Goal: Task Accomplishment & Management: Use online tool/utility

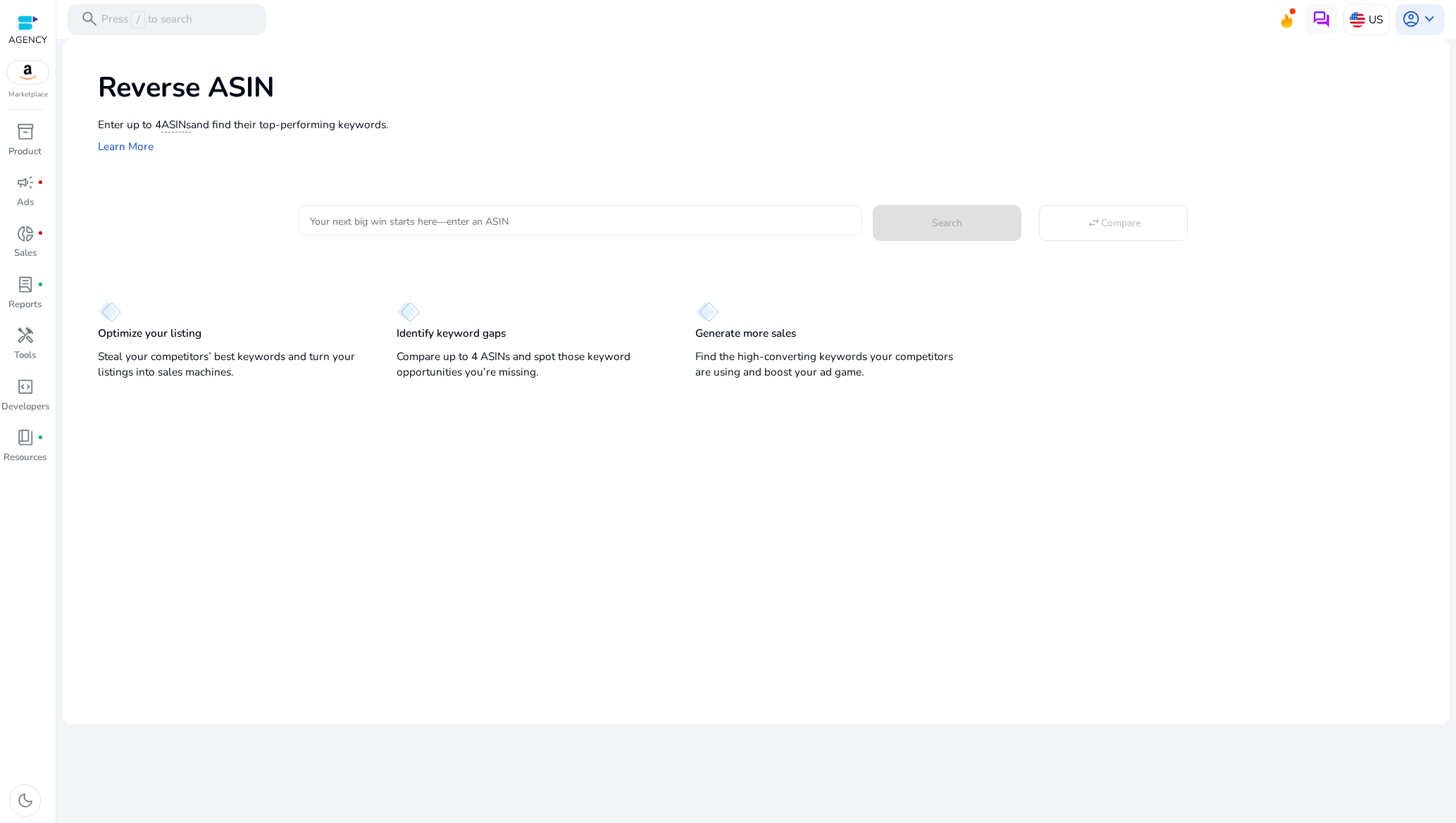
click at [495, 225] on input "Your next big win starts here—enter an ASIN" at bounding box center [580, 221] width 540 height 16
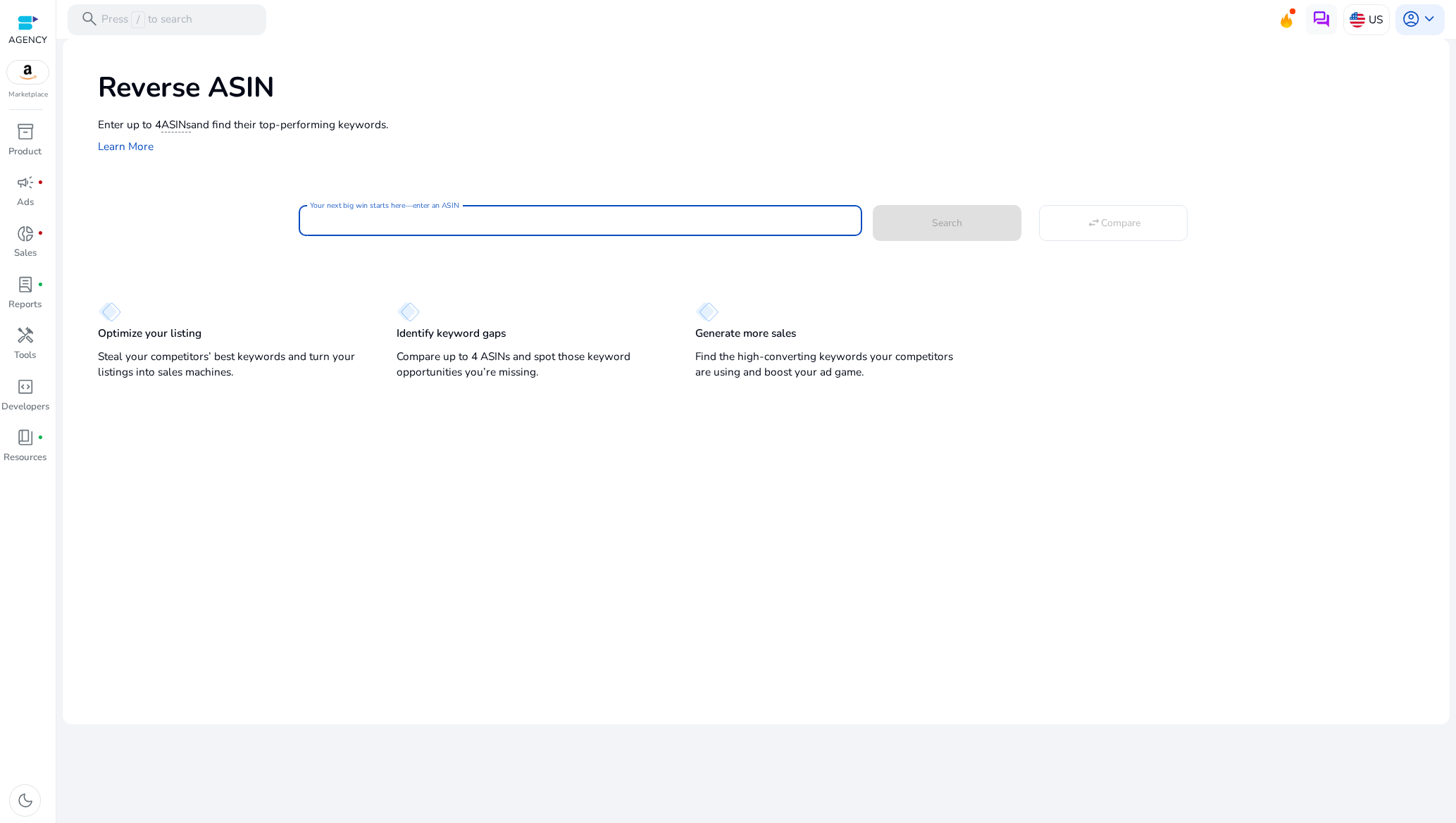
paste input "**********"
click at [936, 218] on span "Search" at bounding box center [947, 223] width 31 height 15
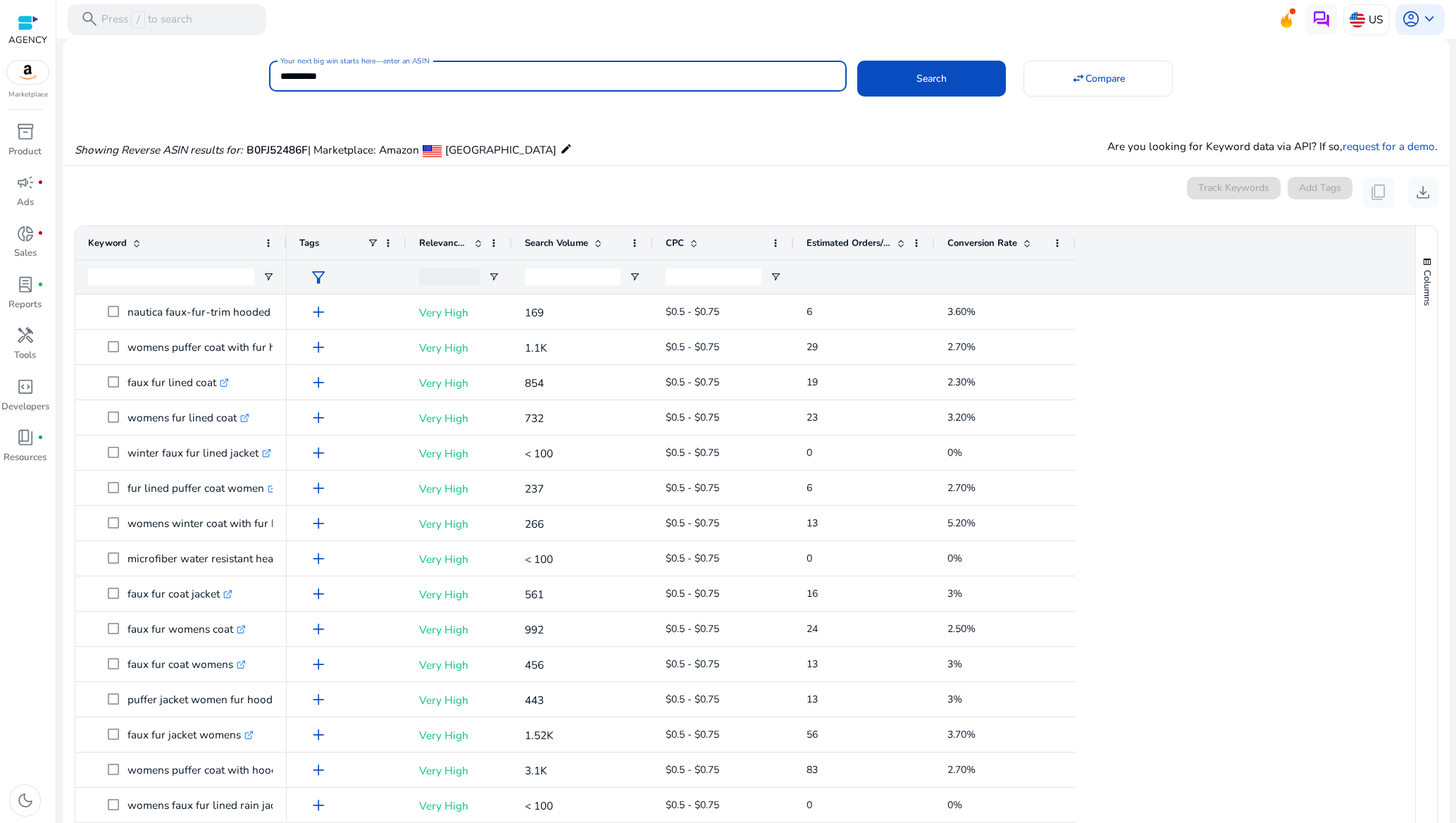
drag, startPoint x: 351, startPoint y: 75, endPoint x: 307, endPoint y: 81, distance: 44.4
click at [273, 81] on div "**********" at bounding box center [558, 76] width 578 height 31
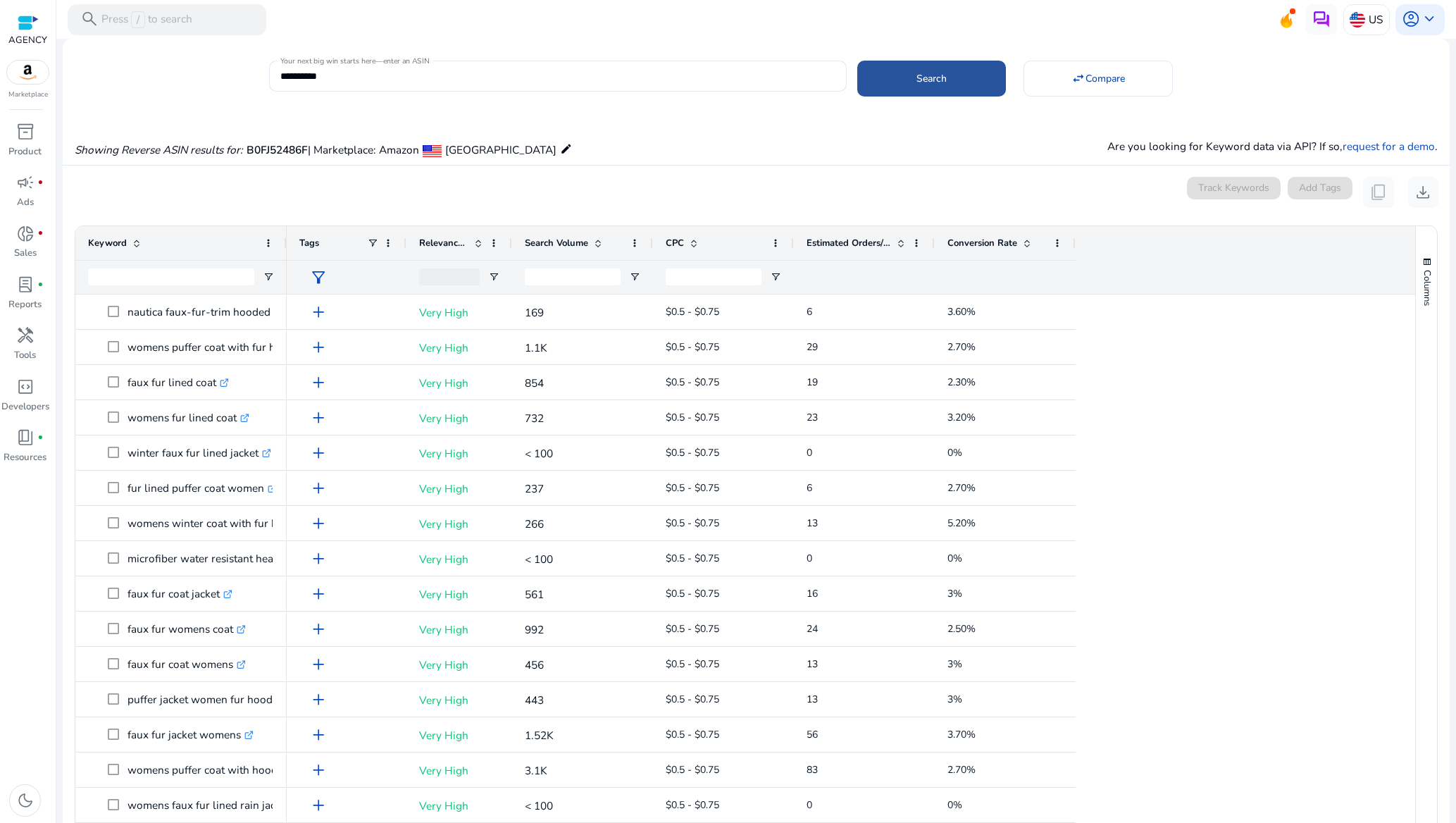
click at [952, 81] on span at bounding box center [931, 79] width 148 height 34
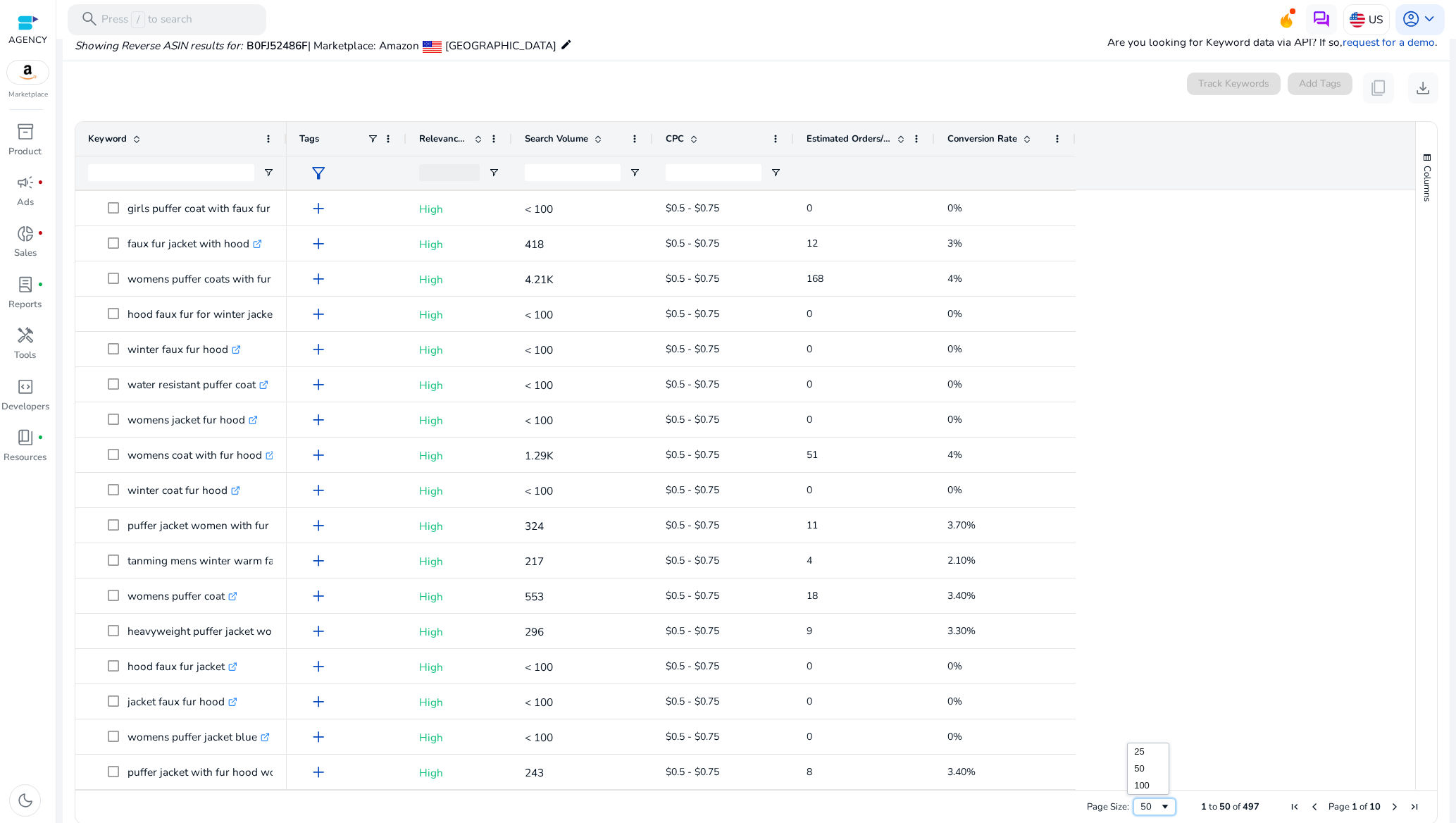
click at [1159, 803] on span "Page Size" at bounding box center [1165, 807] width 11 height 11
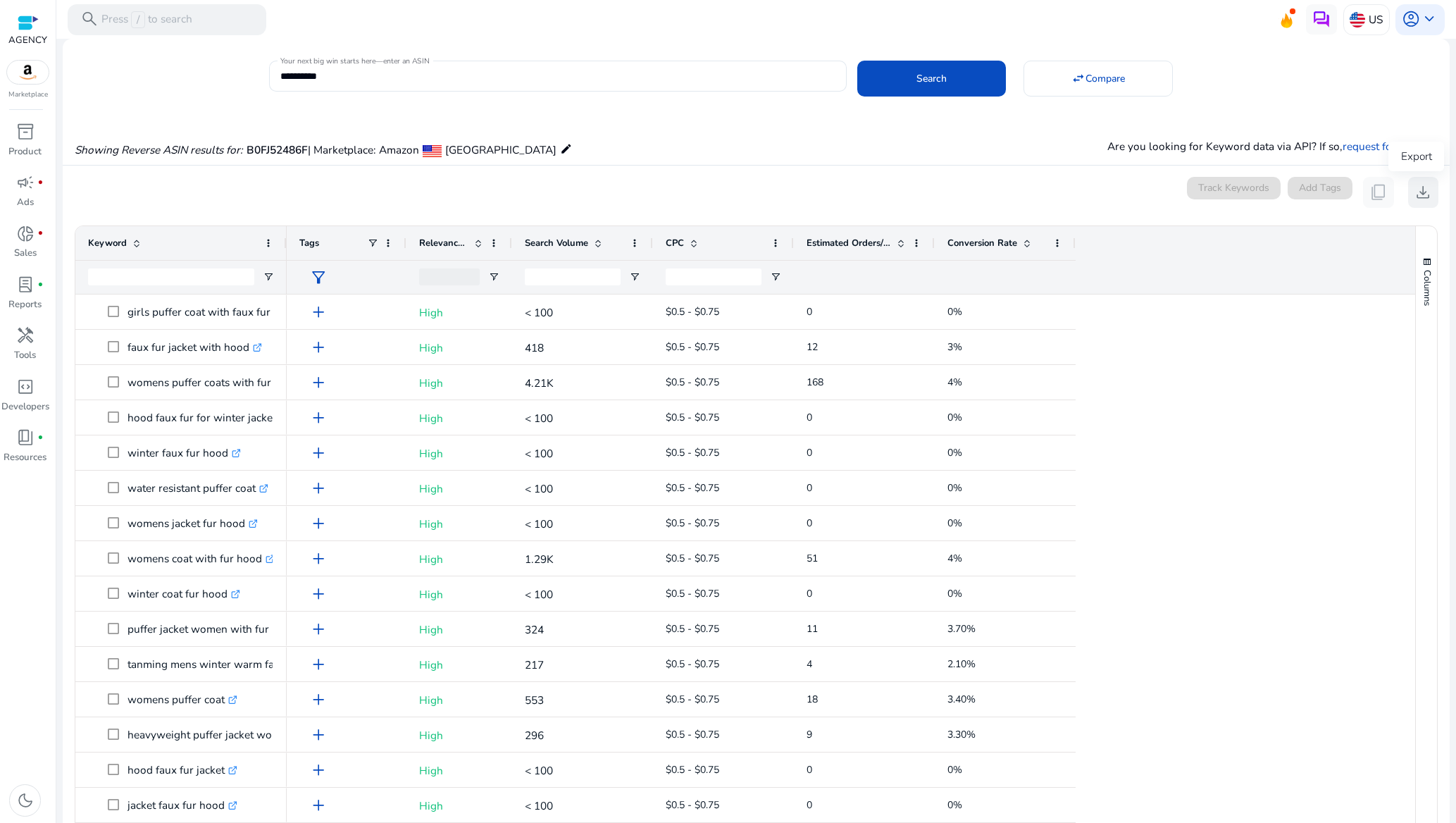
click at [1417, 197] on span "download" at bounding box center [1423, 192] width 18 height 18
click at [1418, 195] on span "download" at bounding box center [1423, 192] width 18 height 18
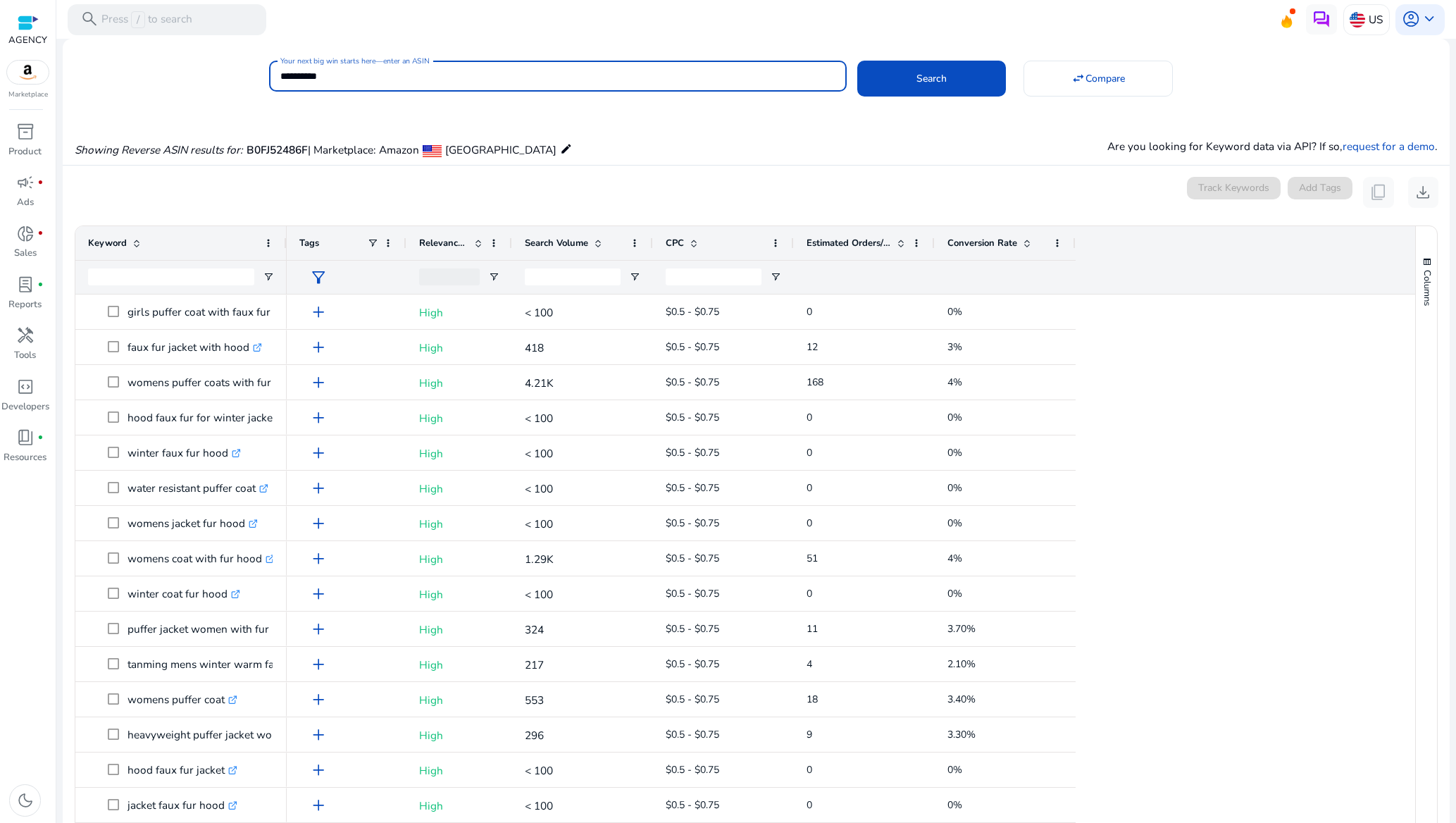
click at [419, 81] on input "**********" at bounding box center [558, 76] width 555 height 16
paste input
type input "**********"
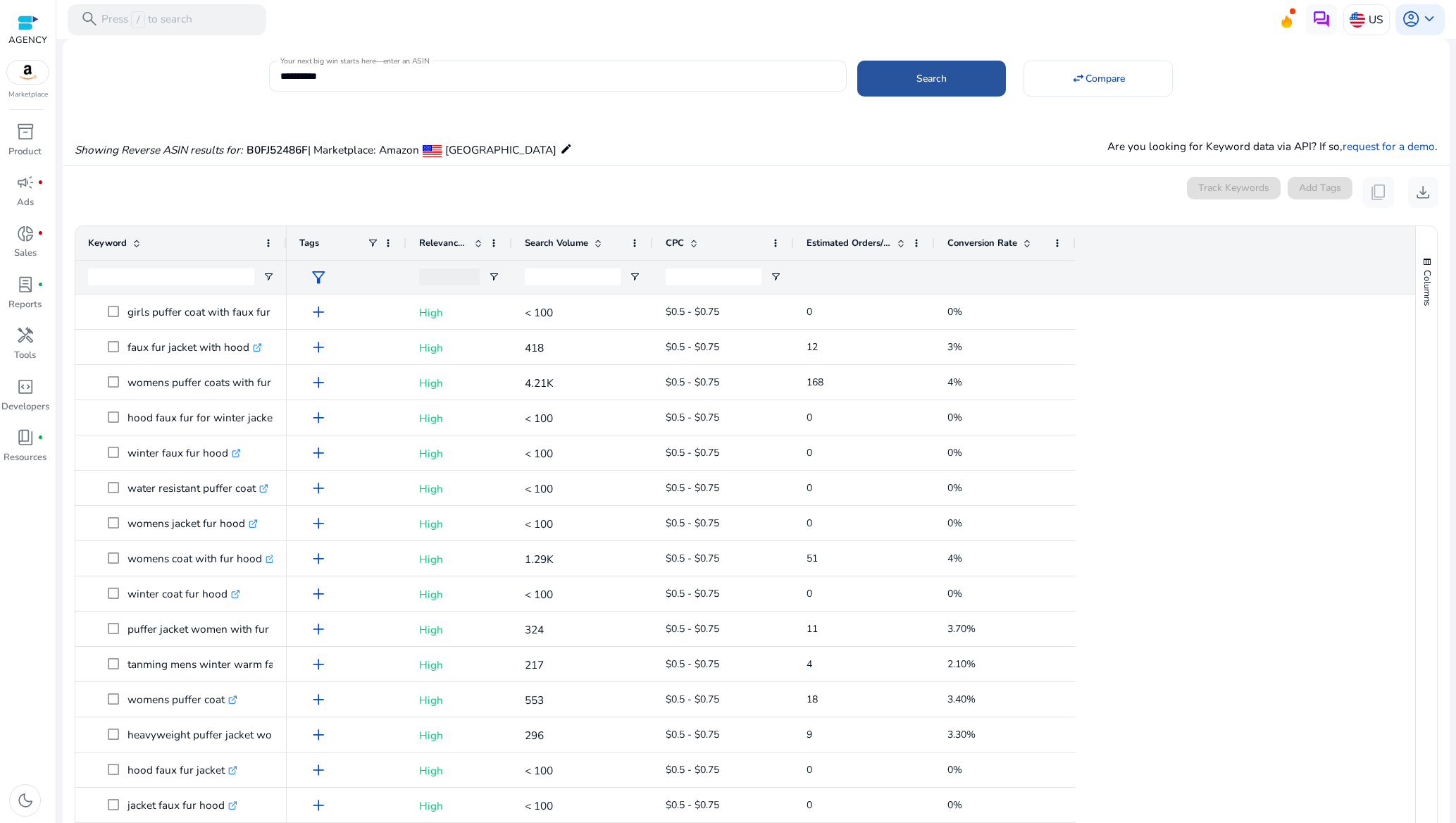
click at [941, 71] on span "Search" at bounding box center [931, 78] width 31 height 15
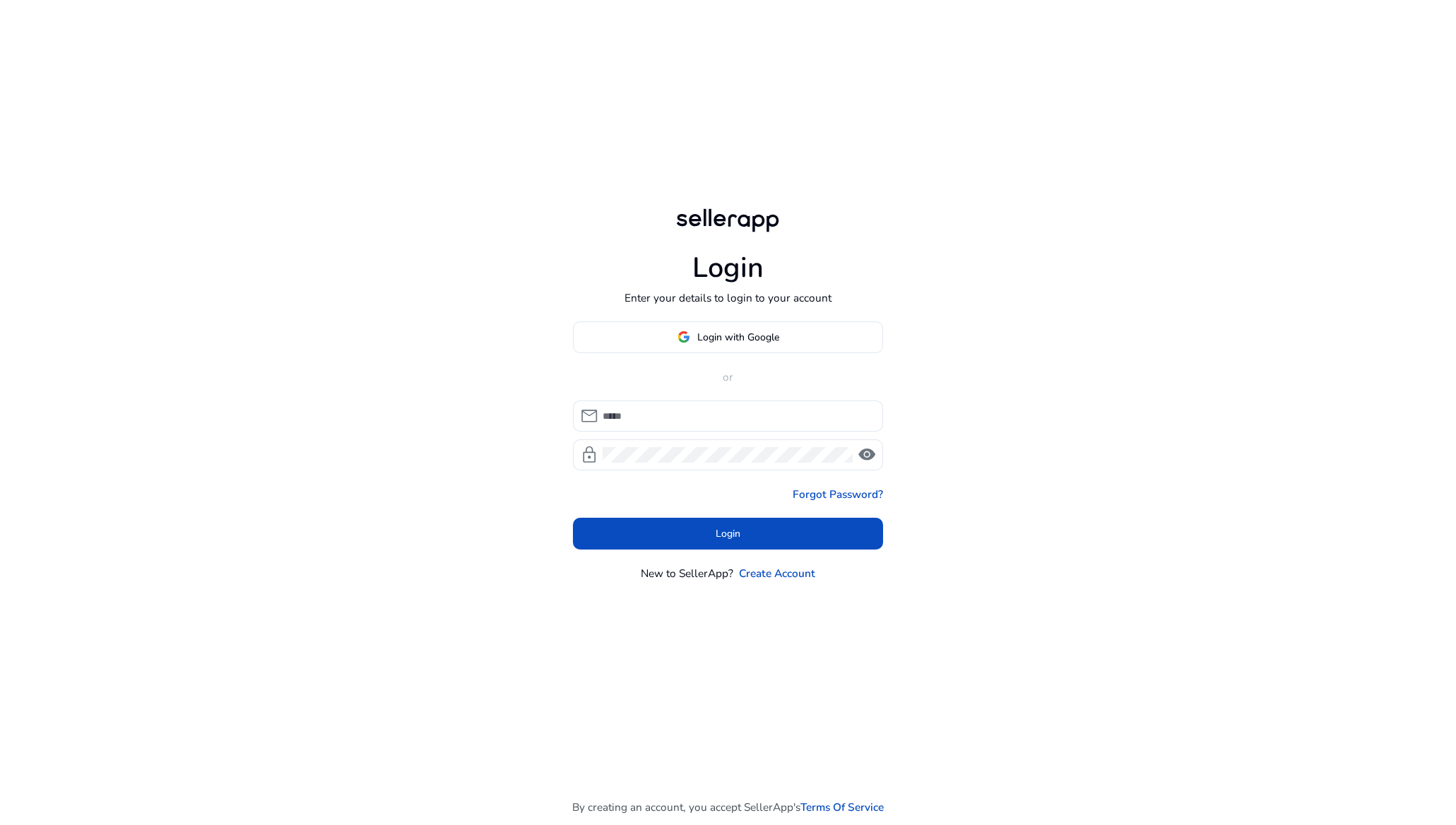
type input "**********"
click at [759, 537] on span at bounding box center [728, 534] width 311 height 34
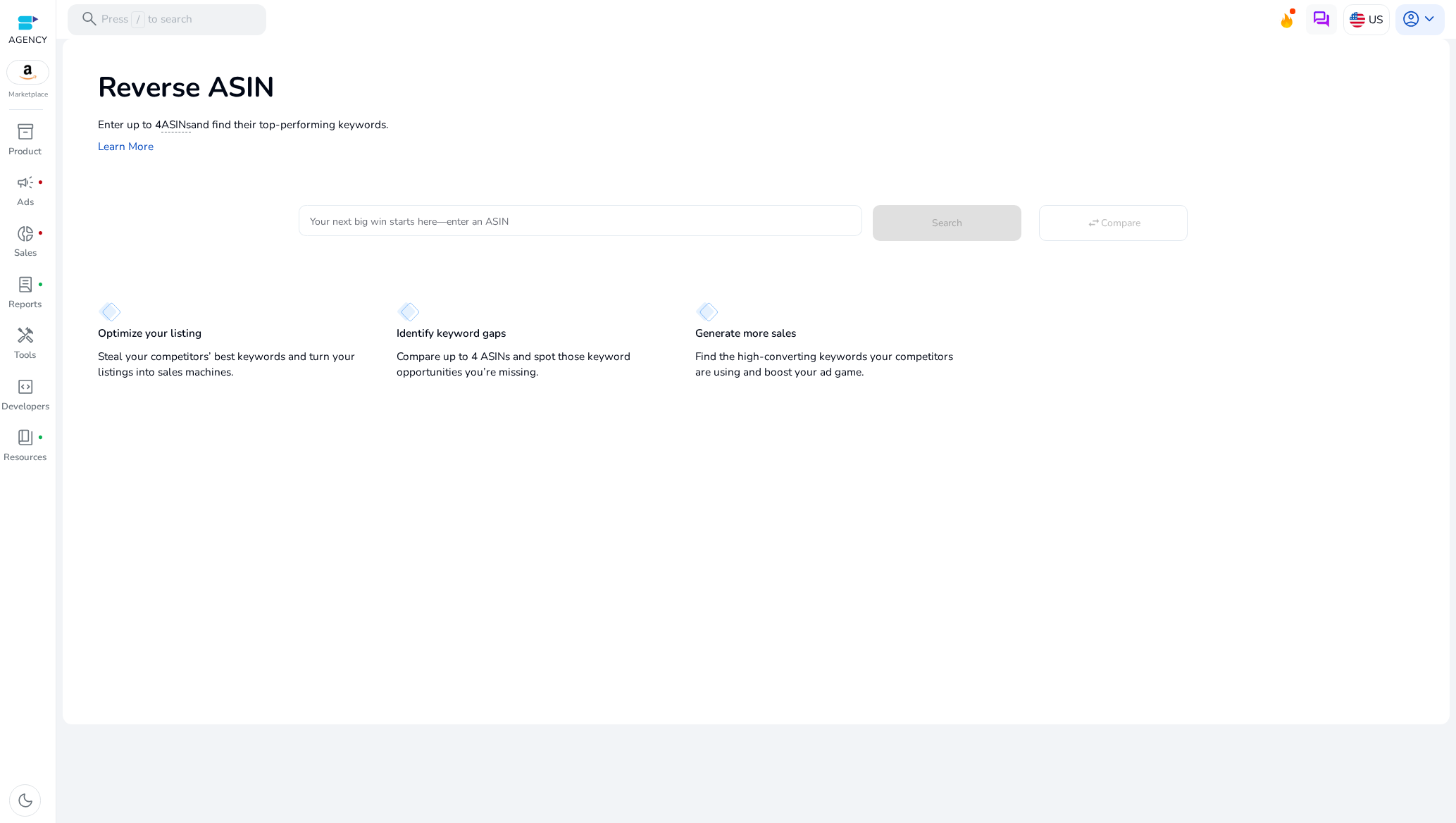
click at [628, 209] on div at bounding box center [580, 221] width 540 height 31
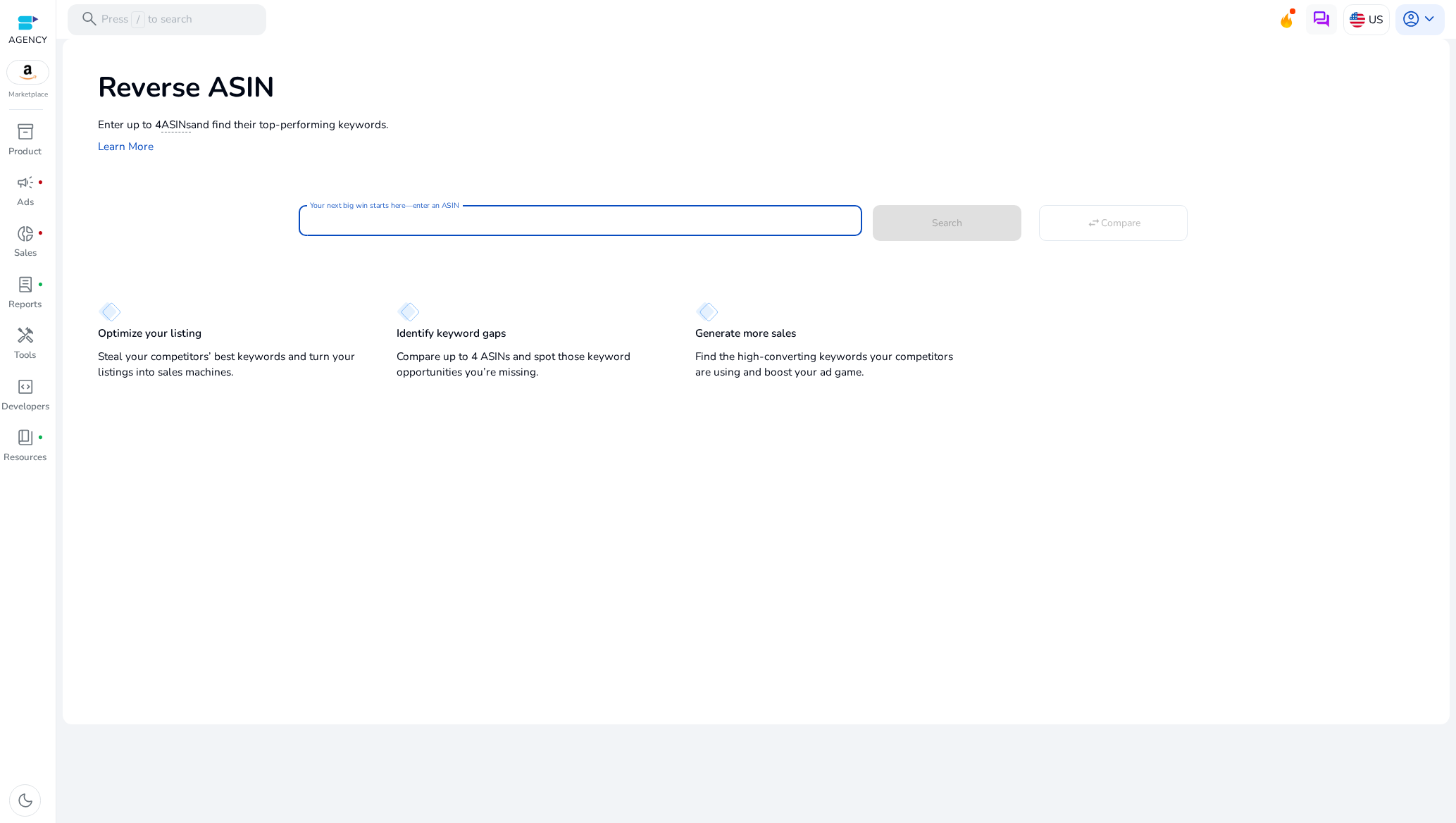
paste input "**********"
type input "**********"
click at [946, 227] on span "Search" at bounding box center [947, 223] width 31 height 15
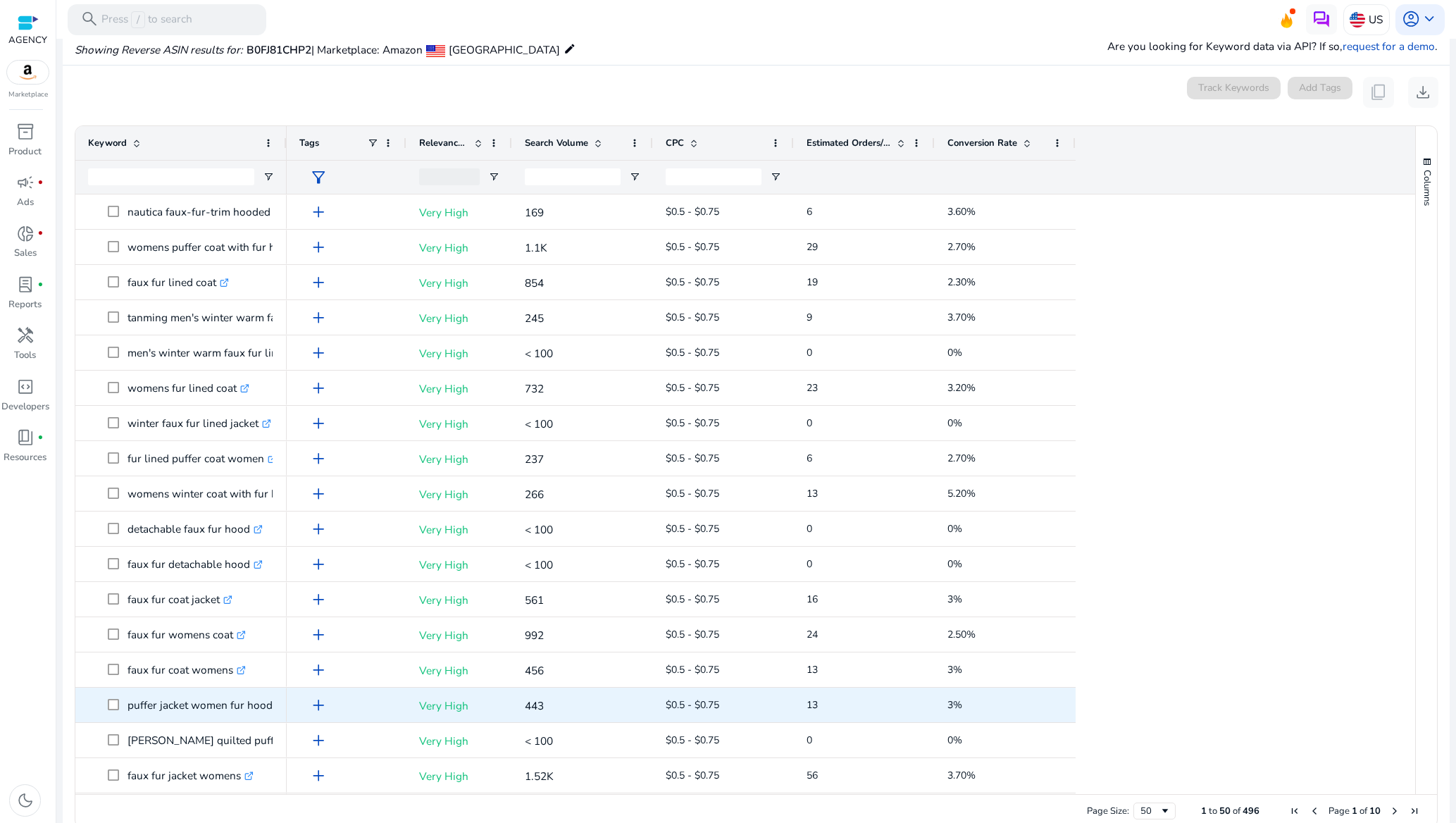
scroll to position [104, 0]
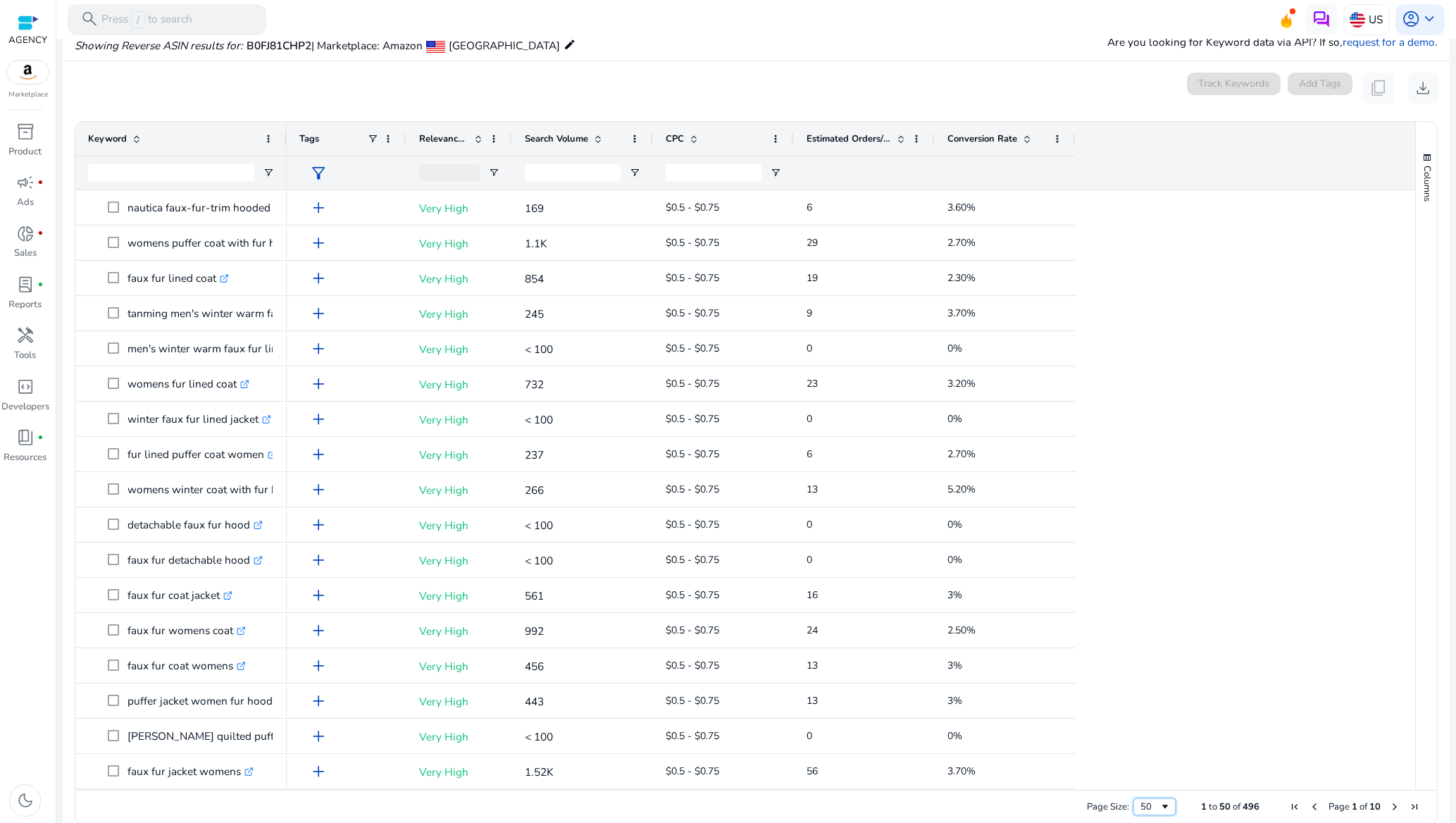
click at [1159, 802] on span "Page Size" at bounding box center [1165, 807] width 11 height 11
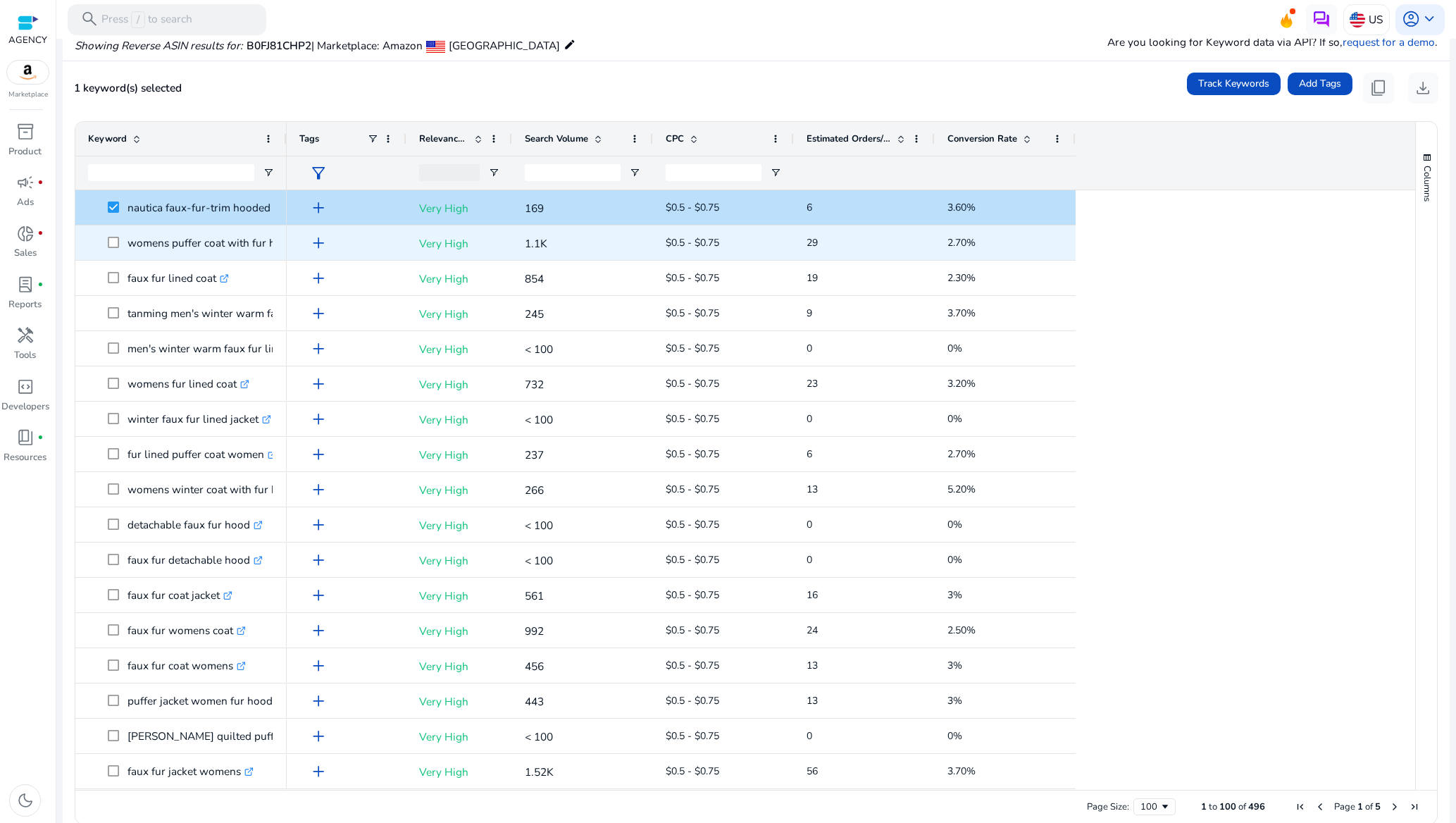
click at [116, 237] on span at bounding box center [118, 243] width 20 height 29
click at [114, 249] on span at bounding box center [118, 243] width 20 height 29
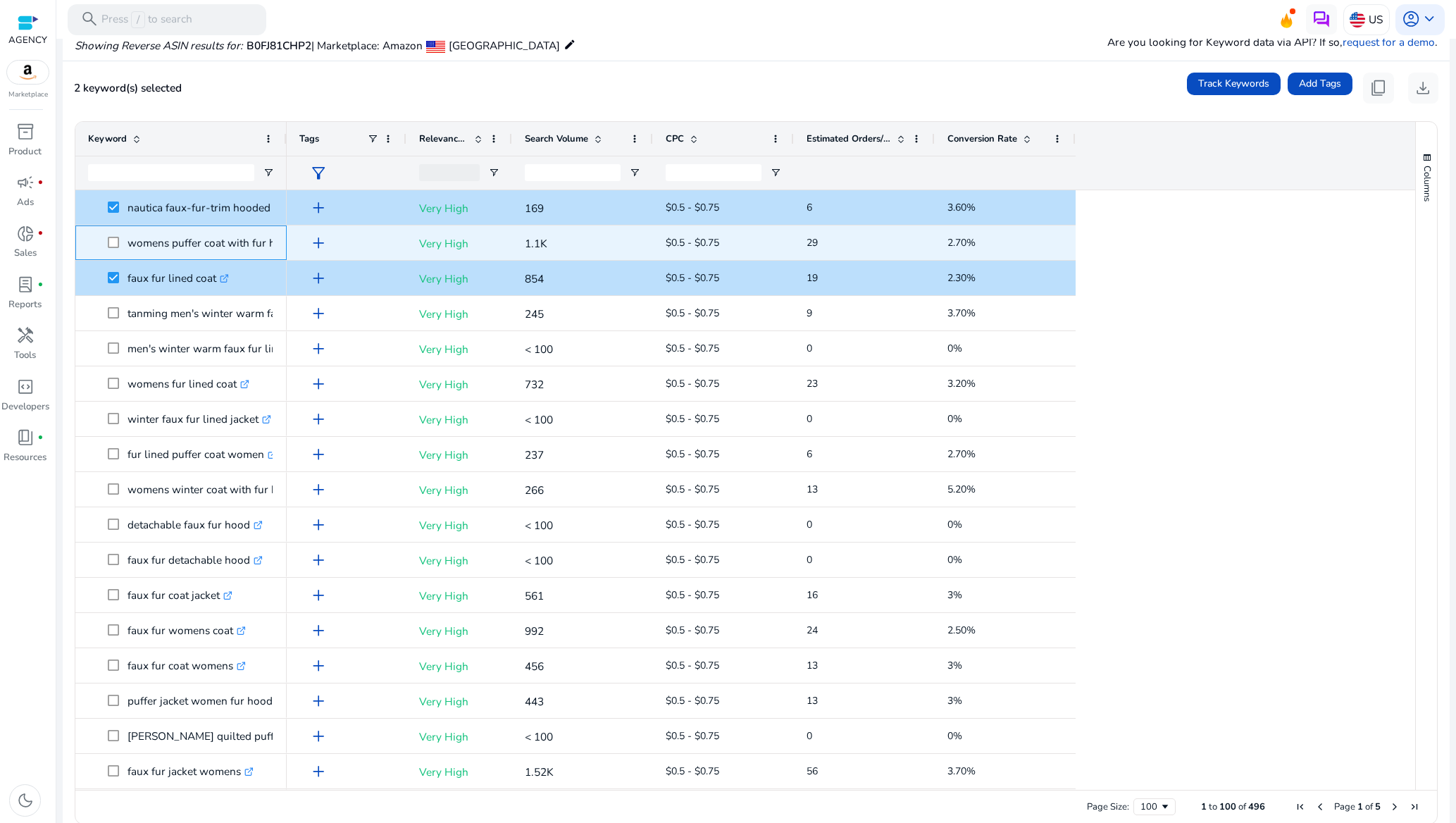
click at [106, 232] on span "womens puffer coat with fur hood .st0{fill:#2c8af8}" at bounding box center [181, 243] width 186 height 29
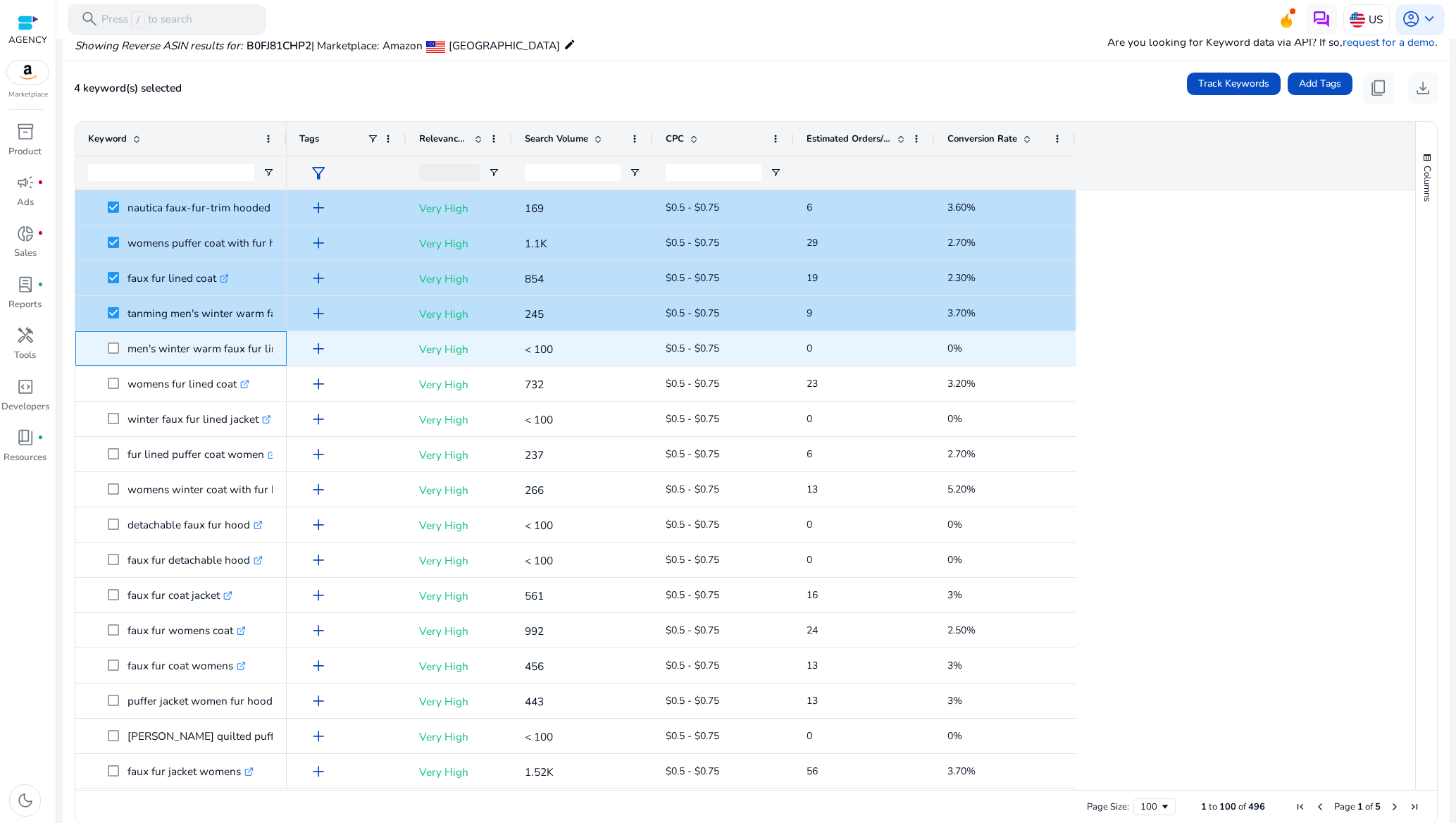
click at [116, 340] on span at bounding box center [118, 348] width 20 height 29
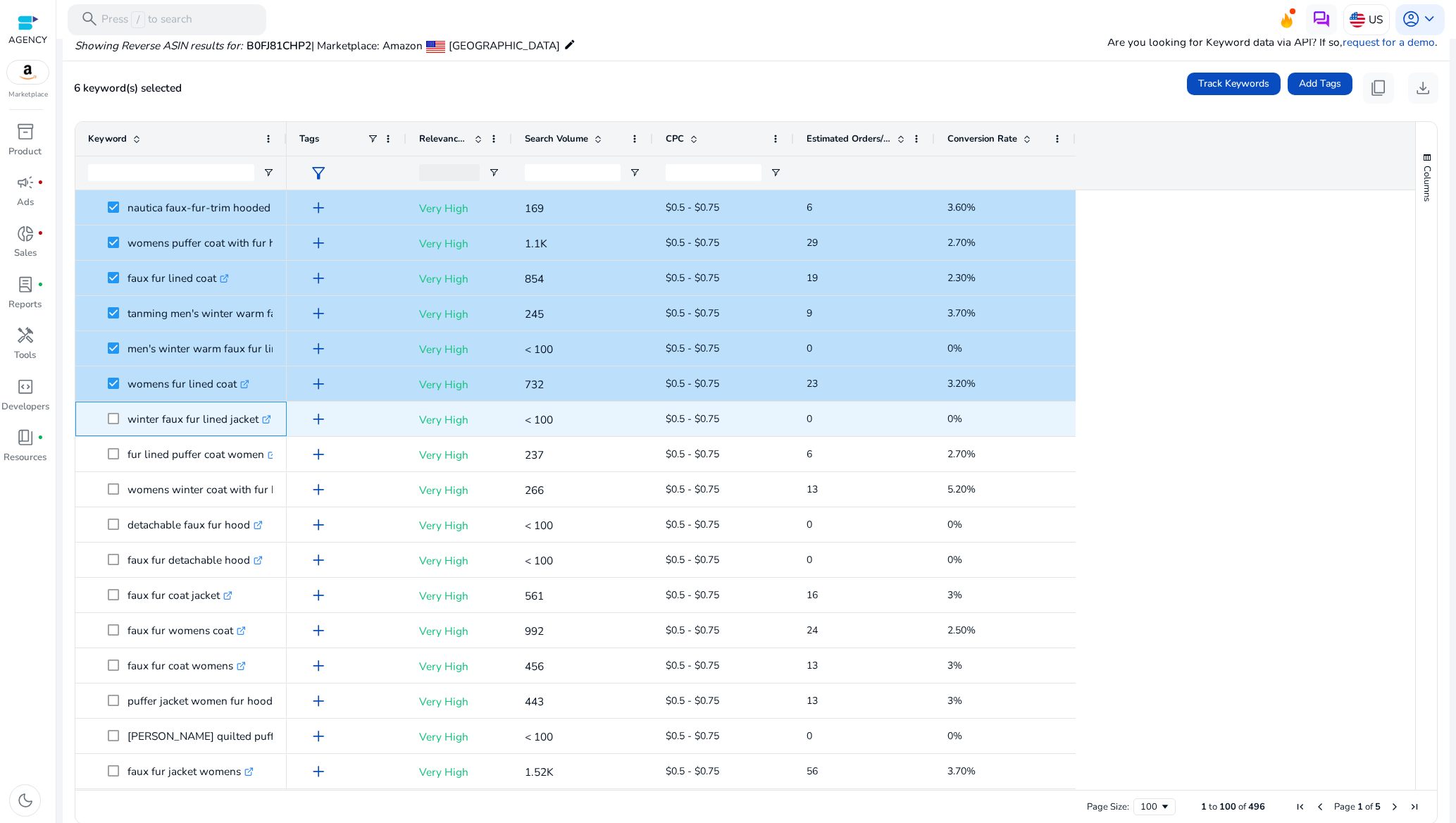
click at [112, 409] on span at bounding box center [118, 419] width 20 height 29
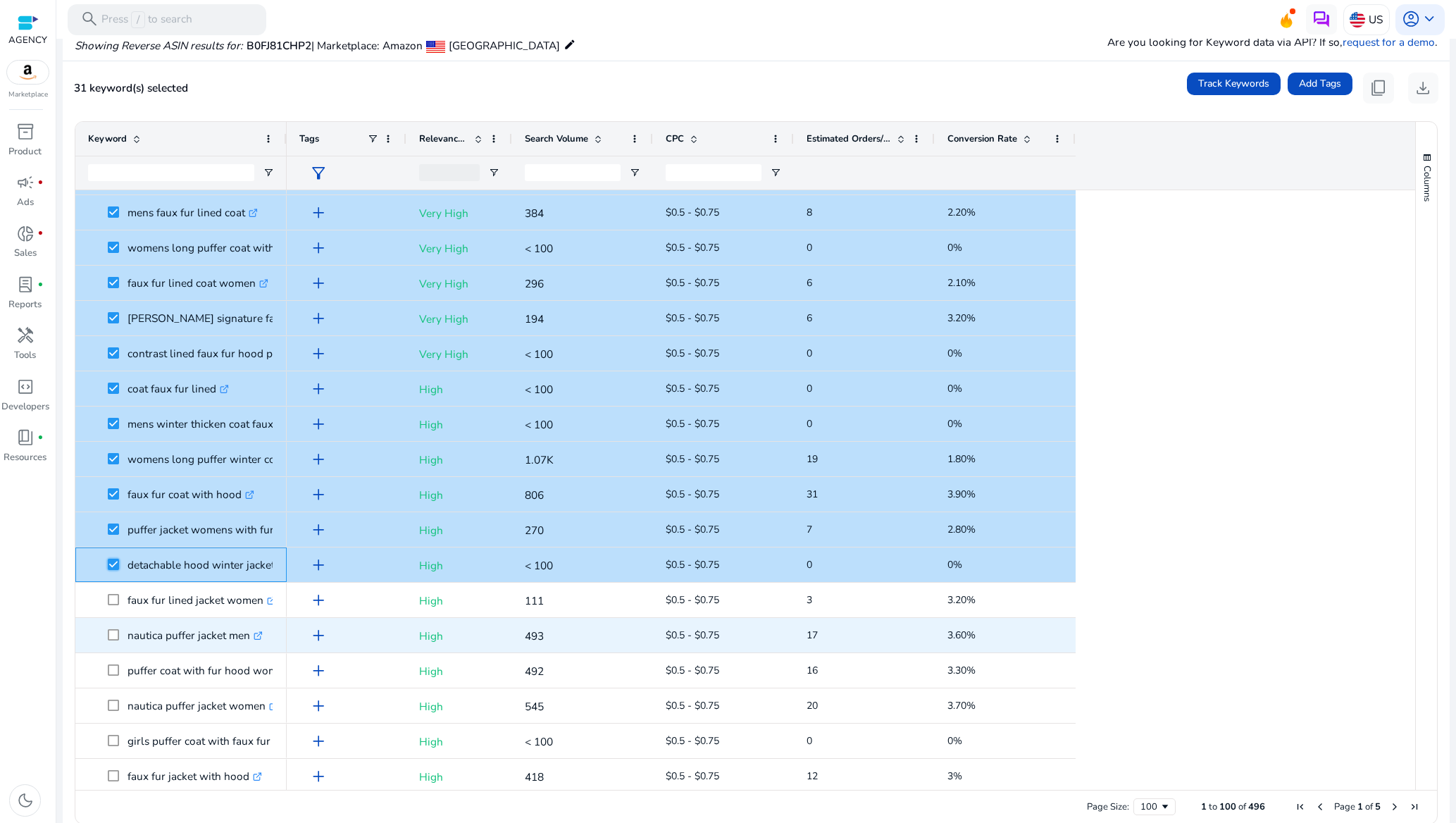
scroll to position [740, 0]
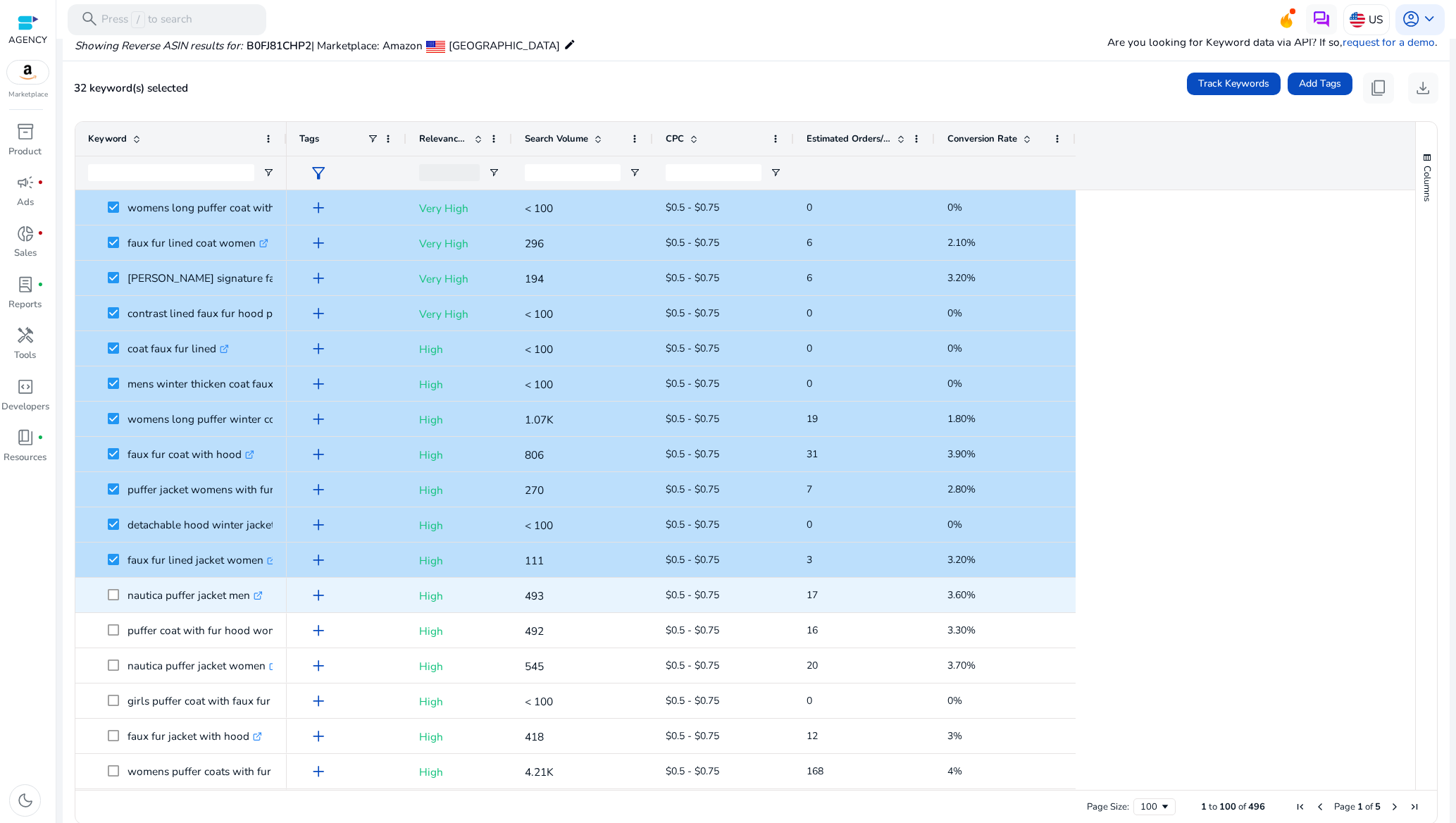
click at [116, 602] on span at bounding box center [118, 595] width 20 height 29
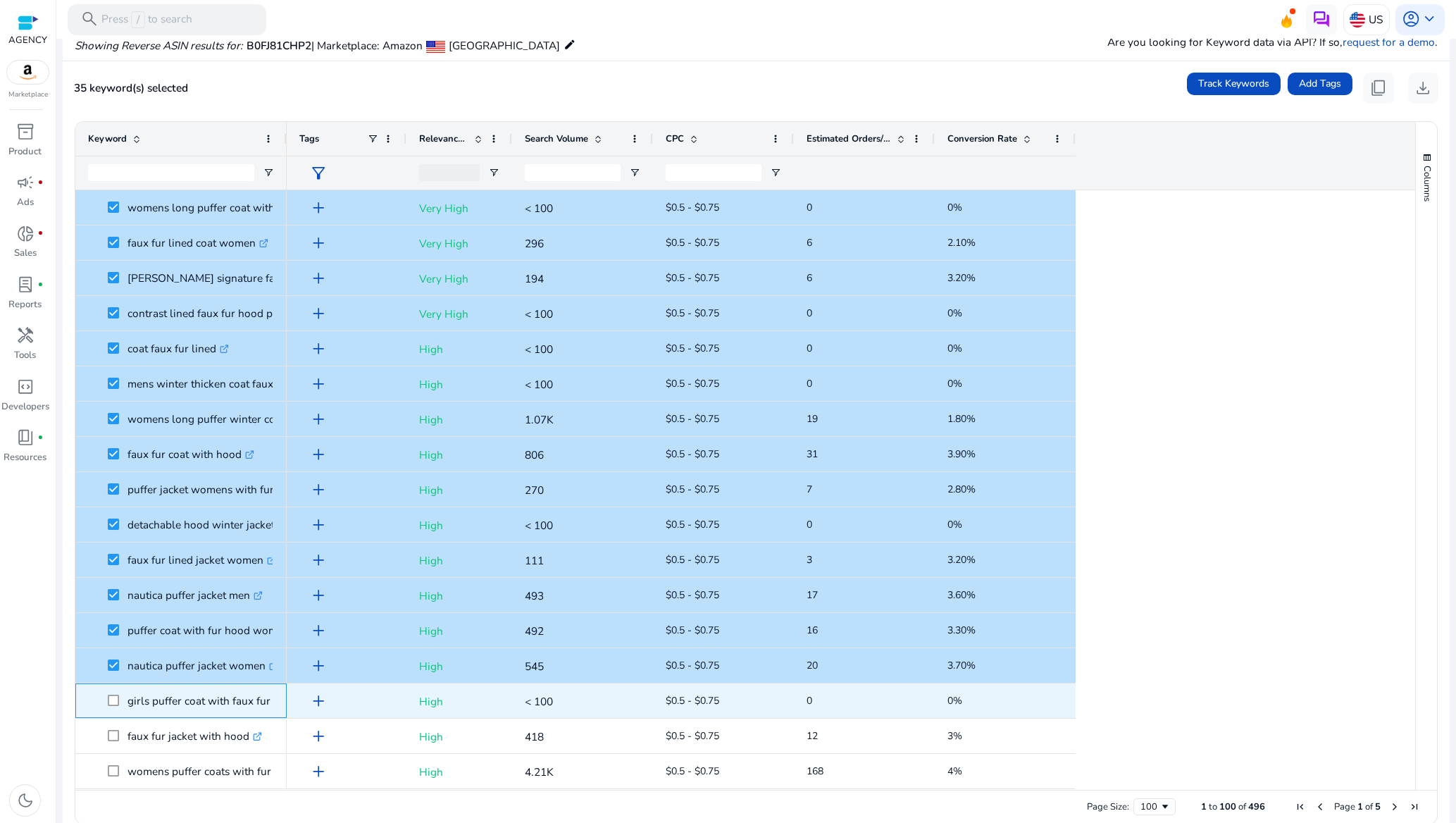
click at [117, 695] on span at bounding box center [118, 700] width 20 height 29
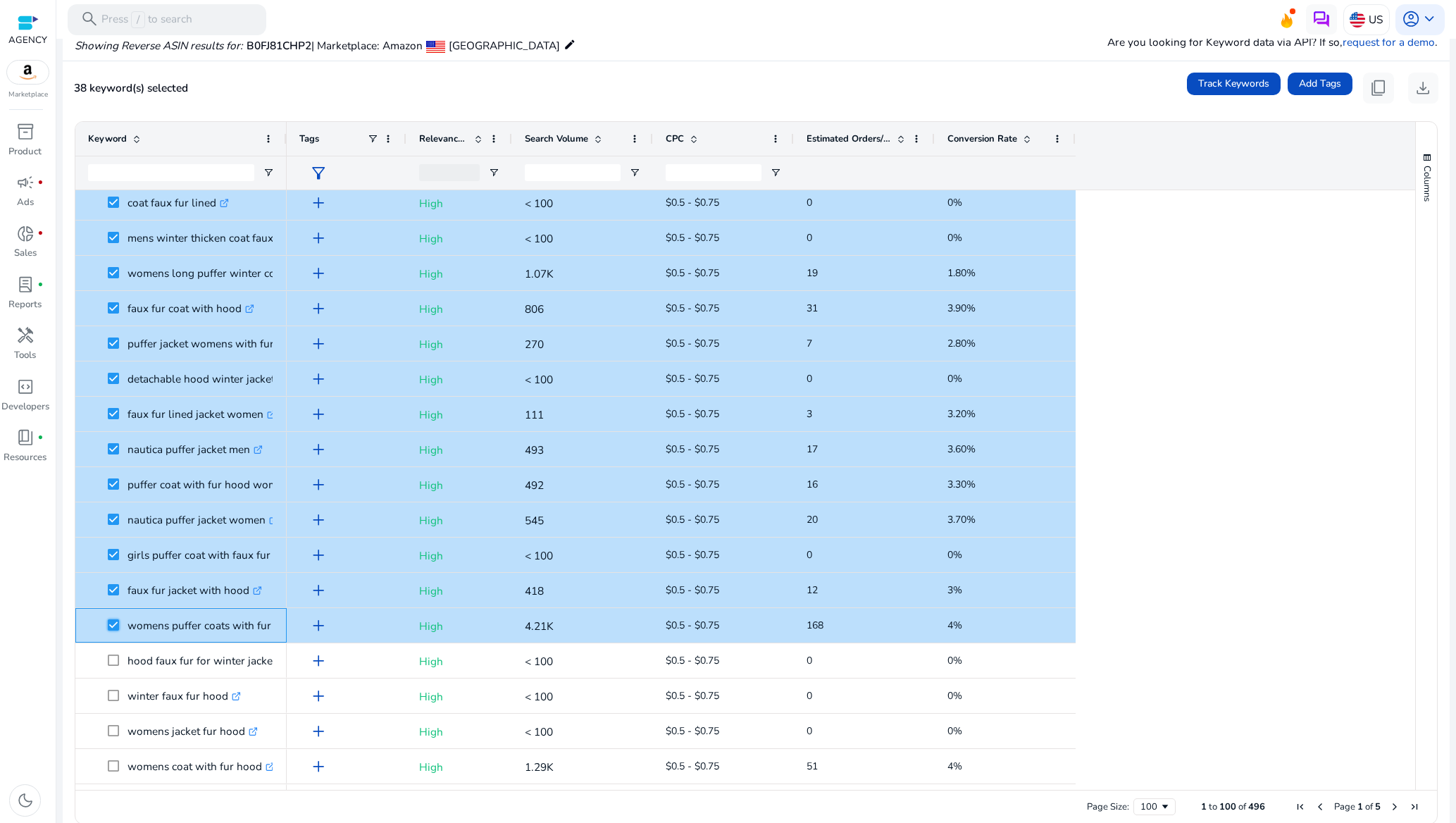
scroll to position [1057, 0]
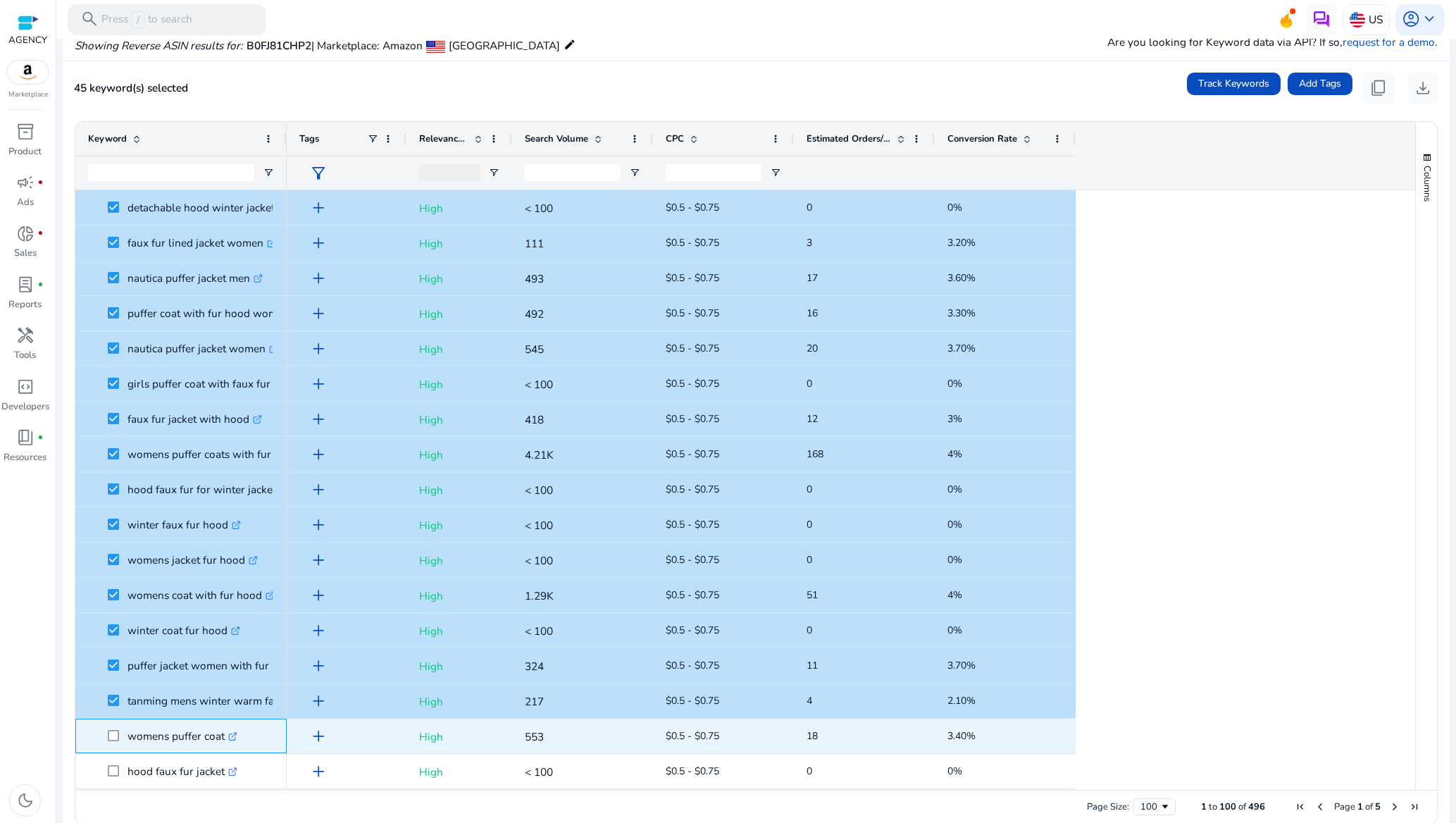
click at [116, 726] on span at bounding box center [118, 736] width 20 height 29
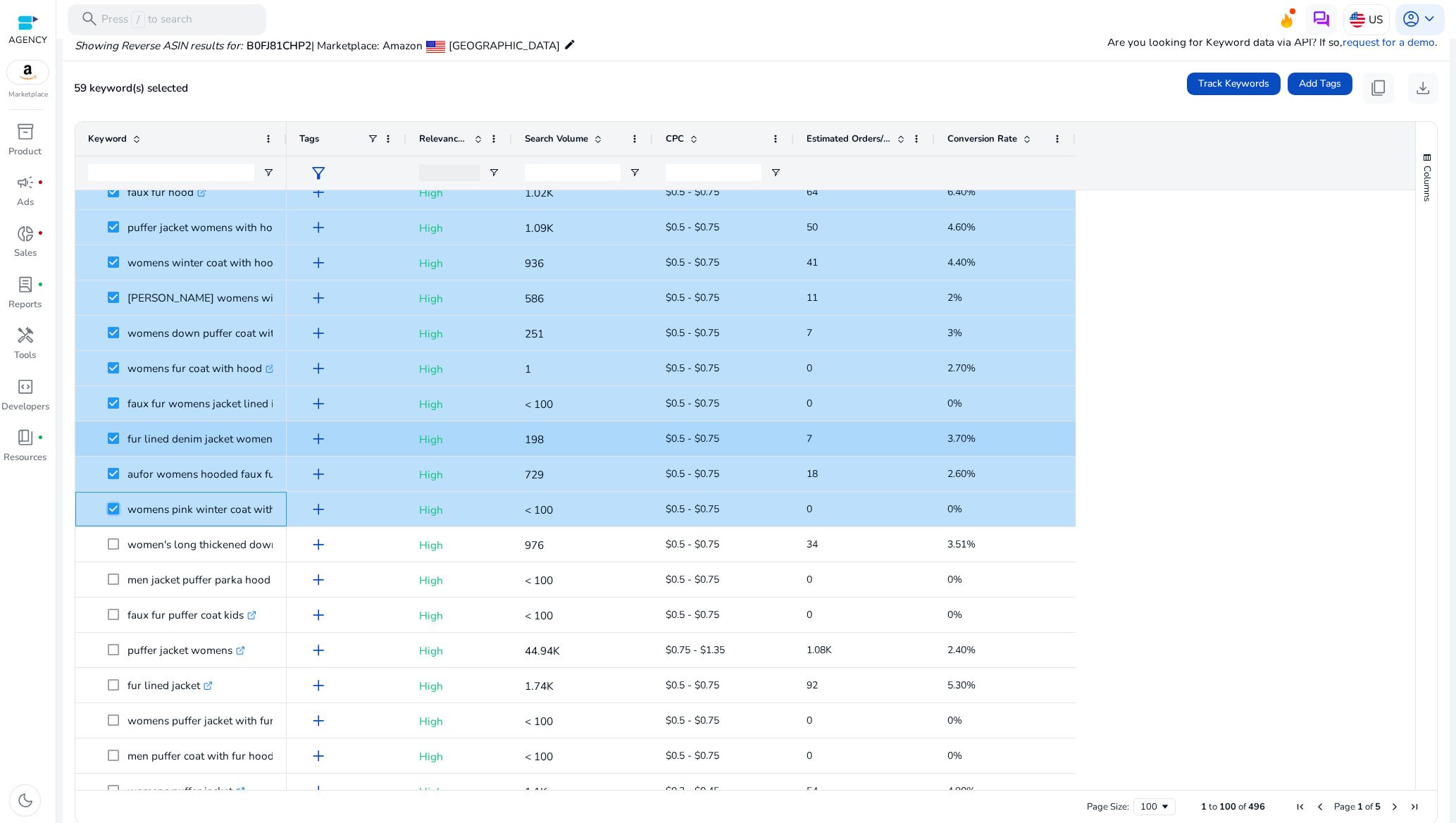
scroll to position [1797, 0]
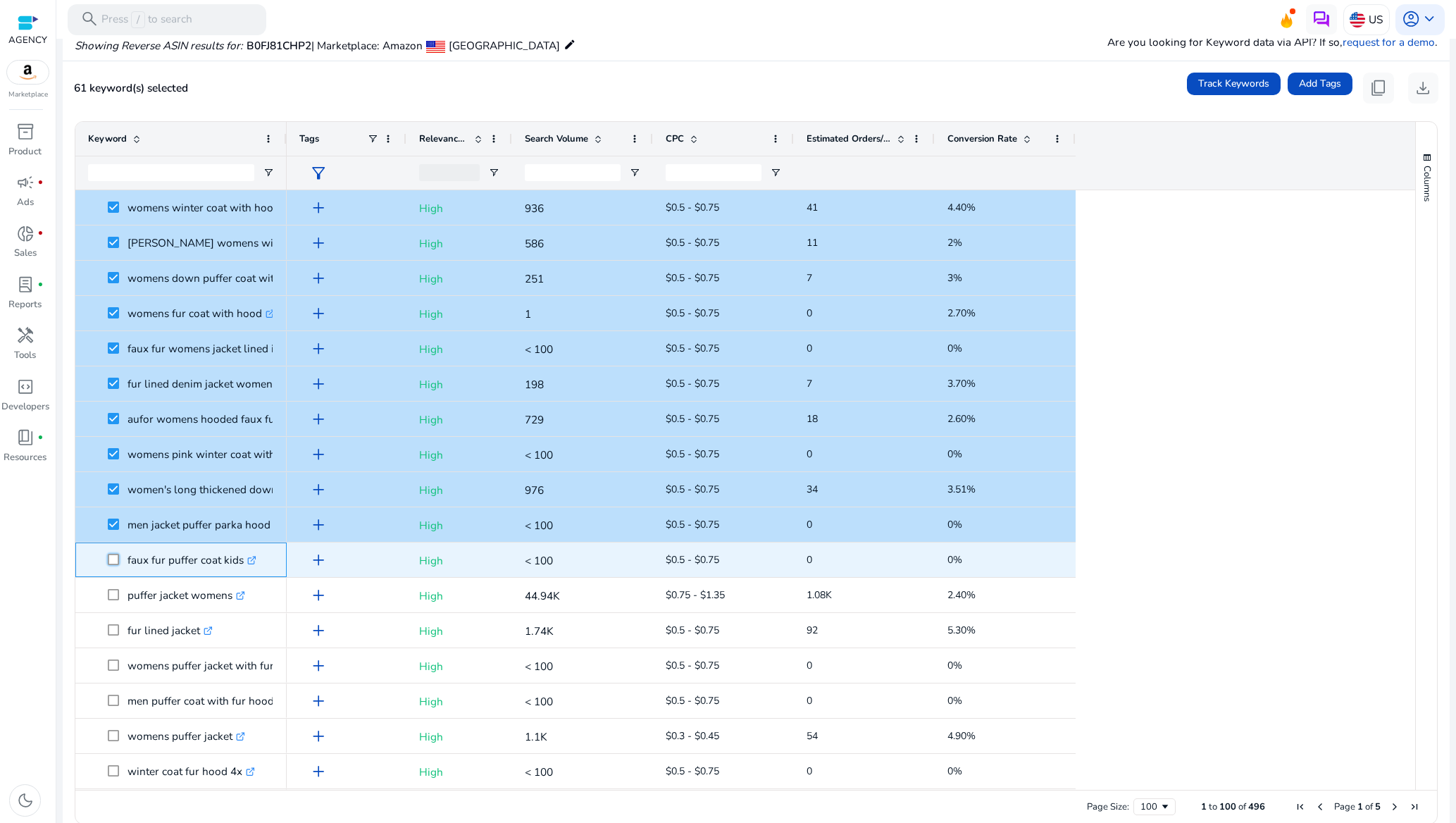
click at [112, 565] on span at bounding box center [118, 560] width 20 height 29
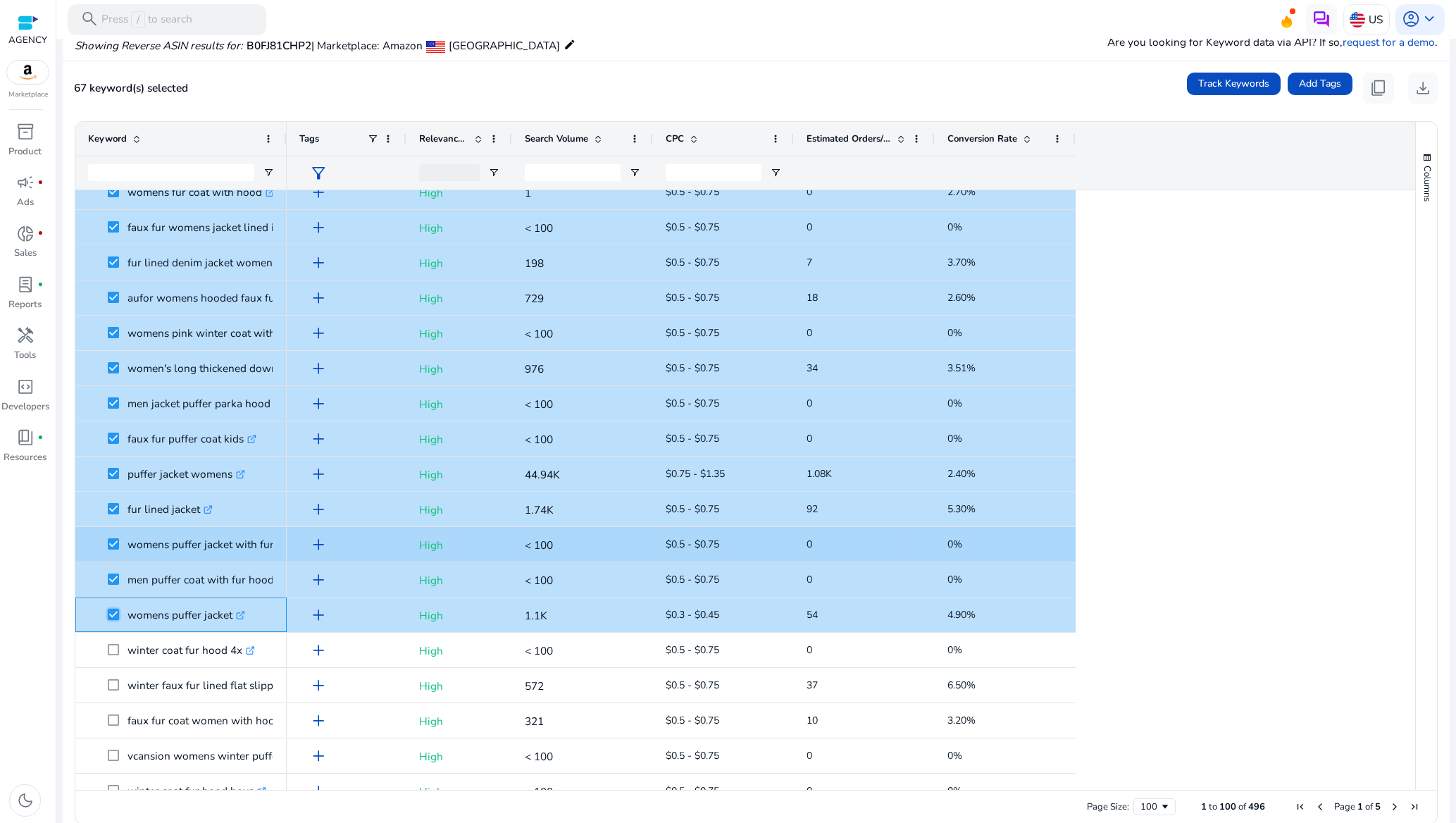
scroll to position [2008, 0]
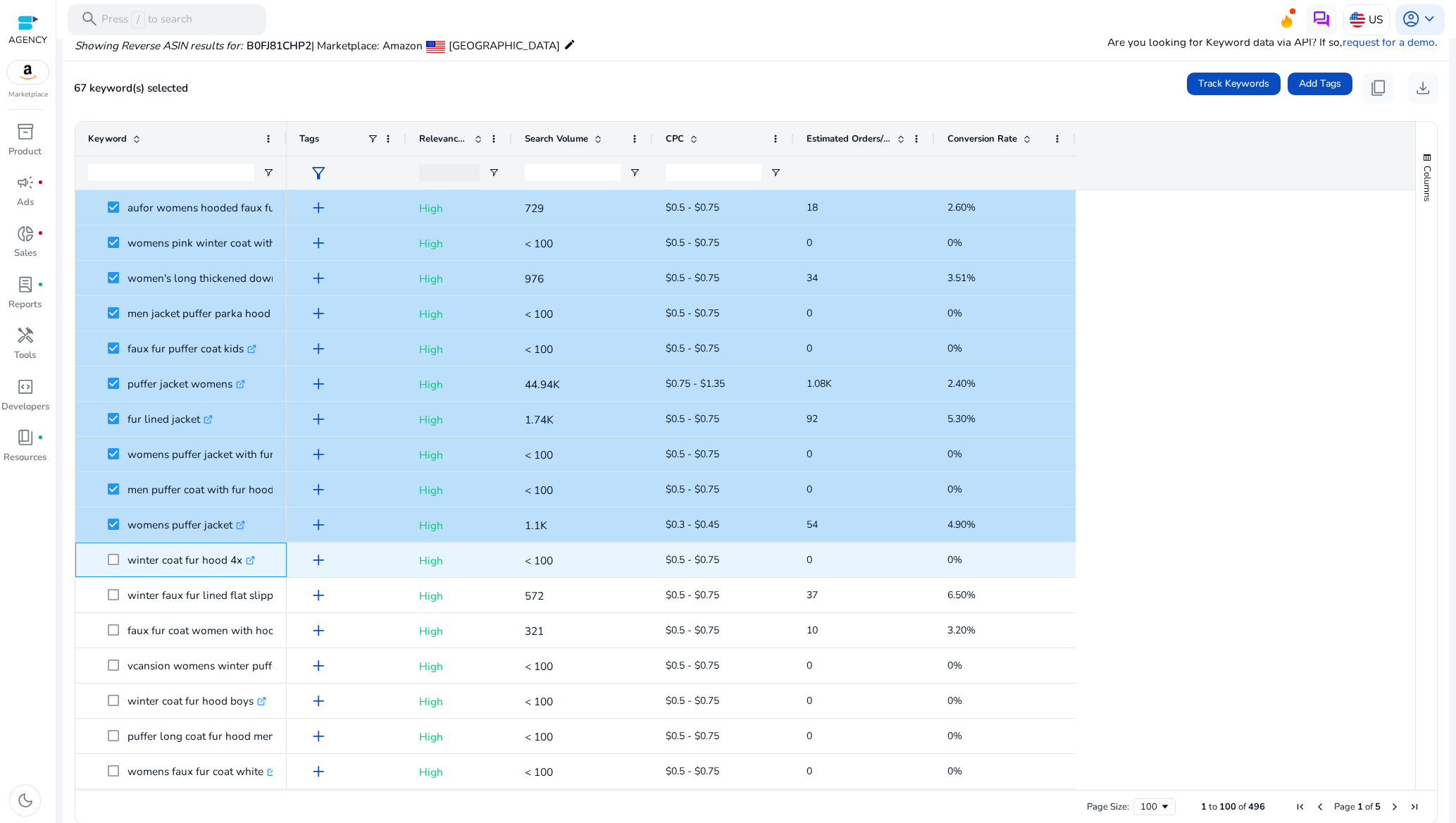
click at [124, 559] on span at bounding box center [118, 560] width 20 height 29
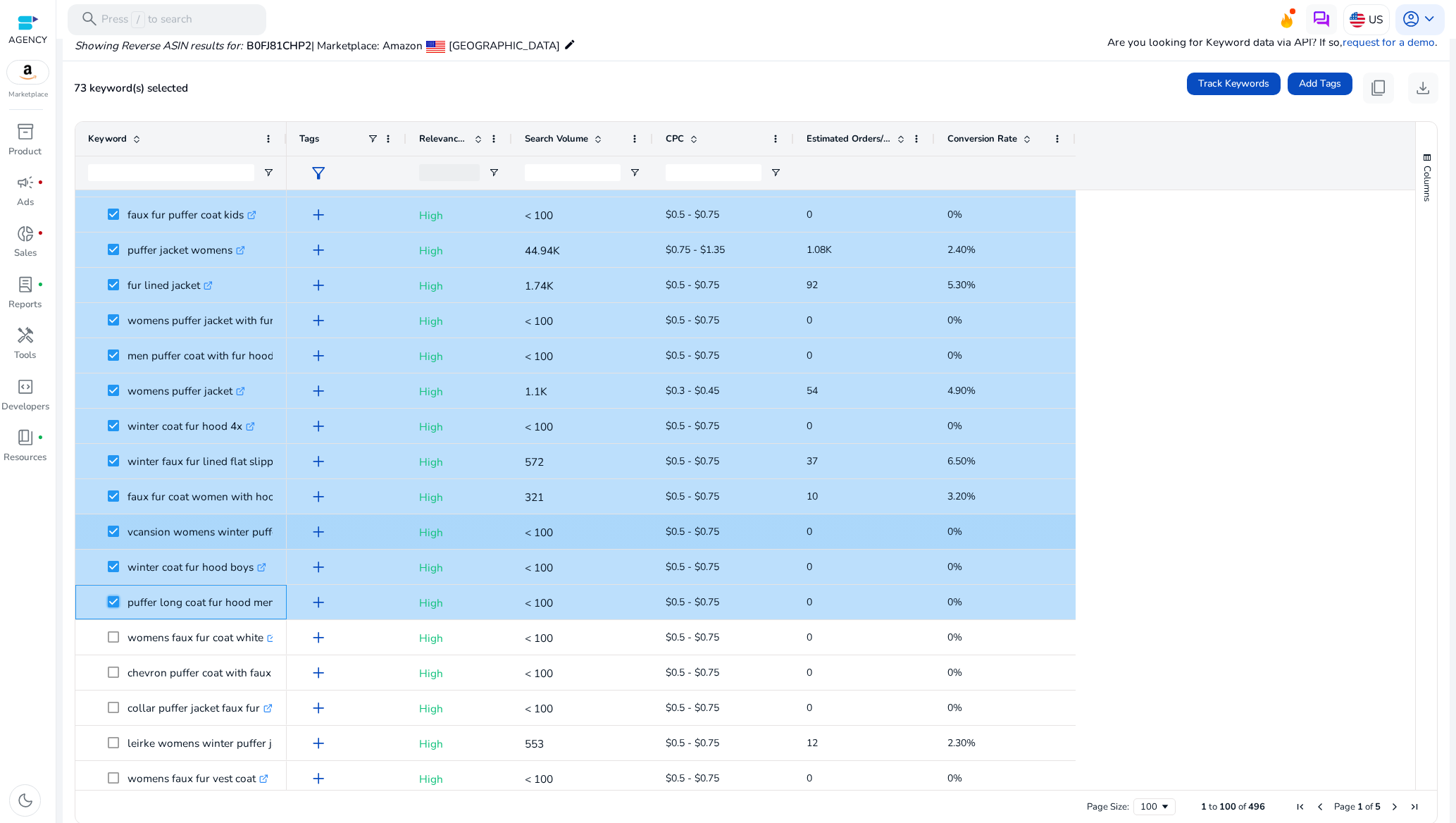
scroll to position [2319, 0]
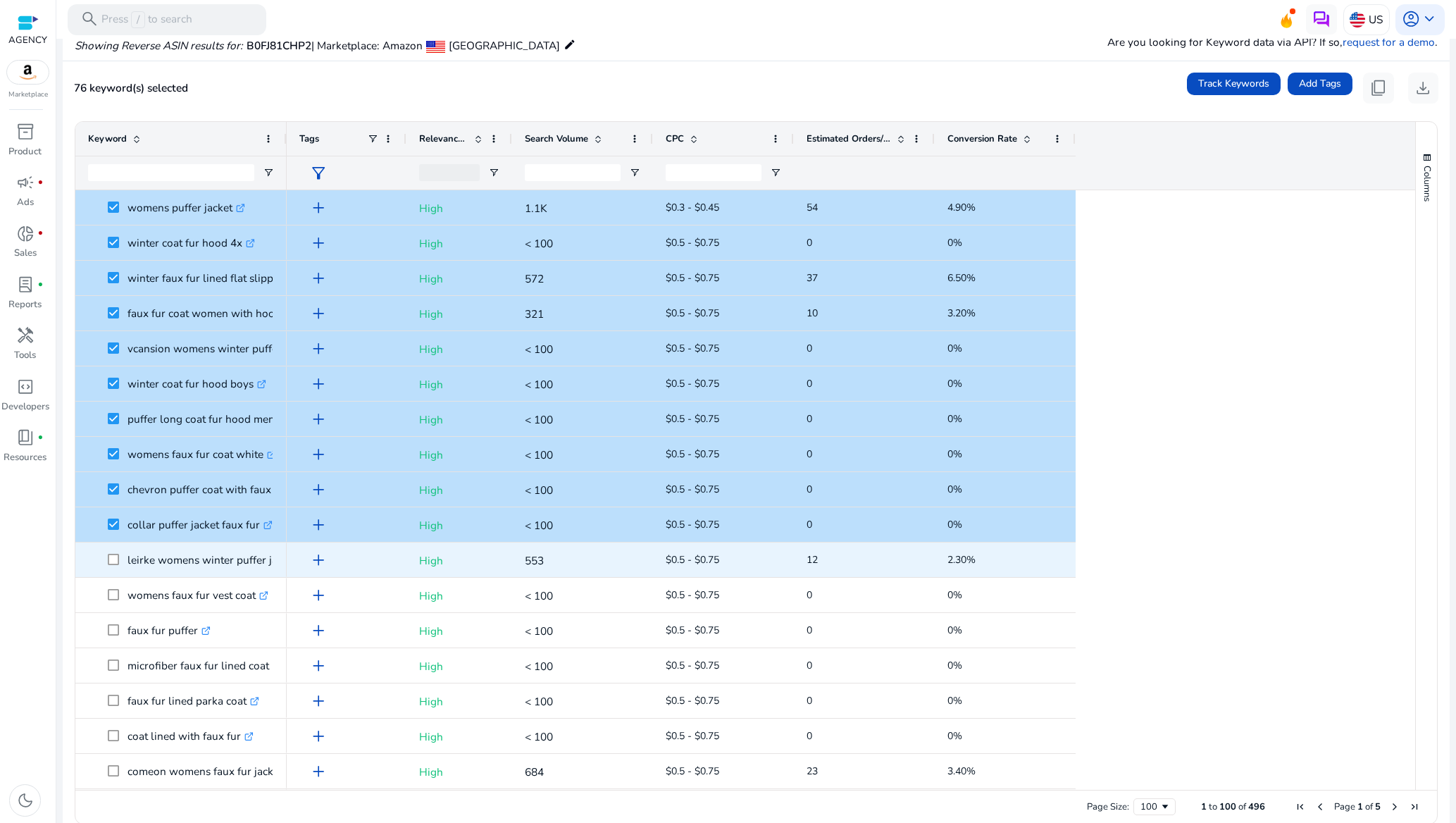
click at [115, 567] on span at bounding box center [118, 560] width 20 height 29
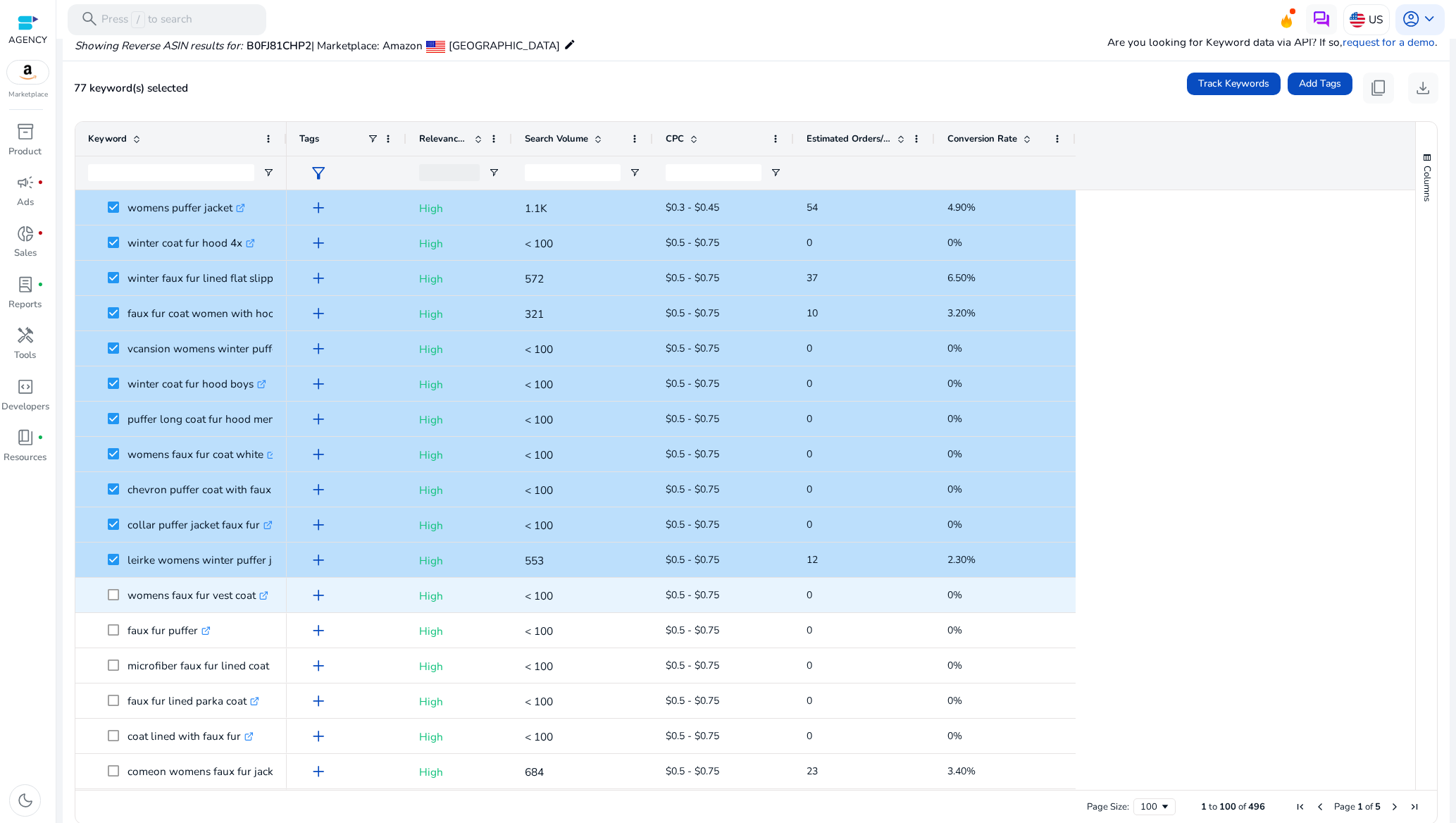
click at [114, 601] on span at bounding box center [118, 595] width 20 height 29
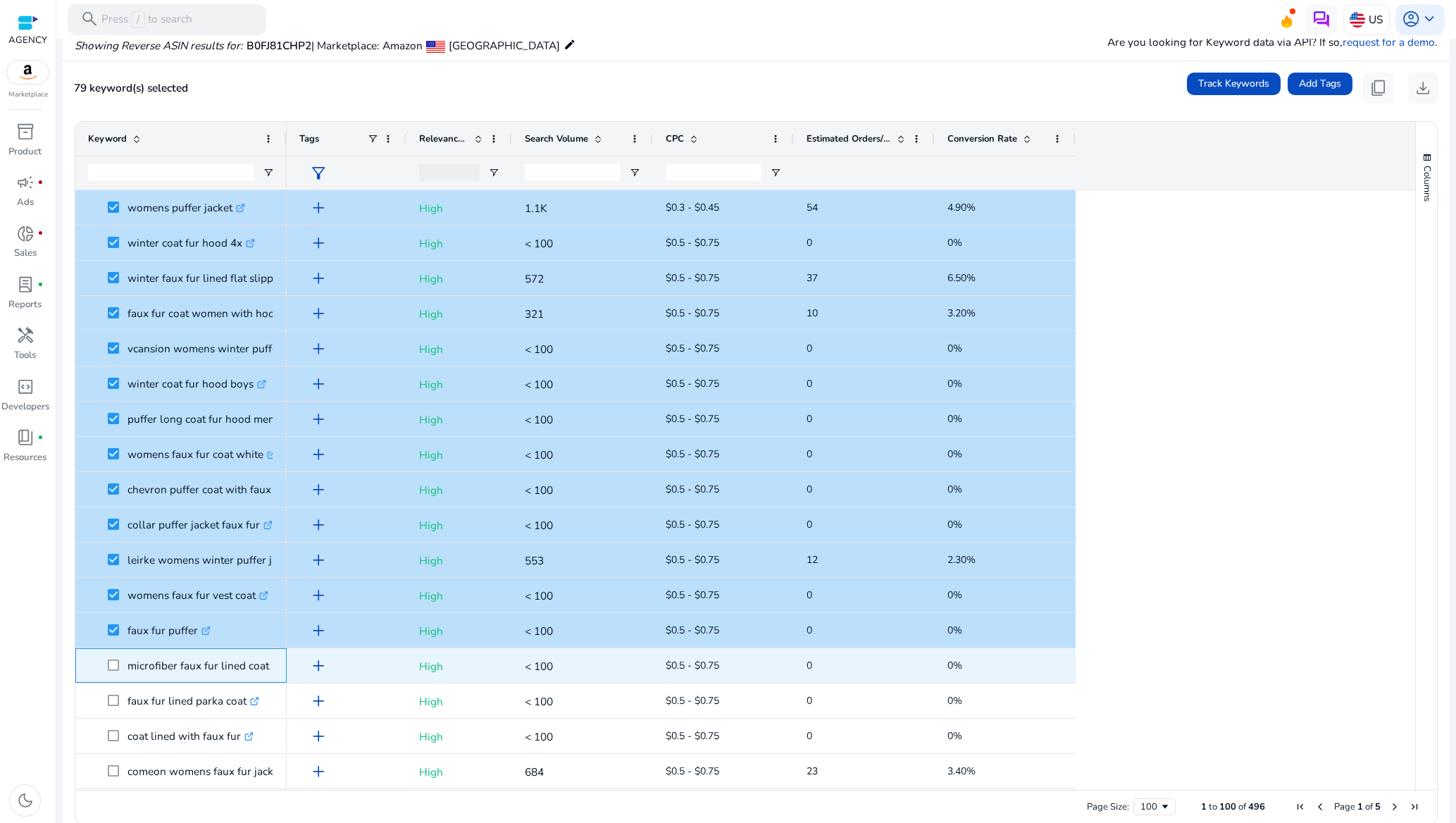
click at [111, 672] on span at bounding box center [118, 665] width 20 height 29
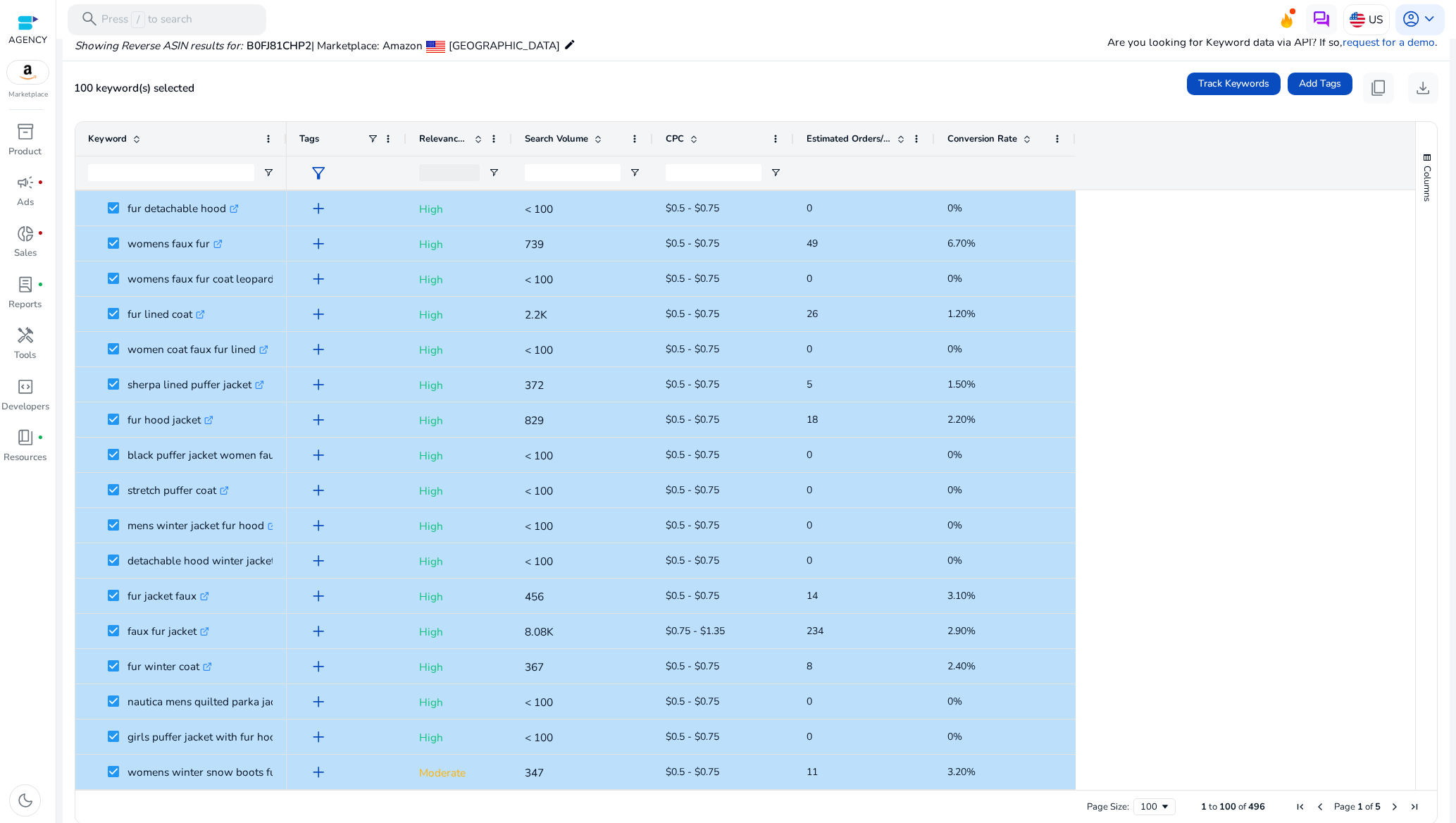
click at [1389, 805] on span "Next Page" at bounding box center [1395, 807] width 11 height 11
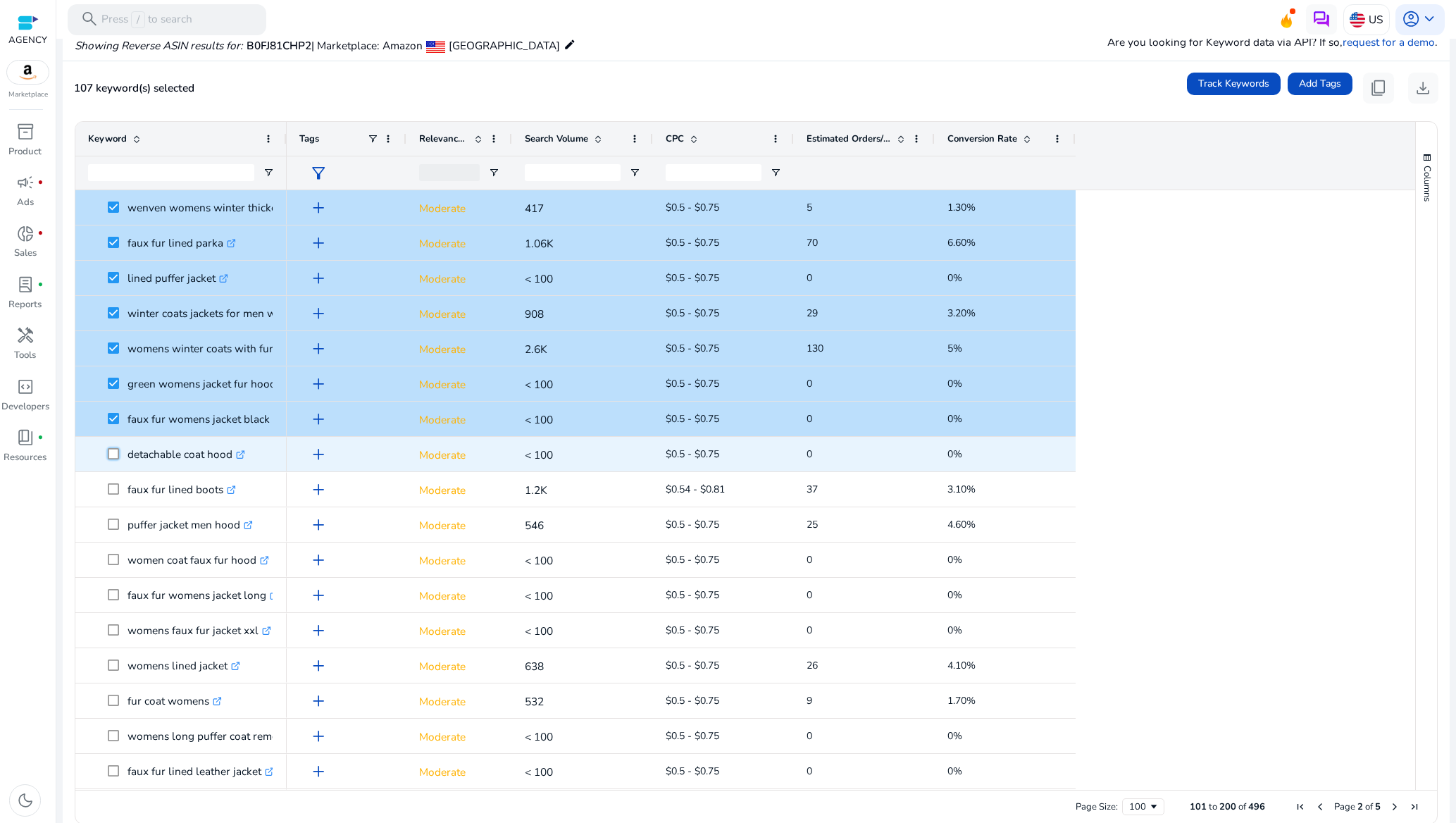
click at [115, 469] on div "detachable coat hood .st0{fill:#2c8af8}" at bounding box center [181, 454] width 186 height 33
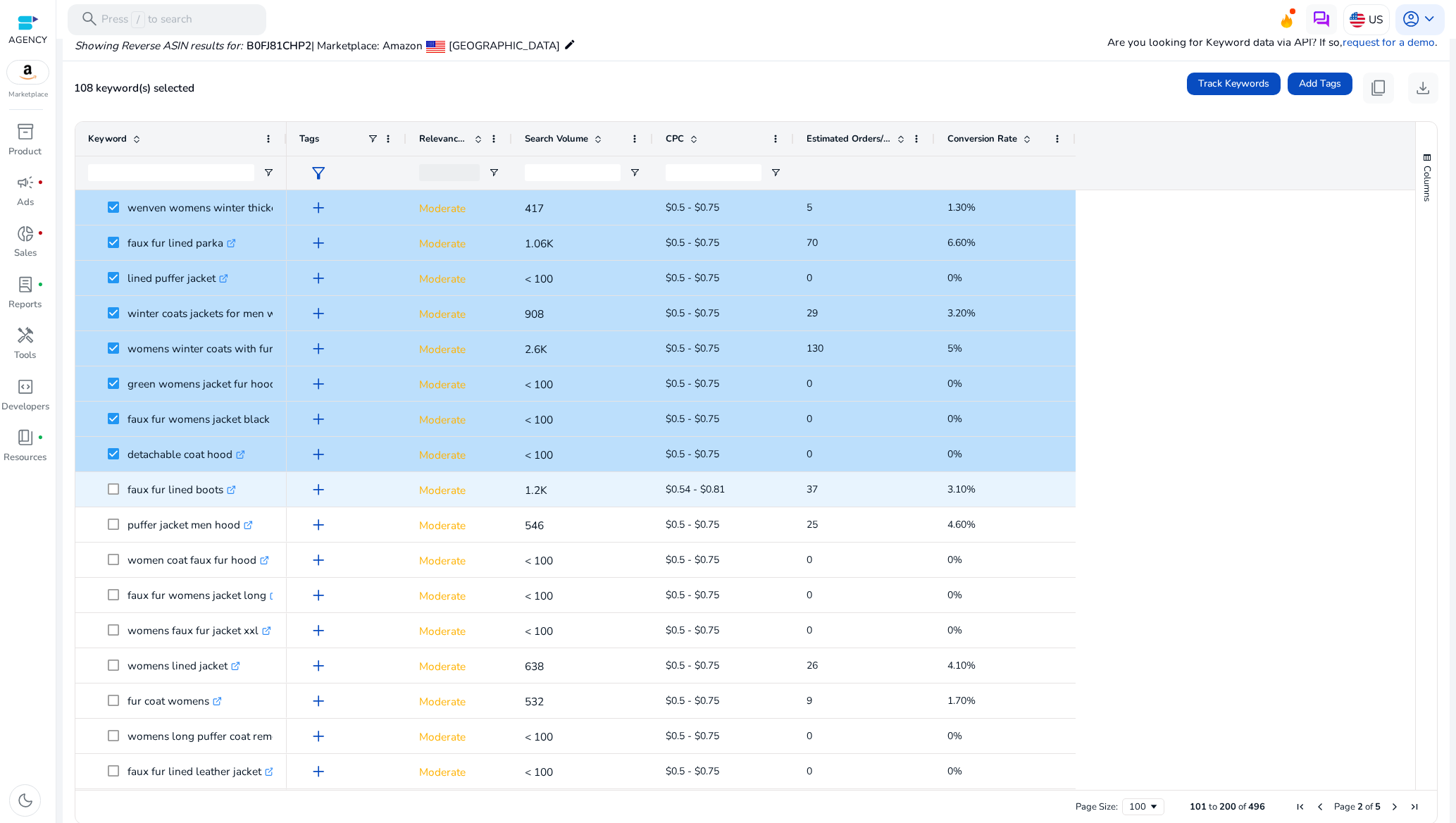
click at [114, 503] on div "faux fur lined boots .st0{fill:#2c8af8}" at bounding box center [181, 489] width 186 height 33
click at [114, 496] on span at bounding box center [118, 489] width 20 height 29
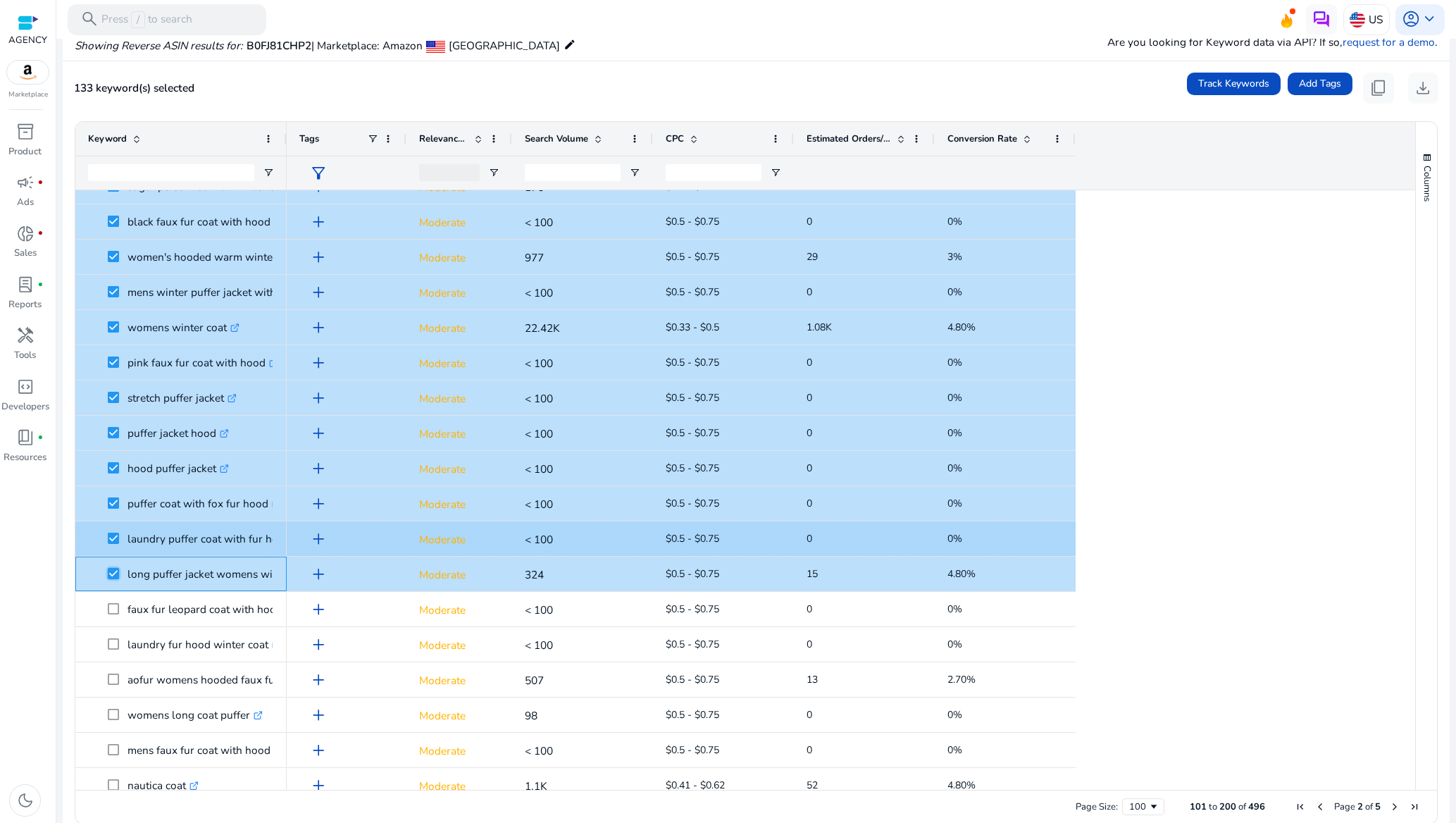
scroll to position [846, 0]
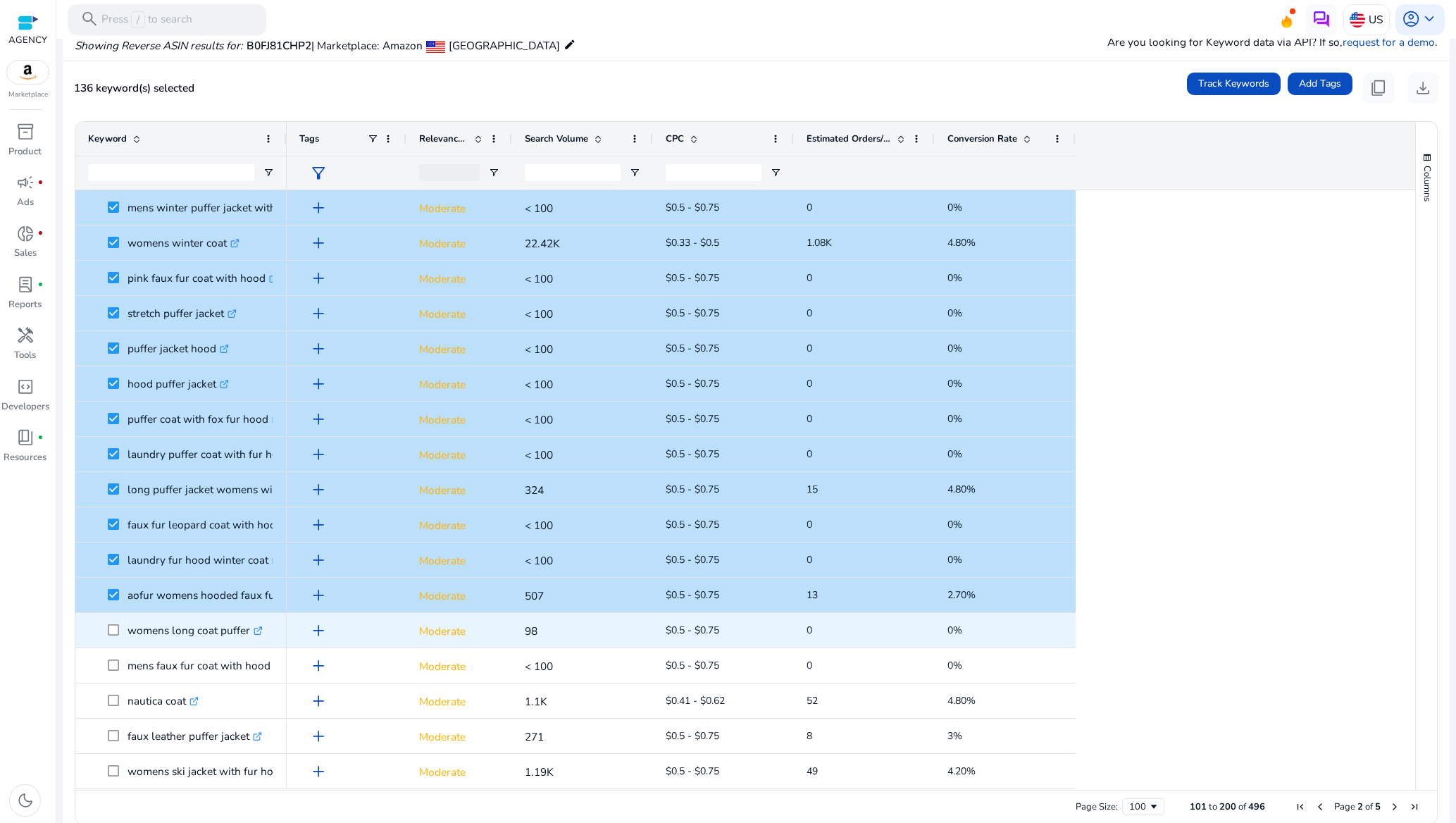
click at [113, 641] on span at bounding box center [118, 630] width 20 height 29
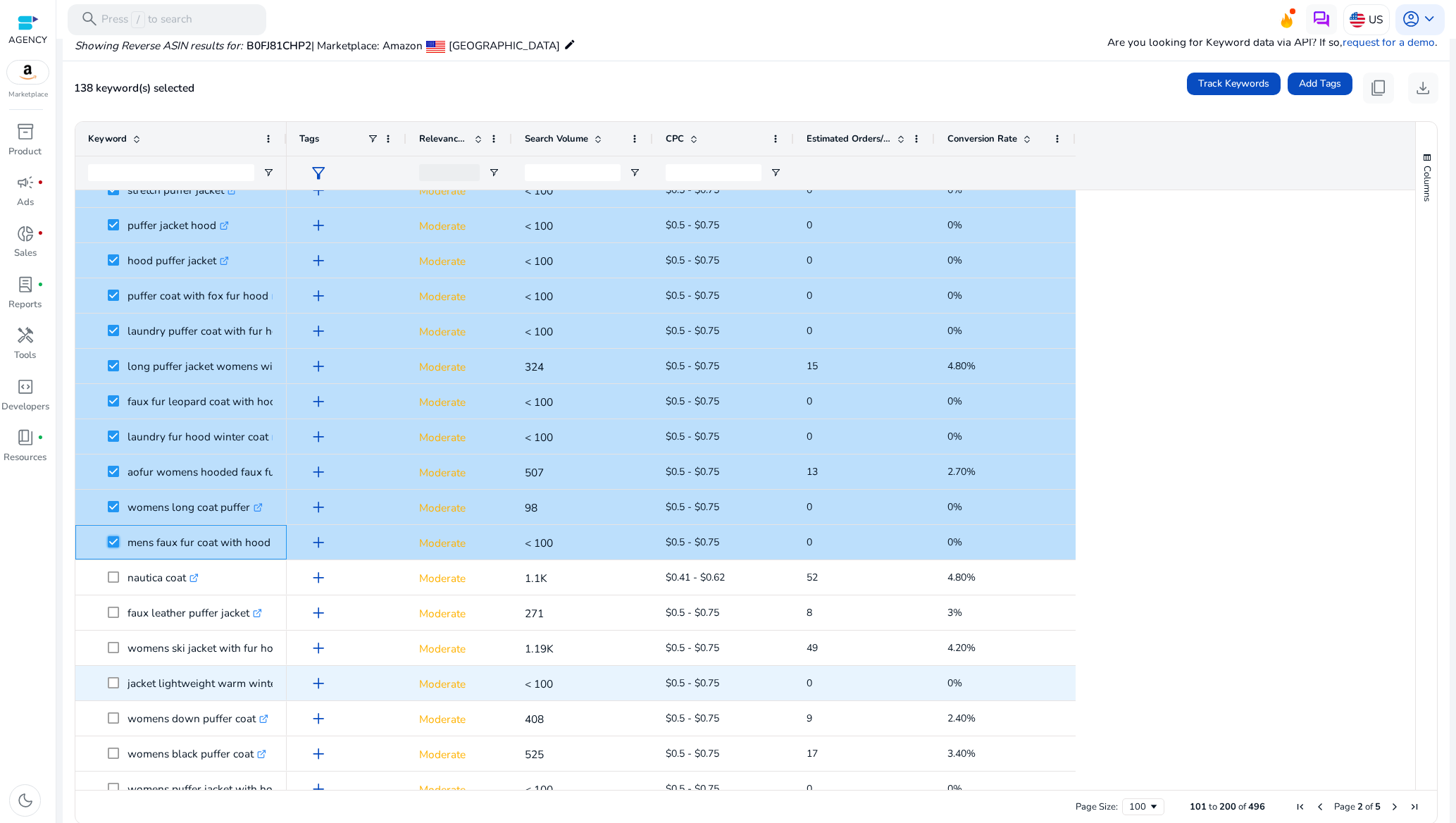
scroll to position [1268, 0]
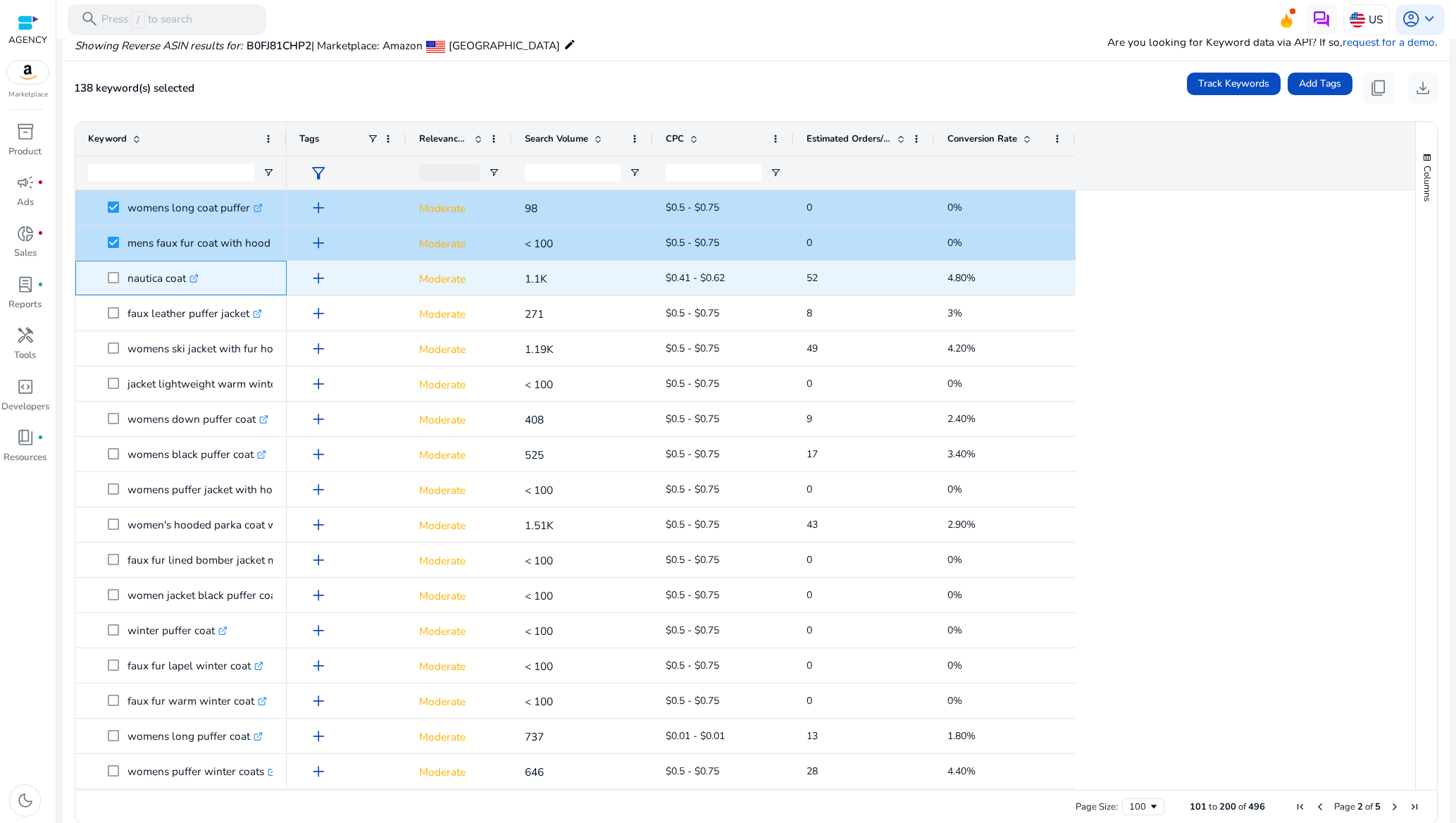
click at [119, 288] on span at bounding box center [118, 278] width 20 height 29
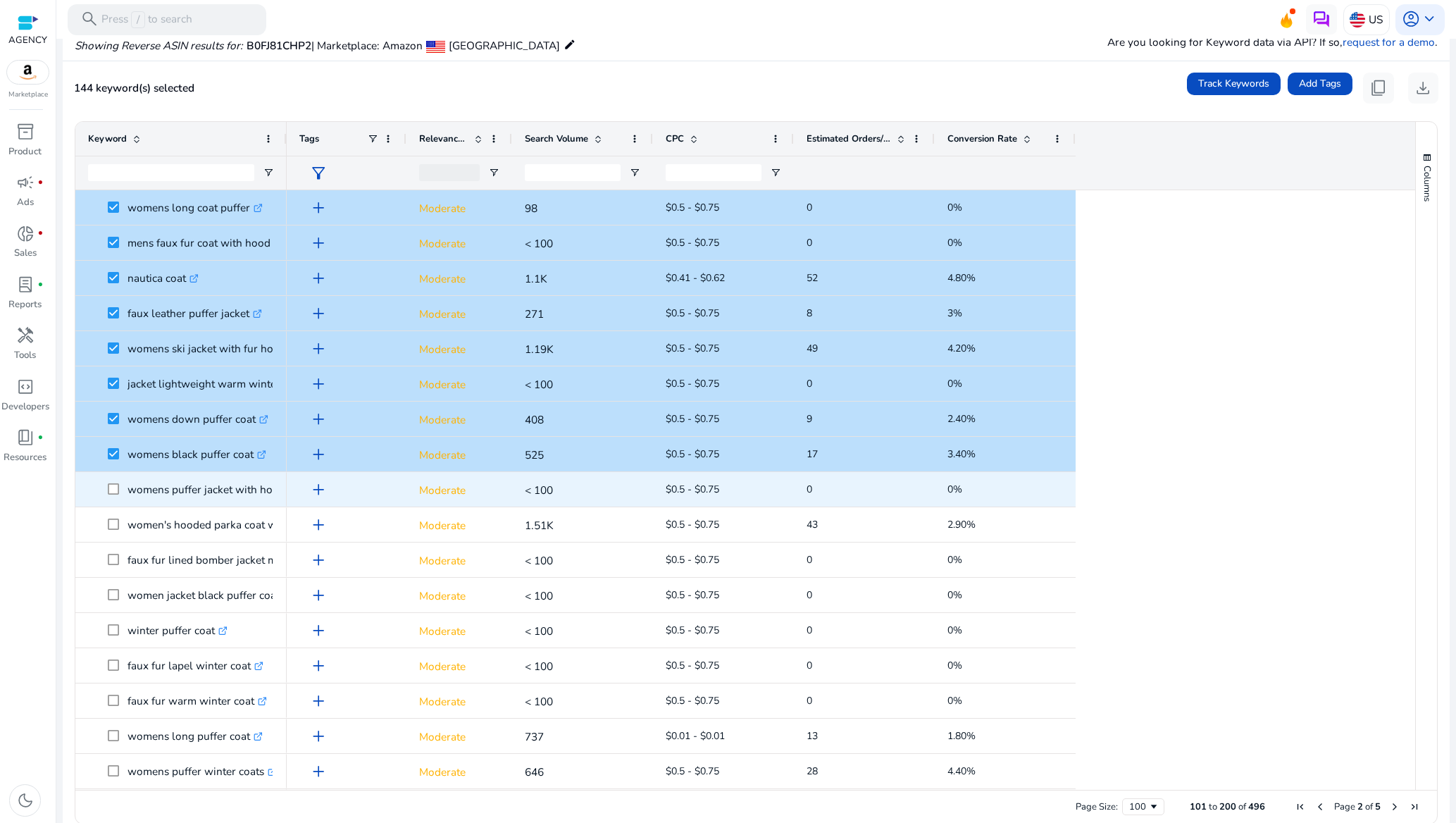
click at [111, 482] on span at bounding box center [118, 489] width 20 height 29
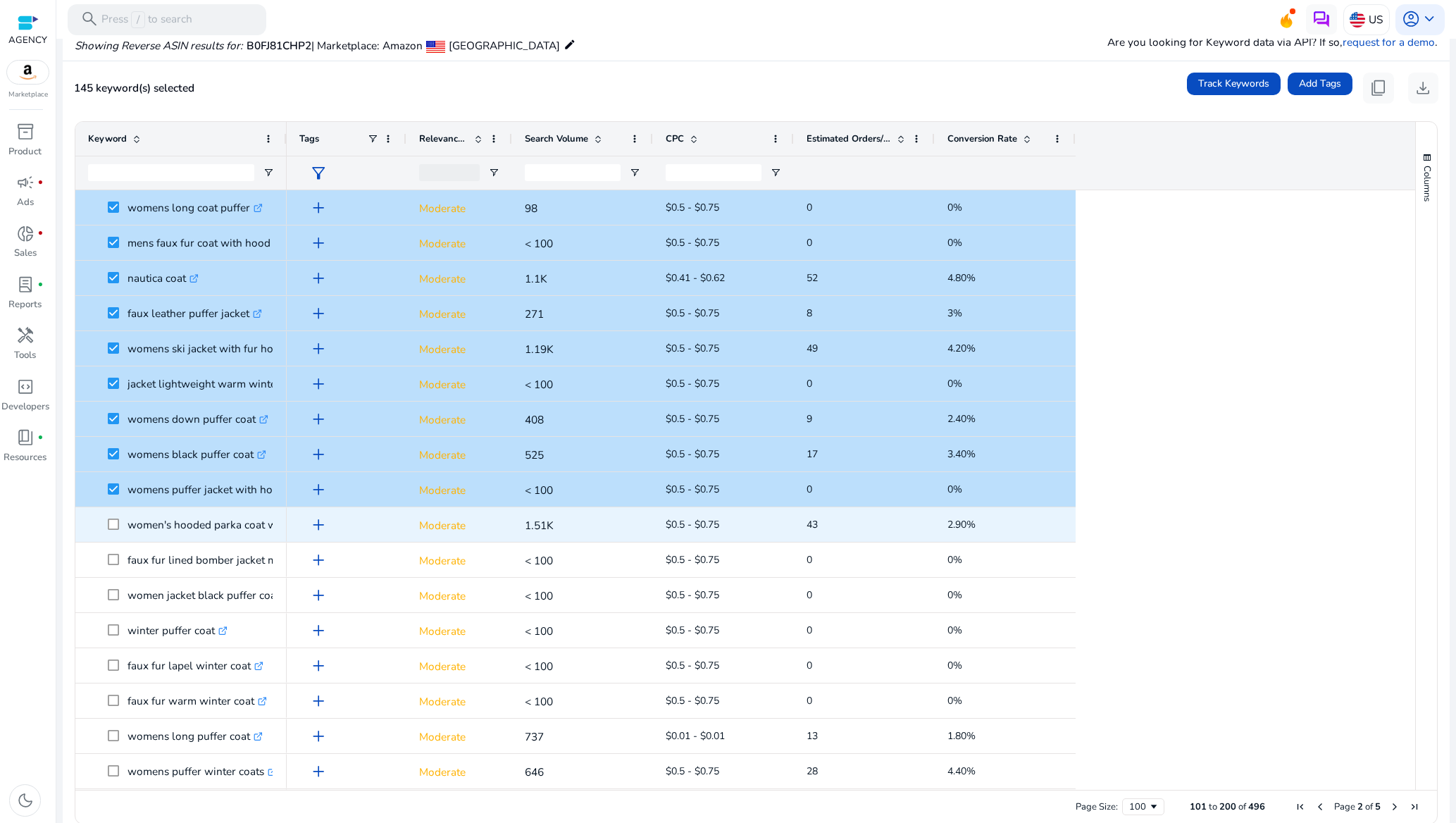
click at [116, 523] on span at bounding box center [118, 524] width 20 height 29
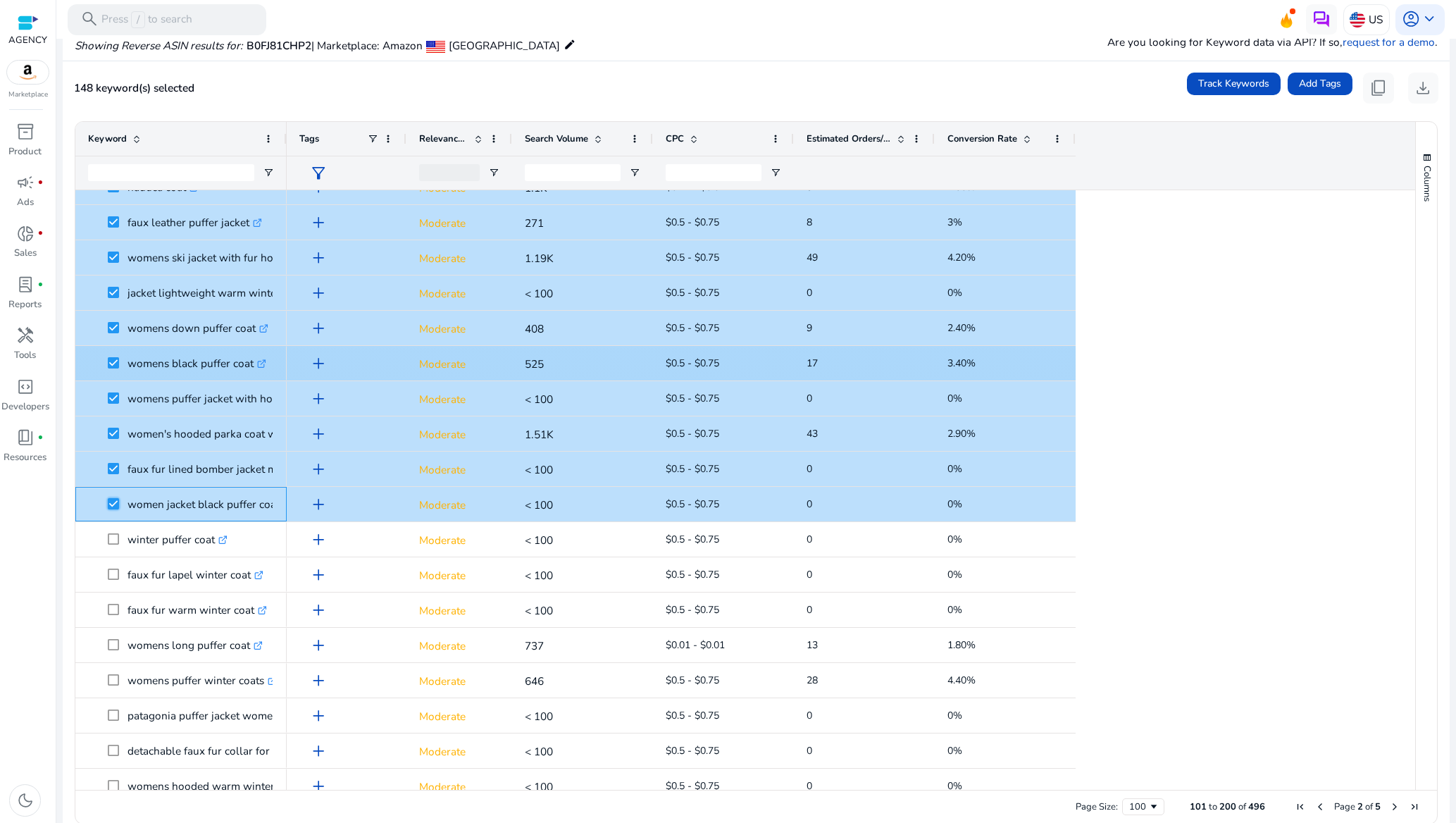
scroll to position [1480, 0]
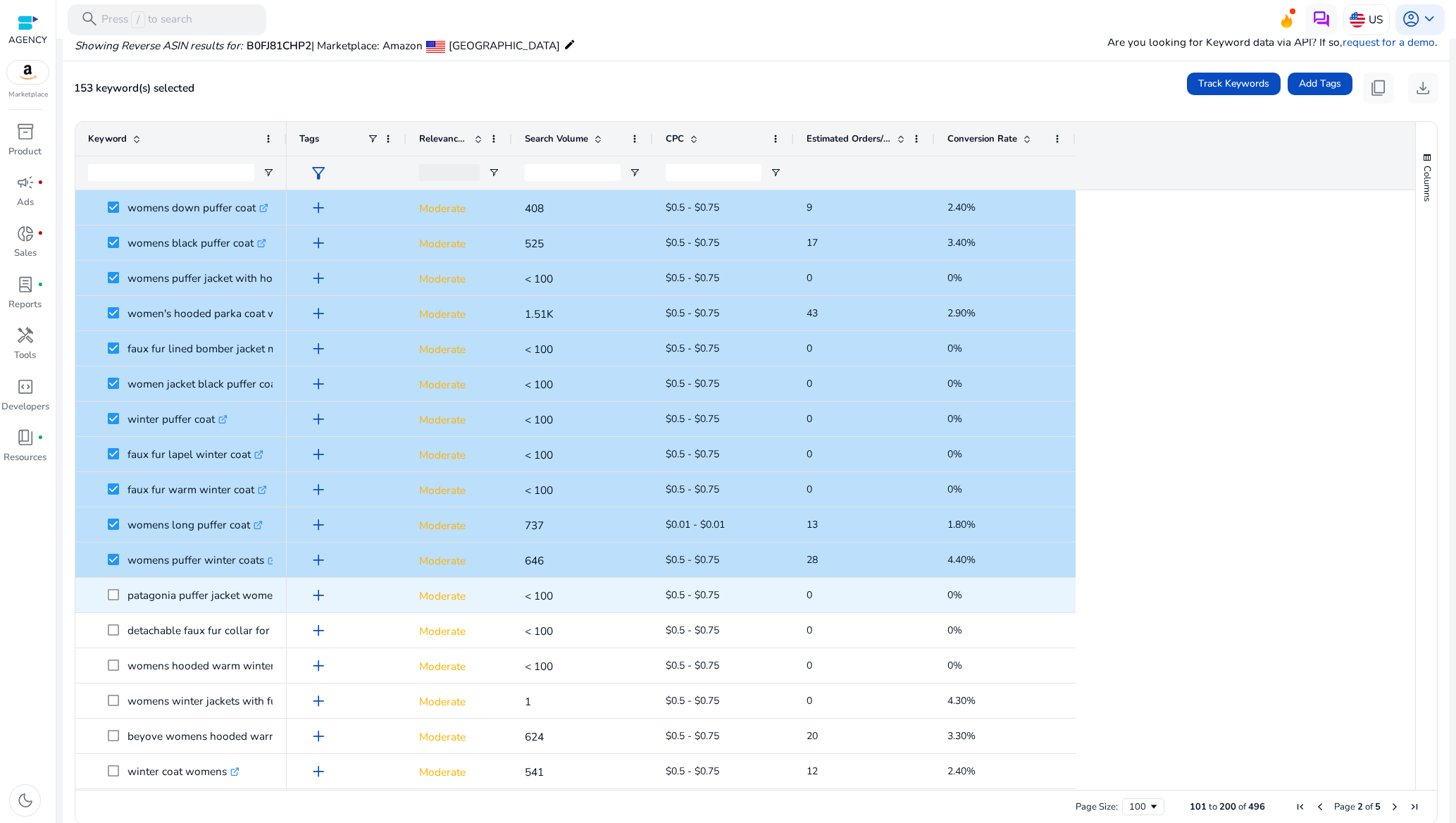
click at [121, 594] on span at bounding box center [118, 595] width 20 height 29
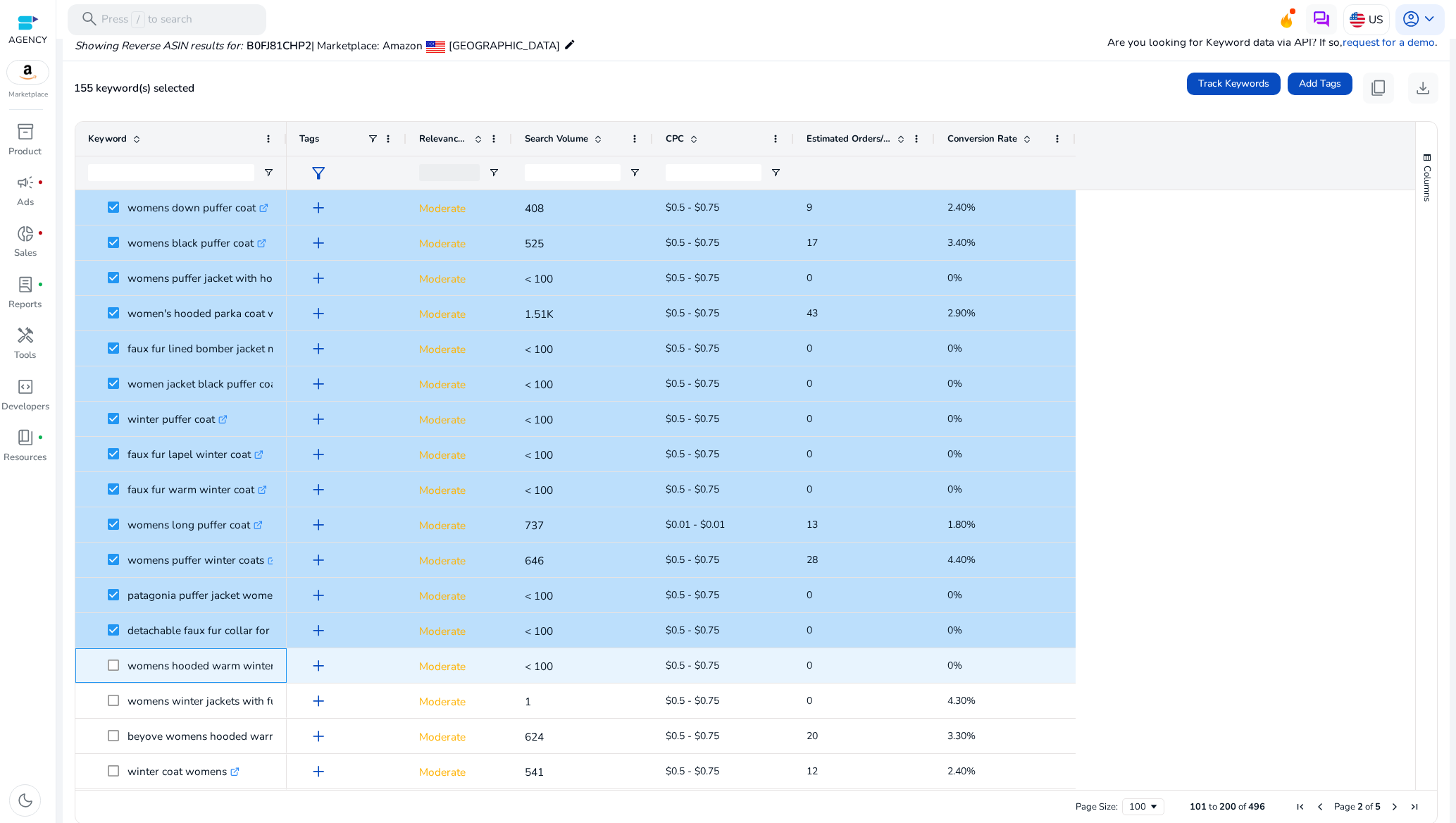
click at [113, 675] on span at bounding box center [118, 665] width 20 height 29
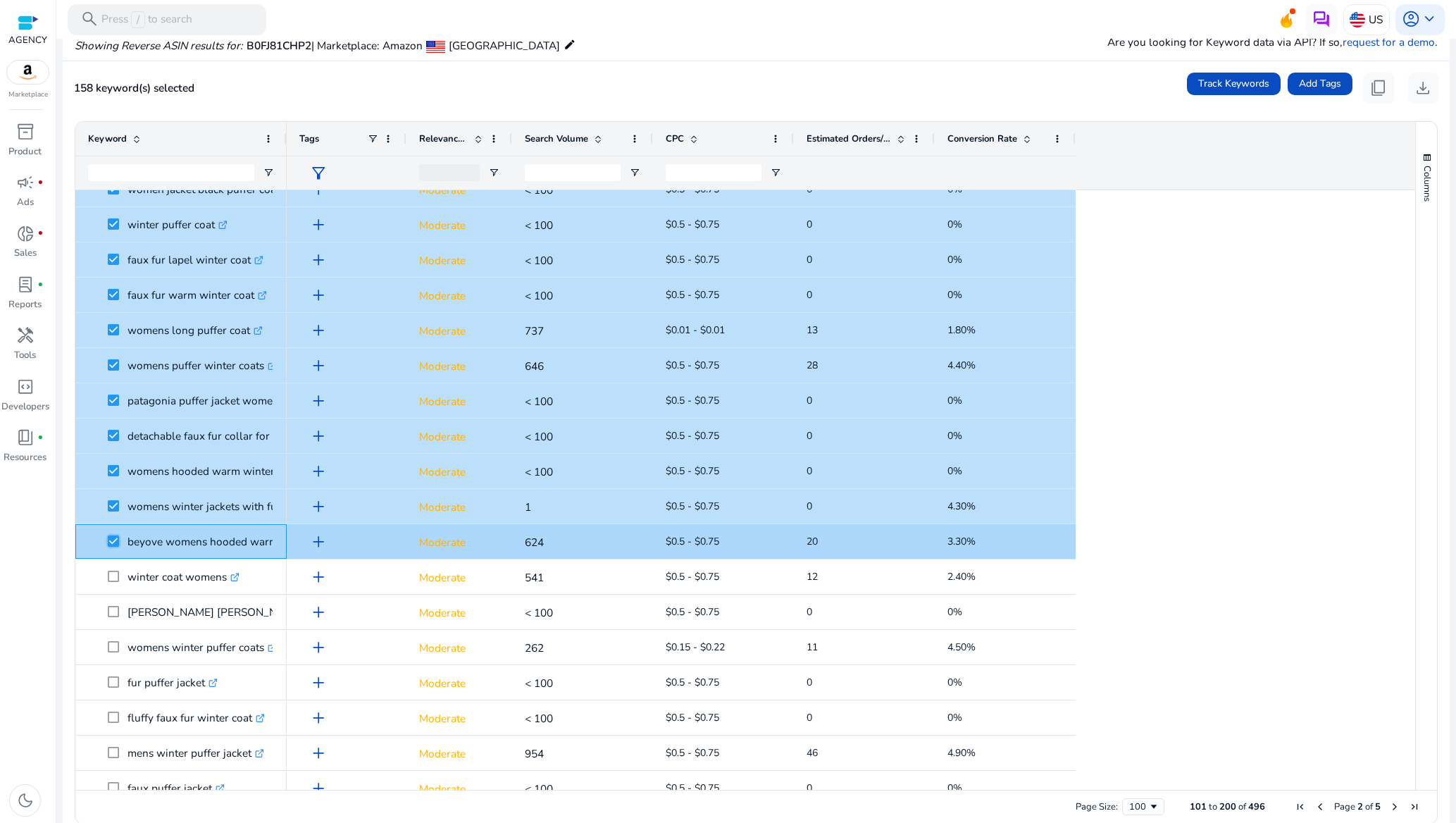
scroll to position [1691, 0]
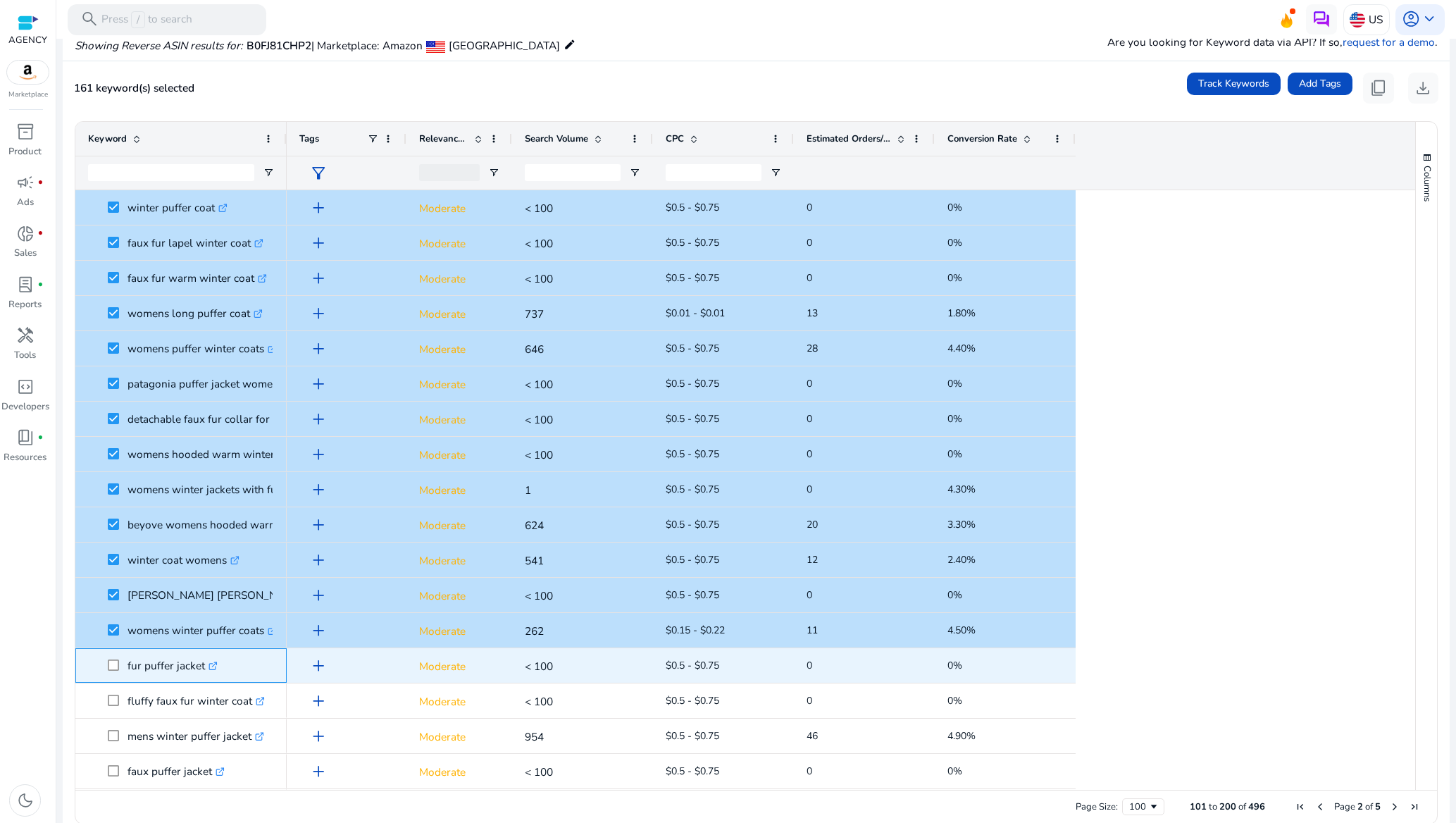
click at [114, 671] on span at bounding box center [118, 665] width 20 height 29
click at [106, 667] on span "fur puffer jacket .st0{fill:#2c8af8}" at bounding box center [181, 665] width 186 height 29
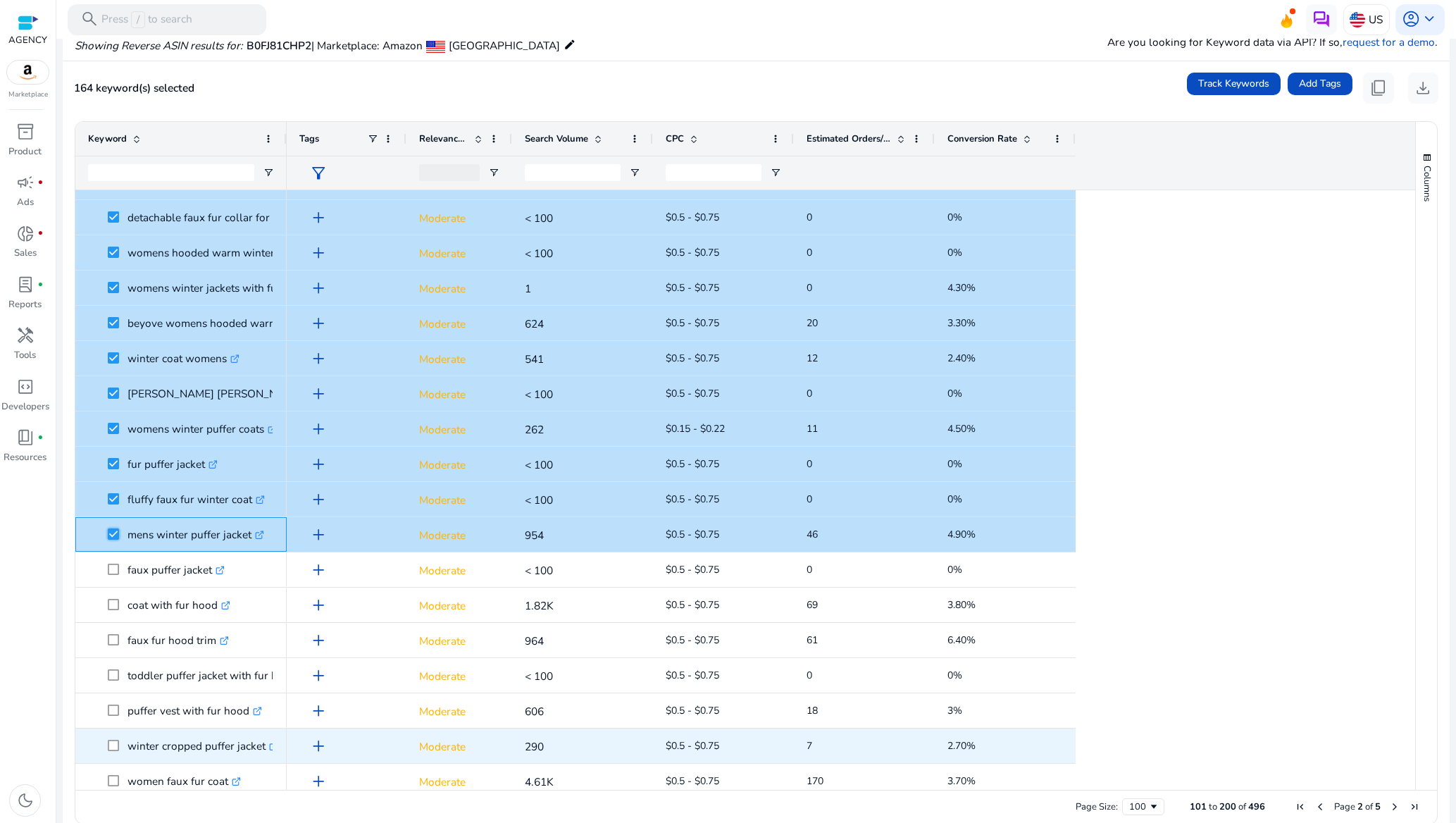
scroll to position [2008, 0]
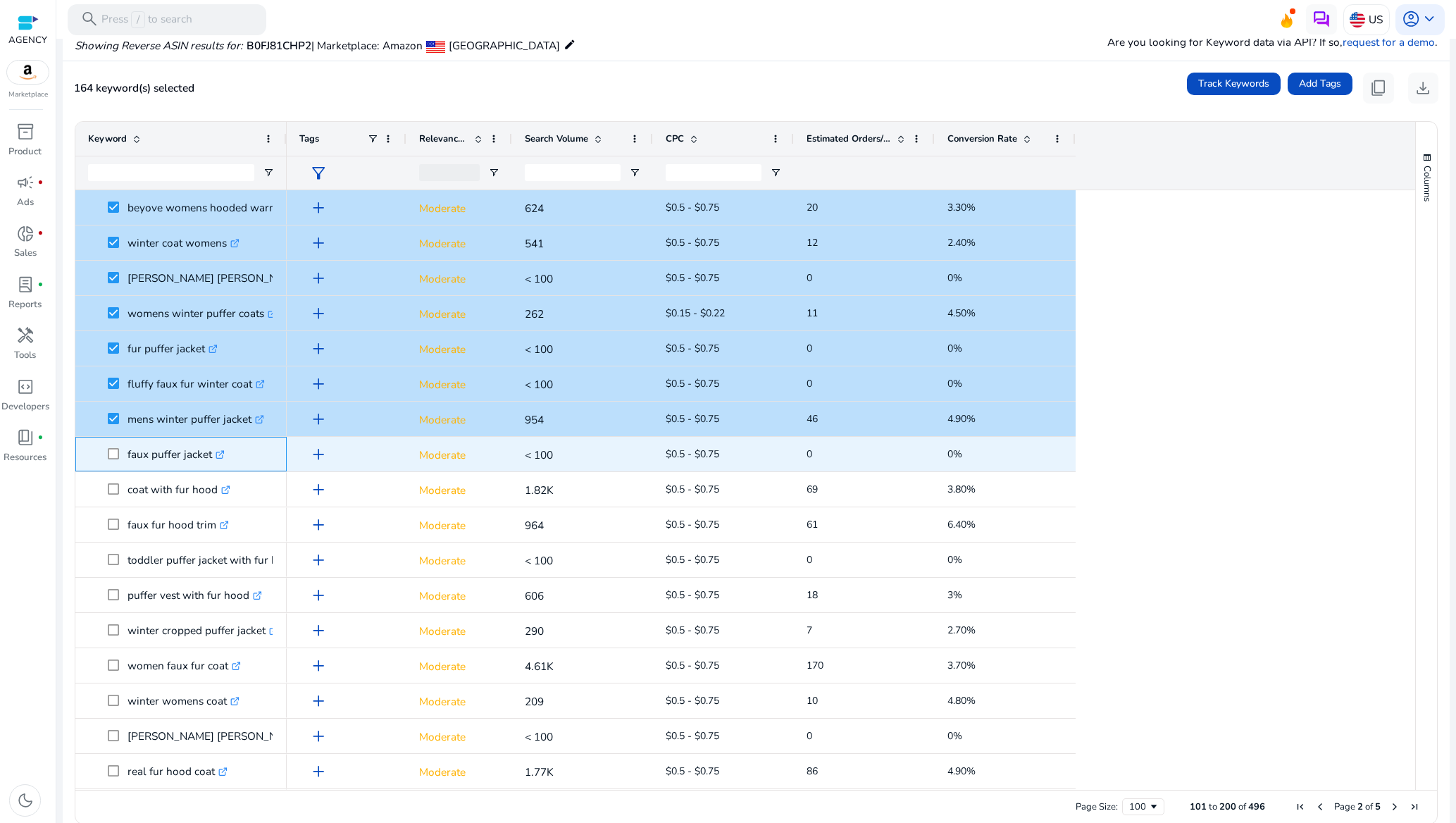
click at [115, 459] on span at bounding box center [118, 454] width 20 height 29
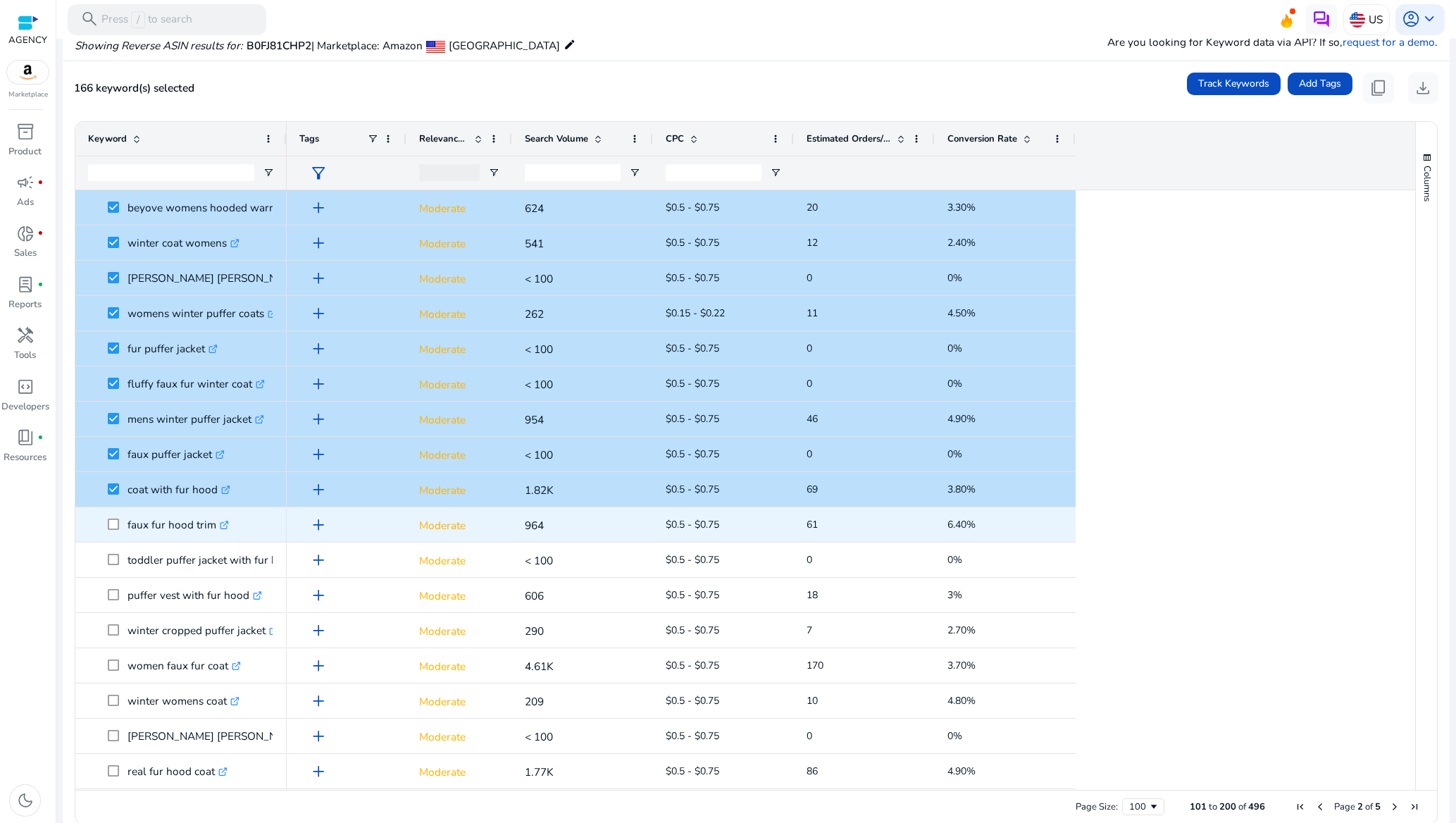
click at [114, 531] on span at bounding box center [118, 524] width 20 height 29
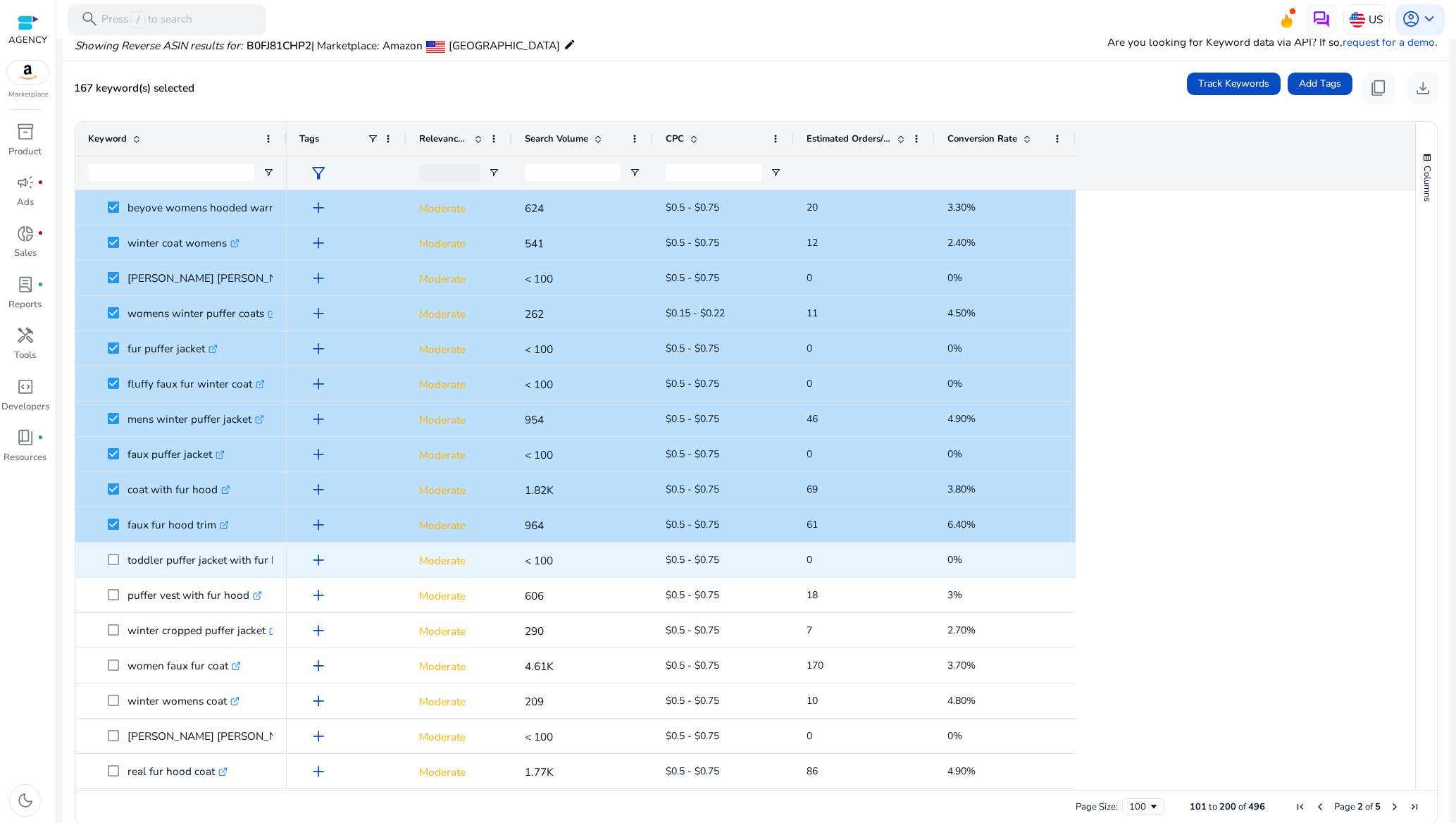
click at [124, 555] on span at bounding box center [118, 560] width 20 height 29
click at [119, 560] on span at bounding box center [118, 560] width 20 height 29
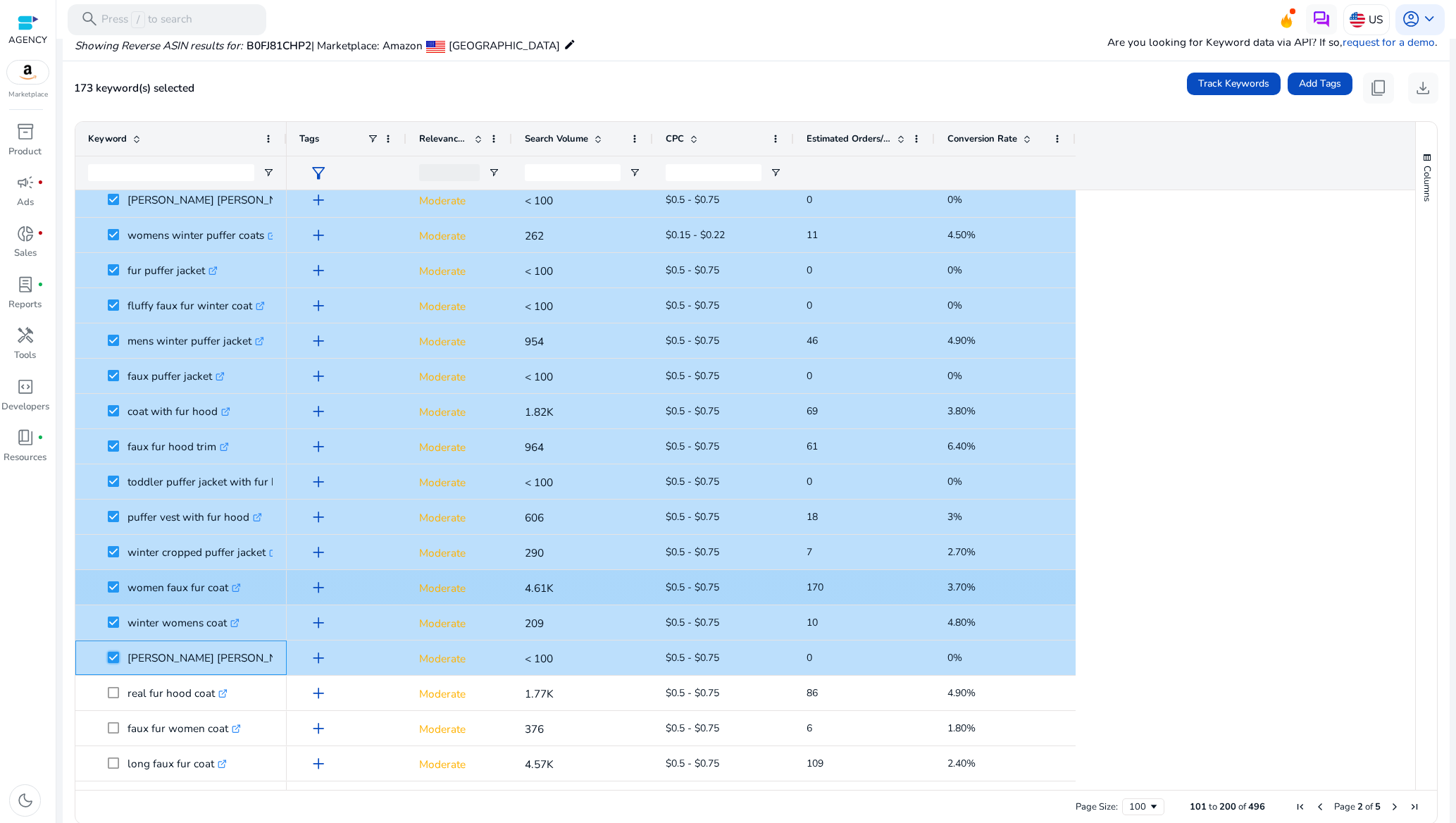
scroll to position [2086, 0]
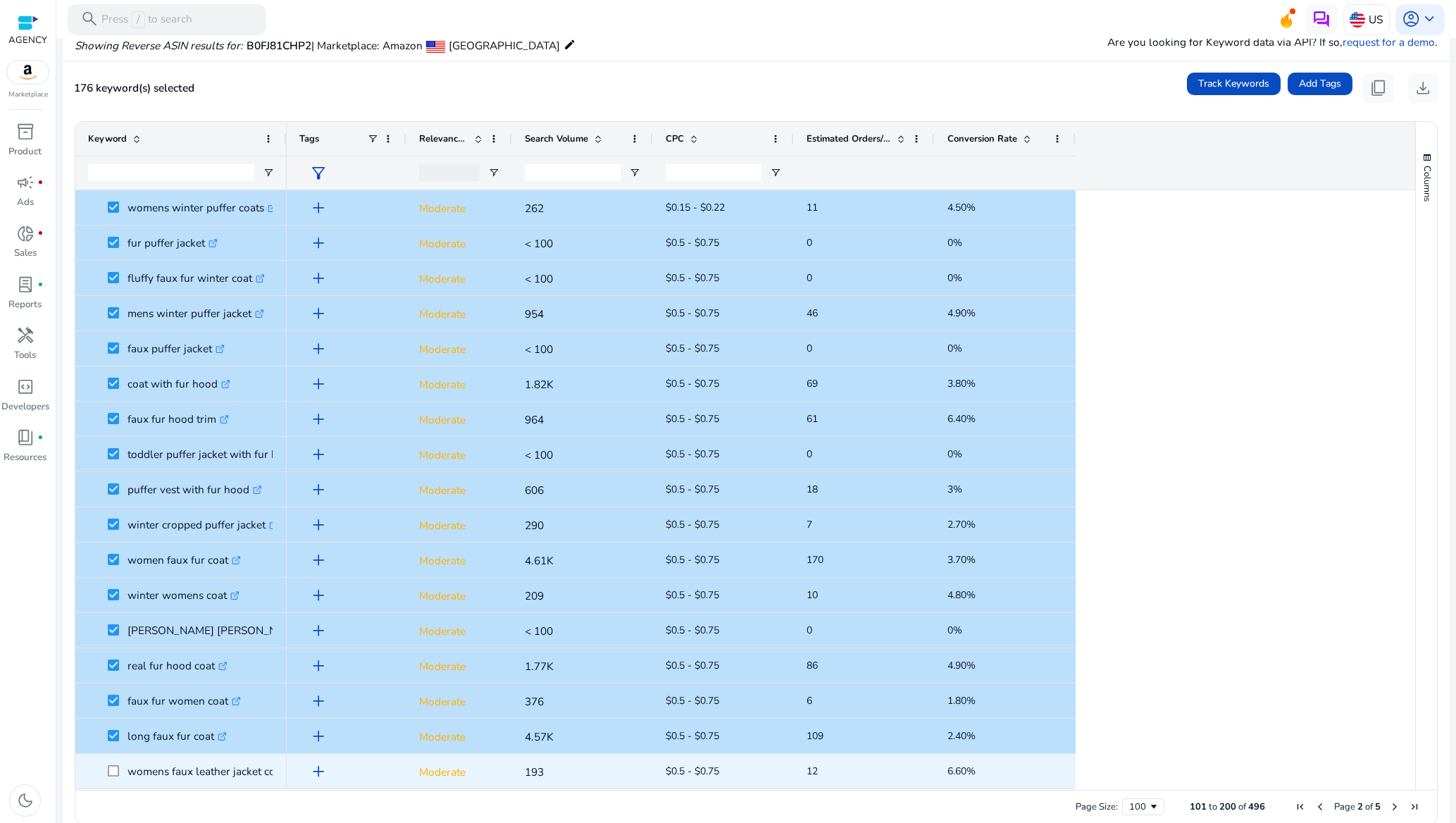
click at [119, 764] on span at bounding box center [118, 771] width 20 height 29
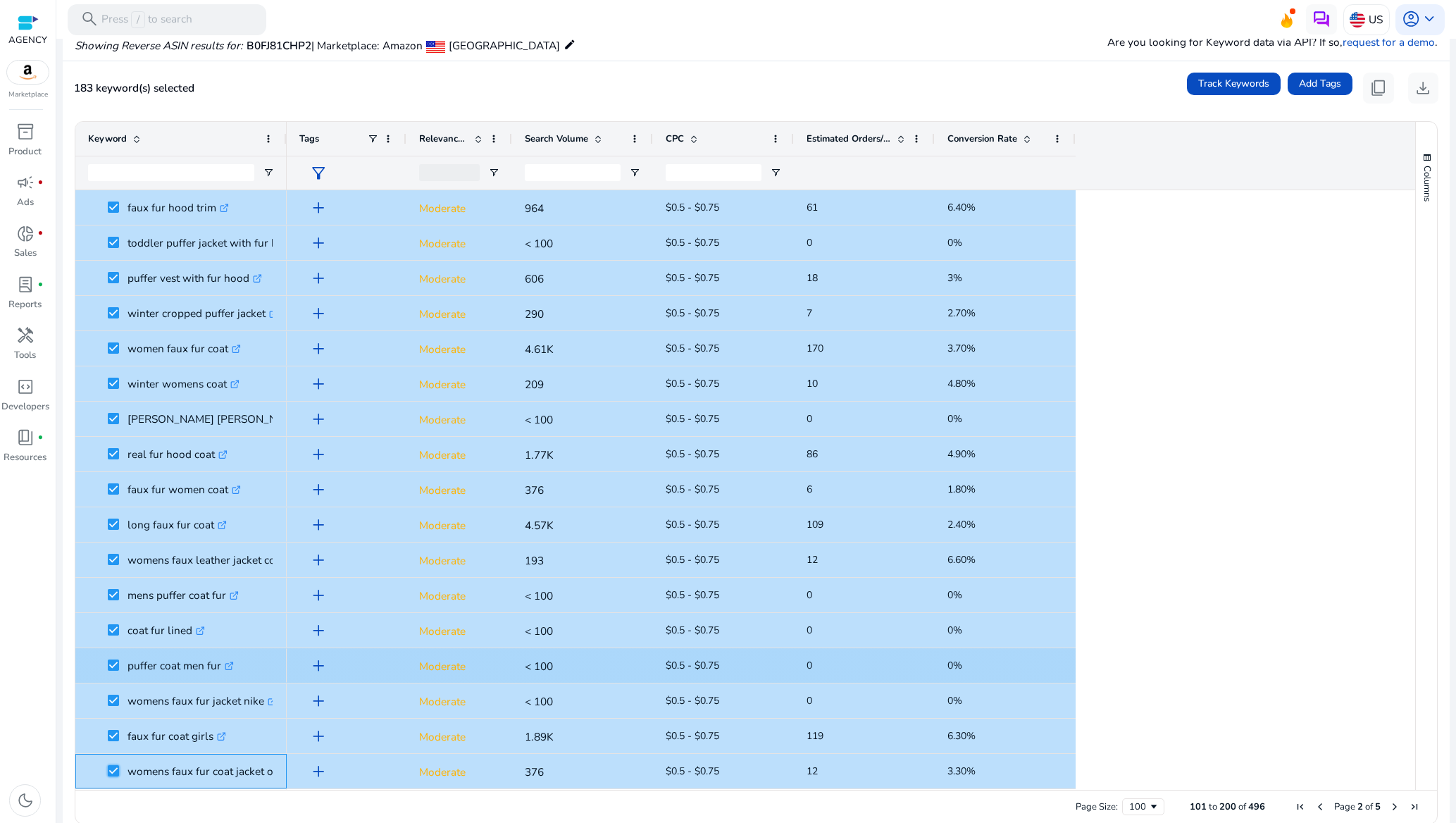
scroll to position [2468, 0]
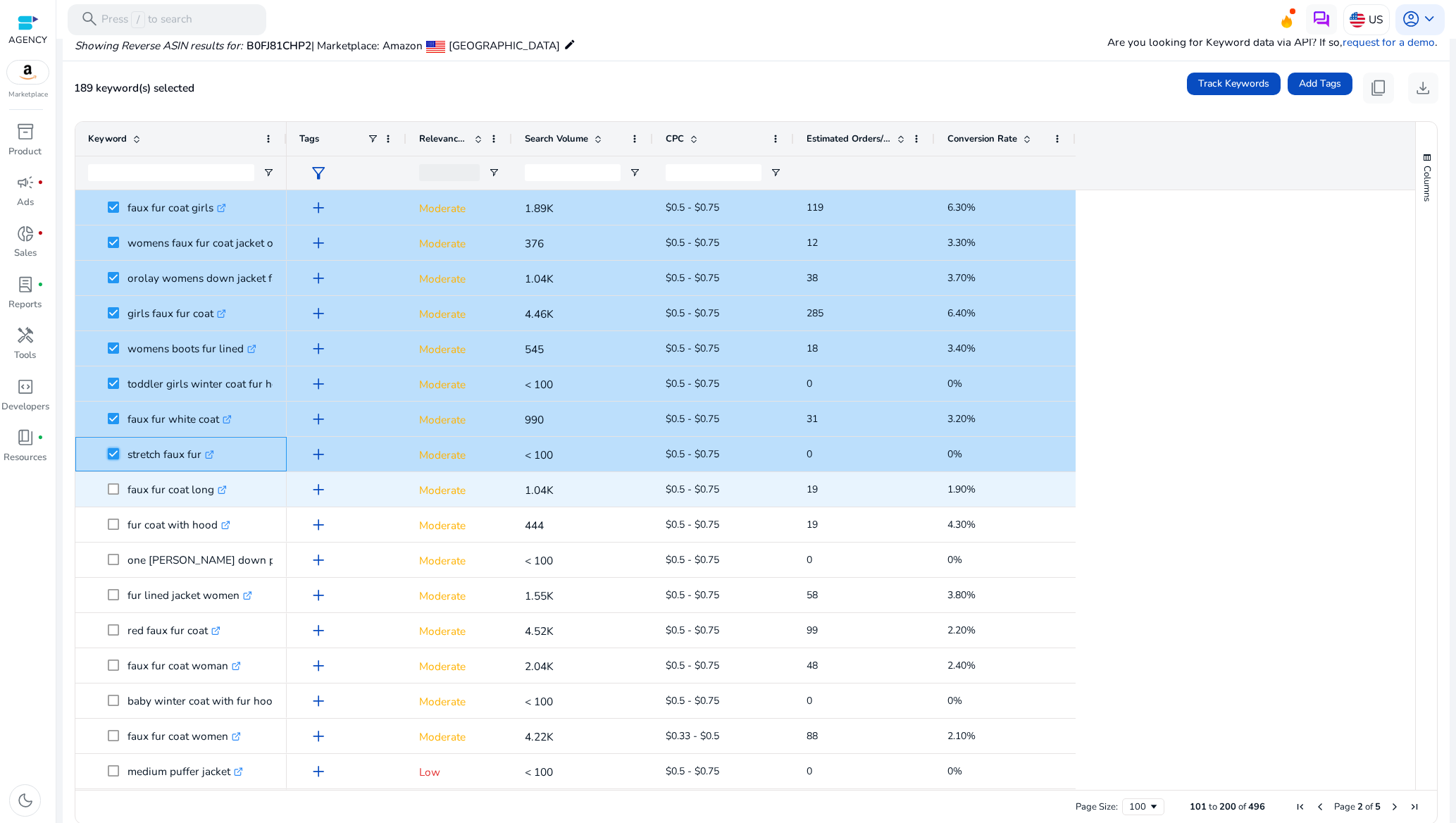
scroll to position [2854, 0]
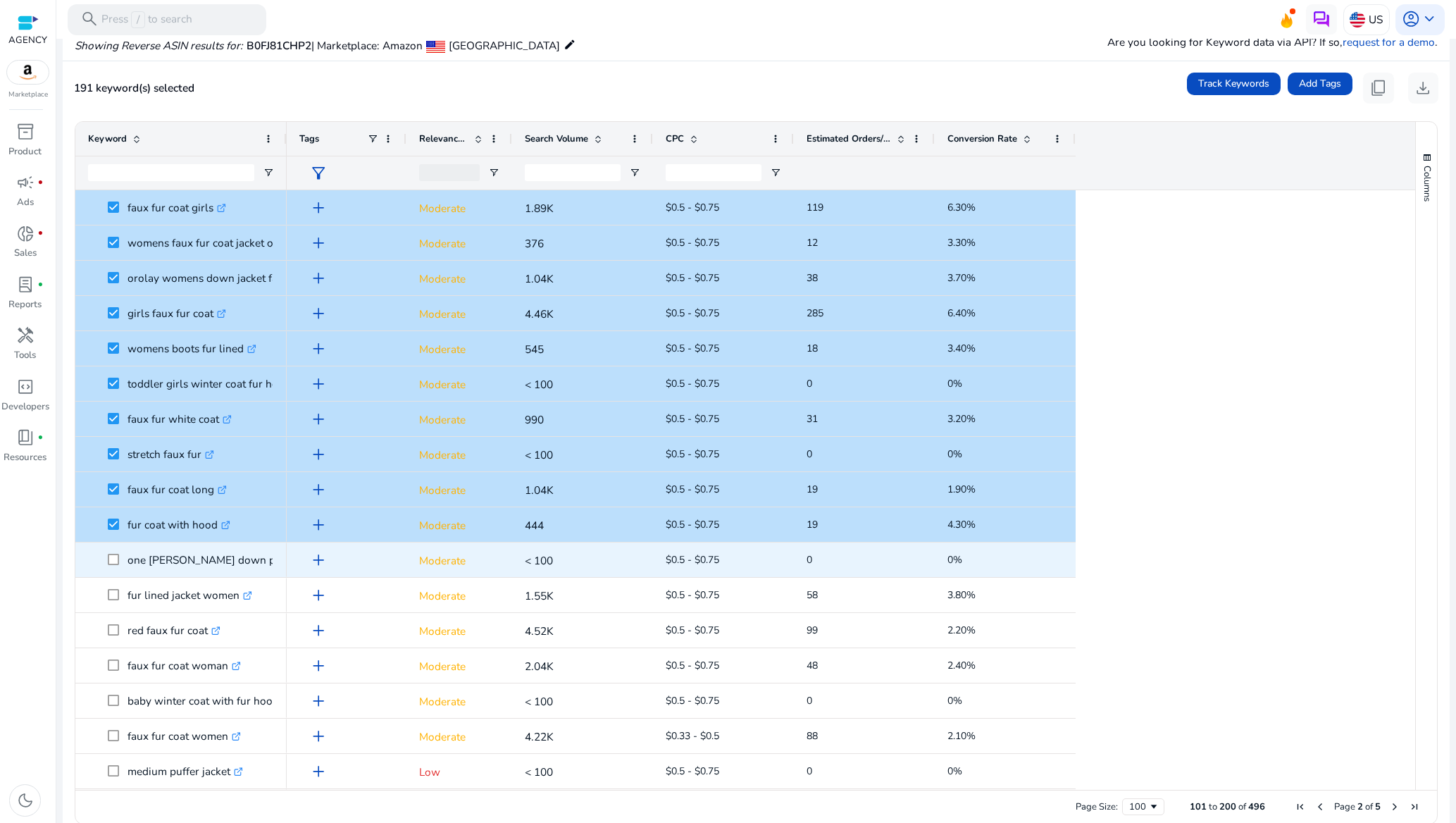
click at [116, 552] on span at bounding box center [118, 560] width 20 height 29
click at [114, 567] on span at bounding box center [118, 560] width 20 height 29
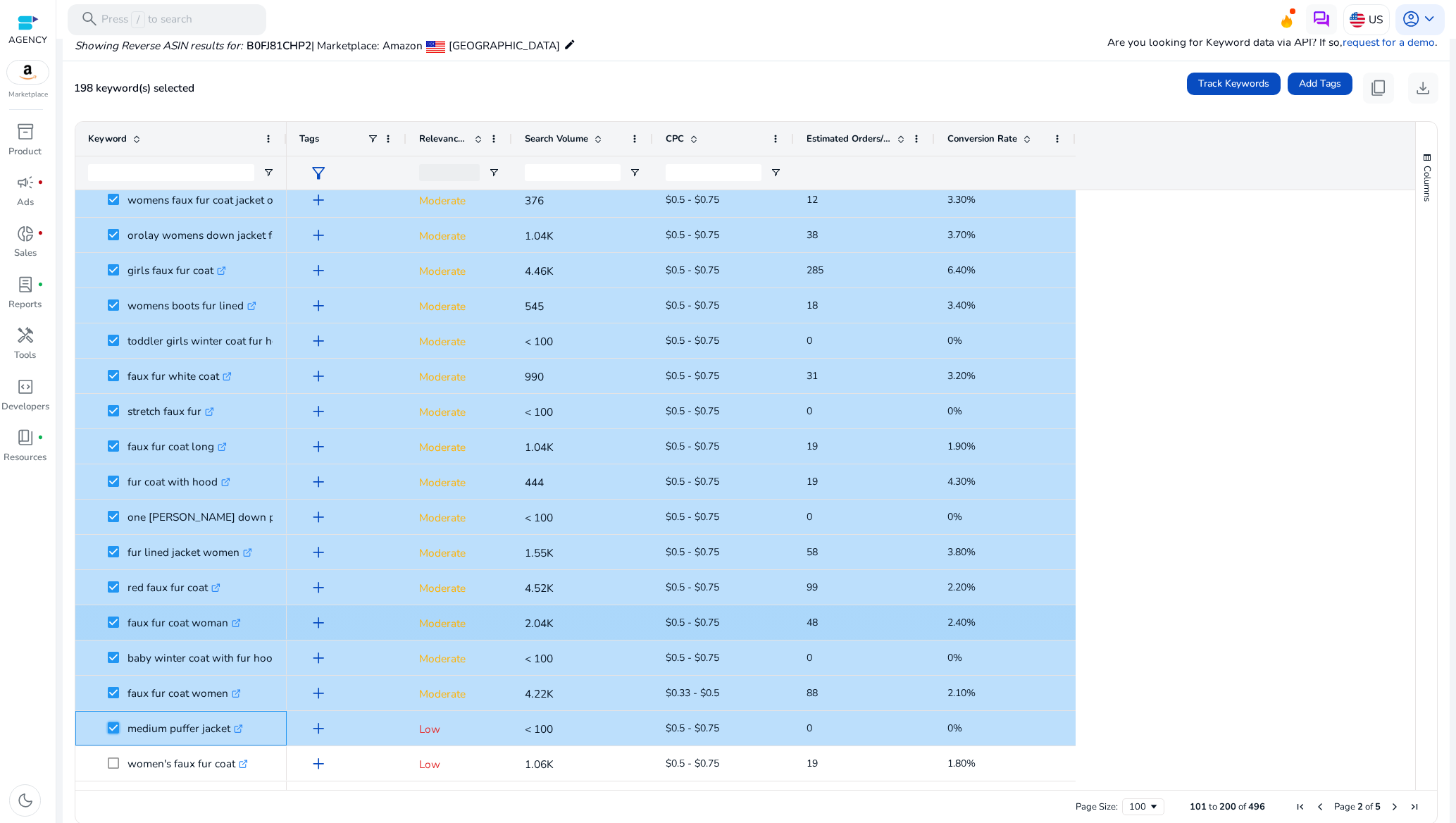
scroll to position [2923, 0]
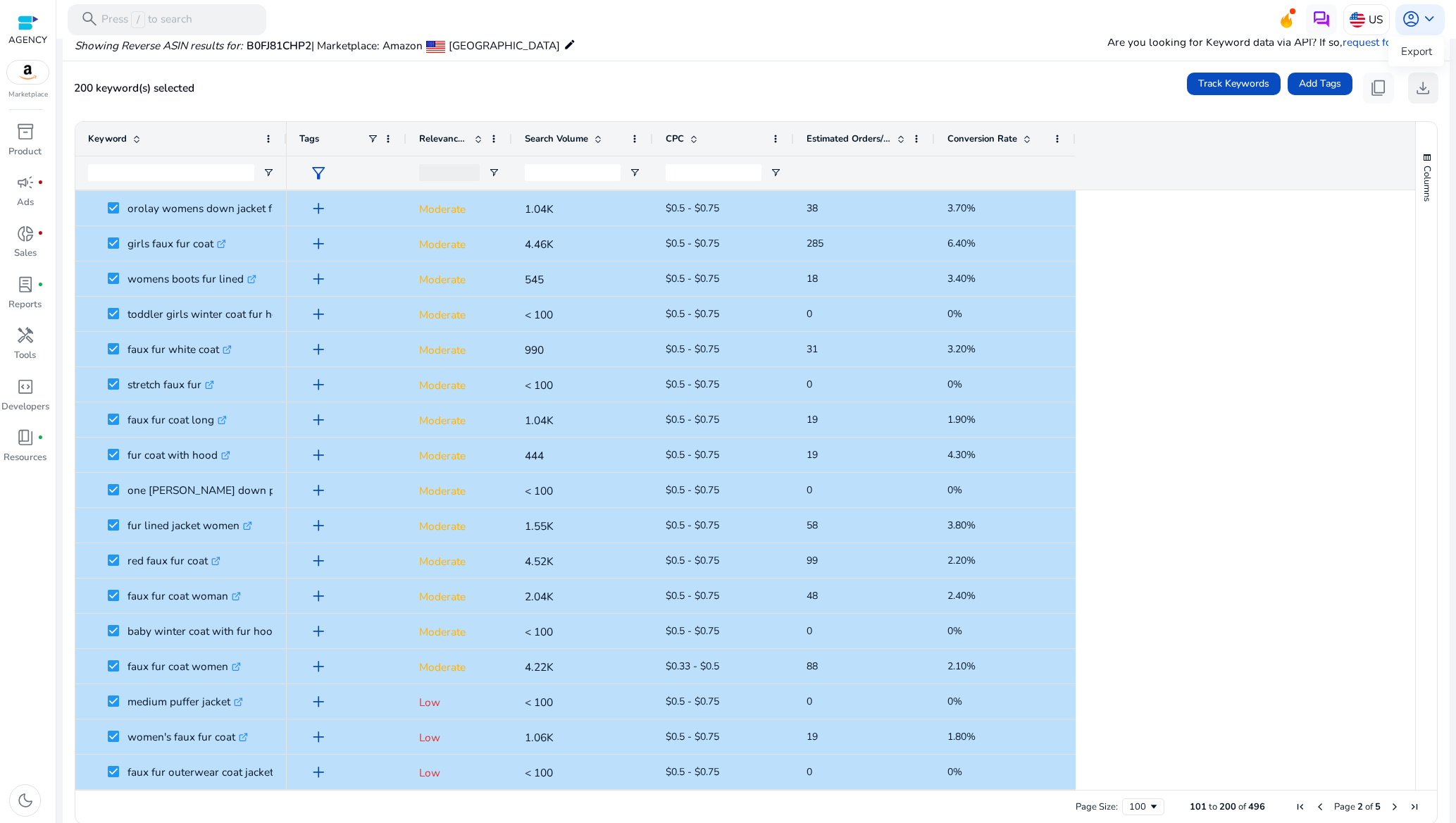
click at [1415, 95] on span "download" at bounding box center [1423, 88] width 18 height 18
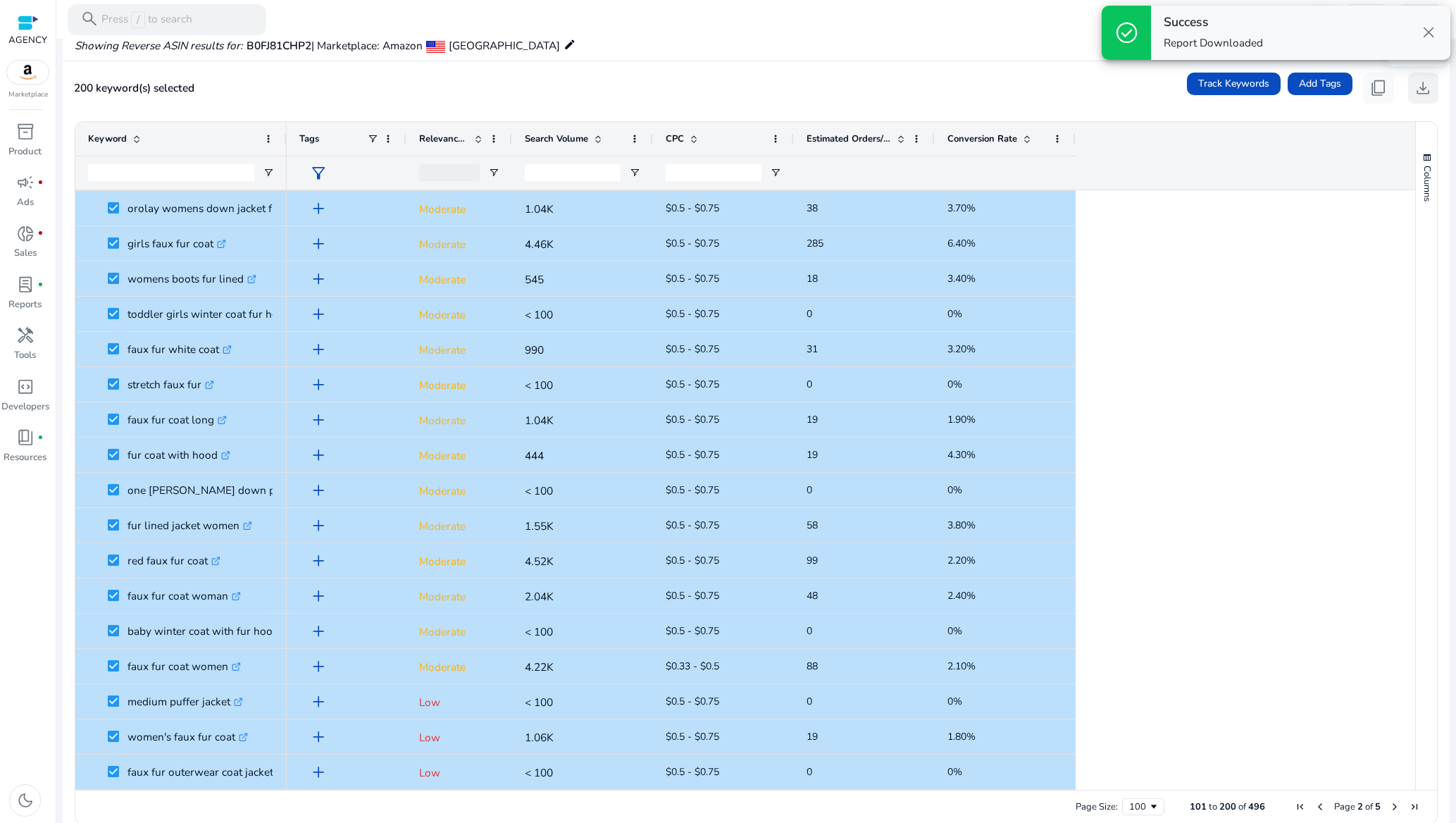
click at [1415, 95] on span "download" at bounding box center [1423, 88] width 18 height 18
click at [1378, 92] on span "content_copy" at bounding box center [1379, 88] width 18 height 18
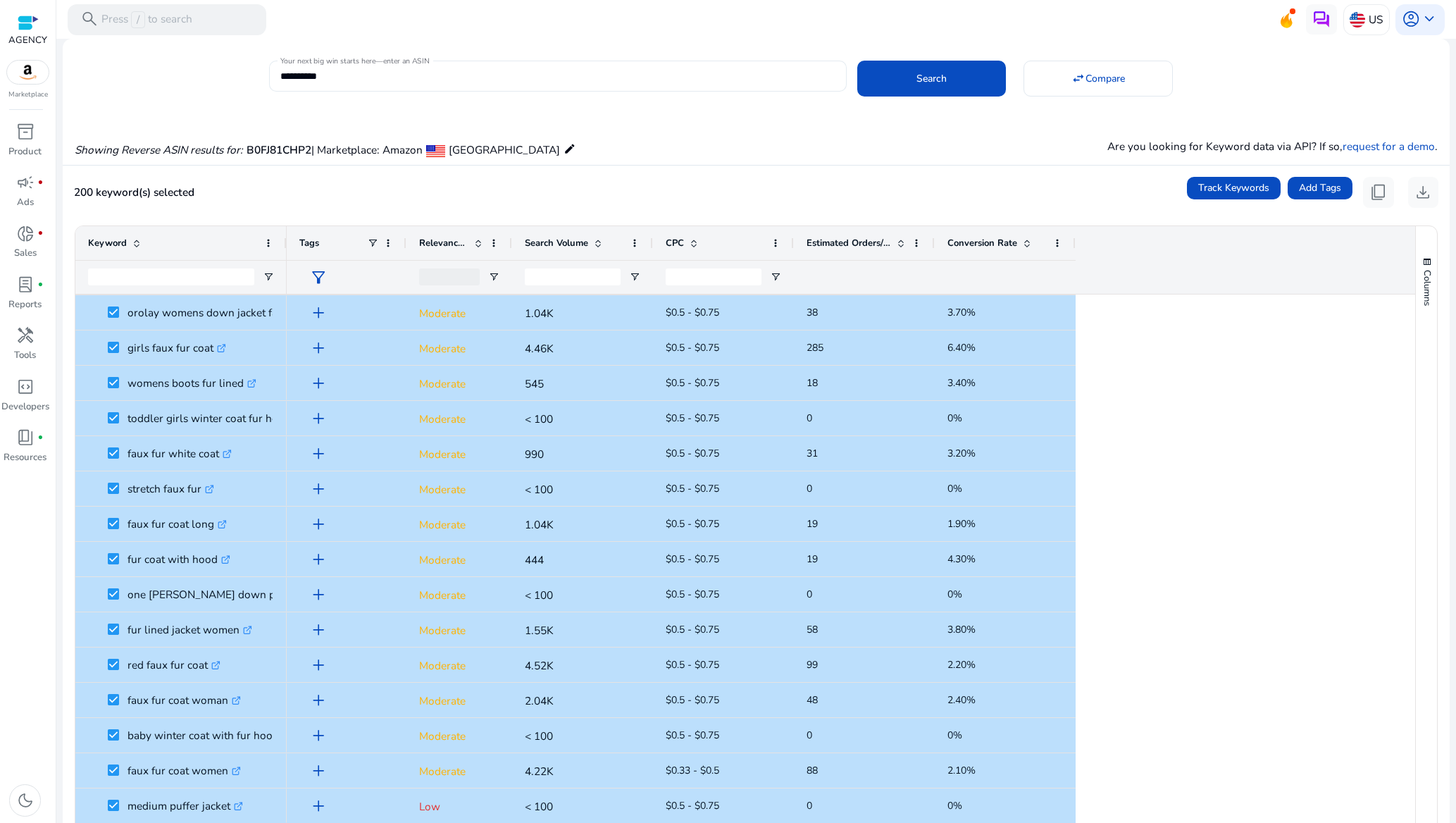
click at [366, 81] on input "**********" at bounding box center [558, 76] width 555 height 16
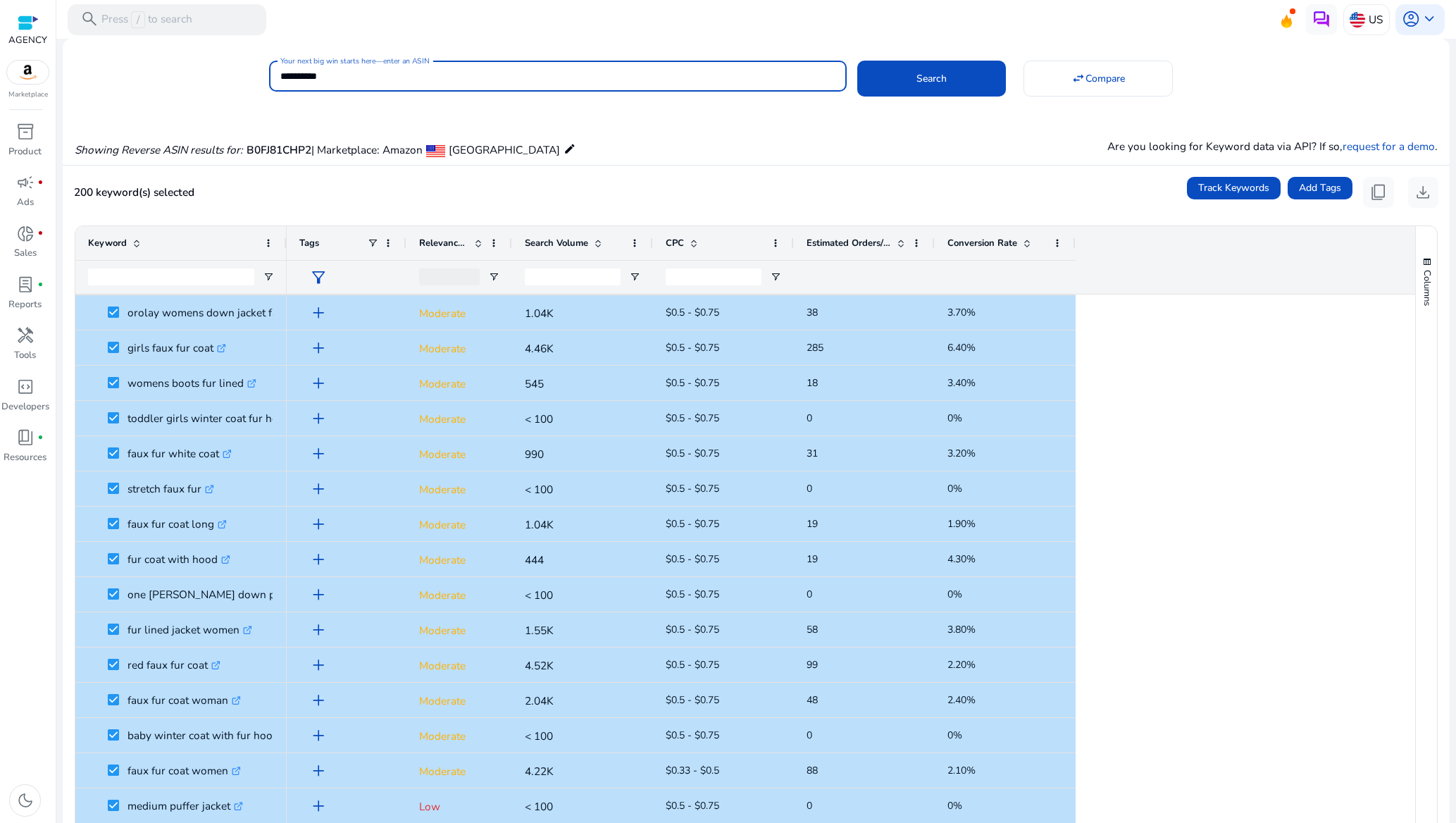
click at [366, 81] on input "**********" at bounding box center [558, 76] width 555 height 16
paste input
click at [890, 78] on span at bounding box center [931, 79] width 148 height 34
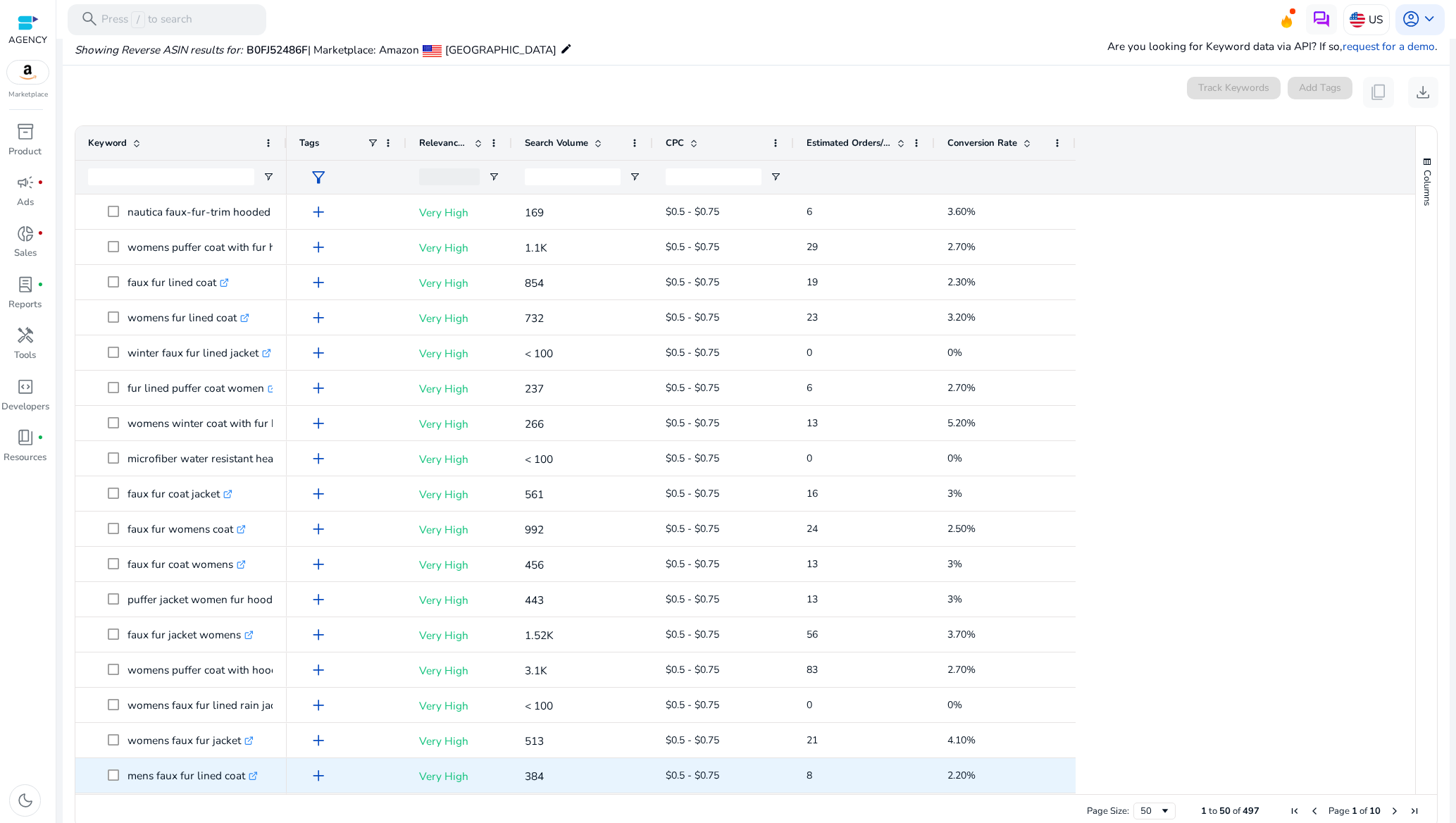
scroll to position [104, 0]
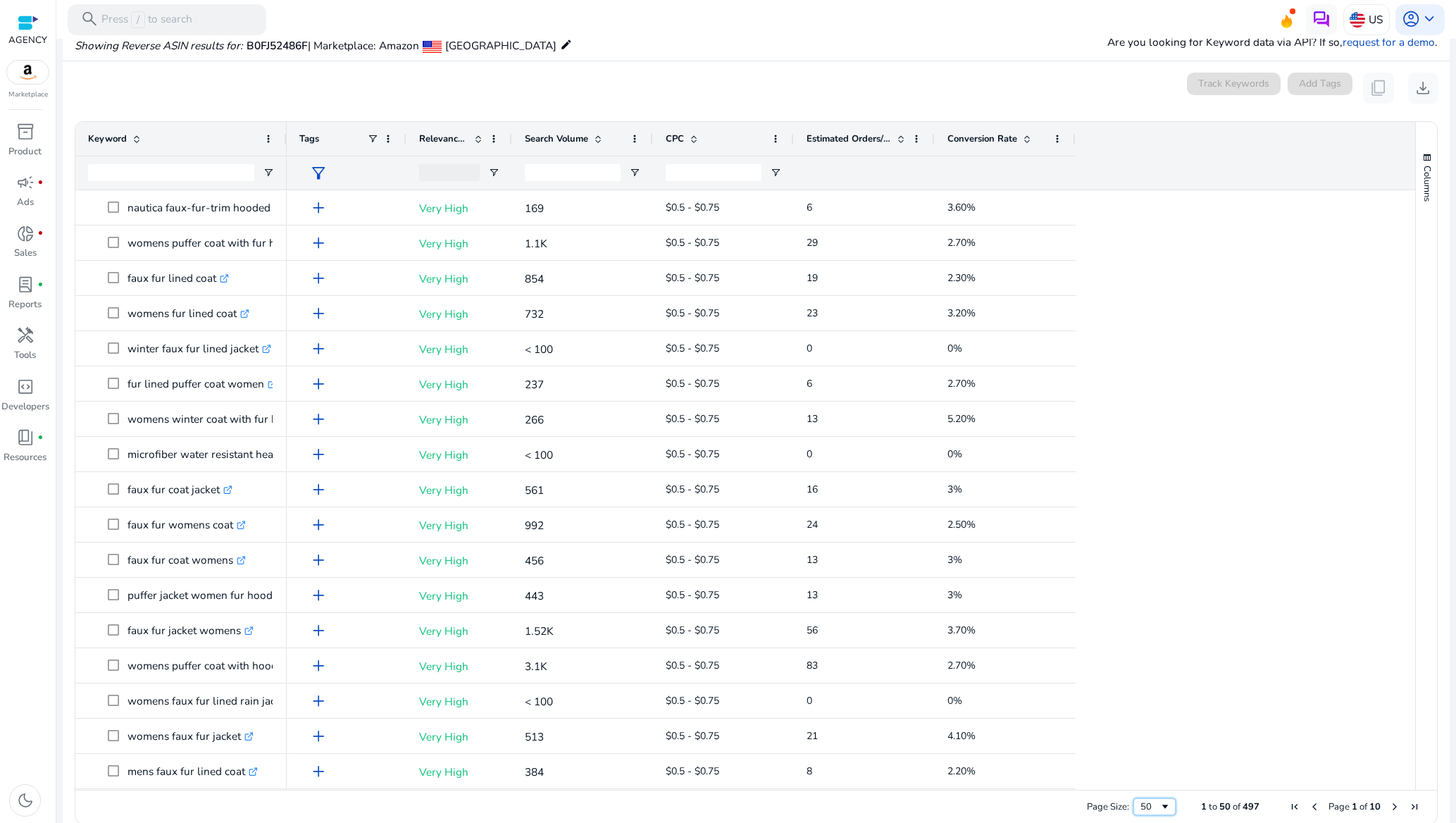
click at [1161, 804] on span "Page Size" at bounding box center [1165, 807] width 11 height 11
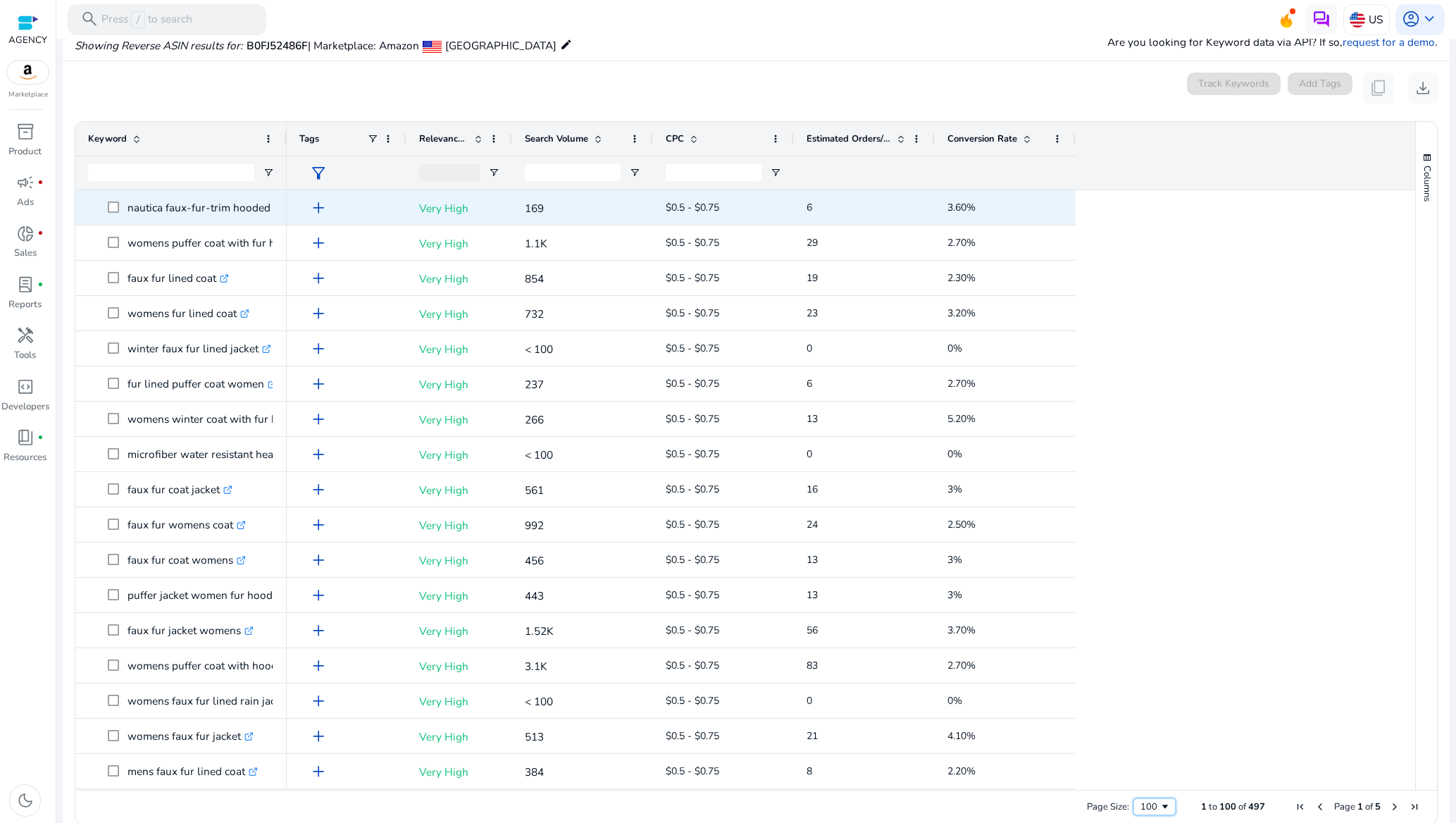
scroll to position [0, 0]
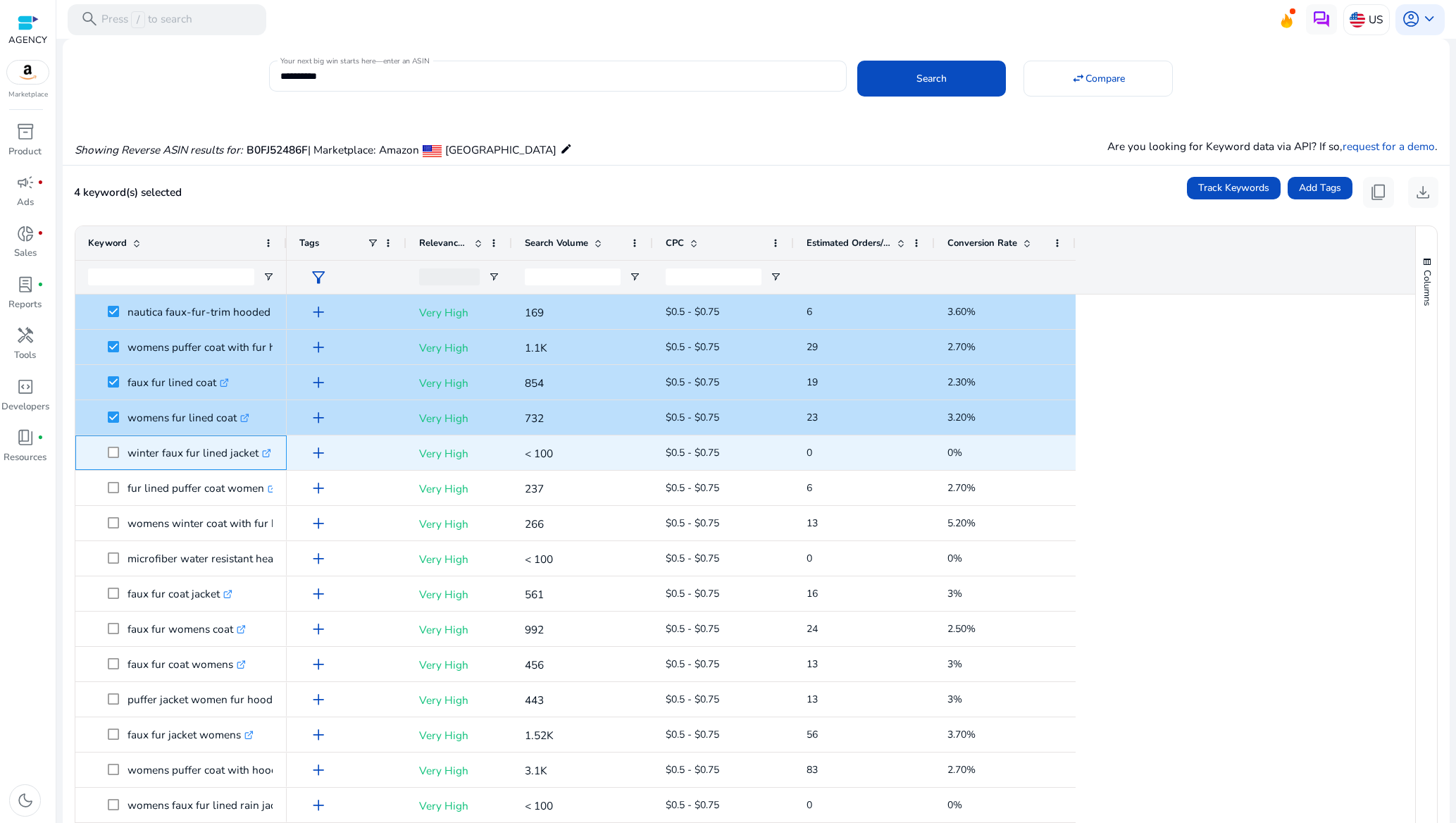
click at [110, 459] on span at bounding box center [118, 452] width 20 height 29
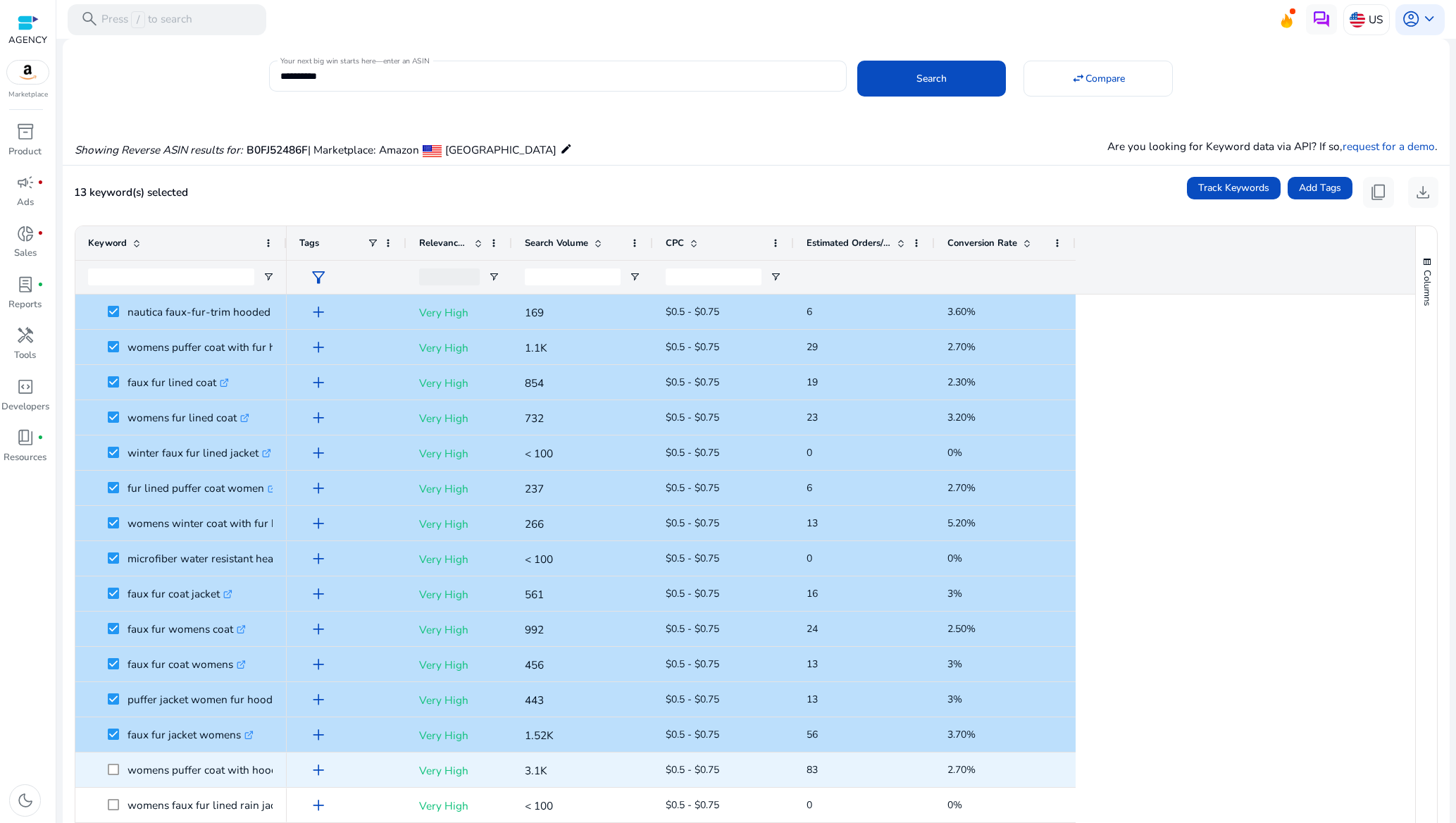
click at [113, 778] on span at bounding box center [118, 770] width 20 height 29
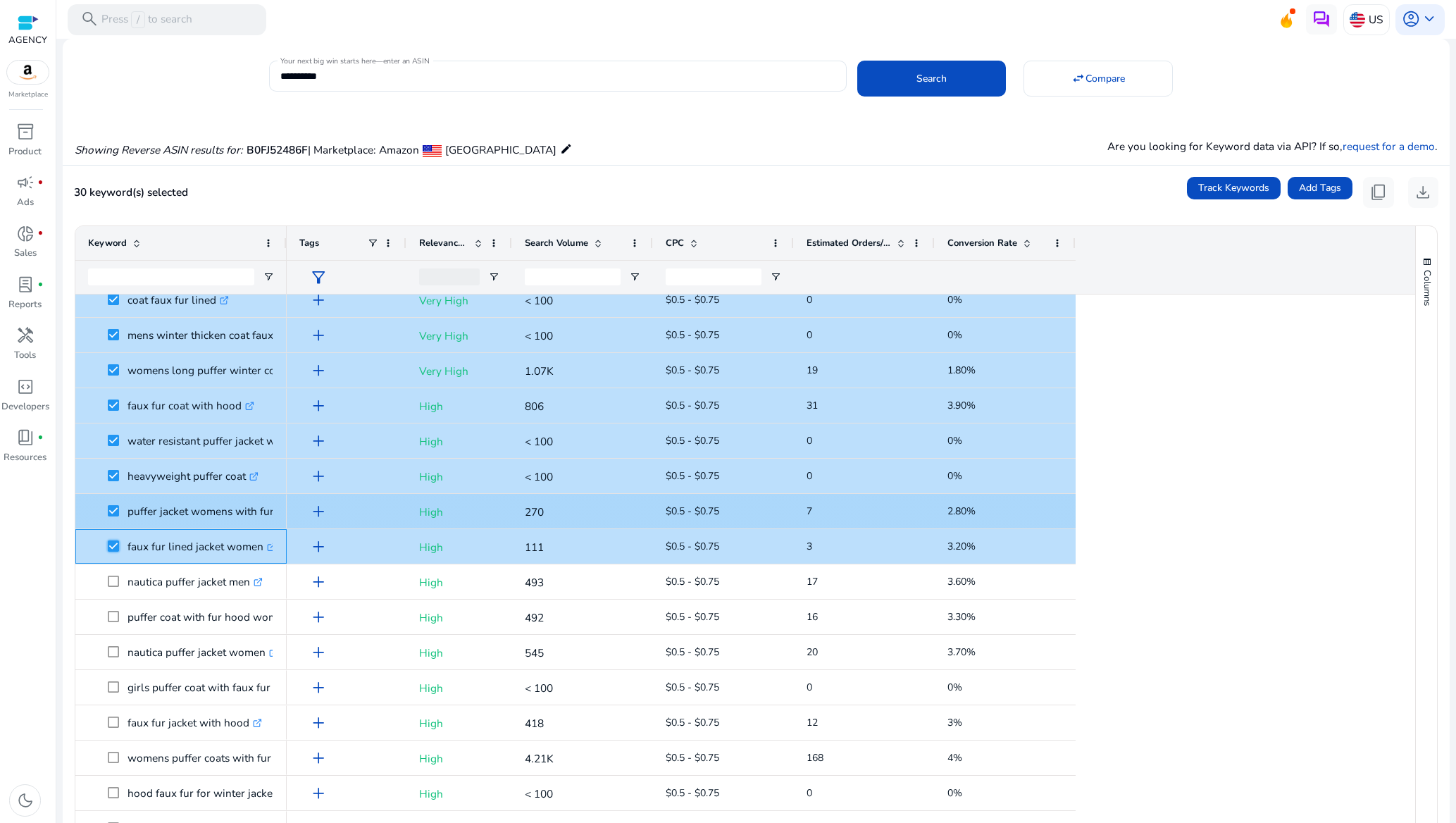
scroll to position [952, 0]
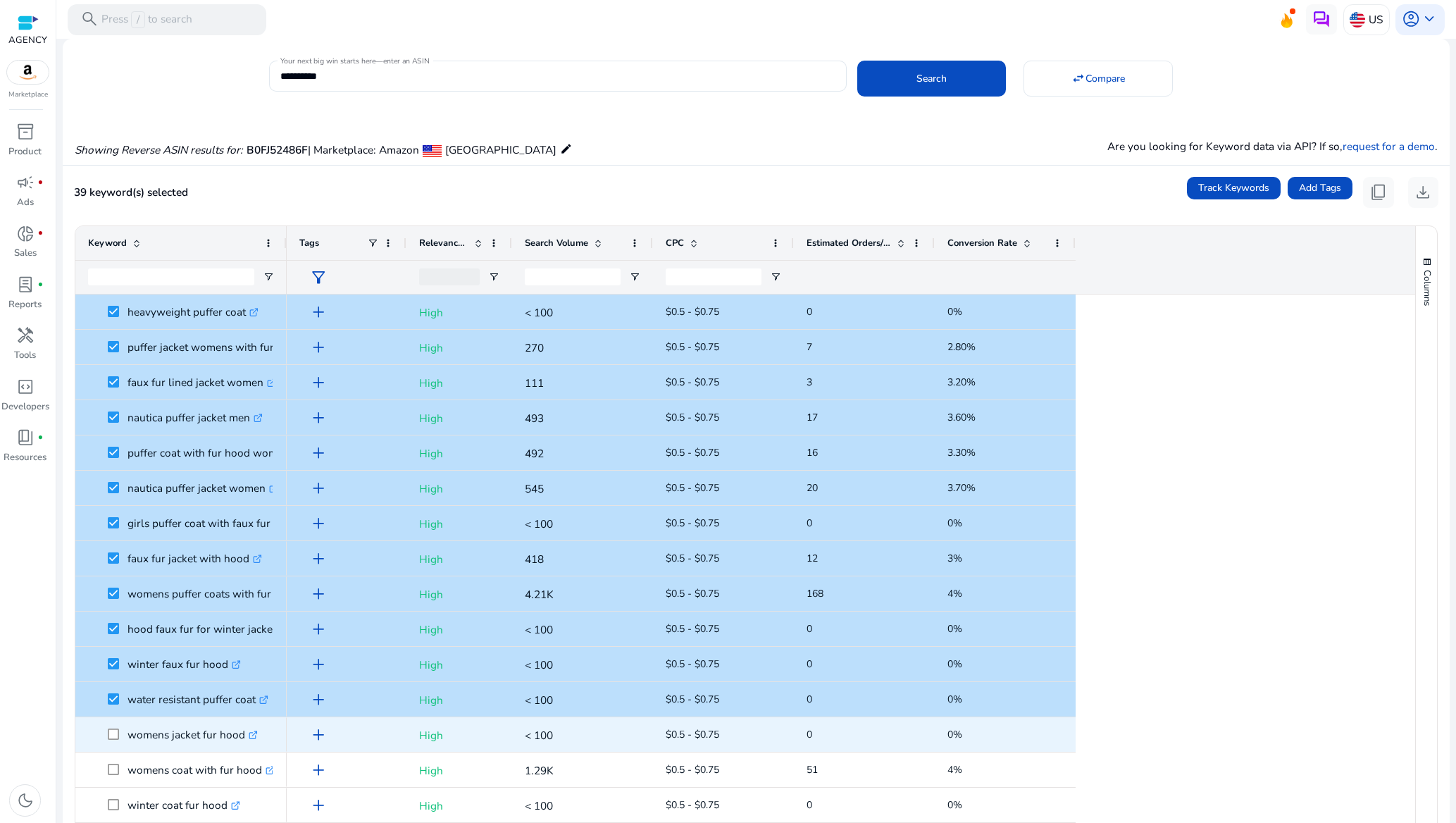
click at [115, 725] on span at bounding box center [118, 734] width 20 height 29
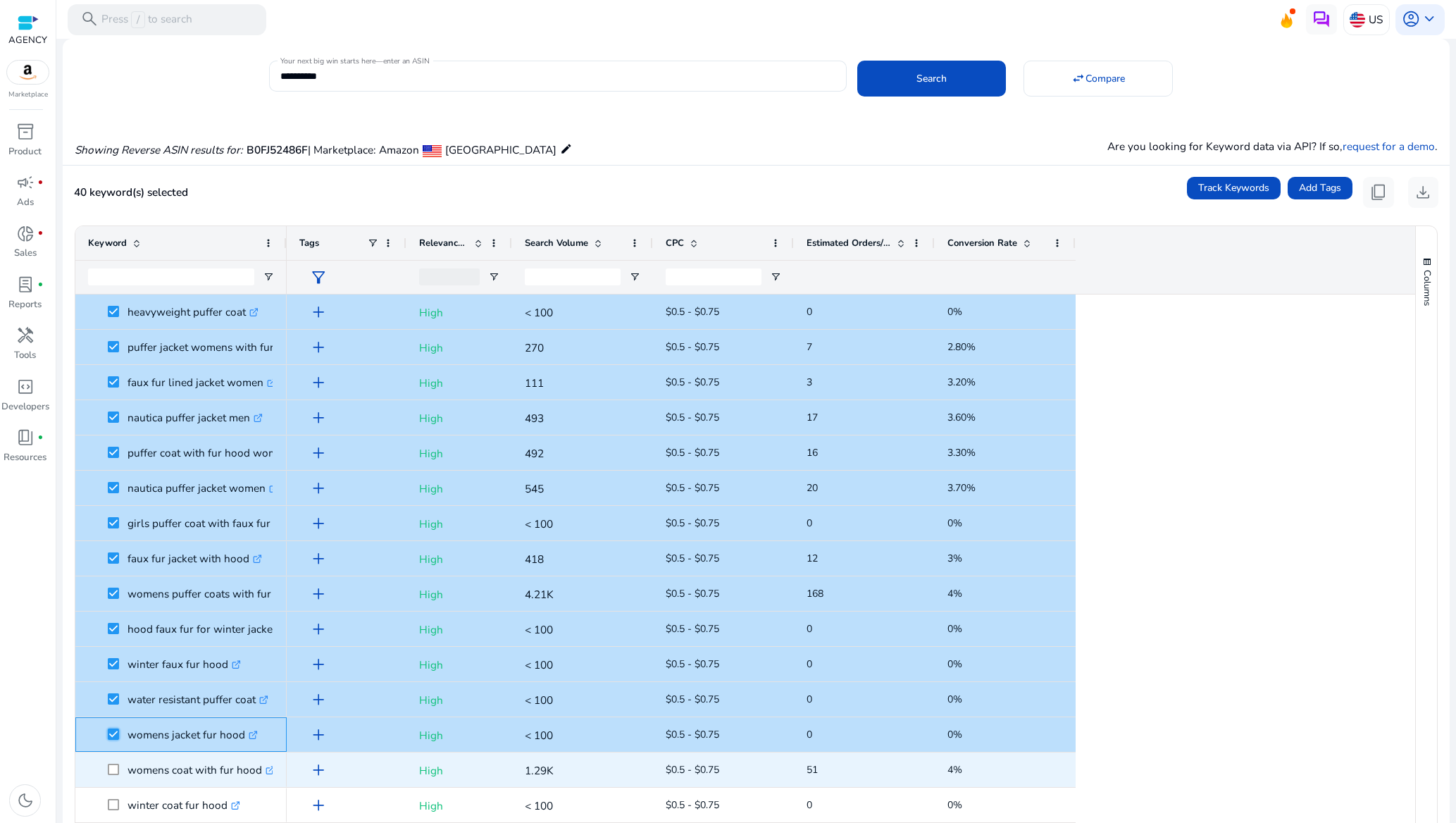
scroll to position [1057, 0]
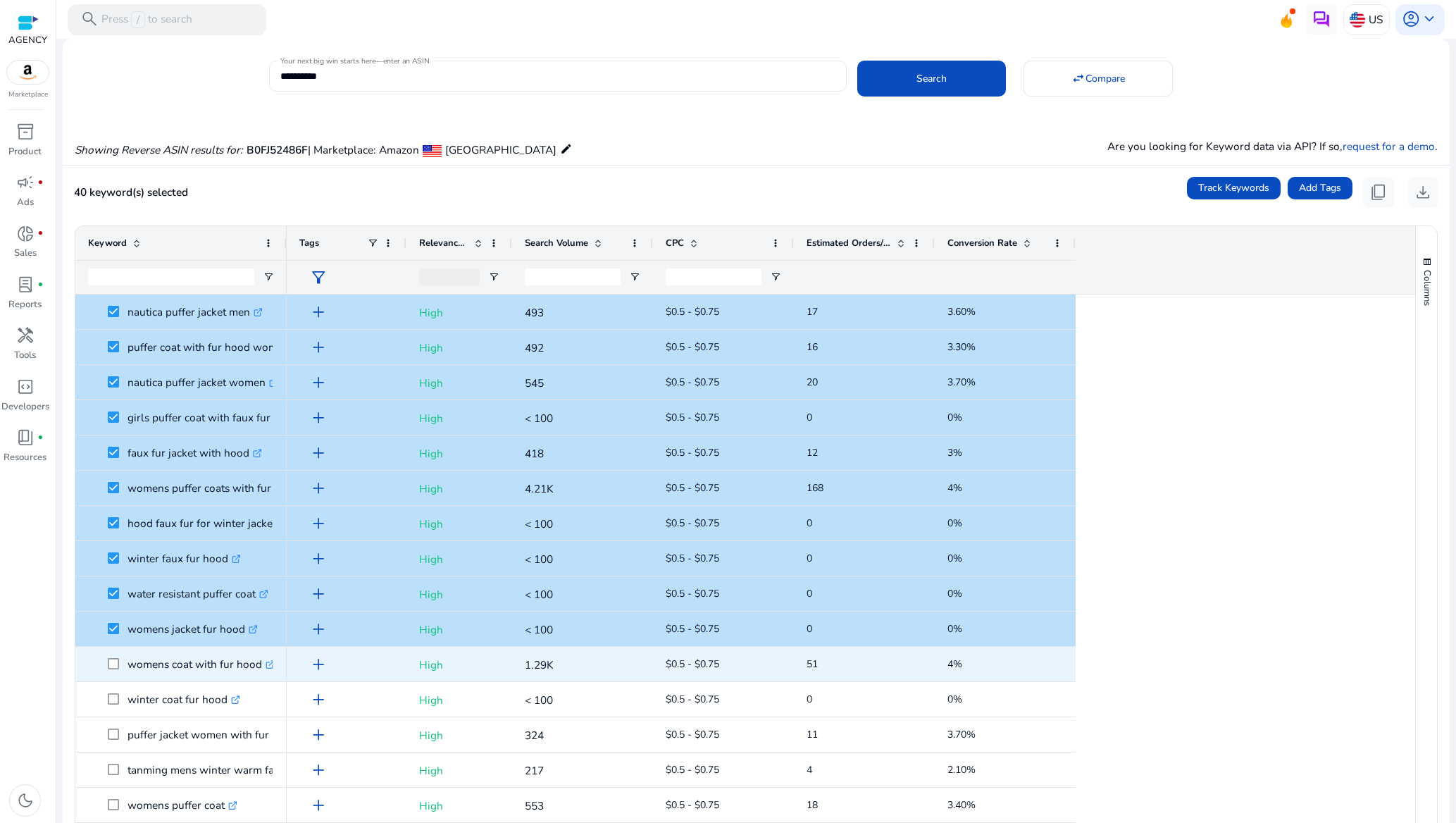
click at [112, 660] on span at bounding box center [118, 664] width 20 height 29
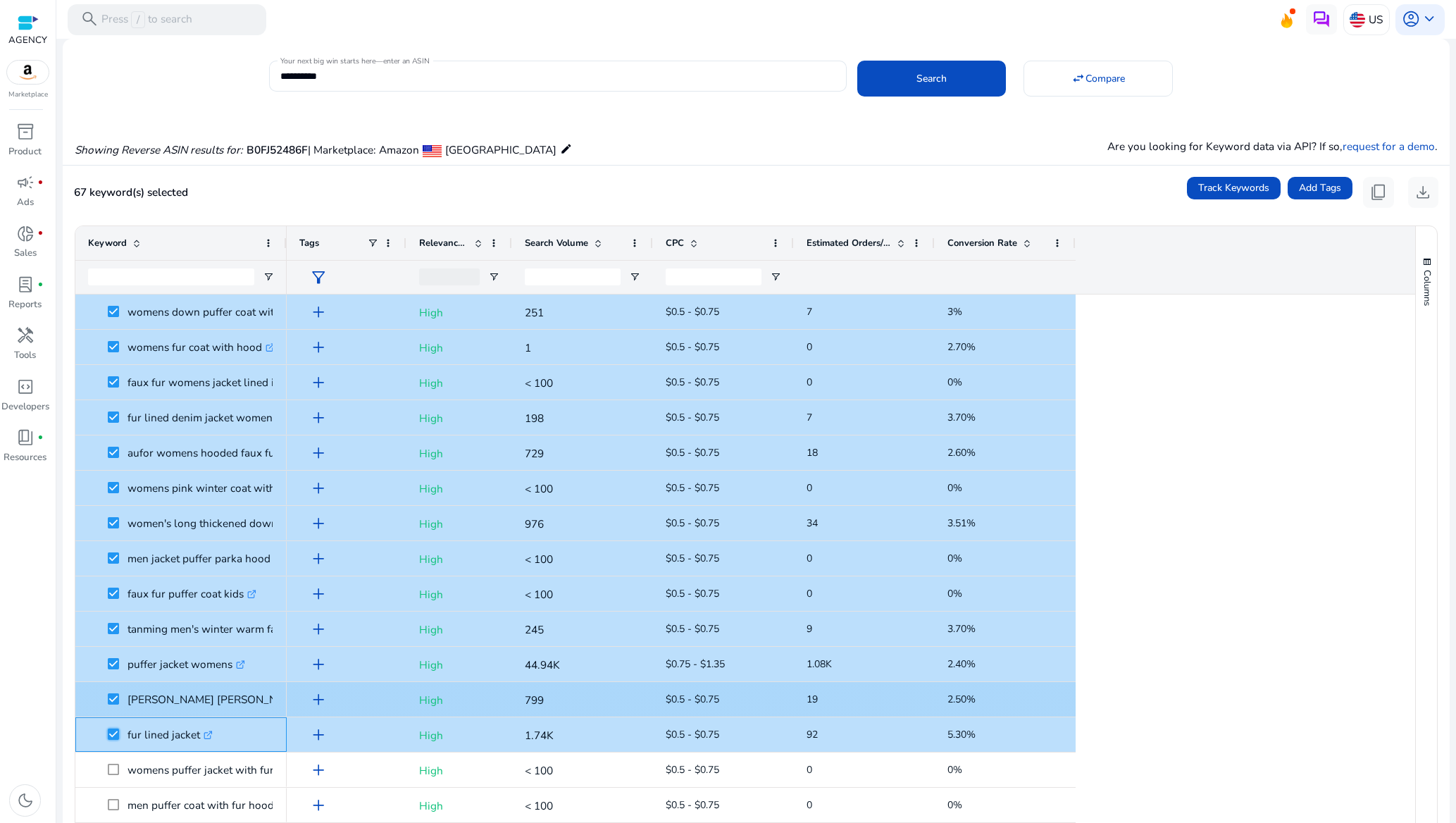
scroll to position [0, 0]
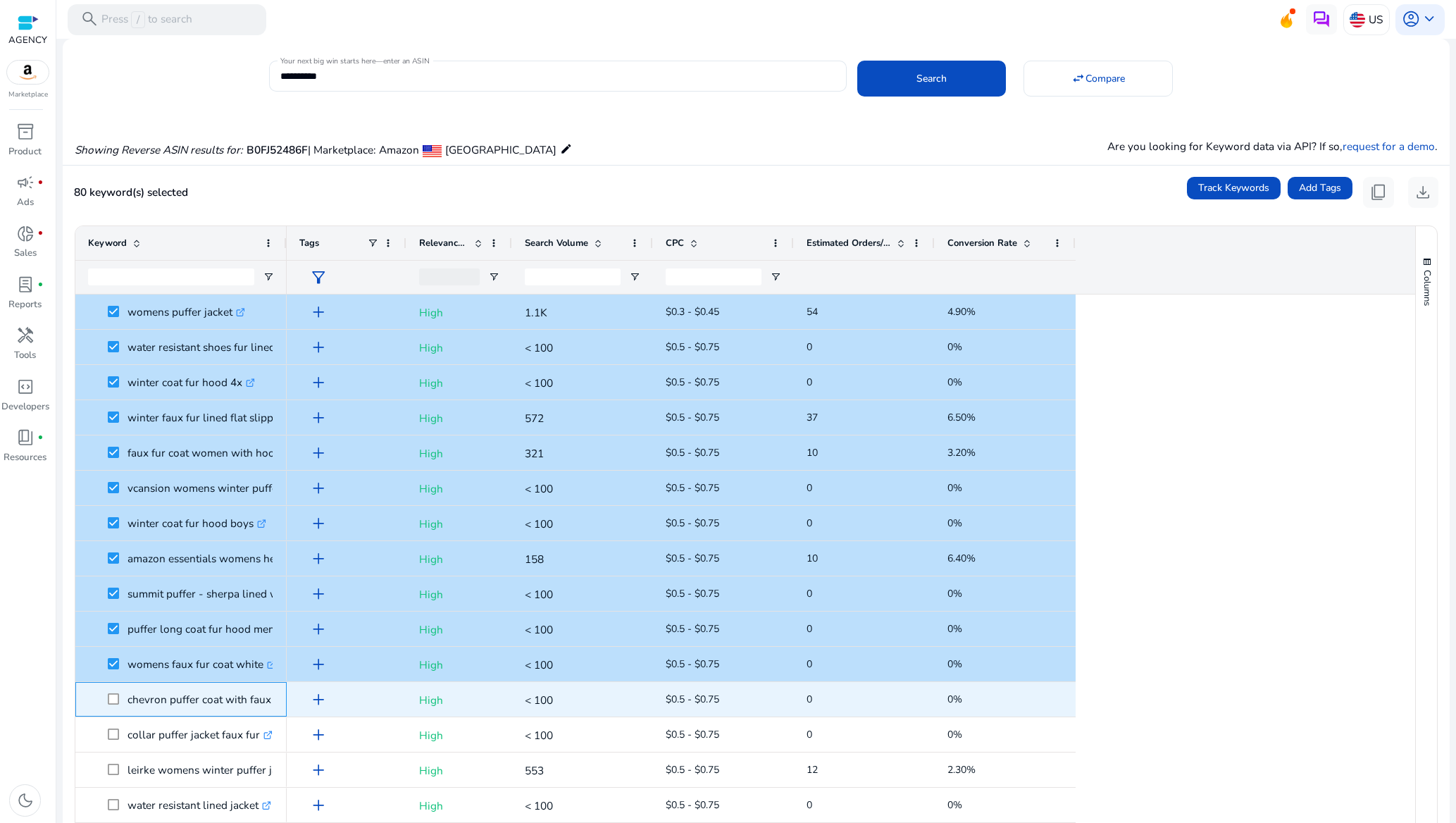
click at [119, 692] on span at bounding box center [118, 699] width 20 height 29
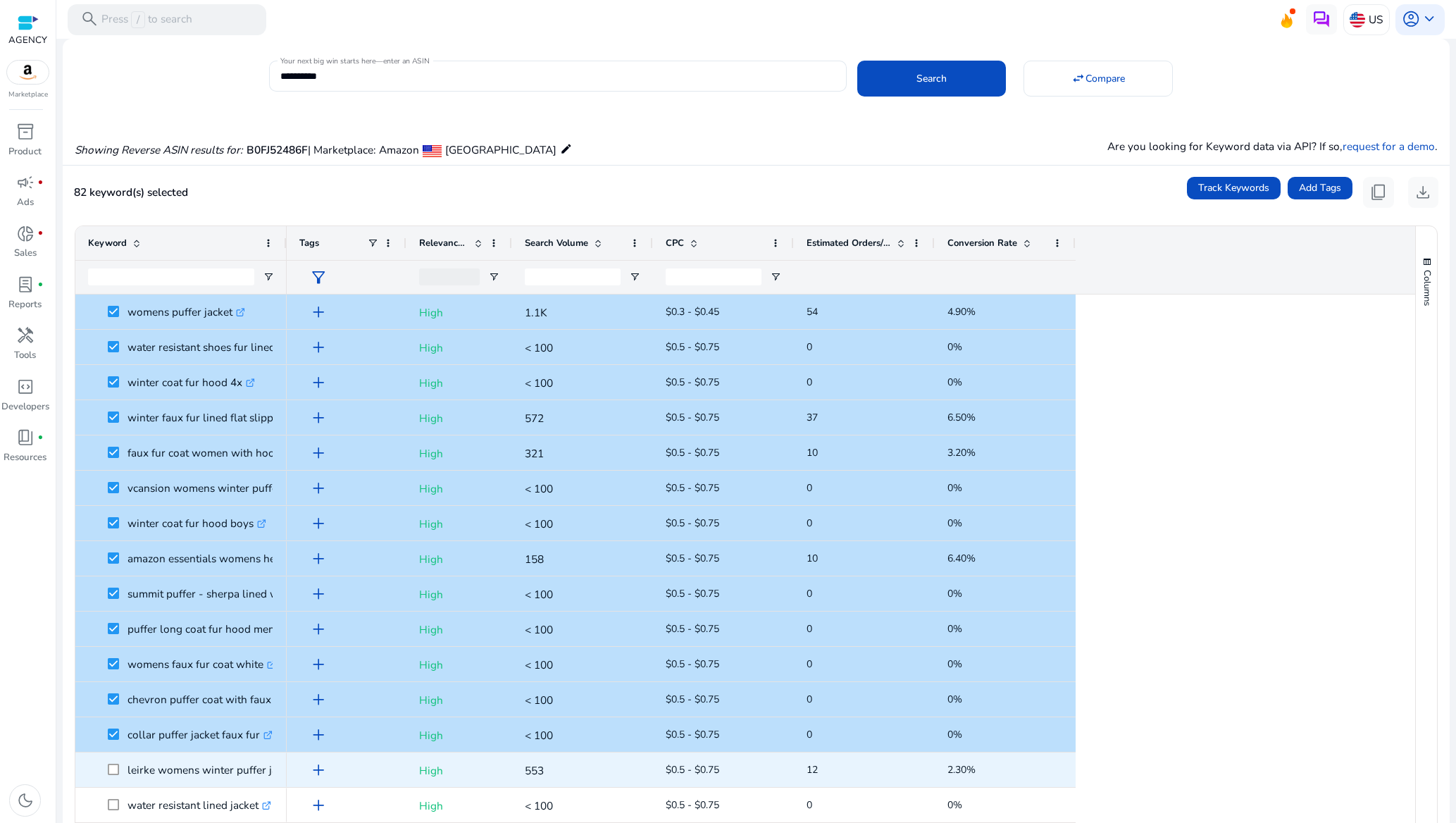
click at [112, 763] on span at bounding box center [118, 770] width 20 height 29
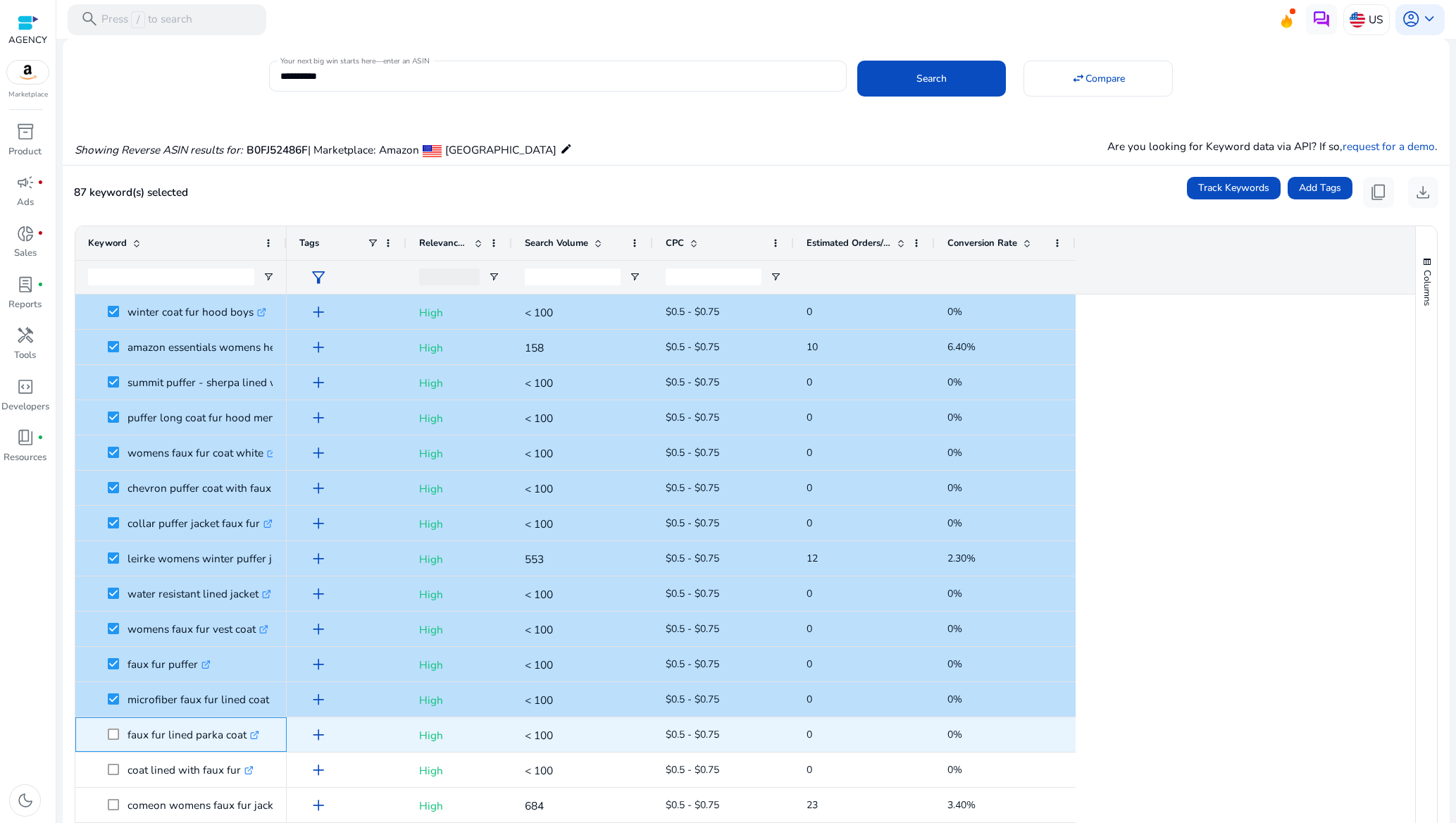
click at [121, 734] on span at bounding box center [118, 734] width 20 height 29
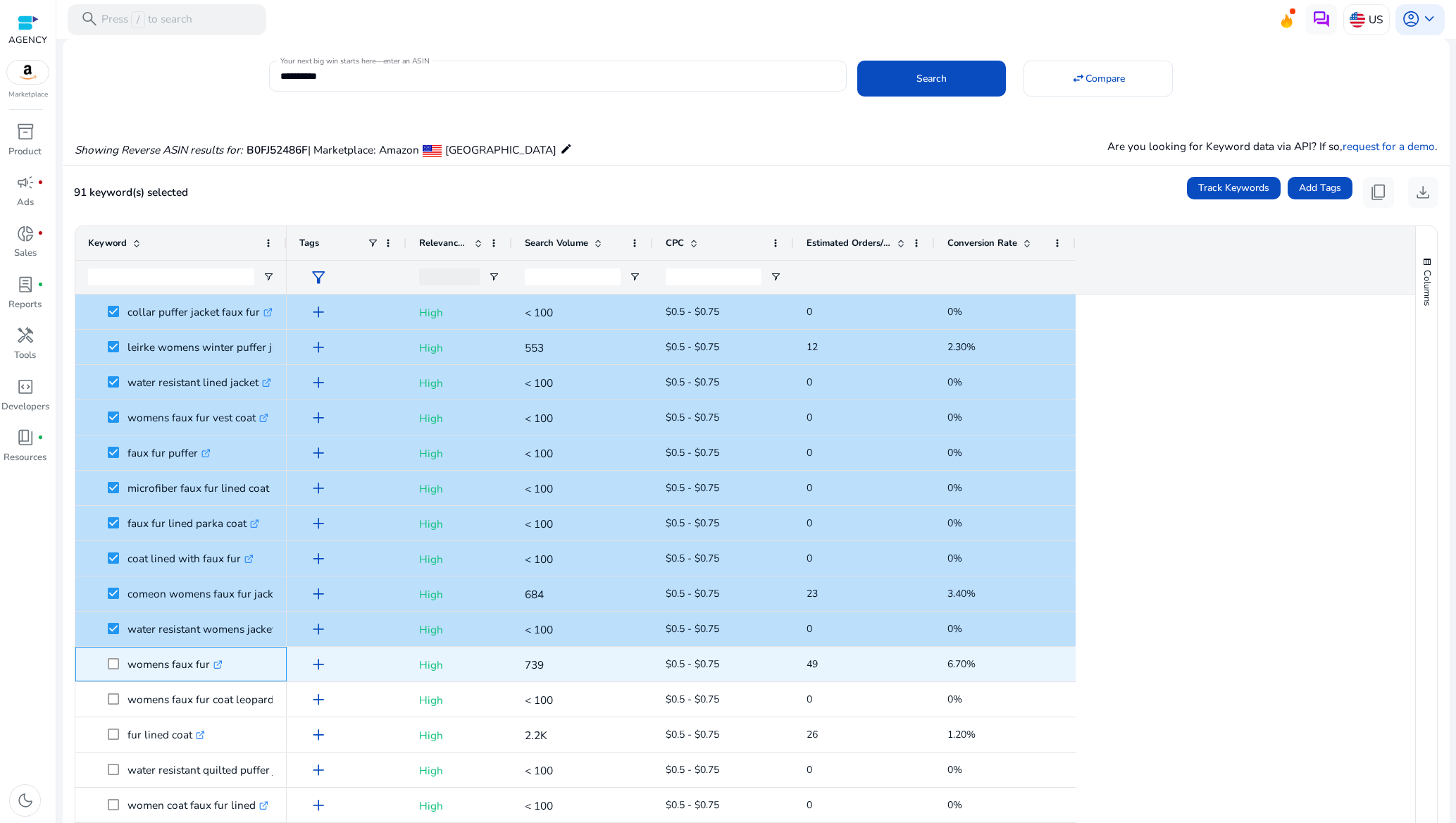
click at [123, 669] on span at bounding box center [118, 664] width 20 height 29
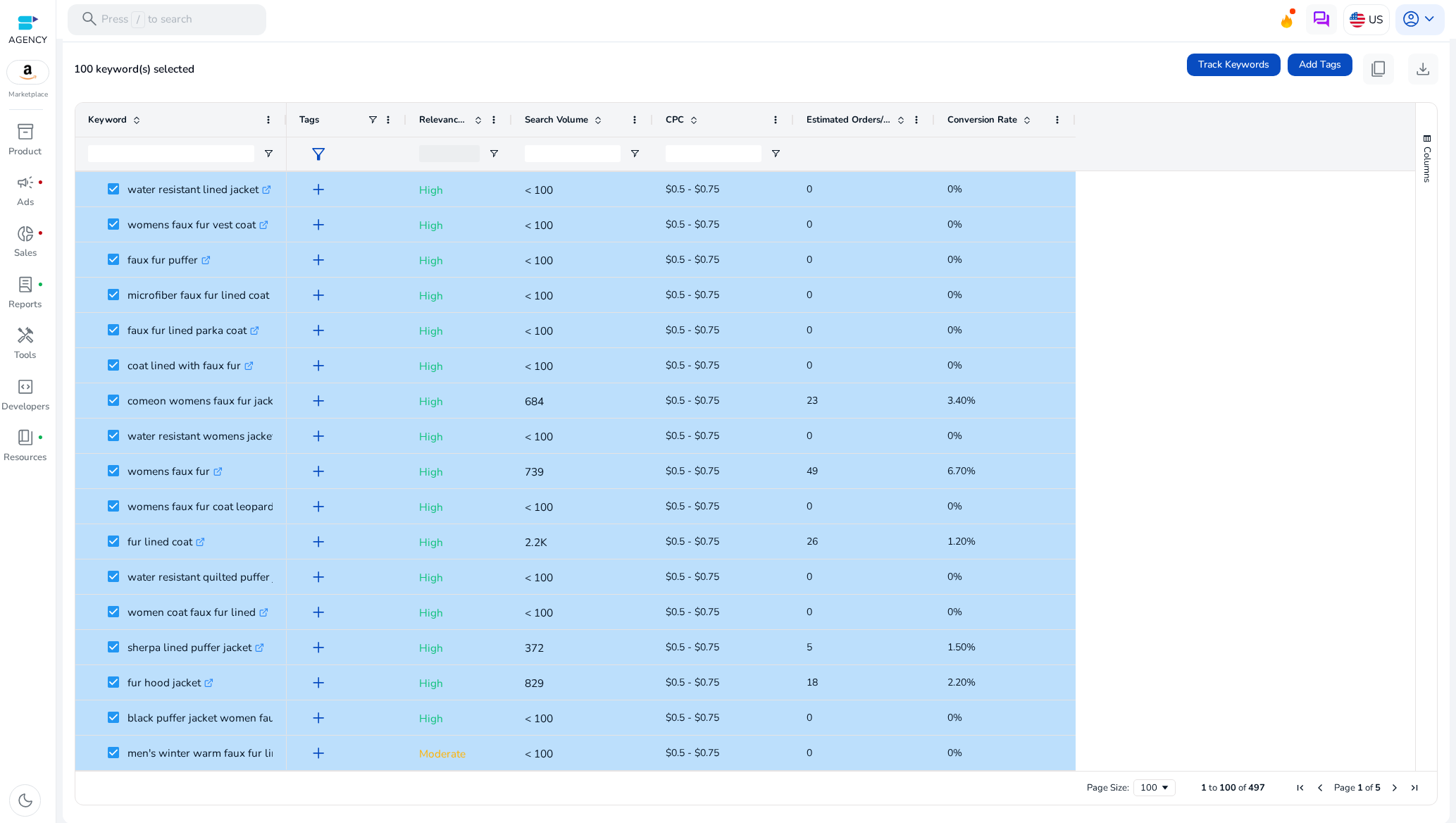
click at [1389, 786] on span "Next Page" at bounding box center [1395, 787] width 11 height 11
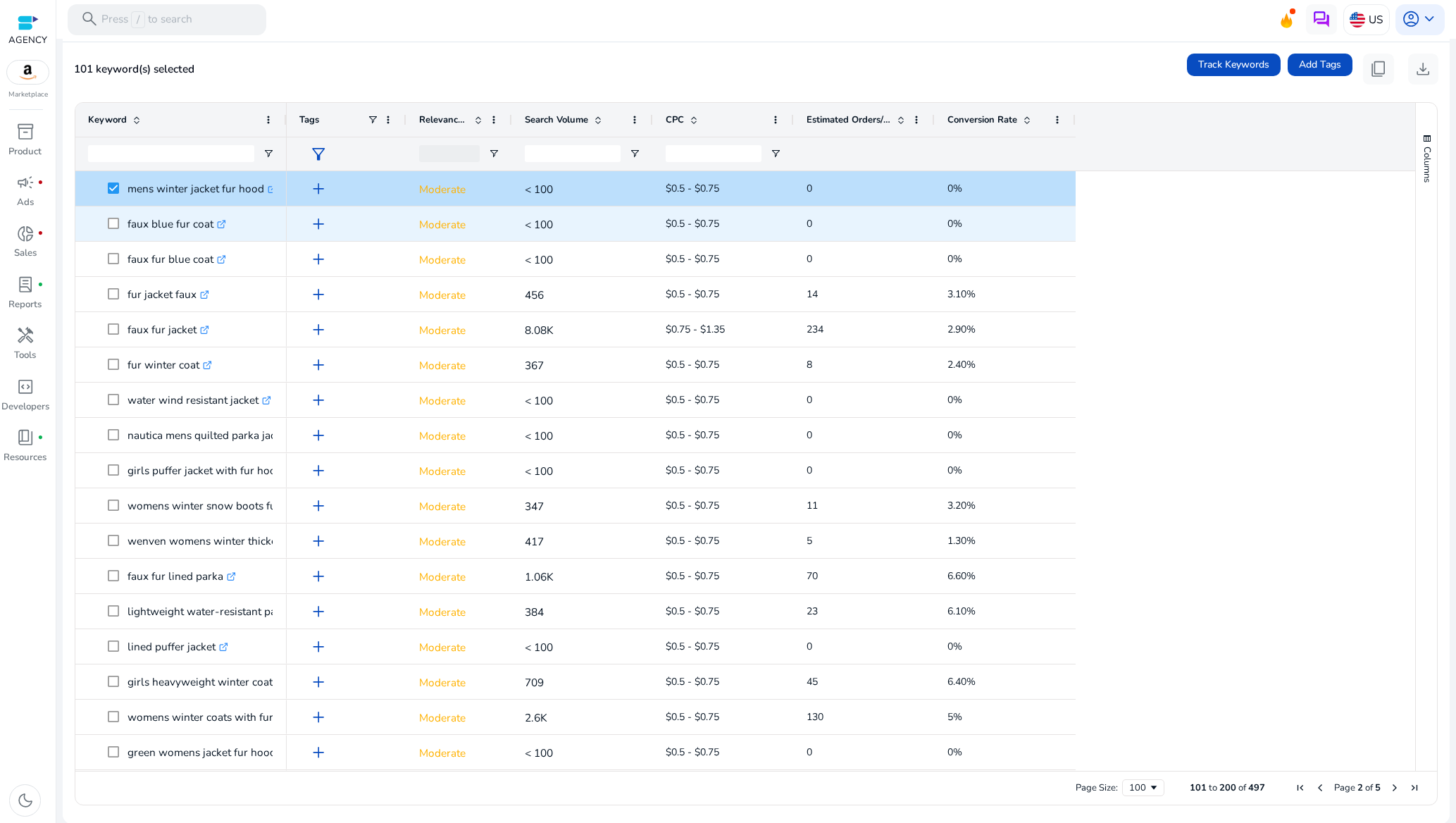
click at [114, 216] on span at bounding box center [118, 224] width 20 height 29
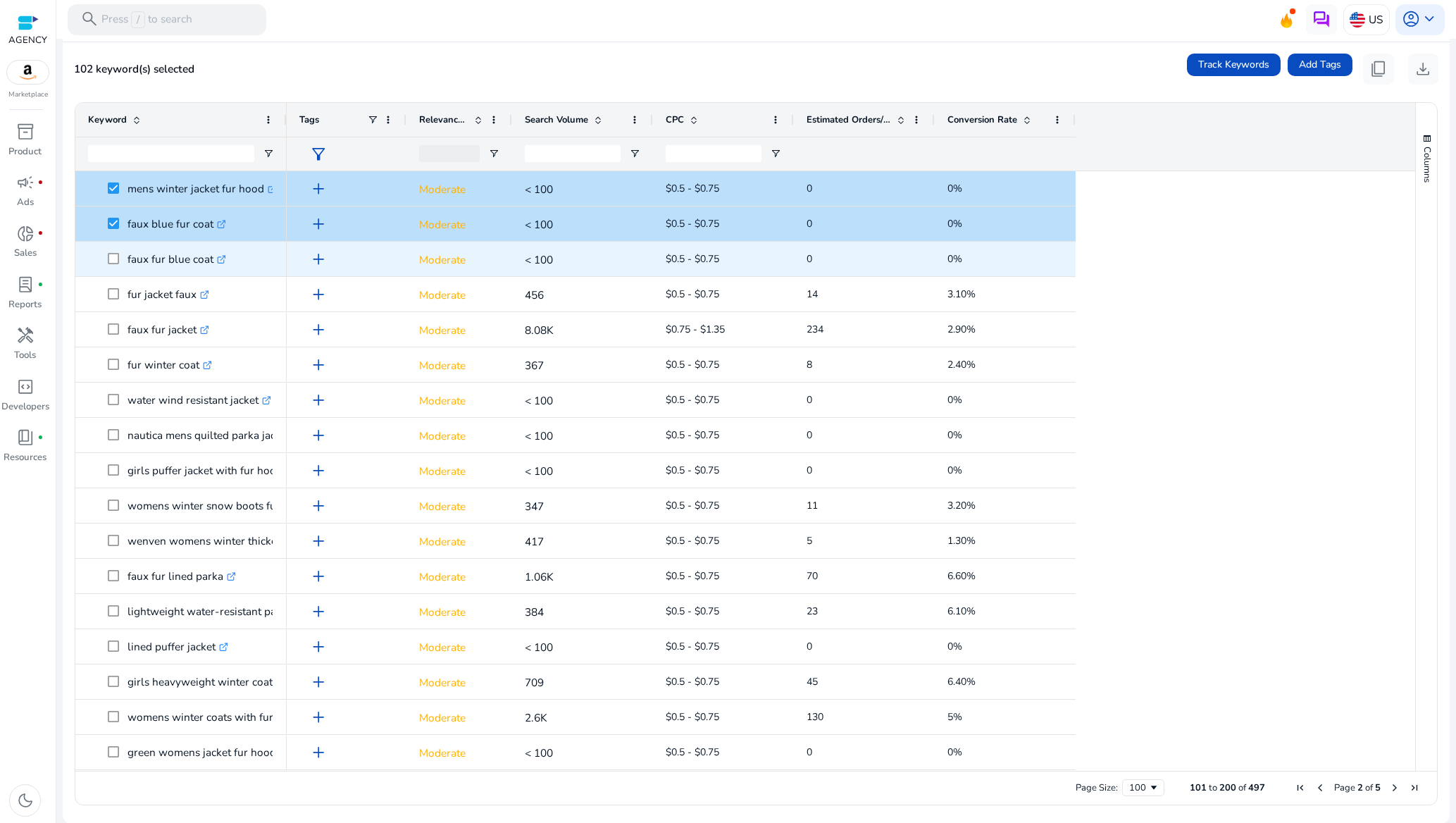
click at [106, 254] on span "faux fur blue coat .st0{fill:#2c8af8}" at bounding box center [181, 258] width 186 height 29
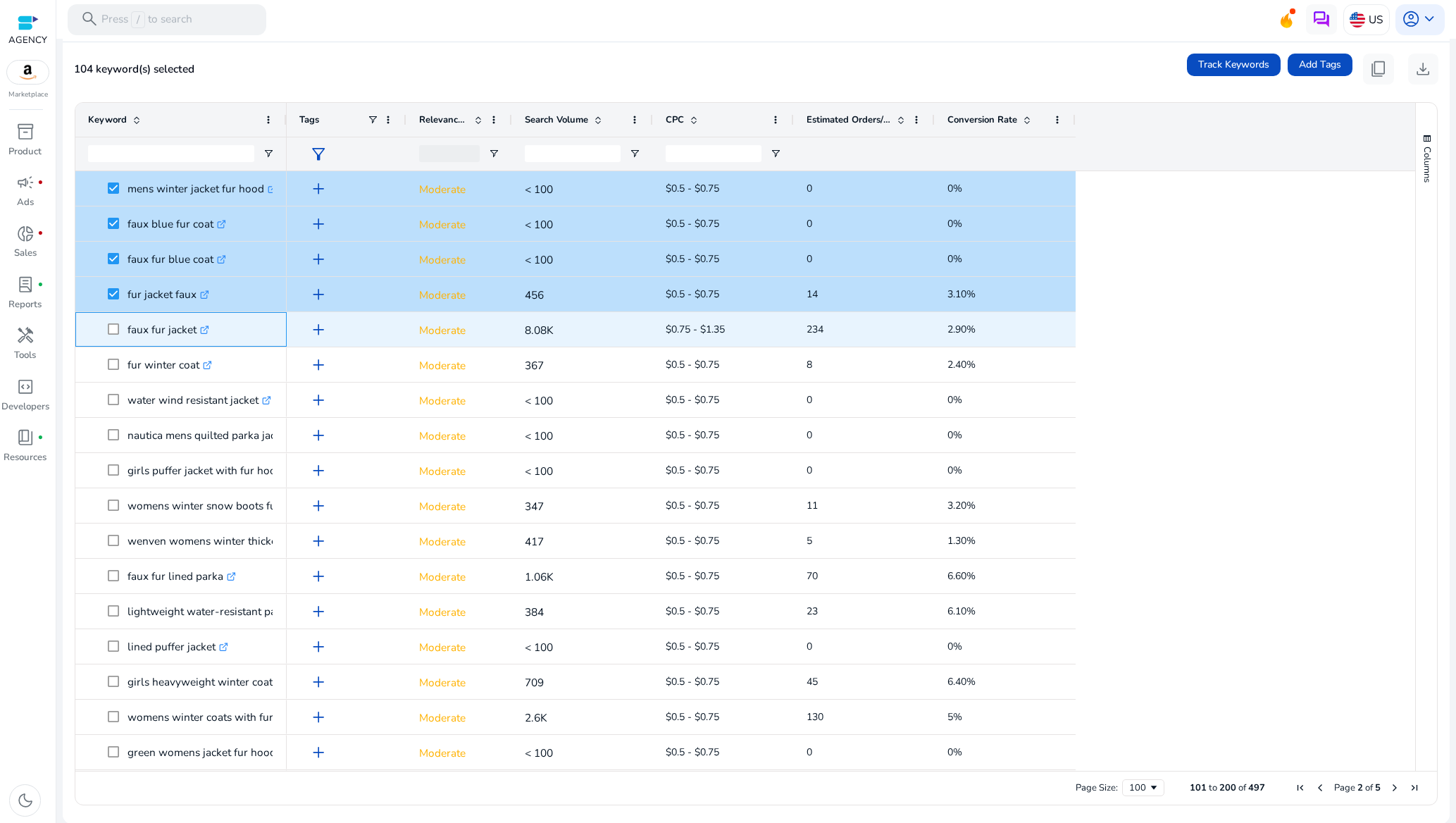
click at [113, 340] on span at bounding box center [118, 329] width 20 height 29
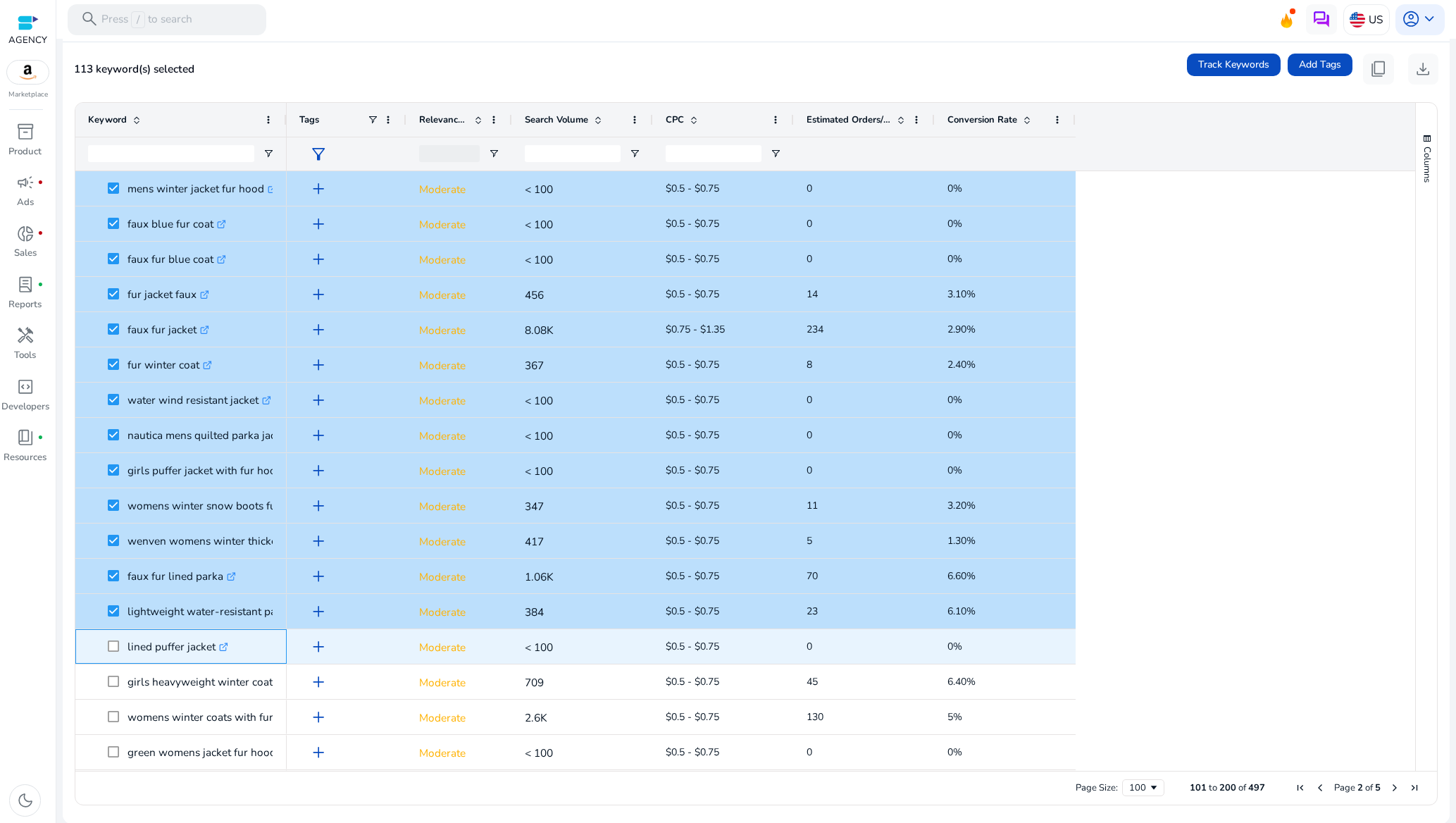
click at [116, 639] on span at bounding box center [118, 646] width 20 height 29
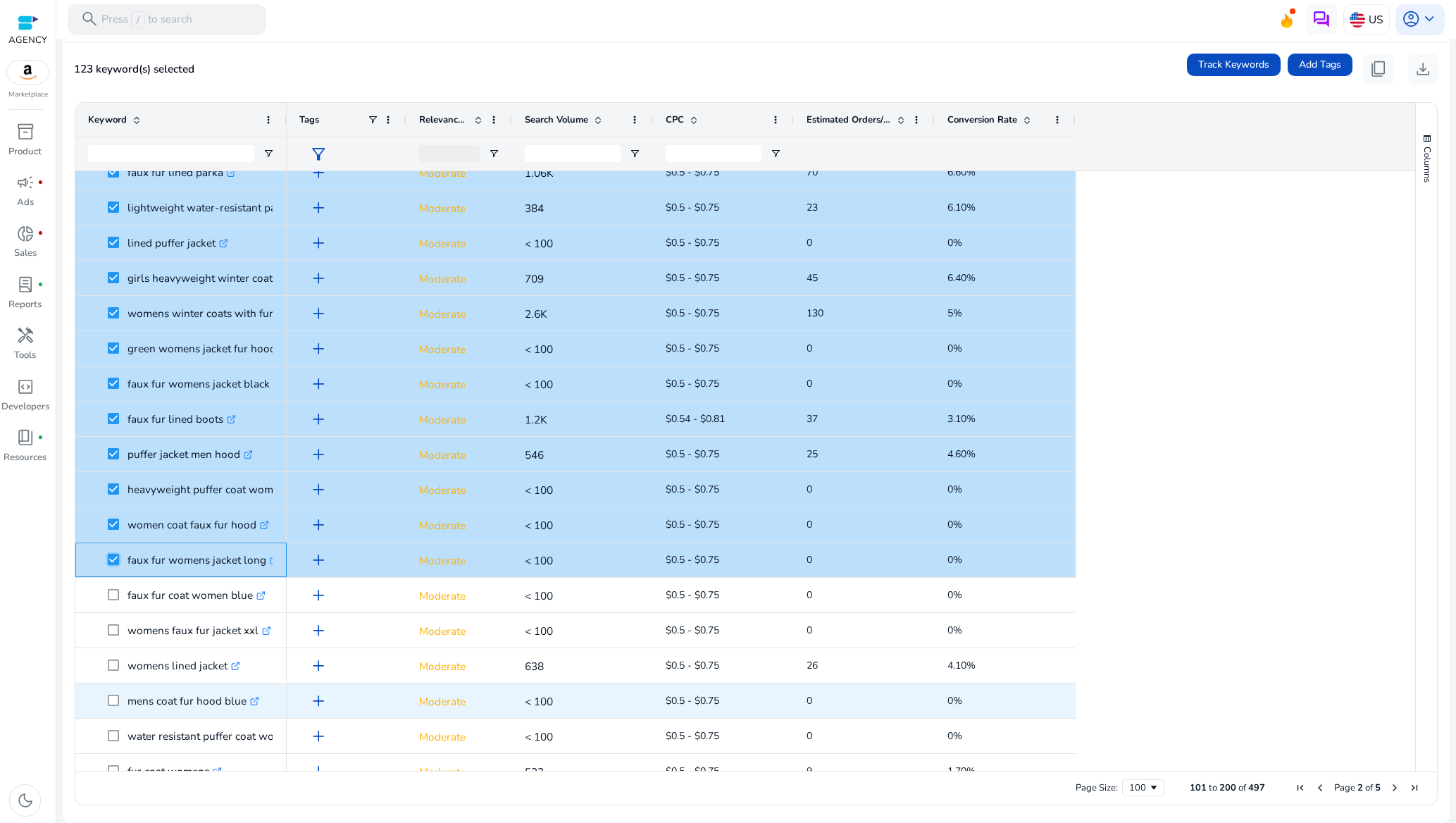
scroll to position [528, 0]
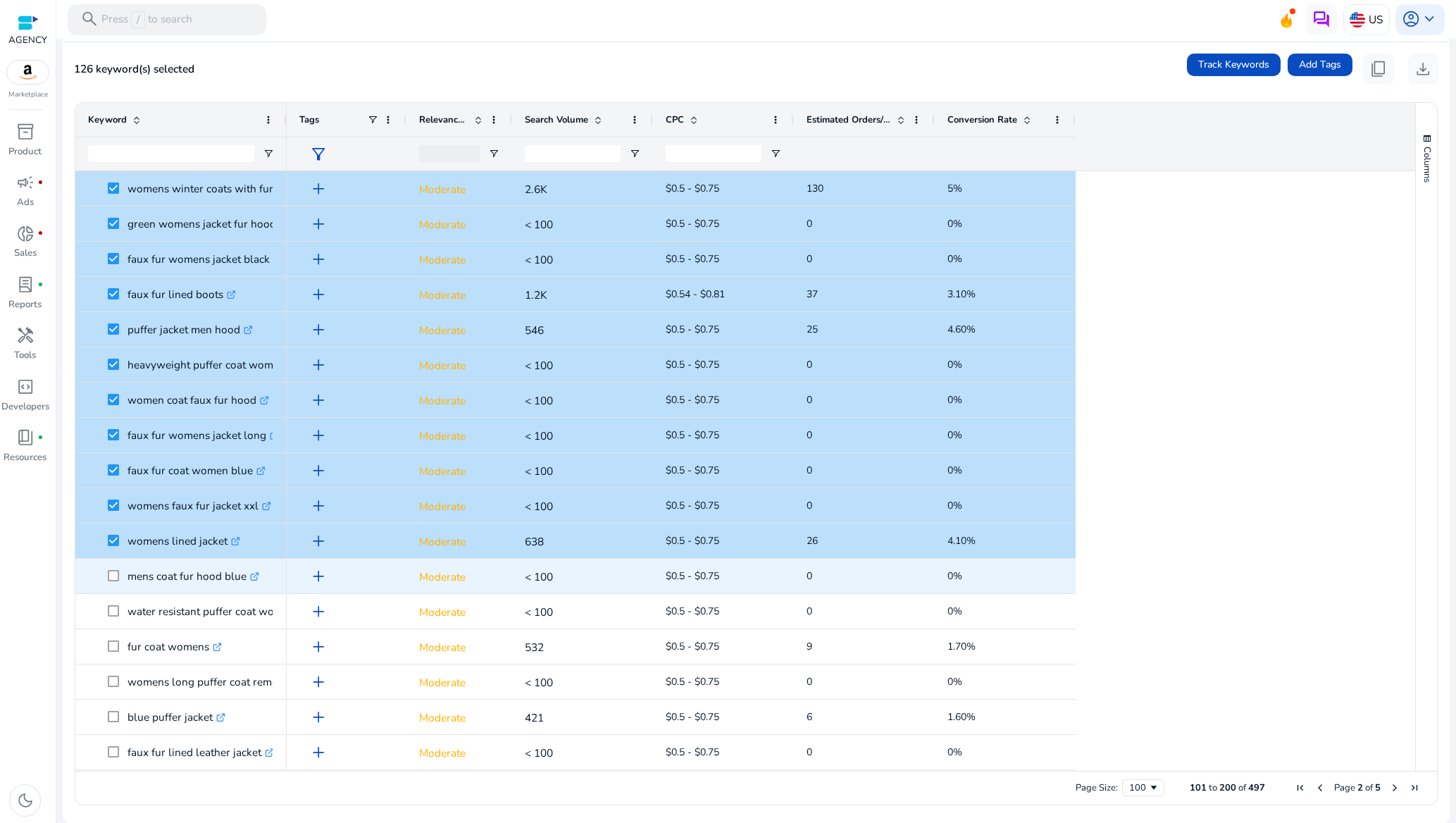
click at [119, 573] on span at bounding box center [118, 576] width 20 height 29
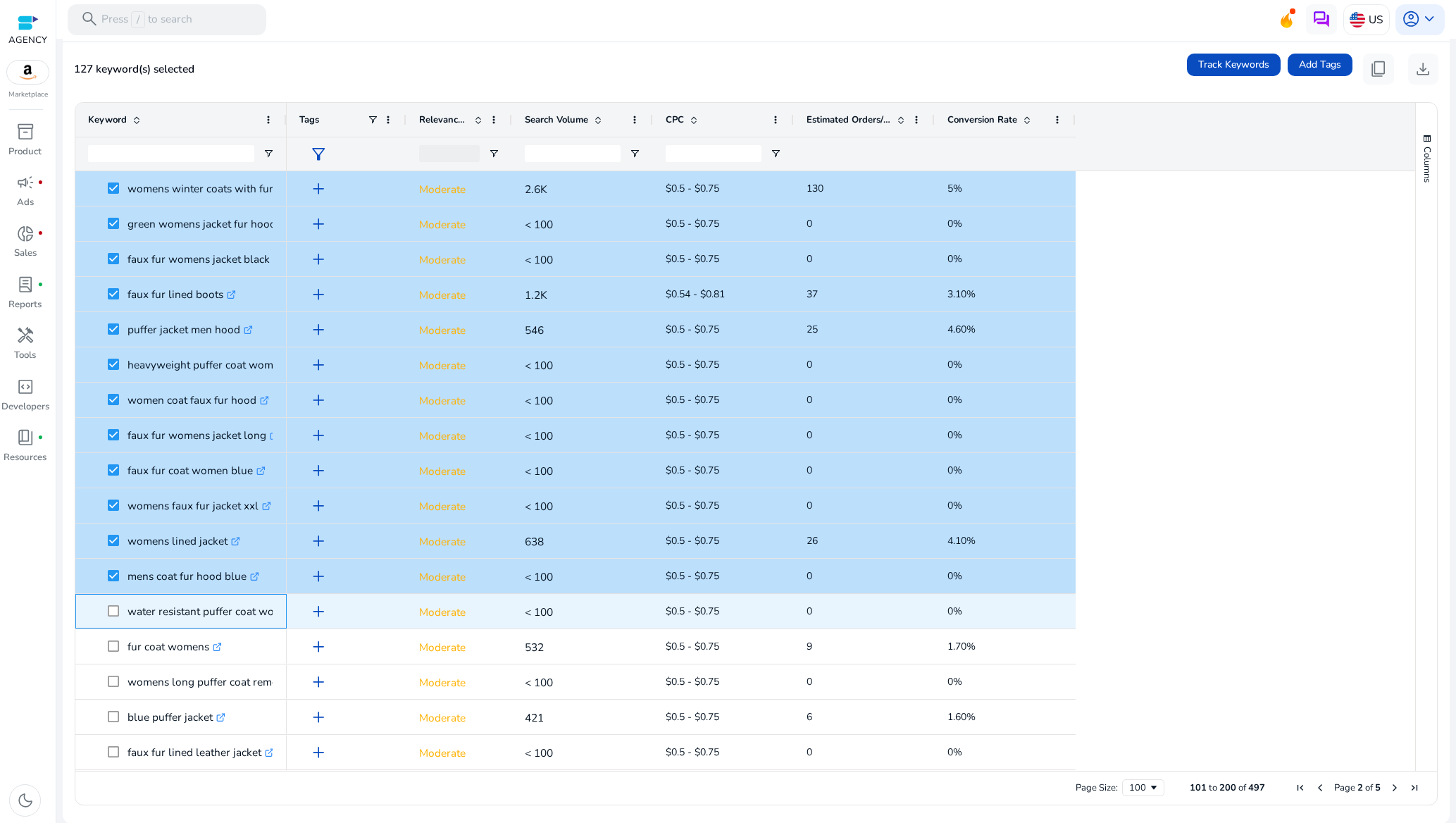
click at [119, 617] on span at bounding box center [118, 611] width 20 height 29
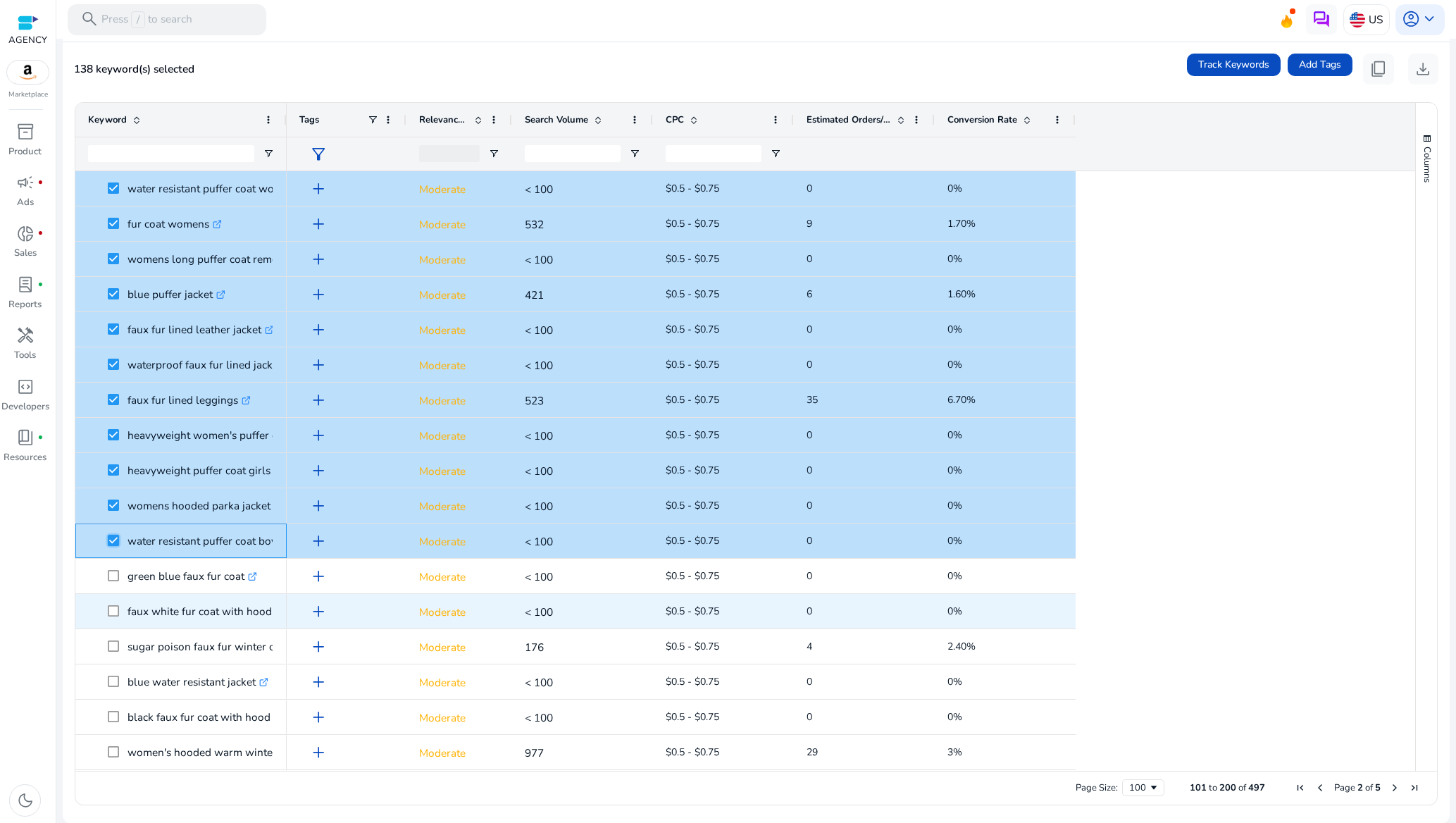
scroll to position [952, 0]
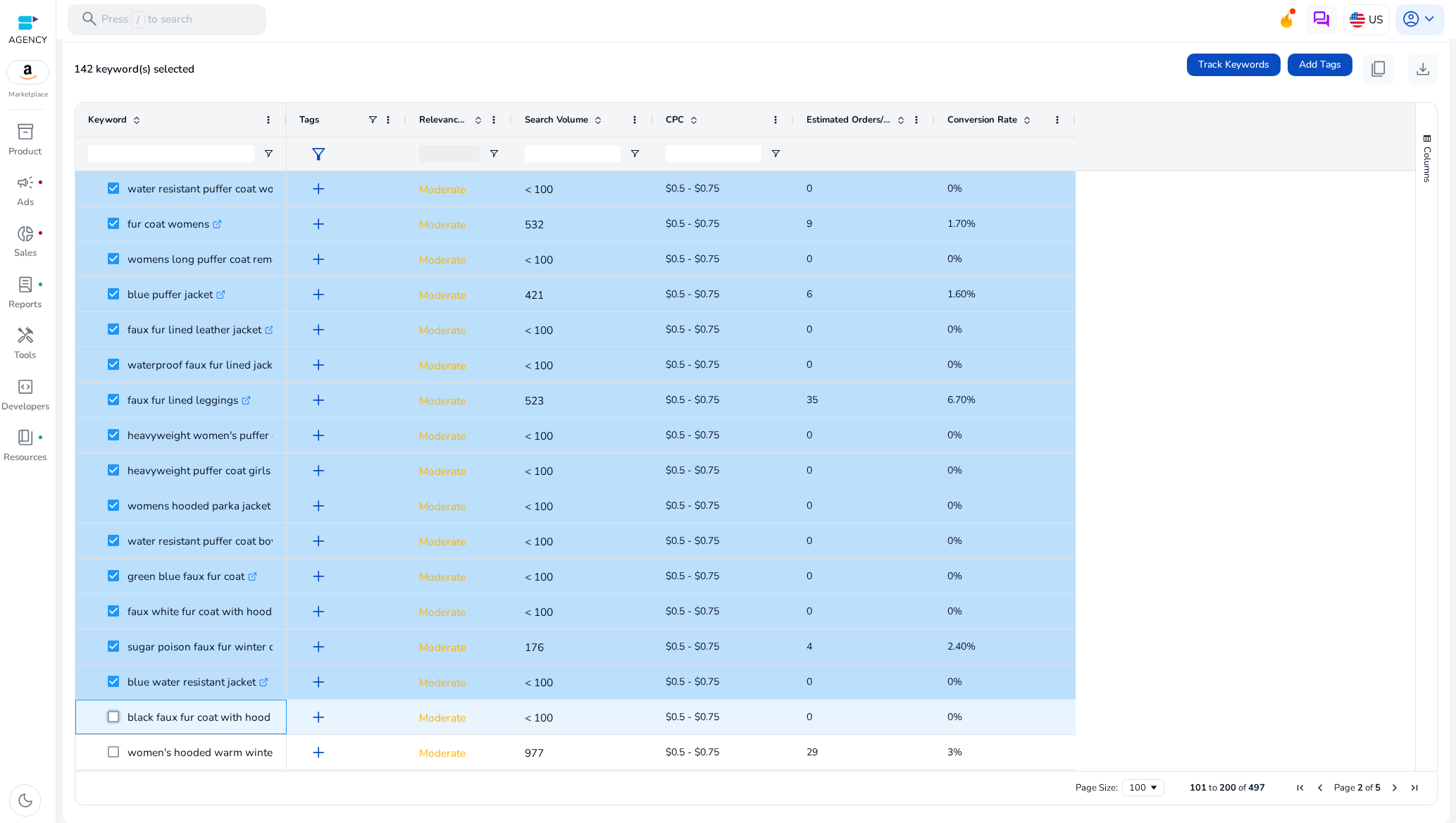
click at [113, 726] on span at bounding box center [118, 716] width 20 height 29
click at [117, 725] on span at bounding box center [118, 716] width 20 height 29
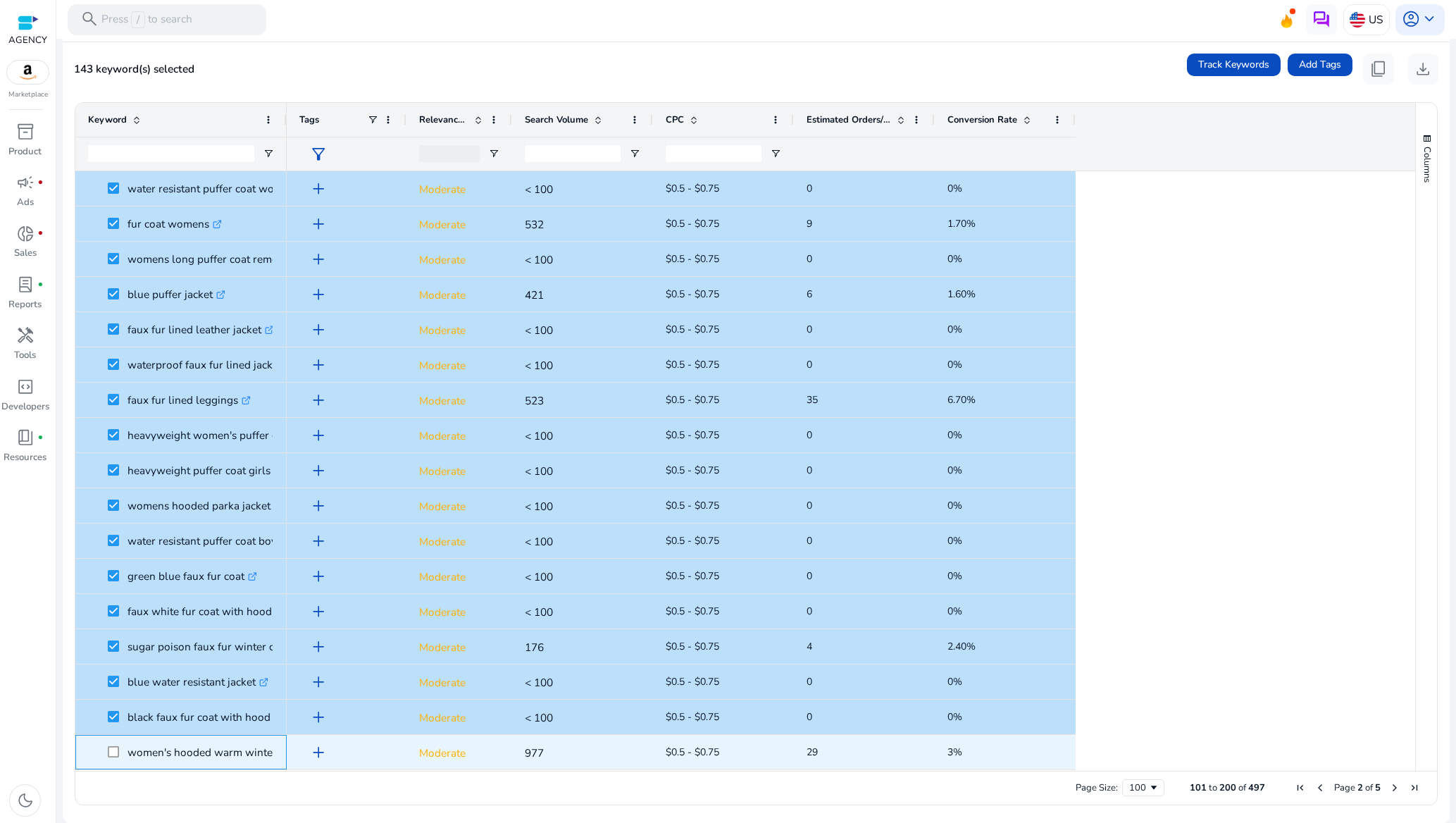
click at [121, 751] on span at bounding box center [118, 752] width 20 height 29
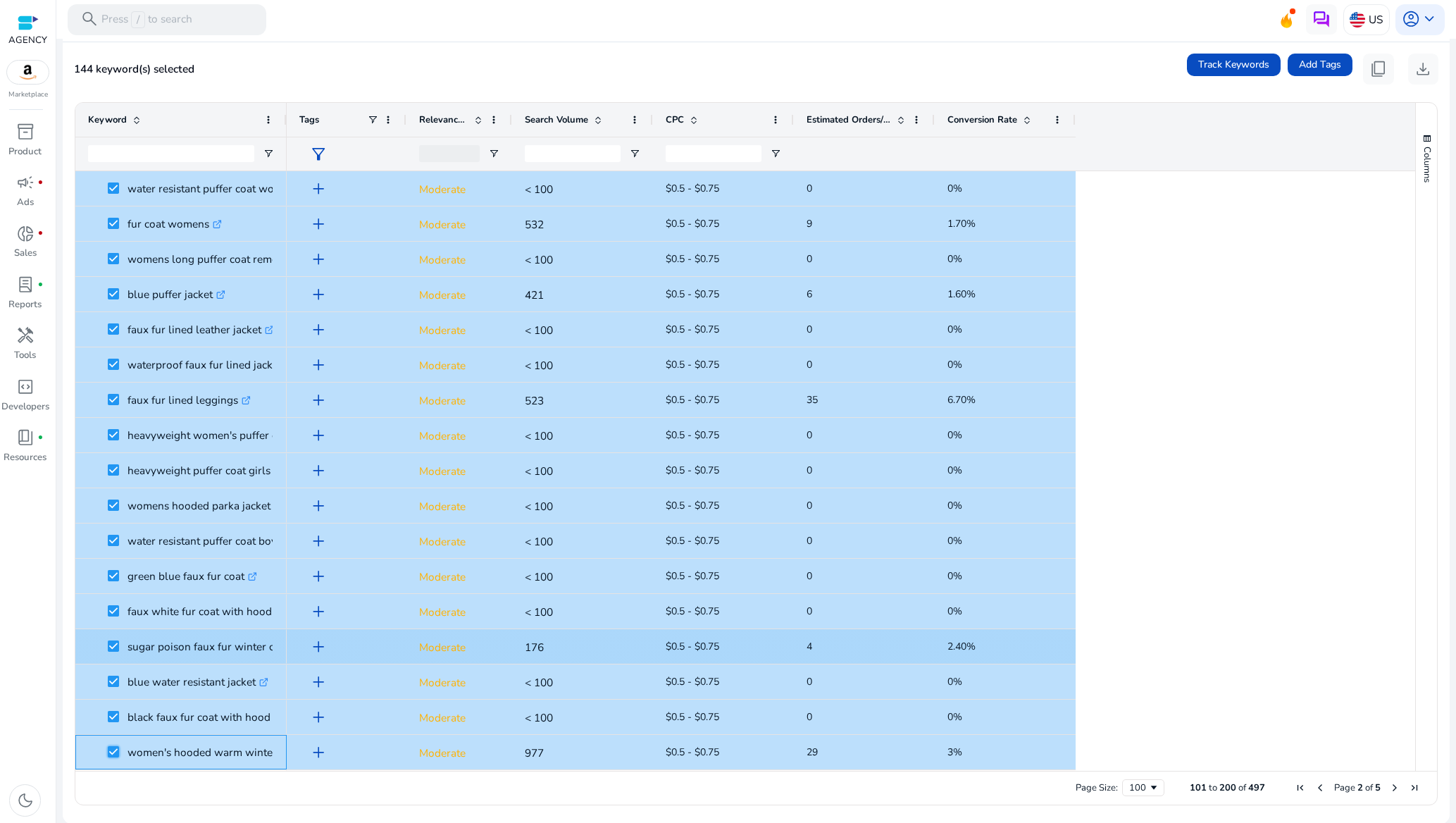
scroll to position [1374, 0]
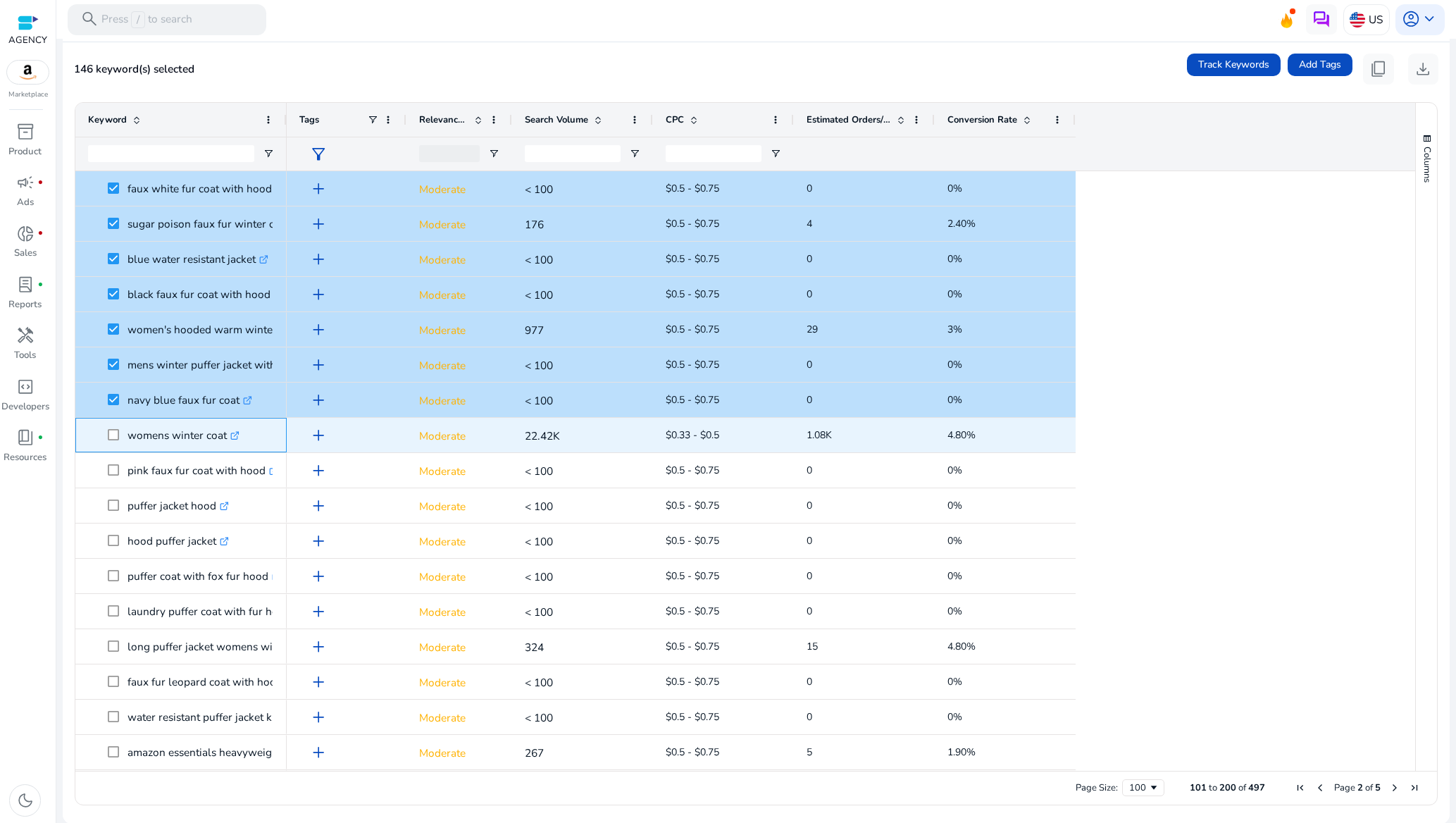
click at [113, 440] on span at bounding box center [118, 435] width 20 height 29
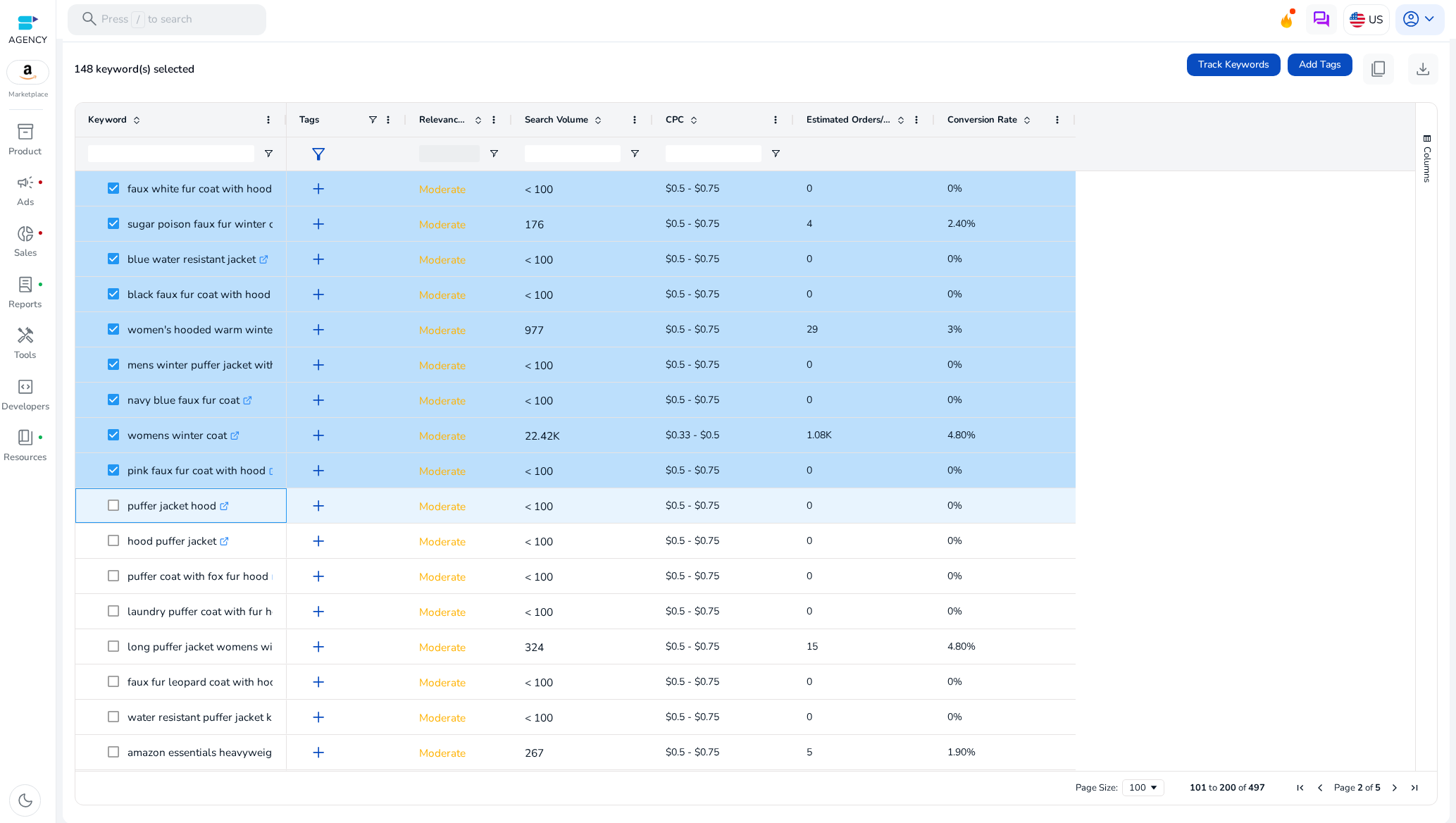
click at [114, 511] on span at bounding box center [118, 506] width 20 height 29
click at [106, 507] on span "puffer jacket hood .st0{fill:#2c8af8}" at bounding box center [181, 506] width 186 height 29
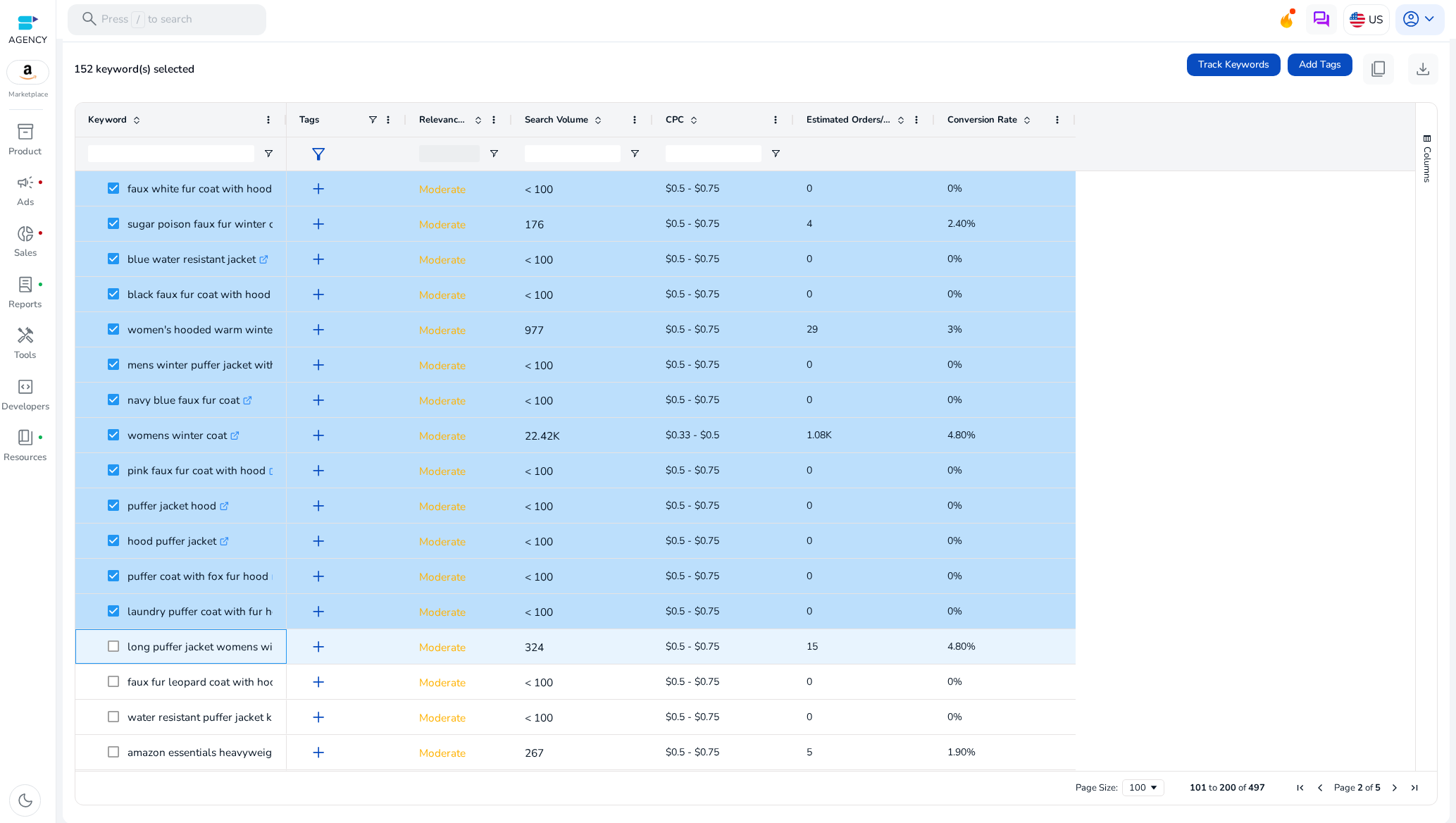
click at [123, 647] on span at bounding box center [118, 646] width 20 height 29
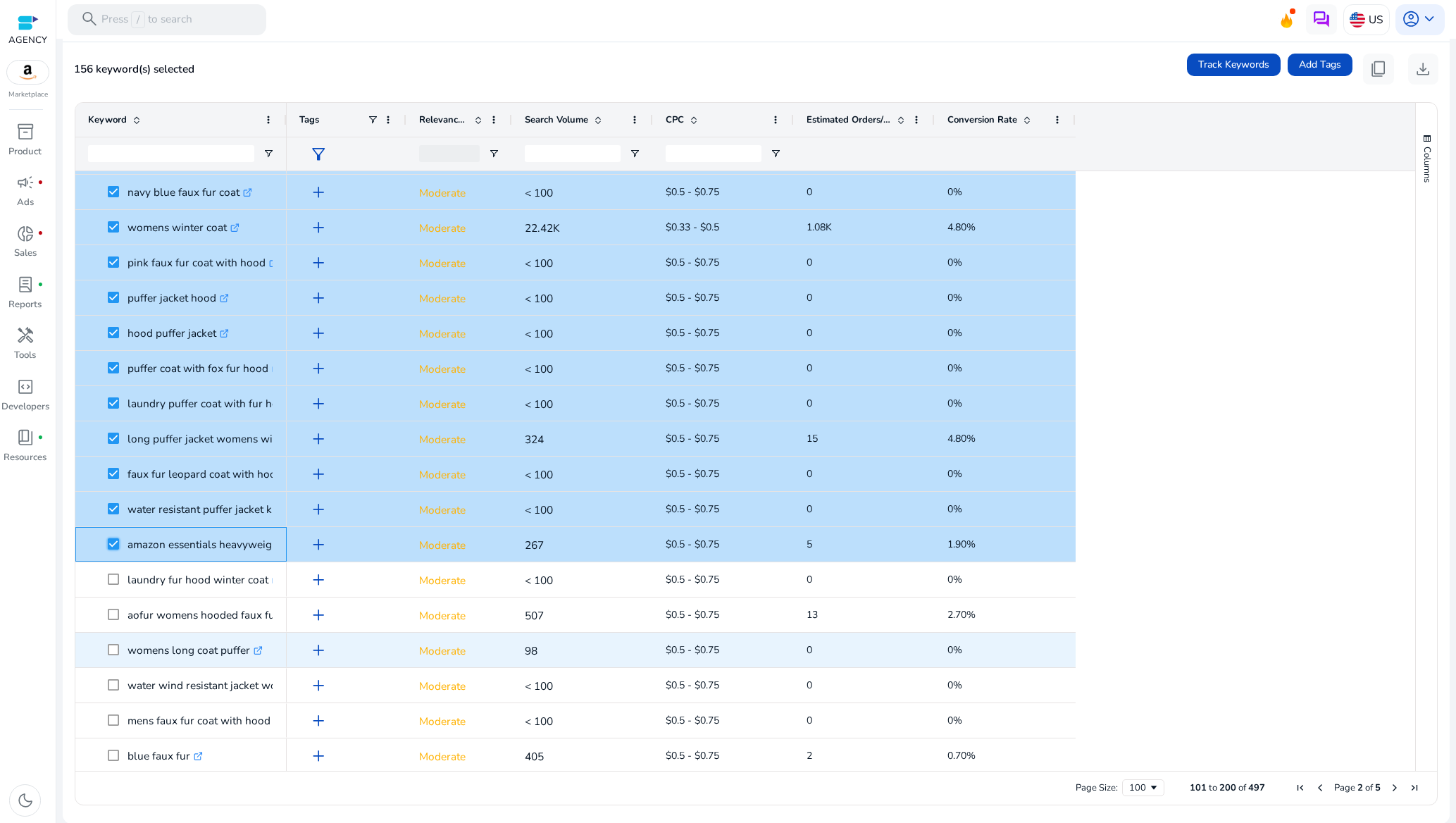
scroll to position [1797, 0]
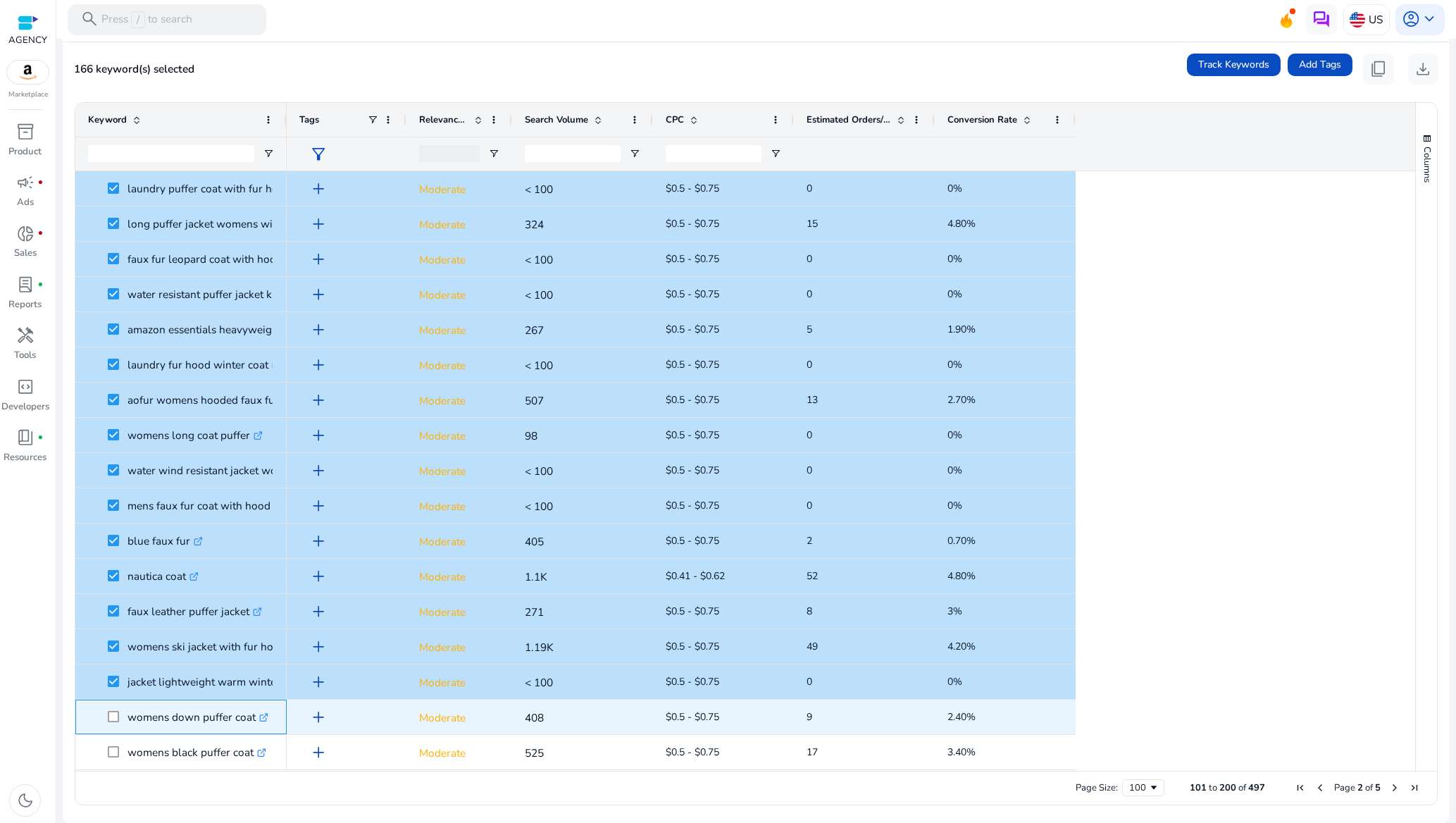
click at [112, 723] on span at bounding box center [118, 716] width 20 height 29
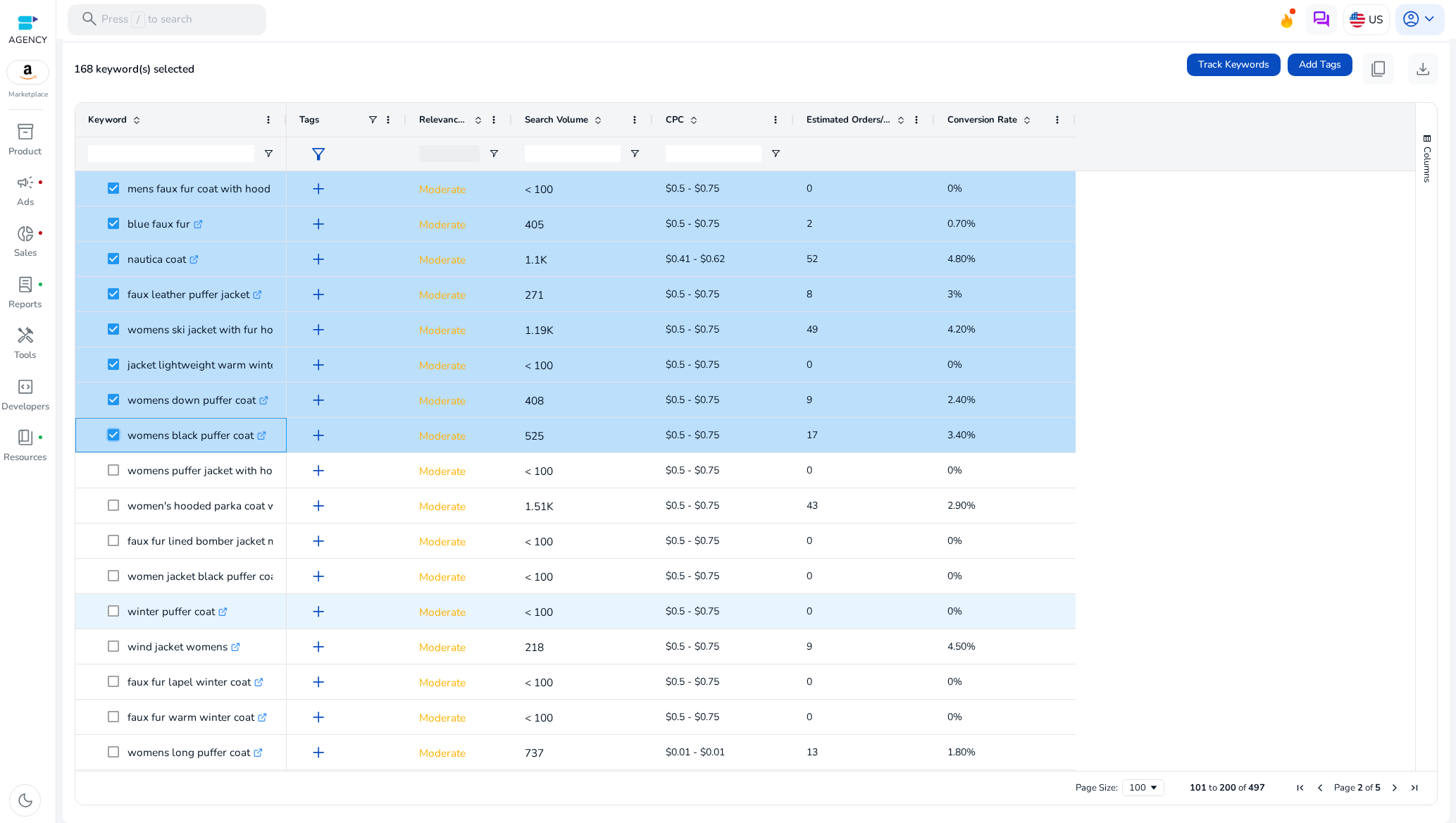
scroll to position [2114, 0]
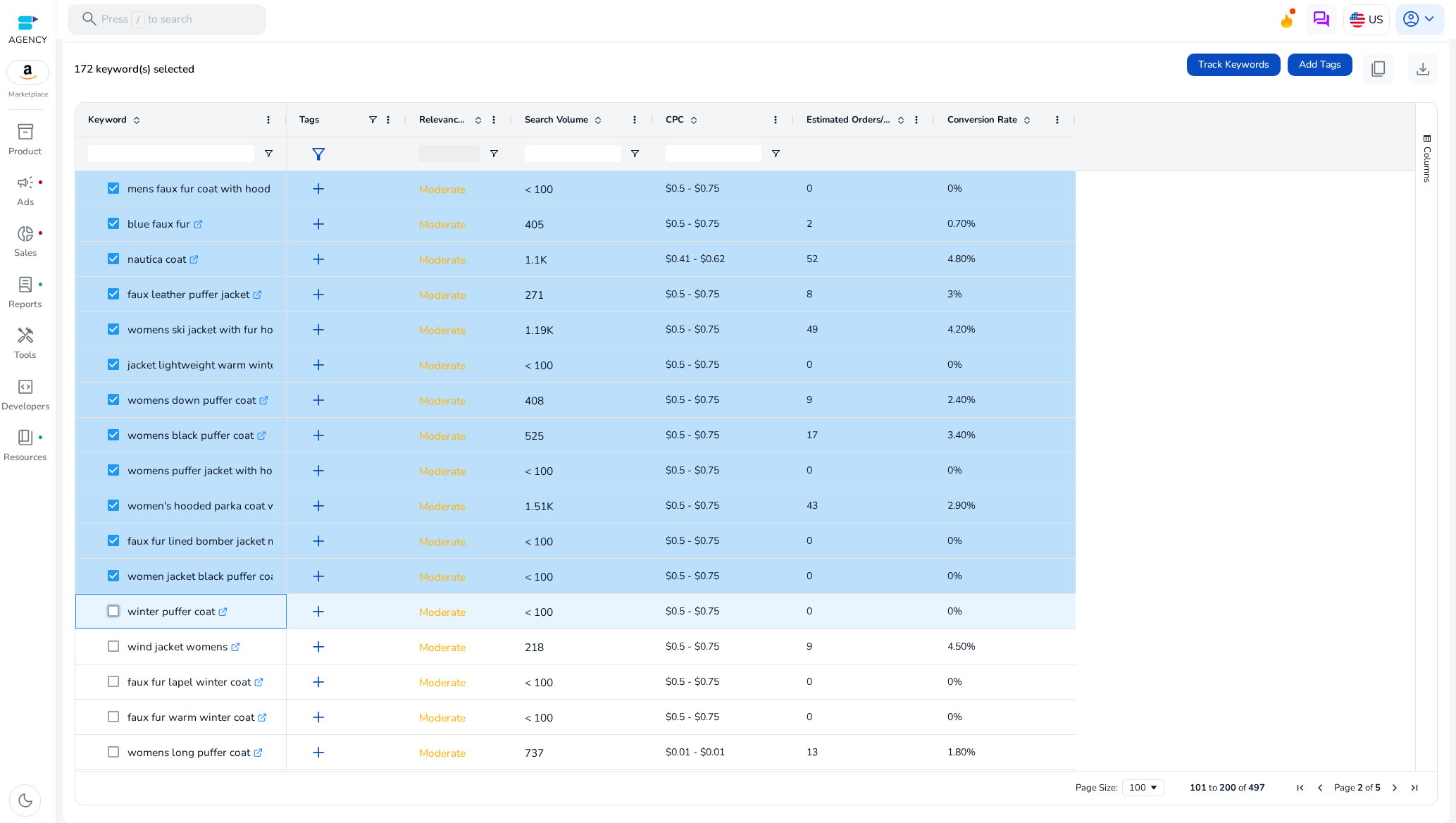
click at [115, 618] on span at bounding box center [118, 611] width 20 height 29
click at [106, 611] on span "winter puffer coat .st0{fill:#2c8af8}" at bounding box center [181, 611] width 186 height 29
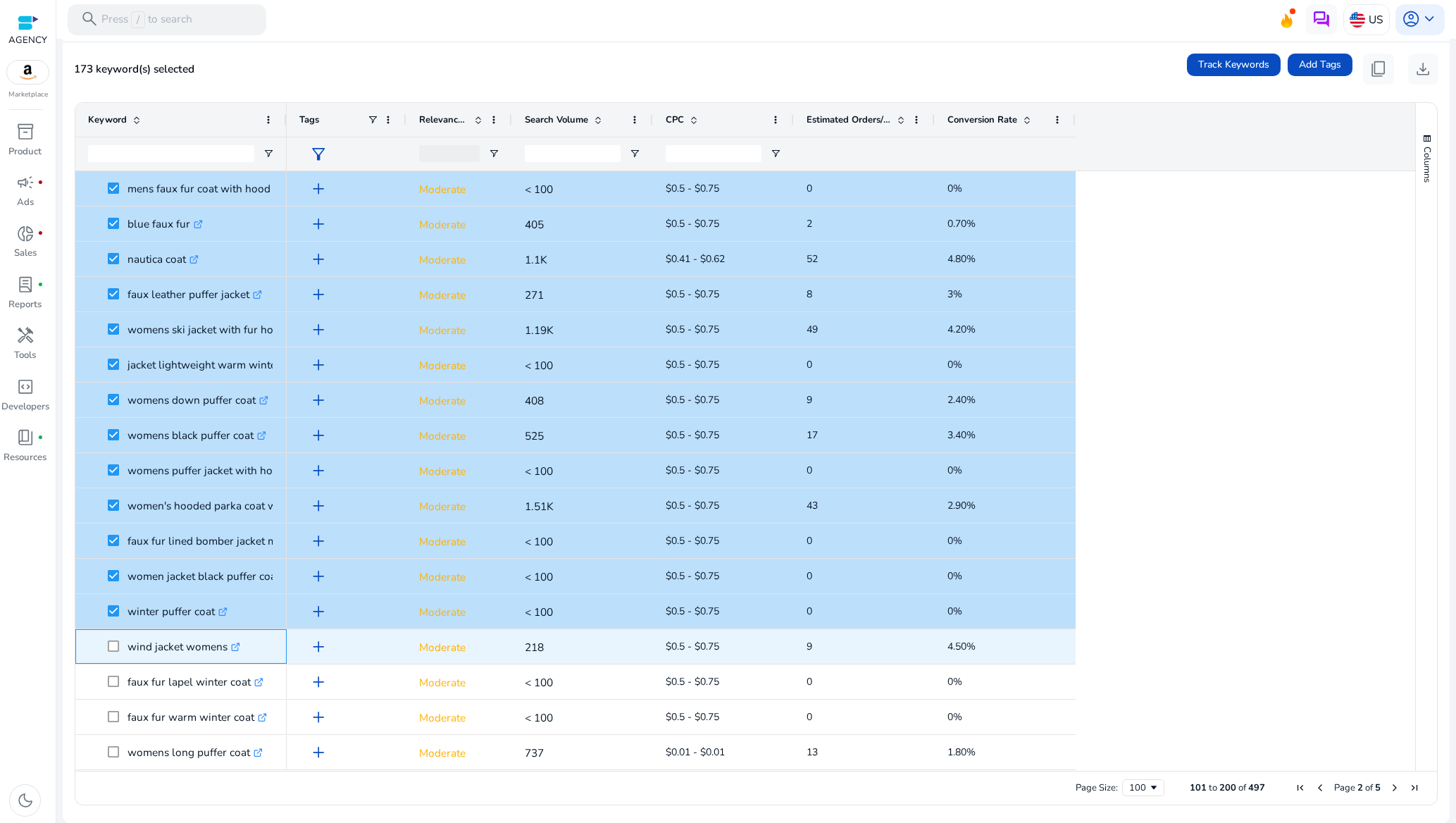
click at [108, 648] on span "wind jacket womens .st0{fill:#2c8af8}" at bounding box center [181, 646] width 186 height 29
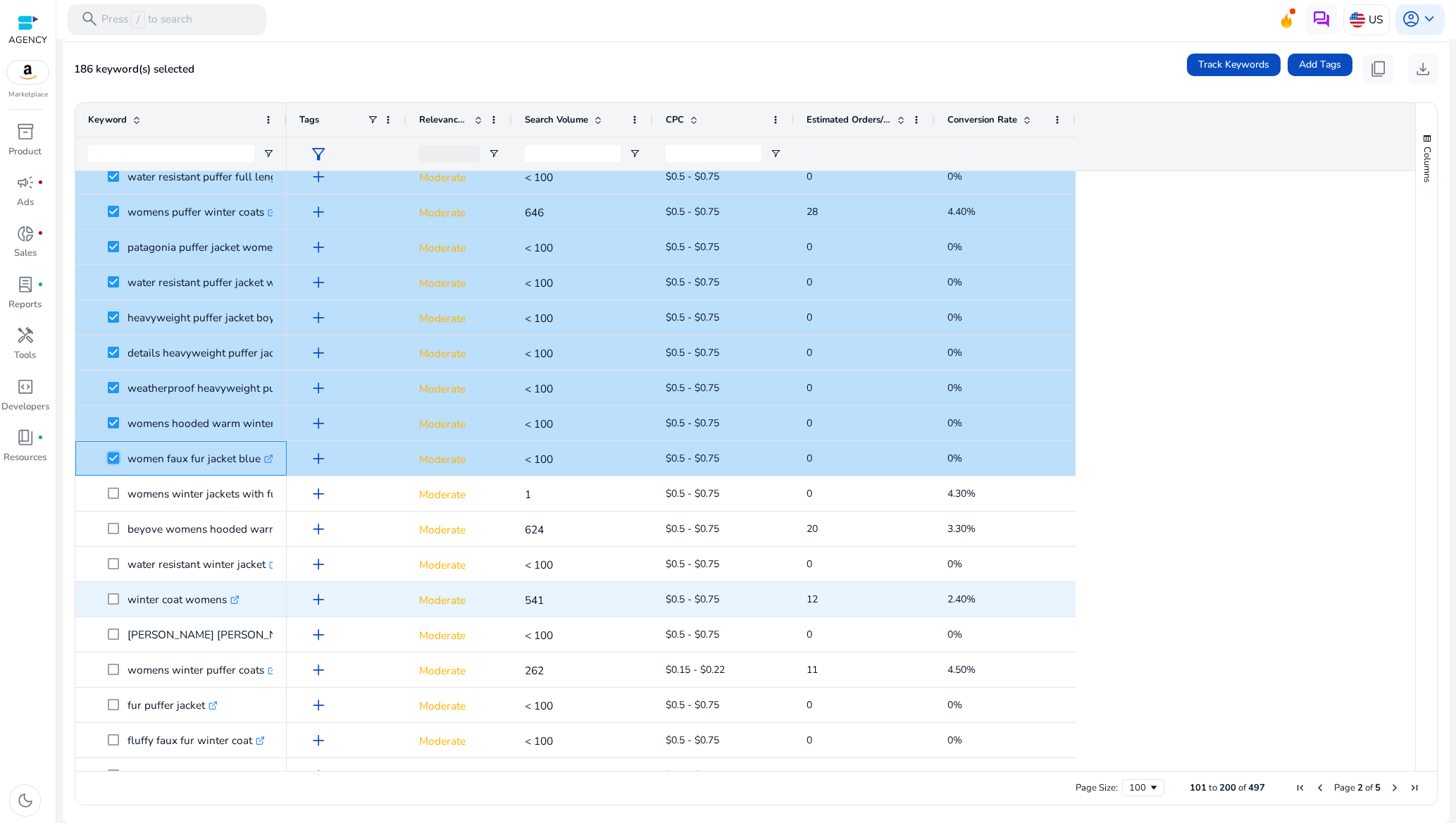
scroll to position [2748, 0]
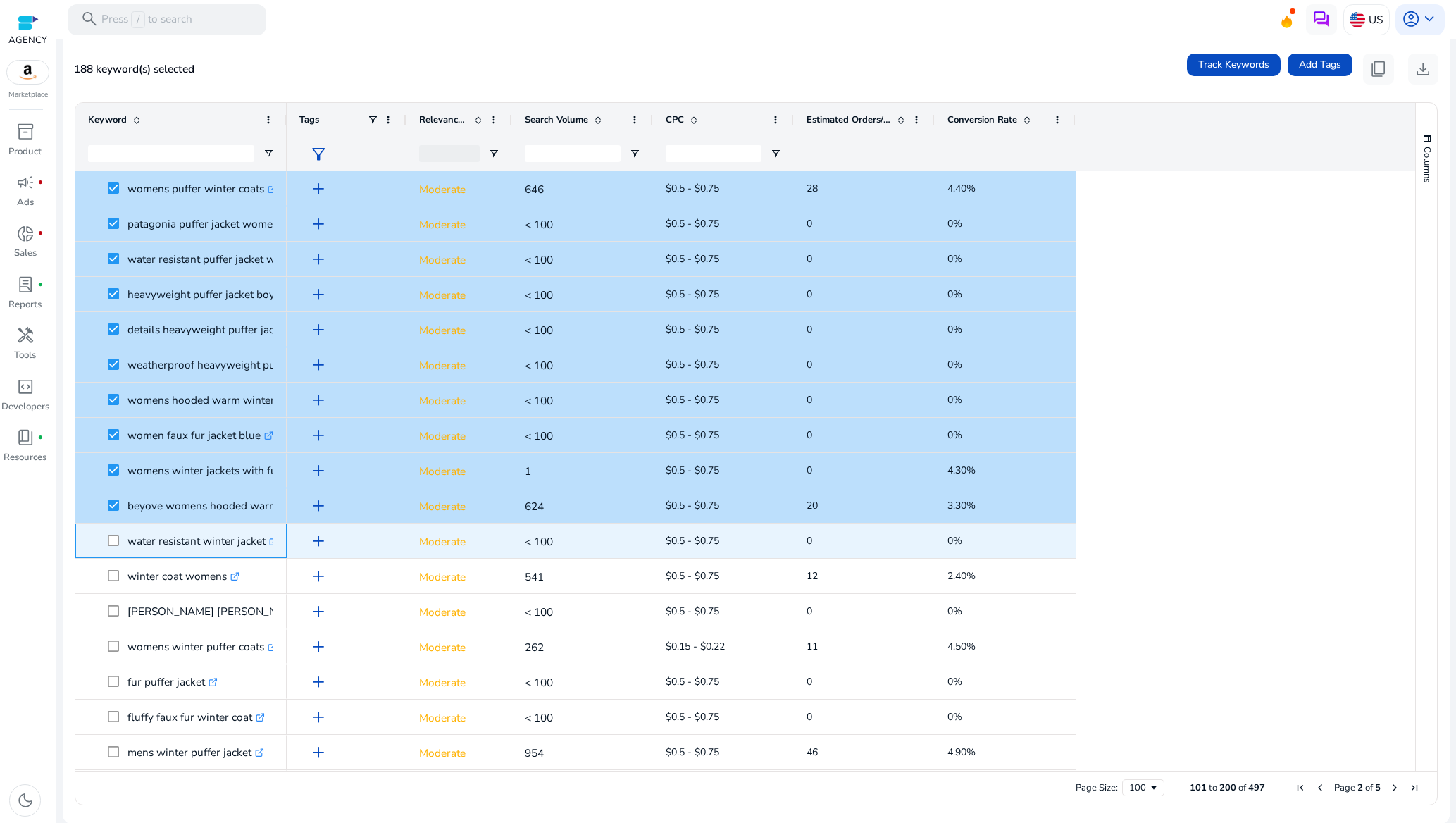
click at [121, 540] on span at bounding box center [118, 540] width 20 height 29
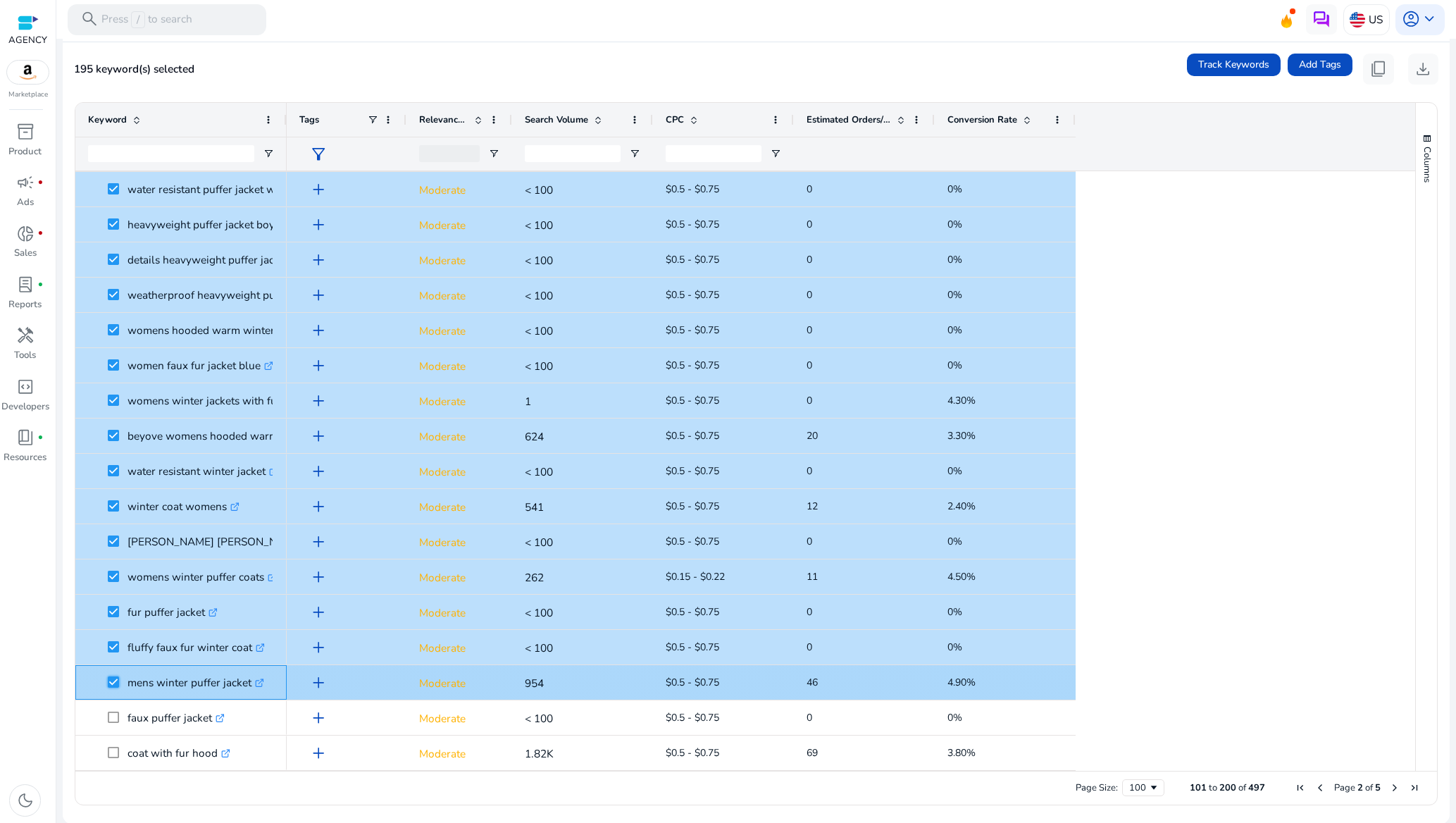
scroll to position [2923, 0]
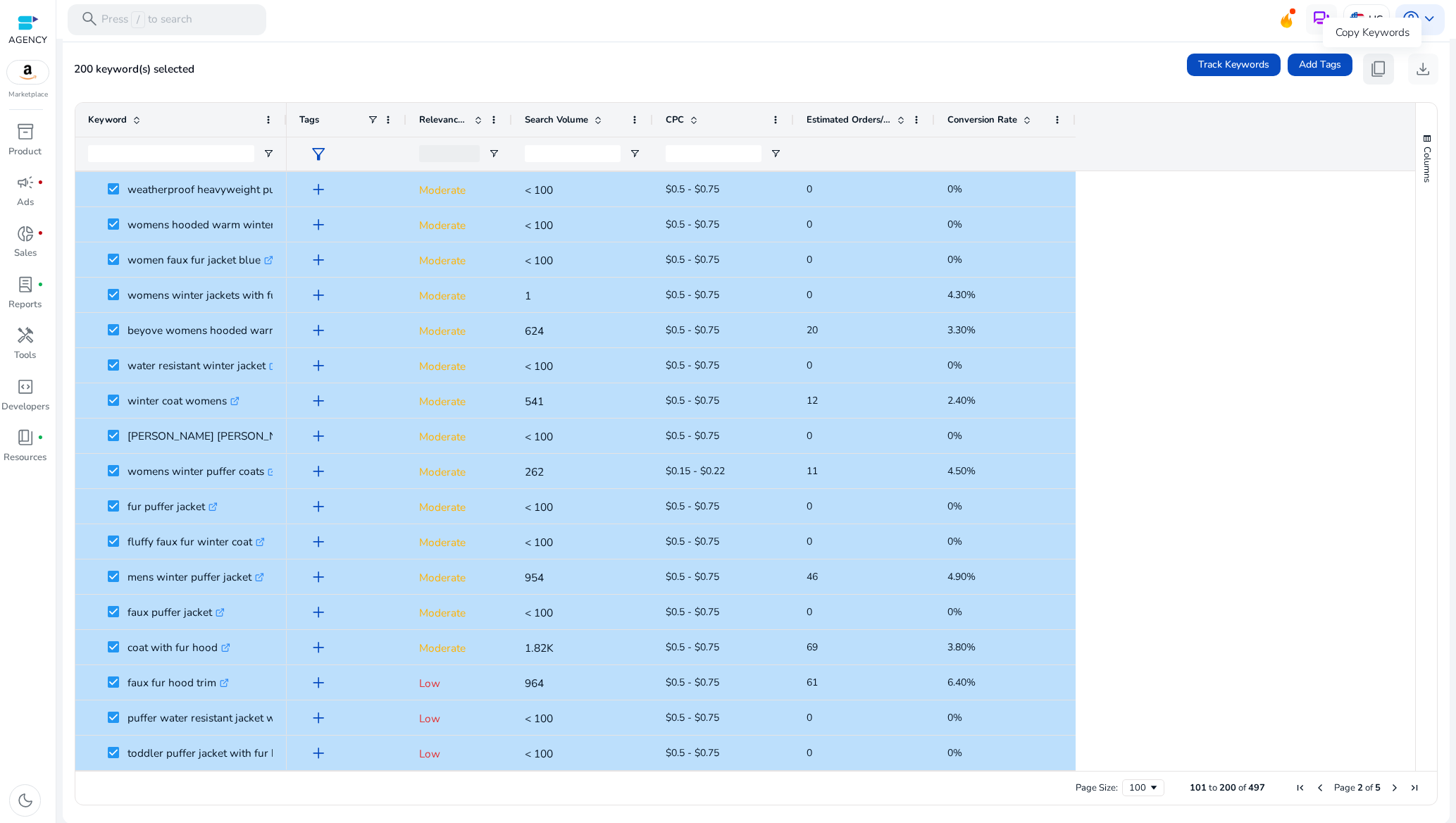
click at [1369, 70] on span "content_copy" at bounding box center [1379, 69] width 18 height 18
click at [762, 63] on div "200 keyword(s) selected Track Keywords Add Tags content_copy download" at bounding box center [756, 69] width 1364 height 31
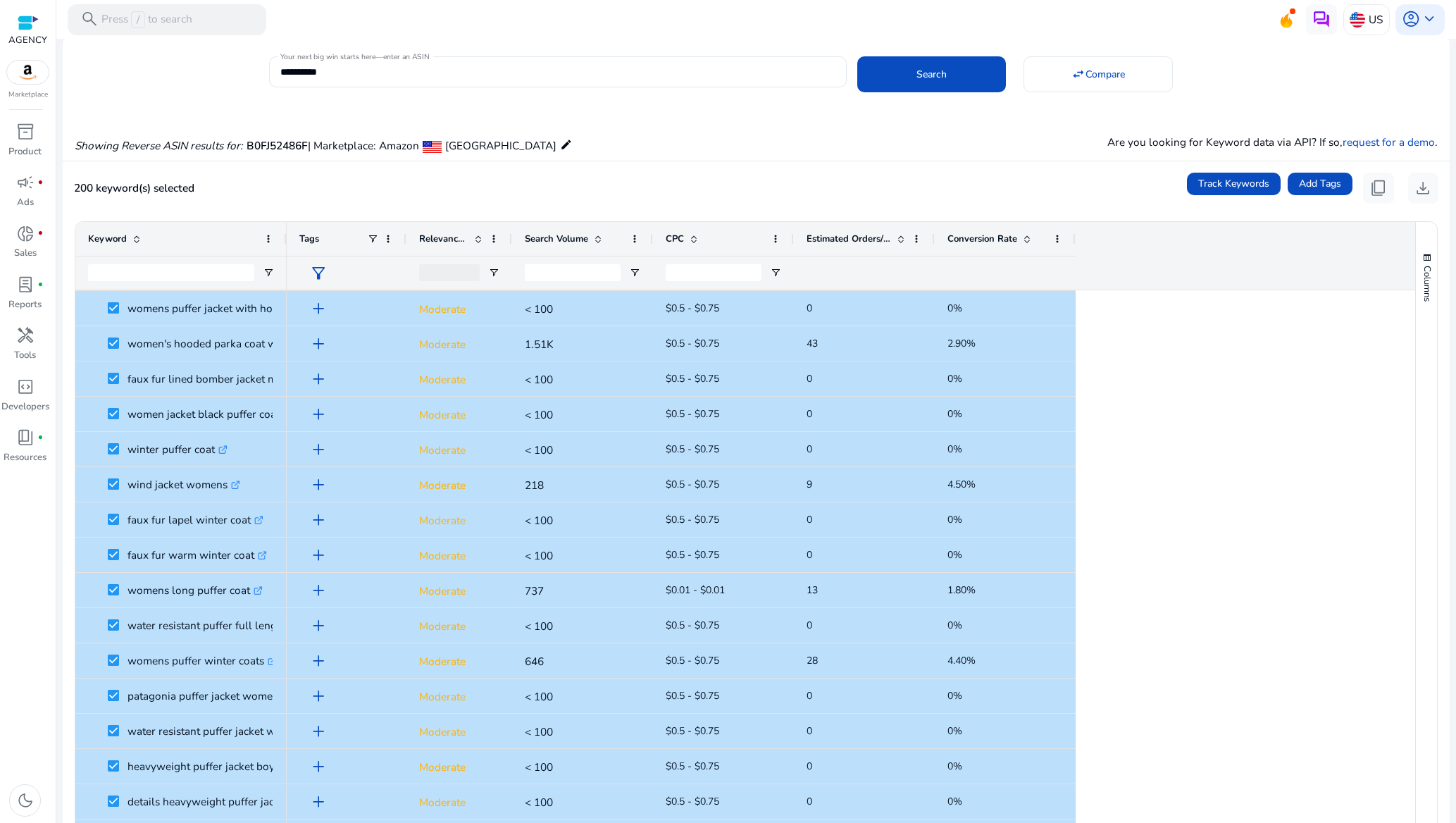
scroll to position [0, 0]
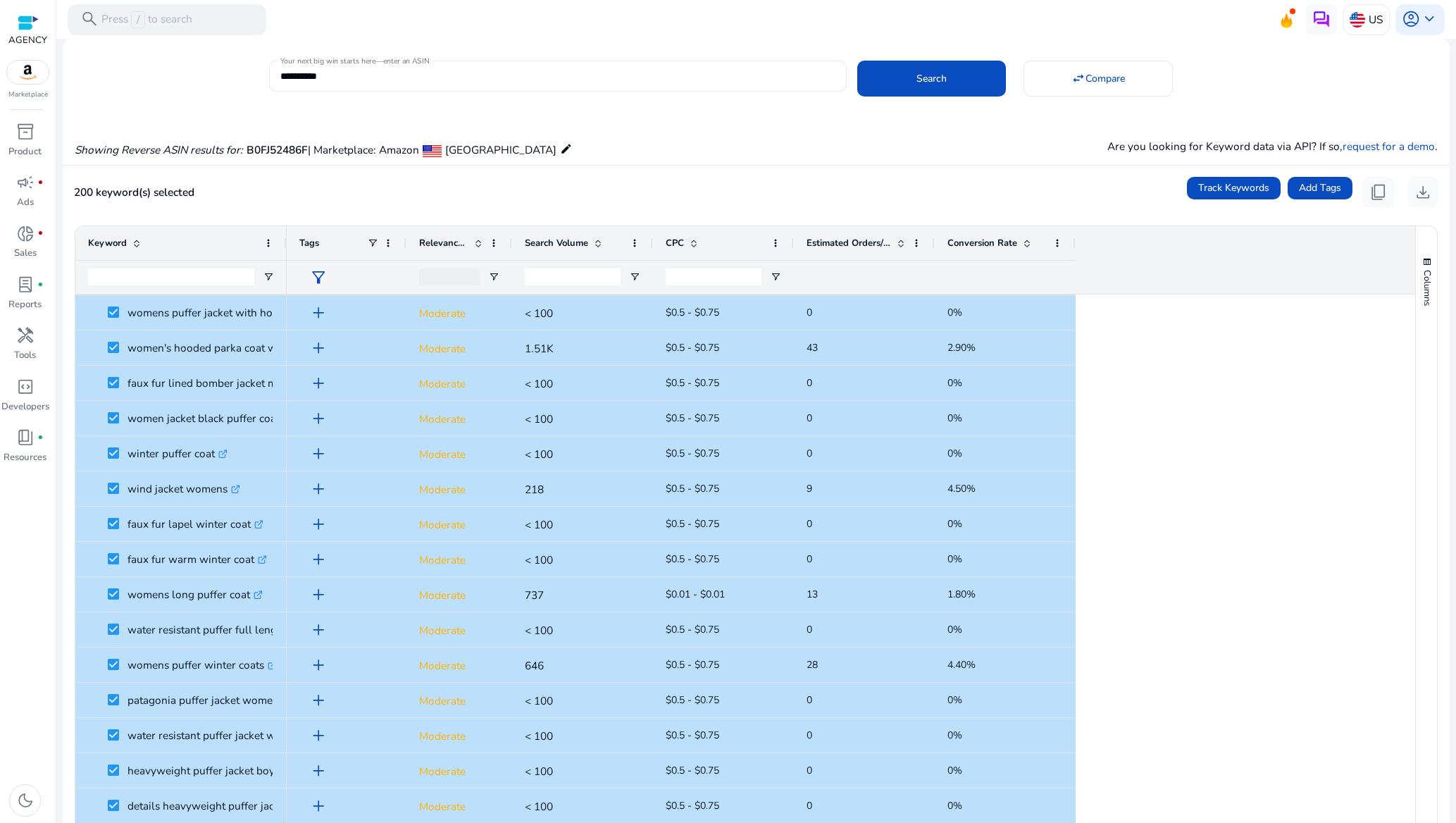
click at [343, 74] on input "**********" at bounding box center [558, 76] width 555 height 16
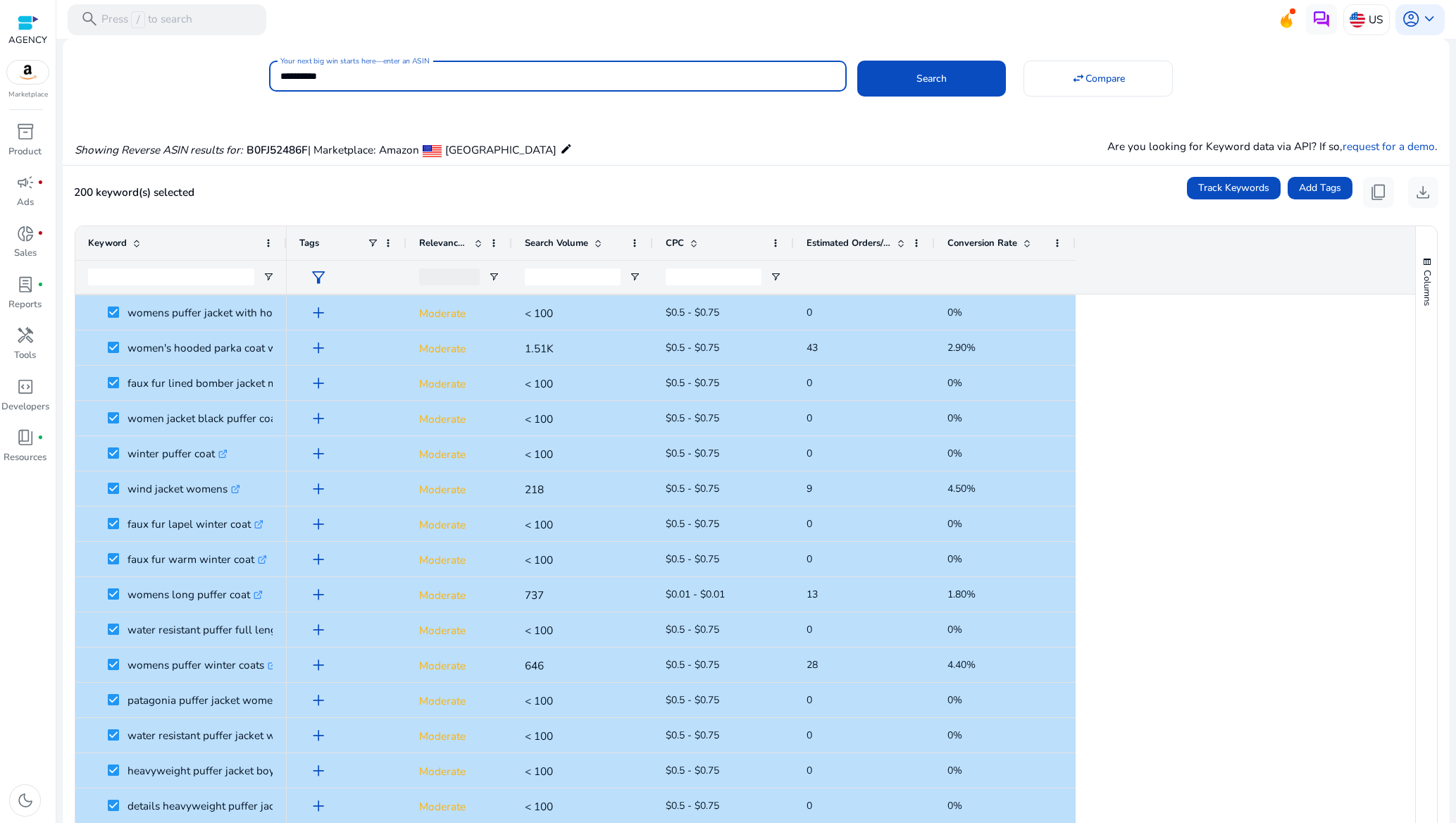
click at [343, 74] on input "**********" at bounding box center [558, 76] width 555 height 16
paste input
type input "**********"
click at [943, 81] on span "Search" at bounding box center [931, 78] width 31 height 15
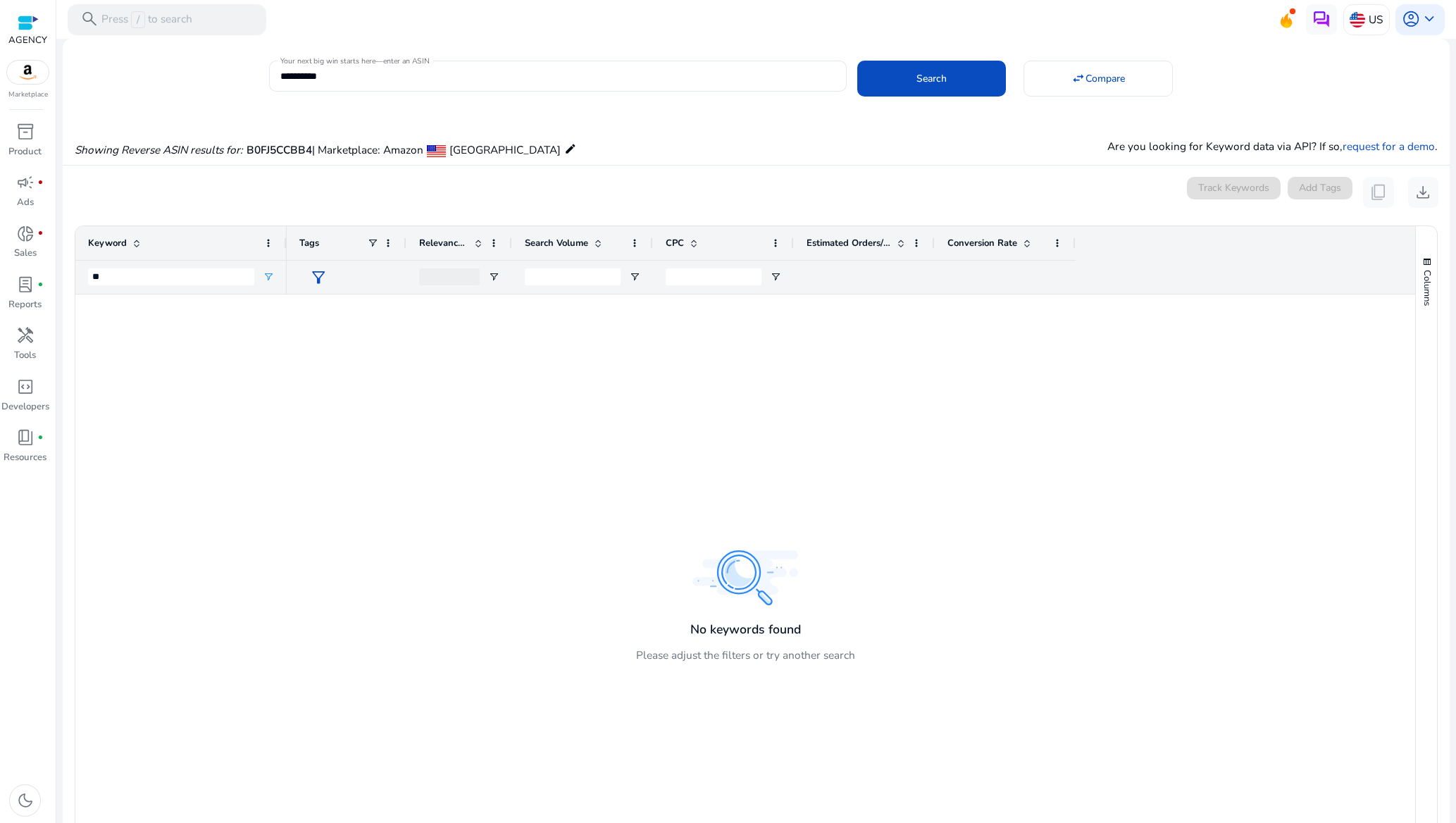
type input "*"
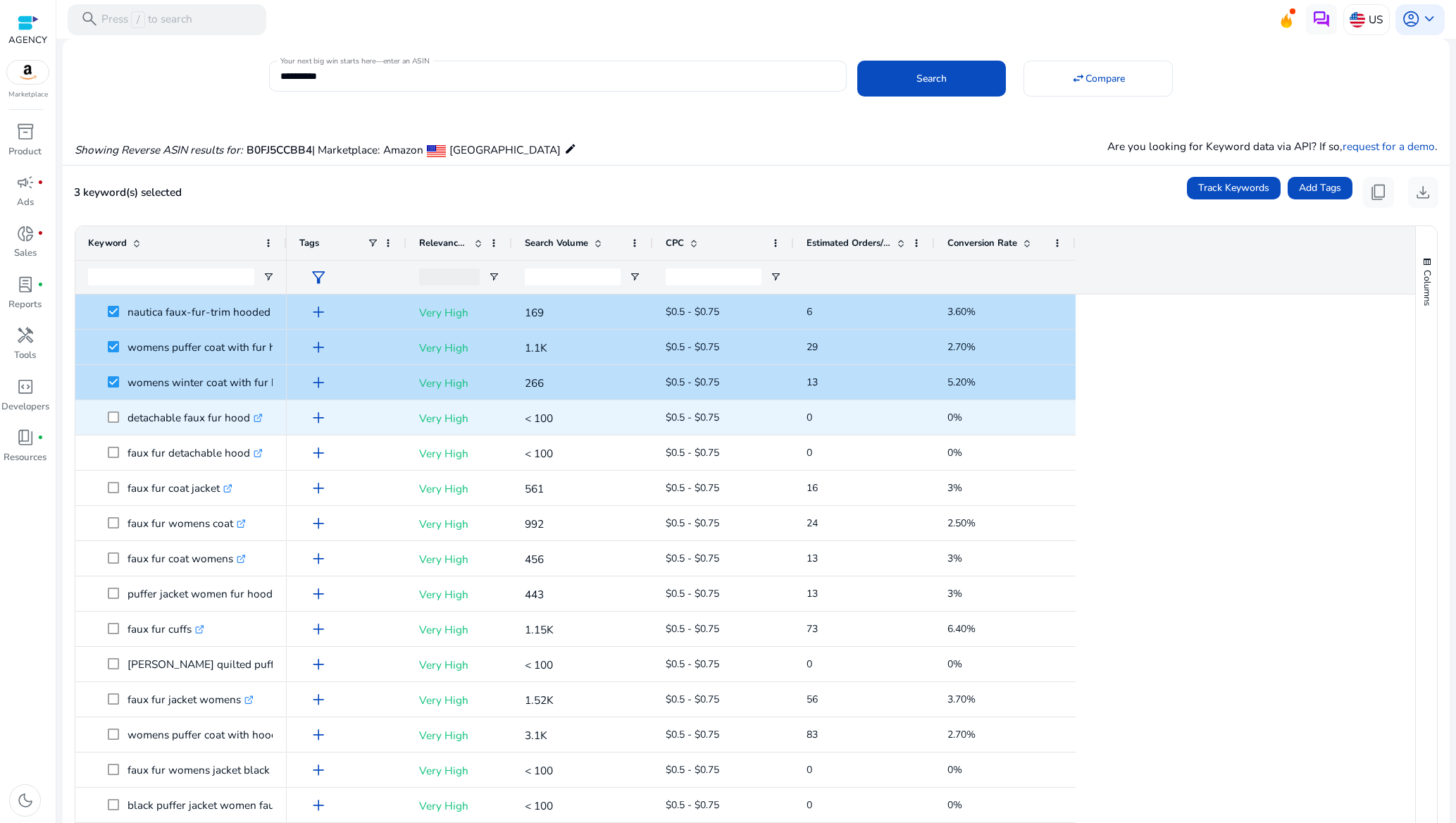
click at [124, 415] on span at bounding box center [118, 418] width 20 height 29
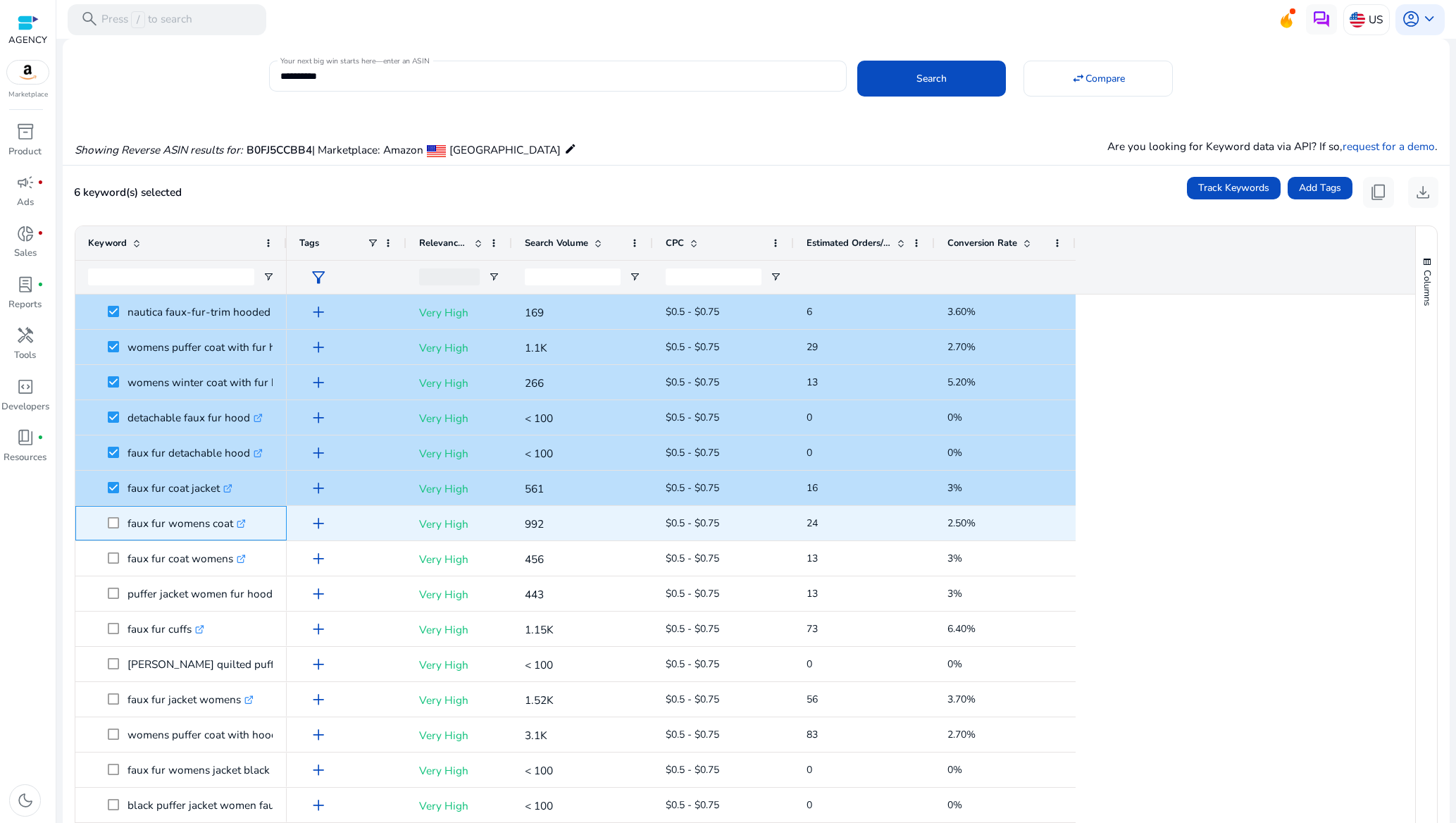
click at [106, 525] on span "faux fur womens coat .st0{fill:#2c8af8}" at bounding box center [181, 523] width 186 height 29
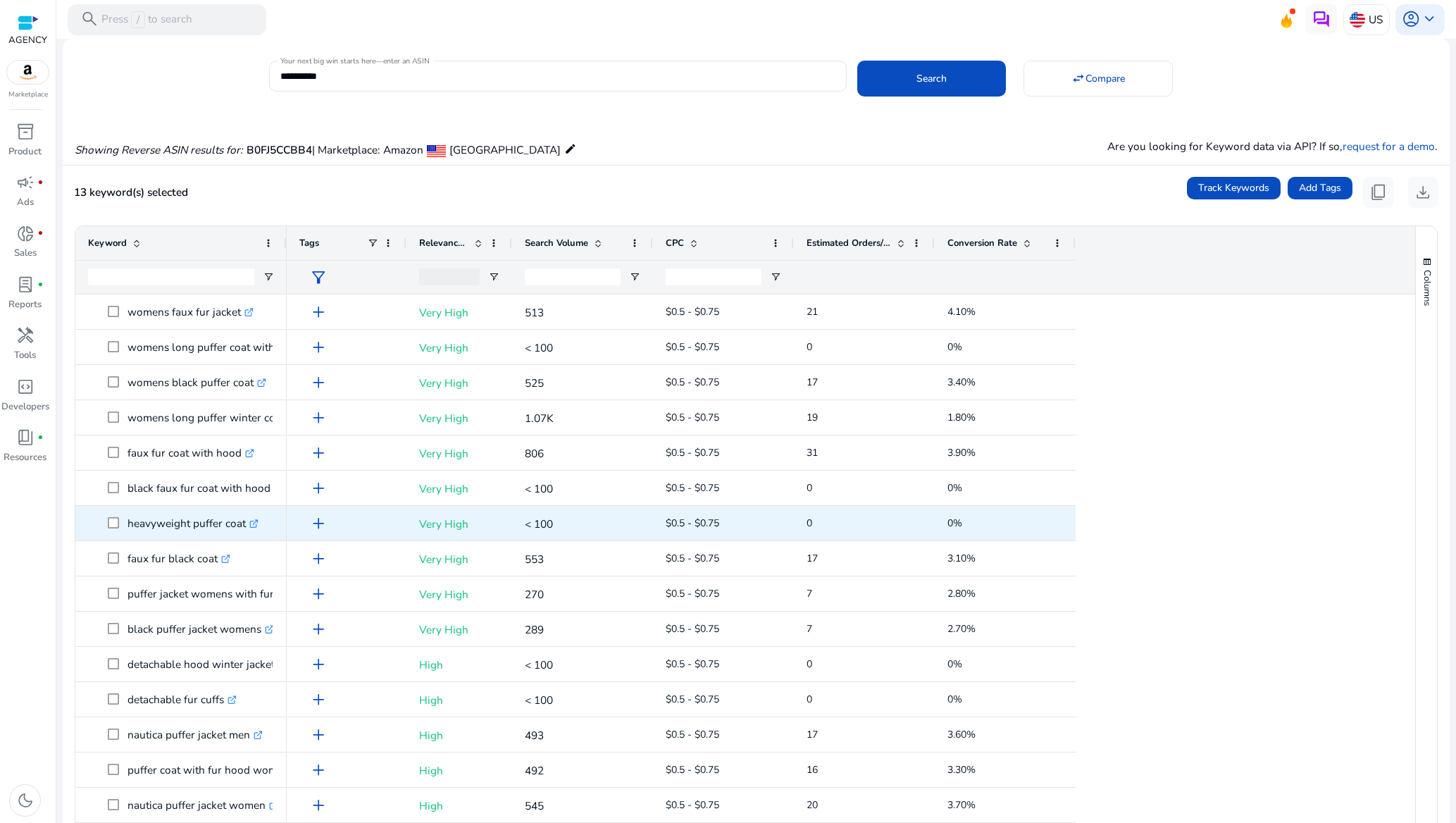
scroll to position [423, 0]
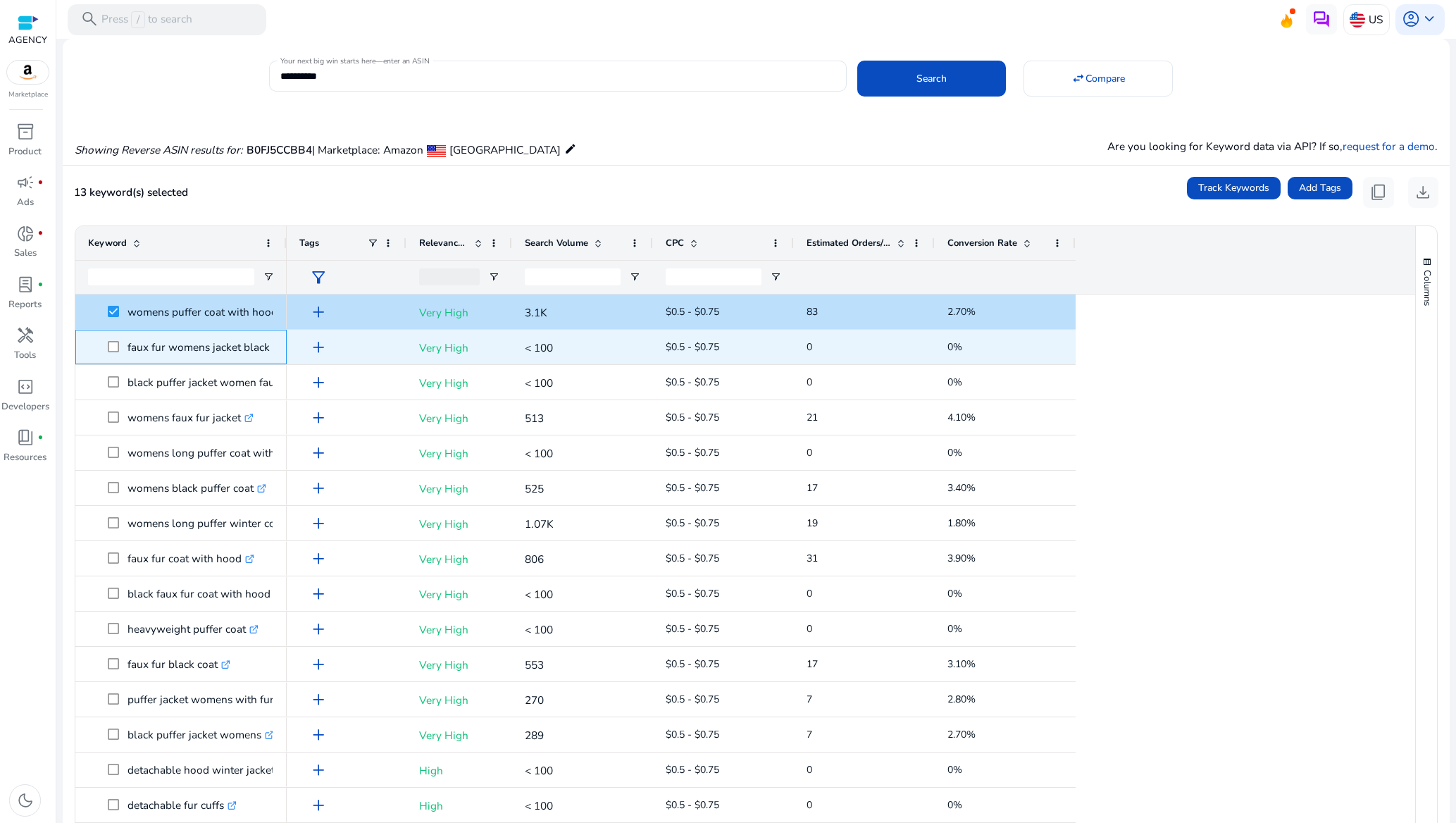
click at [109, 340] on span at bounding box center [118, 347] width 20 height 29
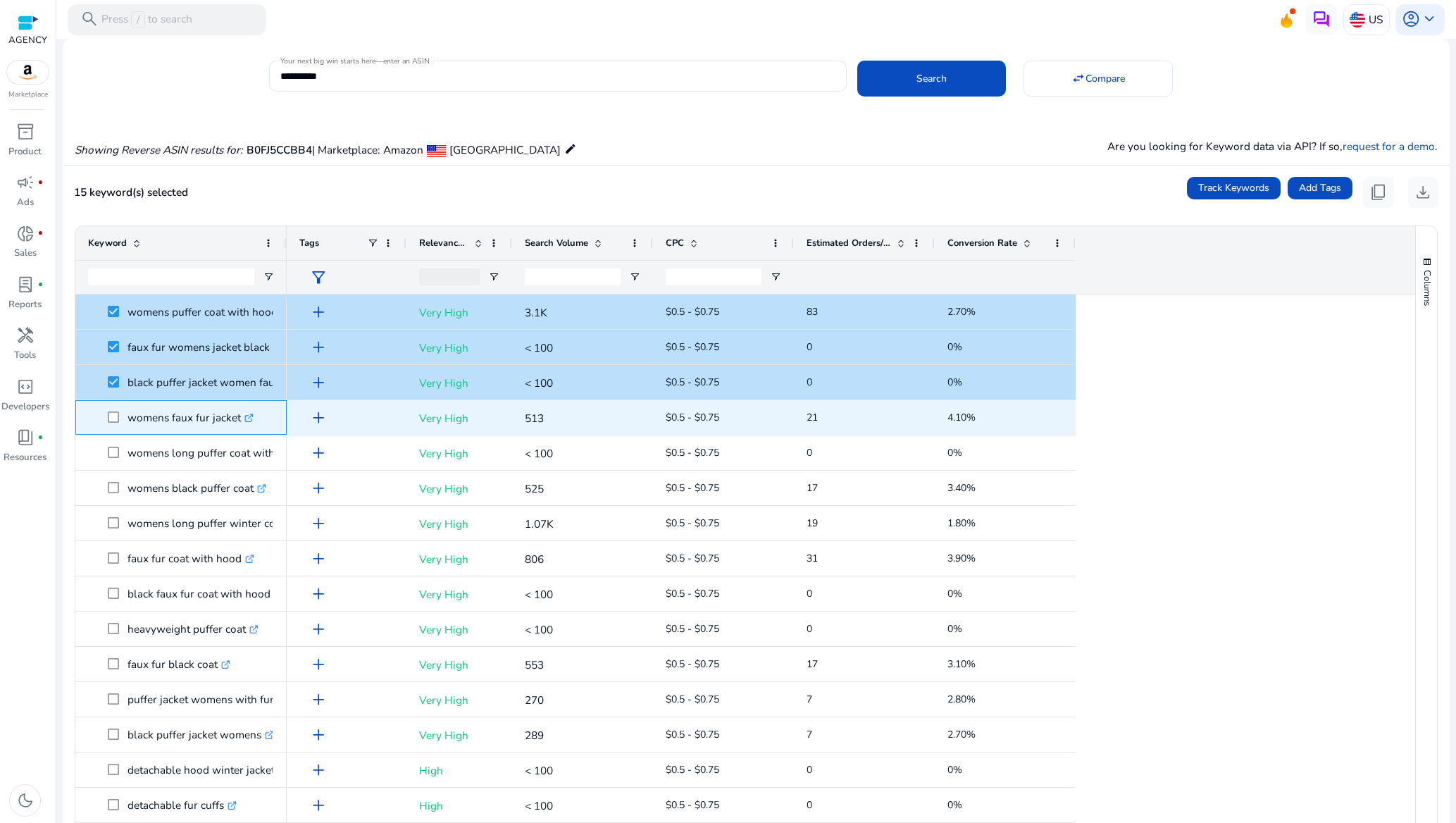
click at [116, 425] on span at bounding box center [118, 418] width 20 height 29
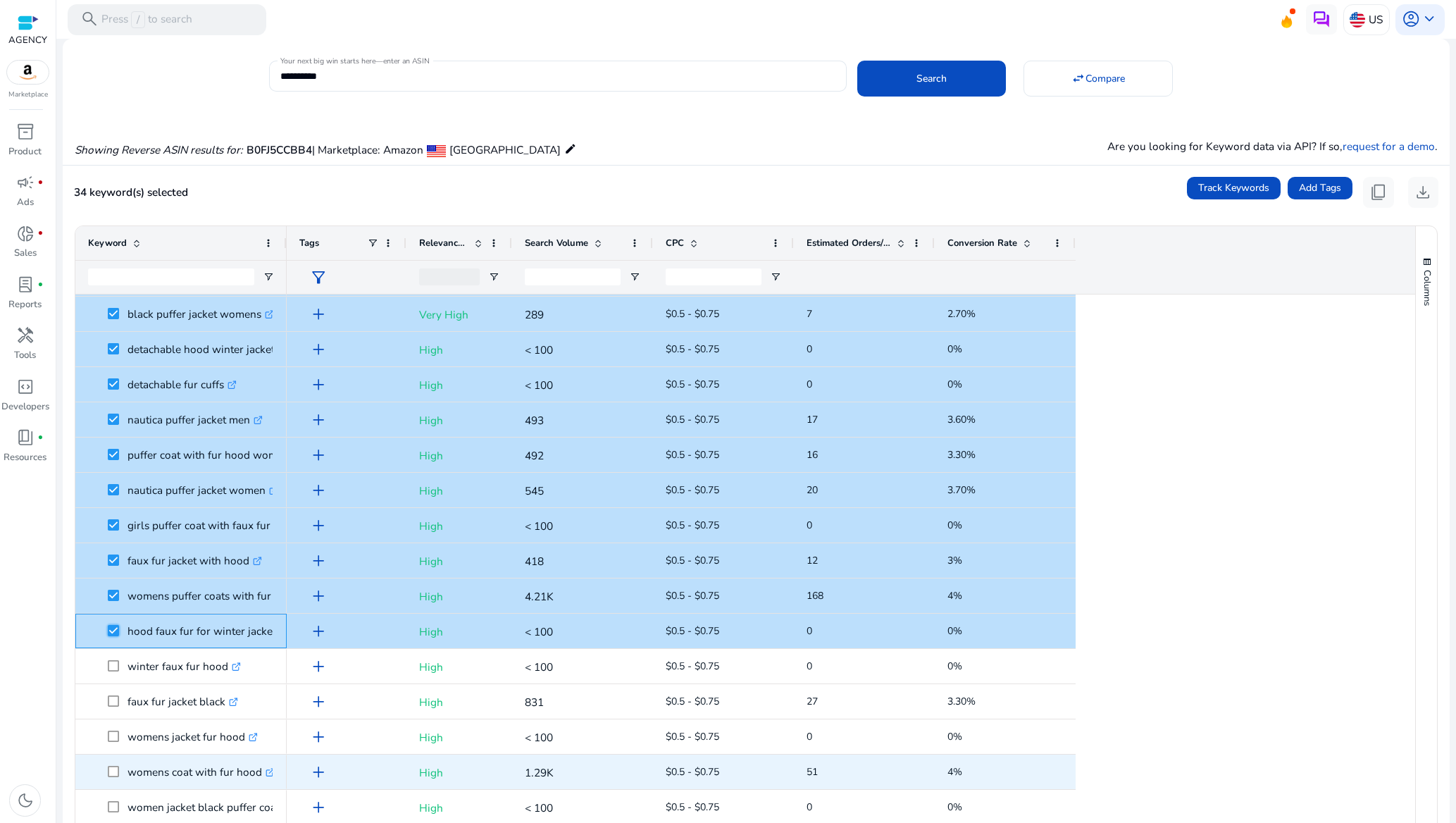
scroll to position [1057, 0]
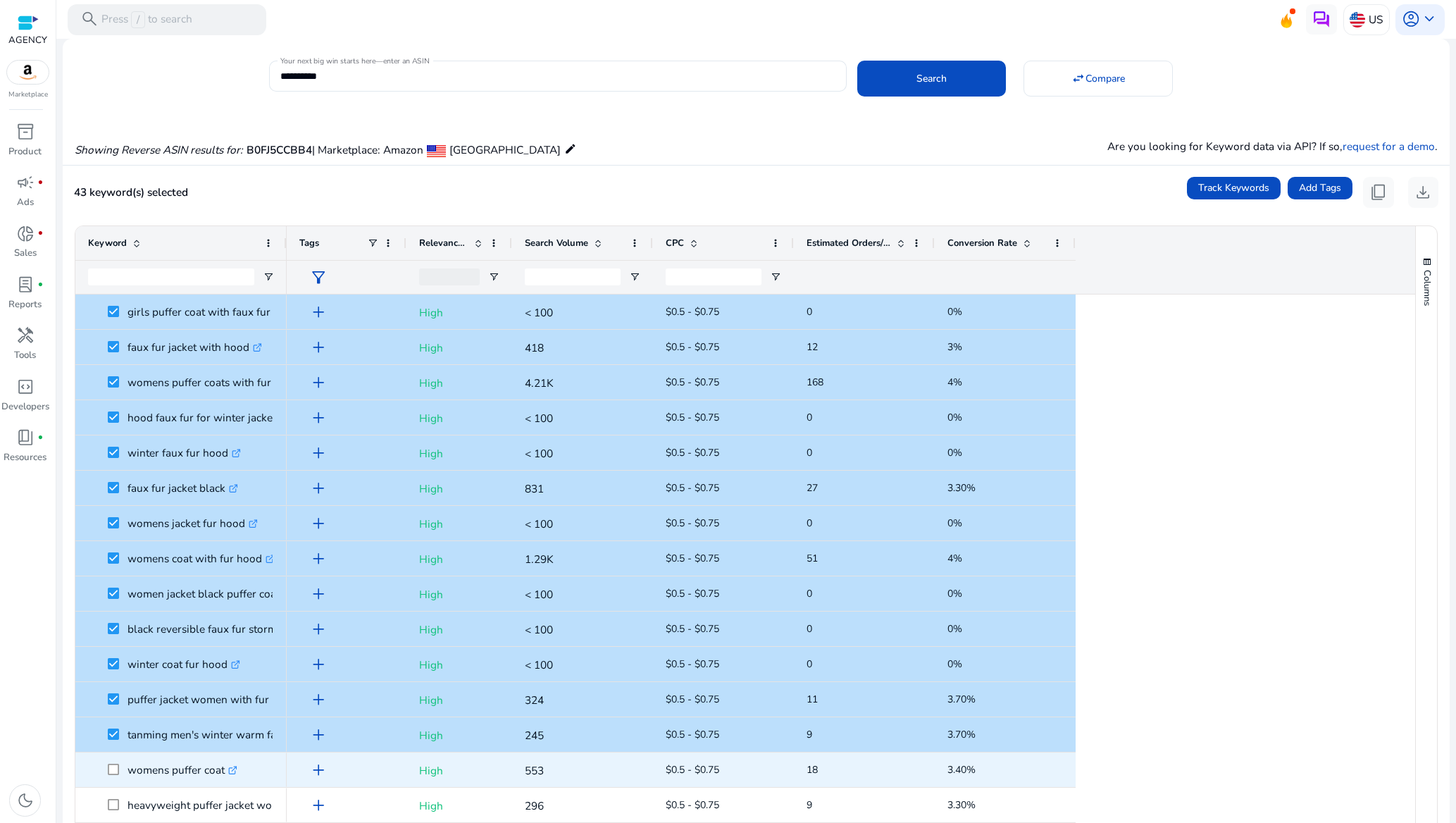
click at [113, 762] on span at bounding box center [118, 770] width 20 height 29
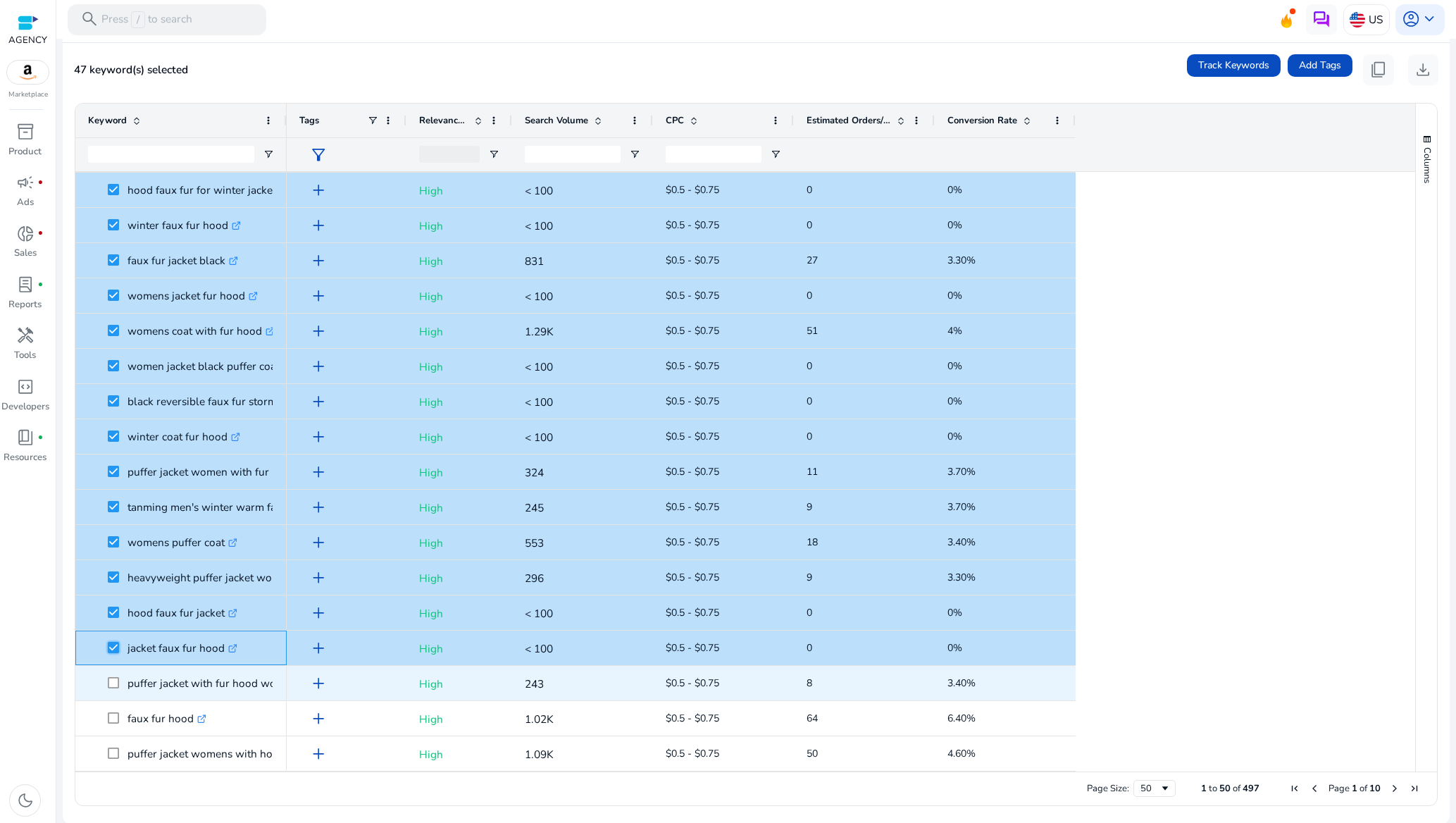
scroll to position [124, 0]
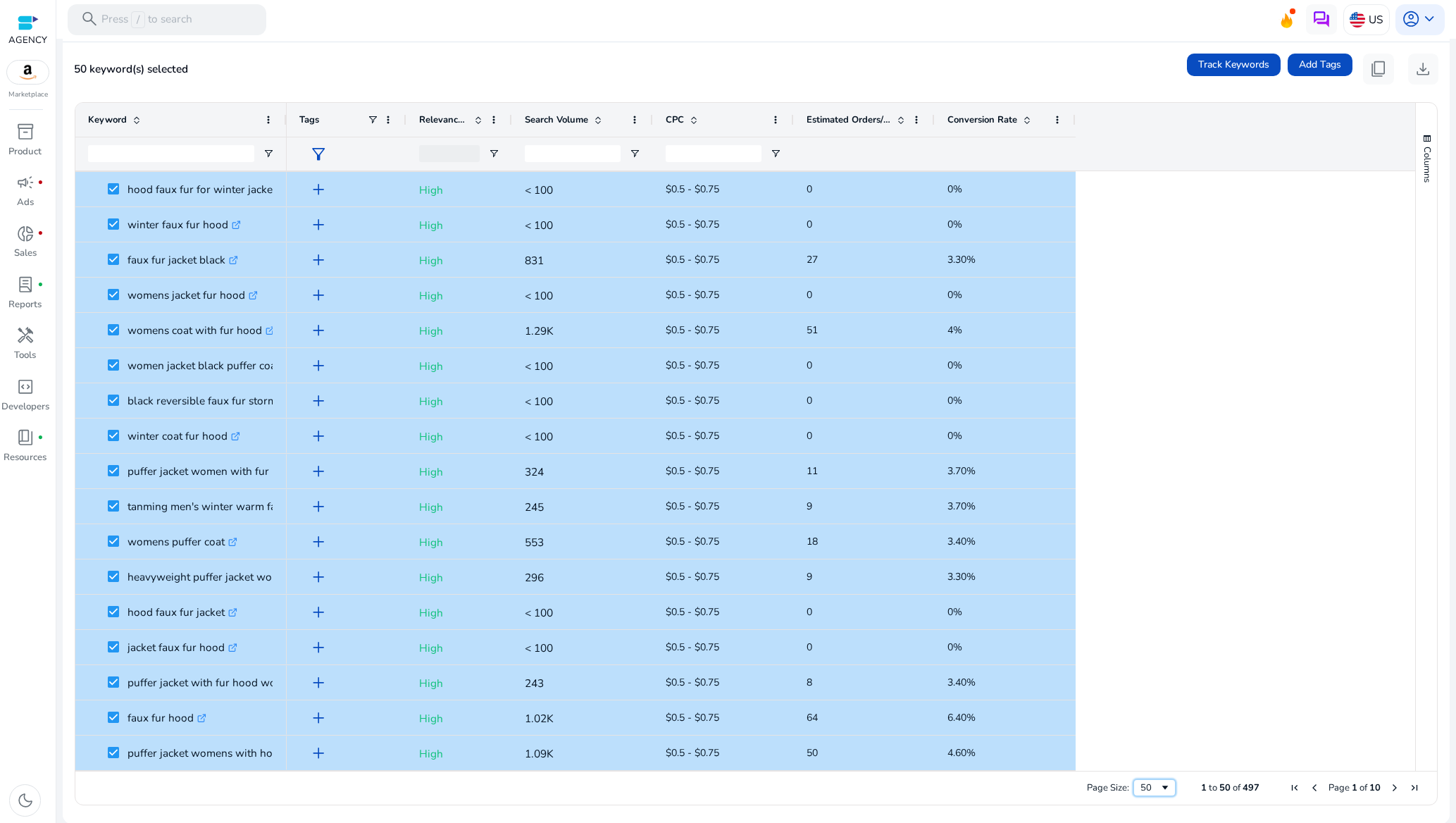
click at [1159, 790] on span "Page Size" at bounding box center [1165, 787] width 11 height 11
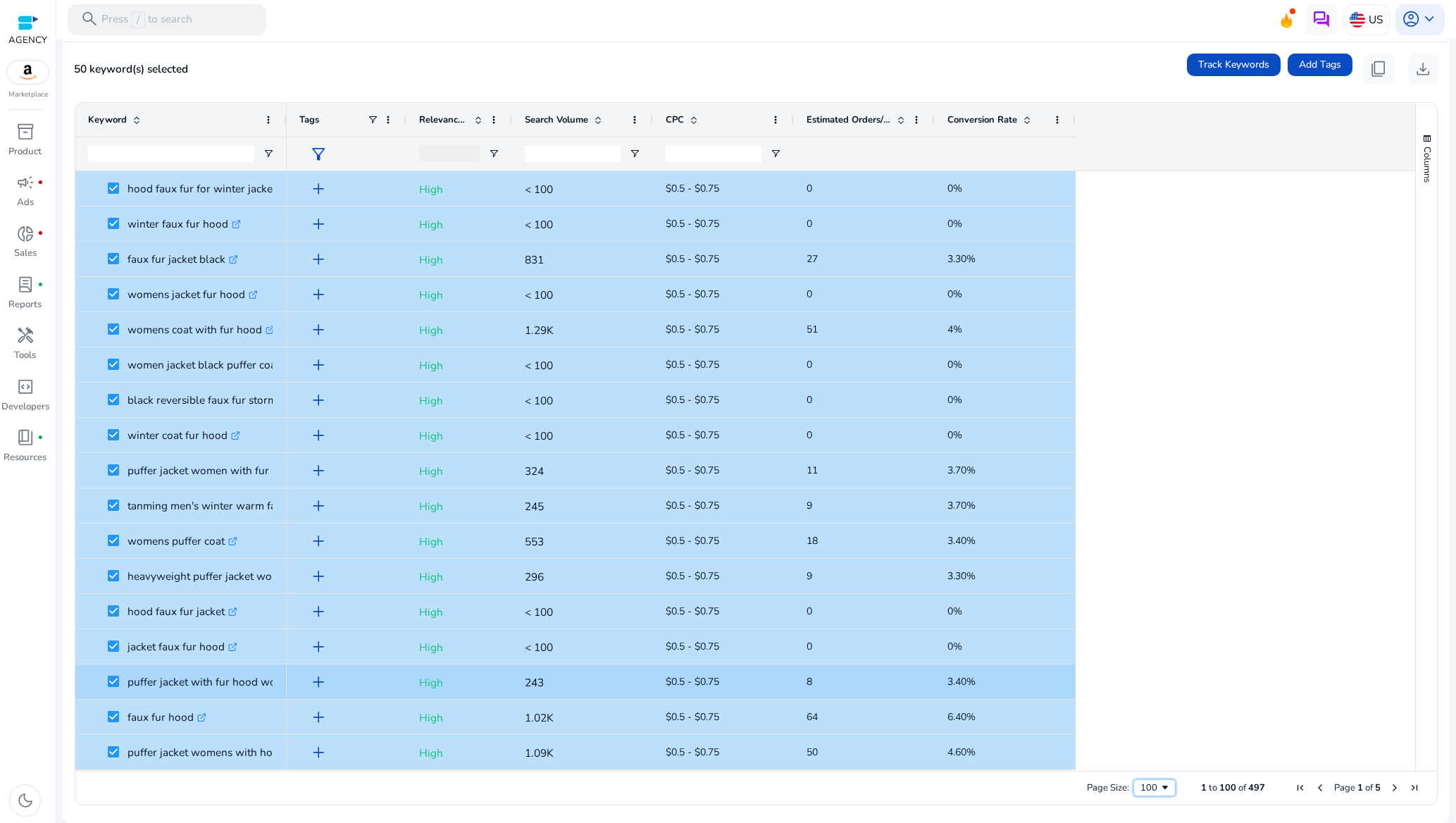
scroll to position [0, 0]
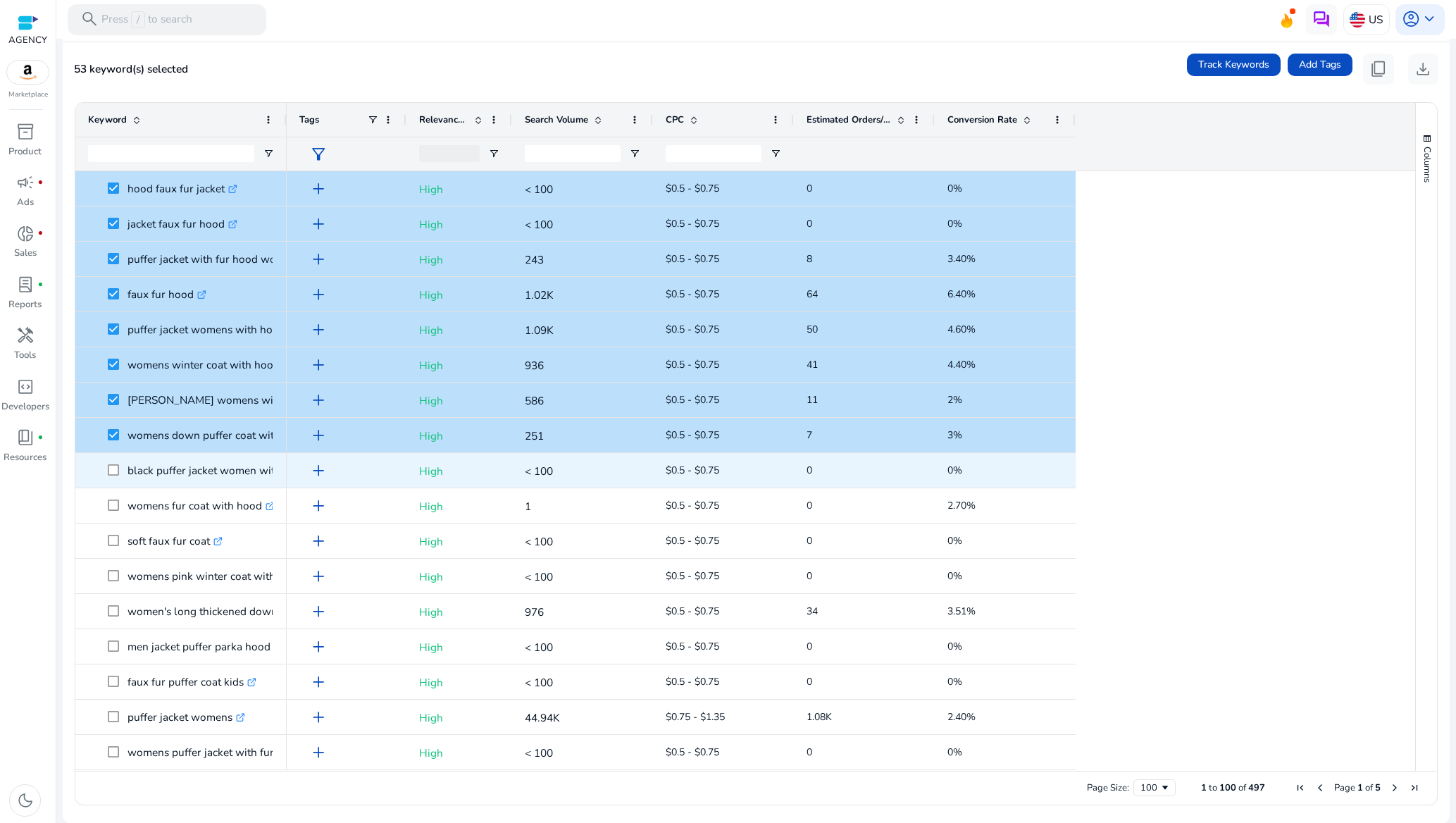
click at [113, 459] on span at bounding box center [118, 470] width 20 height 29
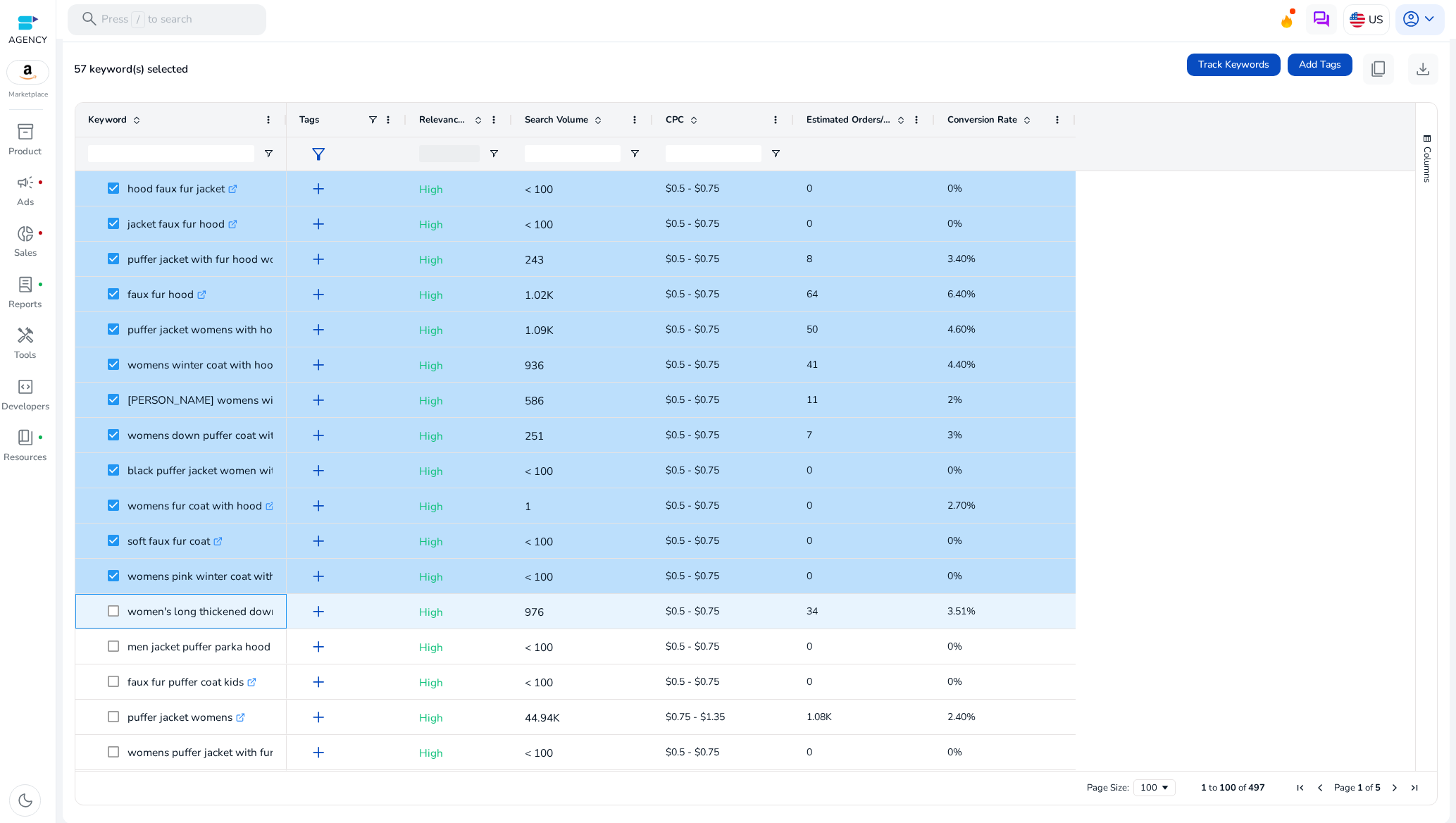
click at [116, 617] on span at bounding box center [118, 611] width 20 height 29
click at [111, 601] on span at bounding box center [118, 611] width 20 height 29
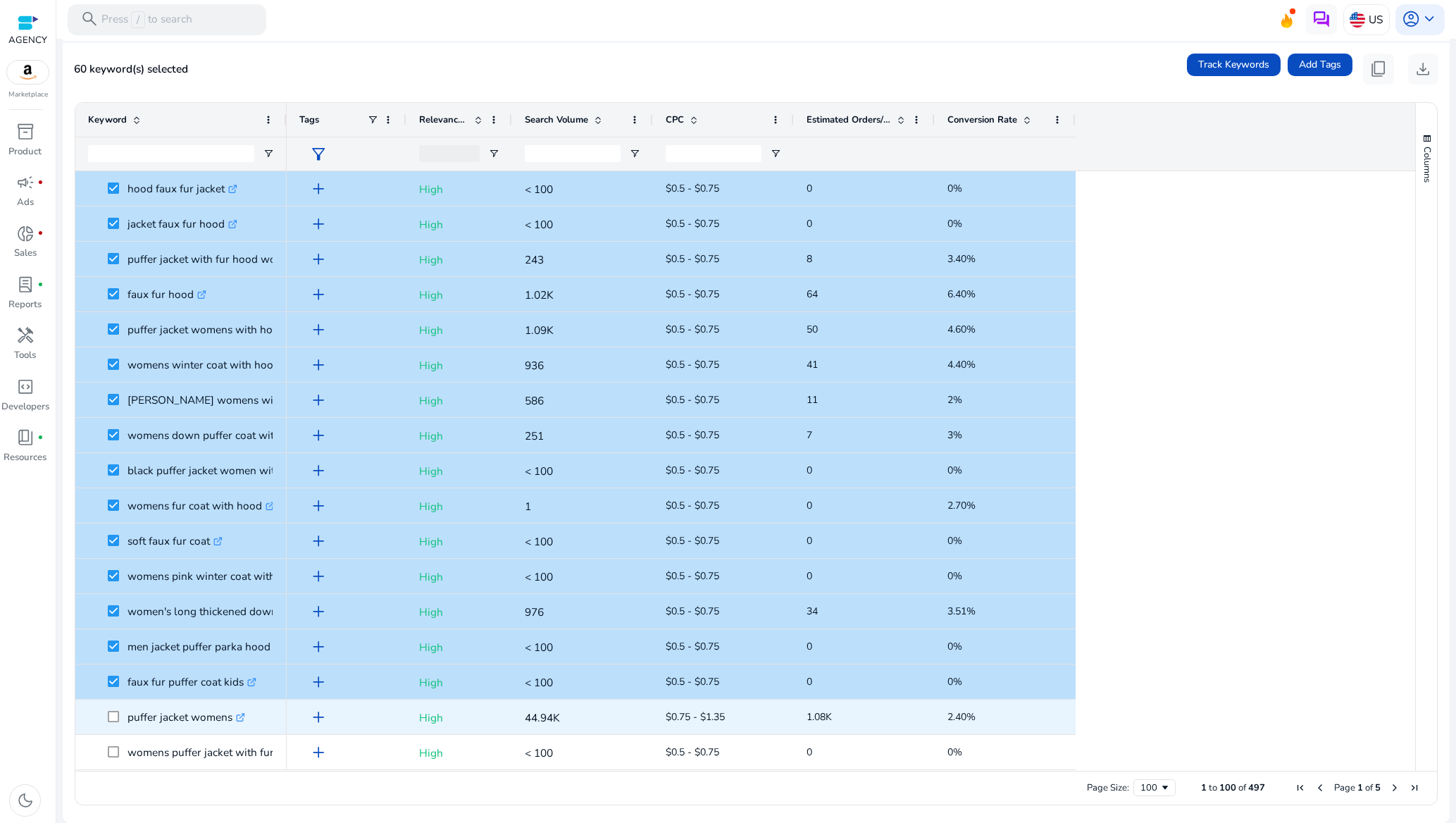
click at [111, 708] on span at bounding box center [118, 716] width 20 height 29
click at [112, 707] on span at bounding box center [118, 716] width 20 height 29
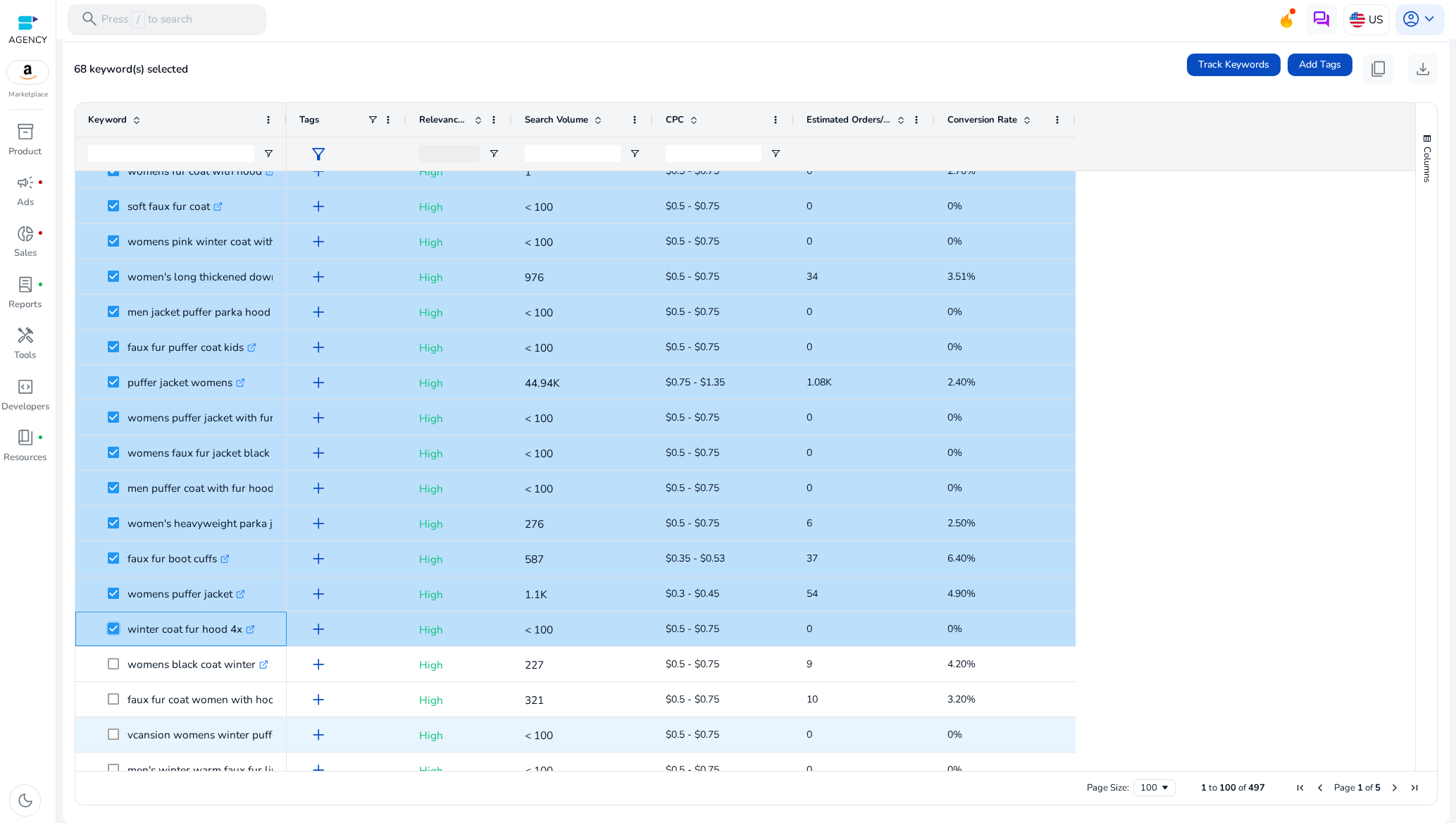
scroll to position [2008, 0]
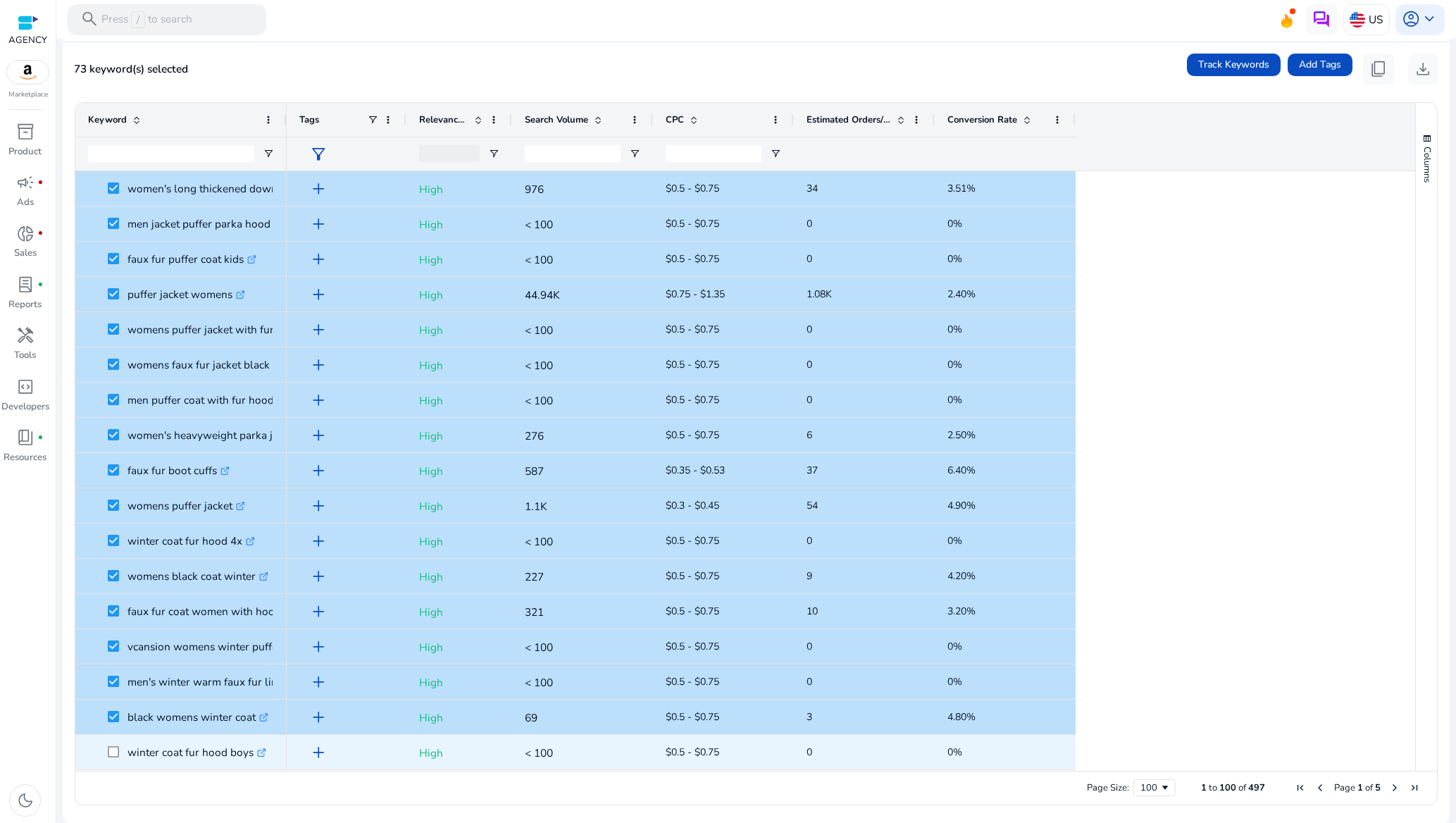
click at [115, 742] on span at bounding box center [118, 752] width 20 height 29
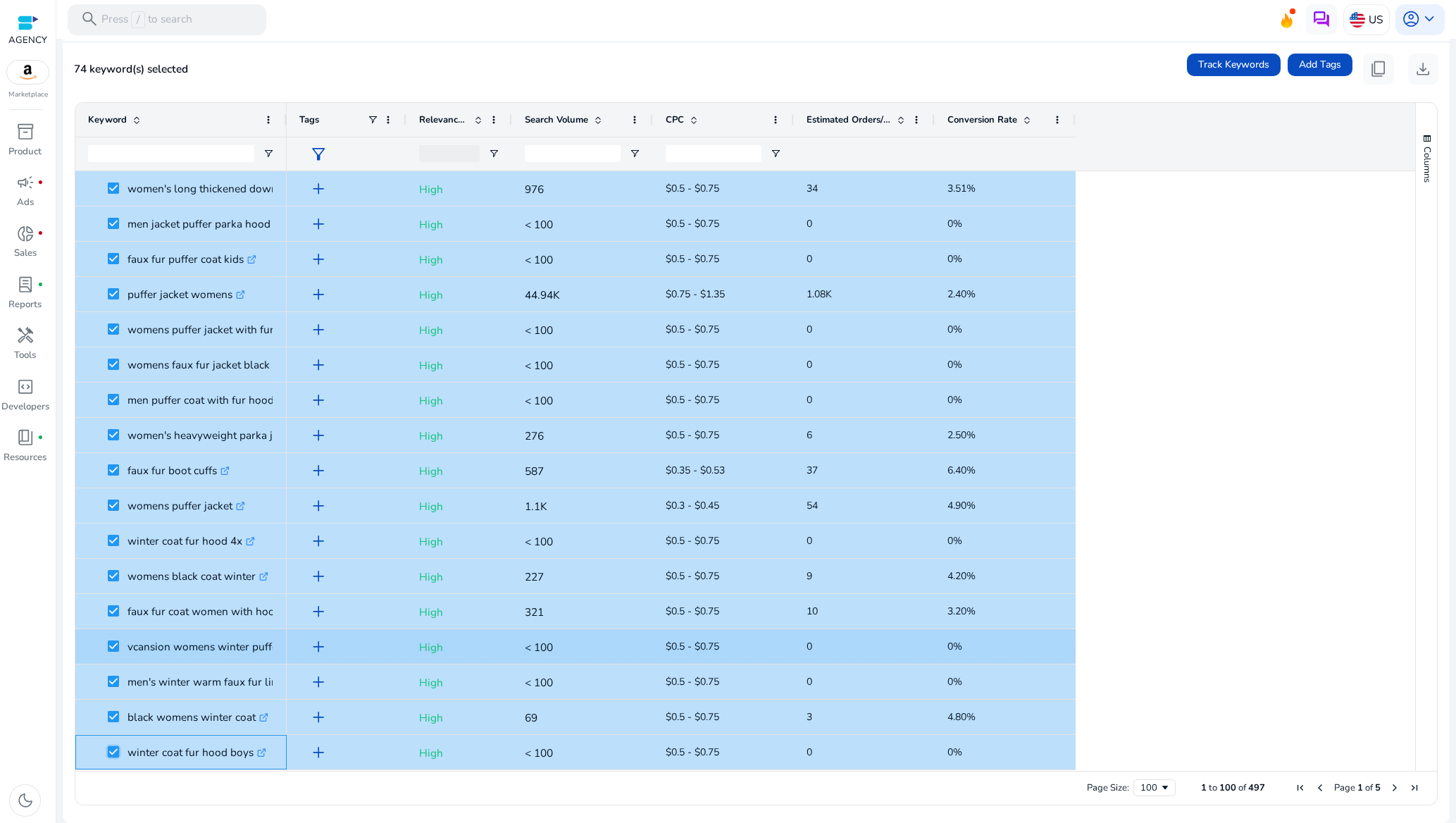
scroll to position [2309, 0]
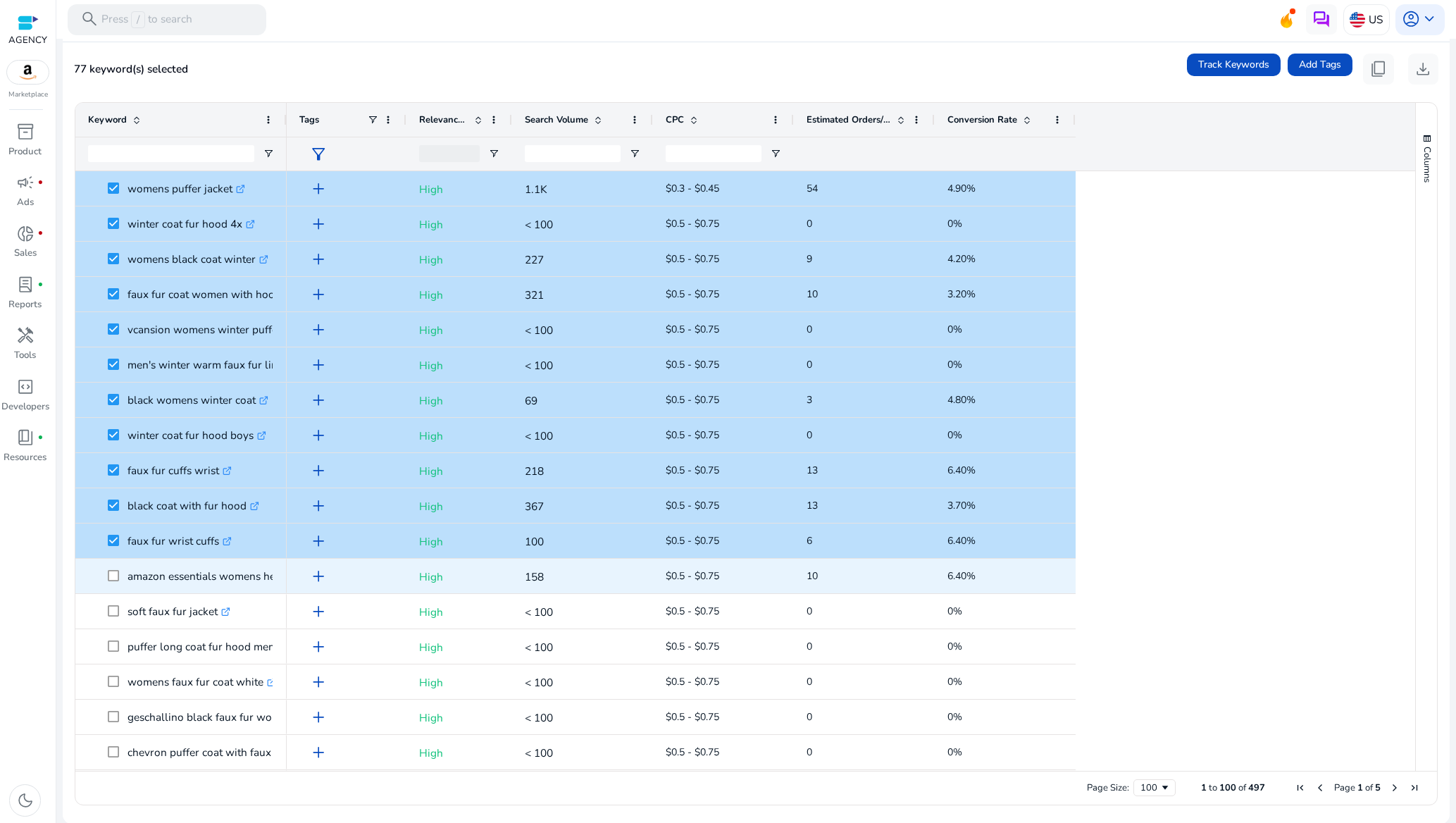
click at [121, 569] on span at bounding box center [118, 576] width 20 height 29
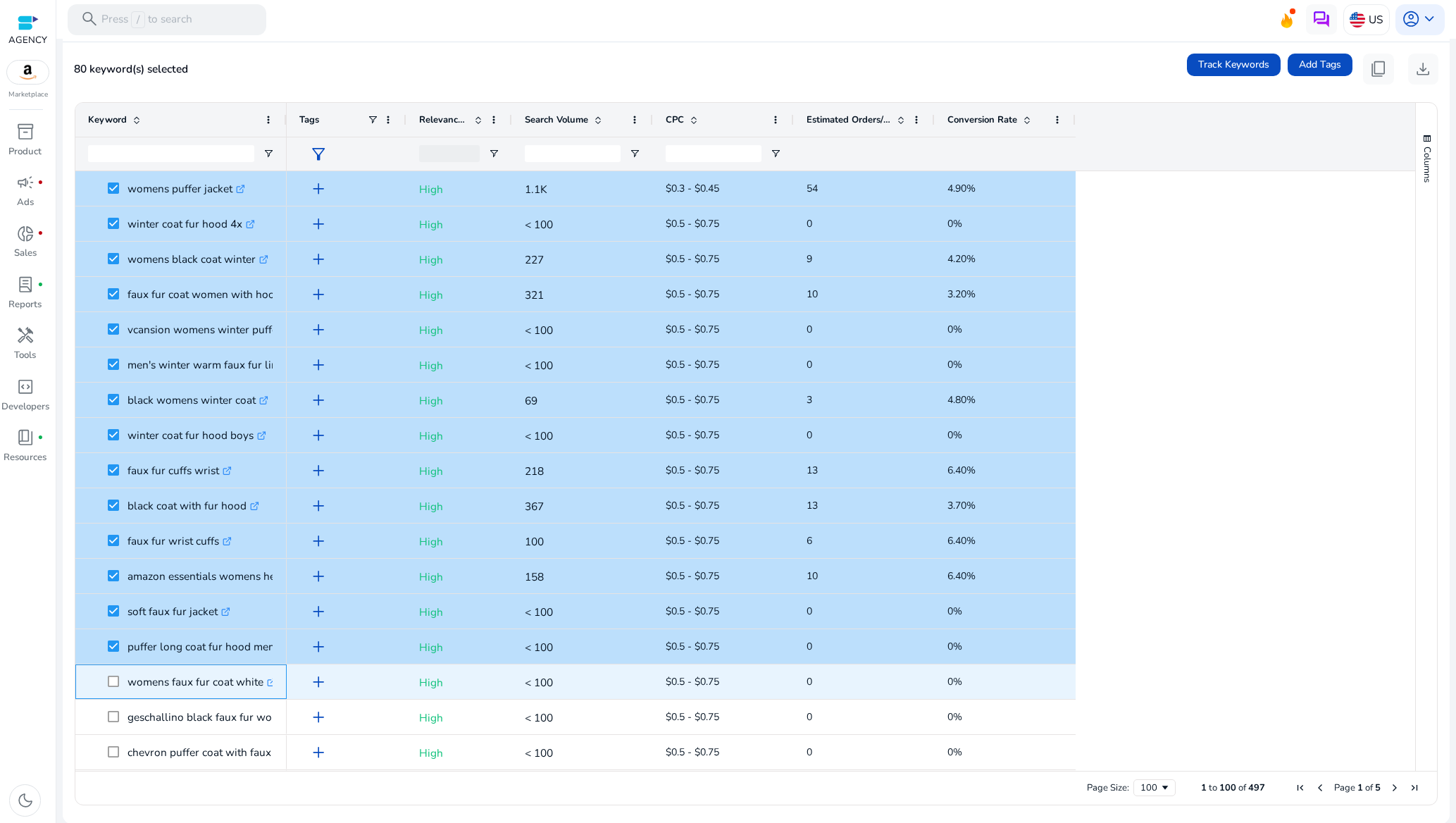
click at [112, 687] on span at bounding box center [118, 682] width 20 height 29
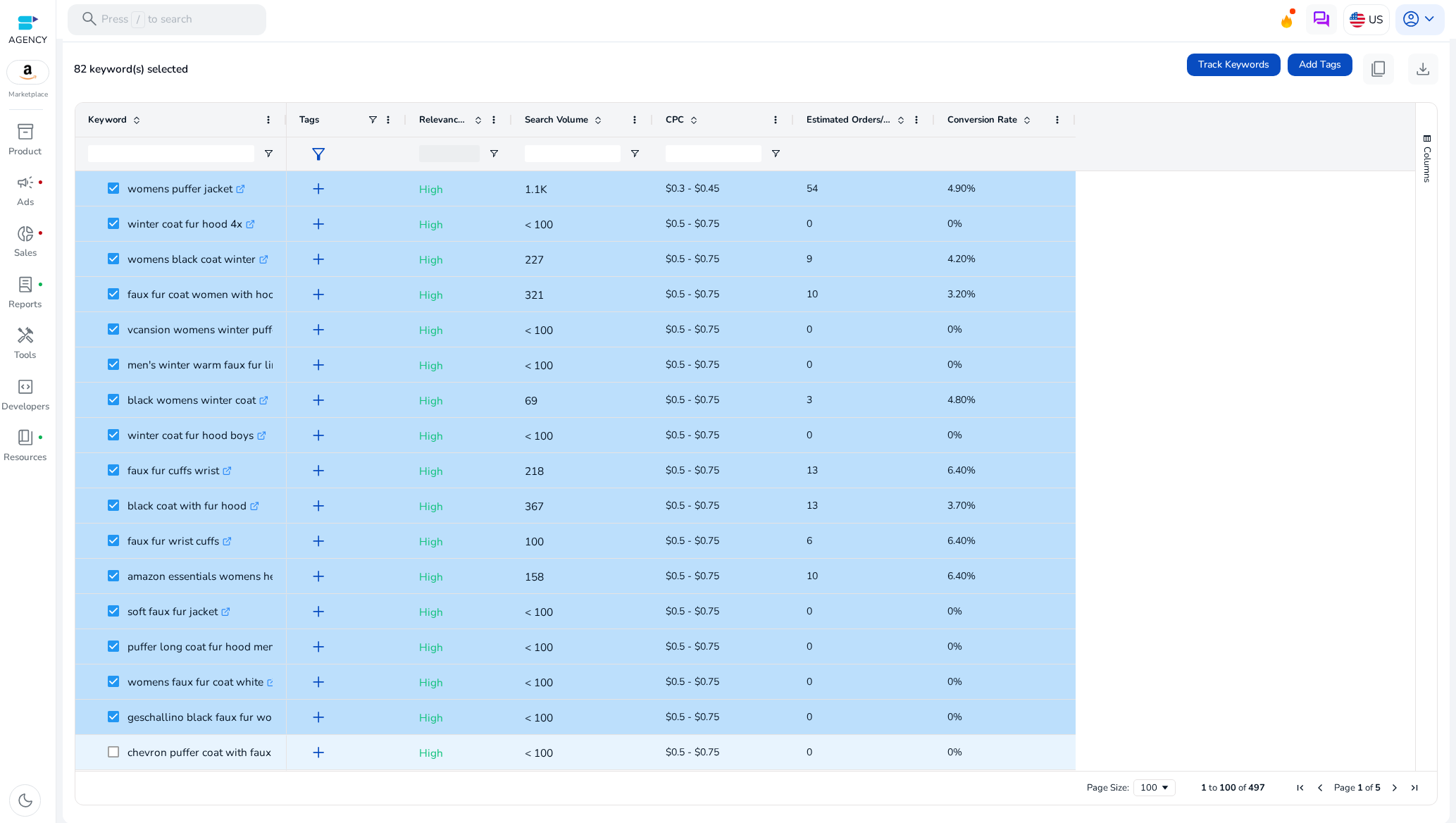
click at [113, 745] on span at bounding box center [118, 752] width 20 height 29
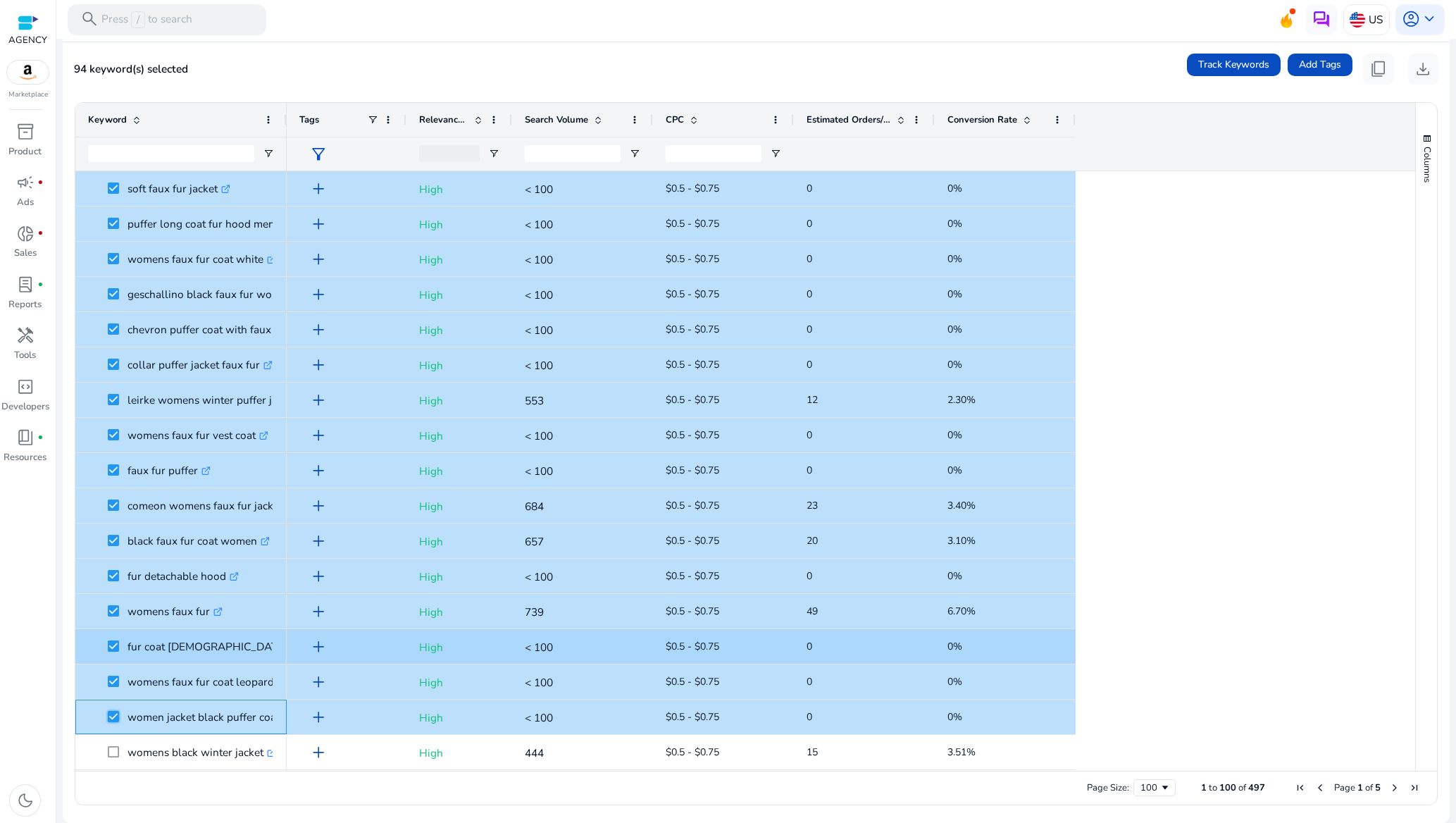
scroll to position [2920, 0]
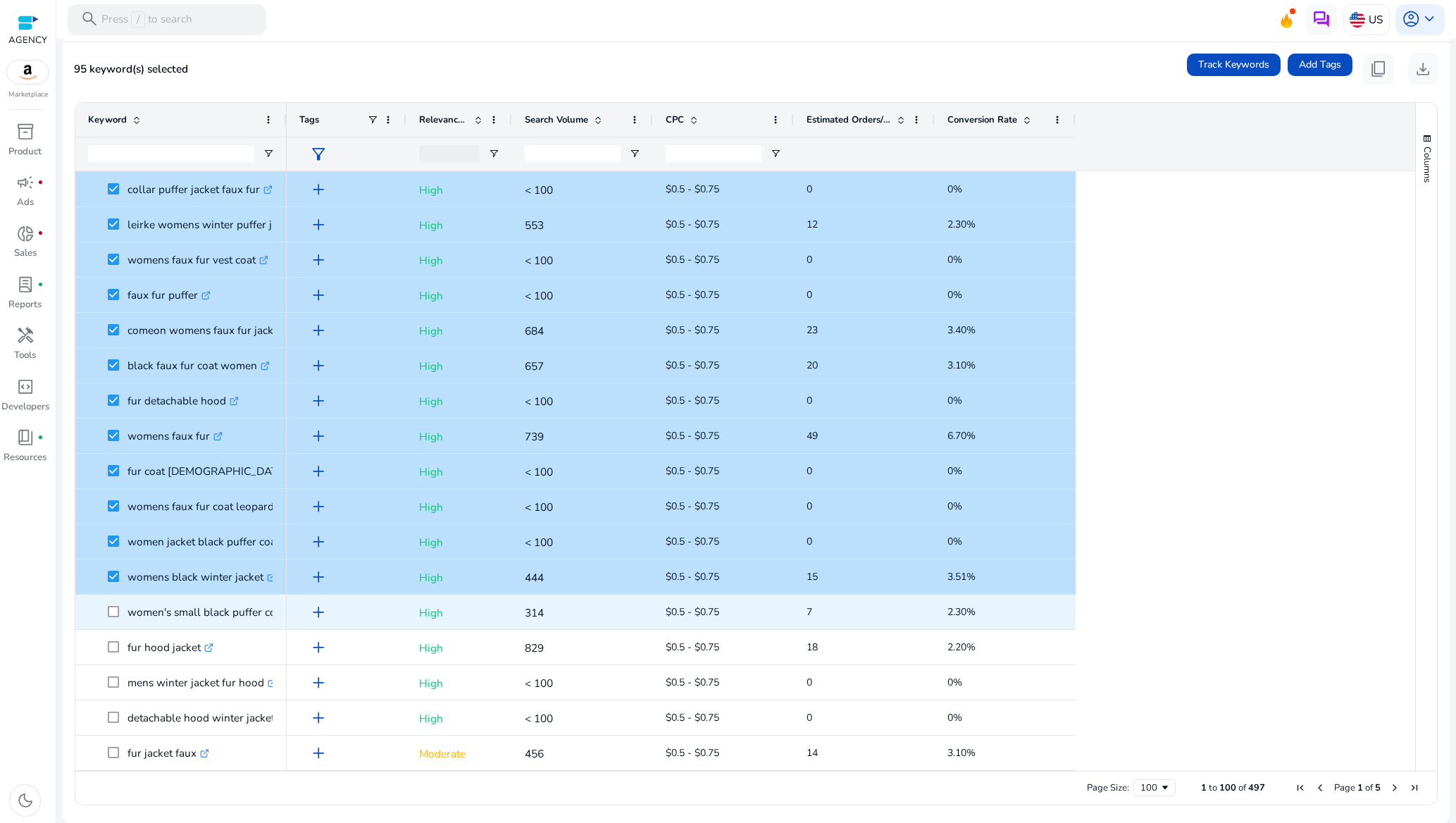
click at [116, 619] on span at bounding box center [118, 611] width 20 height 29
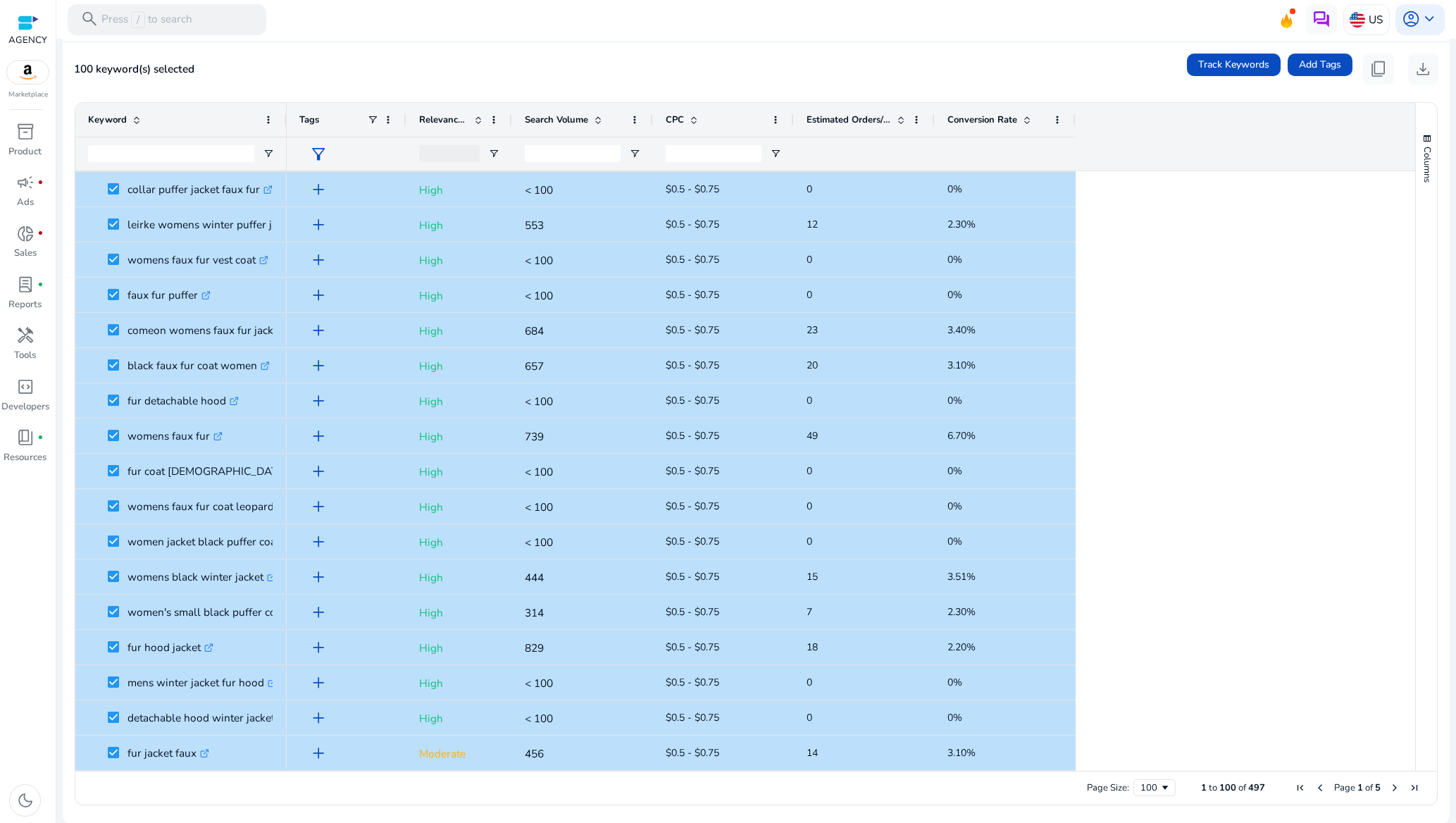
click at [1382, 785] on span "Page 1 of 5" at bounding box center [1357, 787] width 134 height 13
click at [1389, 786] on span "Next Page" at bounding box center [1395, 787] width 11 height 11
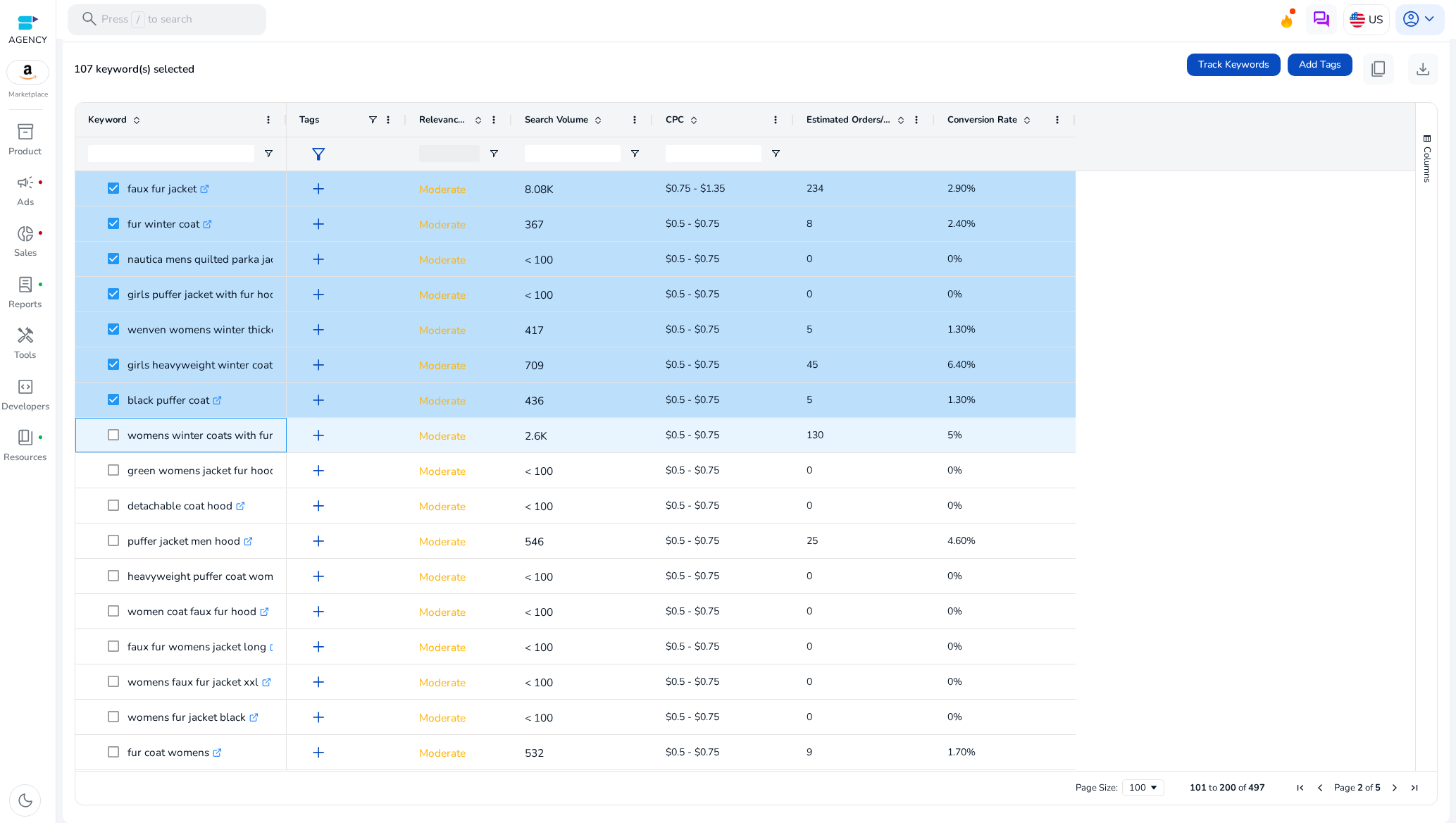
click at [112, 427] on span at bounding box center [118, 435] width 20 height 29
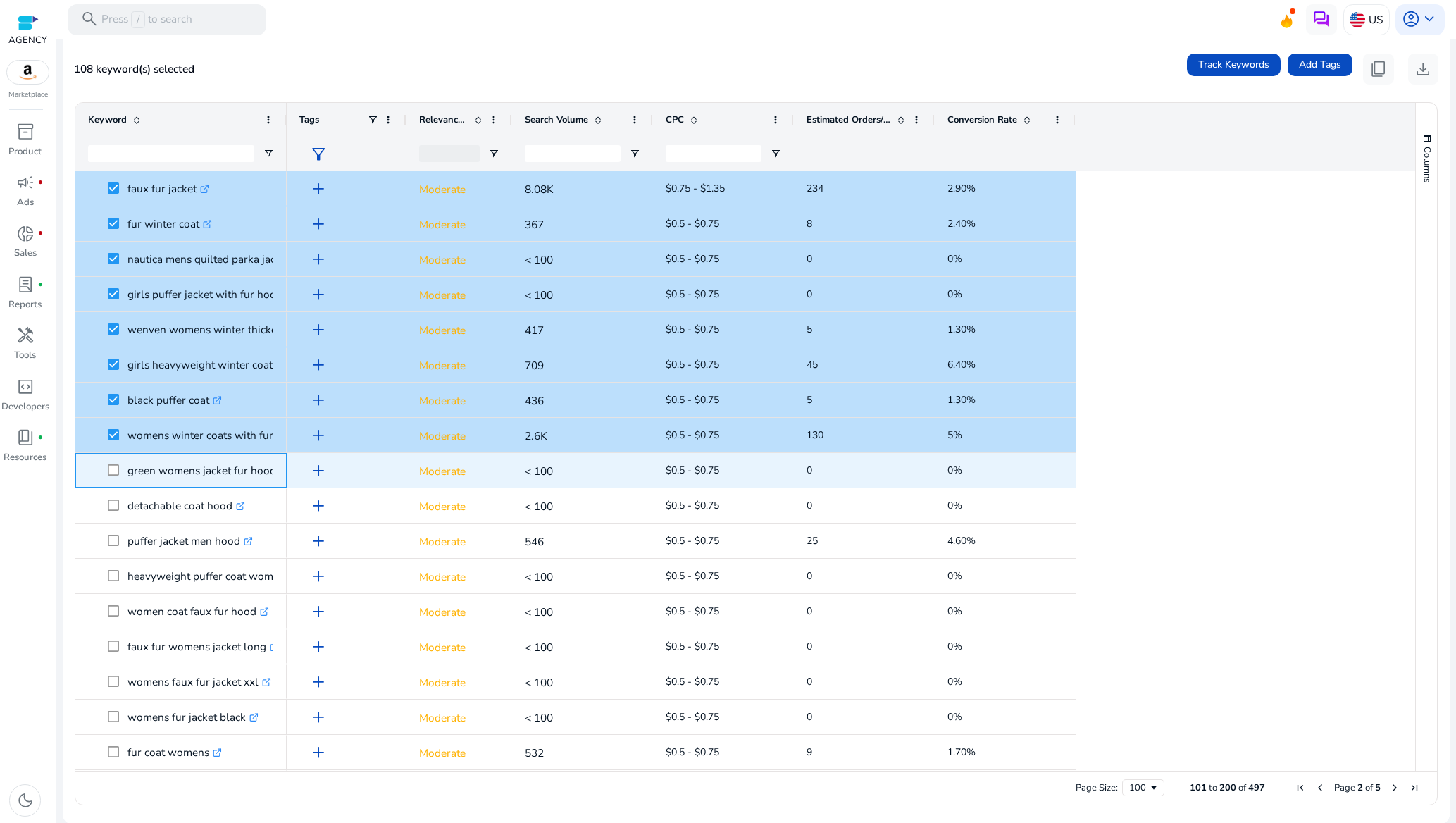
click at [121, 470] on span at bounding box center [118, 470] width 20 height 29
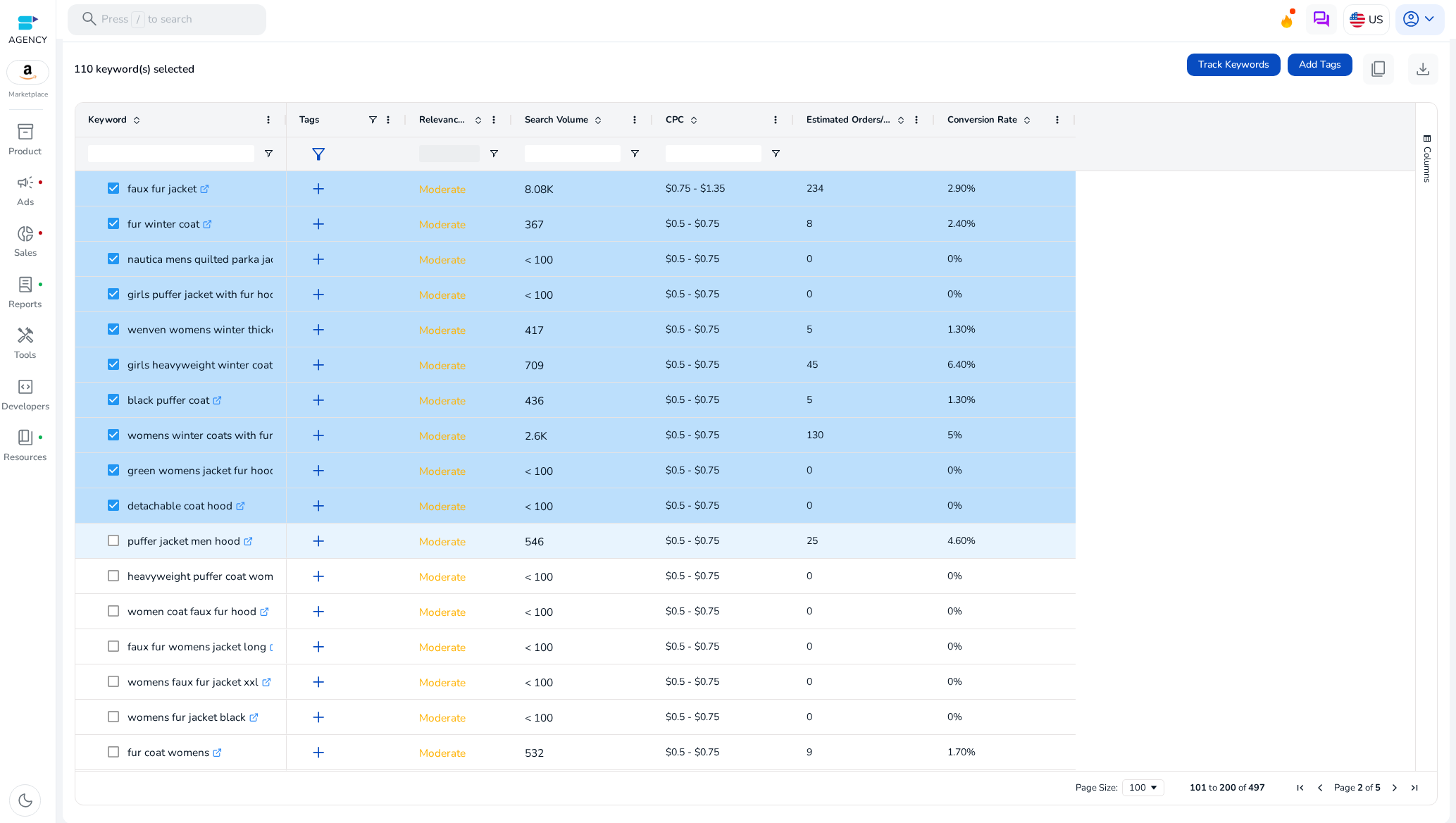
click at [113, 547] on span at bounding box center [118, 540] width 20 height 29
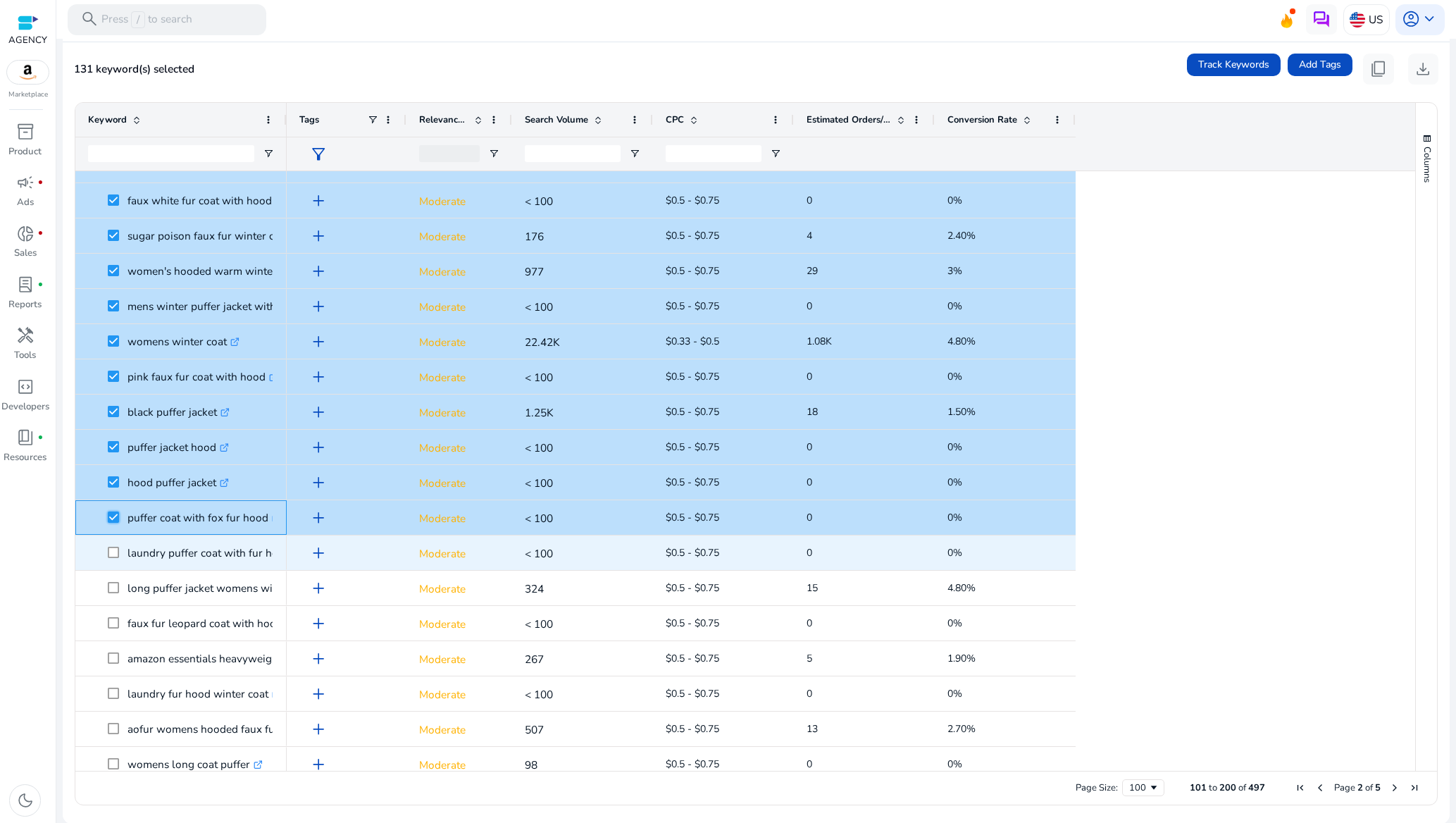
scroll to position [846, 0]
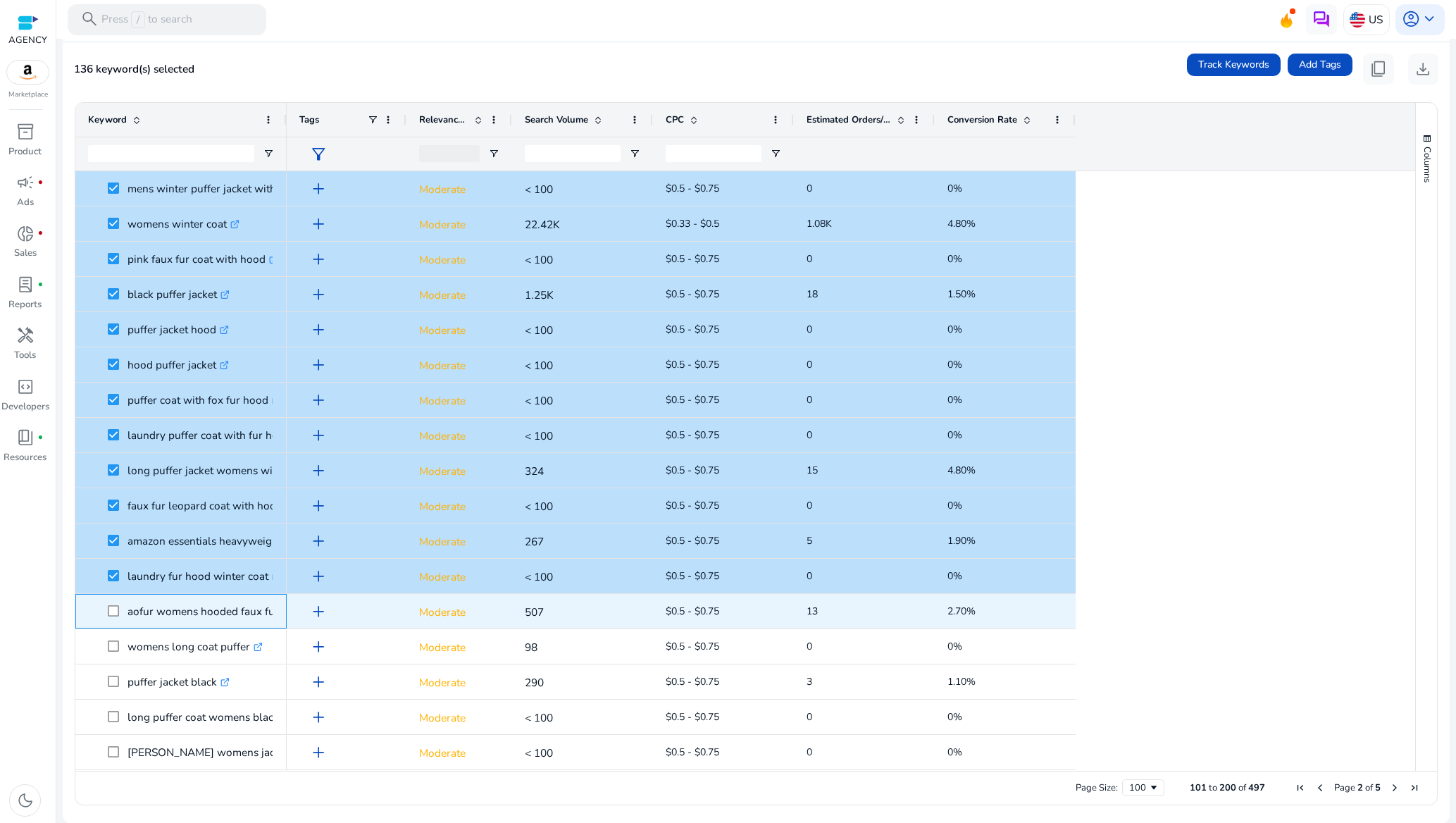
click at [119, 603] on span at bounding box center [118, 611] width 20 height 29
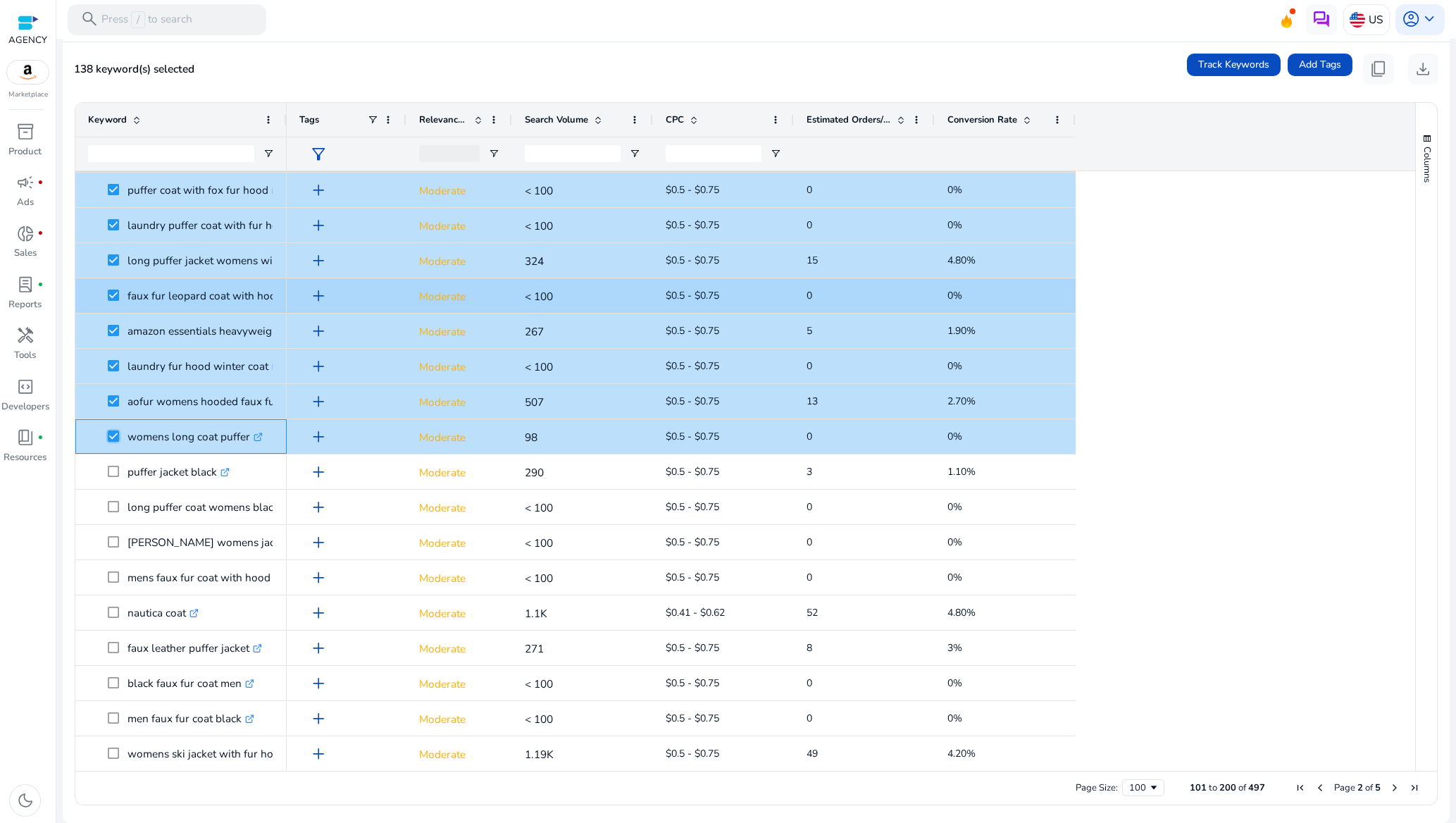
scroll to position [1057, 0]
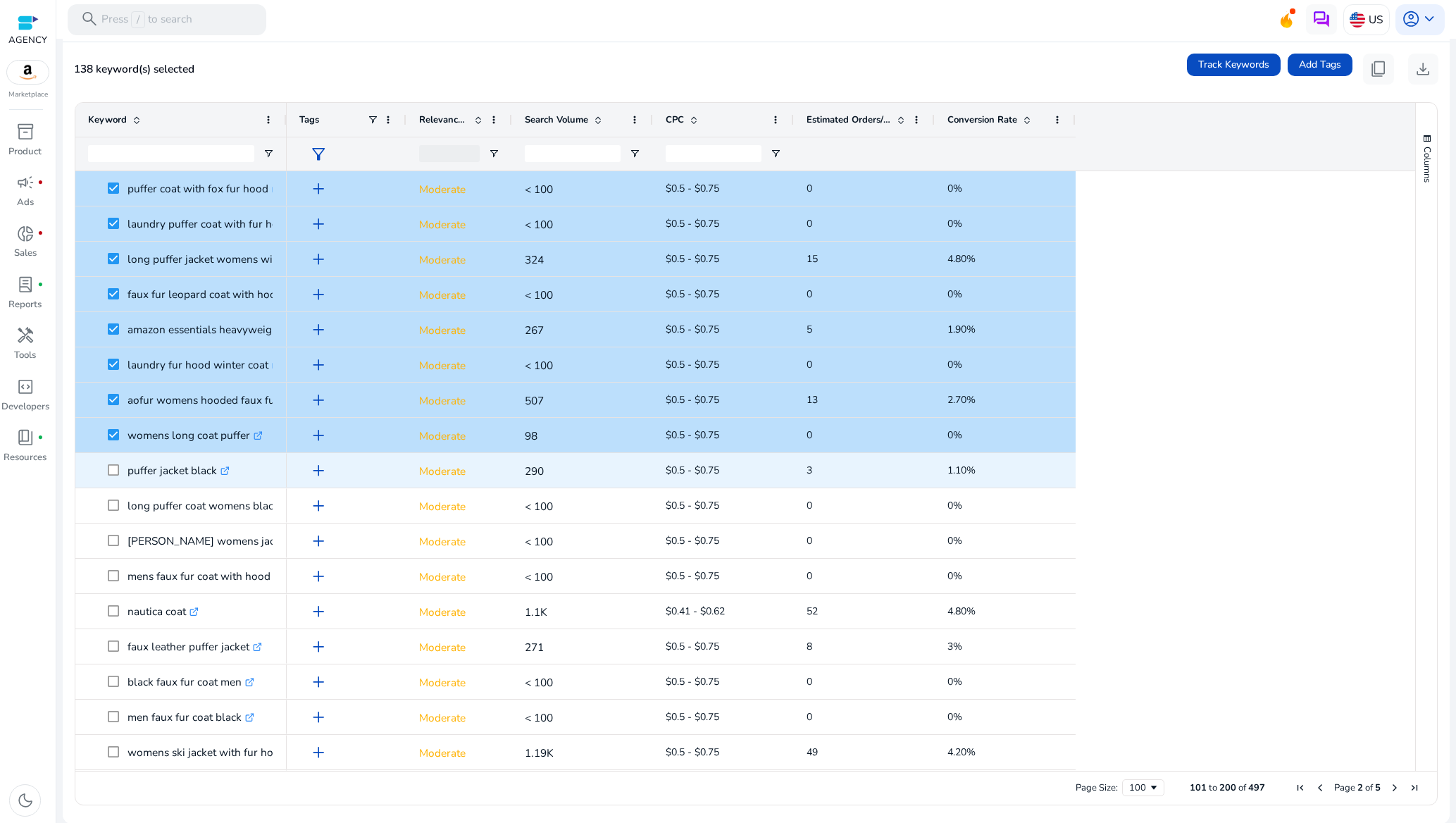
click at [111, 479] on span at bounding box center [118, 470] width 20 height 29
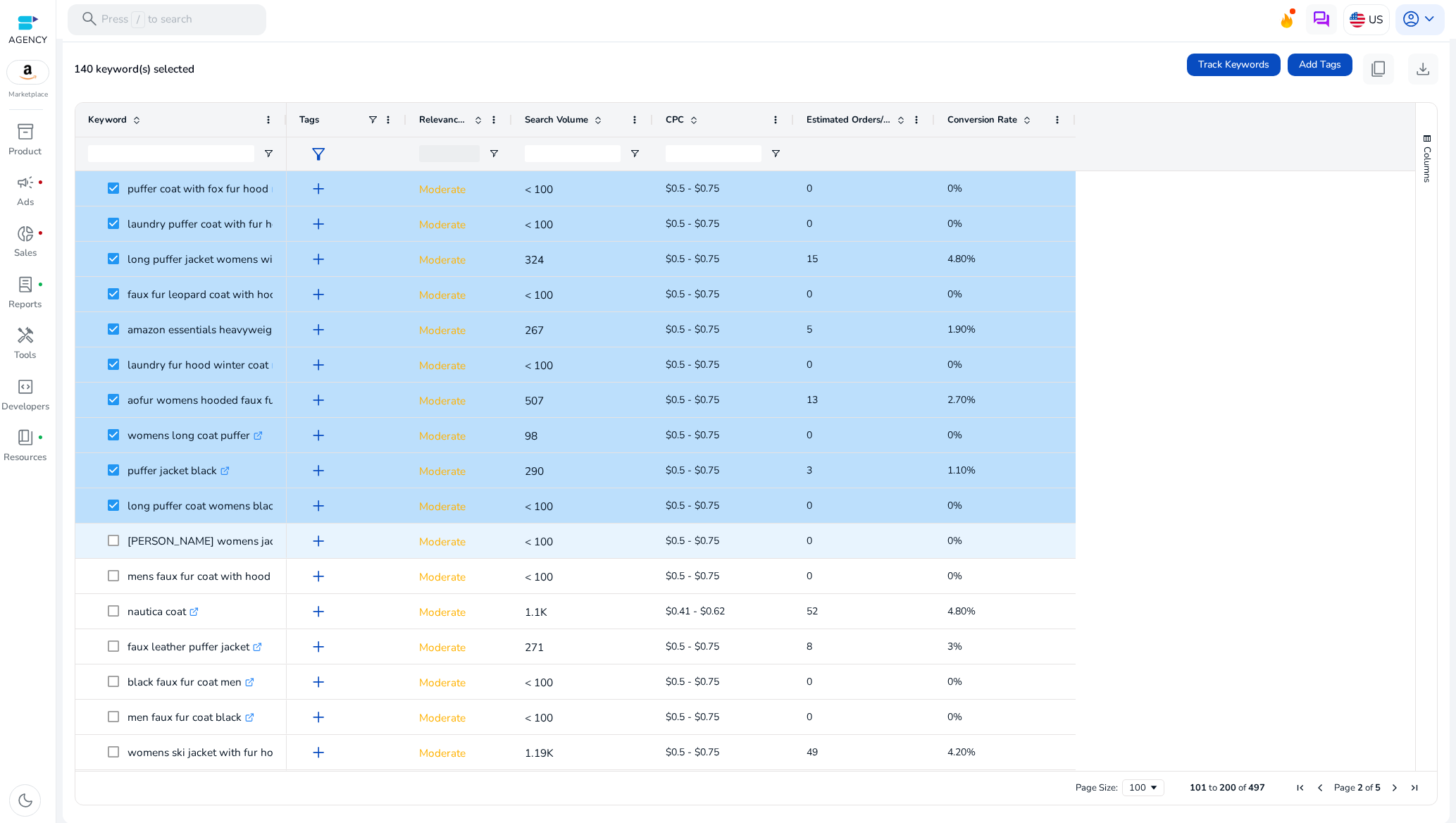
click at [115, 533] on span at bounding box center [118, 540] width 20 height 29
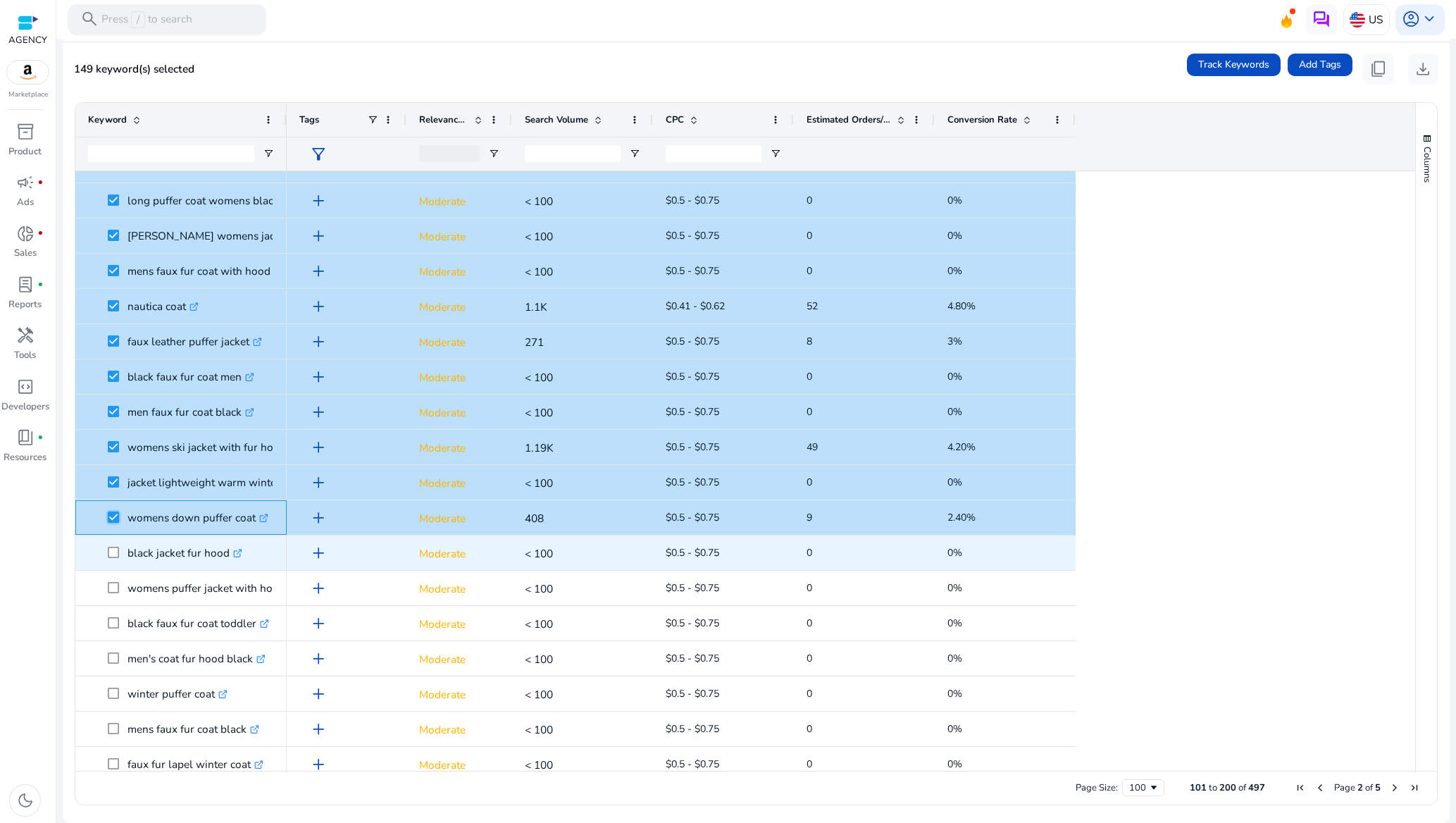
scroll to position [1478, 0]
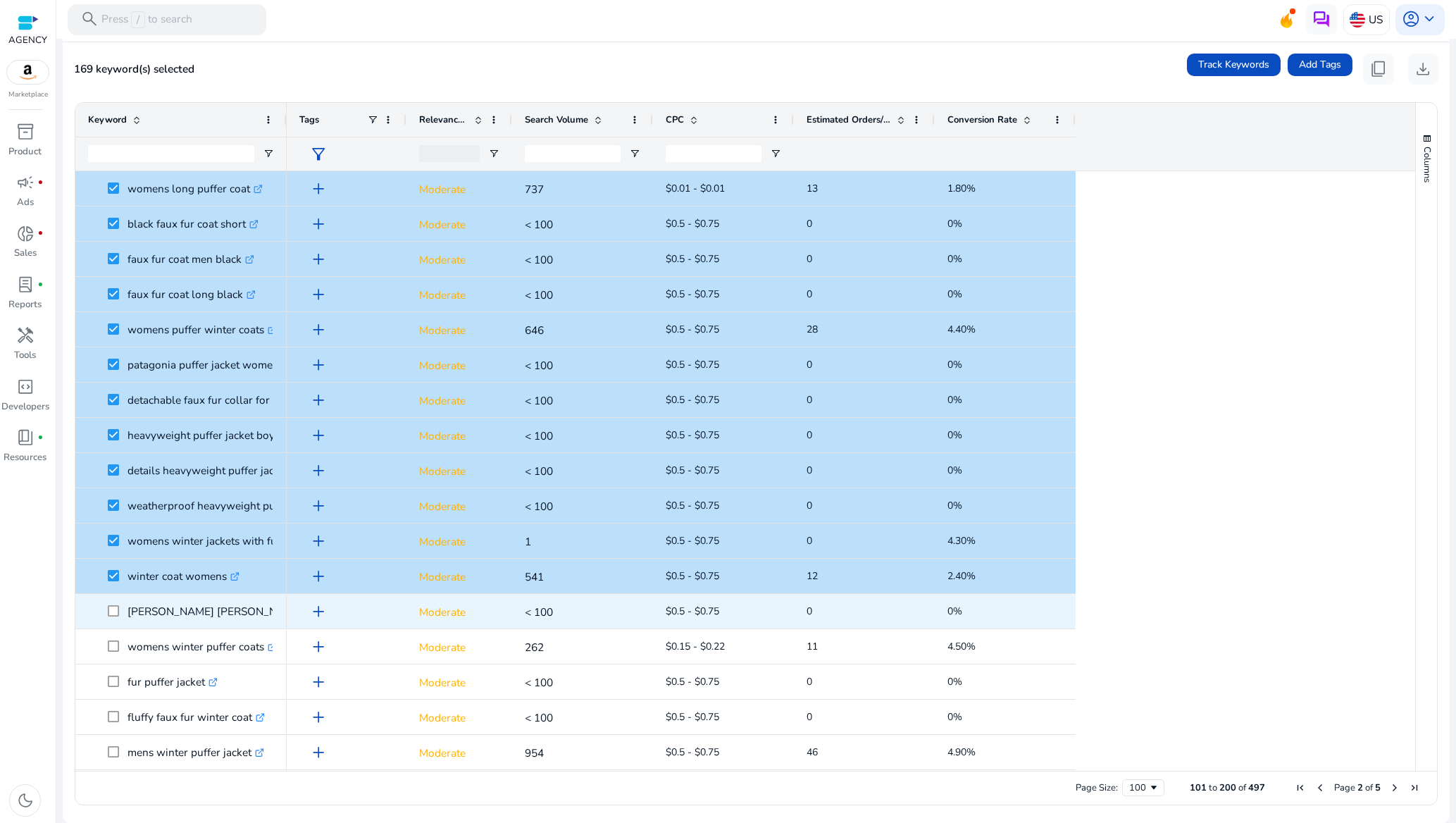
click at [115, 603] on span at bounding box center [118, 611] width 20 height 29
click at [116, 617] on span at bounding box center [118, 611] width 20 height 29
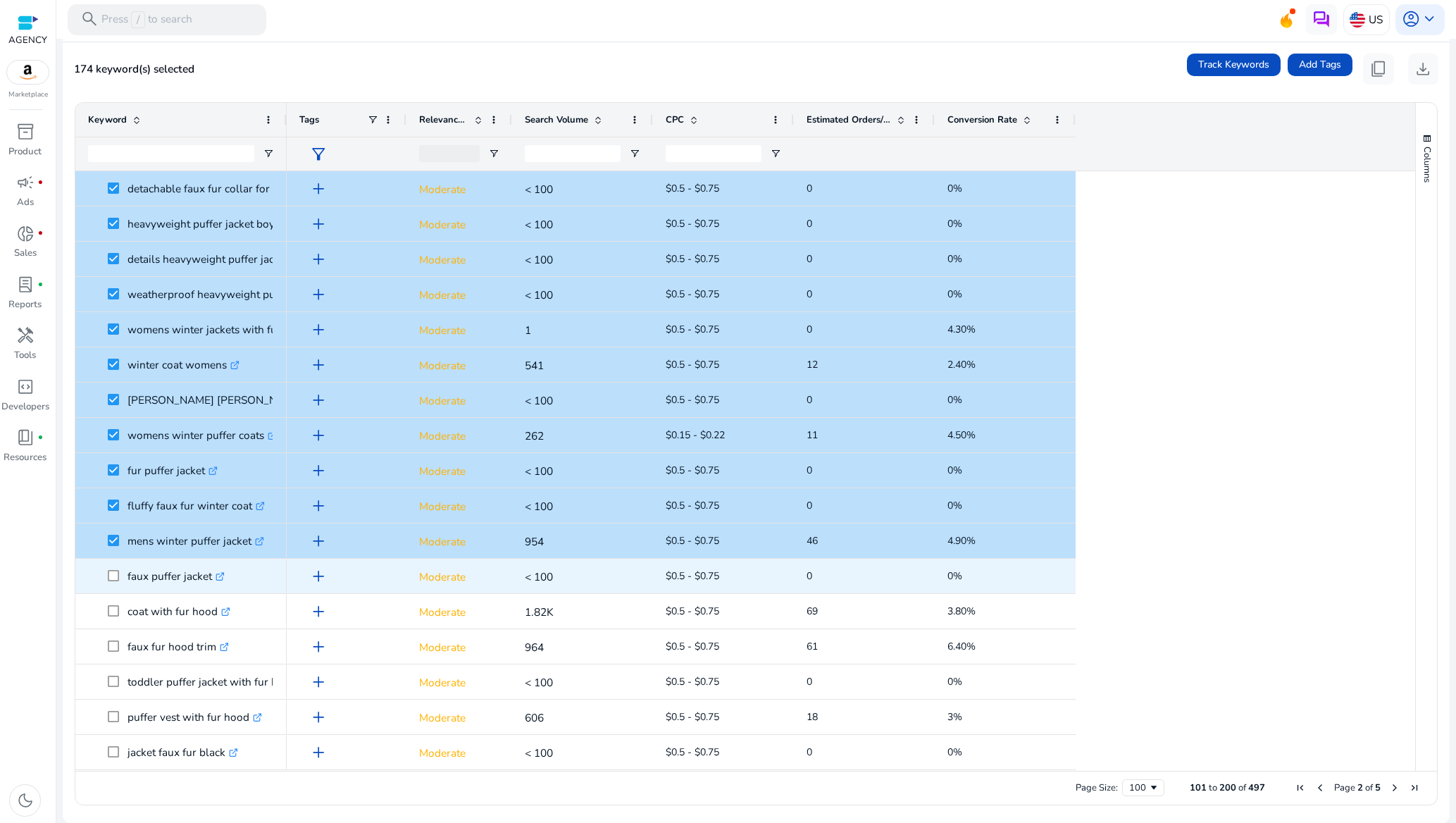
click at [117, 584] on span at bounding box center [118, 576] width 20 height 29
click at [117, 582] on span at bounding box center [118, 577] width 20 height 29
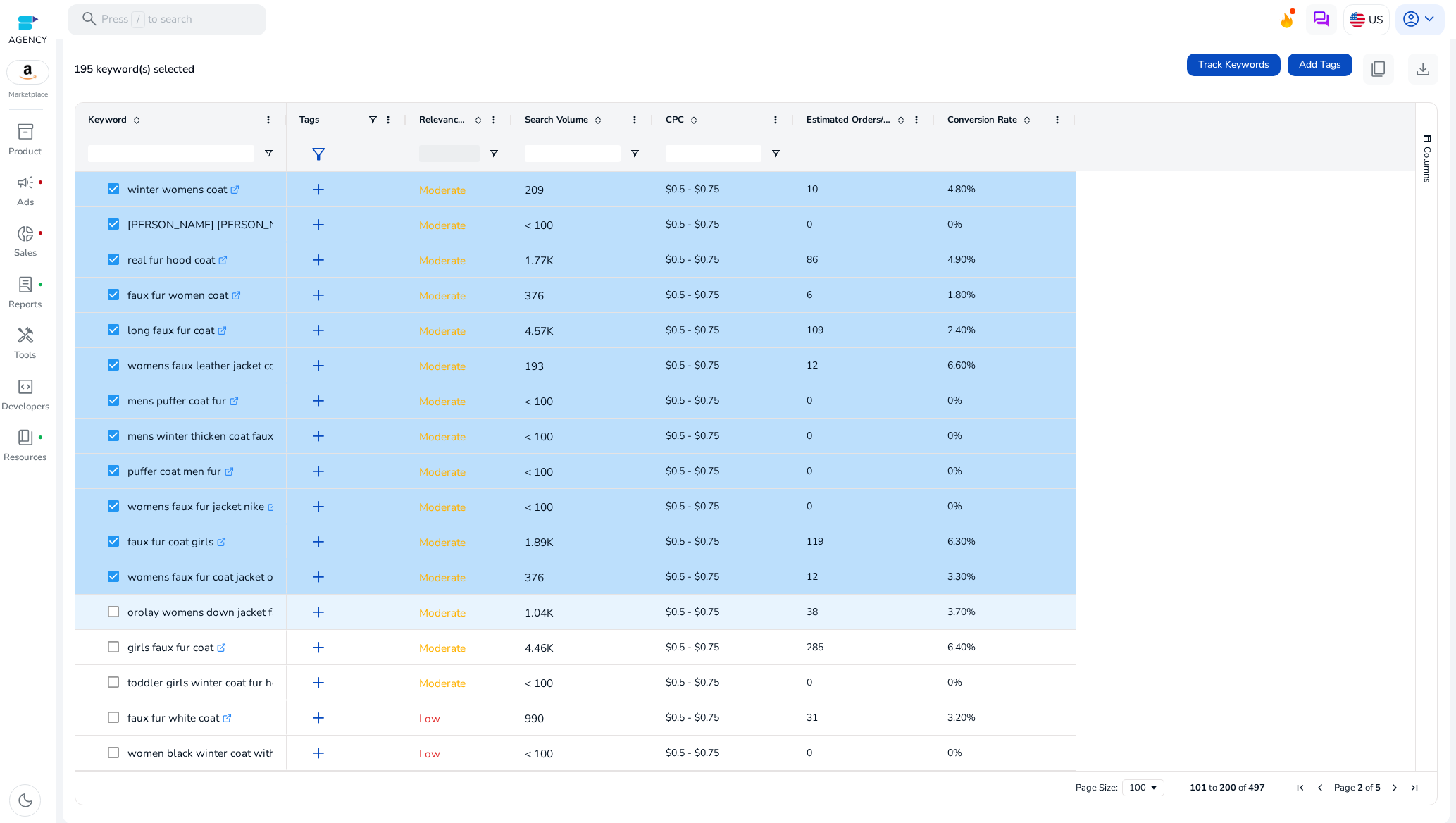
click at [113, 619] on span at bounding box center [118, 611] width 20 height 29
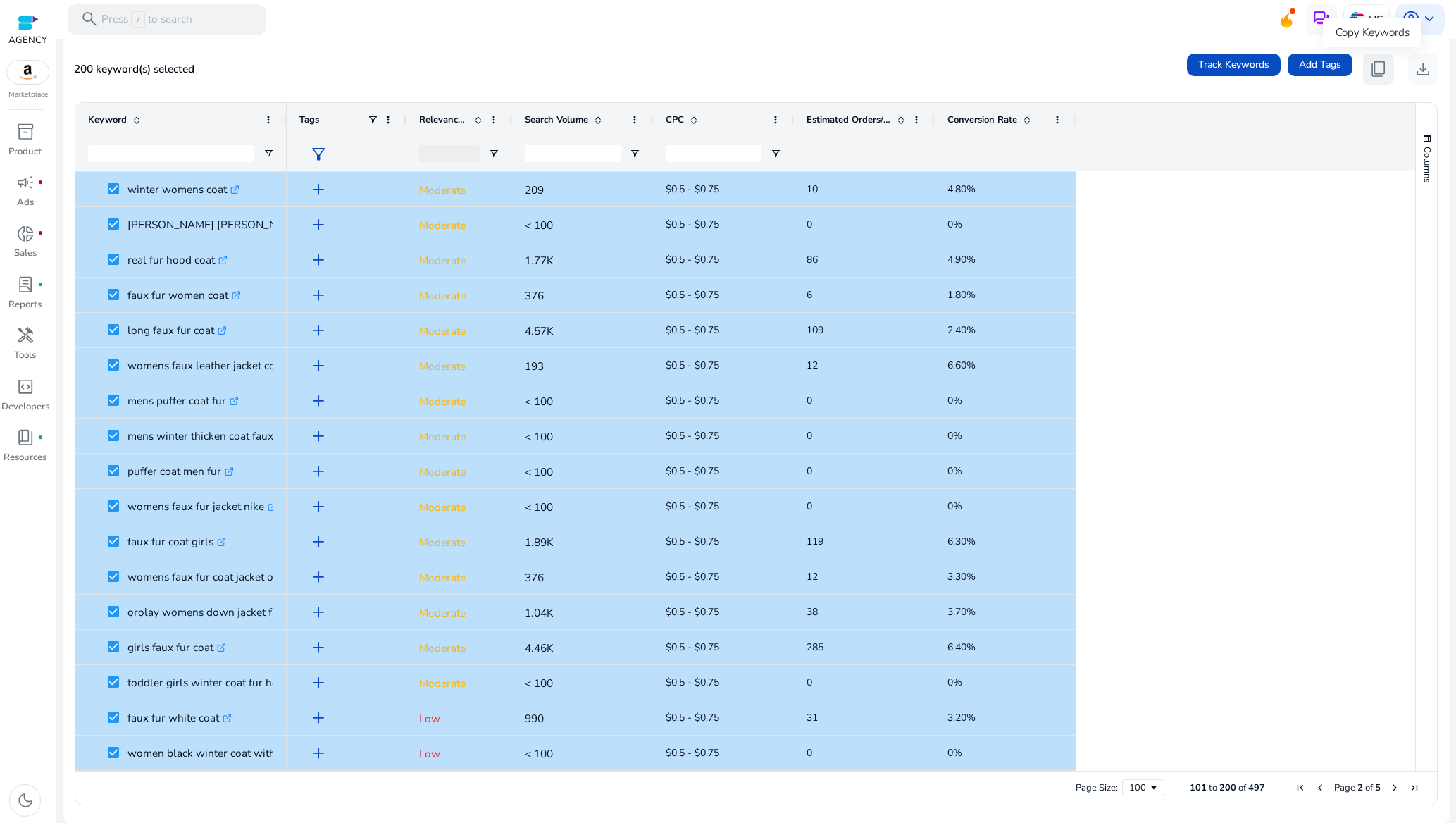
click at [1376, 64] on span "content_copy" at bounding box center [1379, 69] width 18 height 18
click at [865, 59] on div "200 keyword(s) selected Track Keywords Add Tags content_copy download" at bounding box center [756, 69] width 1364 height 31
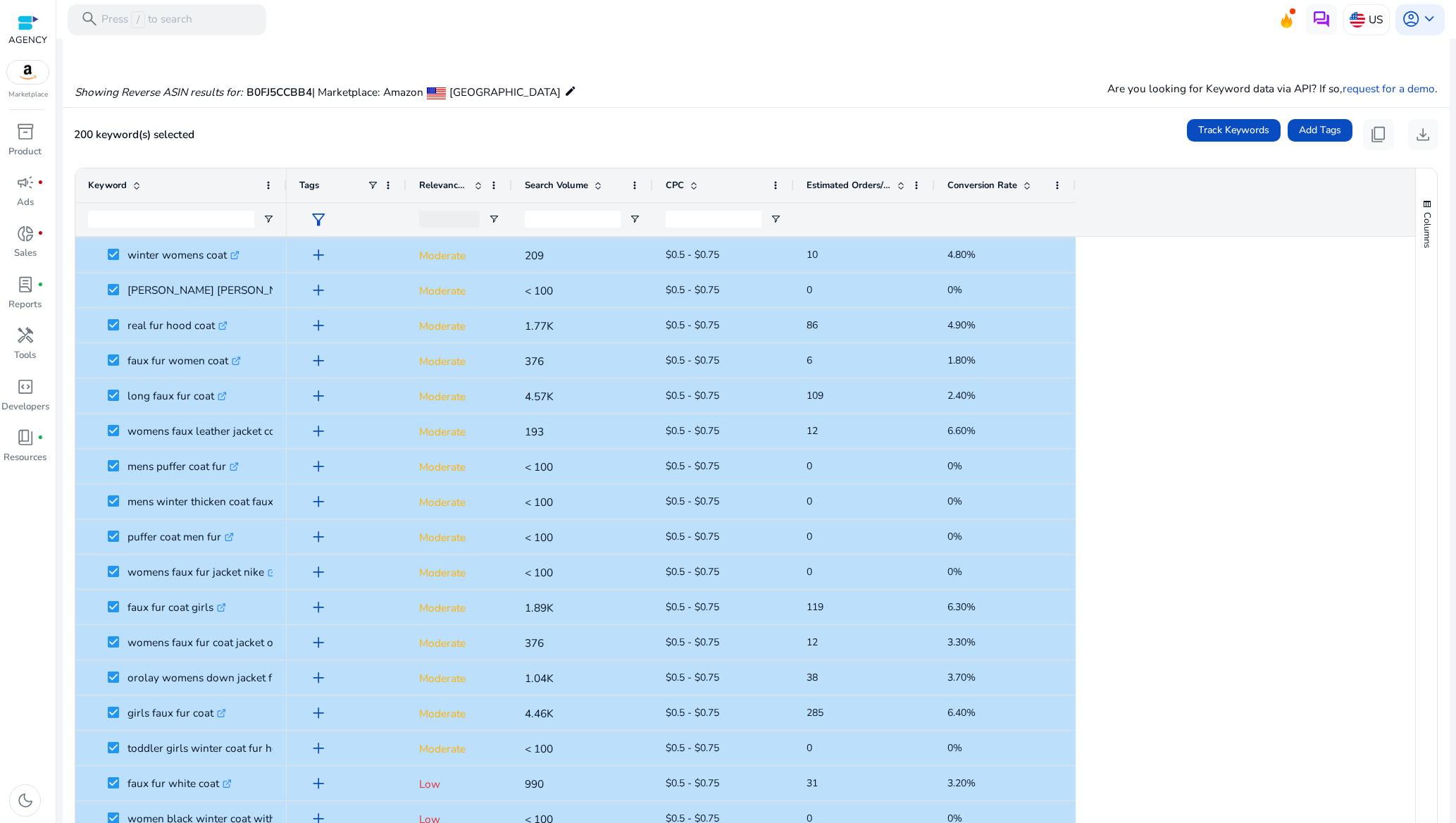
scroll to position [0, 0]
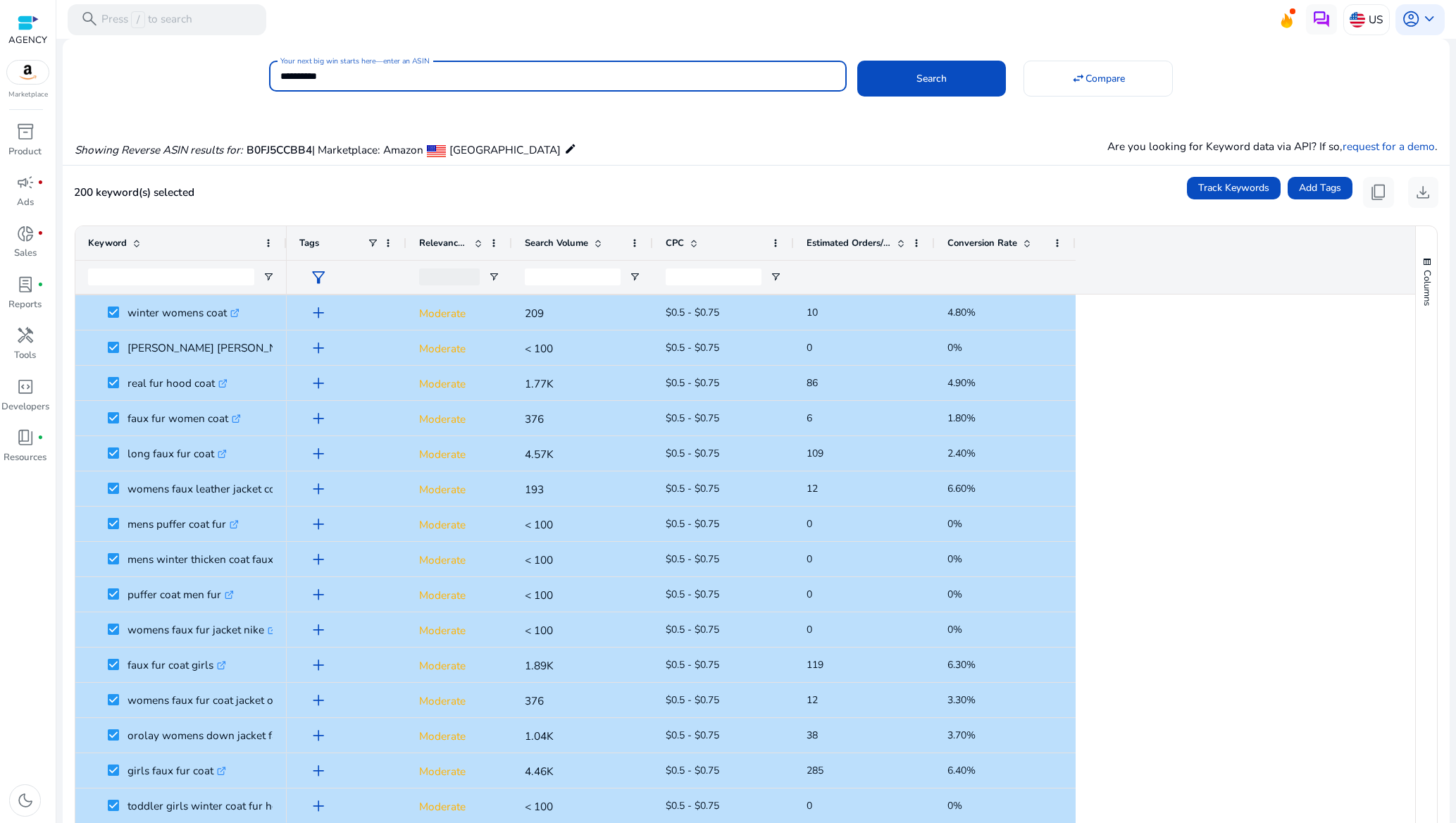
click at [364, 80] on input "**********" at bounding box center [558, 76] width 555 height 16
paste input
type input "**********"
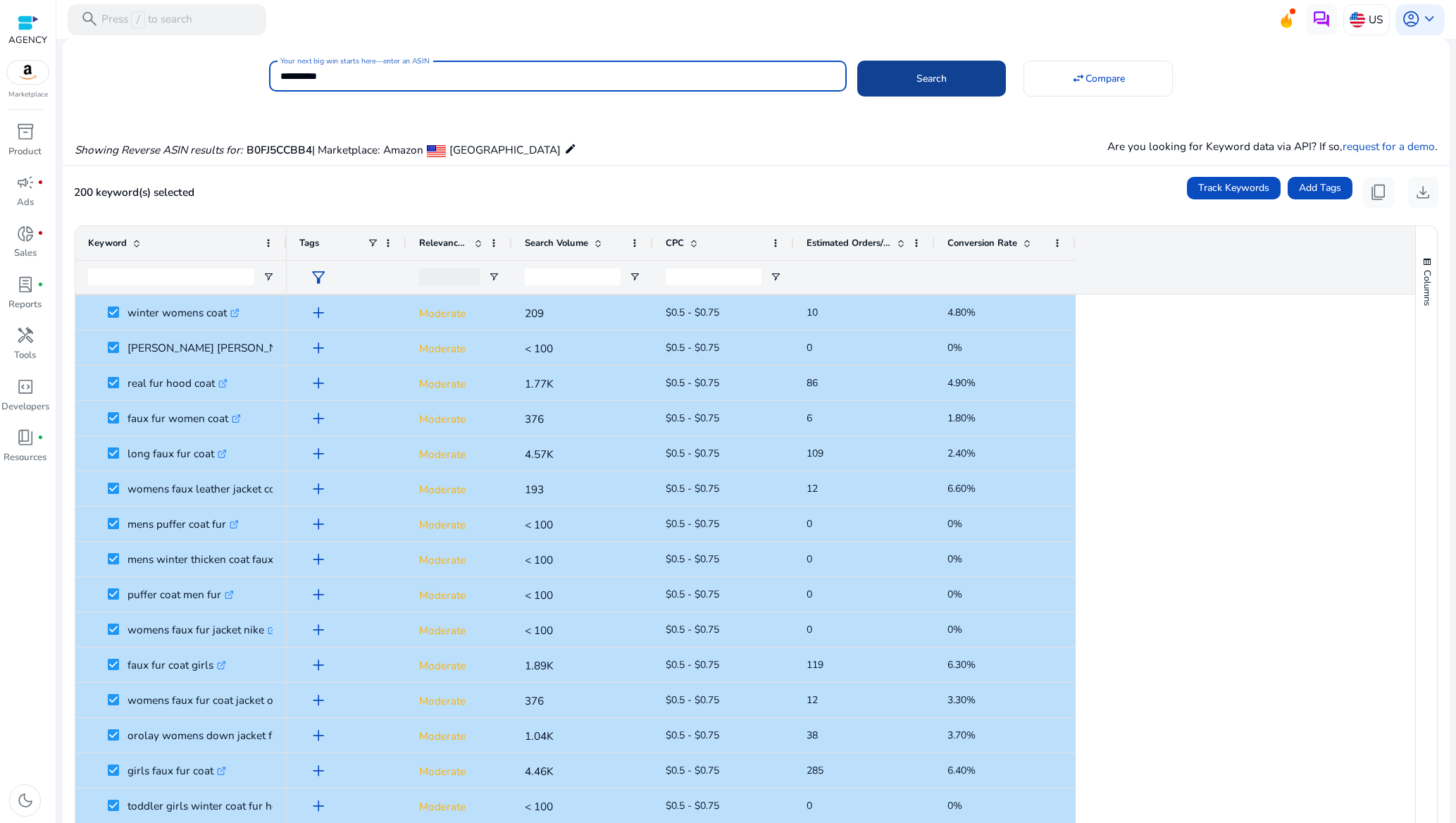
click at [965, 80] on span at bounding box center [931, 79] width 148 height 34
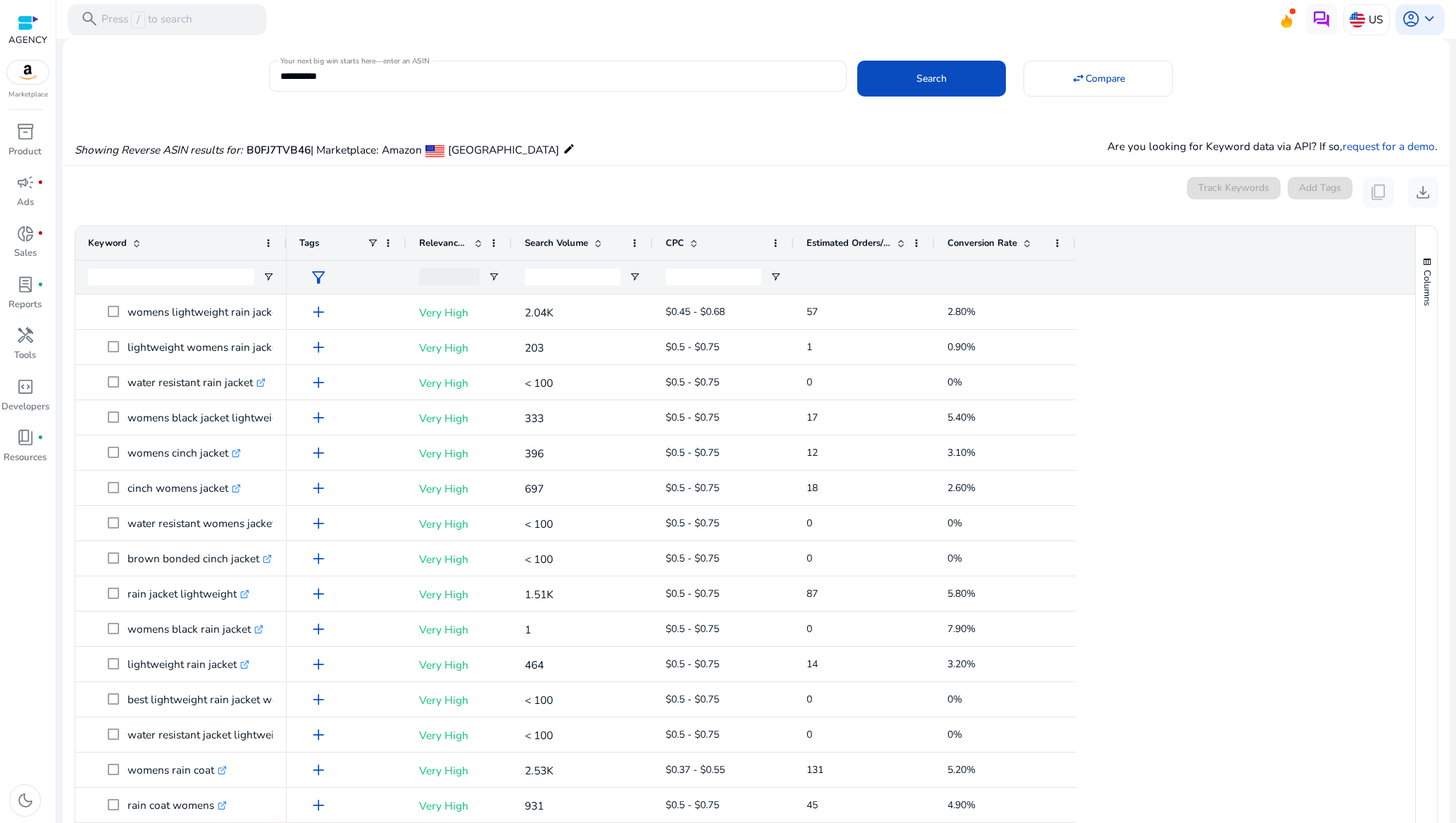
scroll to position [104, 0]
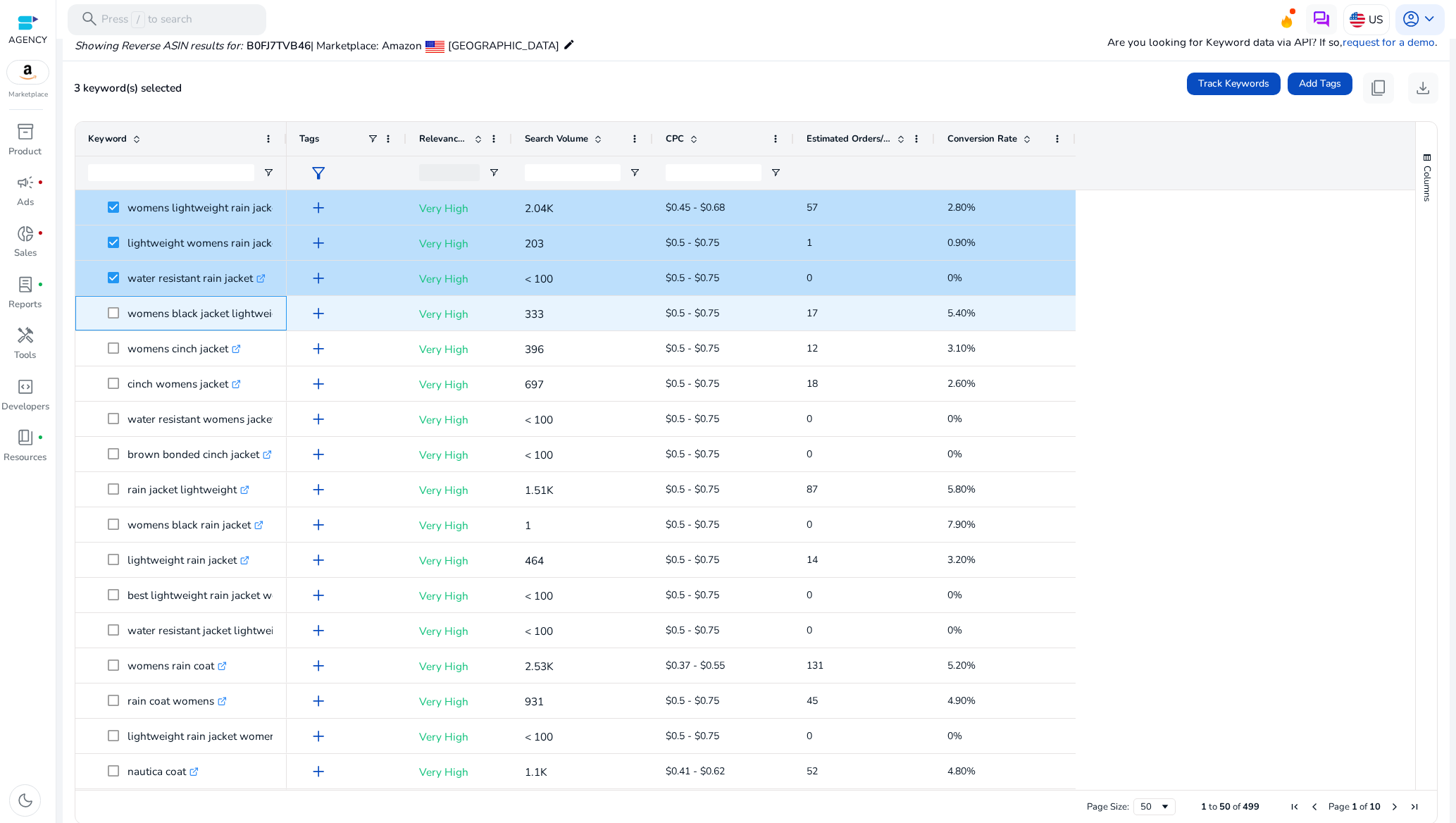
click at [112, 305] on span at bounding box center [118, 313] width 20 height 29
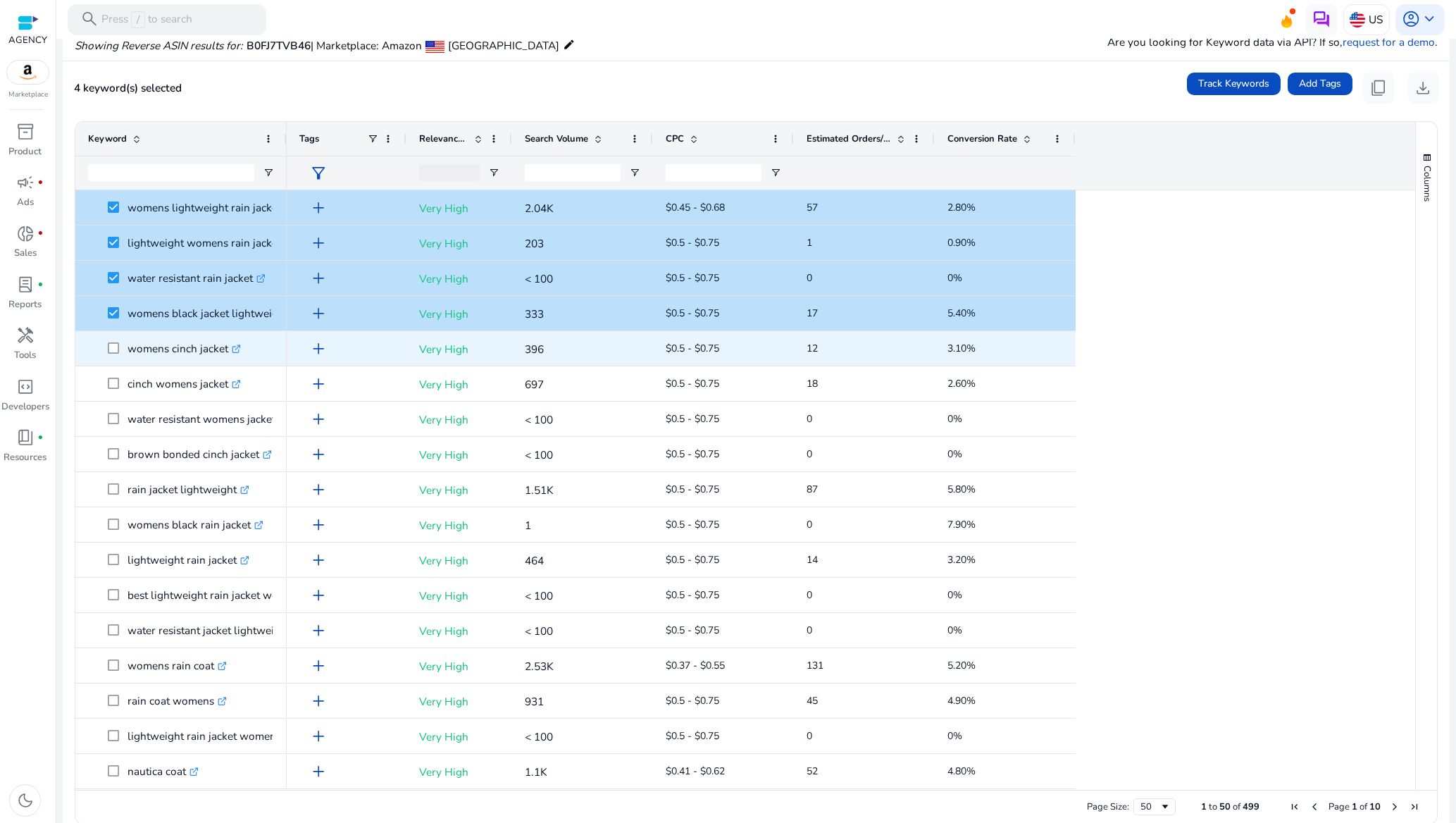
click at [116, 343] on span at bounding box center [118, 348] width 20 height 29
click at [119, 357] on span at bounding box center [118, 348] width 20 height 29
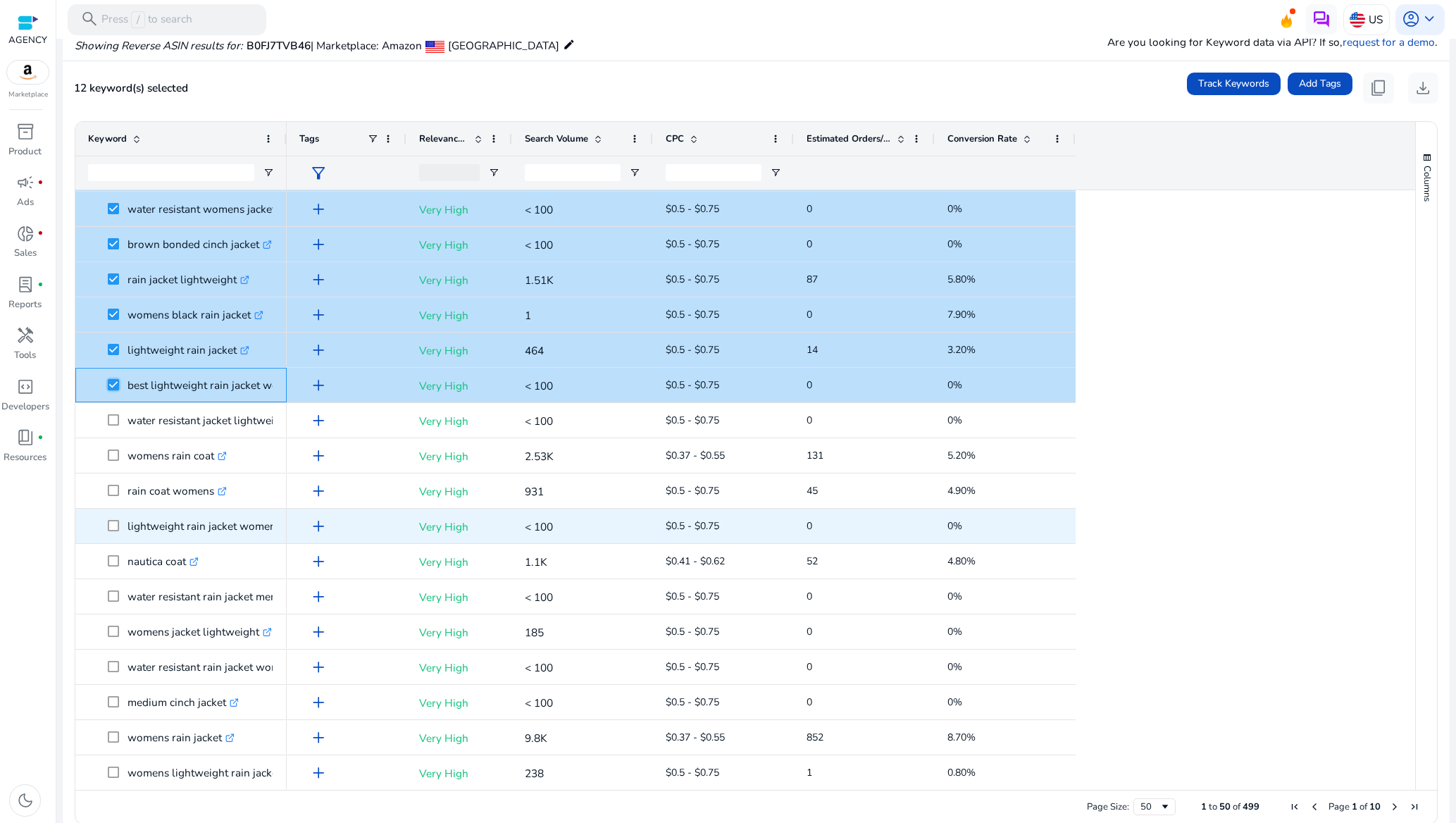
scroll to position [212, 0]
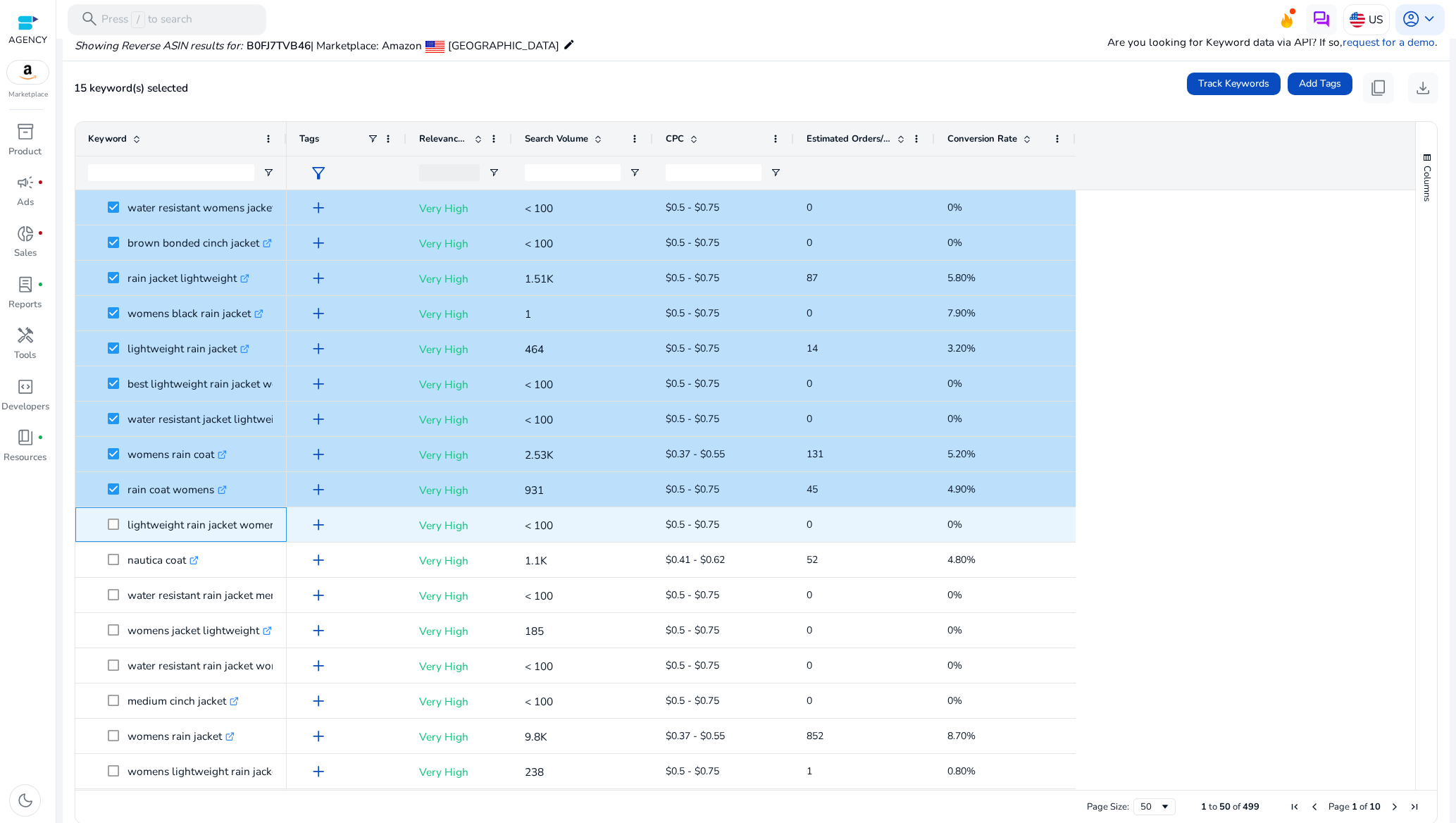
click at [115, 514] on span at bounding box center [118, 524] width 20 height 29
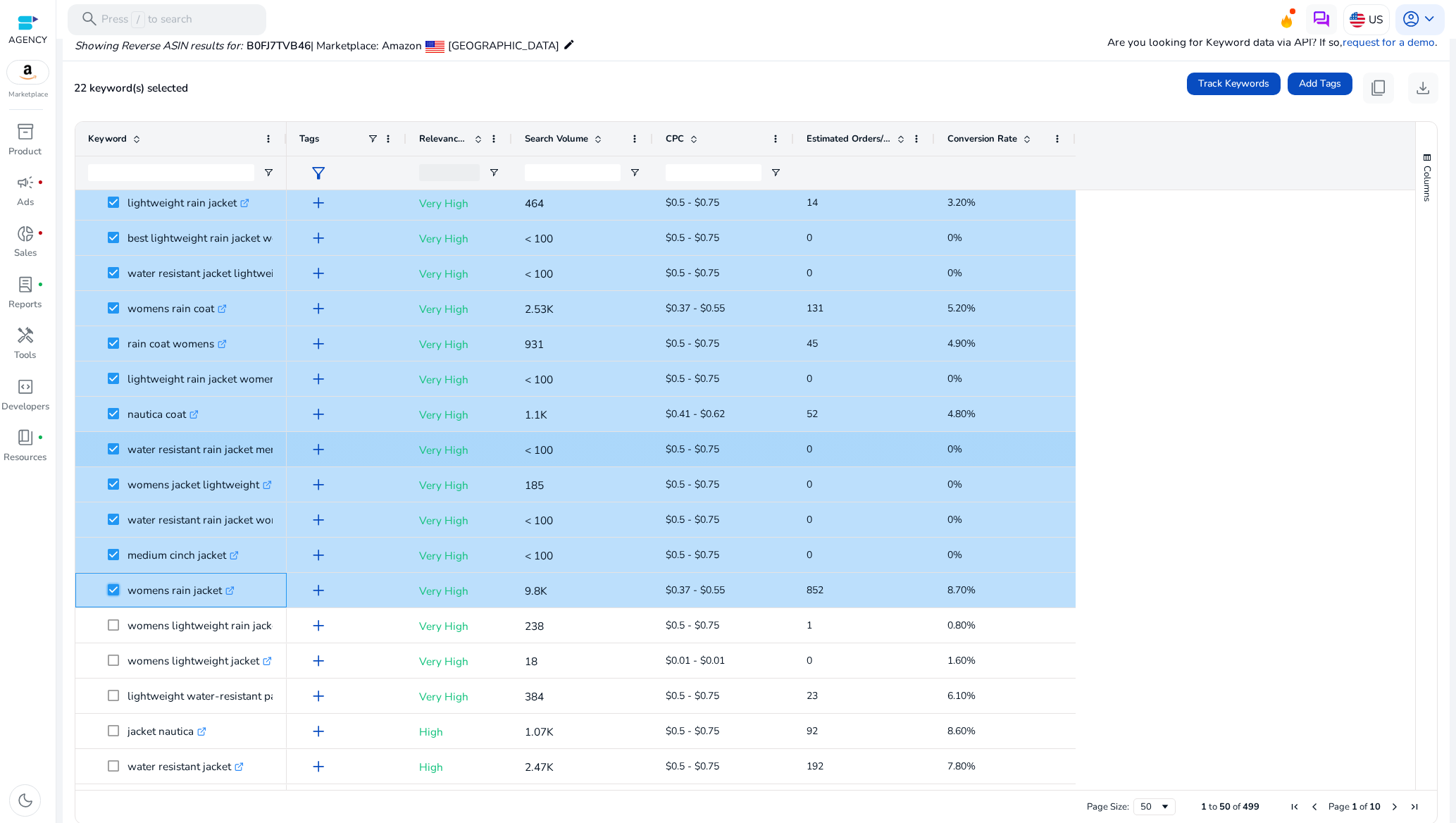
scroll to position [423, 0]
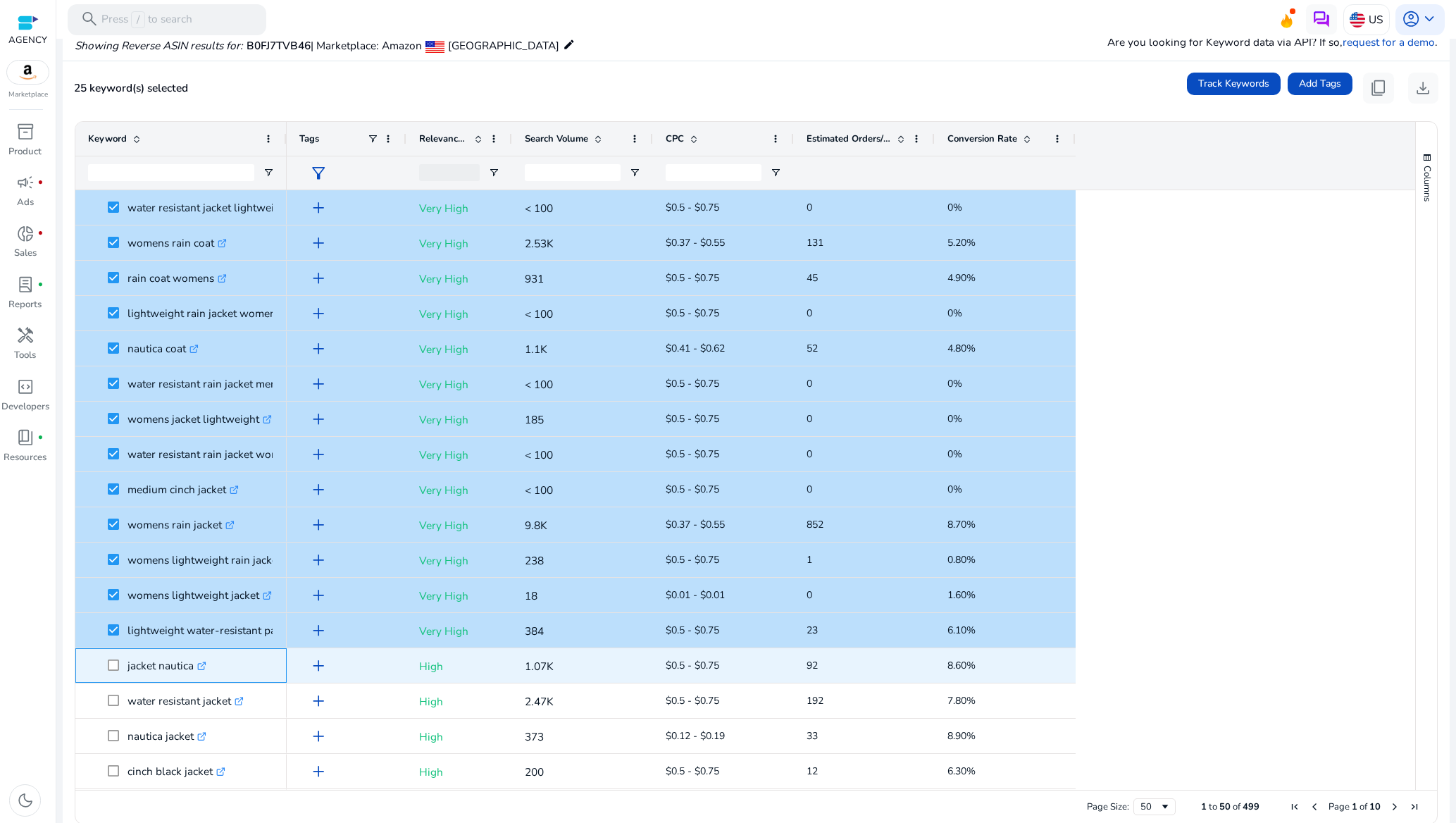
click at [115, 658] on span at bounding box center [118, 665] width 20 height 29
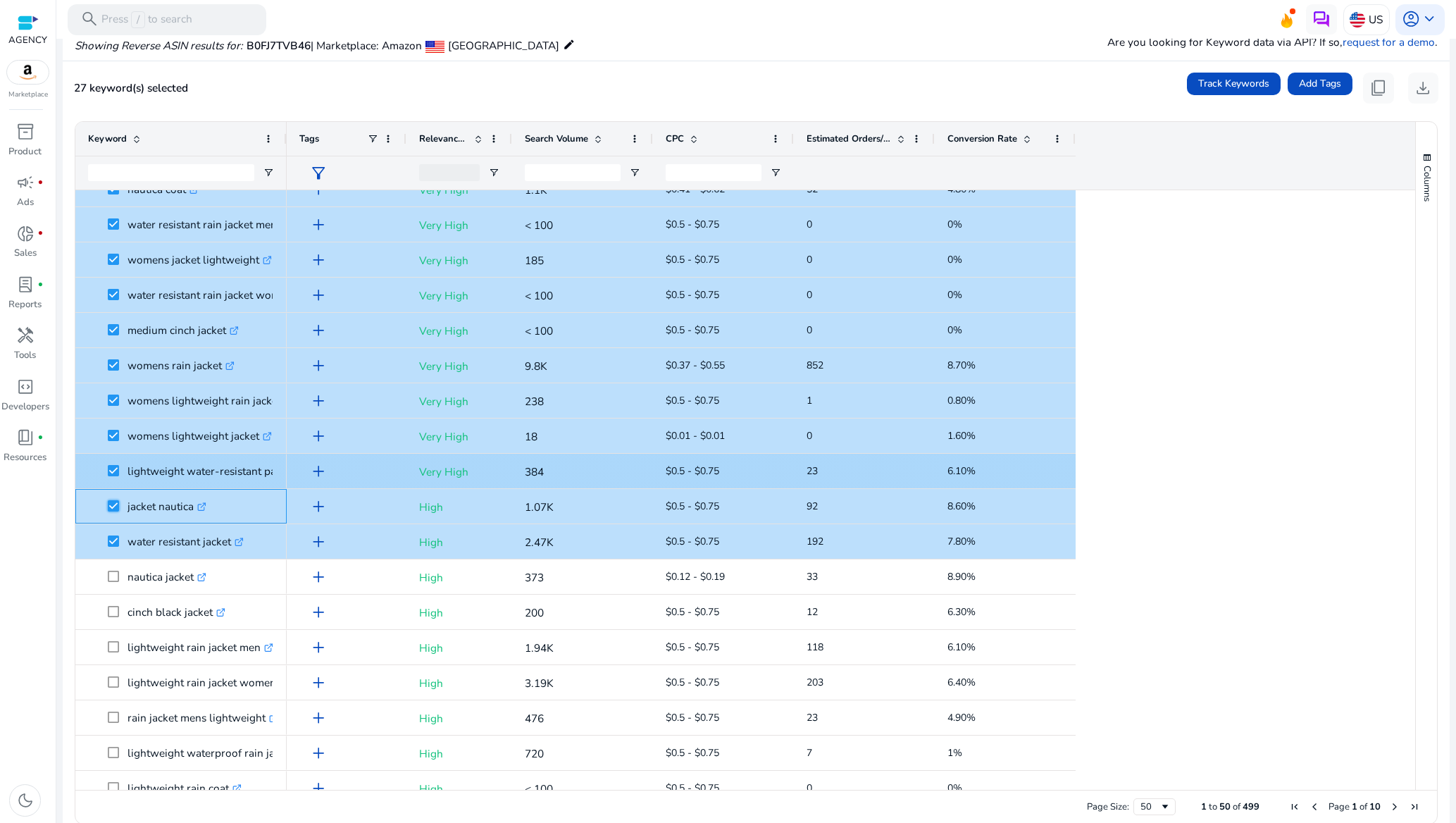
scroll to position [846, 0]
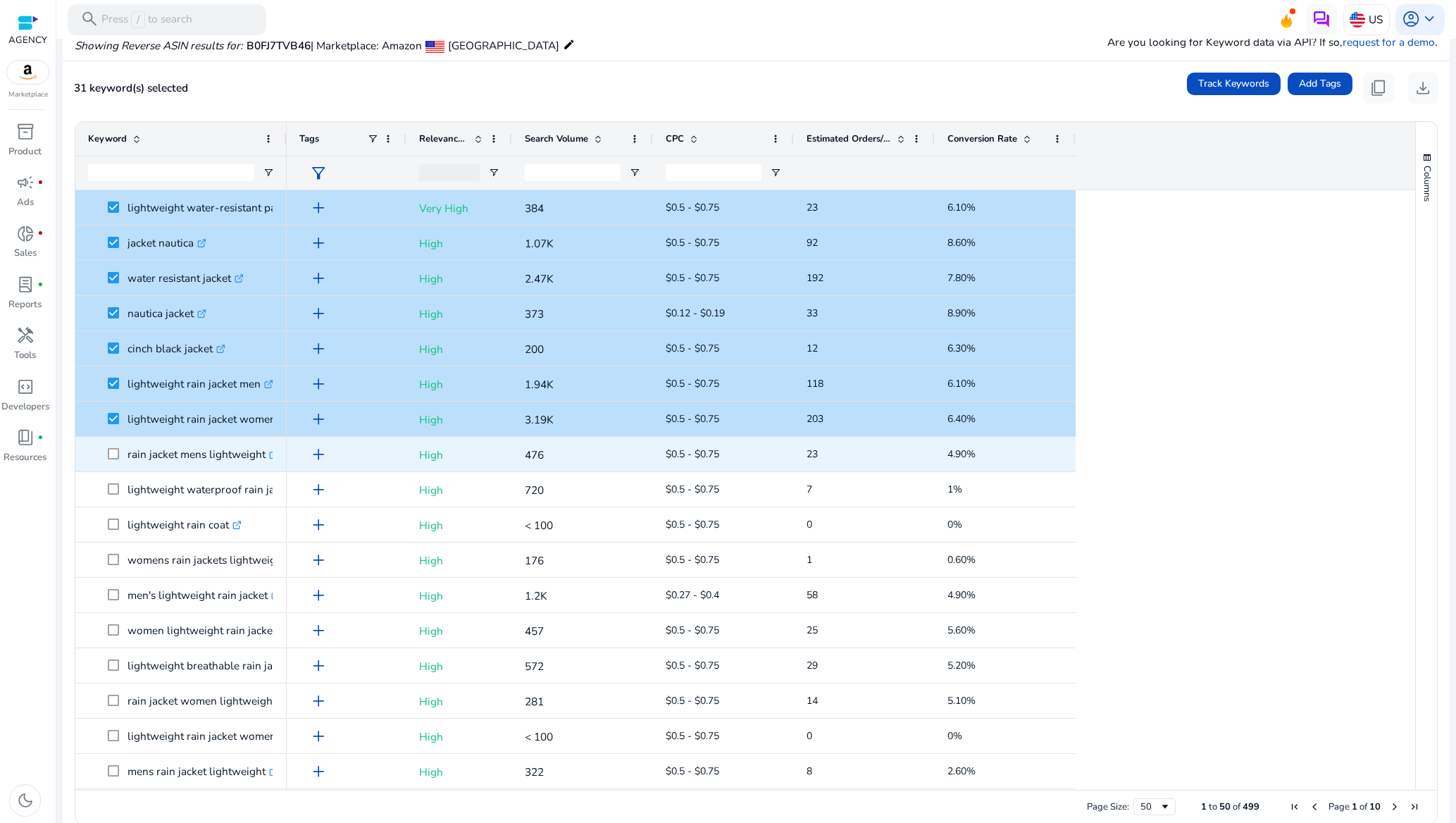
click at [121, 453] on span at bounding box center [118, 454] width 20 height 29
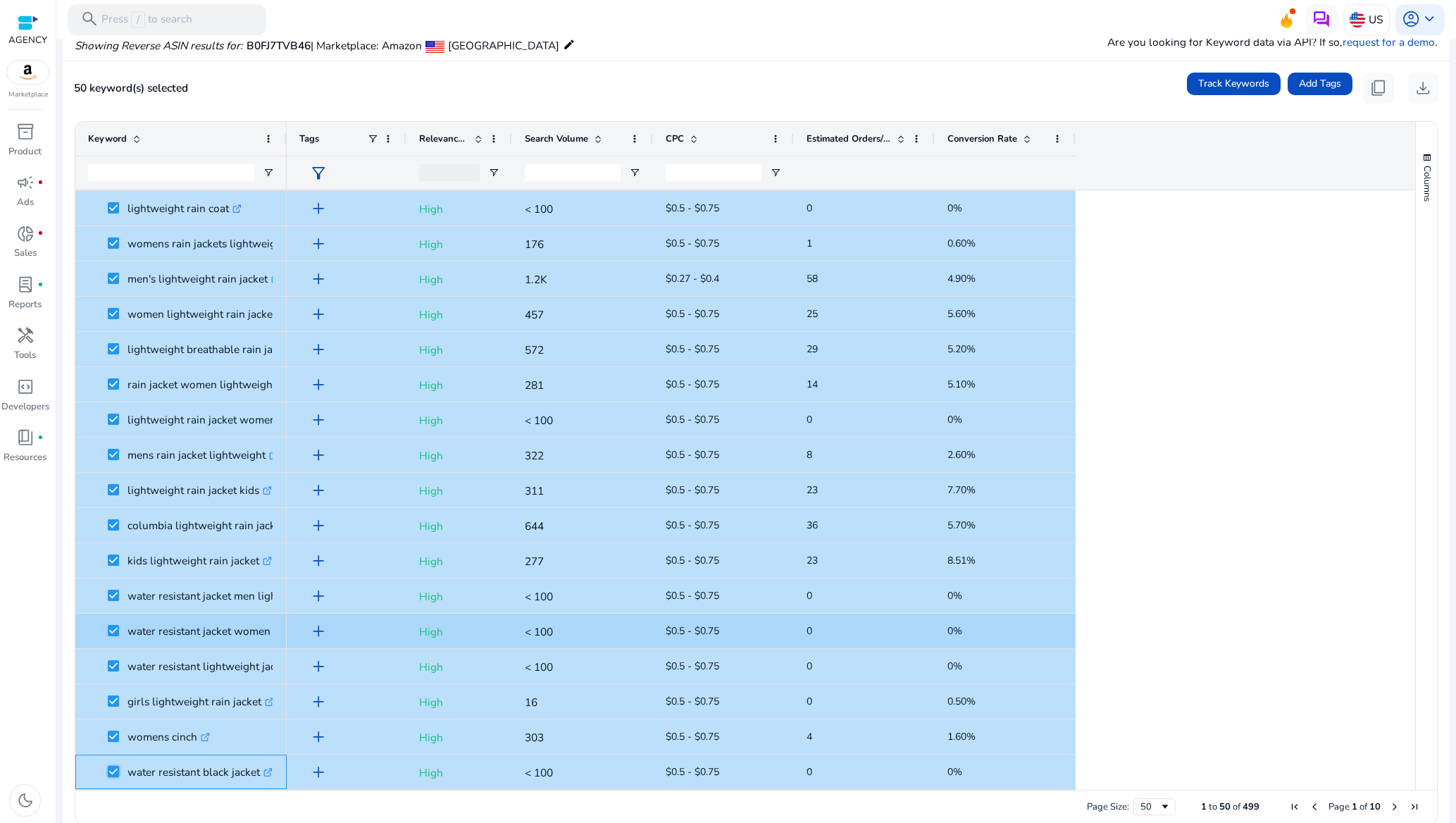
scroll to position [124, 0]
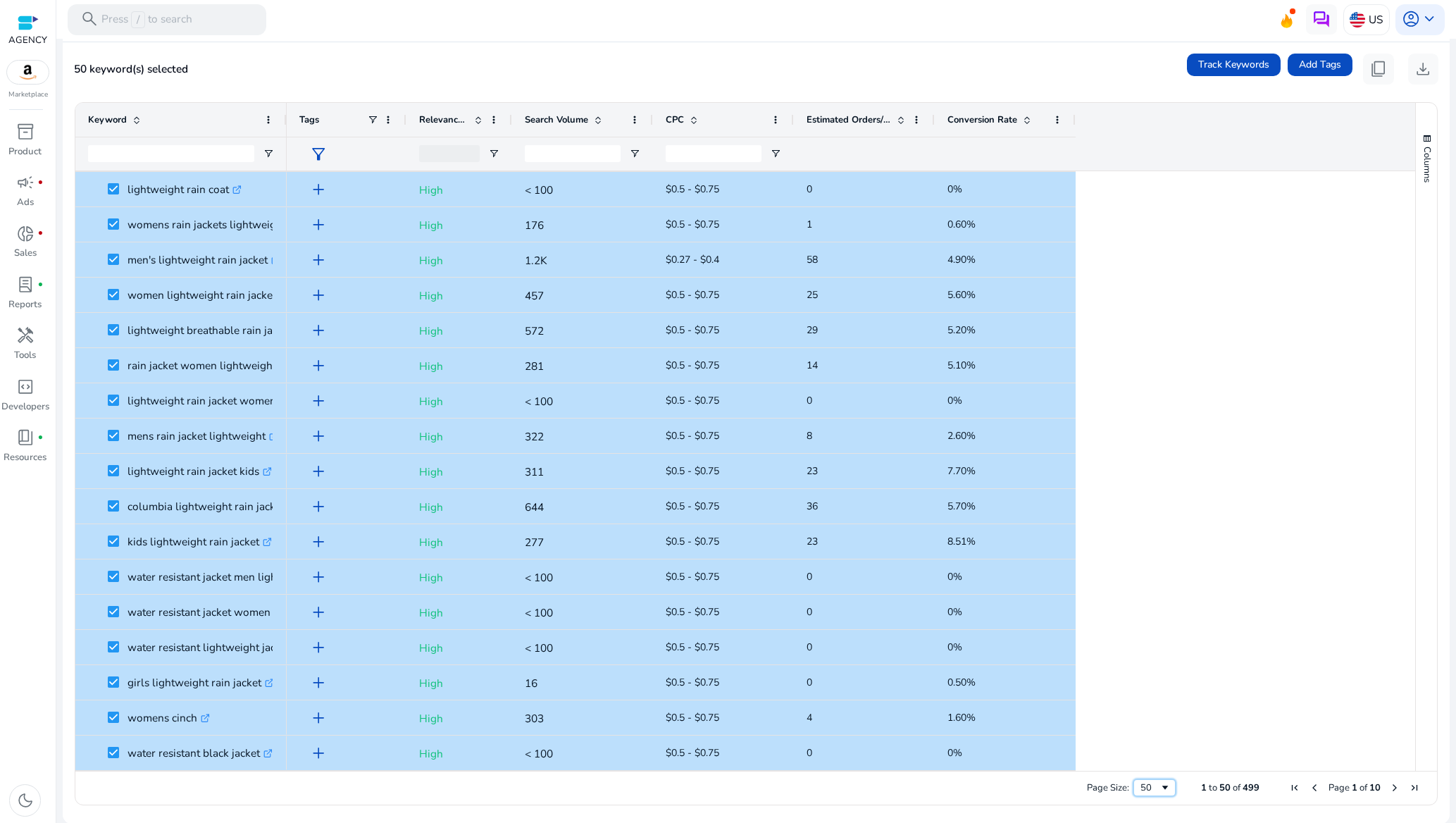
click at [1159, 787] on span "Page Size" at bounding box center [1165, 787] width 11 height 11
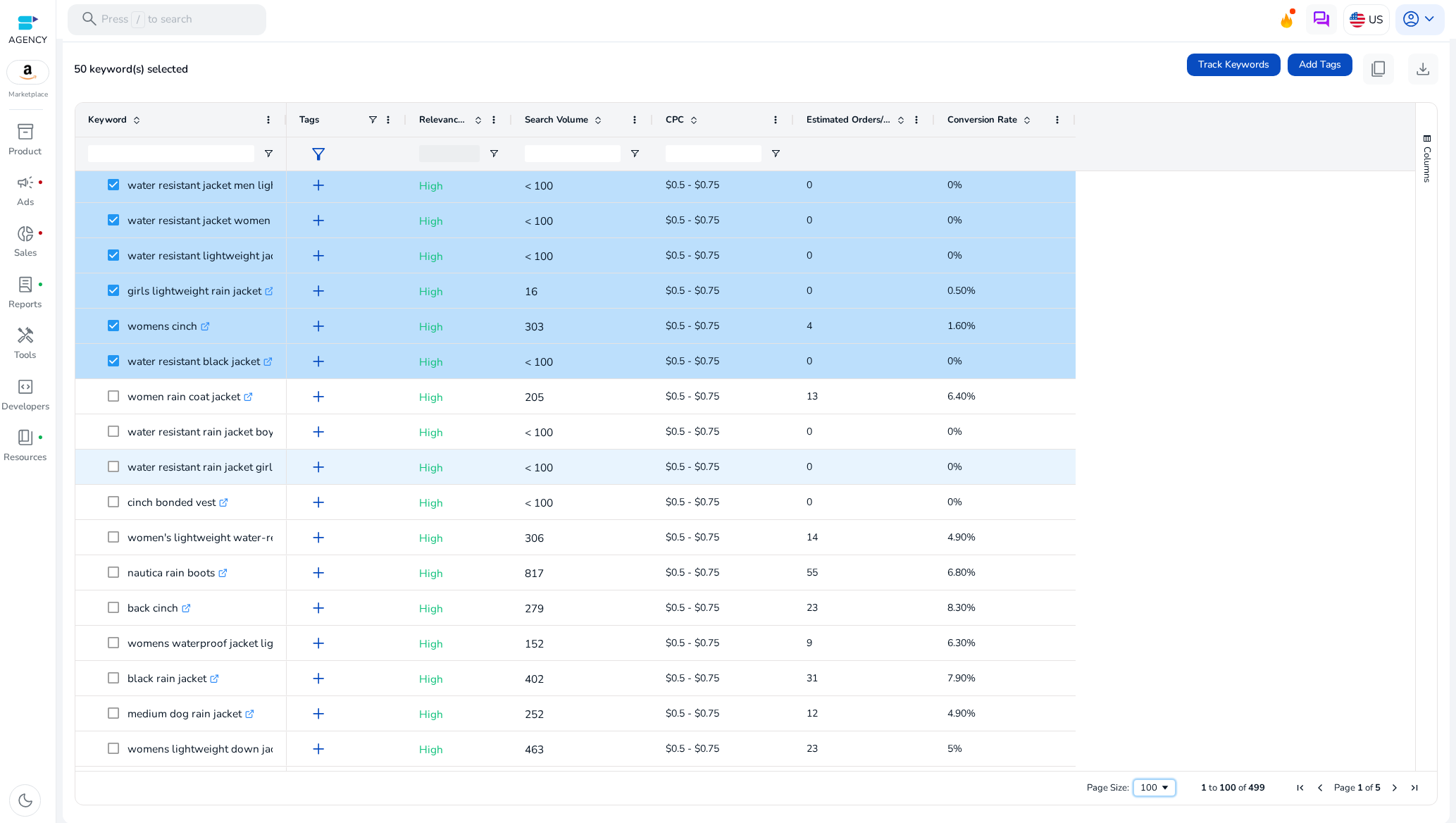
scroll to position [1586, 0]
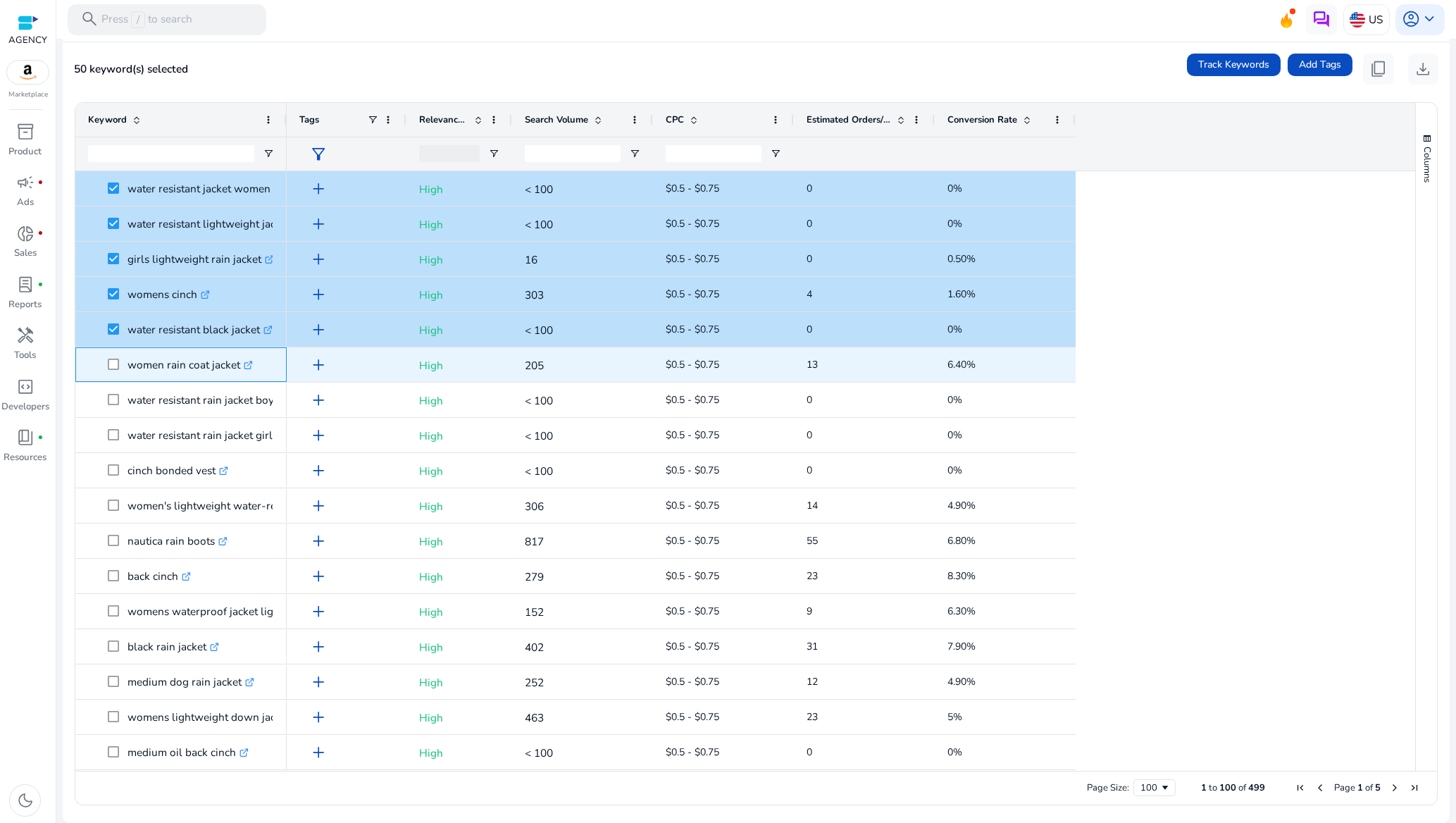
click at [111, 372] on span at bounding box center [118, 364] width 20 height 29
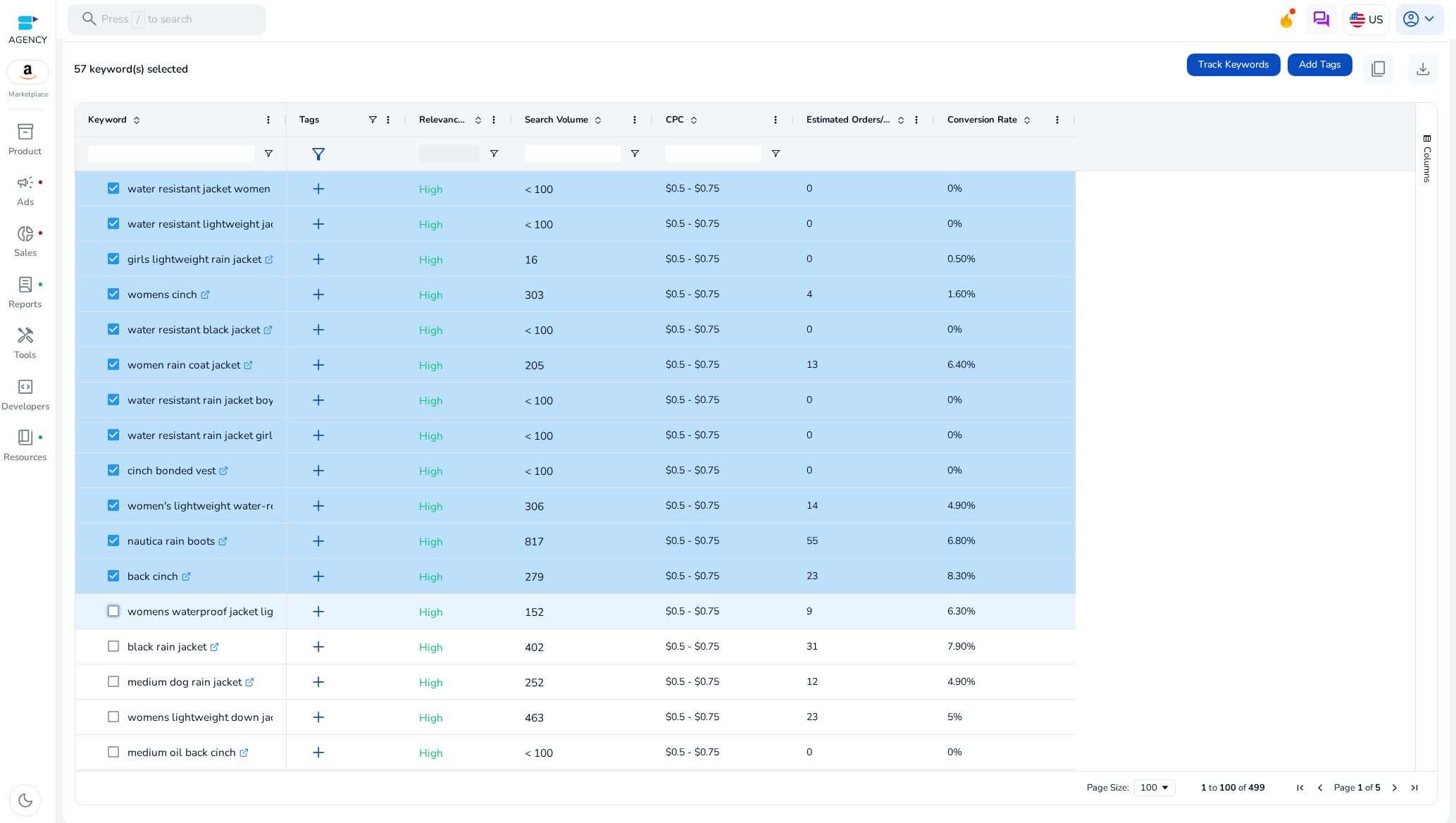
click at [119, 617] on span at bounding box center [118, 611] width 20 height 29
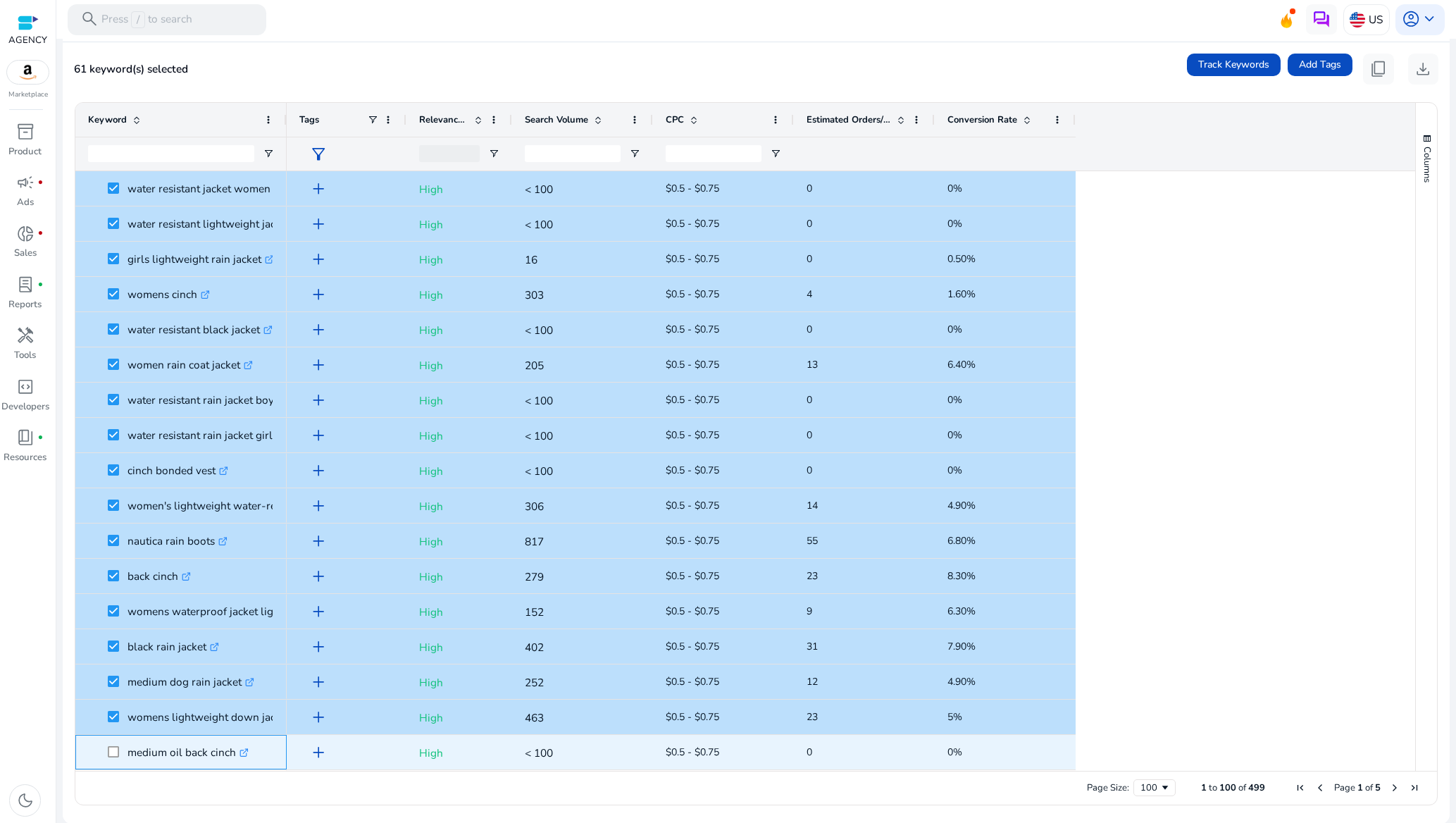
click at [117, 745] on span at bounding box center [118, 752] width 20 height 29
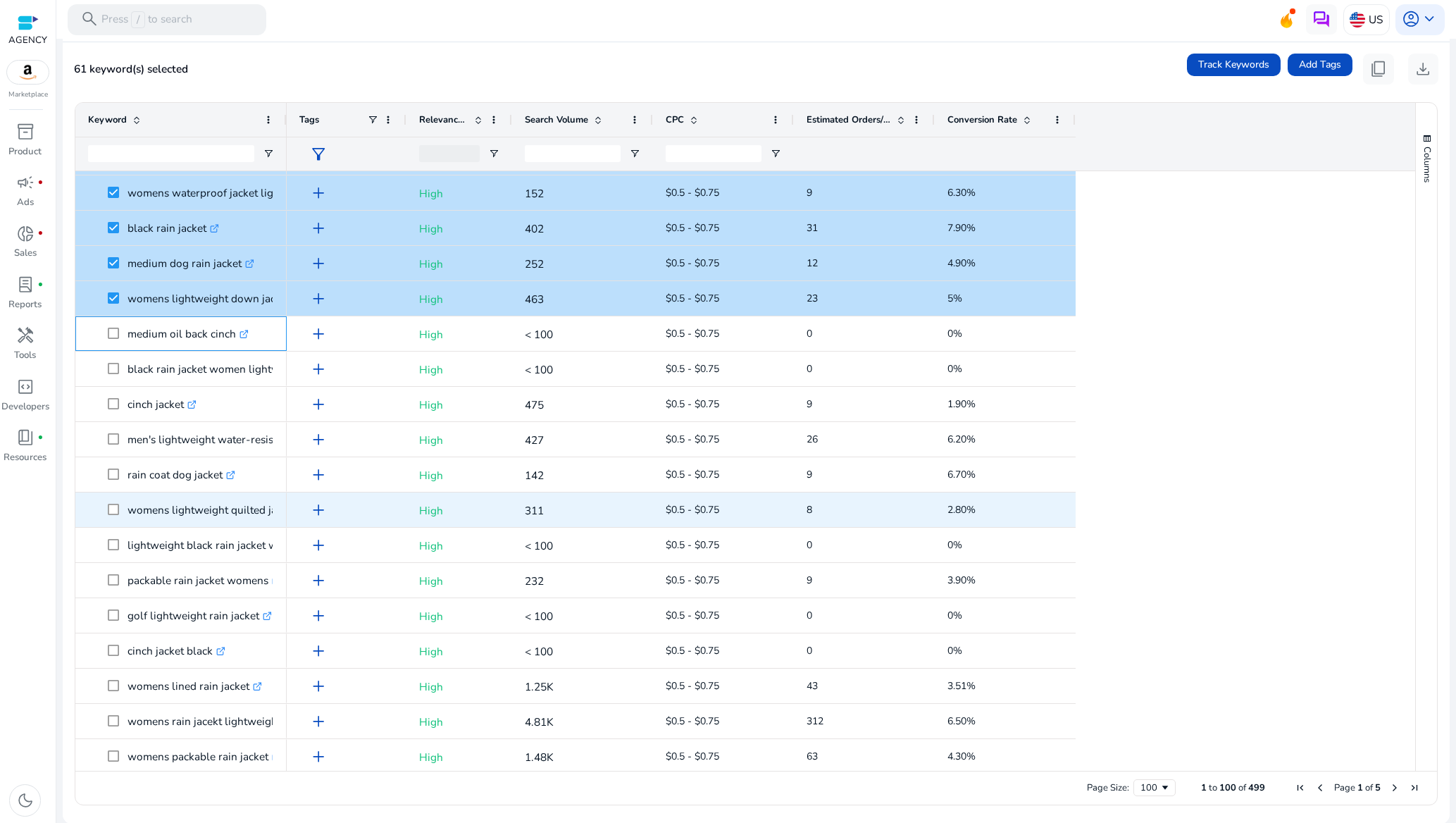
scroll to position [2008, 0]
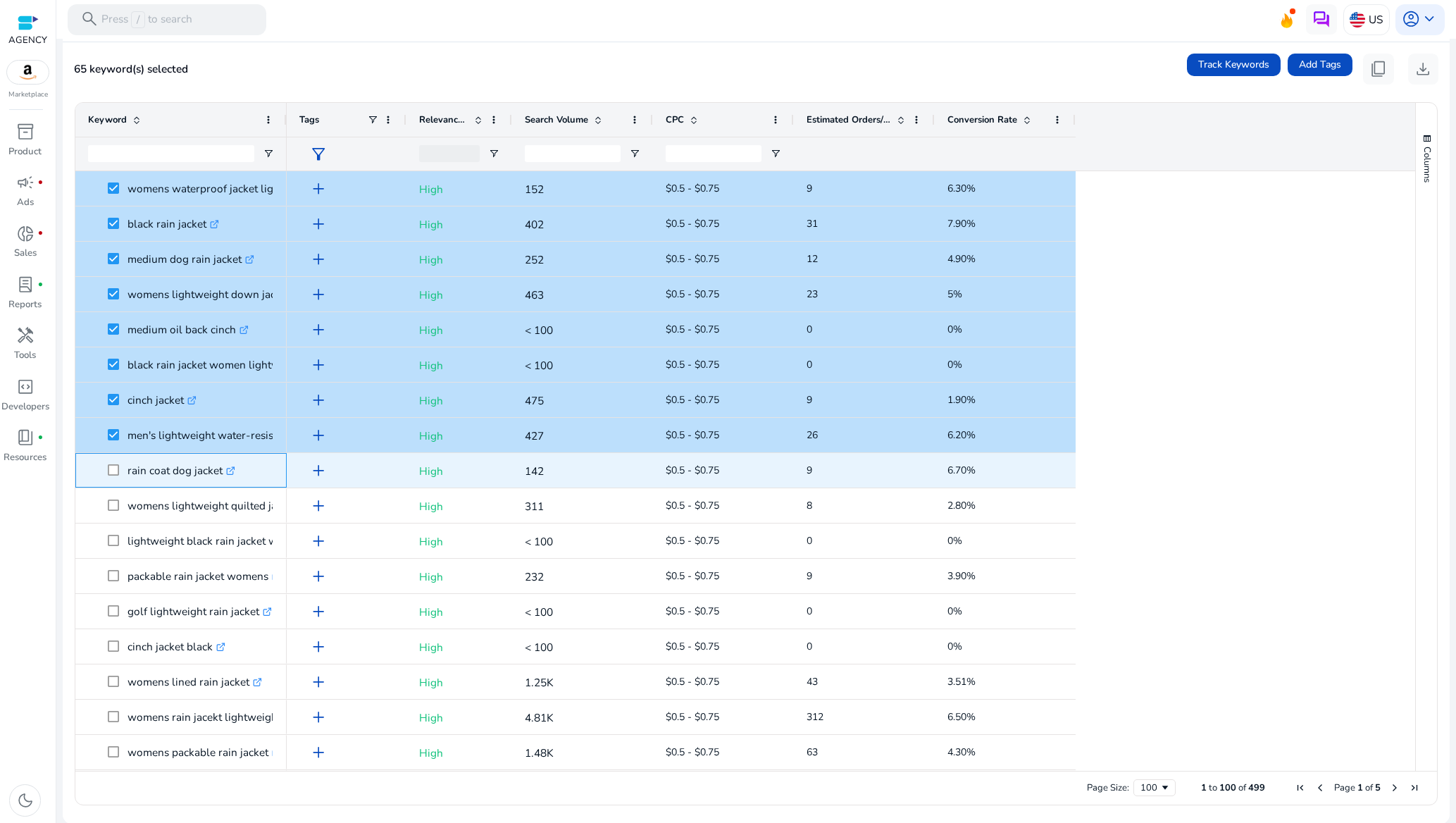
click at [121, 472] on span at bounding box center [118, 470] width 20 height 29
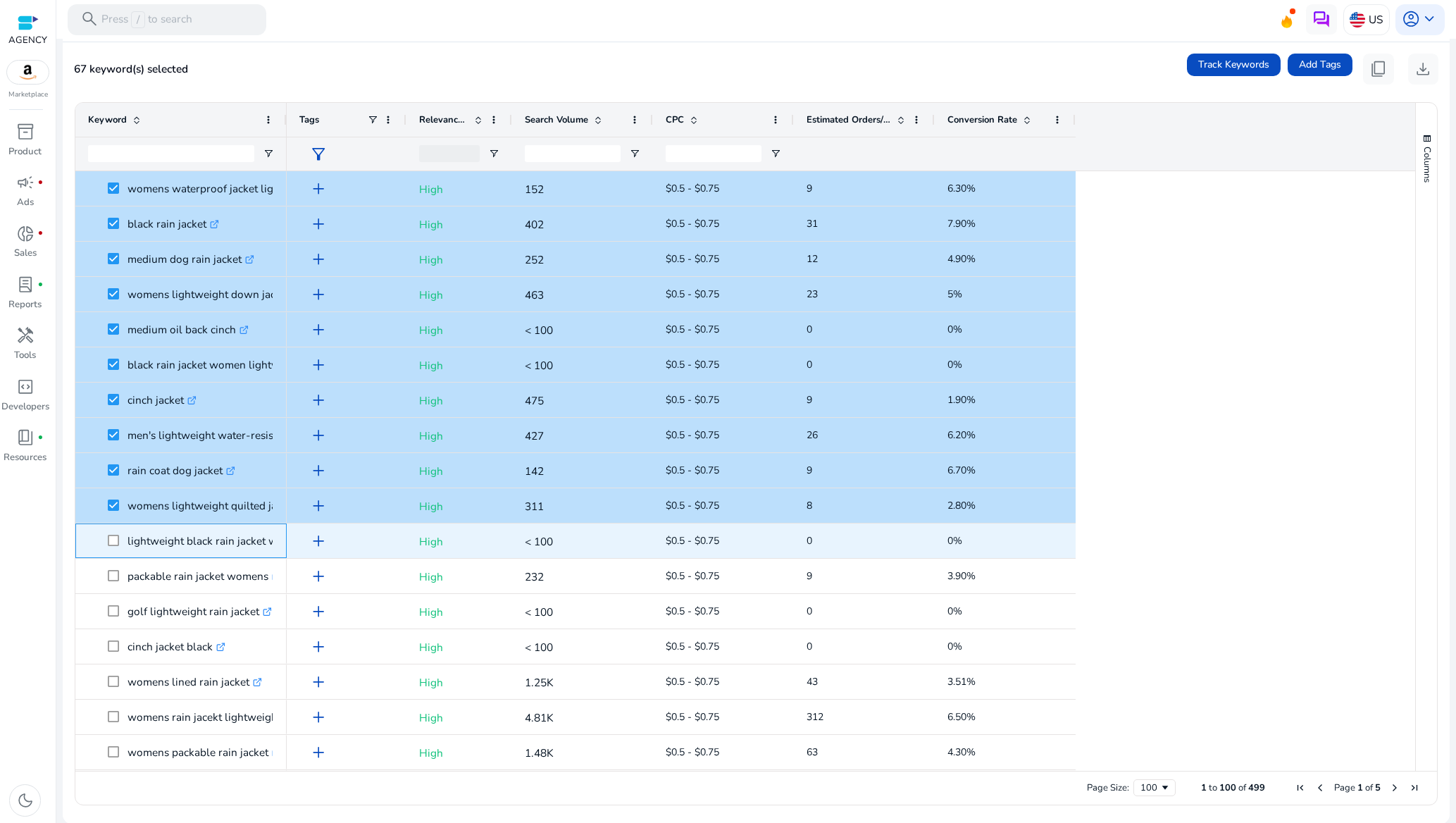
click at [121, 544] on span at bounding box center [118, 540] width 20 height 29
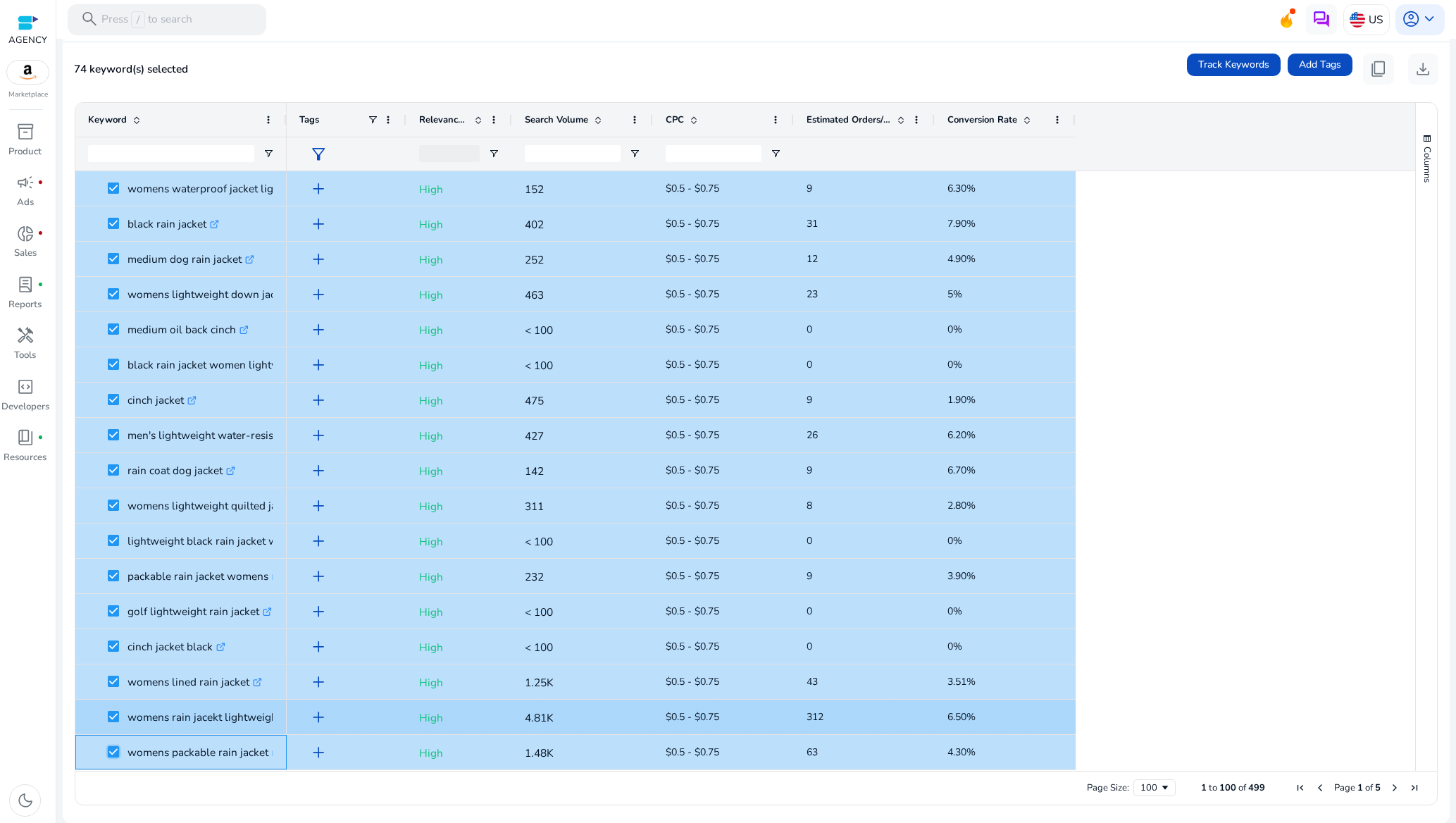
scroll to position [2180, 0]
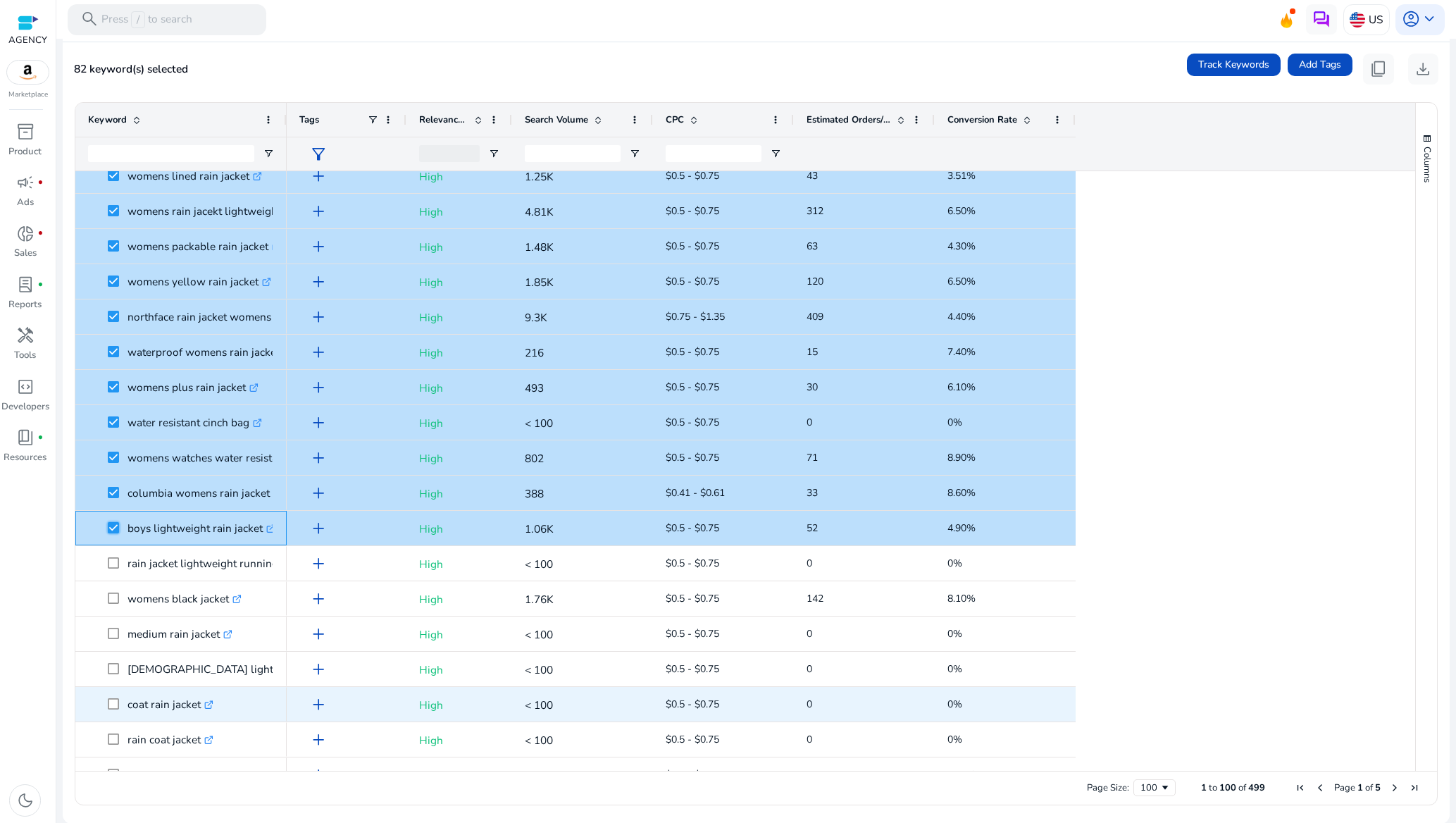
scroll to position [2642, 0]
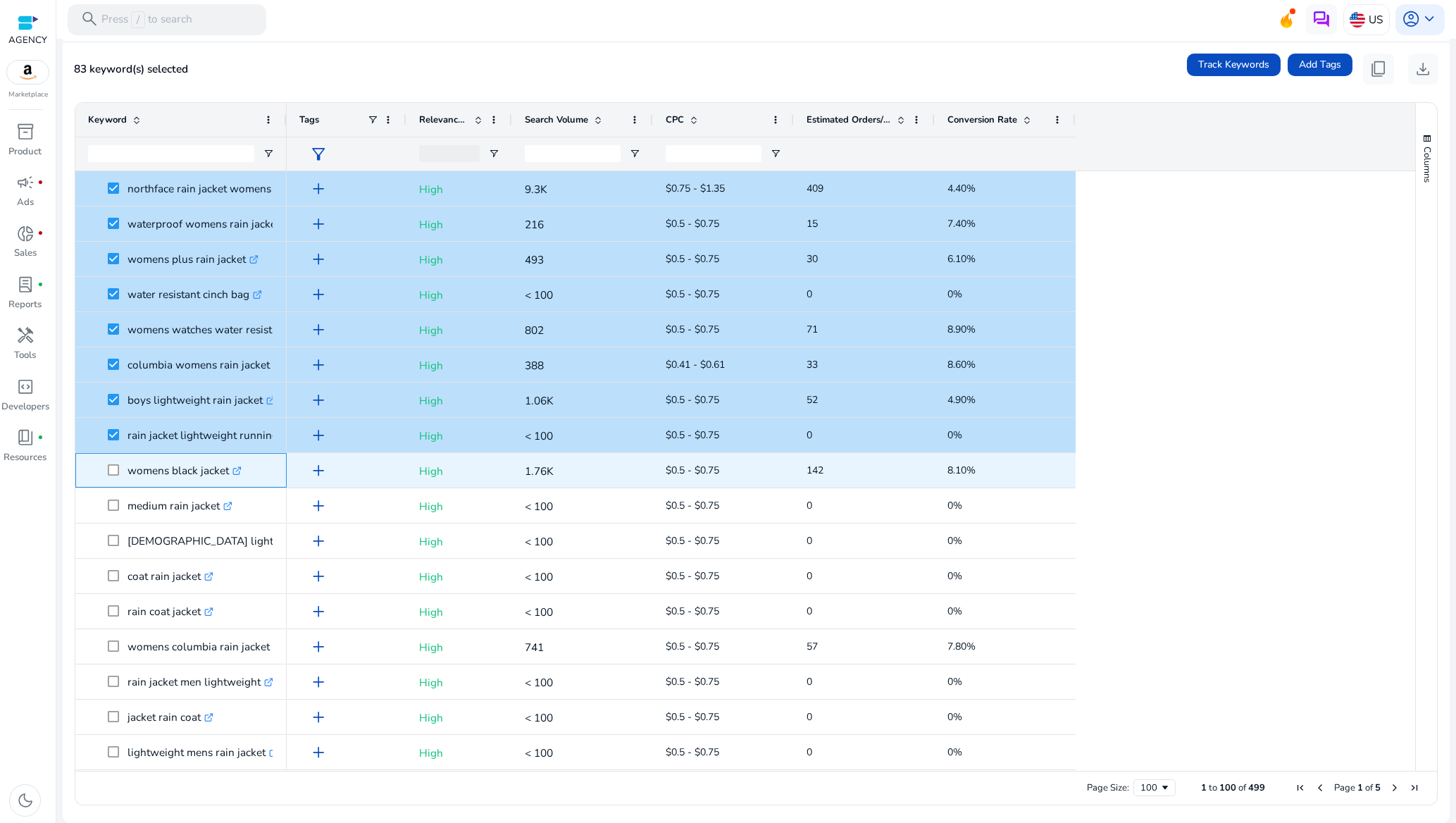
click at [121, 476] on span at bounding box center [118, 470] width 20 height 29
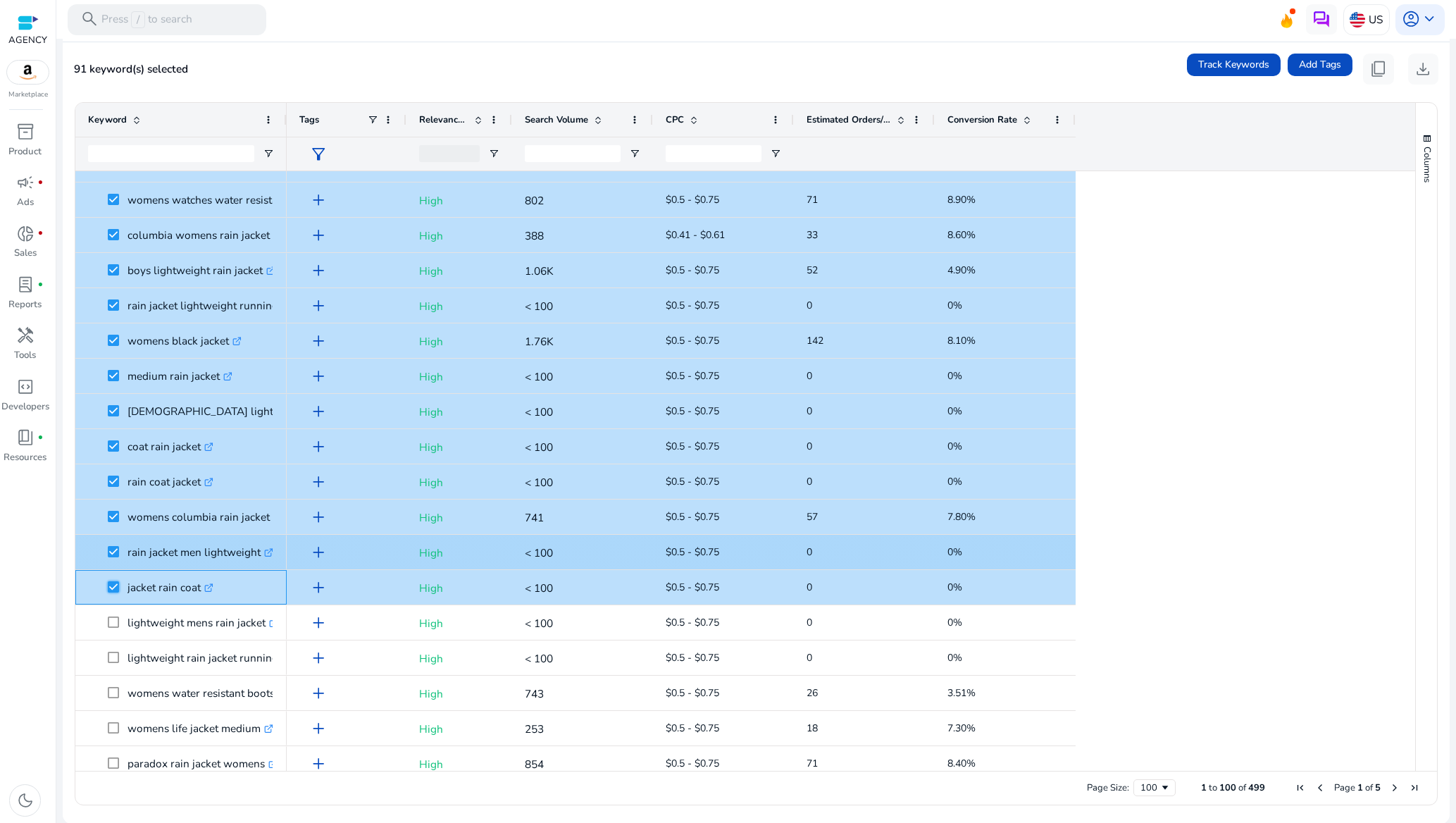
scroll to position [2923, 0]
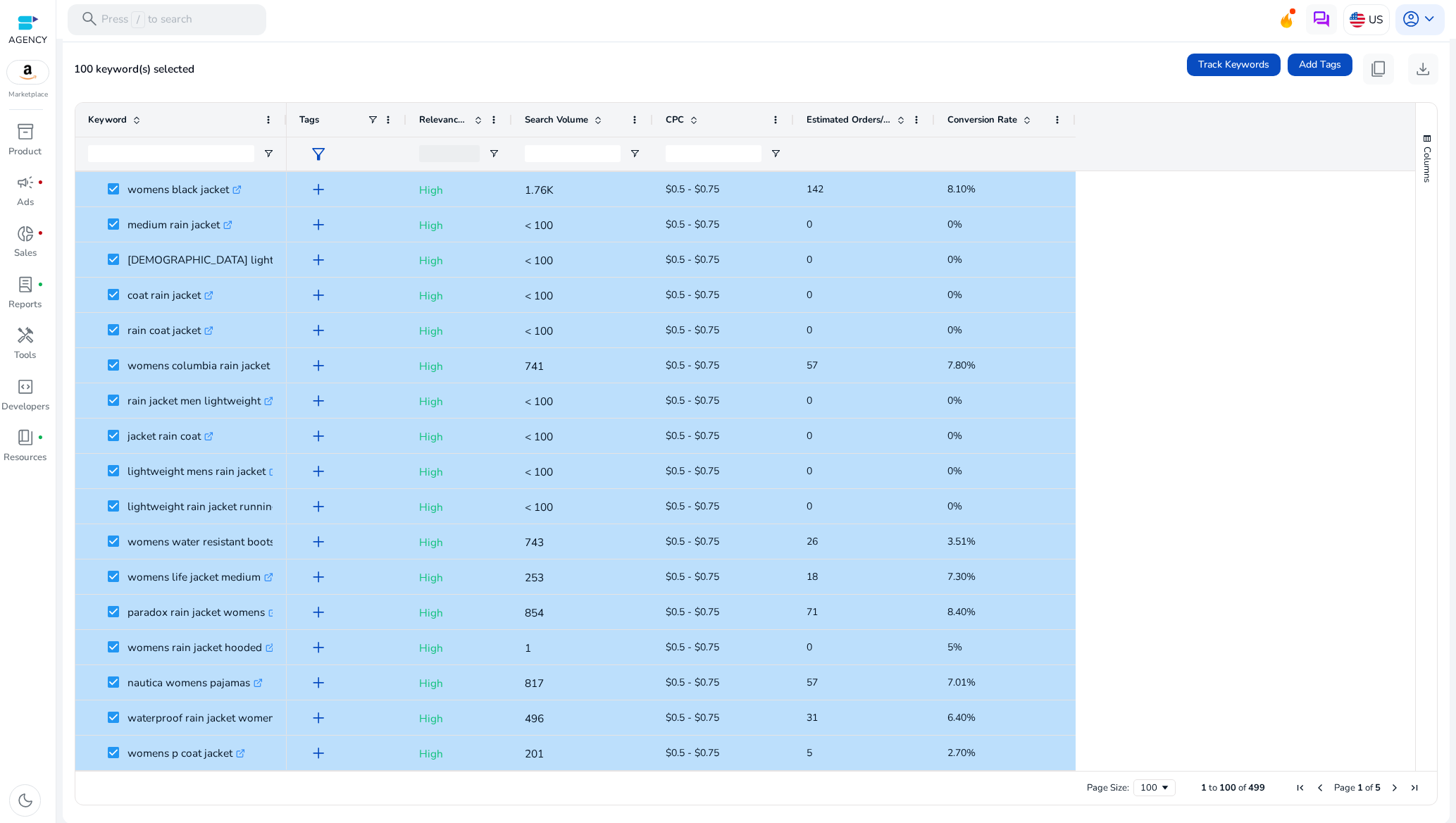
click at [1389, 789] on span "Next Page" at bounding box center [1395, 787] width 11 height 11
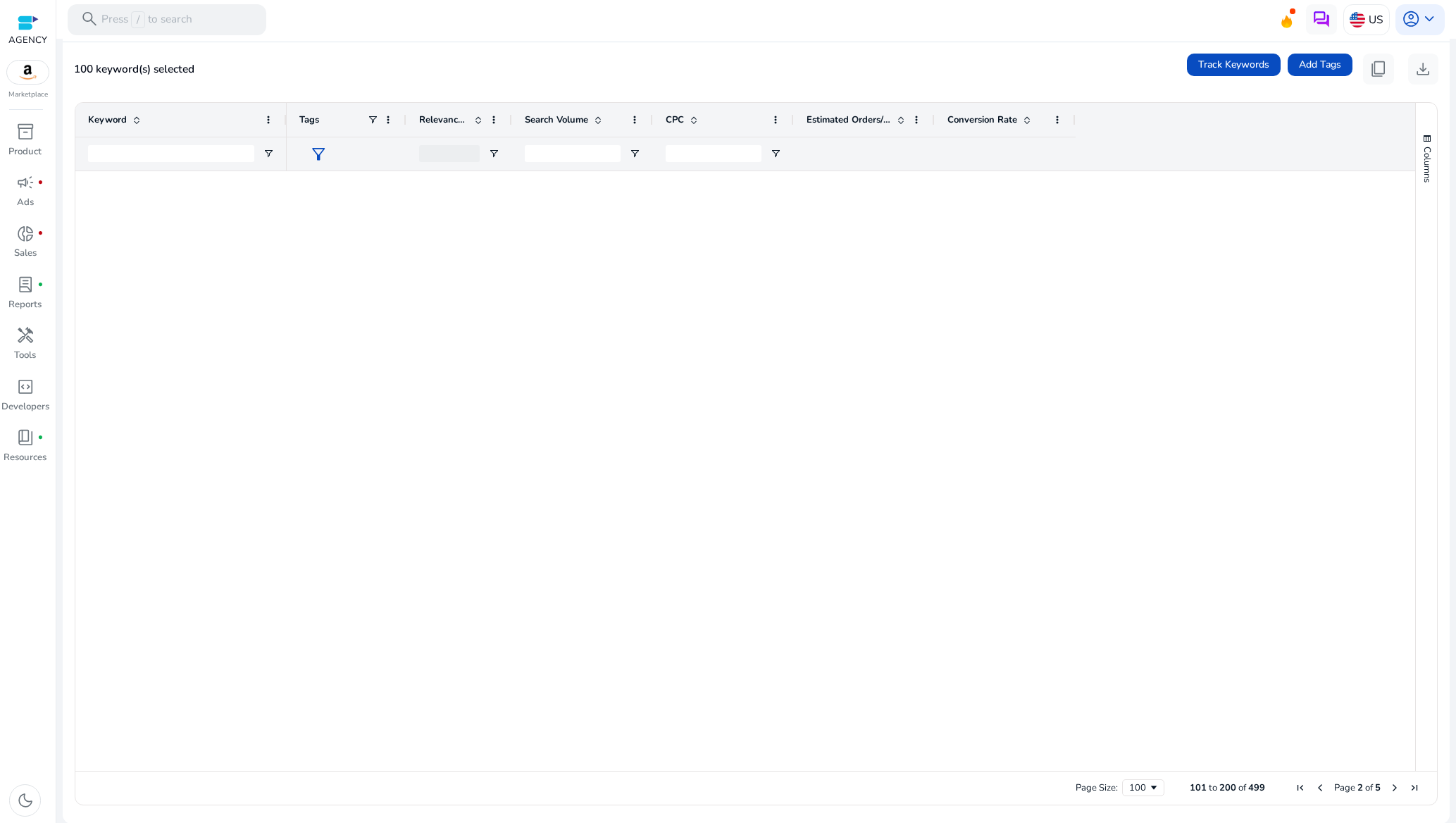
scroll to position [0, 0]
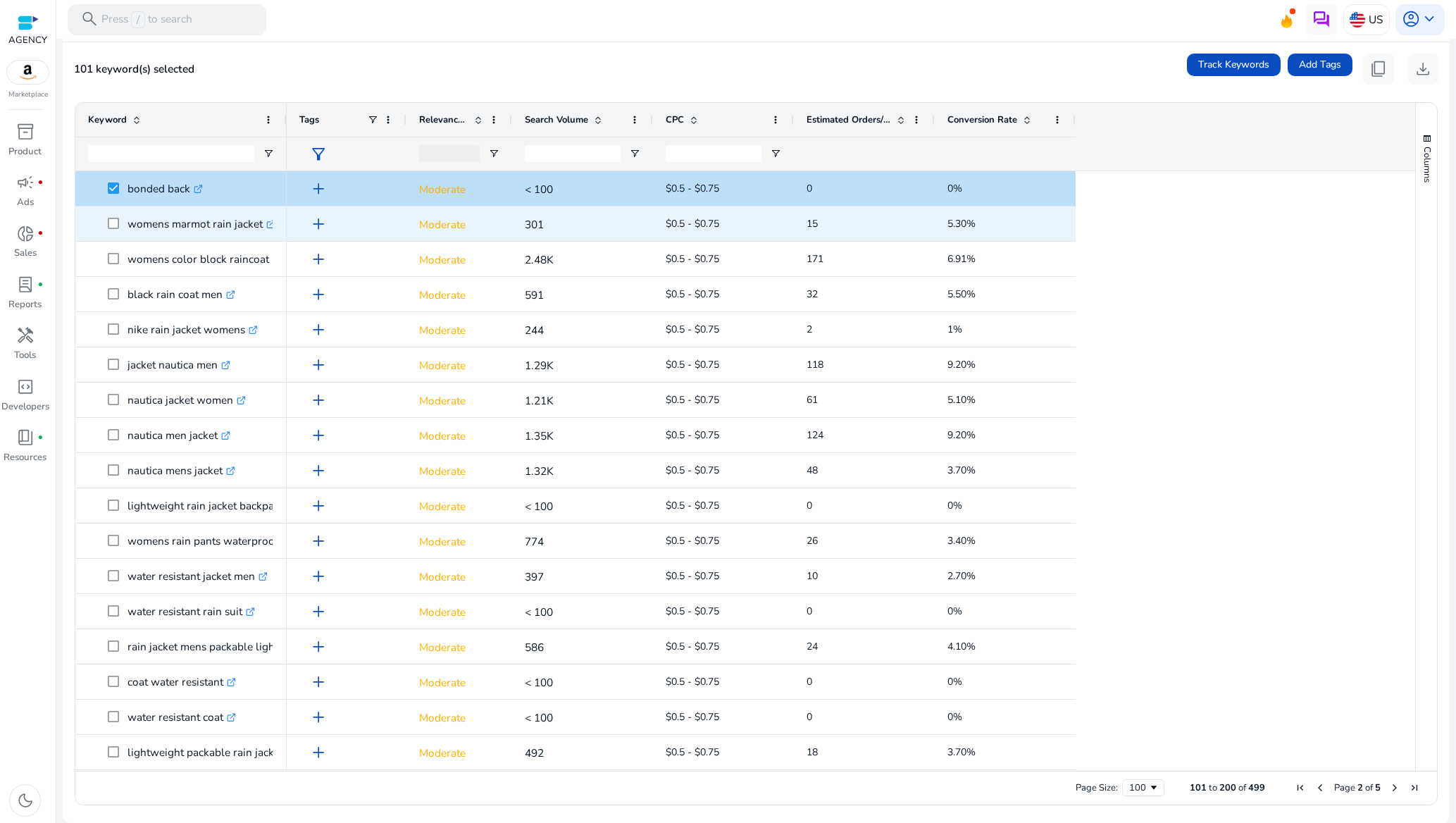
click at [110, 230] on span at bounding box center [118, 224] width 20 height 29
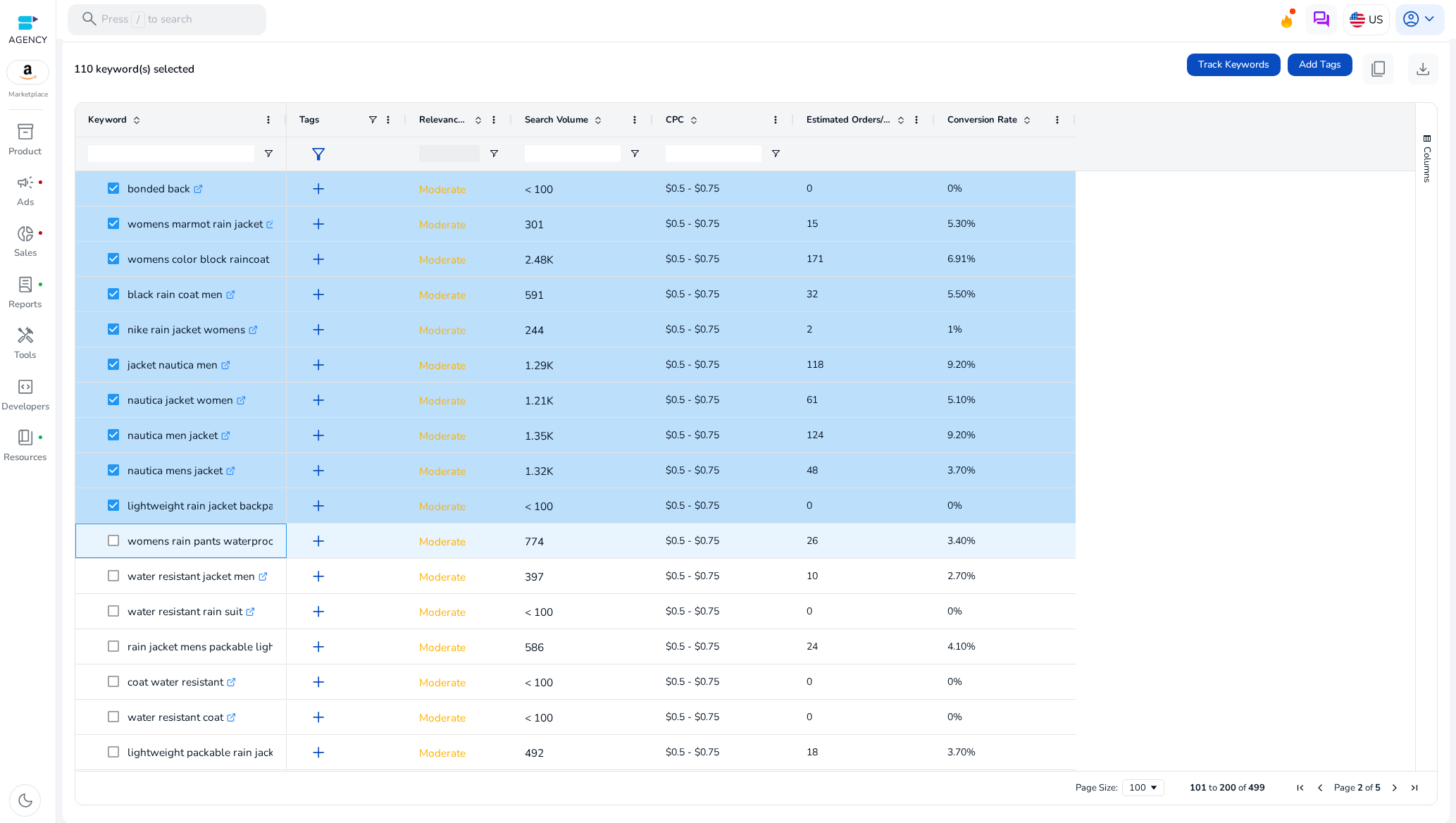
click at [113, 533] on span at bounding box center [118, 540] width 20 height 29
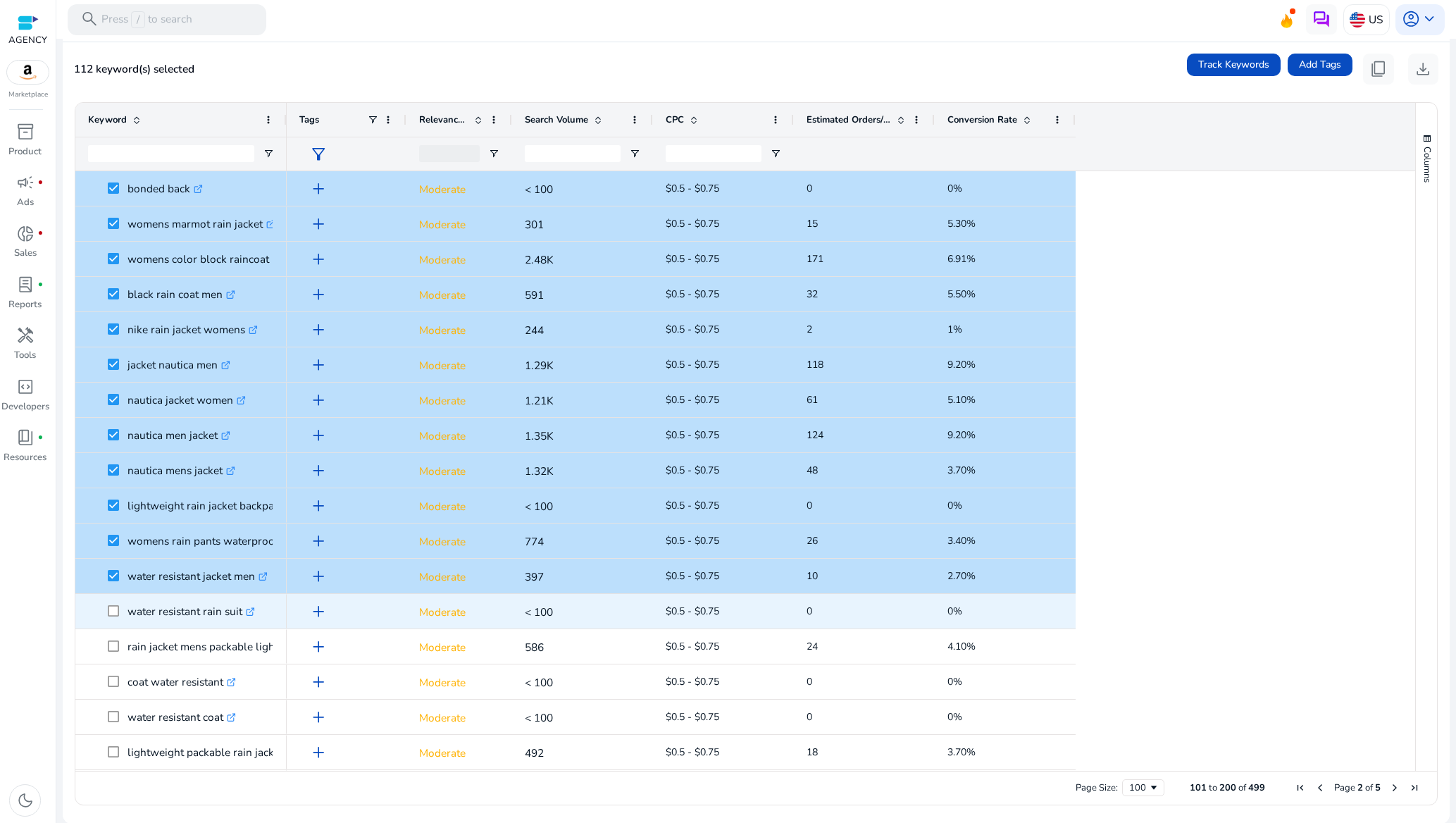
click at [121, 607] on span at bounding box center [118, 611] width 20 height 29
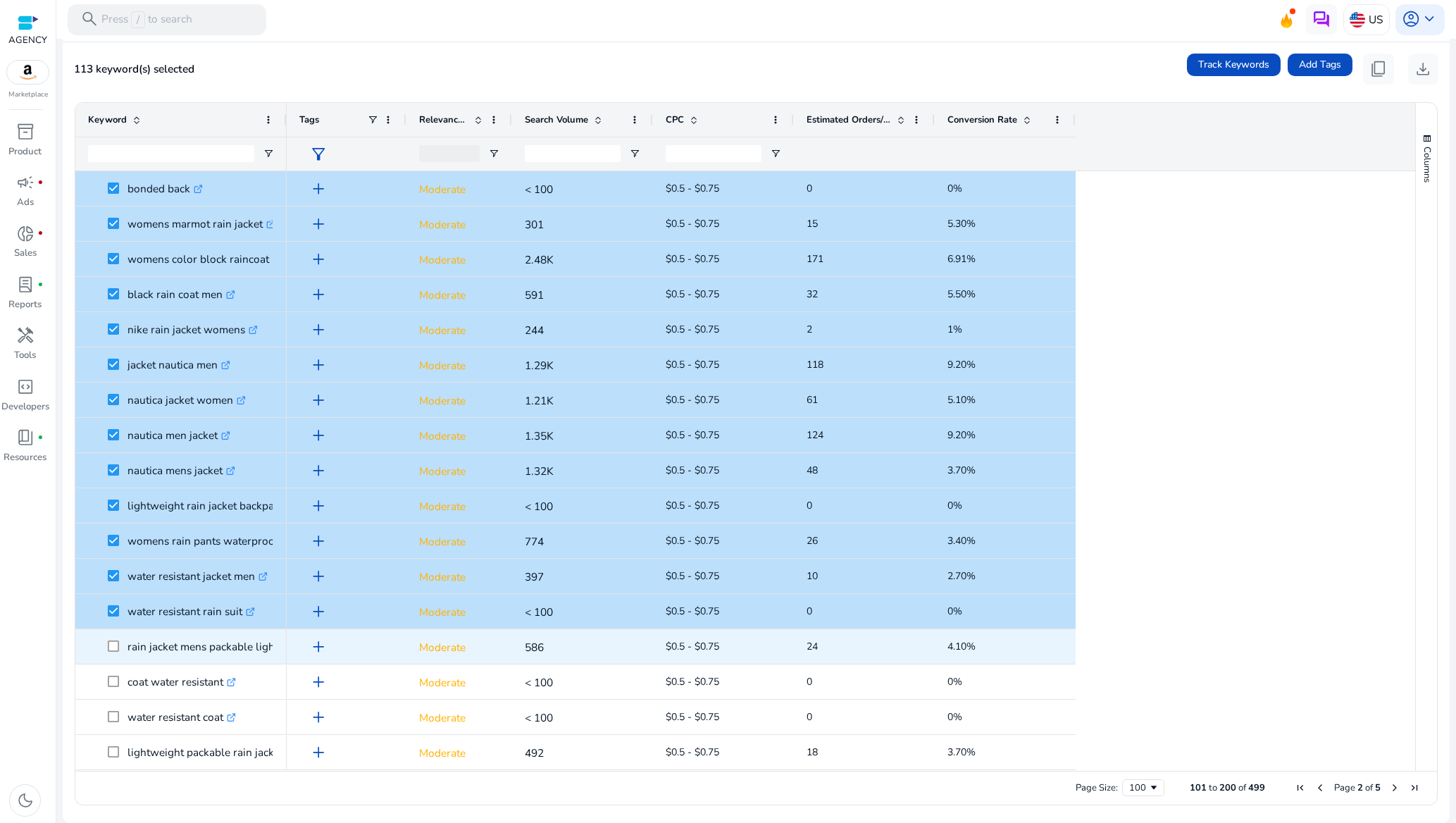
click at [121, 645] on span at bounding box center [118, 646] width 20 height 29
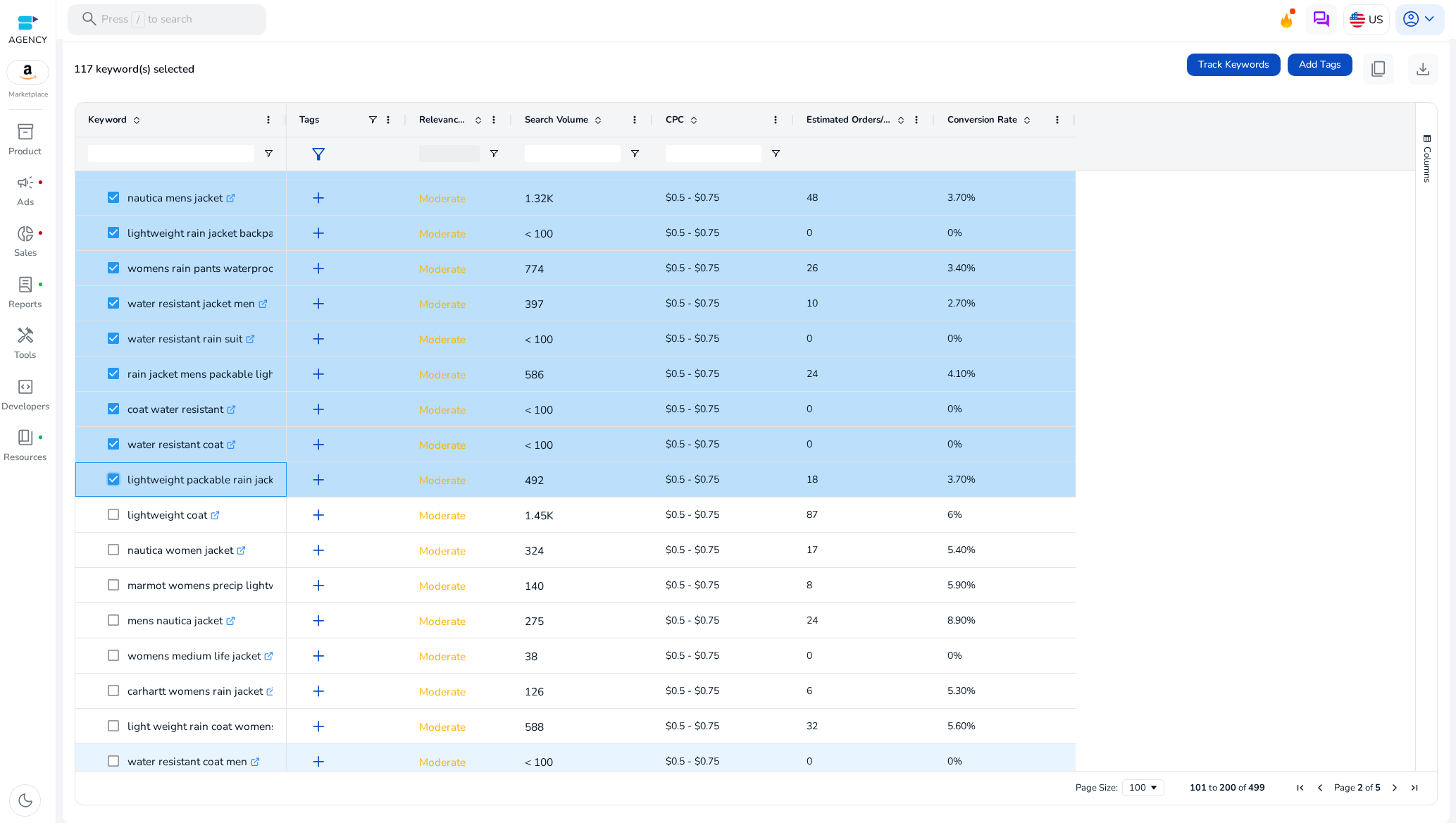
scroll to position [317, 0]
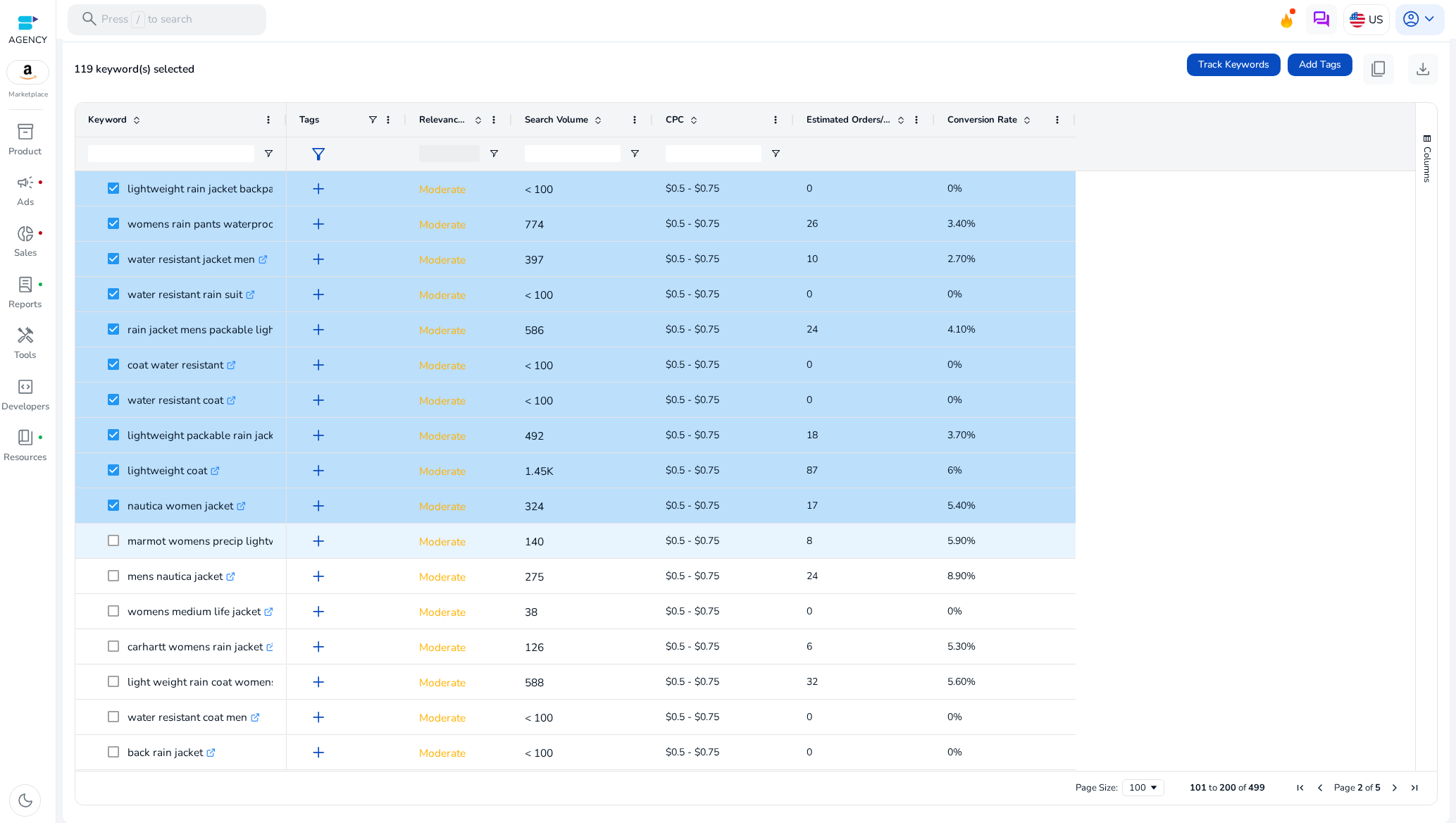
click at [117, 535] on span at bounding box center [118, 540] width 20 height 29
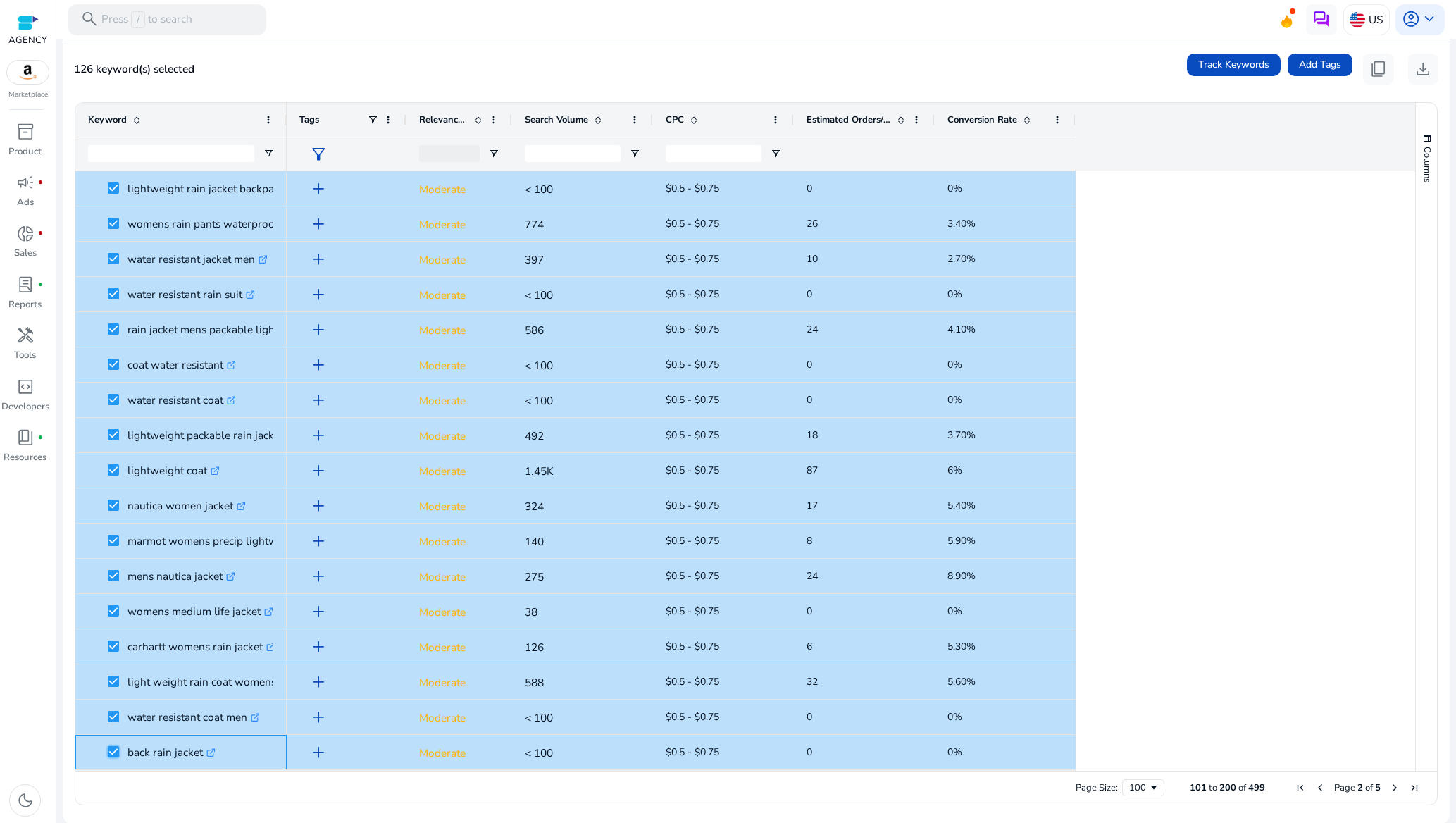
scroll to position [634, 0]
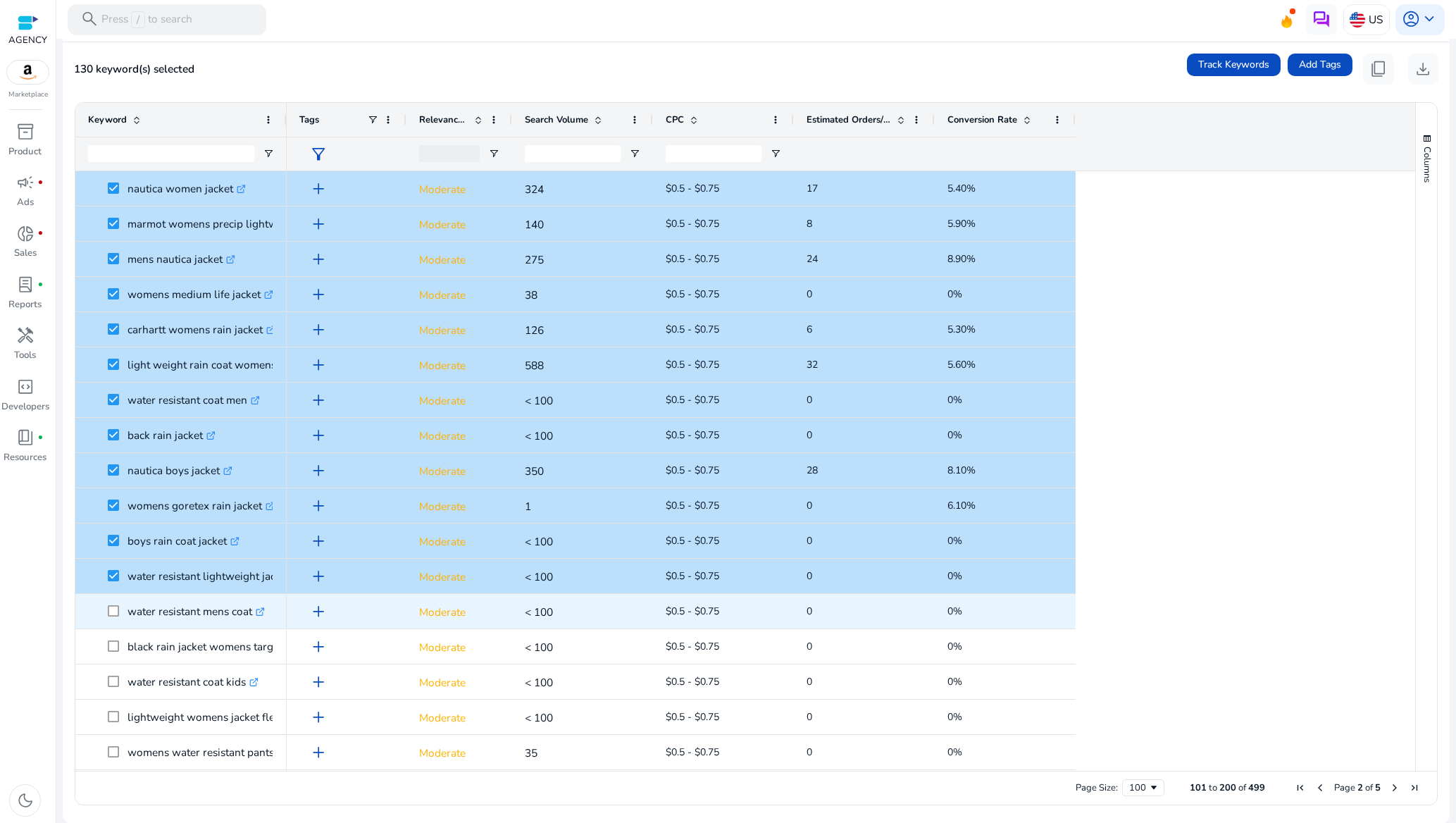
click at [121, 615] on span at bounding box center [118, 611] width 20 height 29
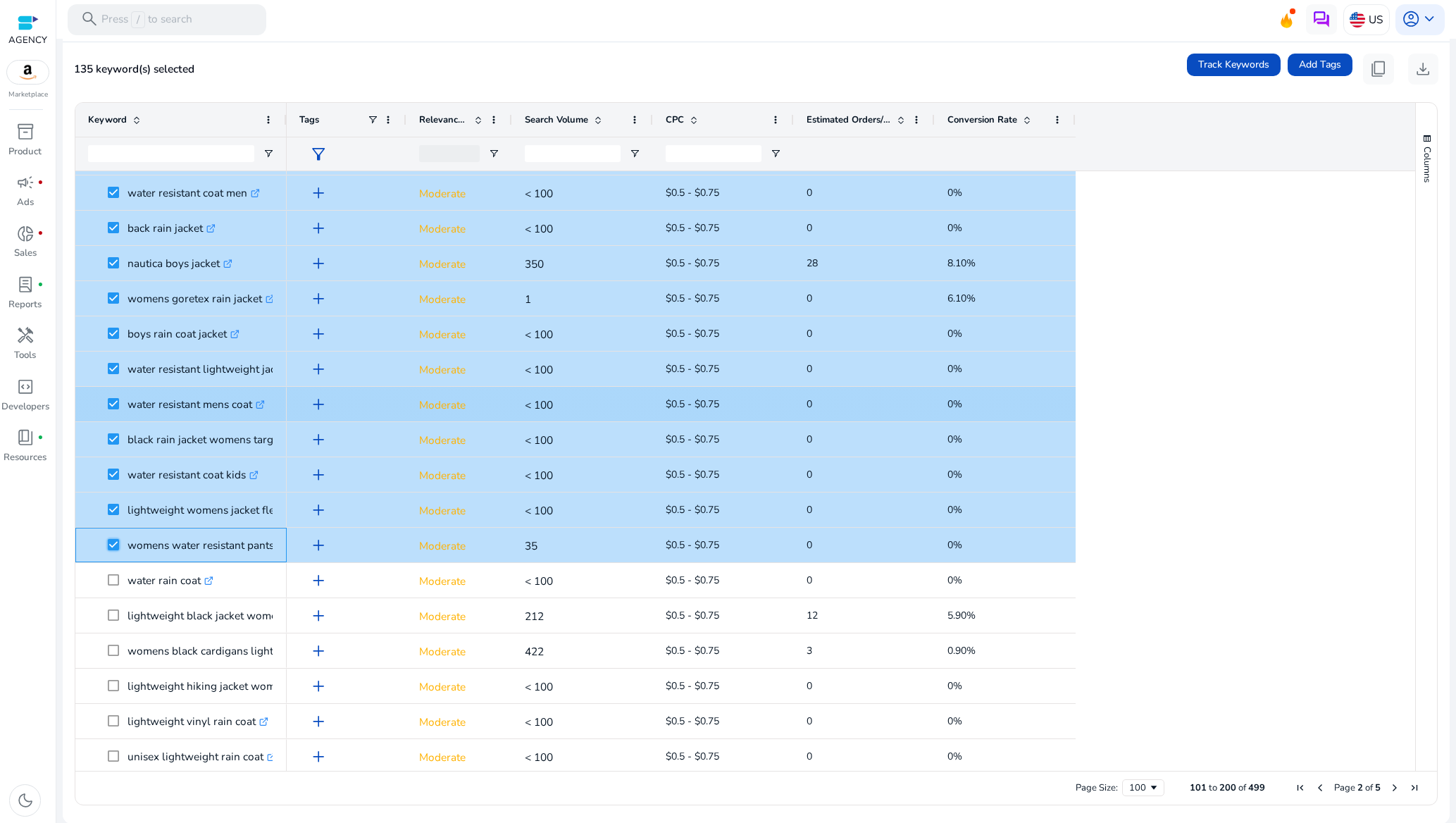
scroll to position [846, 0]
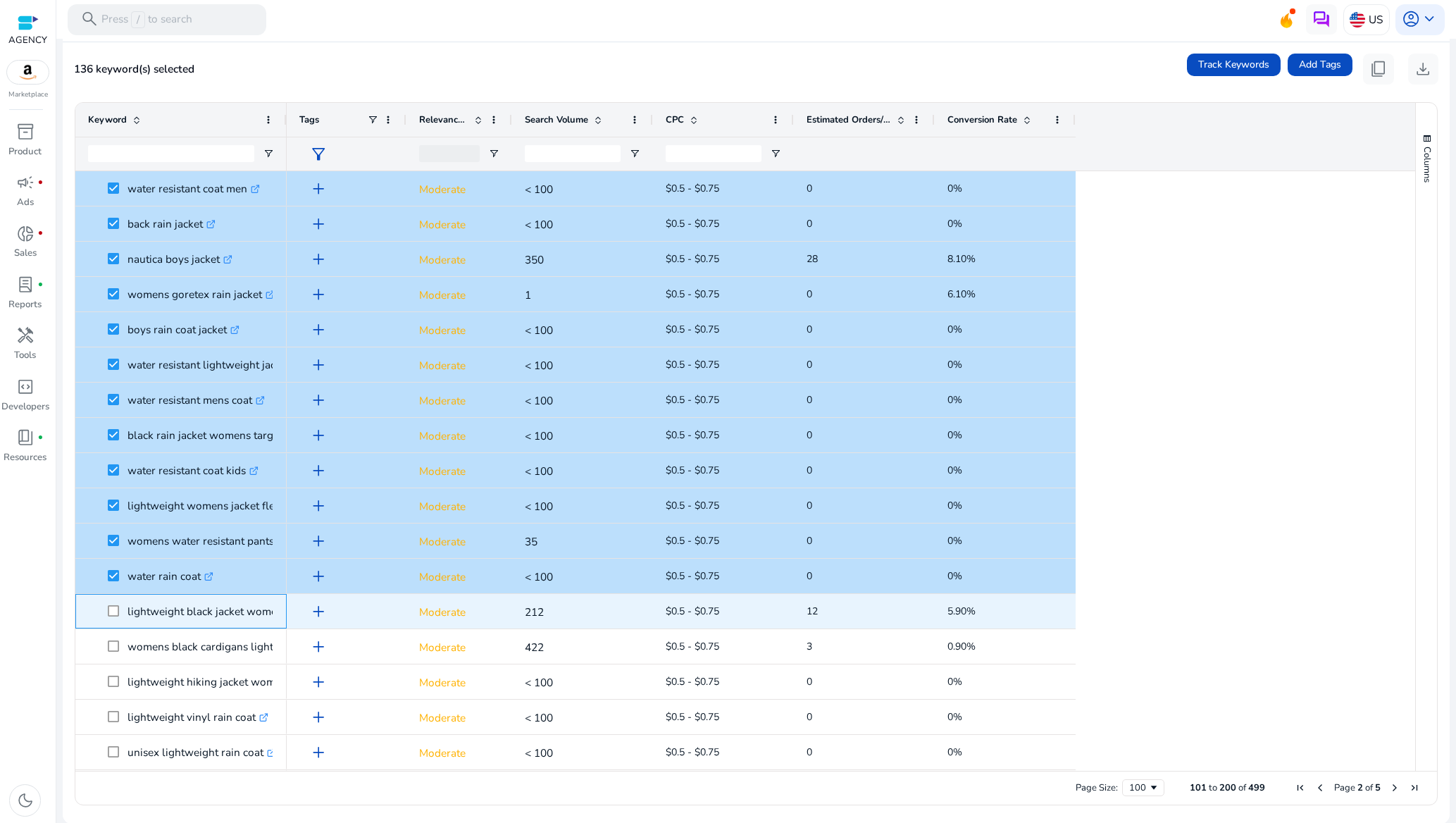
click at [119, 603] on span at bounding box center [118, 611] width 20 height 29
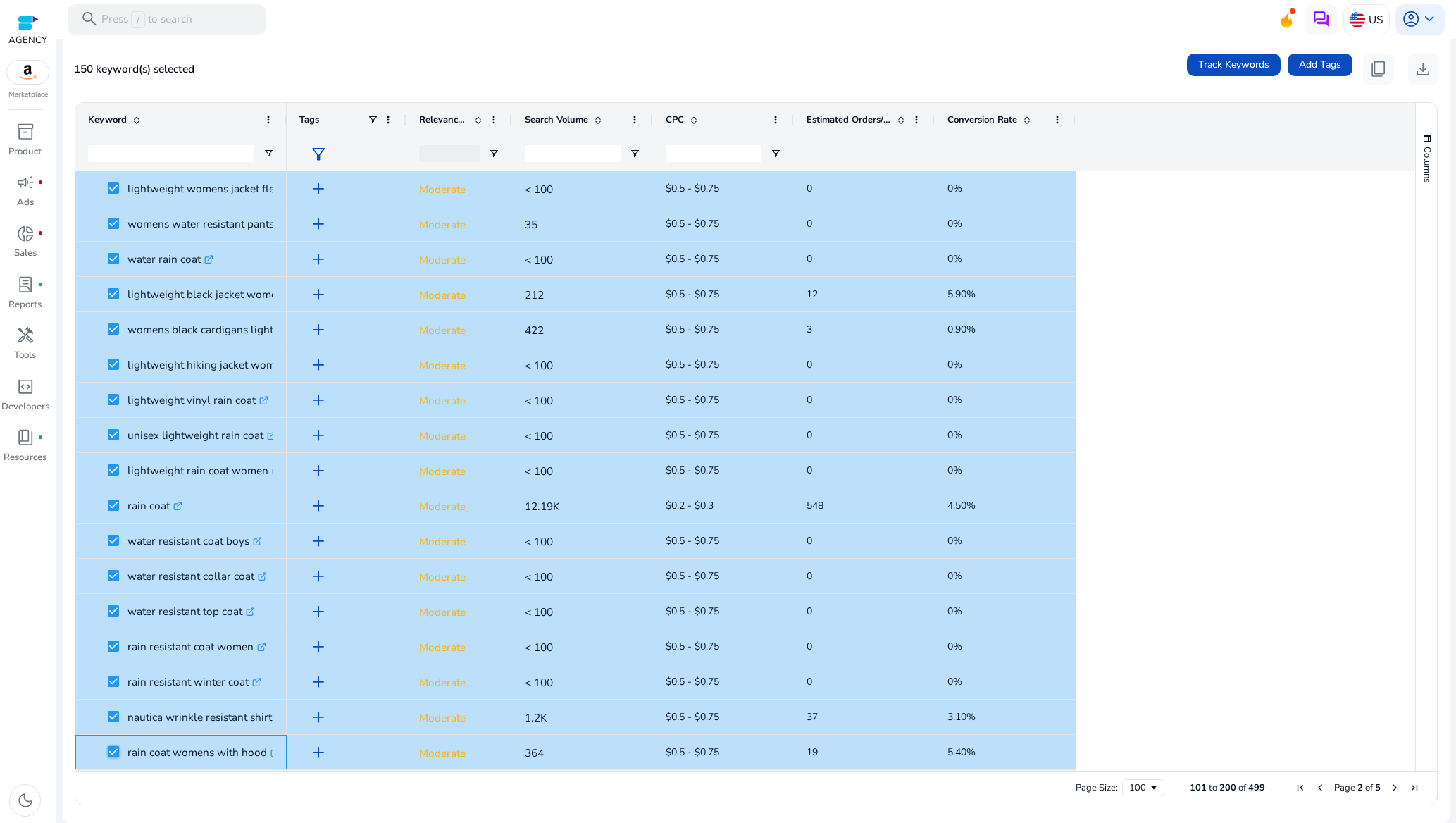
scroll to position [1374, 0]
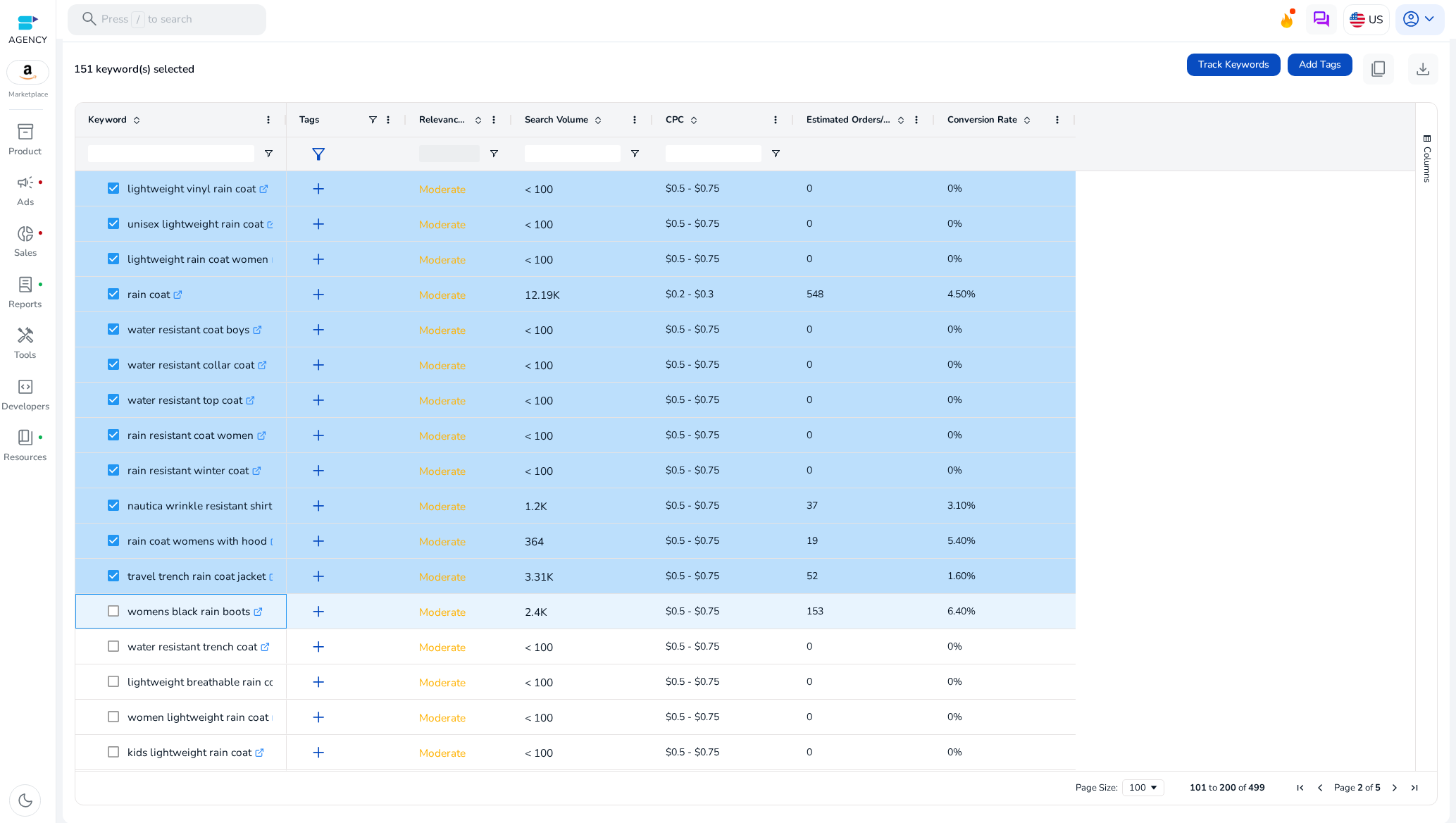
click at [106, 616] on span "womens black rain boots .st0{fill:#2c8af8}" at bounding box center [181, 611] width 186 height 29
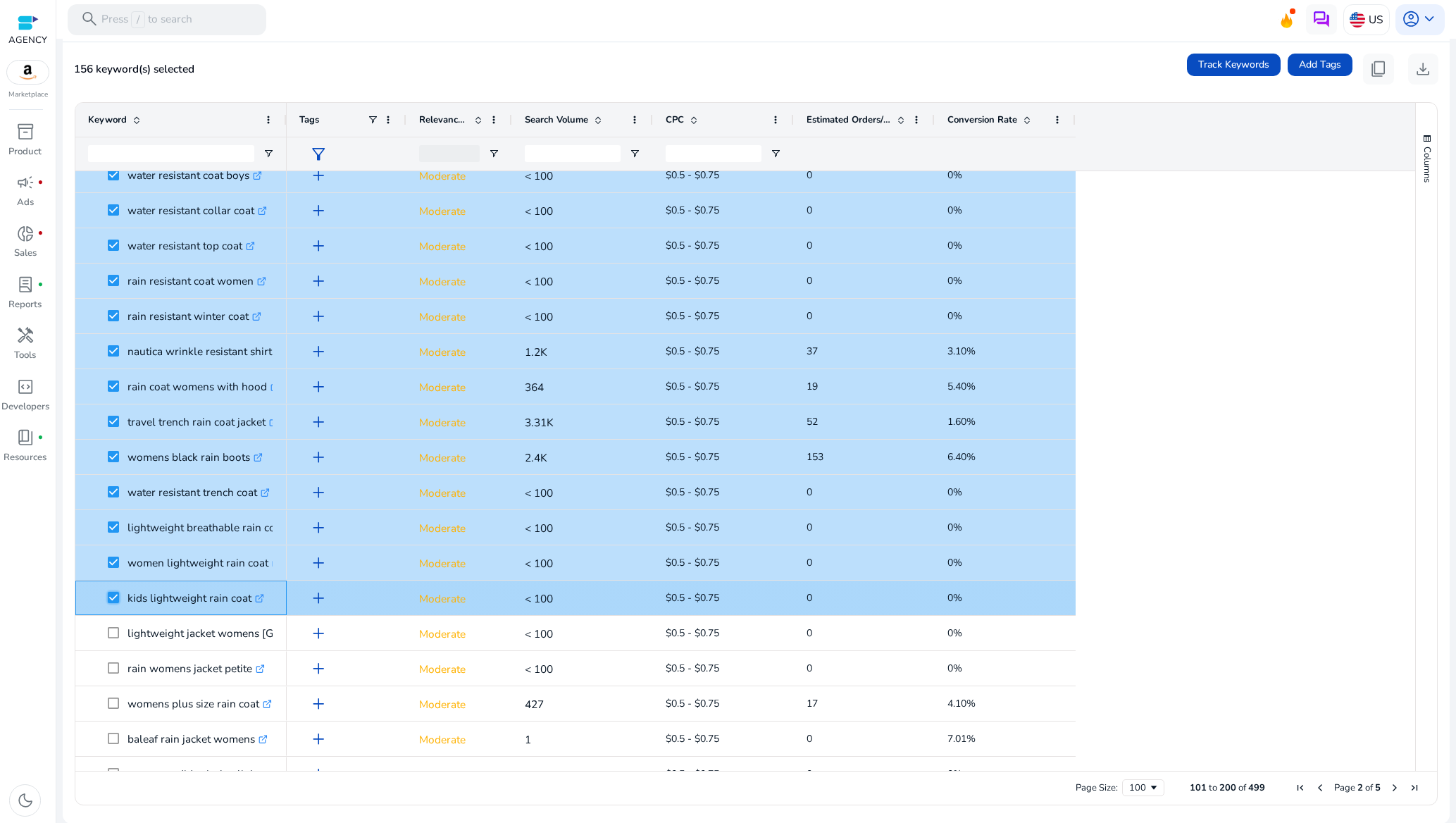
scroll to position [1691, 0]
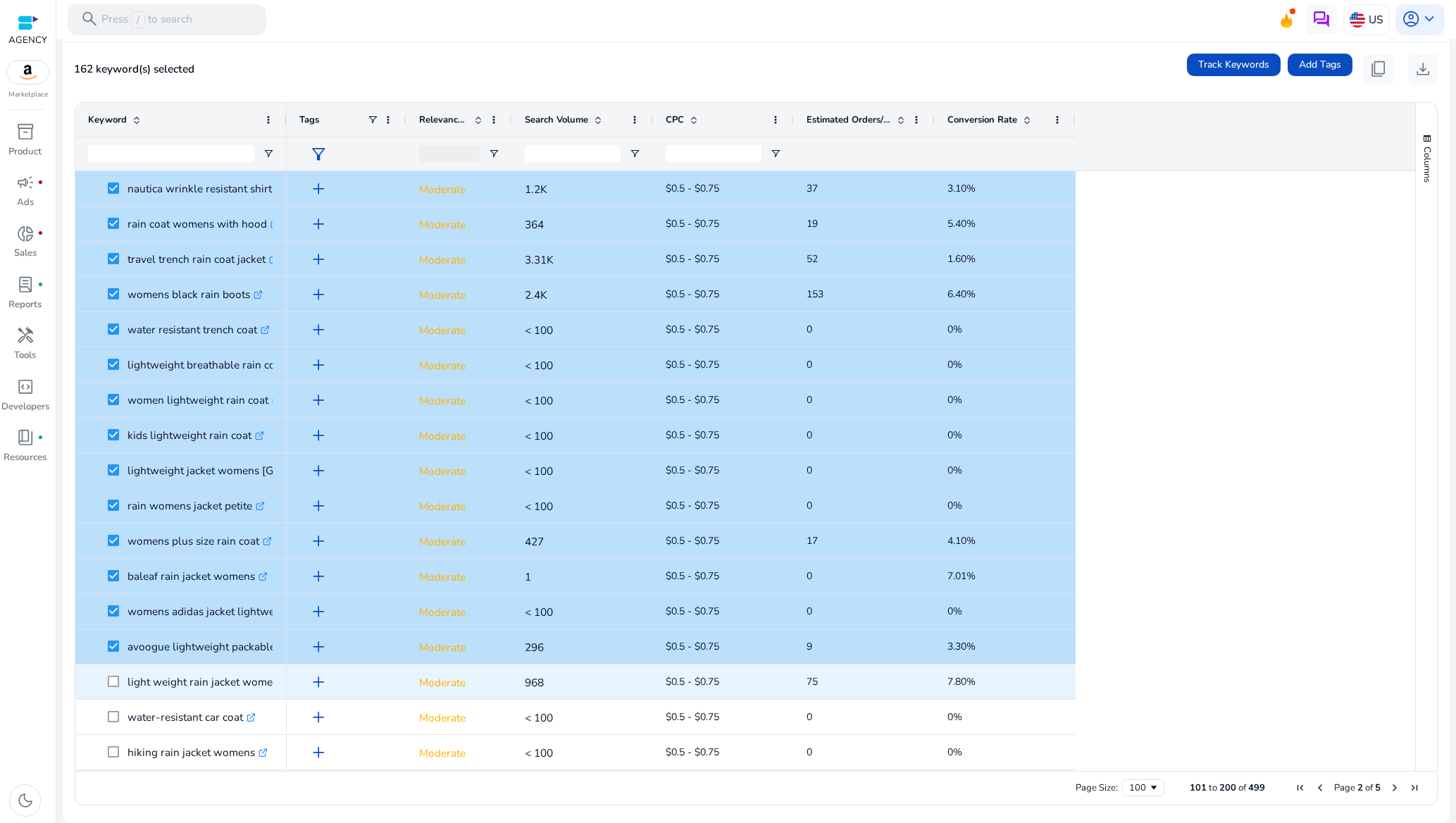
click at [116, 675] on span at bounding box center [118, 682] width 20 height 29
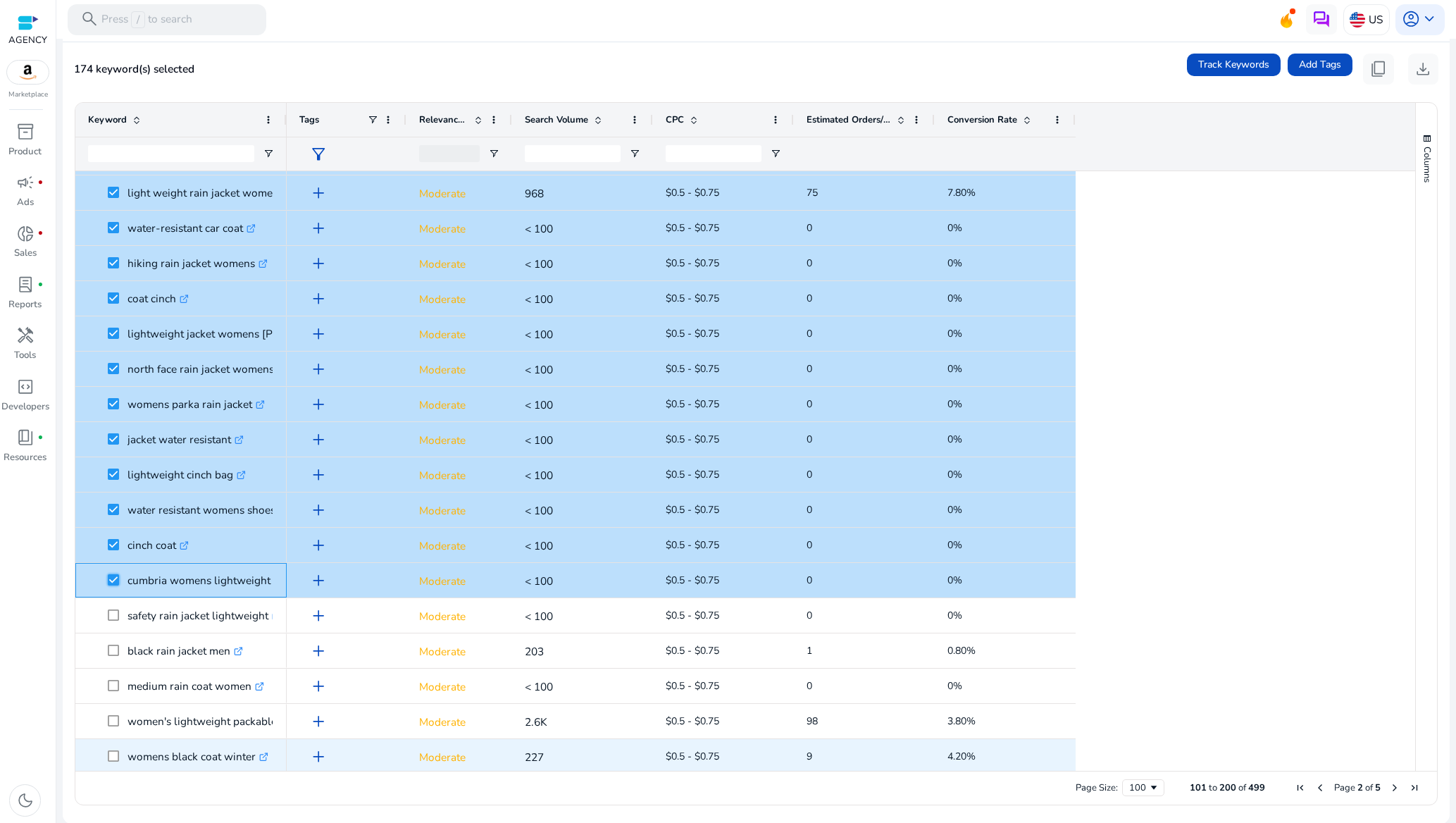
scroll to position [2326, 0]
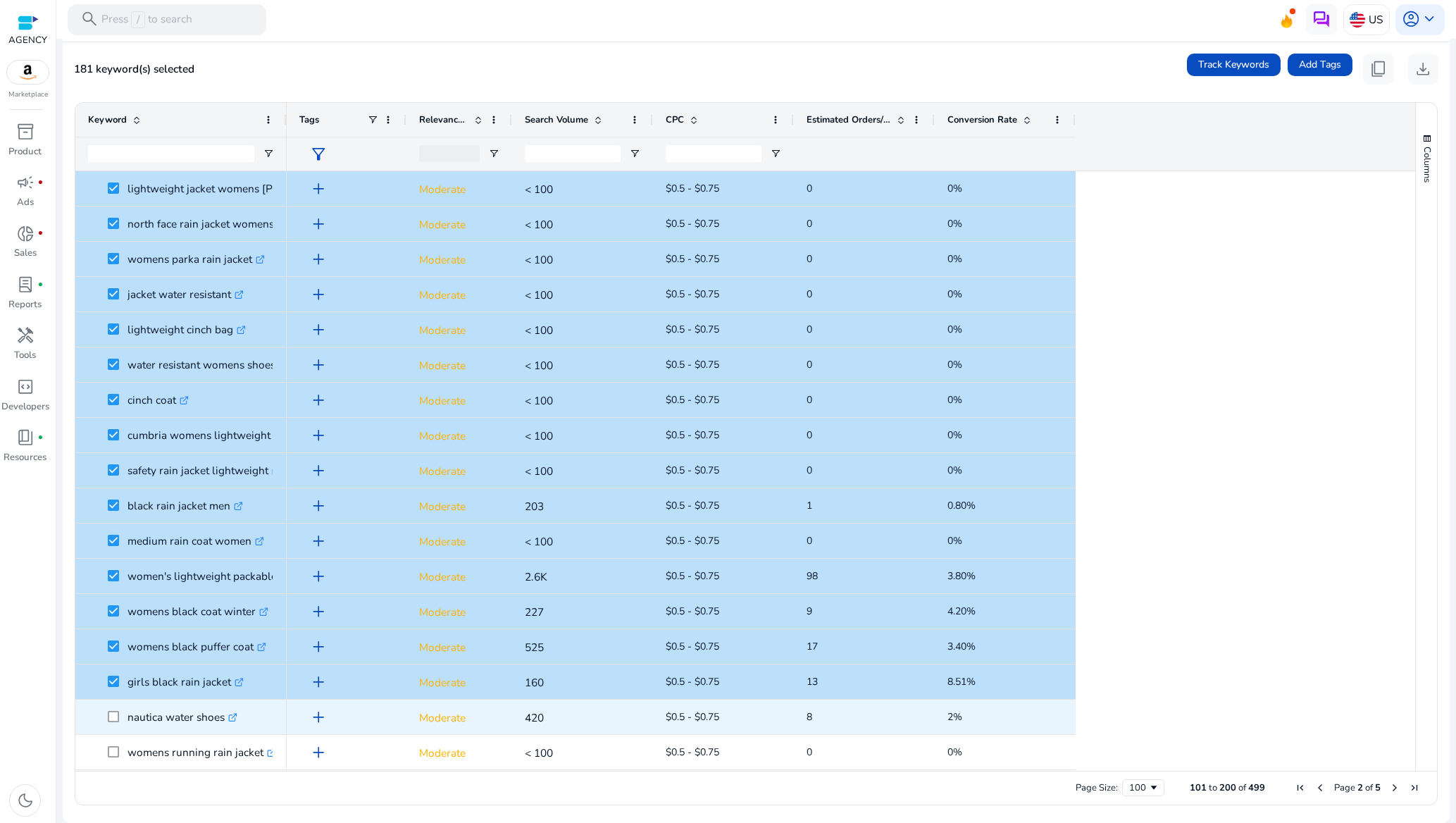
click at [121, 714] on span at bounding box center [118, 716] width 20 height 29
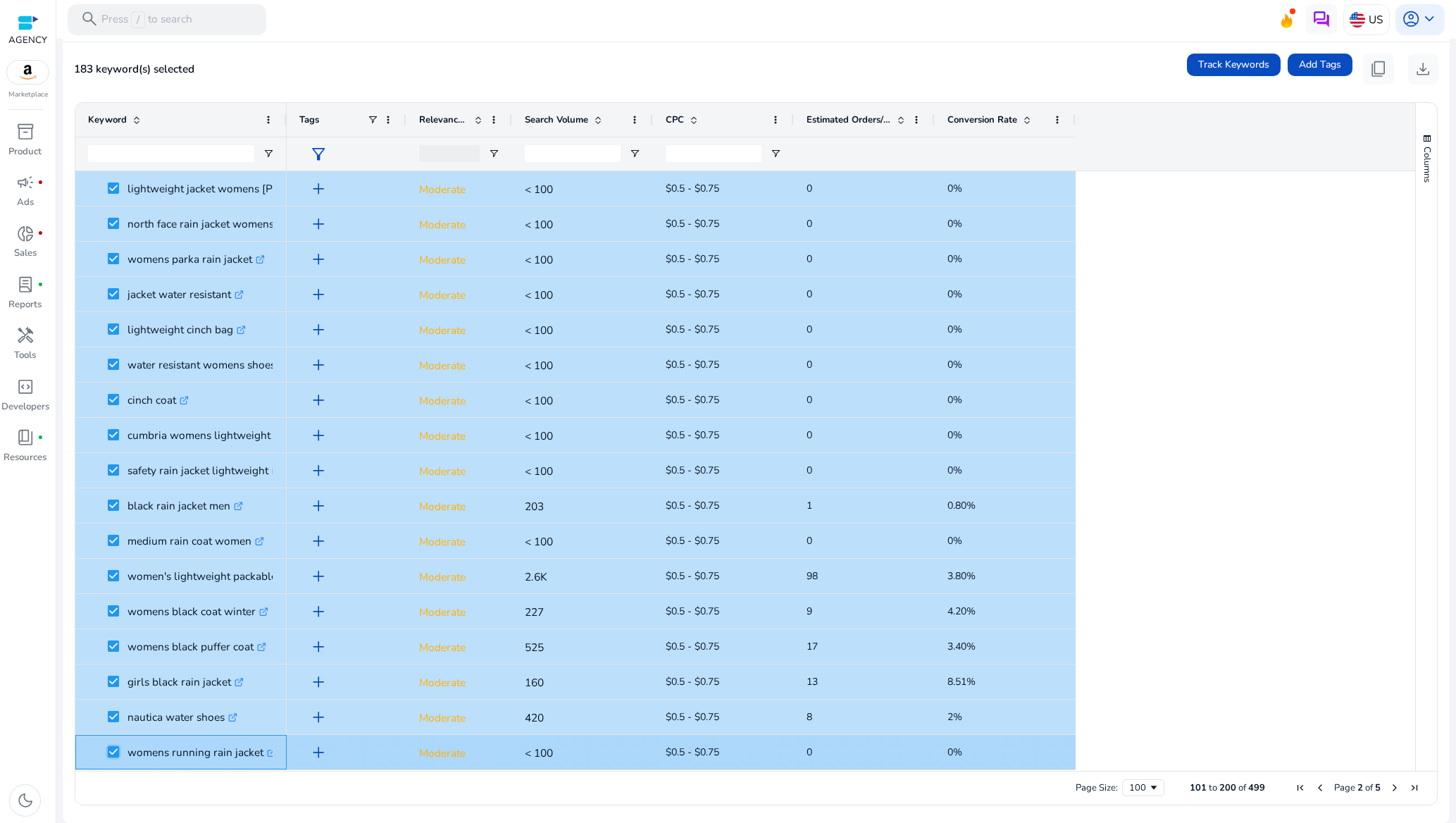
scroll to position [2748, 0]
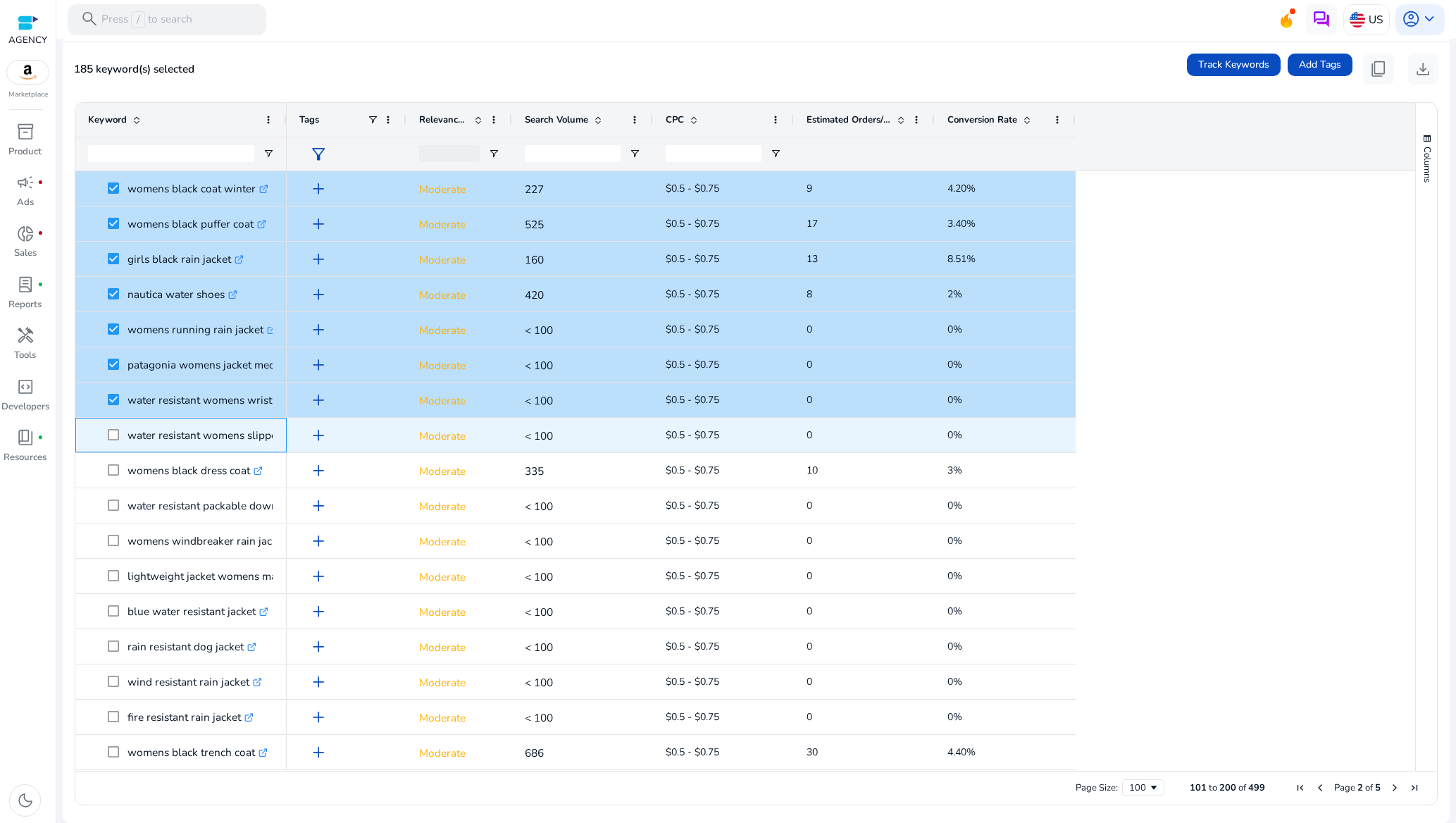
click at [115, 440] on span at bounding box center [118, 435] width 20 height 29
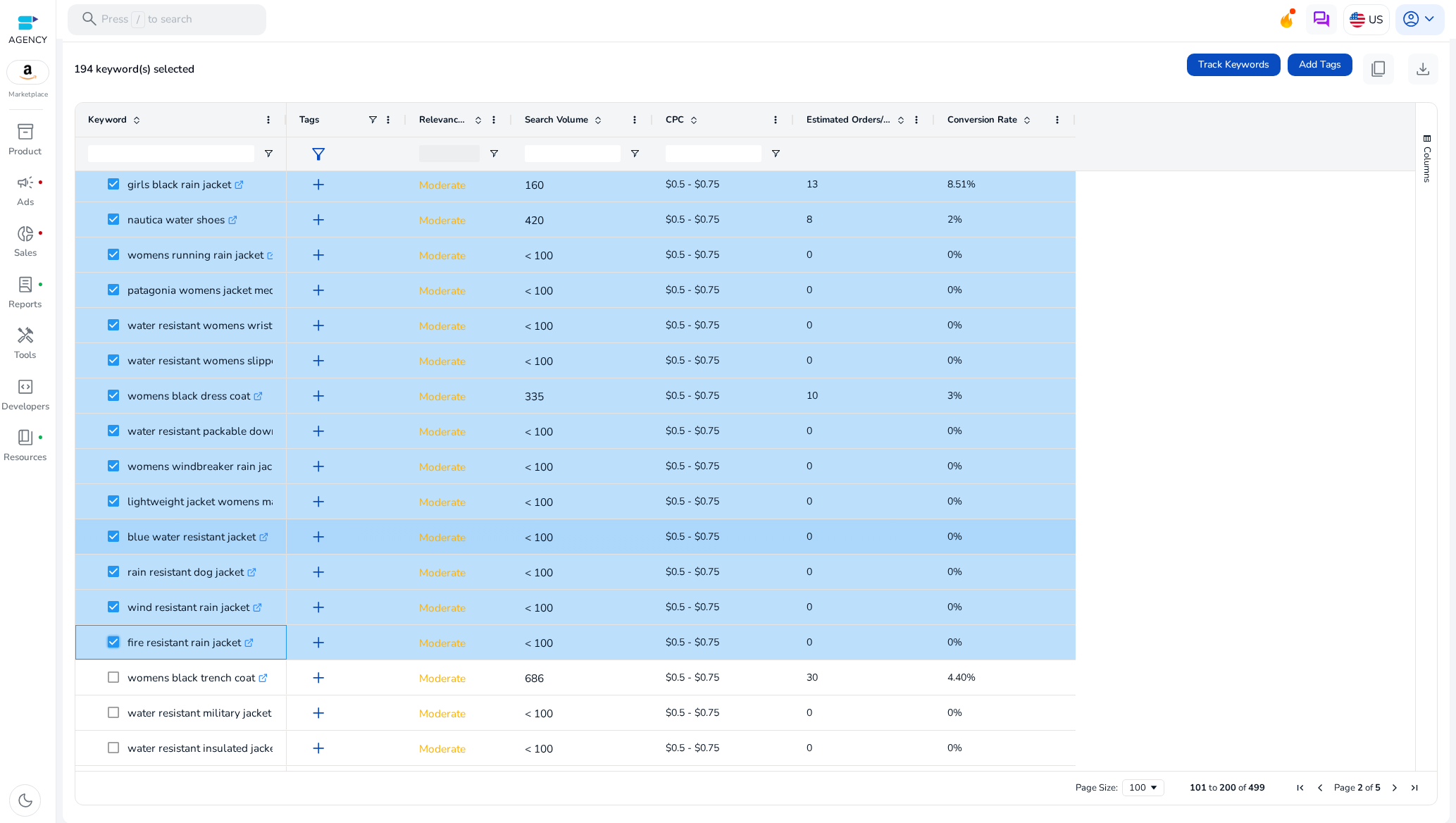
scroll to position [2923, 0]
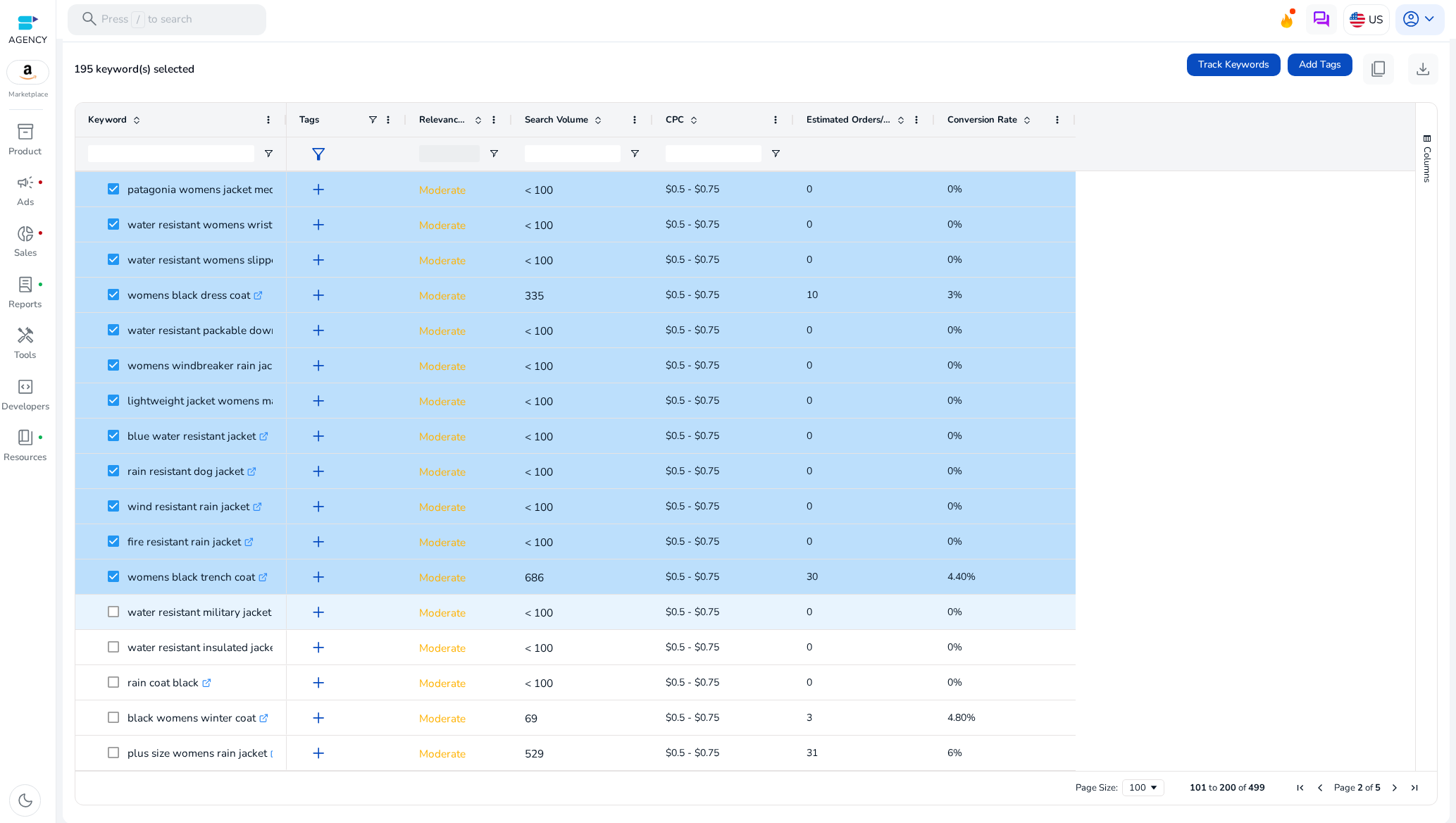
click at [110, 618] on span at bounding box center [118, 611] width 20 height 29
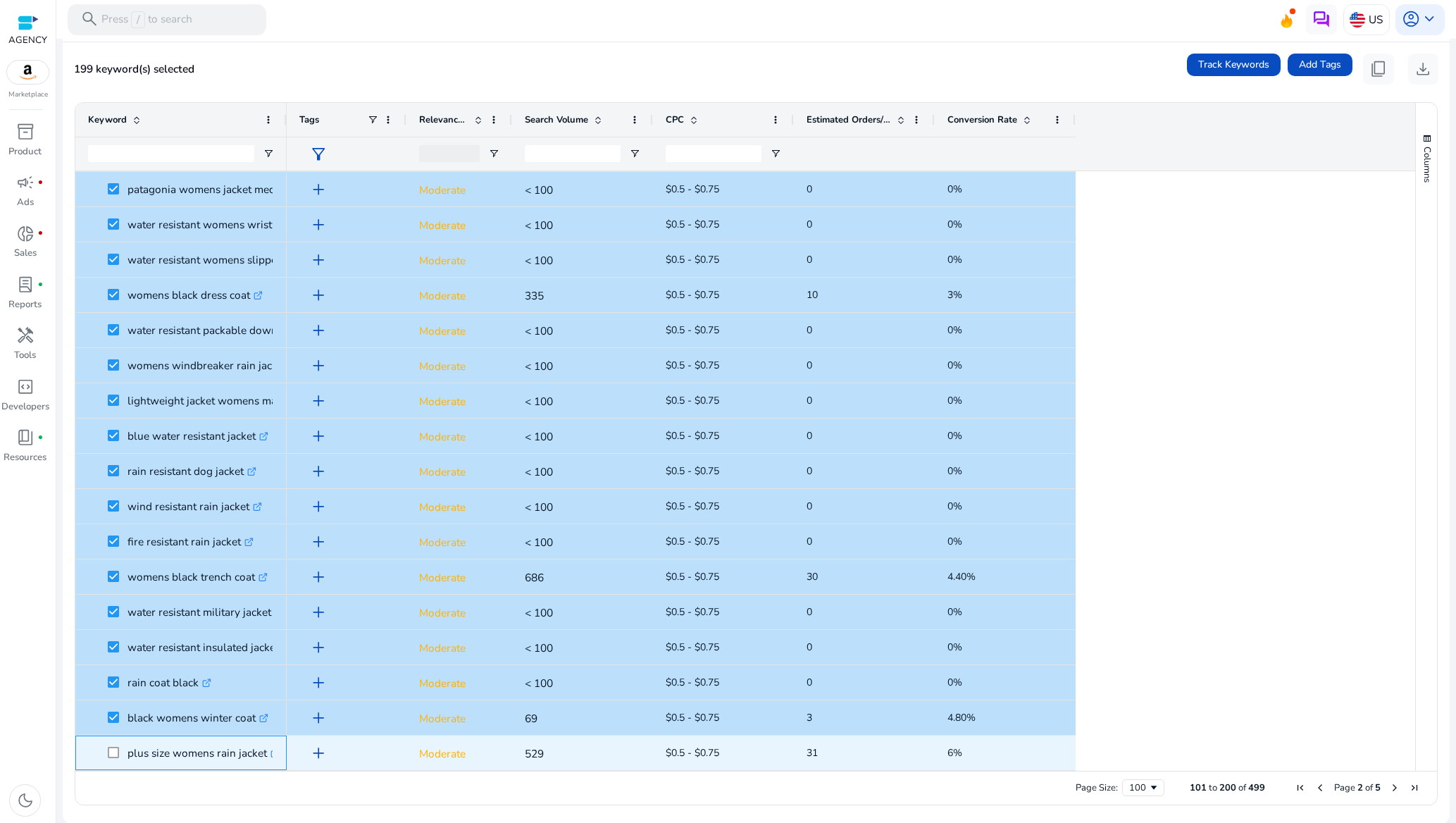
click at [119, 743] on span at bounding box center [118, 753] width 20 height 29
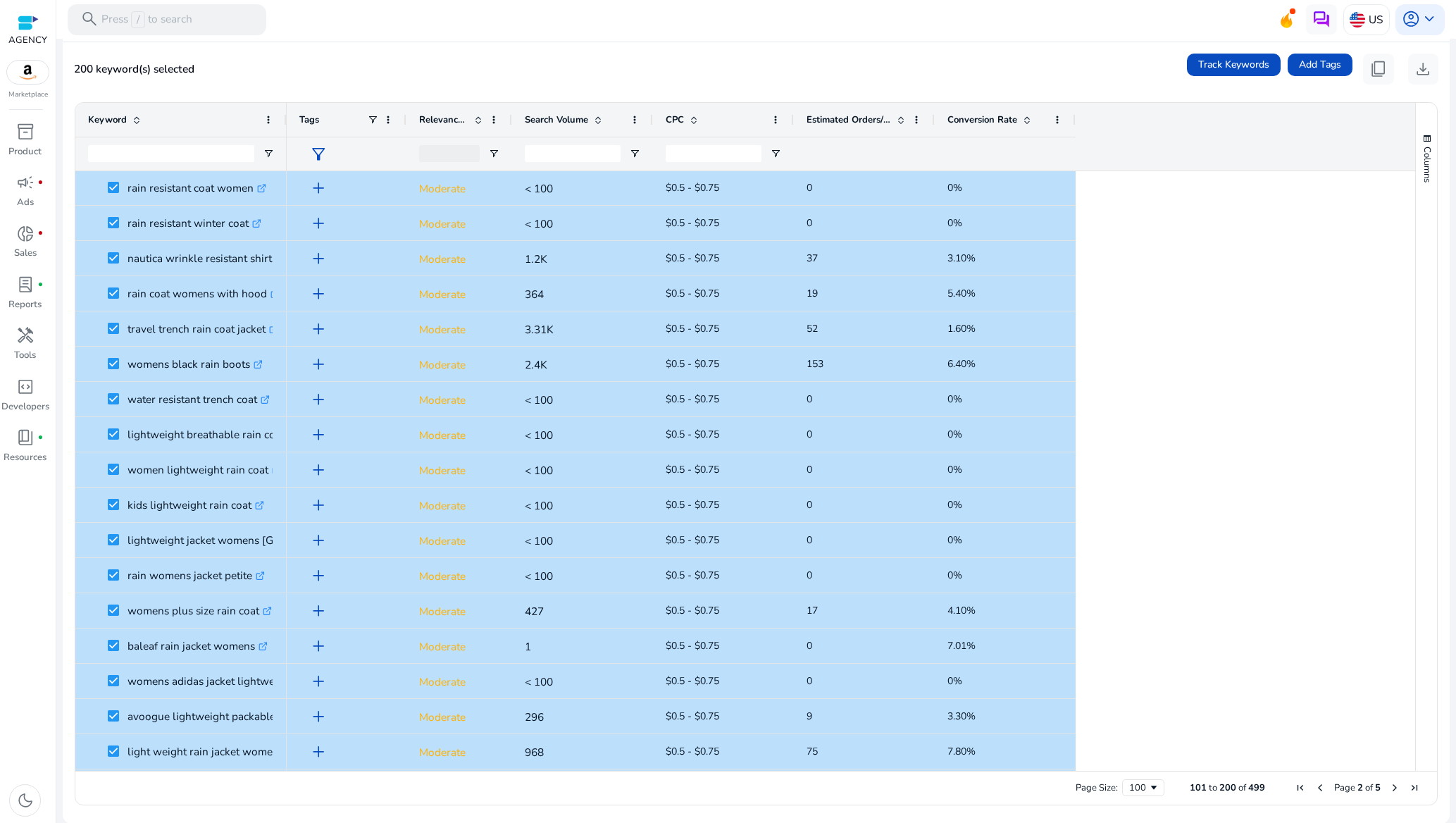
scroll to position [0, 0]
click at [1381, 66] on span "content_copy" at bounding box center [1379, 69] width 18 height 18
click at [1056, 80] on div "200 keyword(s) selected Track Keywords Add Tags content_copy download" at bounding box center [756, 69] width 1364 height 31
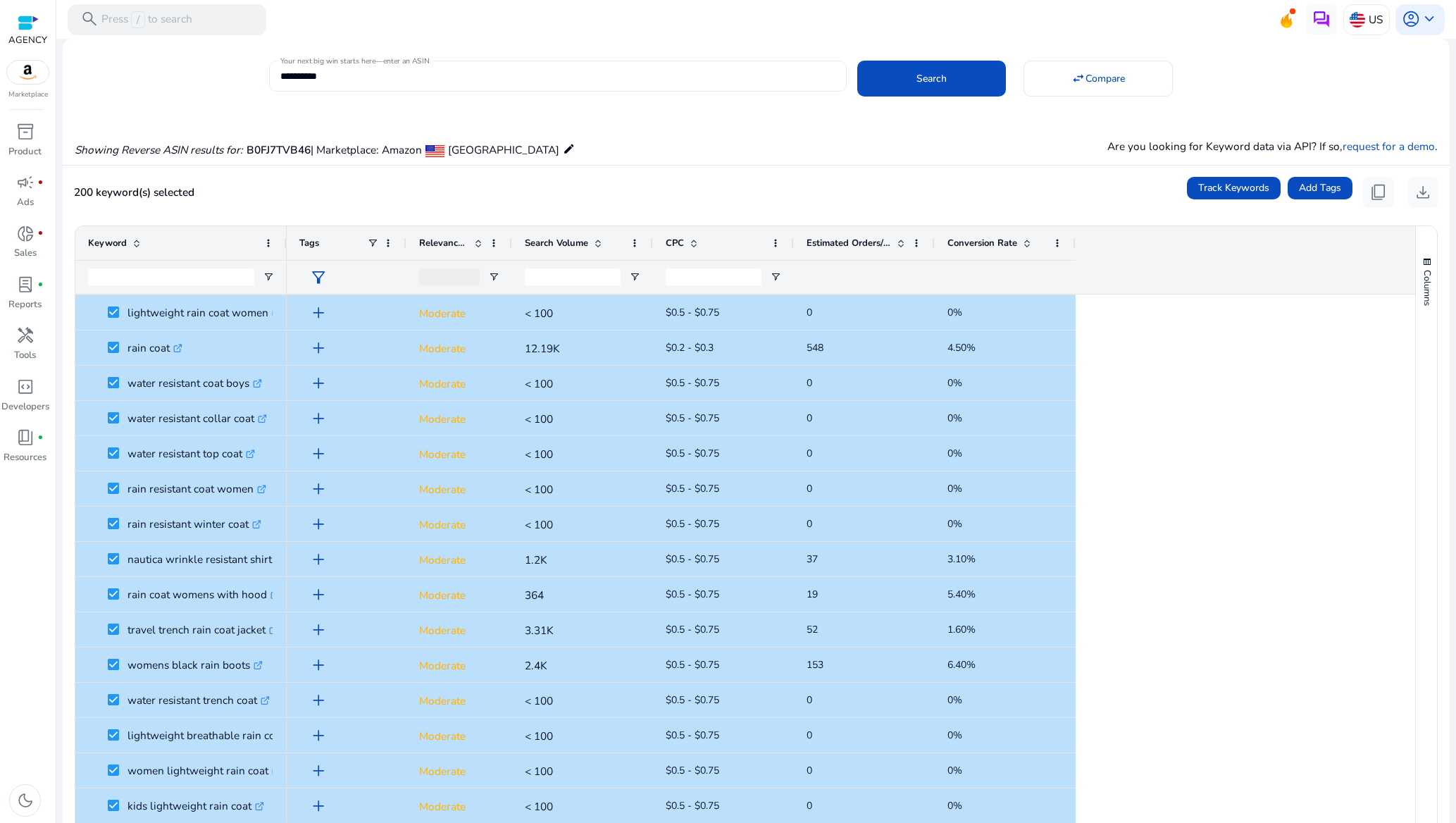
click at [353, 78] on input "**********" at bounding box center [558, 76] width 555 height 16
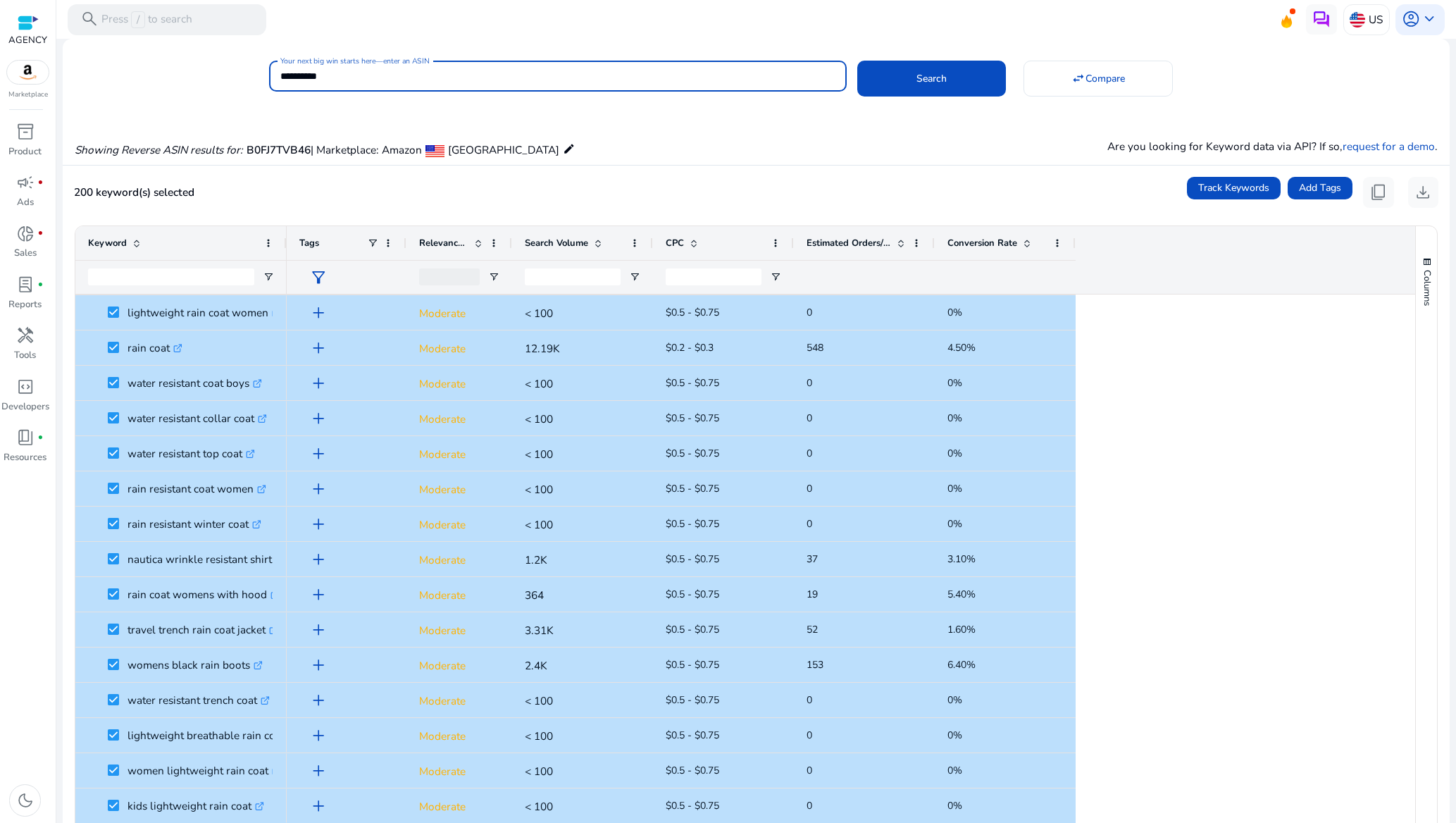
click at [353, 78] on input "**********" at bounding box center [558, 76] width 555 height 16
paste input
type input "**********"
click at [939, 72] on span "Search" at bounding box center [931, 78] width 31 height 15
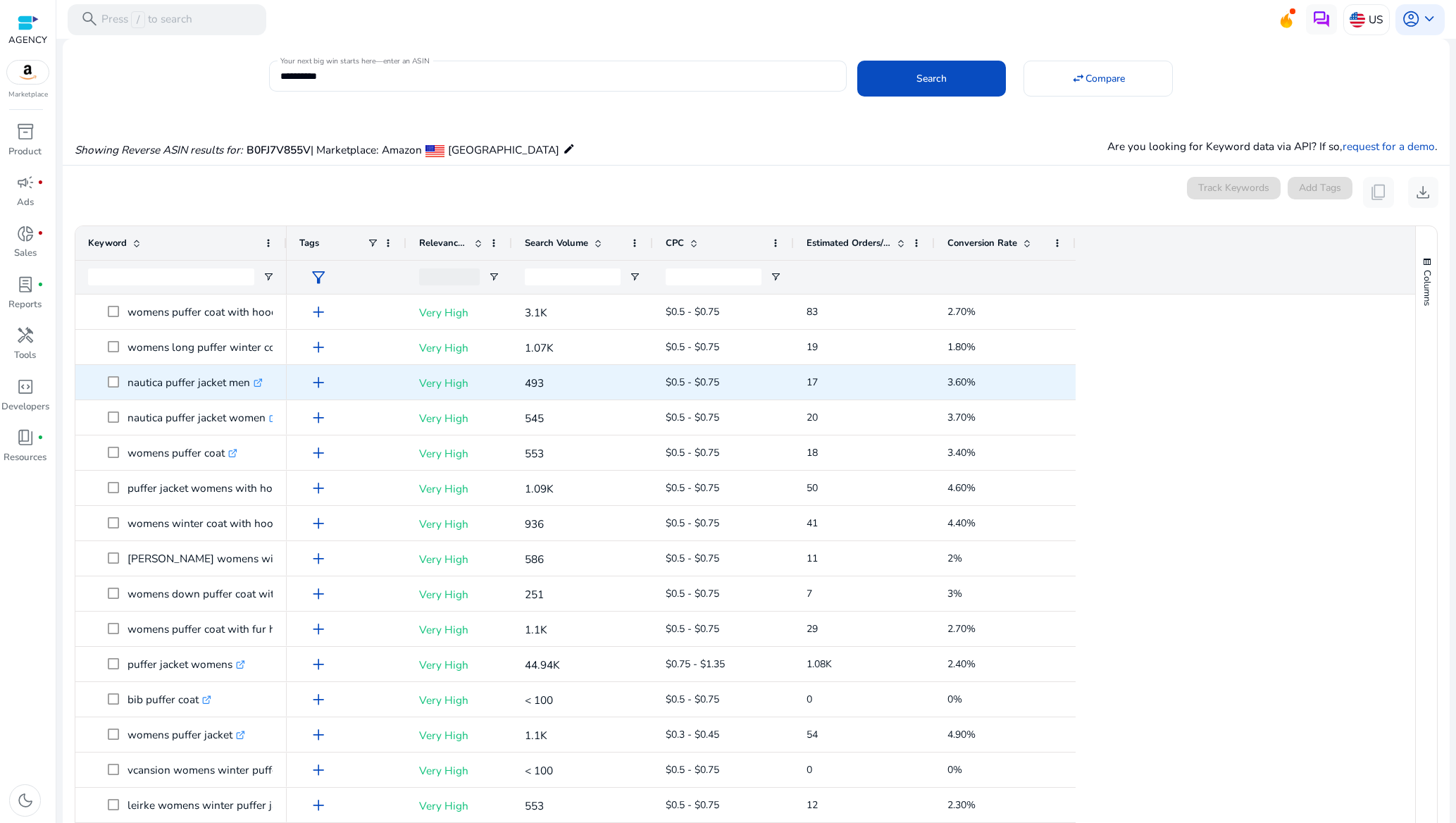
scroll to position [104, 0]
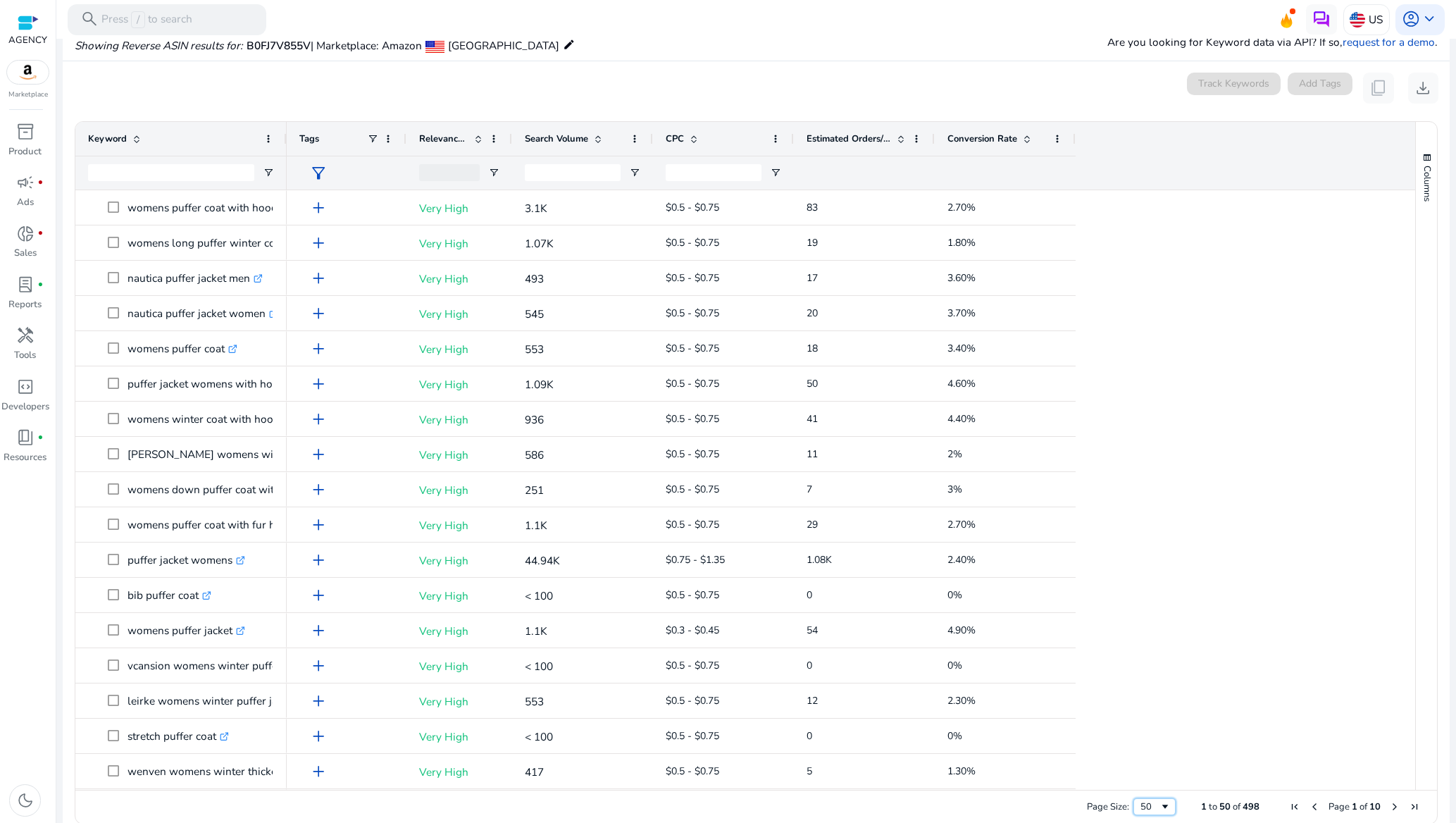
click at [1159, 801] on span "Page Size" at bounding box center [1165, 807] width 11 height 11
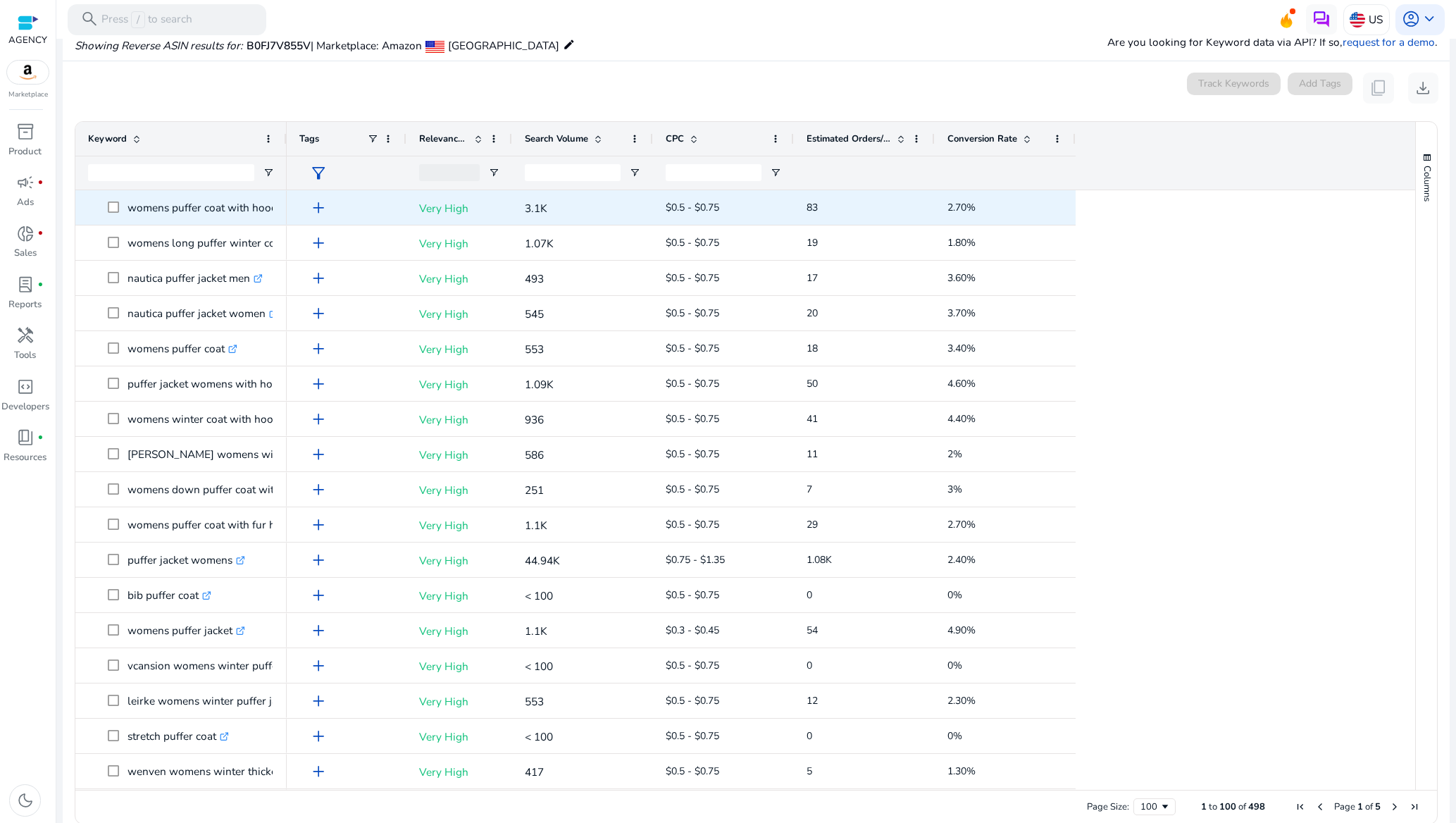
click at [114, 214] on span at bounding box center [118, 207] width 20 height 29
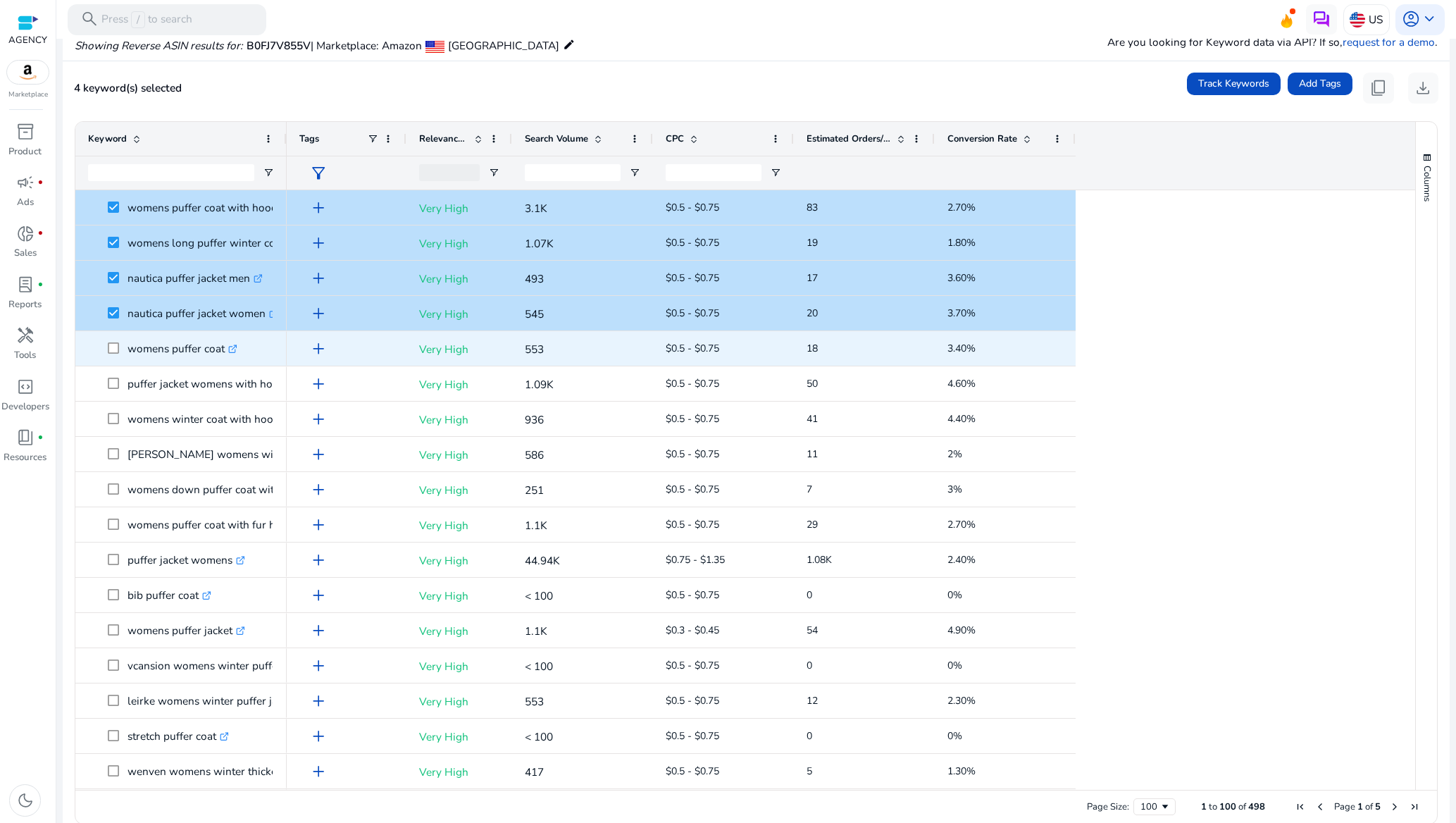
click at [113, 343] on span at bounding box center [118, 348] width 20 height 29
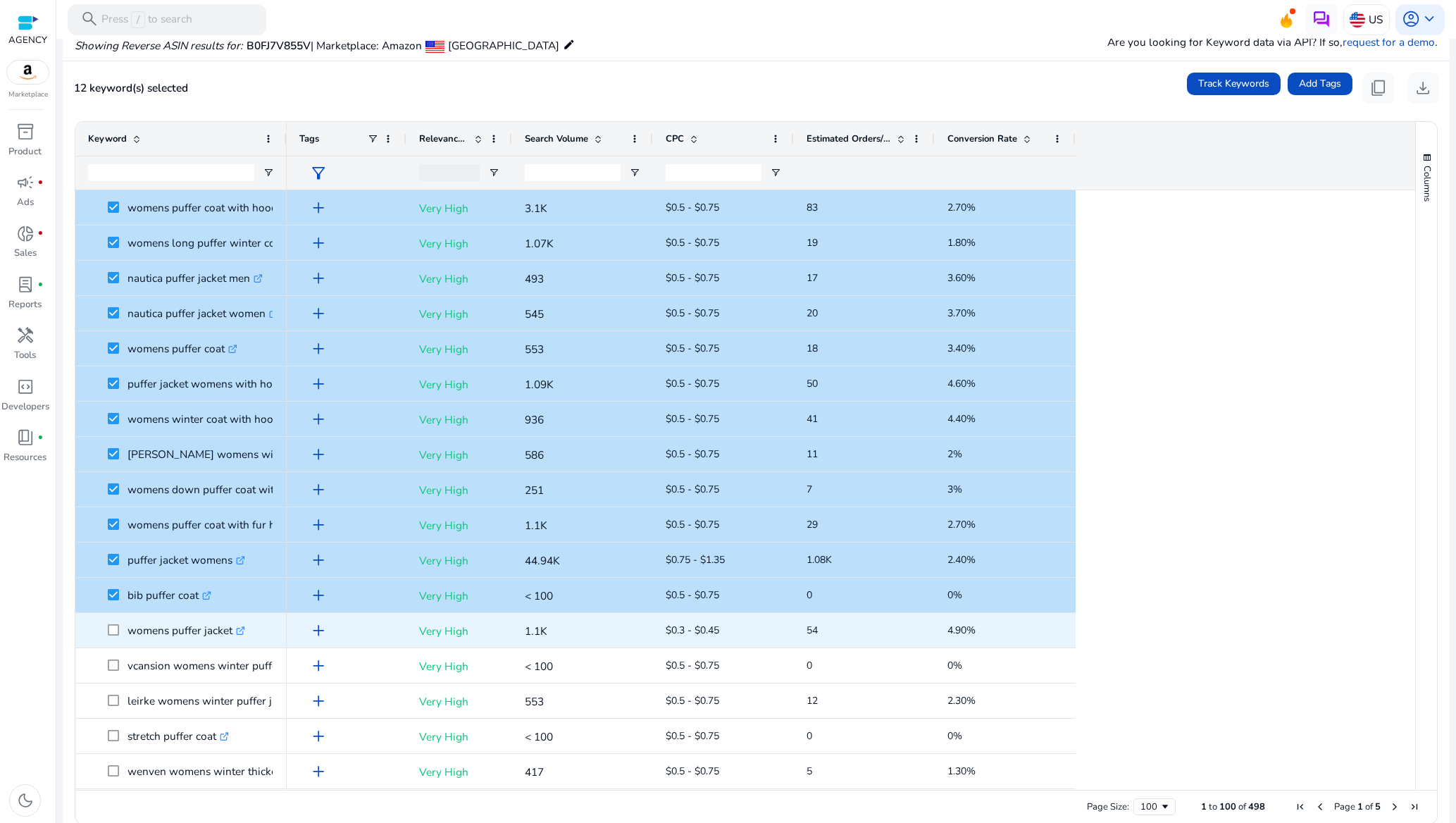
click at [106, 628] on span "womens puffer jacket .st0{fill:#2c8af8}" at bounding box center [181, 630] width 186 height 29
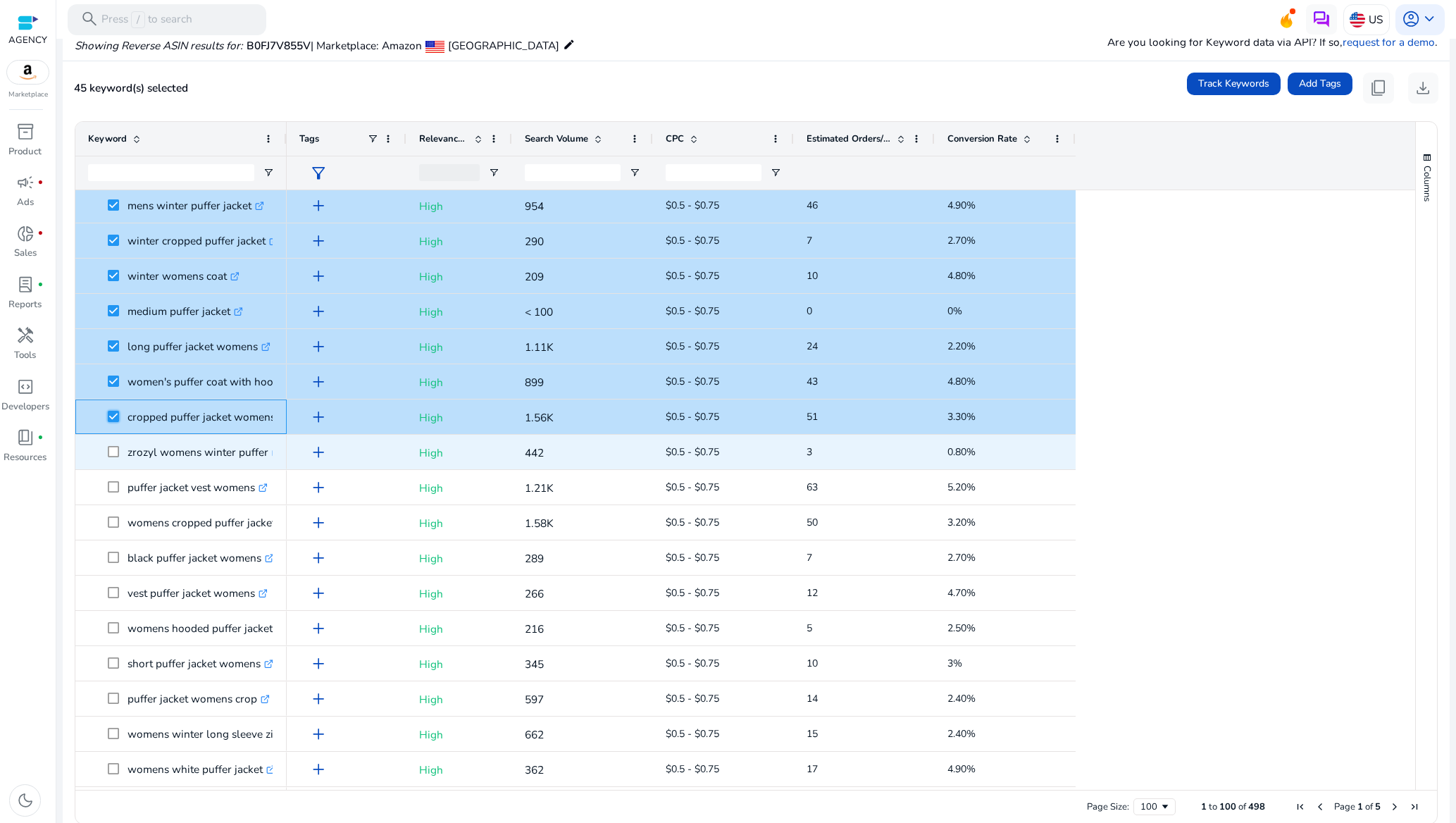
scroll to position [1374, 0]
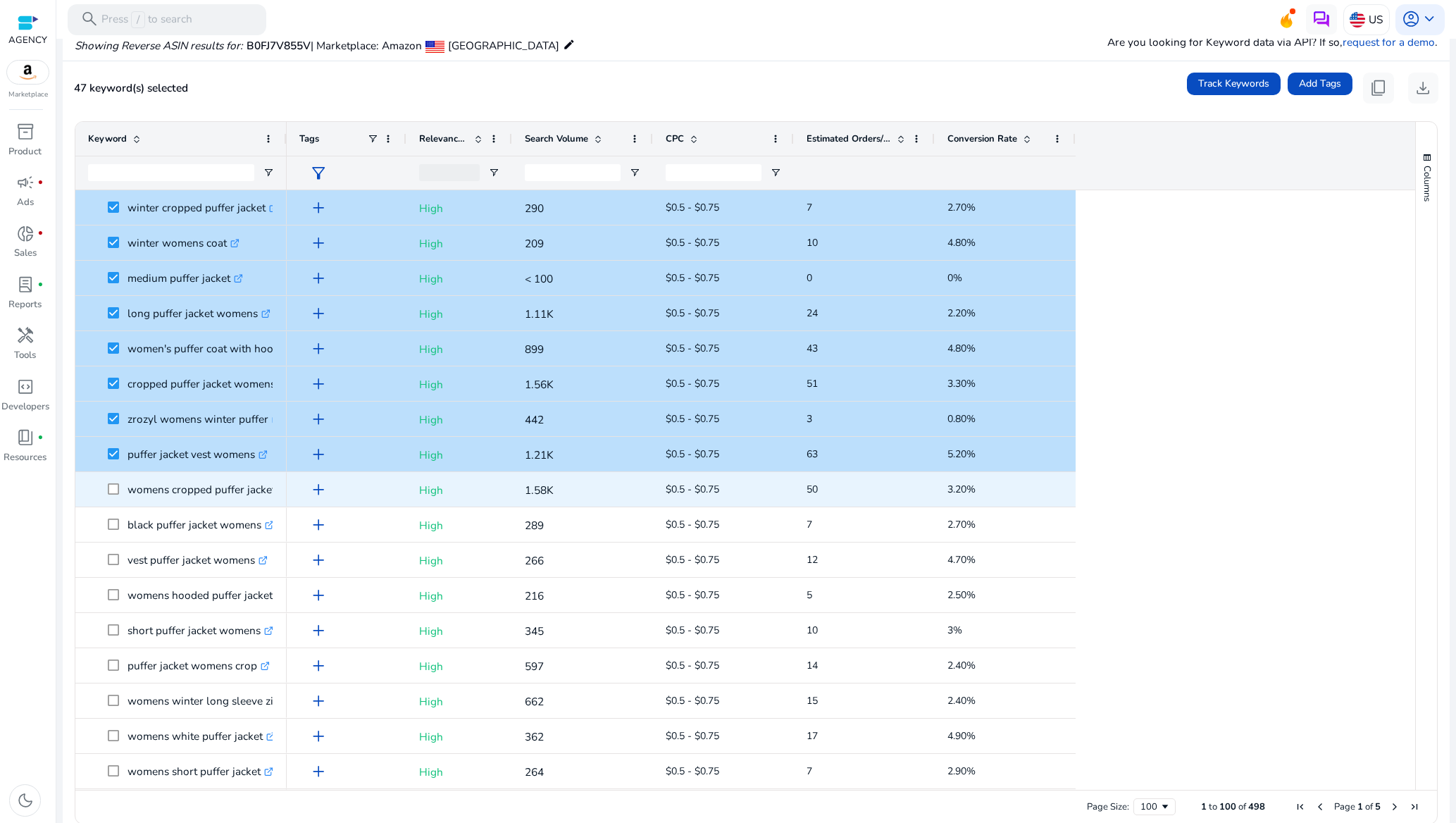
click at [115, 497] on span at bounding box center [118, 489] width 20 height 29
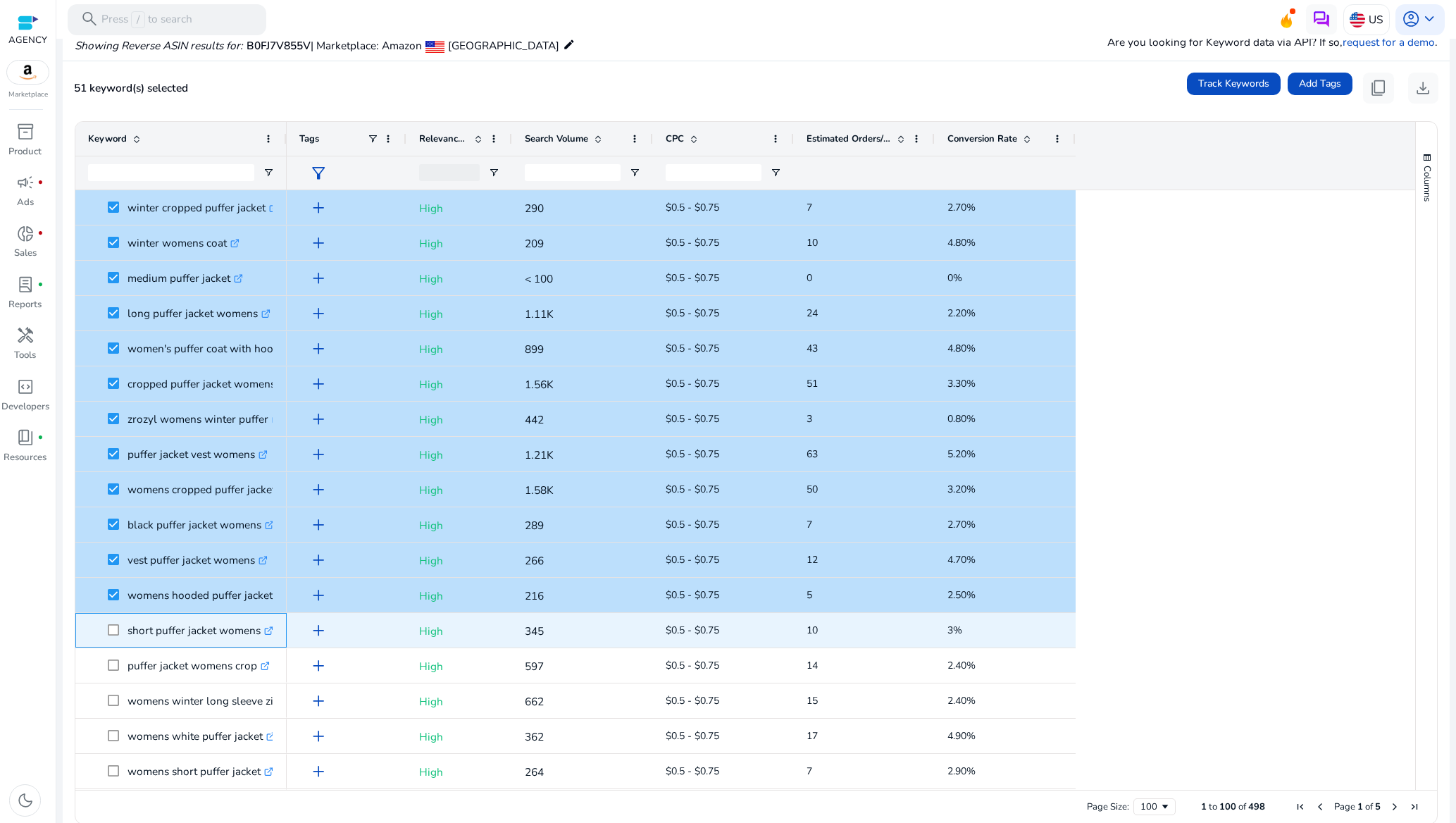
click at [110, 636] on span at bounding box center [118, 630] width 20 height 29
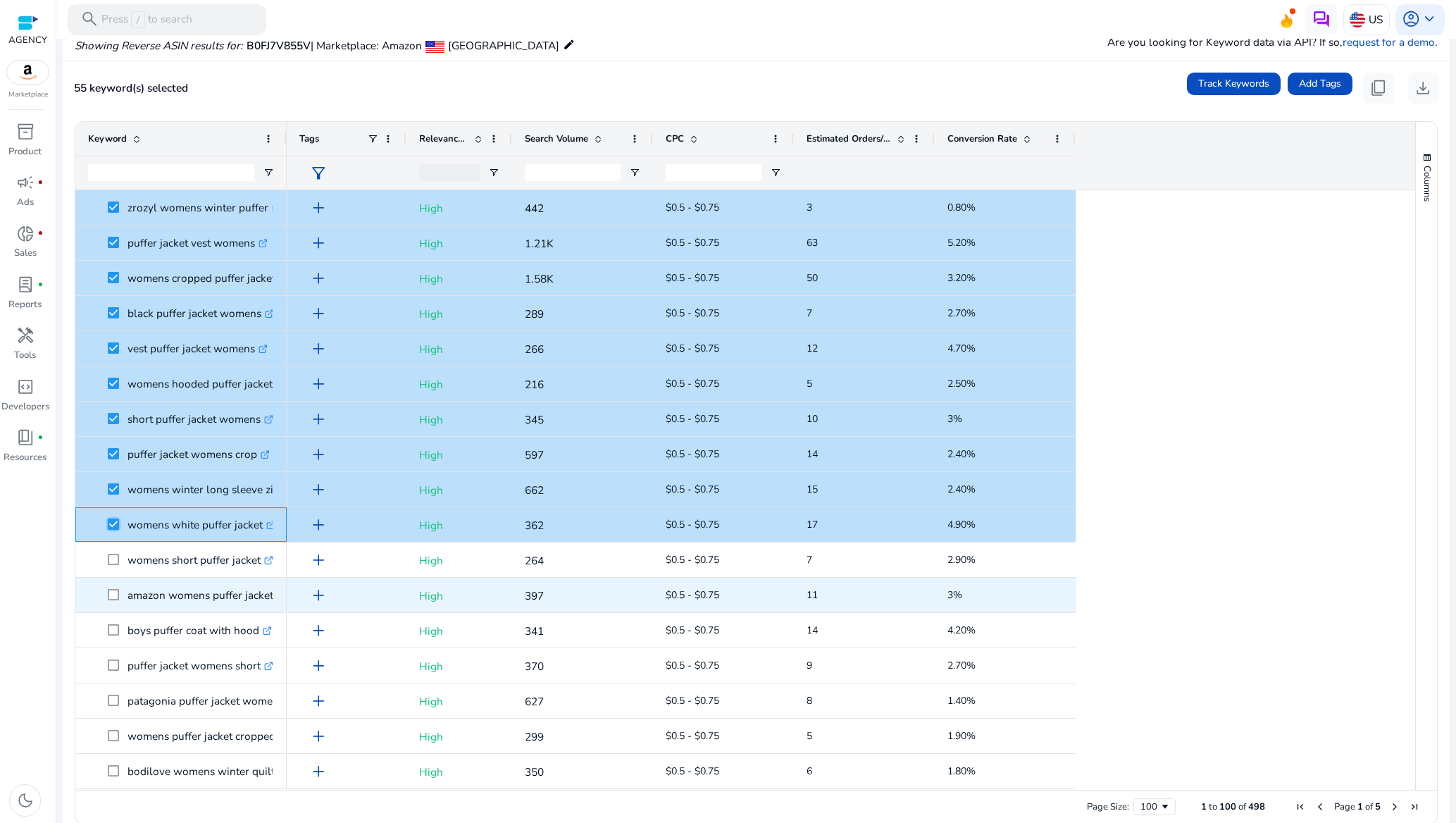
scroll to position [1902, 0]
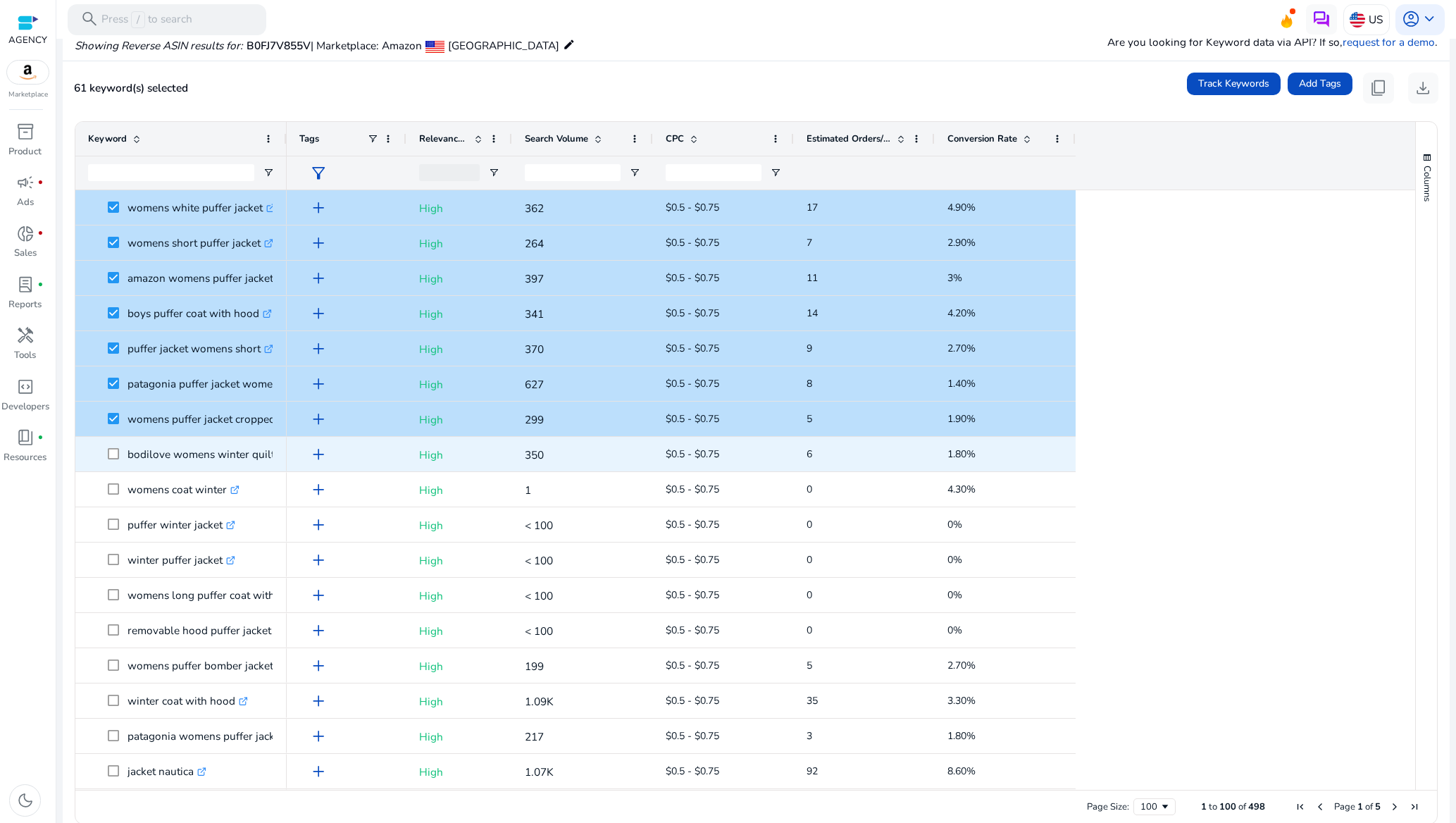
click at [119, 445] on span at bounding box center [118, 454] width 20 height 29
click at [114, 457] on span at bounding box center [118, 454] width 20 height 29
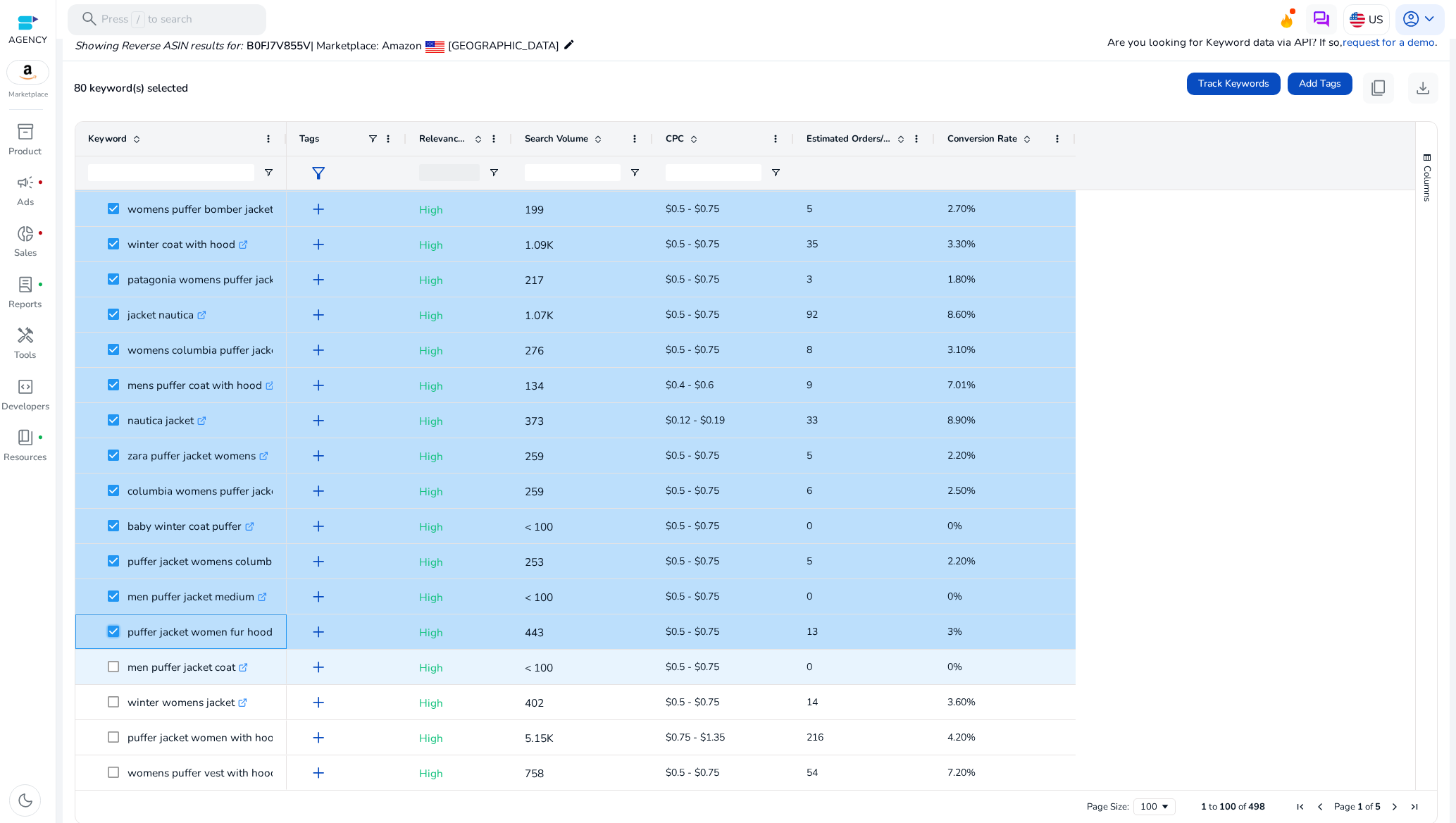
scroll to position [2536, 0]
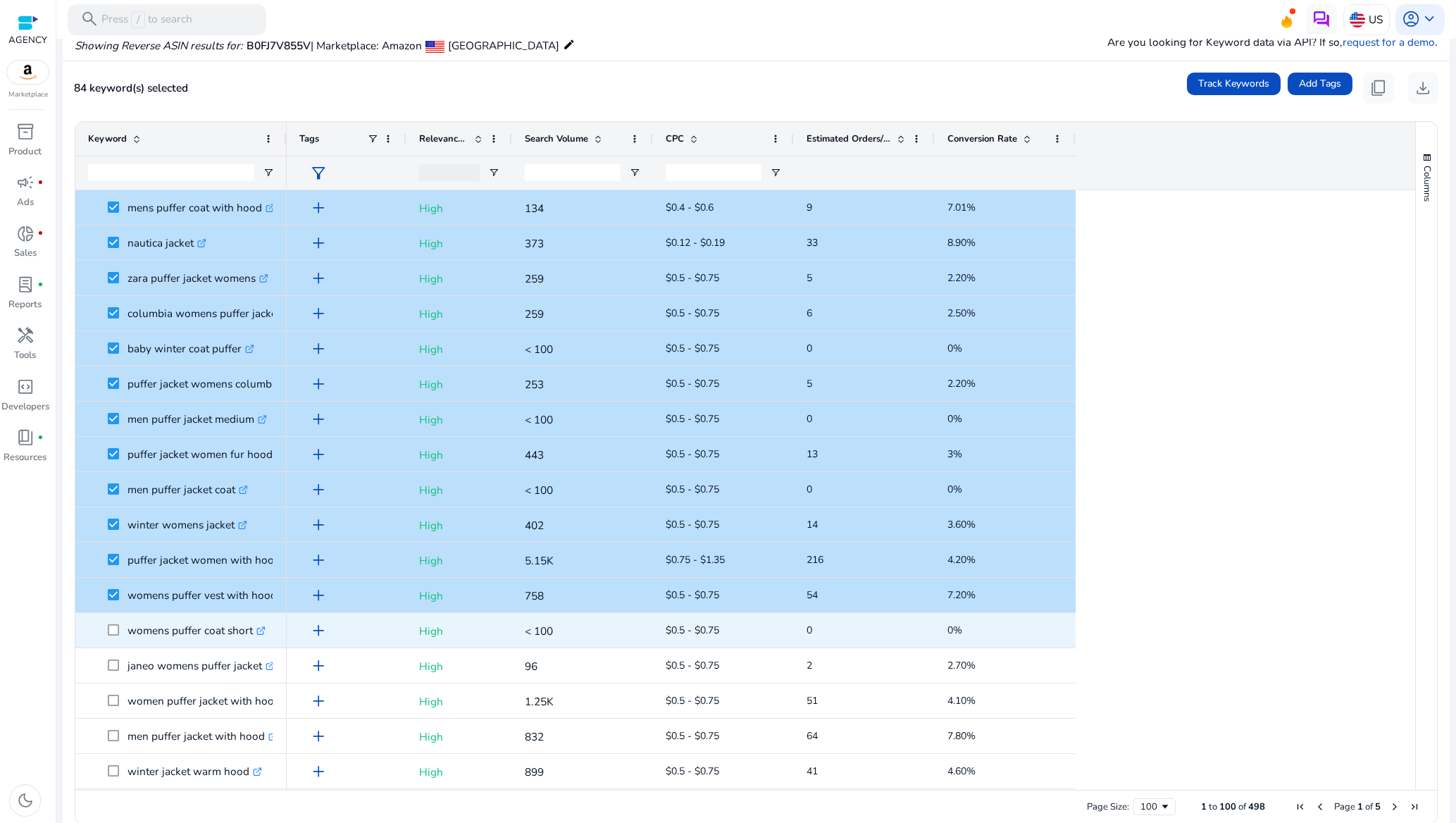
click at [109, 622] on span at bounding box center [118, 630] width 20 height 29
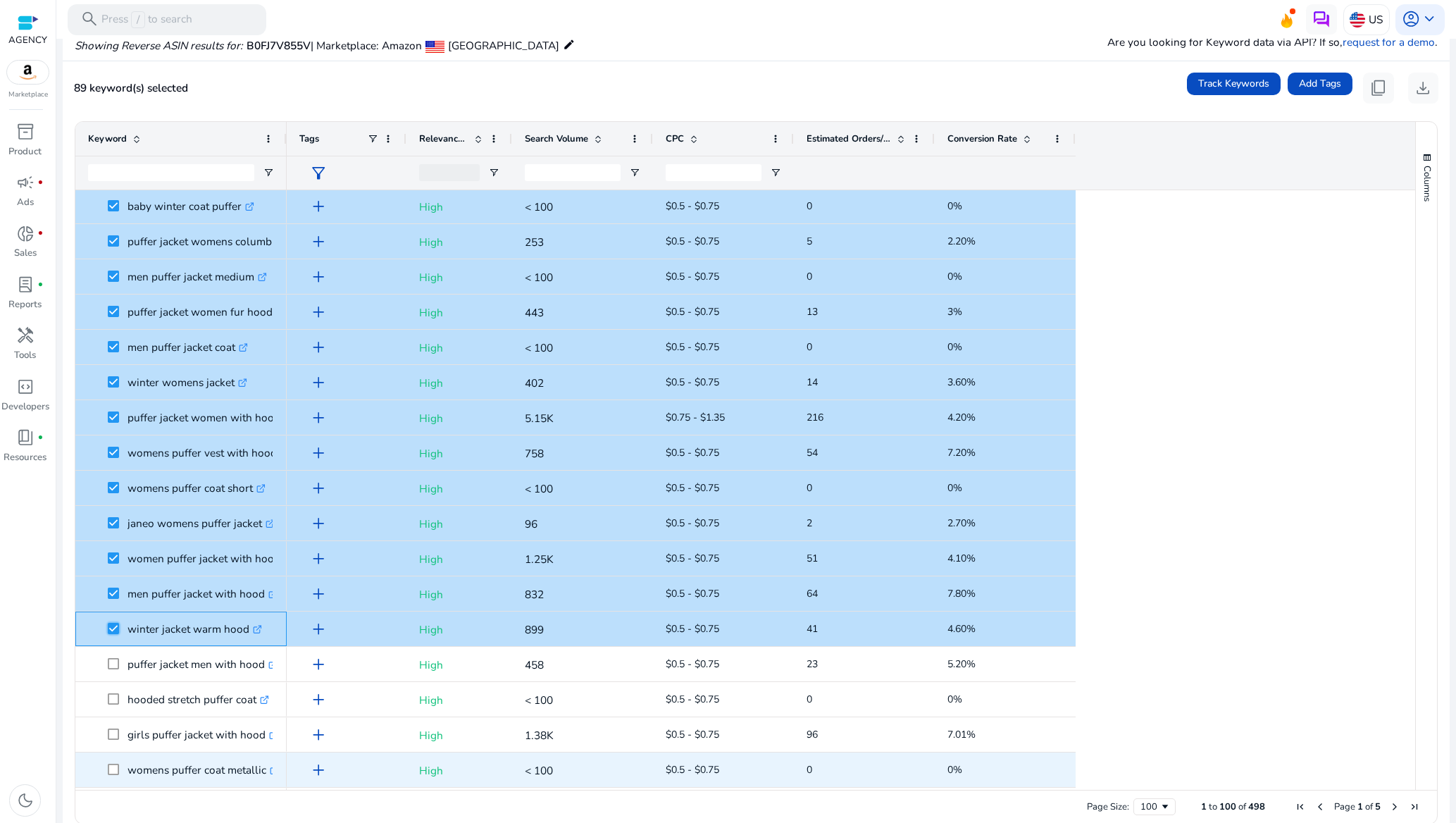
scroll to position [2854, 0]
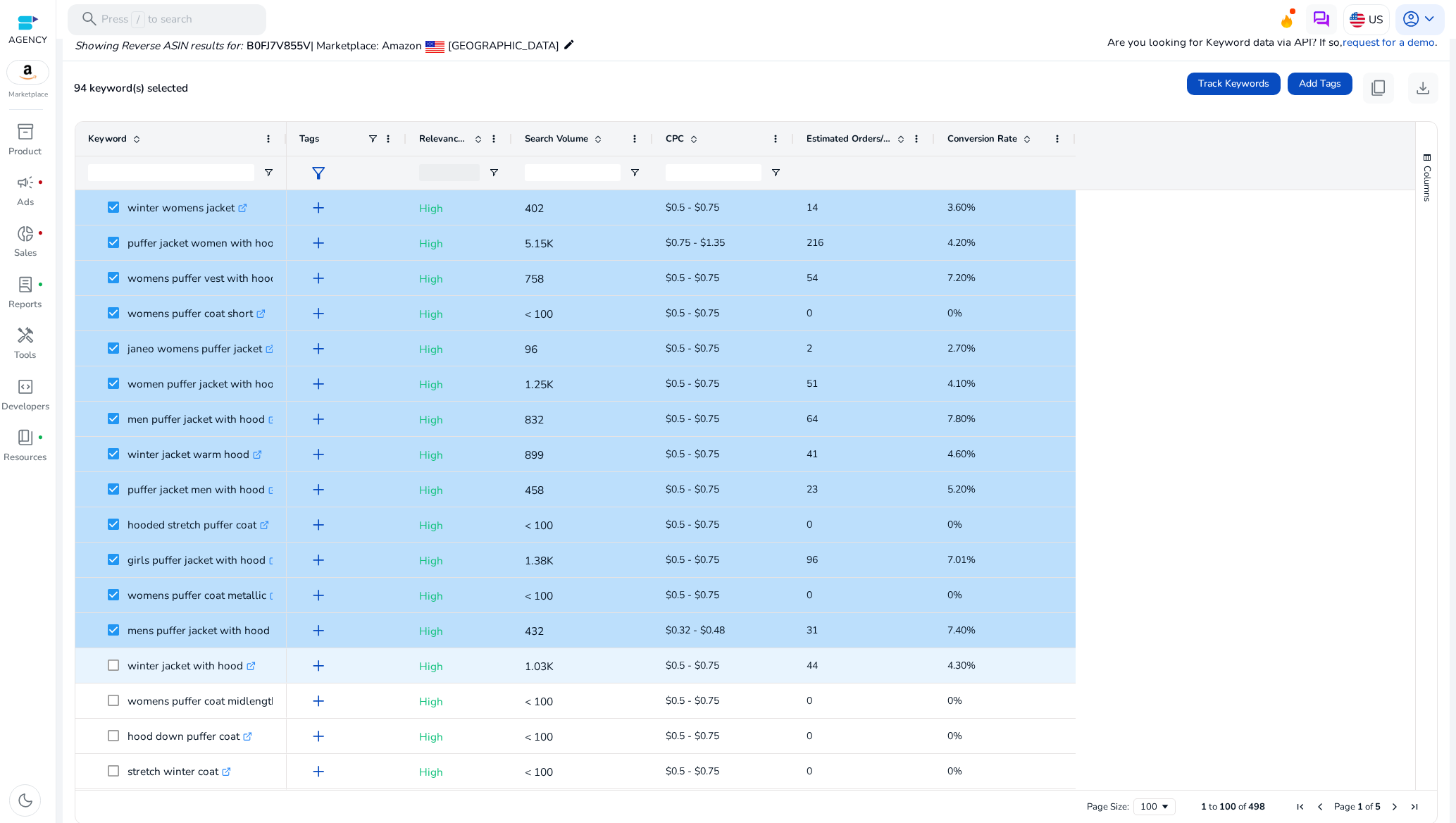
click at [113, 656] on span at bounding box center [118, 665] width 20 height 29
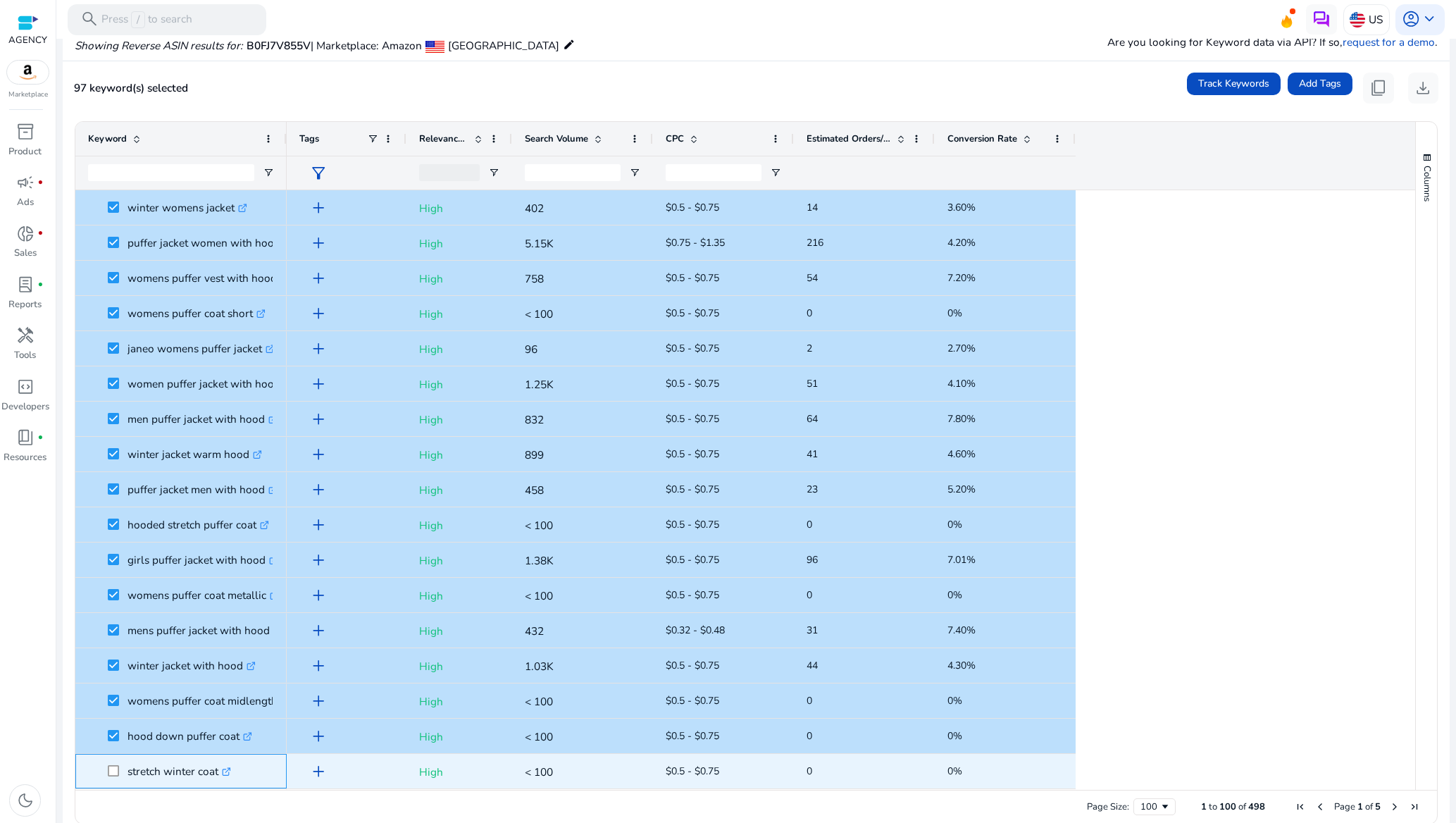
click at [121, 764] on span at bounding box center [118, 771] width 20 height 29
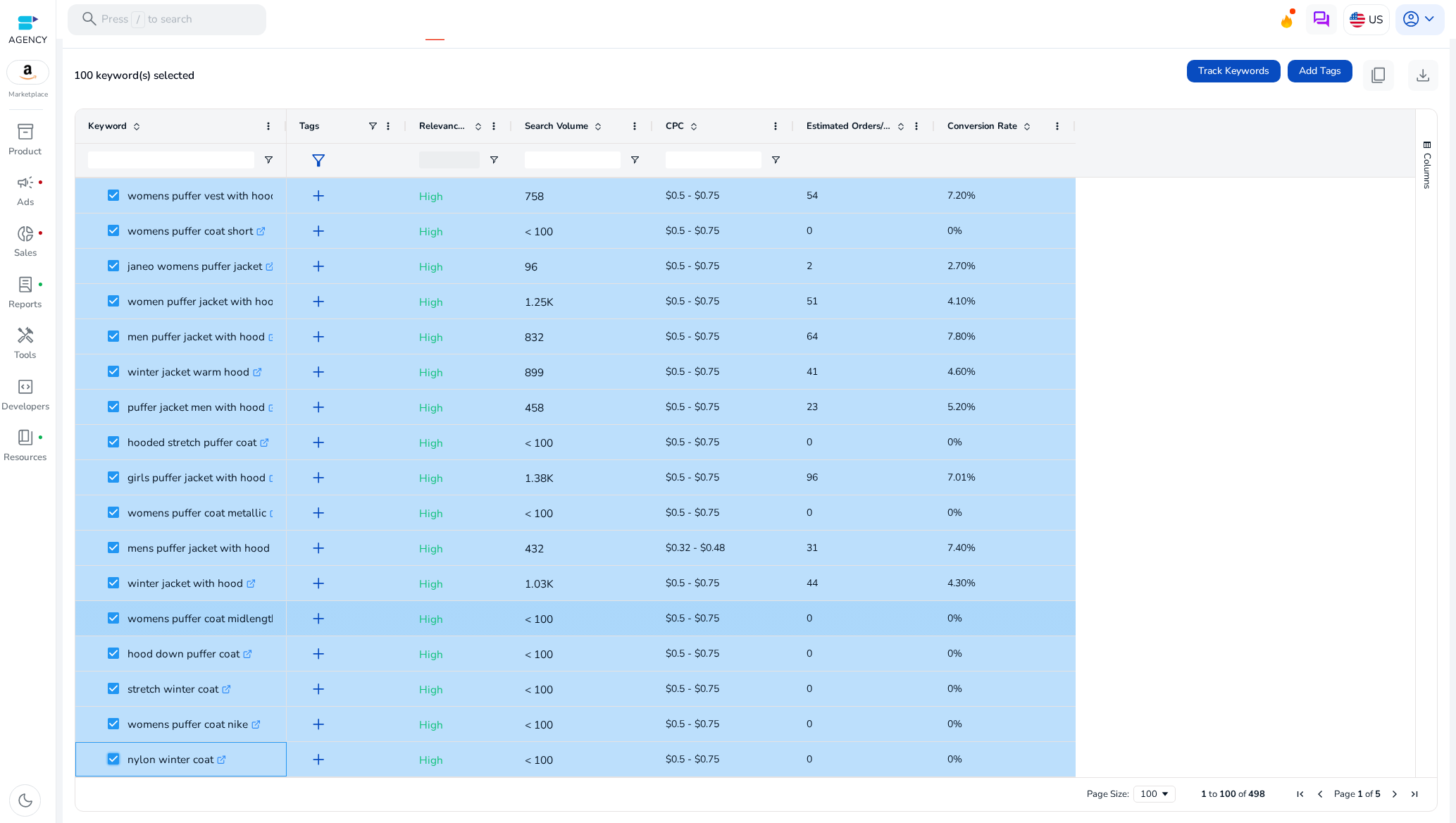
scroll to position [124, 0]
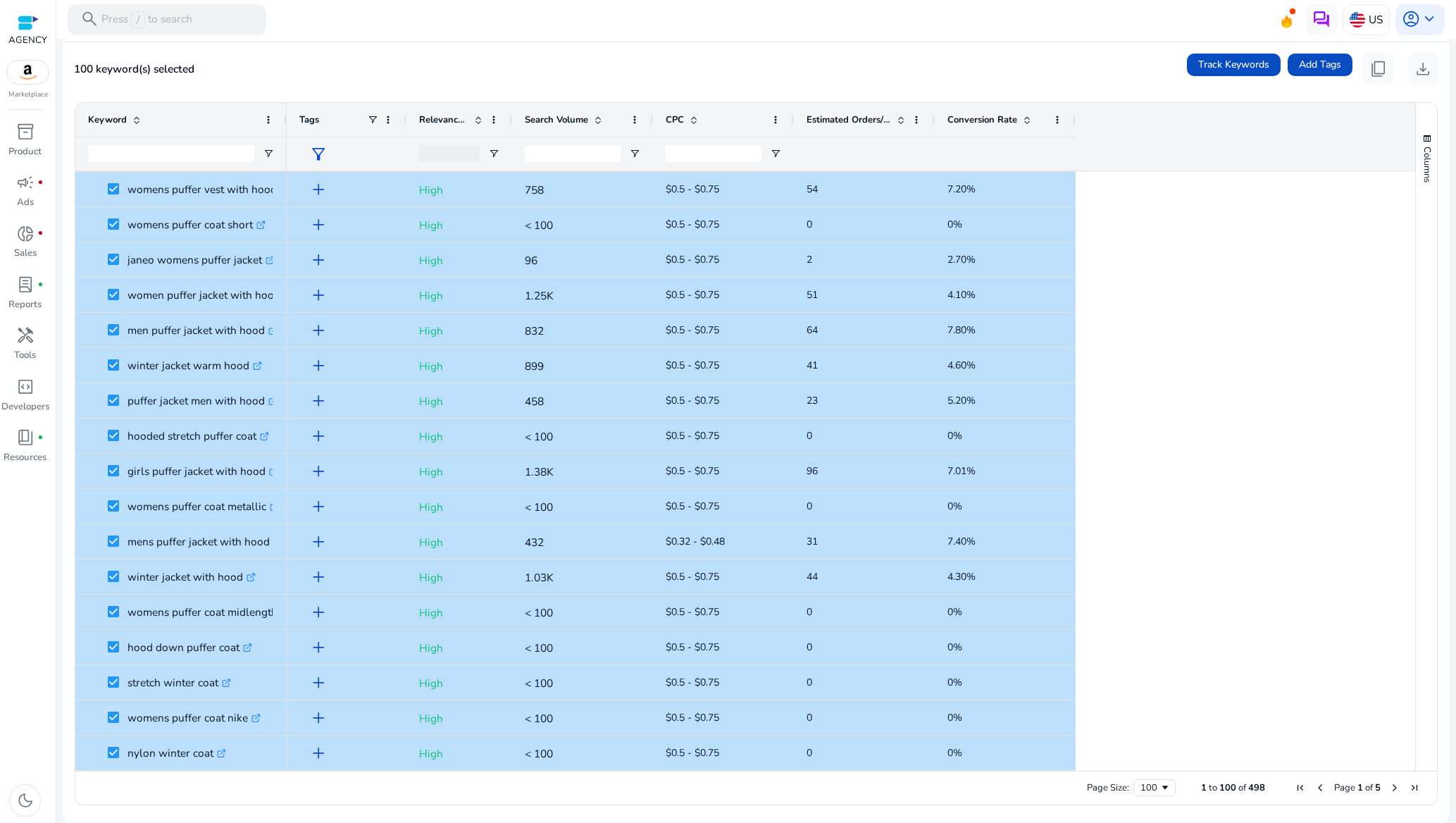
click at [1393, 783] on span "Next Page" at bounding box center [1395, 787] width 11 height 11
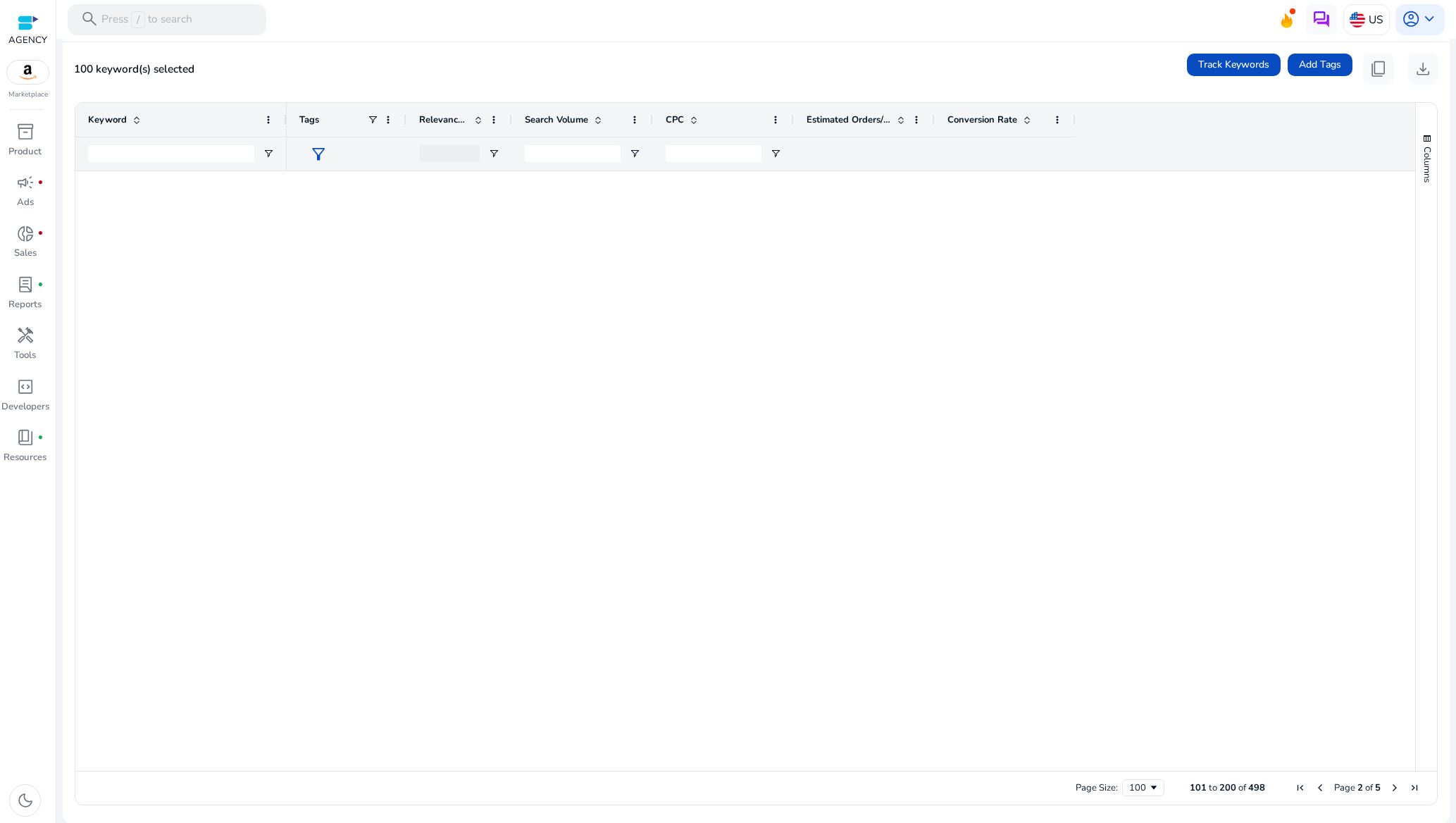
scroll to position [0, 0]
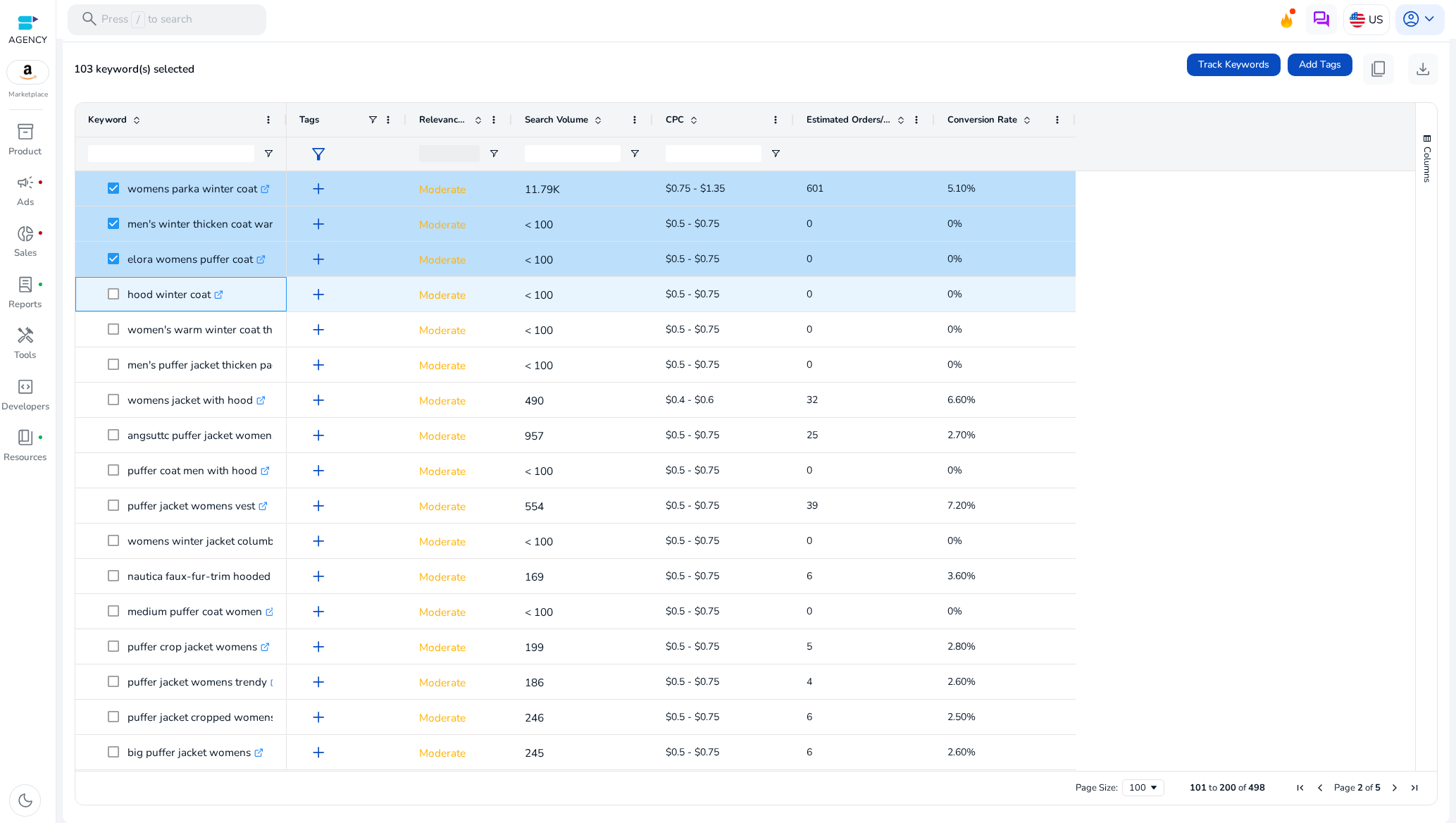
click at [111, 284] on span at bounding box center [118, 294] width 20 height 29
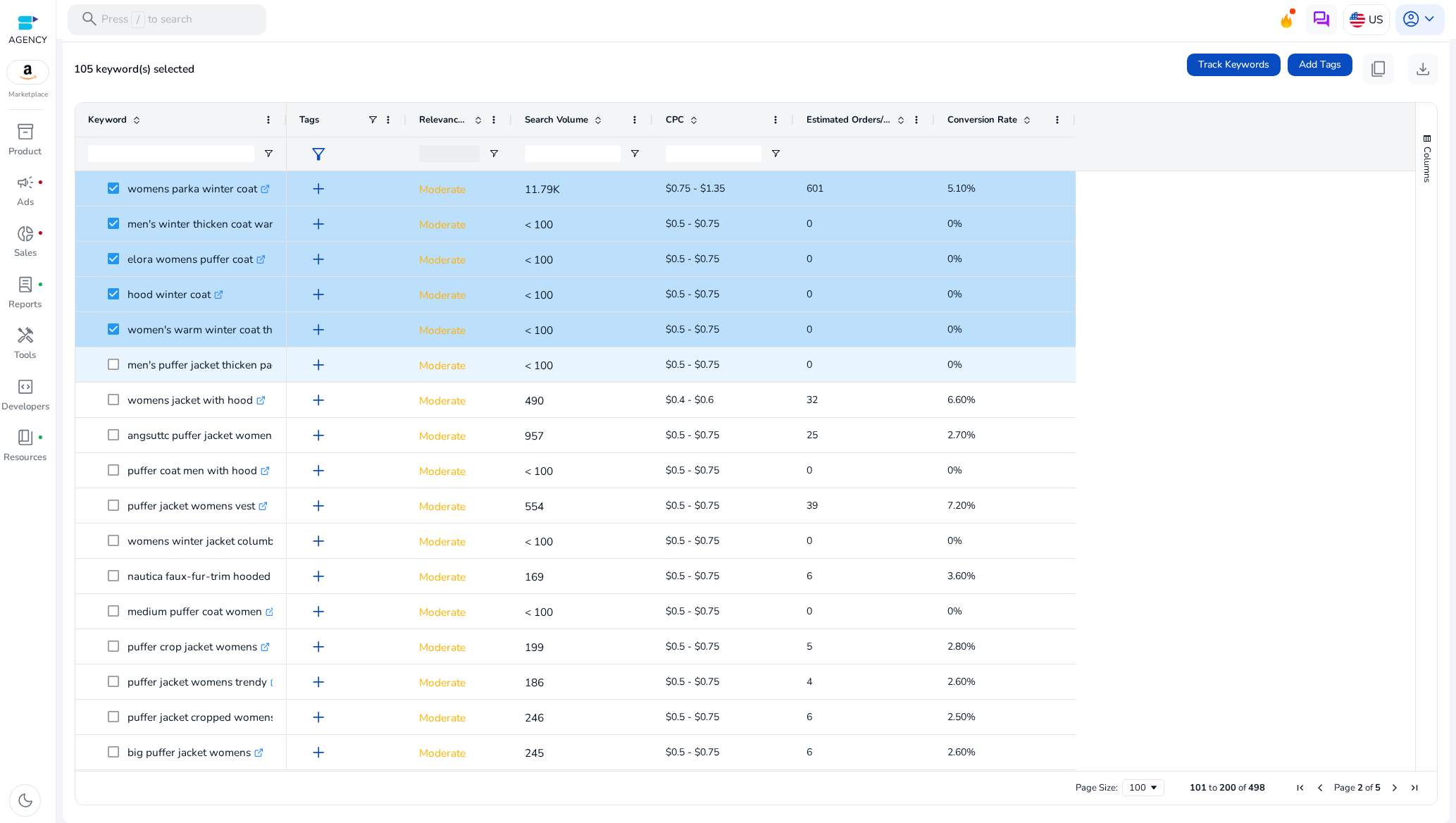
click at [115, 372] on span at bounding box center [118, 364] width 20 height 29
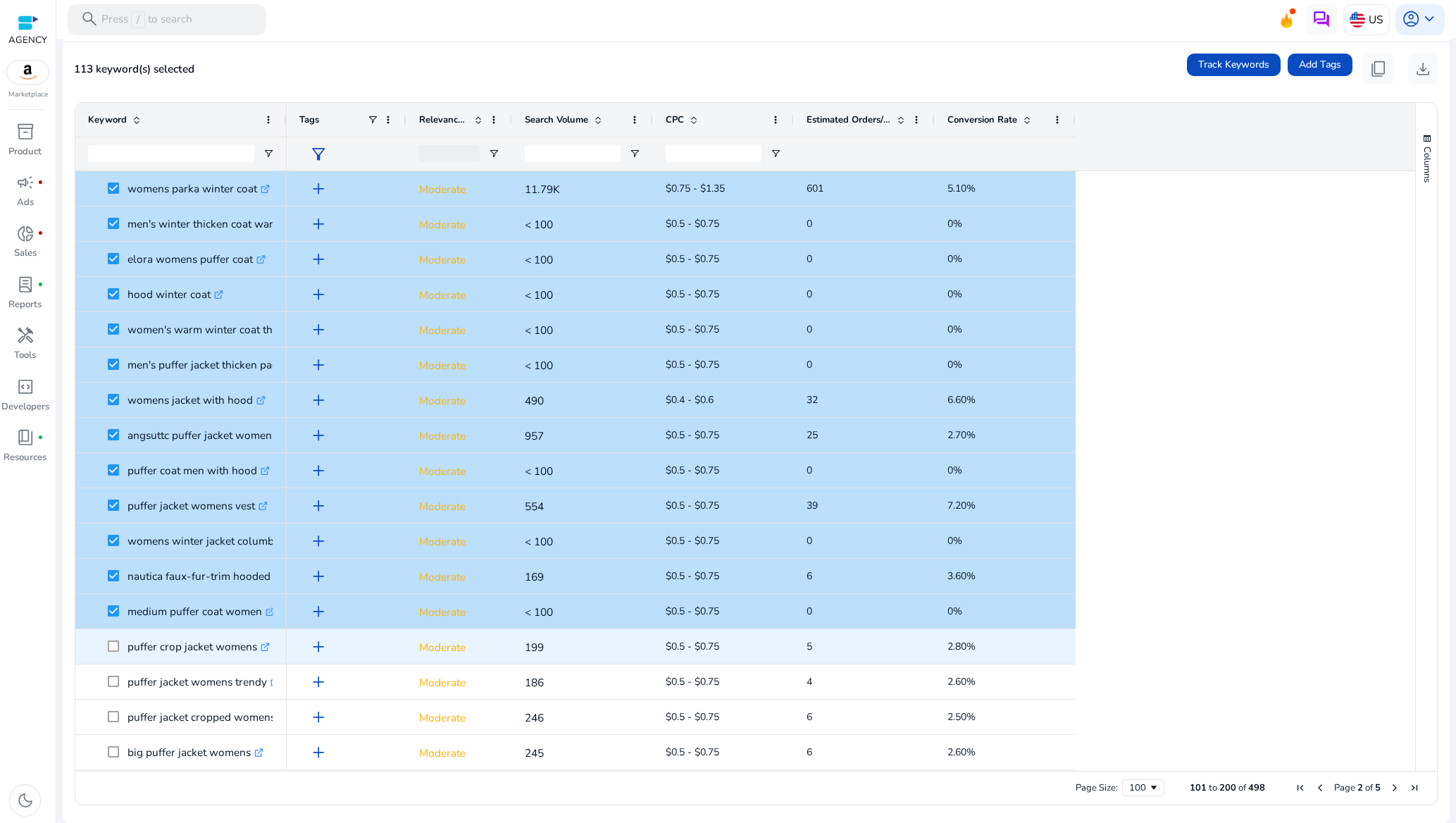
click at [109, 653] on span at bounding box center [118, 646] width 20 height 29
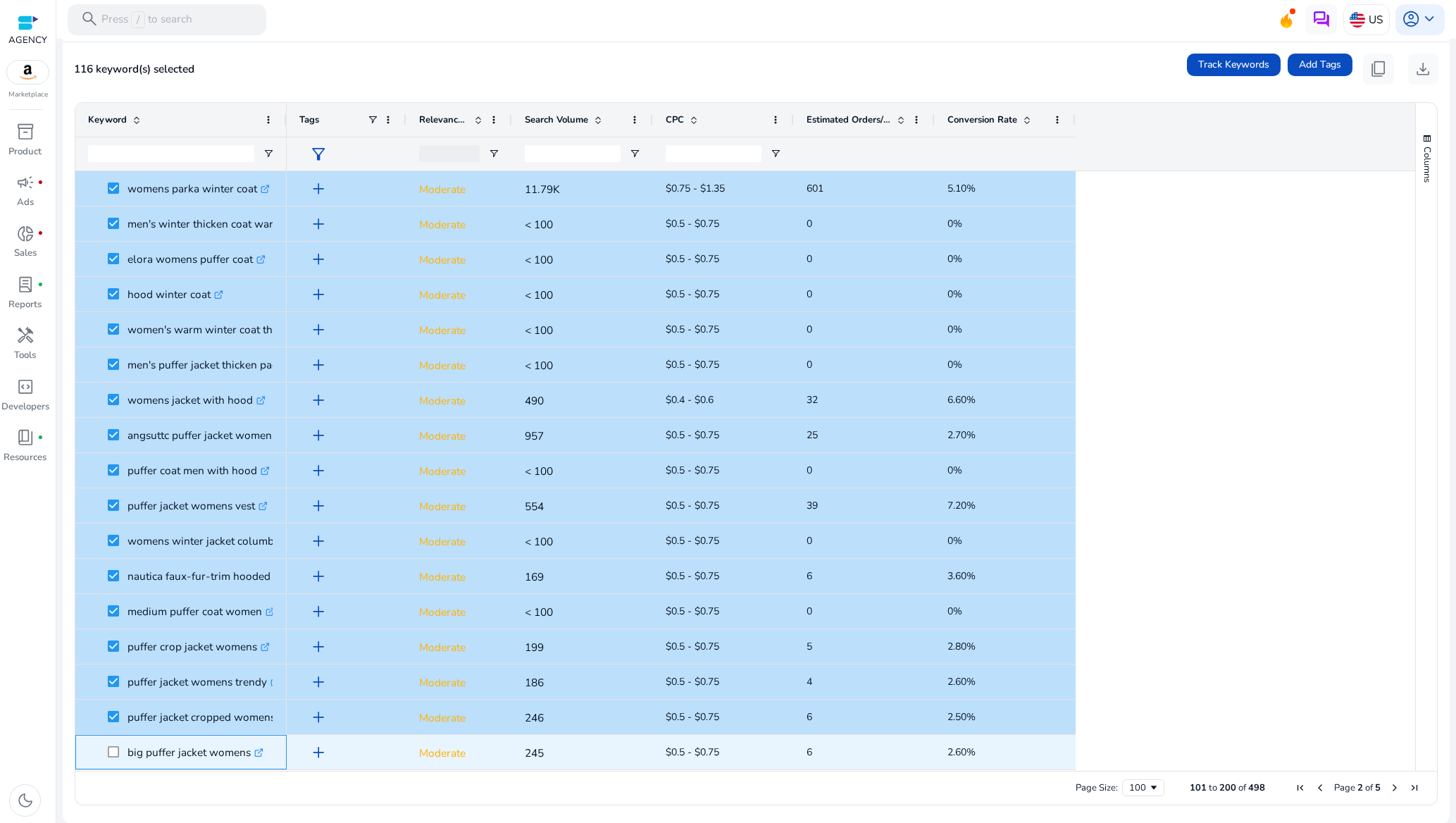
click at [106, 758] on span "big puffer jacket womens .st0{fill:#2c8af8}" at bounding box center [181, 752] width 186 height 29
click at [114, 744] on span at bounding box center [118, 752] width 20 height 29
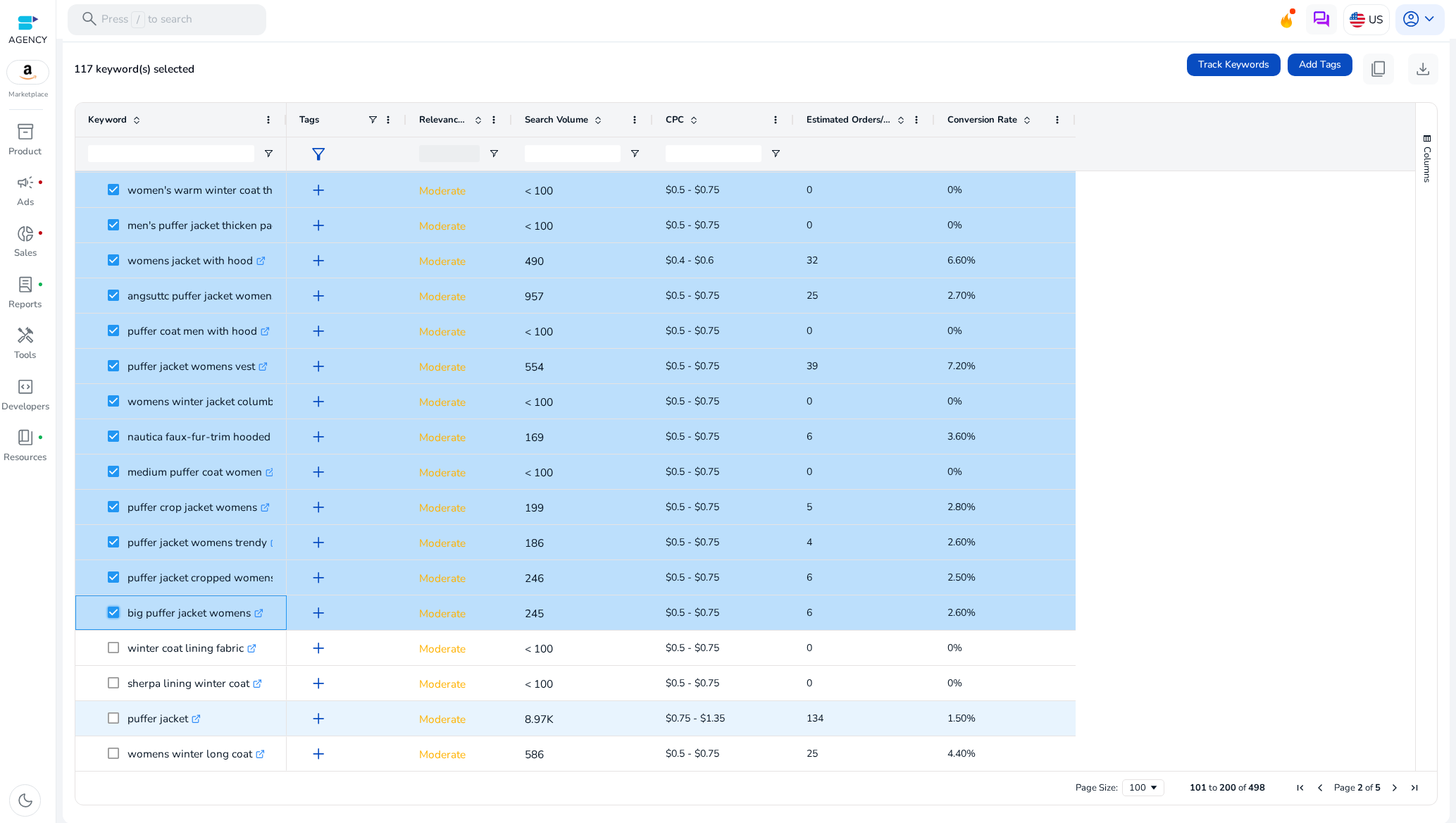
scroll to position [212, 0]
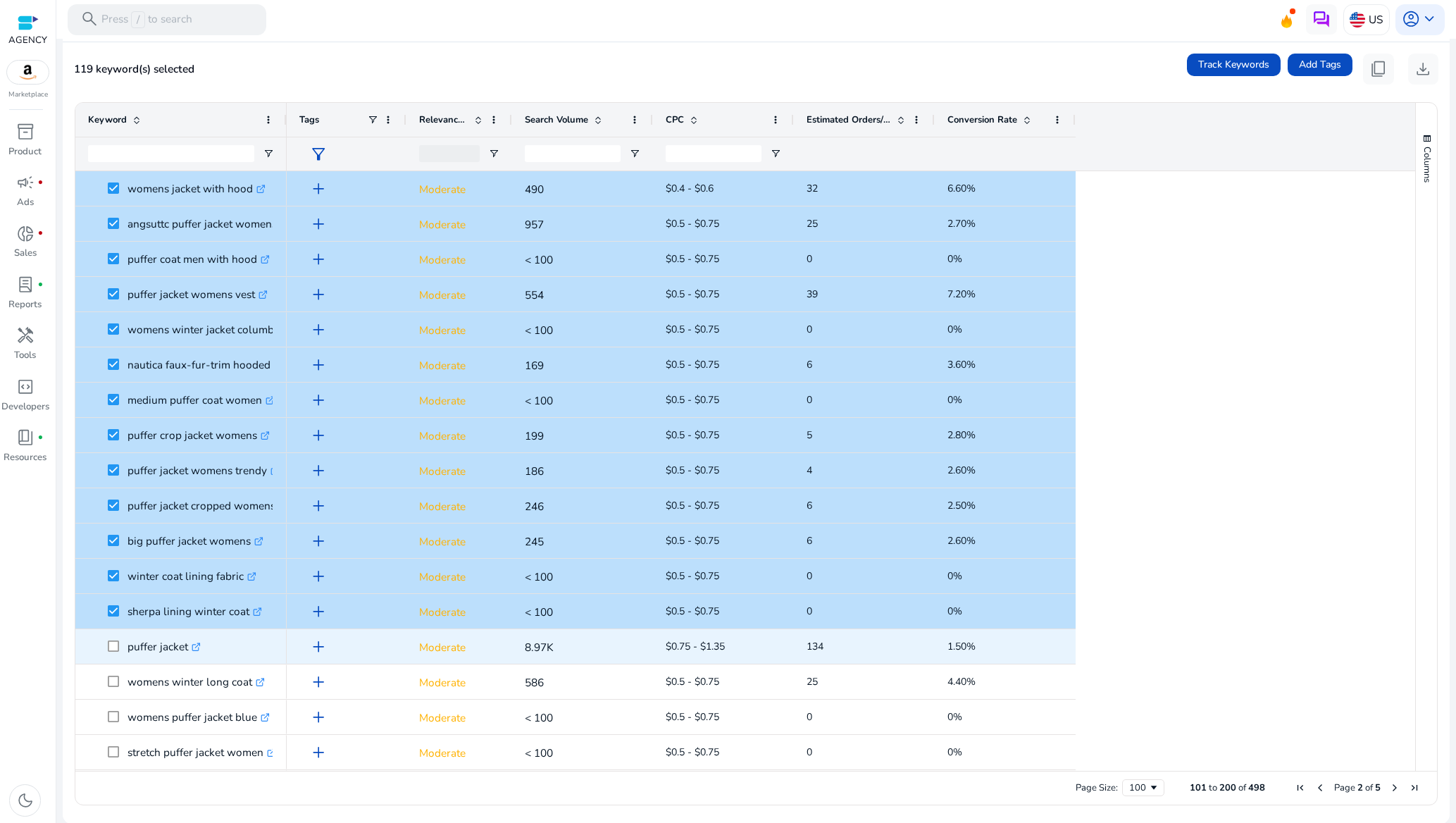
click at [114, 639] on span at bounding box center [118, 646] width 20 height 29
click at [114, 656] on span at bounding box center [118, 646] width 20 height 29
click at [114, 655] on span at bounding box center [118, 646] width 20 height 29
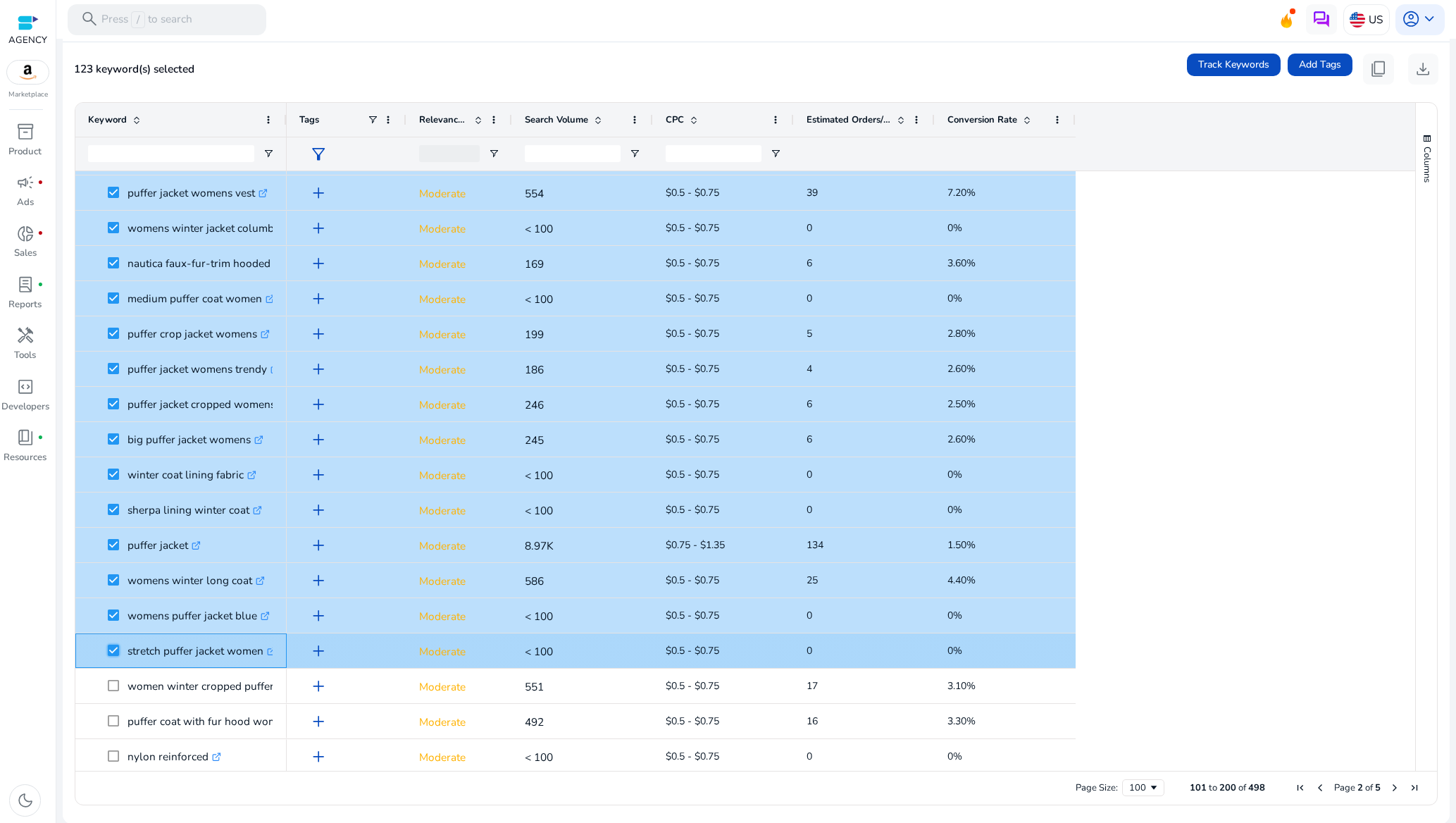
scroll to position [423, 0]
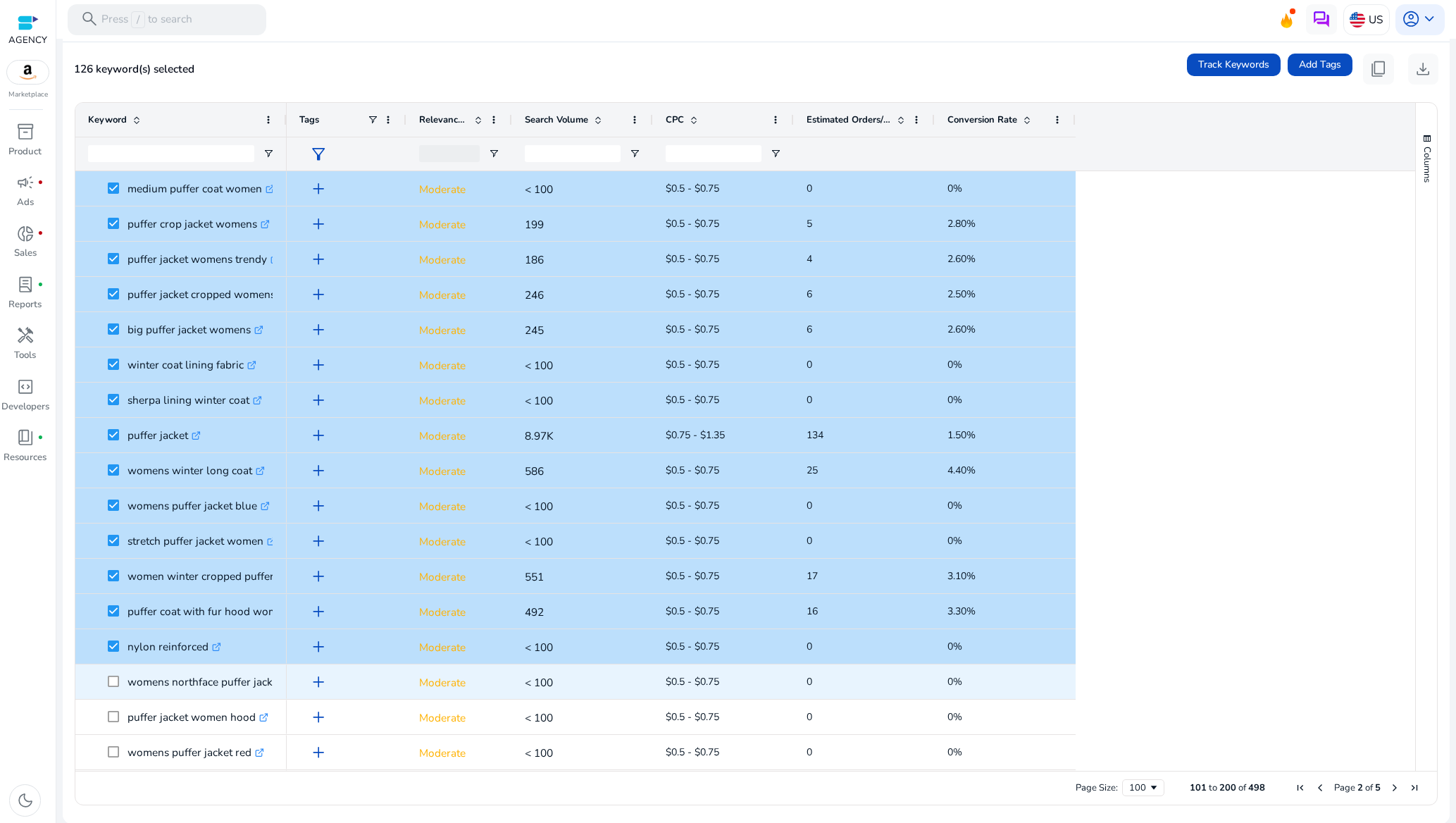
click at [119, 687] on span at bounding box center [118, 682] width 20 height 29
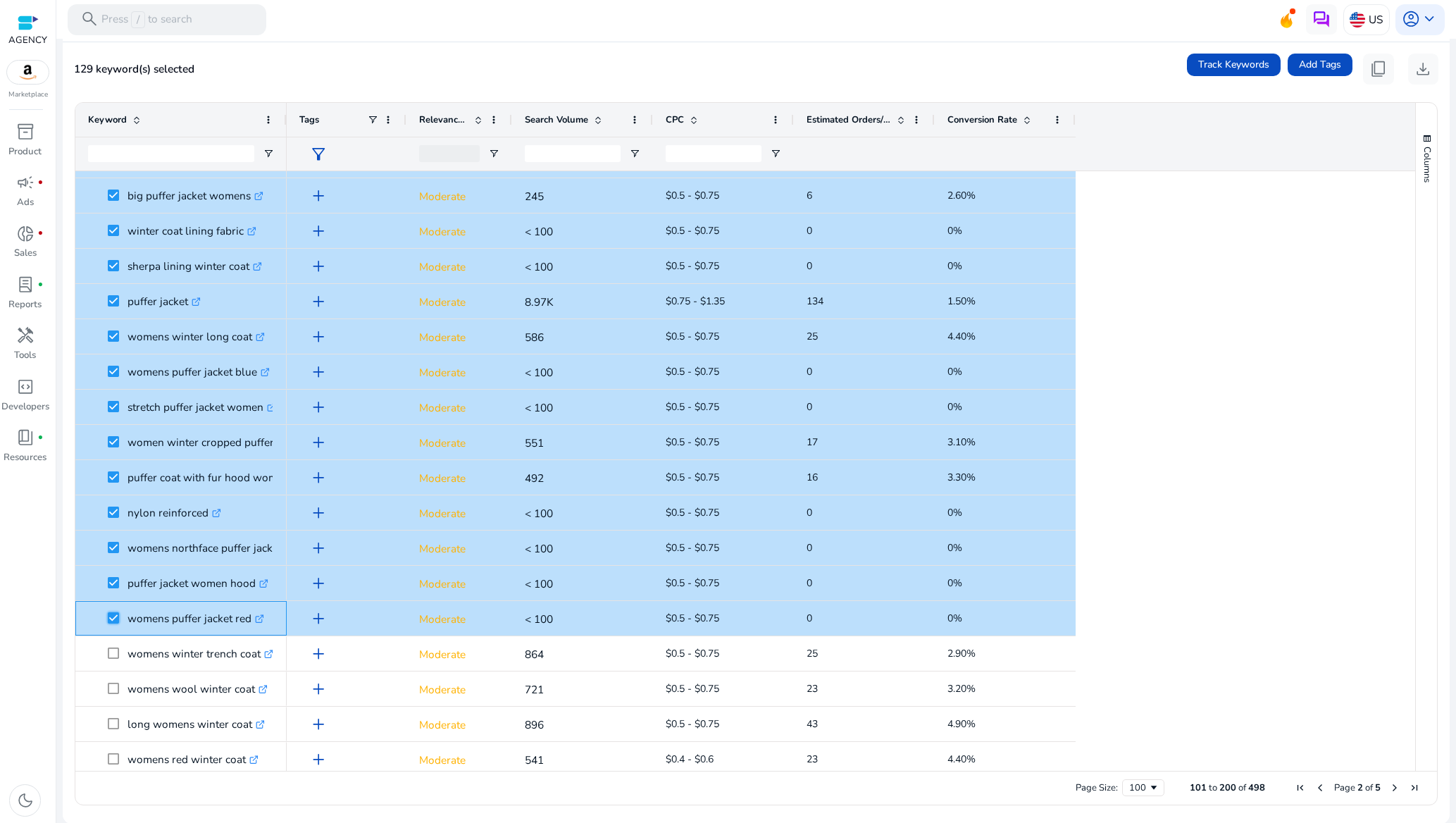
scroll to position [740, 0]
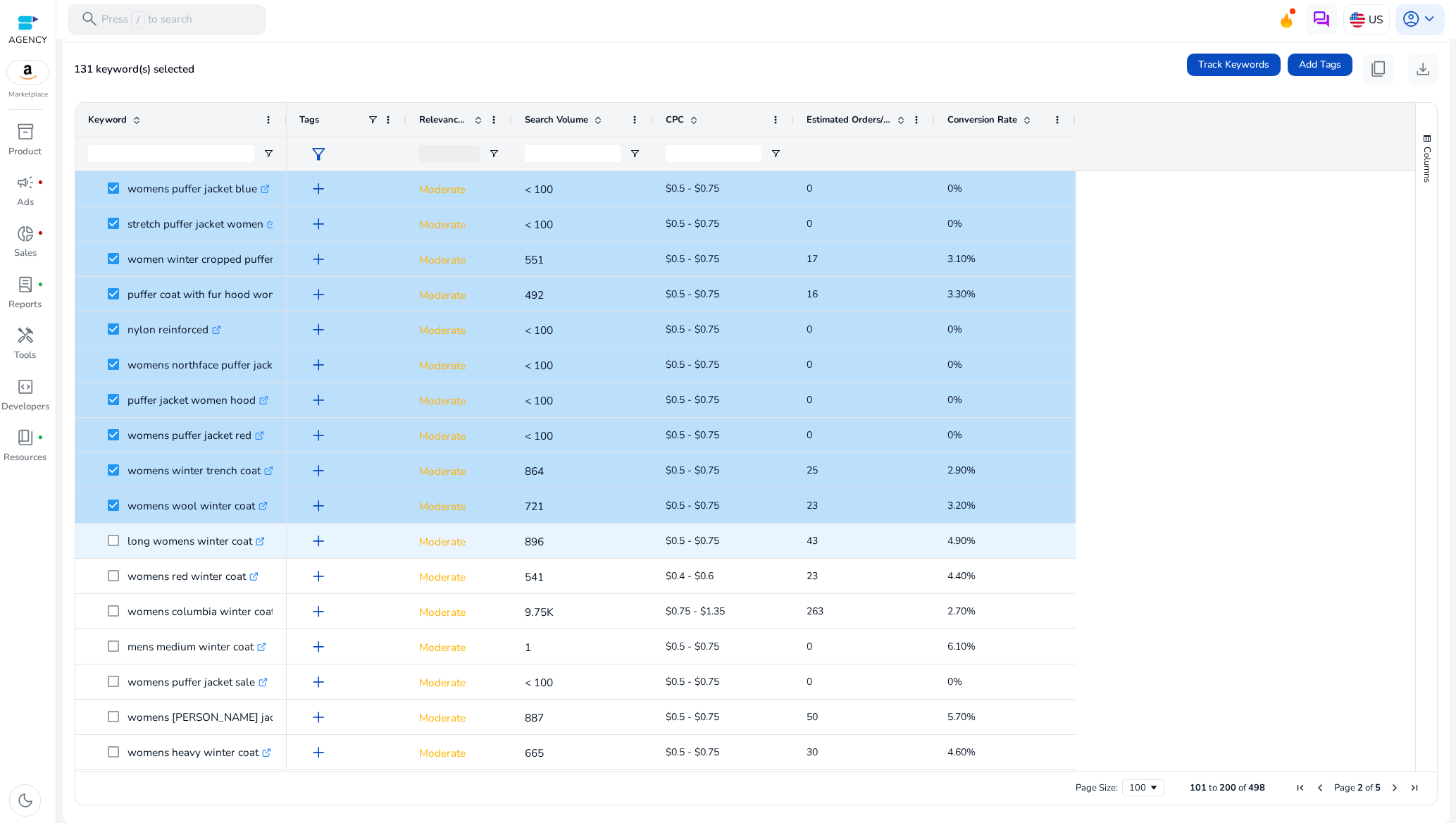
click at [115, 533] on span at bounding box center [118, 540] width 20 height 29
click at [115, 547] on span at bounding box center [118, 540] width 20 height 29
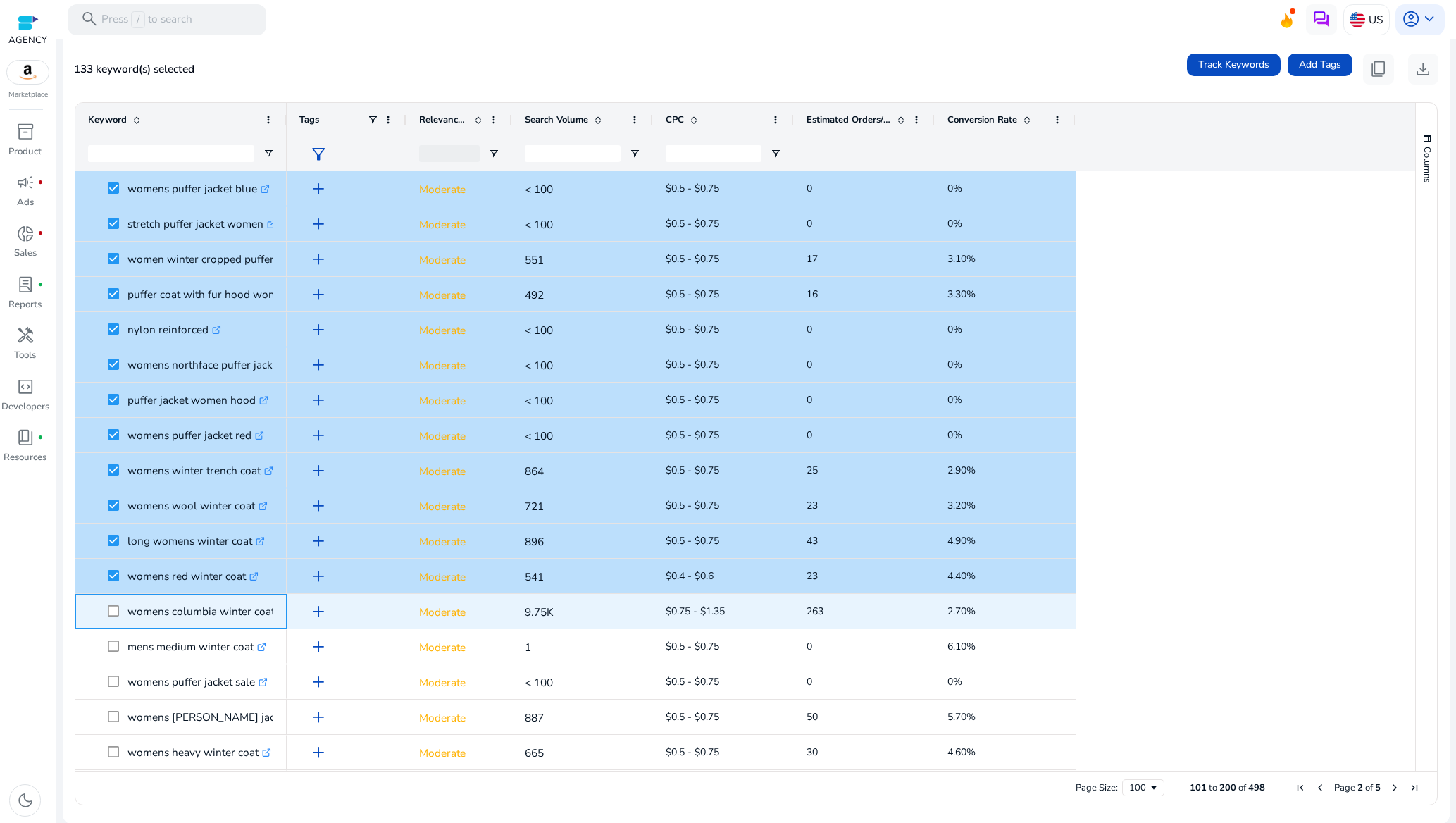
click at [121, 611] on span at bounding box center [118, 611] width 20 height 29
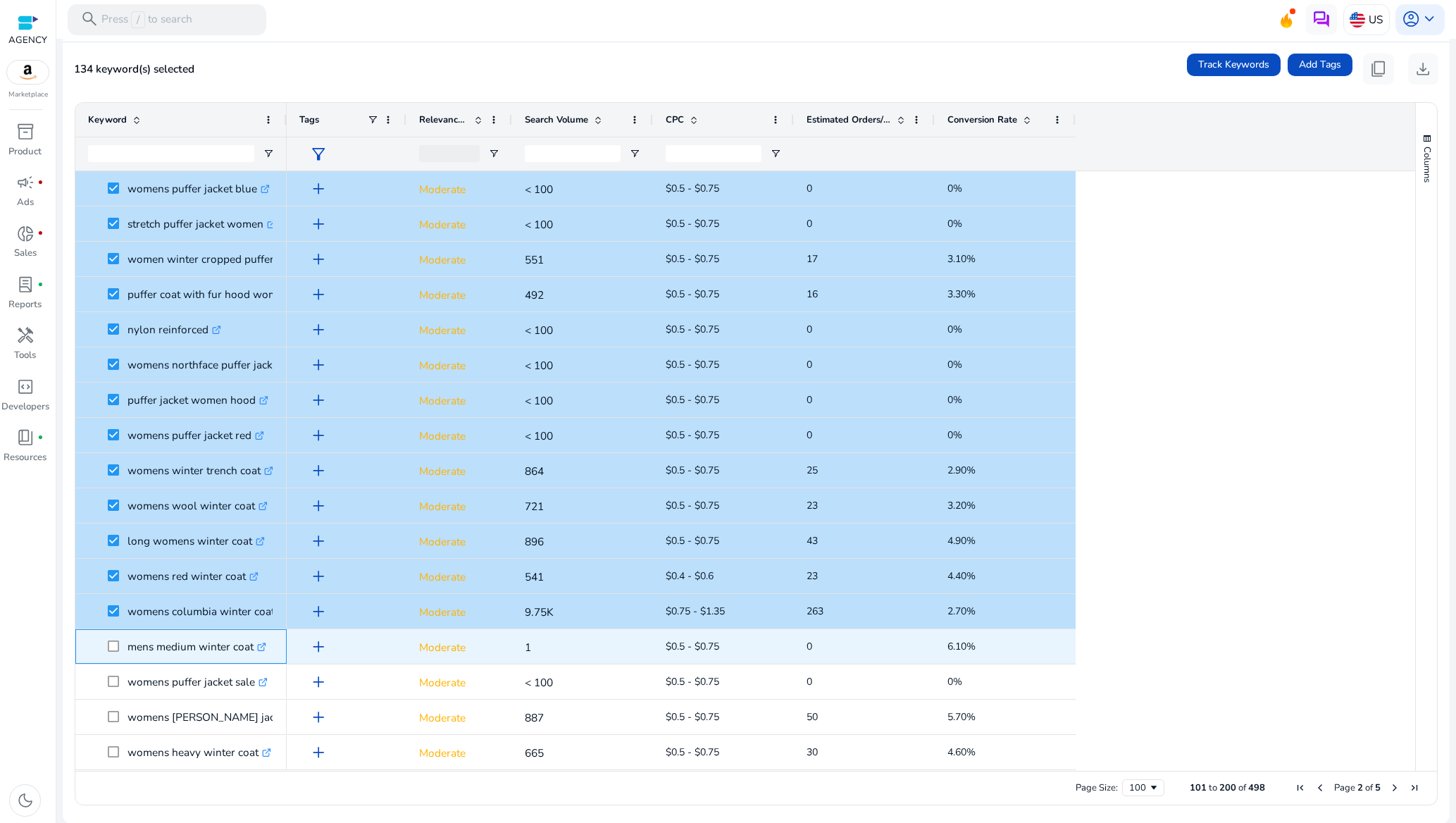
click at [113, 650] on span at bounding box center [118, 646] width 20 height 29
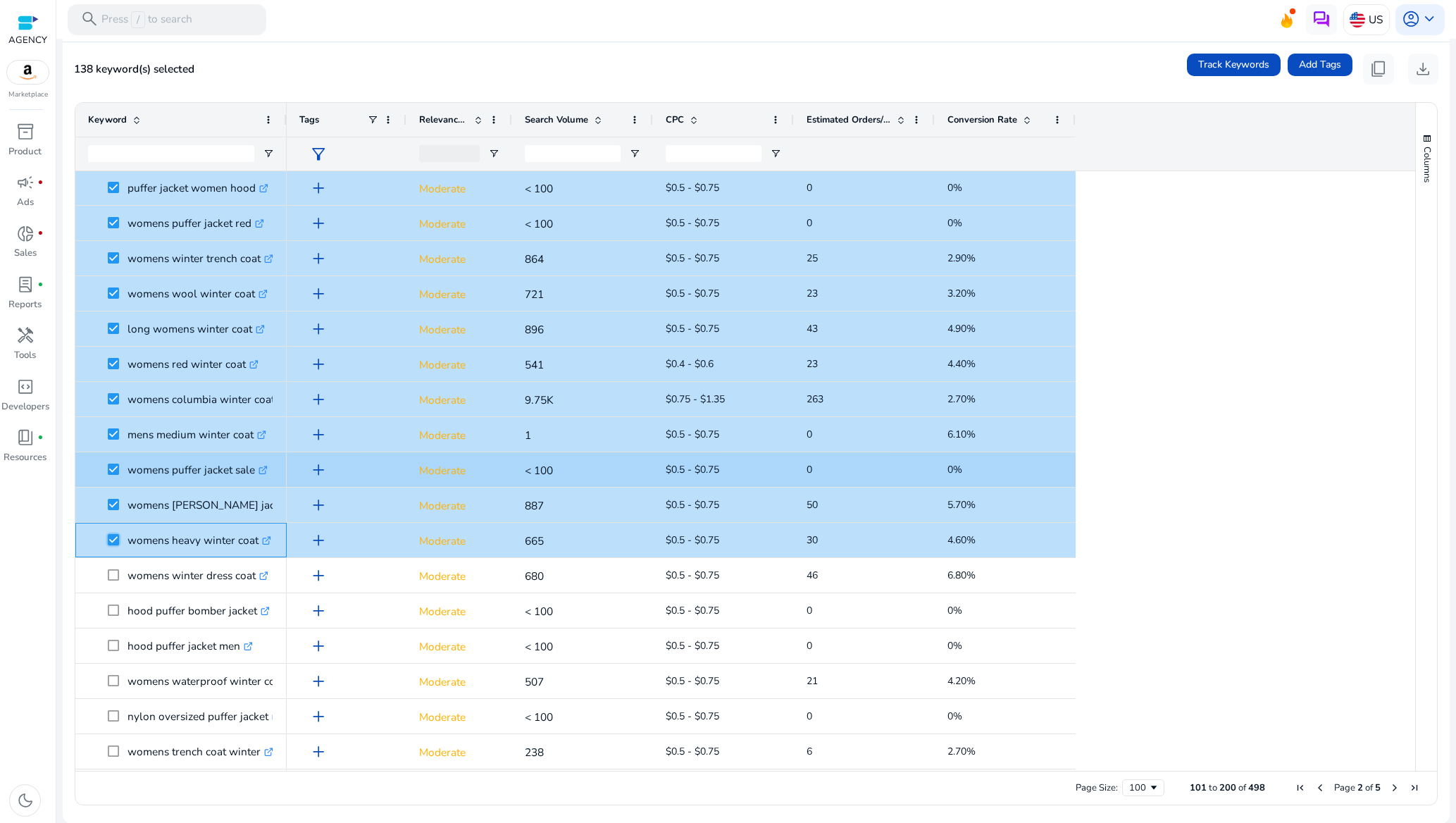
scroll to position [1057, 0]
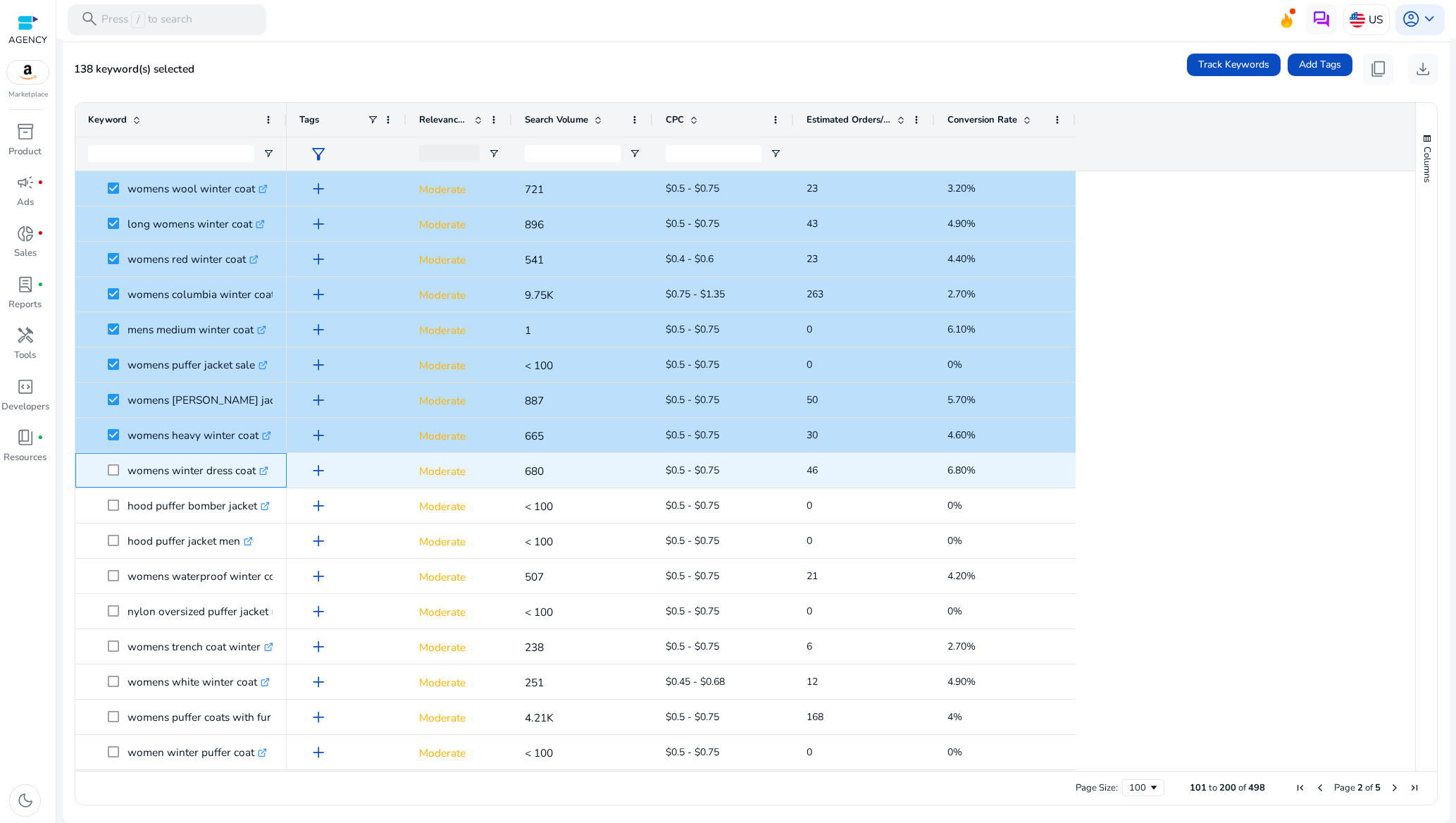
click at [106, 469] on span "womens winter dress coat .st0{fill:#2c8af8}" at bounding box center [181, 470] width 186 height 29
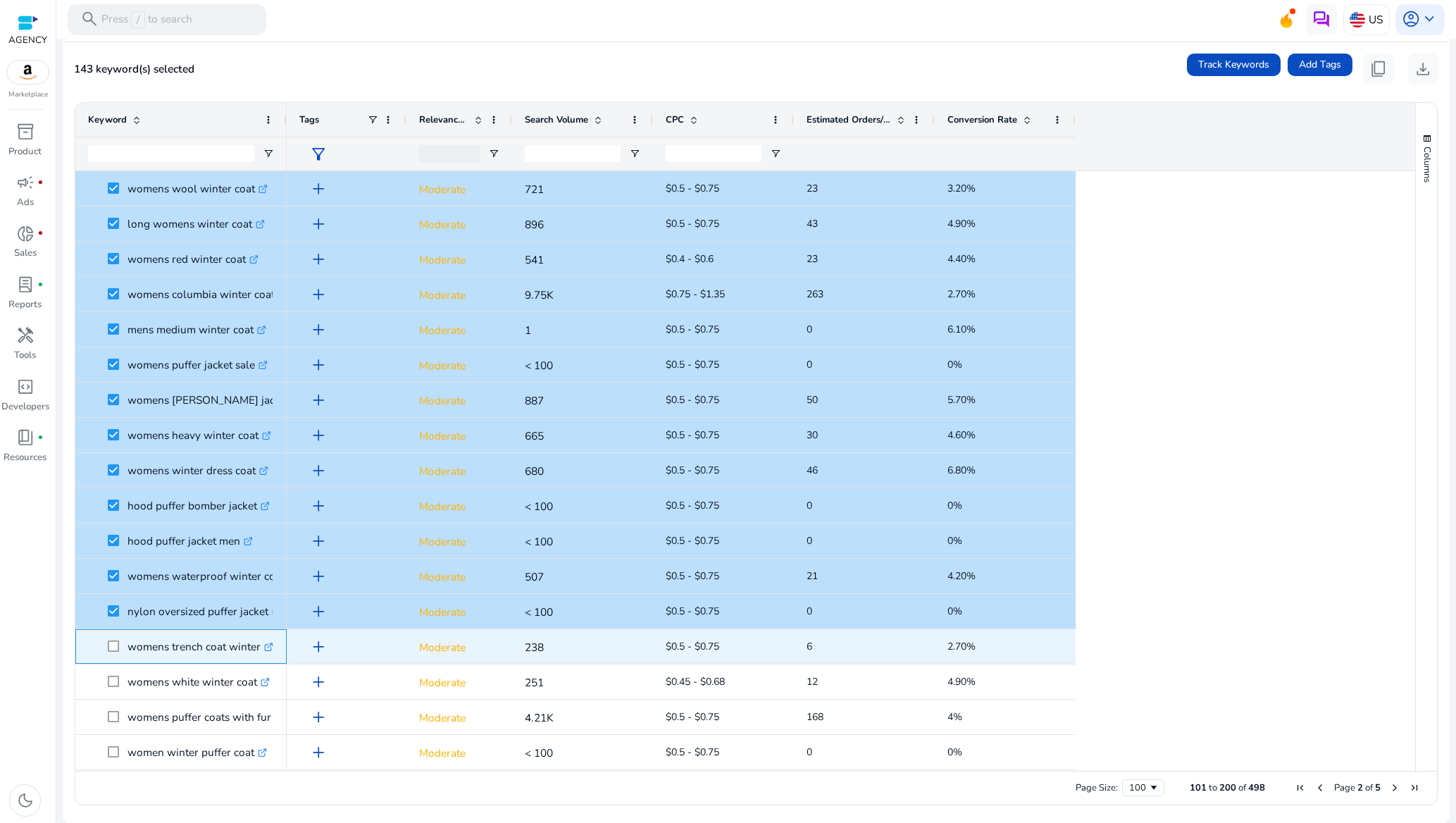
click at [121, 643] on span at bounding box center [118, 646] width 20 height 29
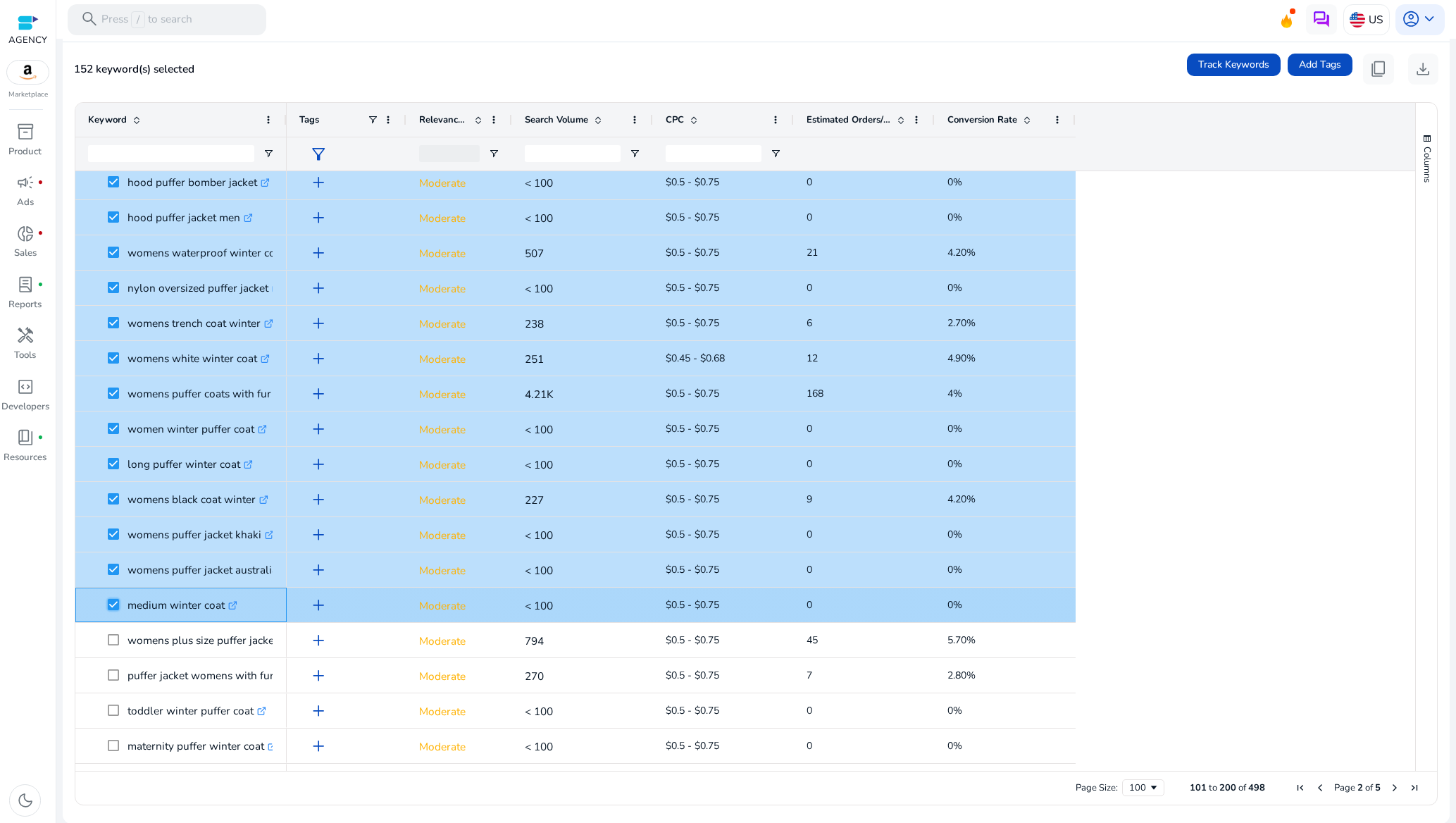
scroll to position [1586, 0]
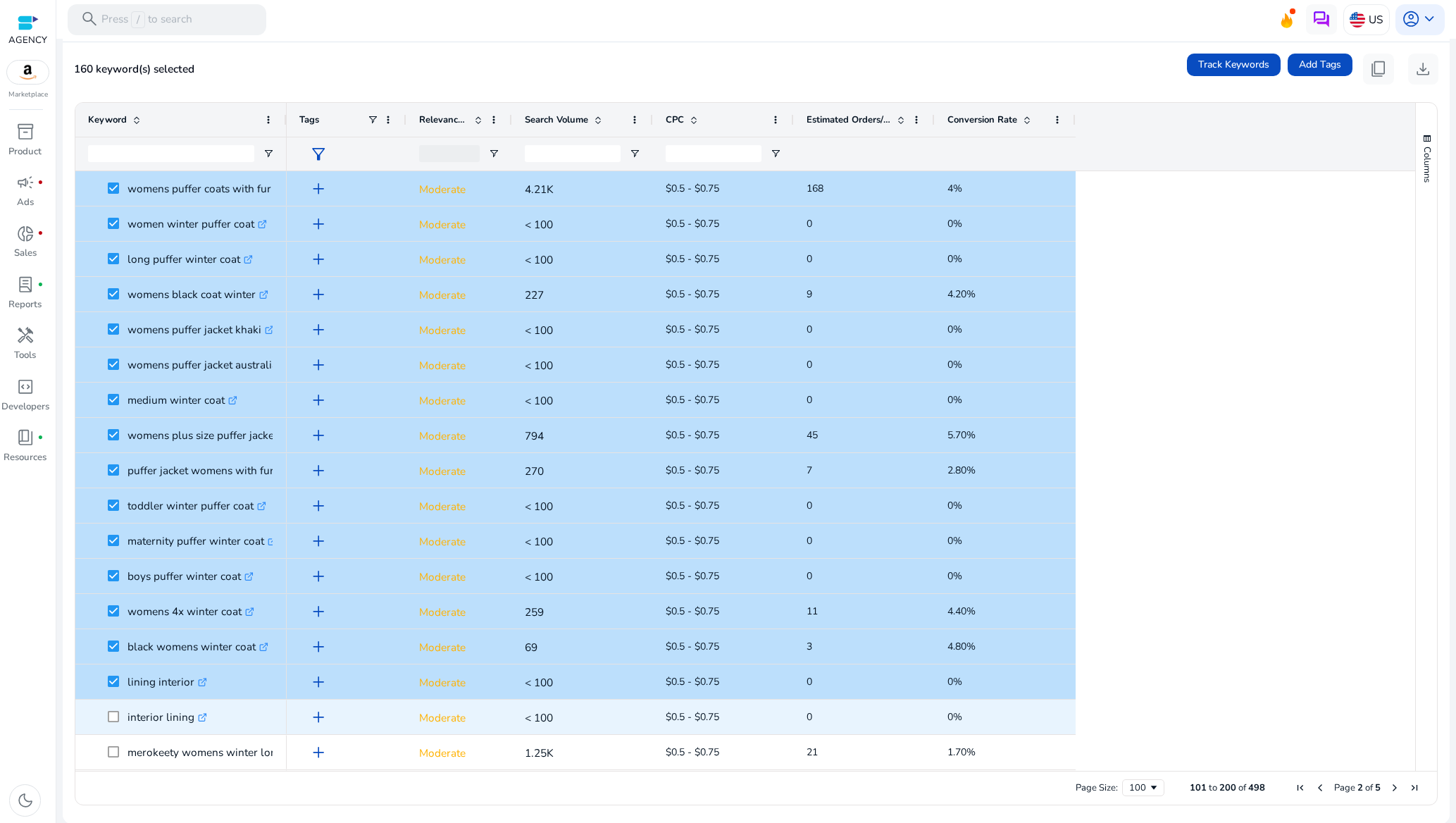
click at [115, 707] on span at bounding box center [118, 716] width 20 height 29
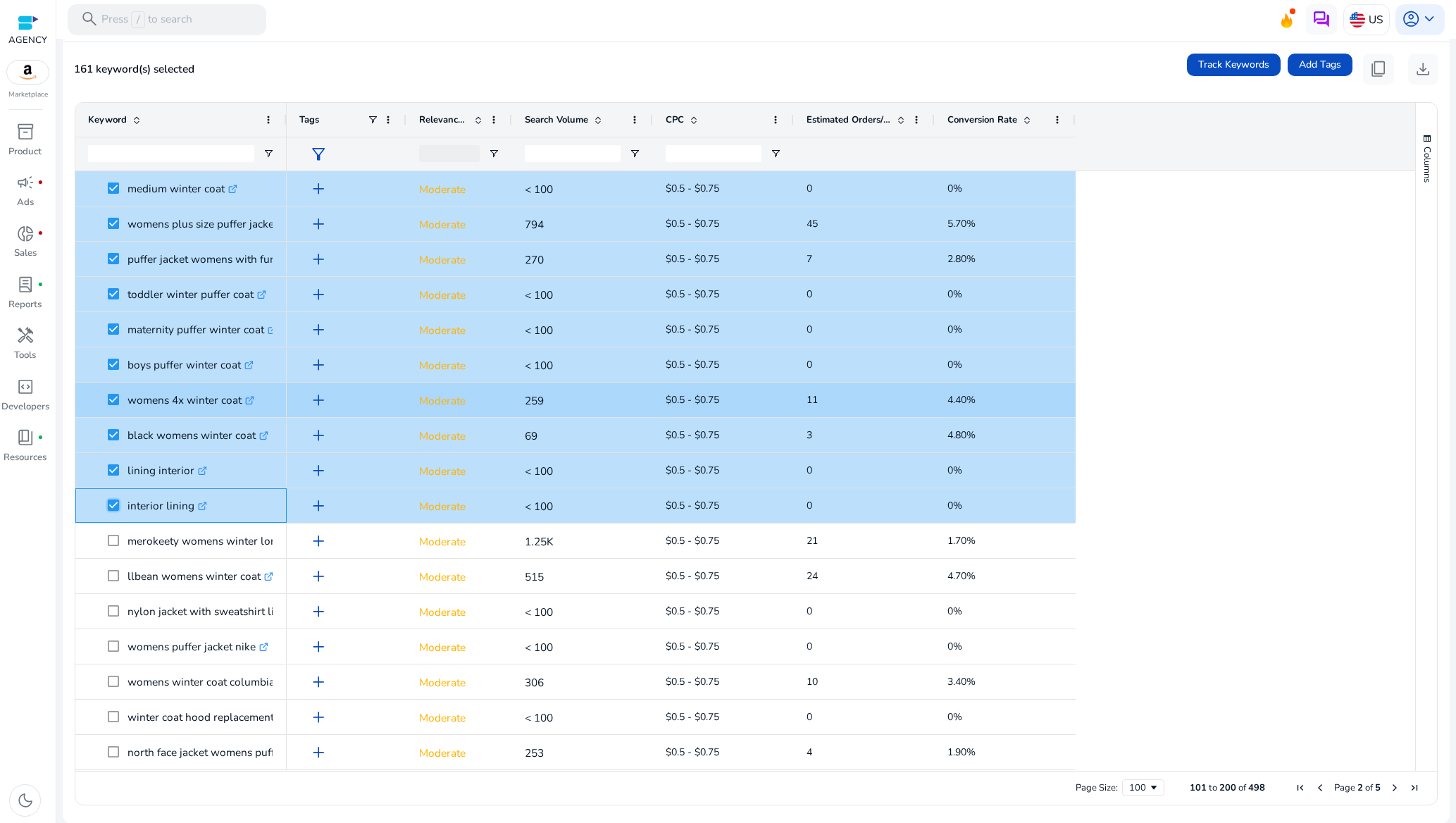
scroll to position [1797, 0]
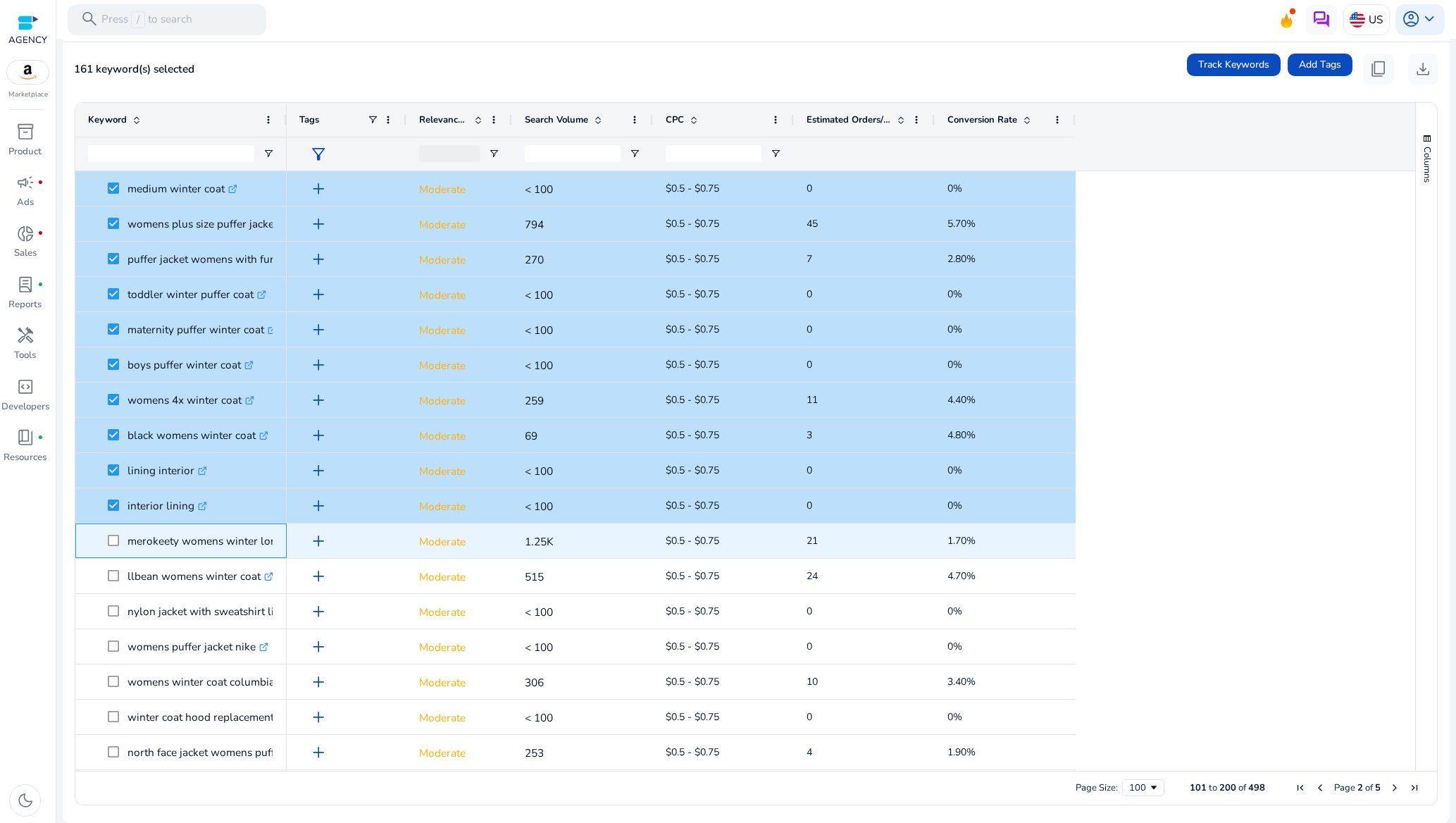
click at [112, 531] on span at bounding box center [118, 540] width 20 height 29
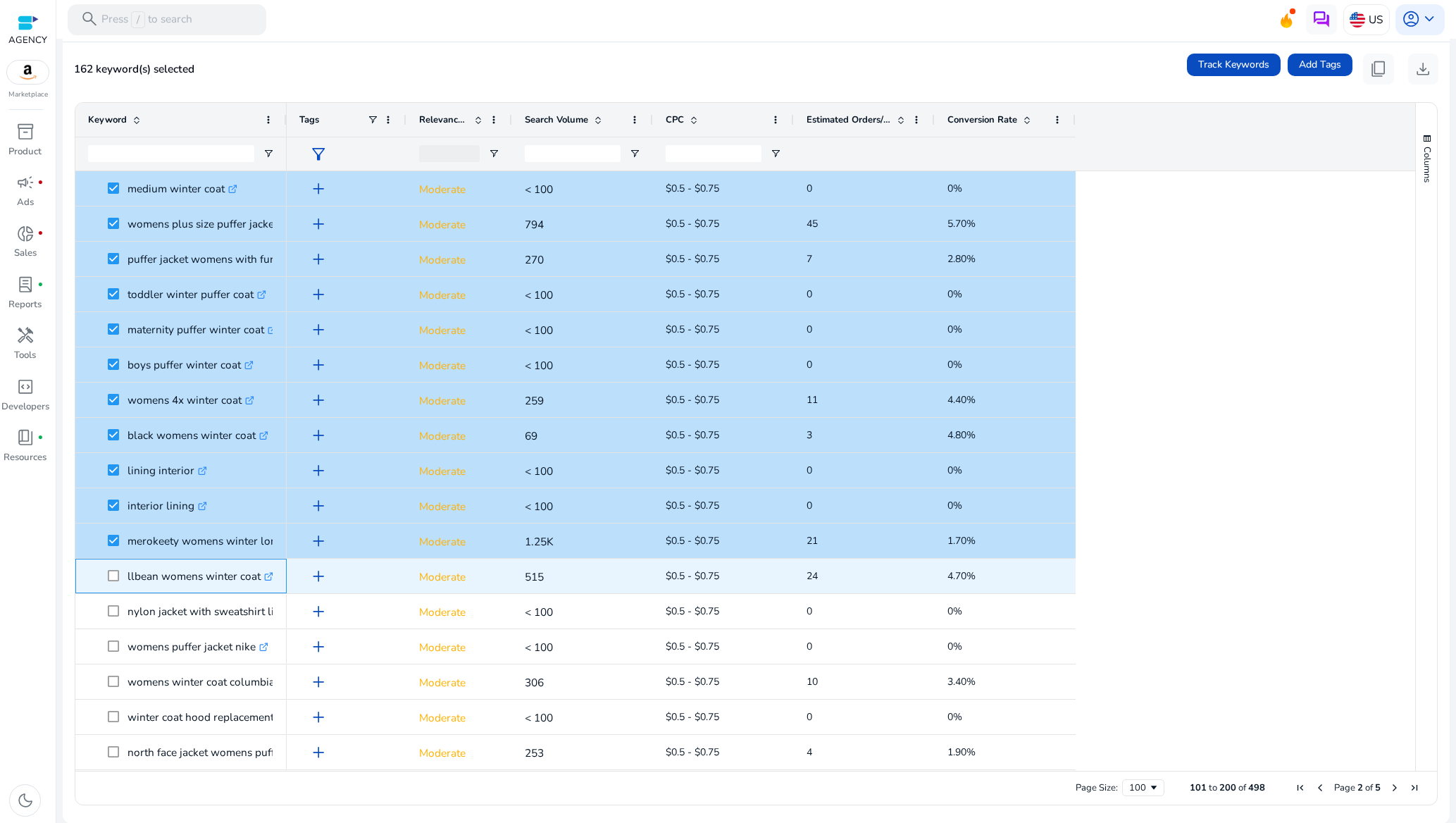
click at [119, 582] on span at bounding box center [118, 576] width 20 height 29
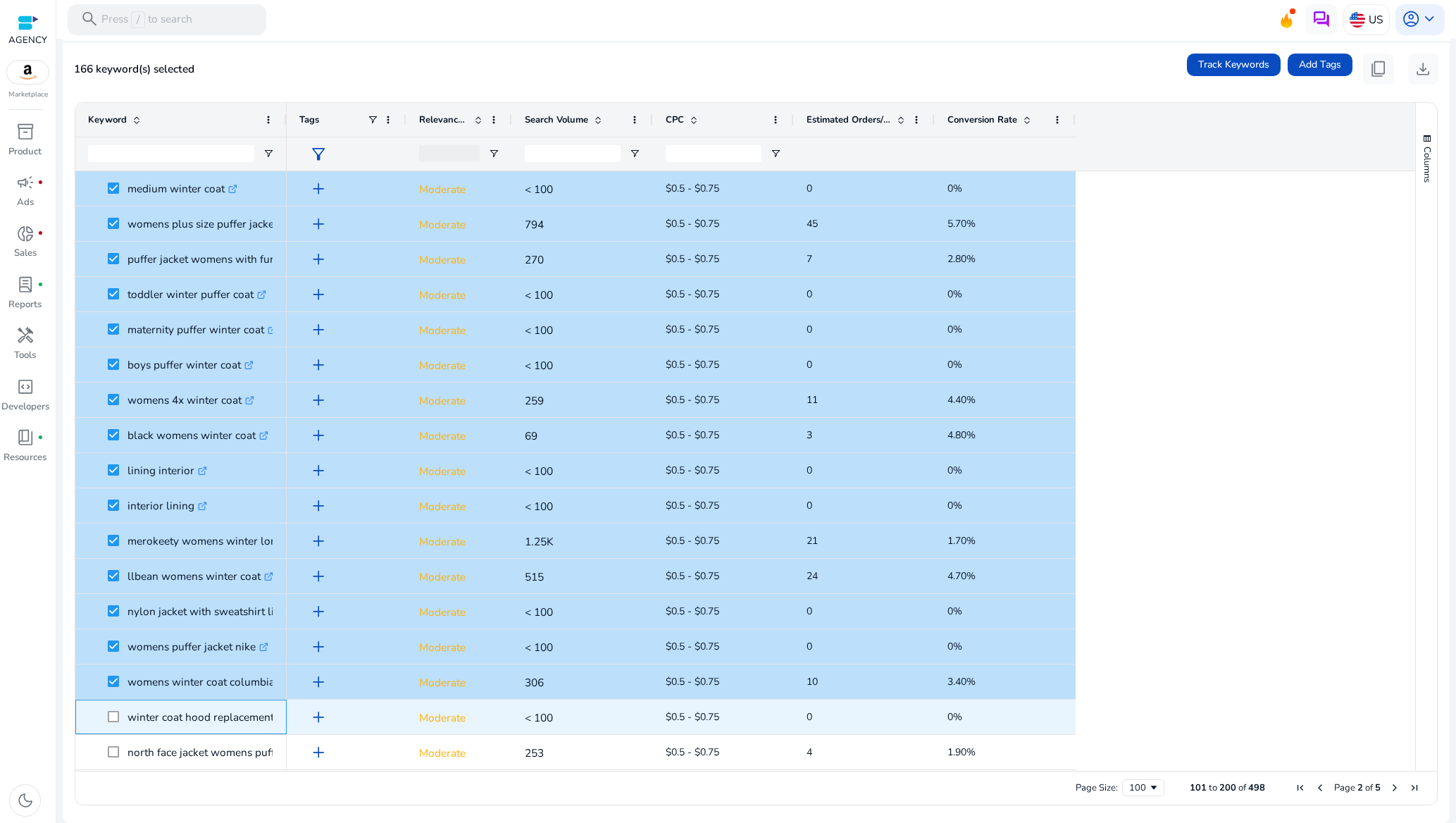
click at [116, 709] on span at bounding box center [118, 716] width 20 height 29
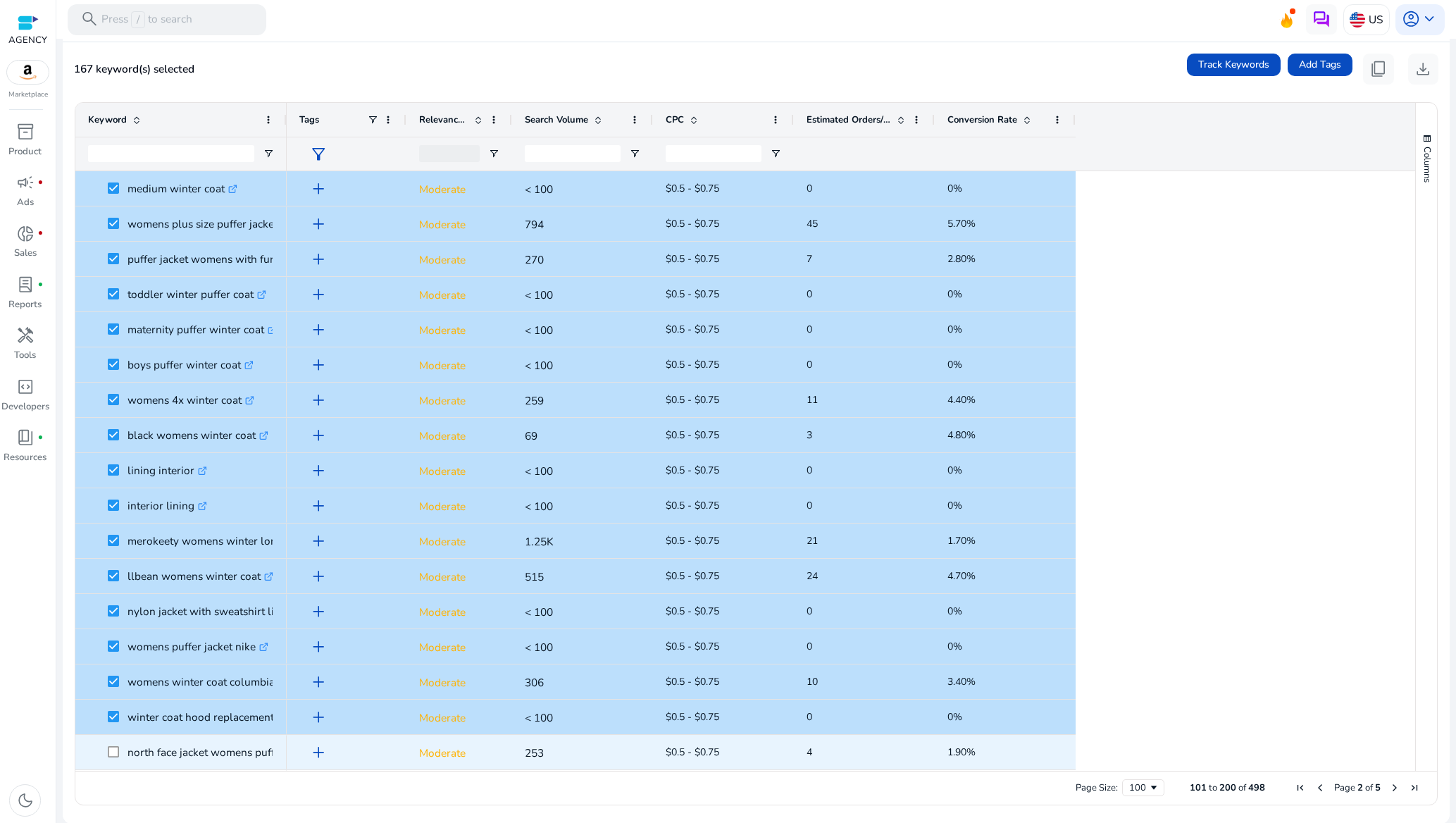
click at [115, 745] on span at bounding box center [118, 752] width 20 height 29
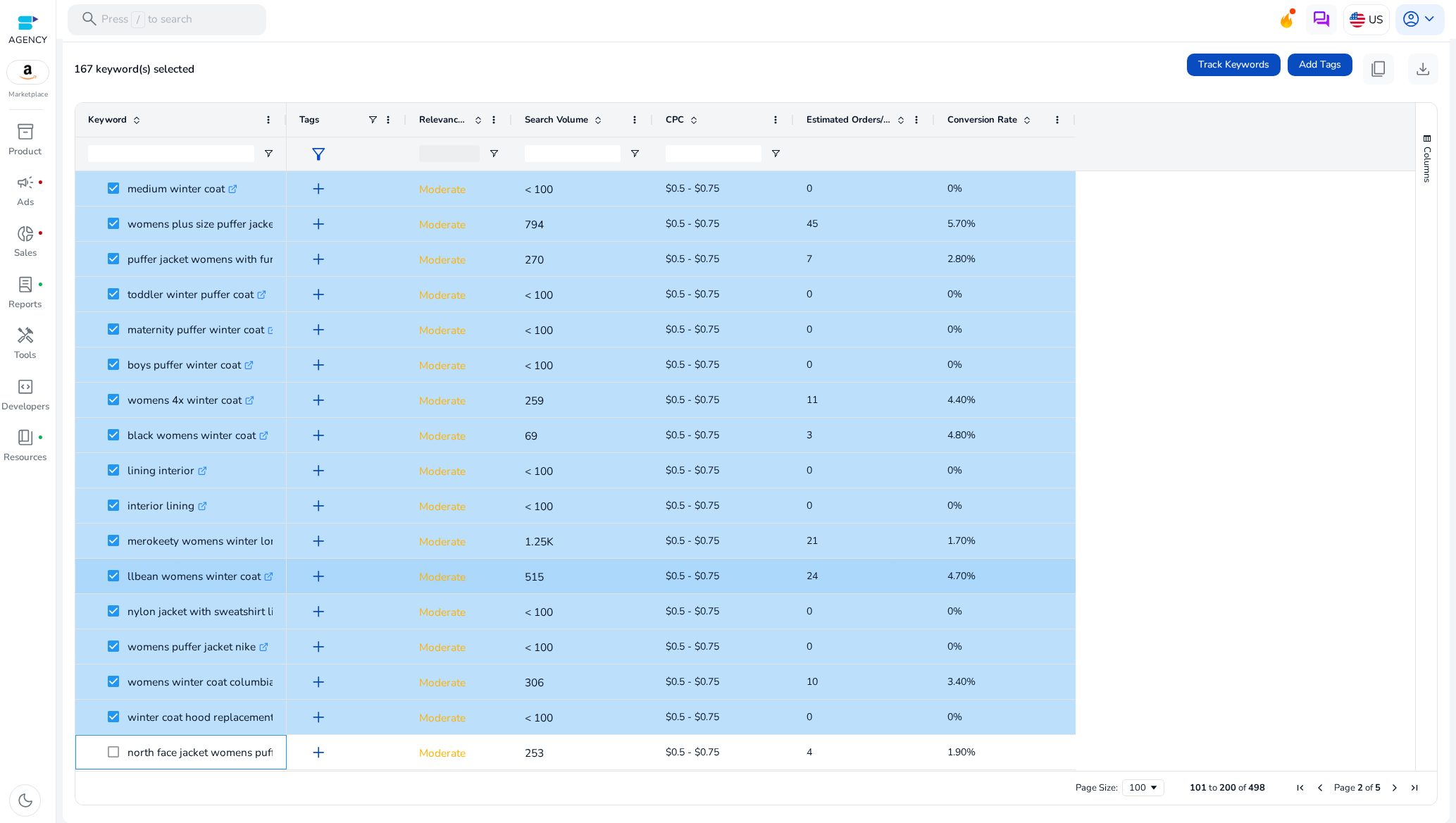
scroll to position [1875, 0]
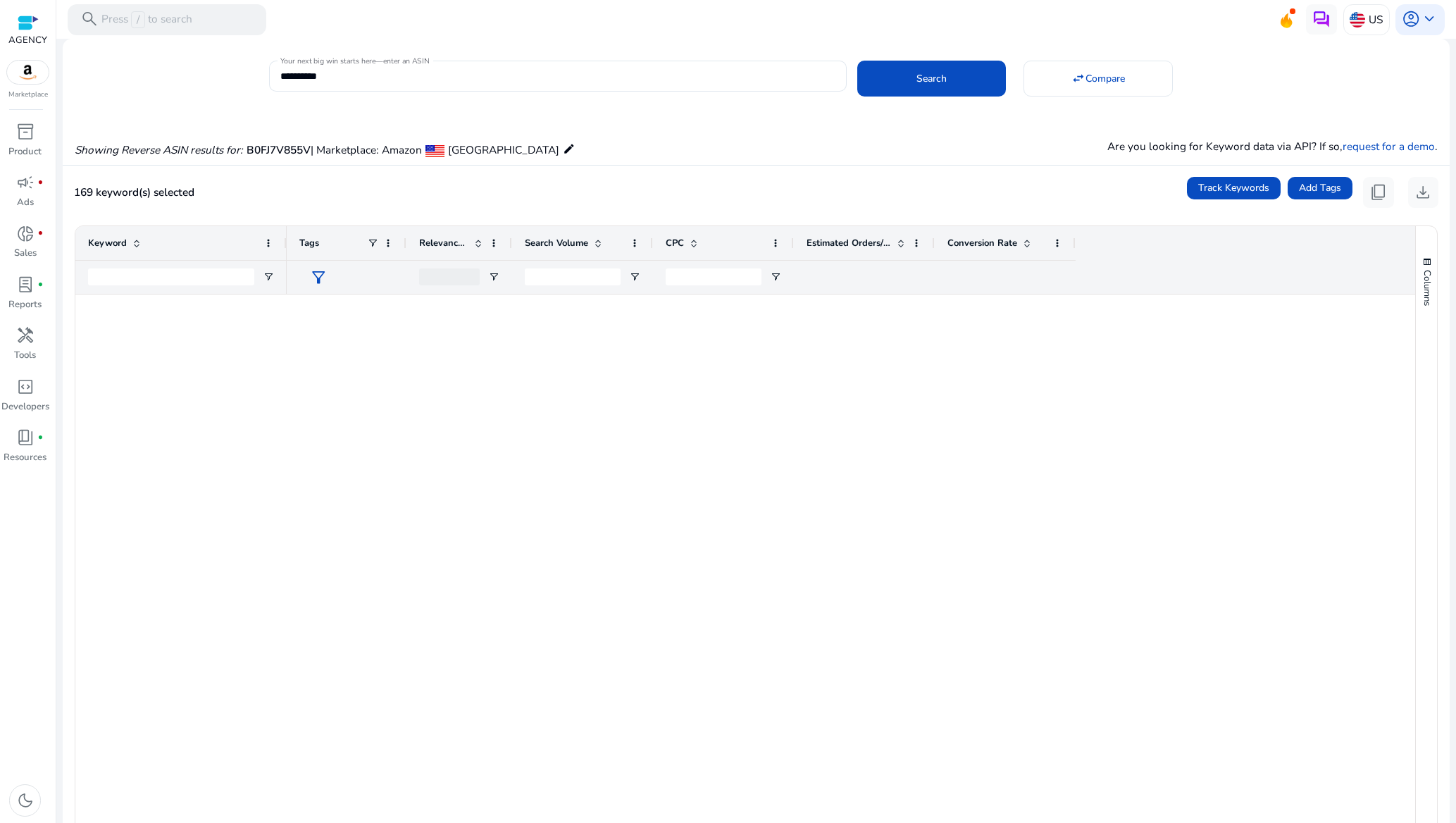
scroll to position [2008, 0]
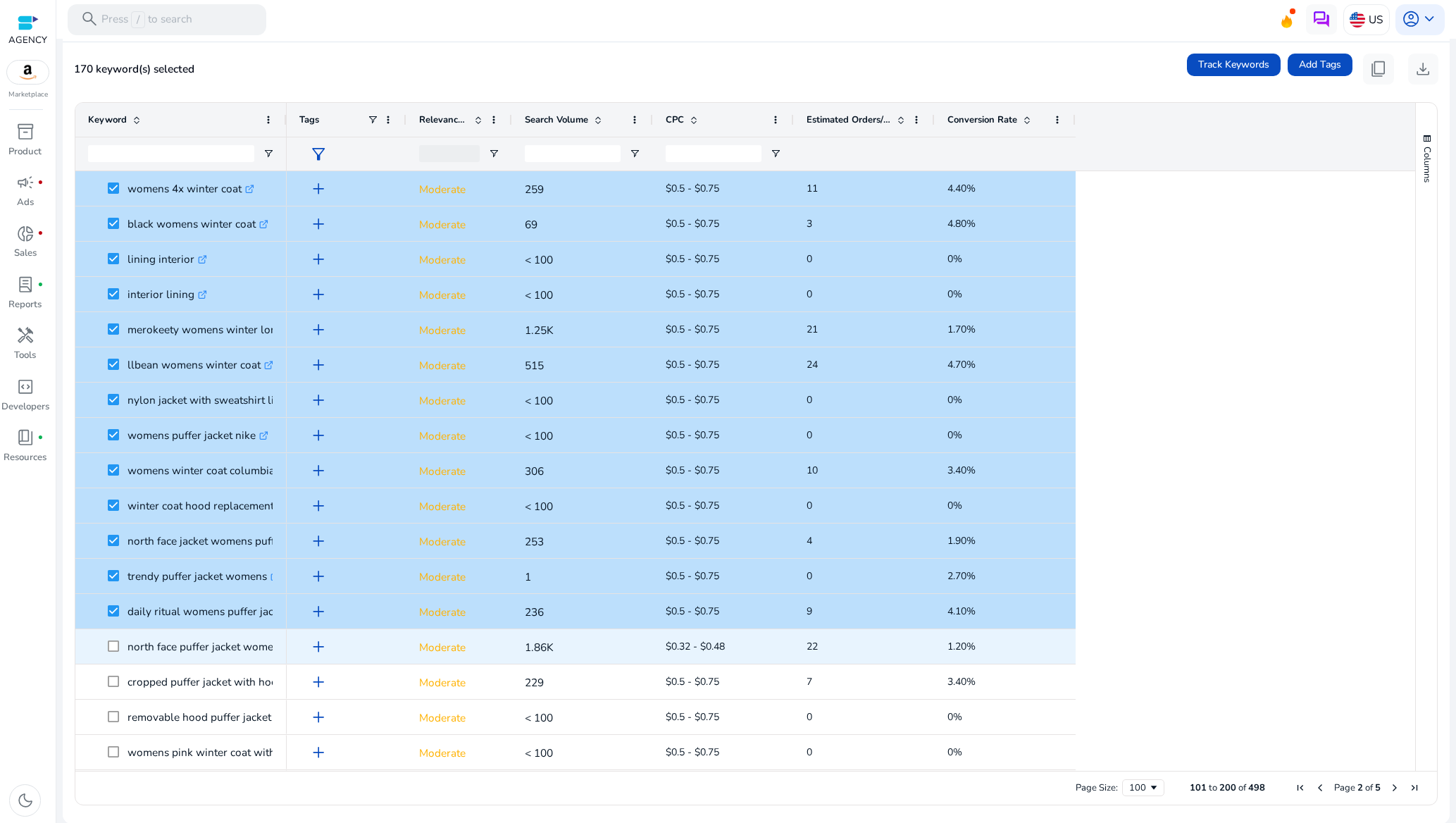
click at [112, 638] on span at bounding box center [118, 646] width 20 height 29
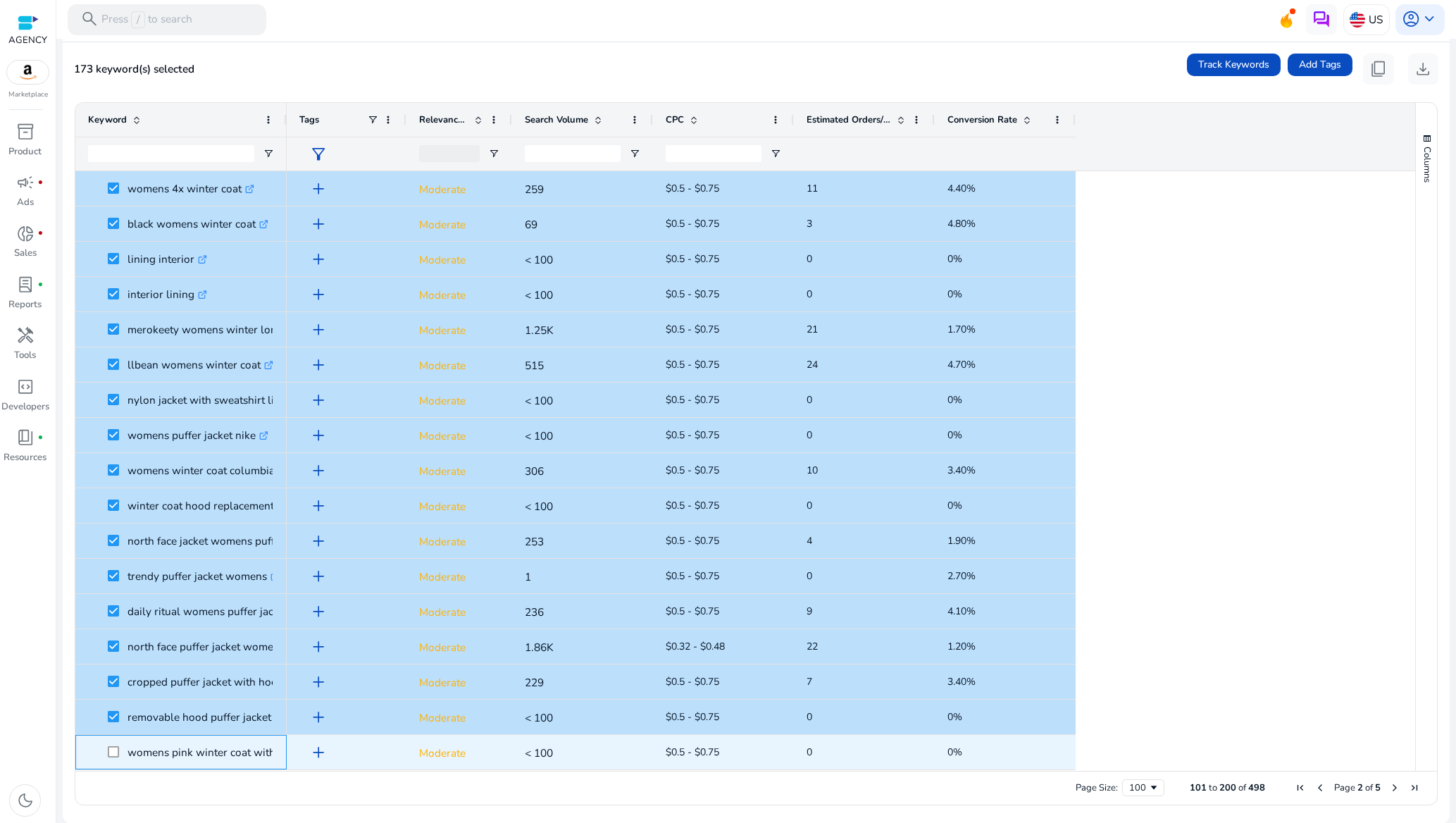
click at [121, 746] on span at bounding box center [118, 752] width 20 height 29
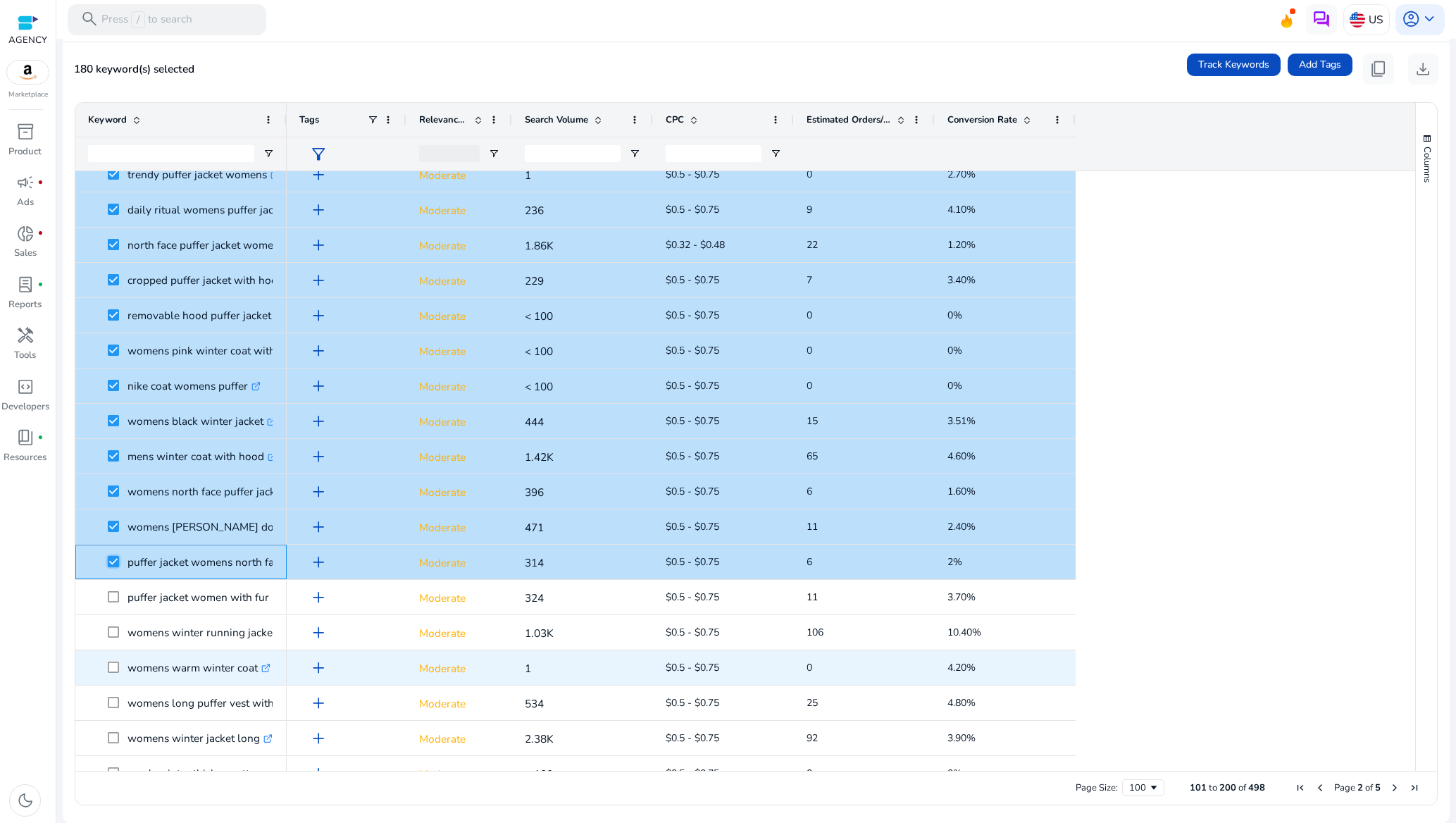
scroll to position [2536, 0]
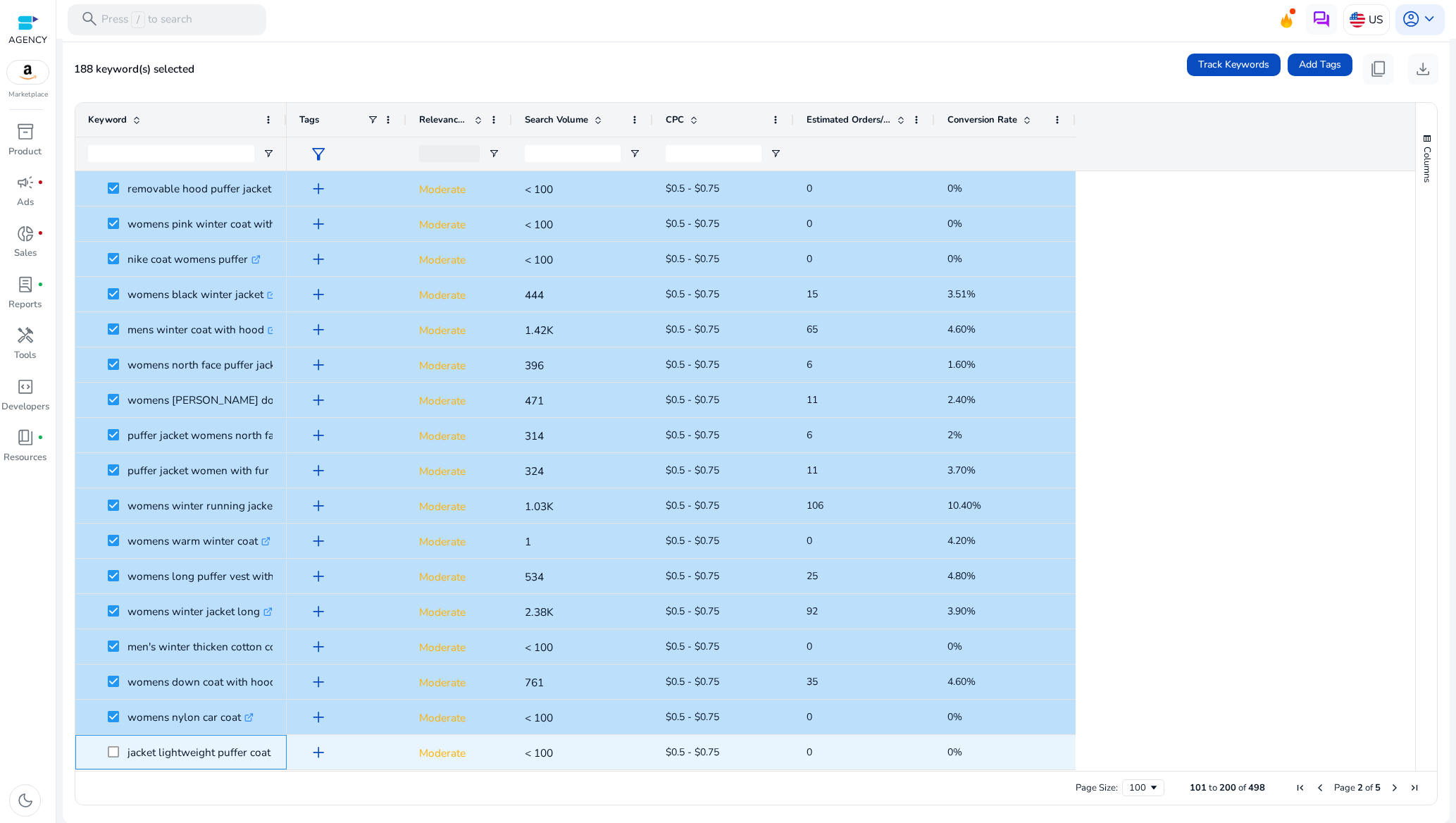
click at [115, 742] on span at bounding box center [118, 752] width 20 height 29
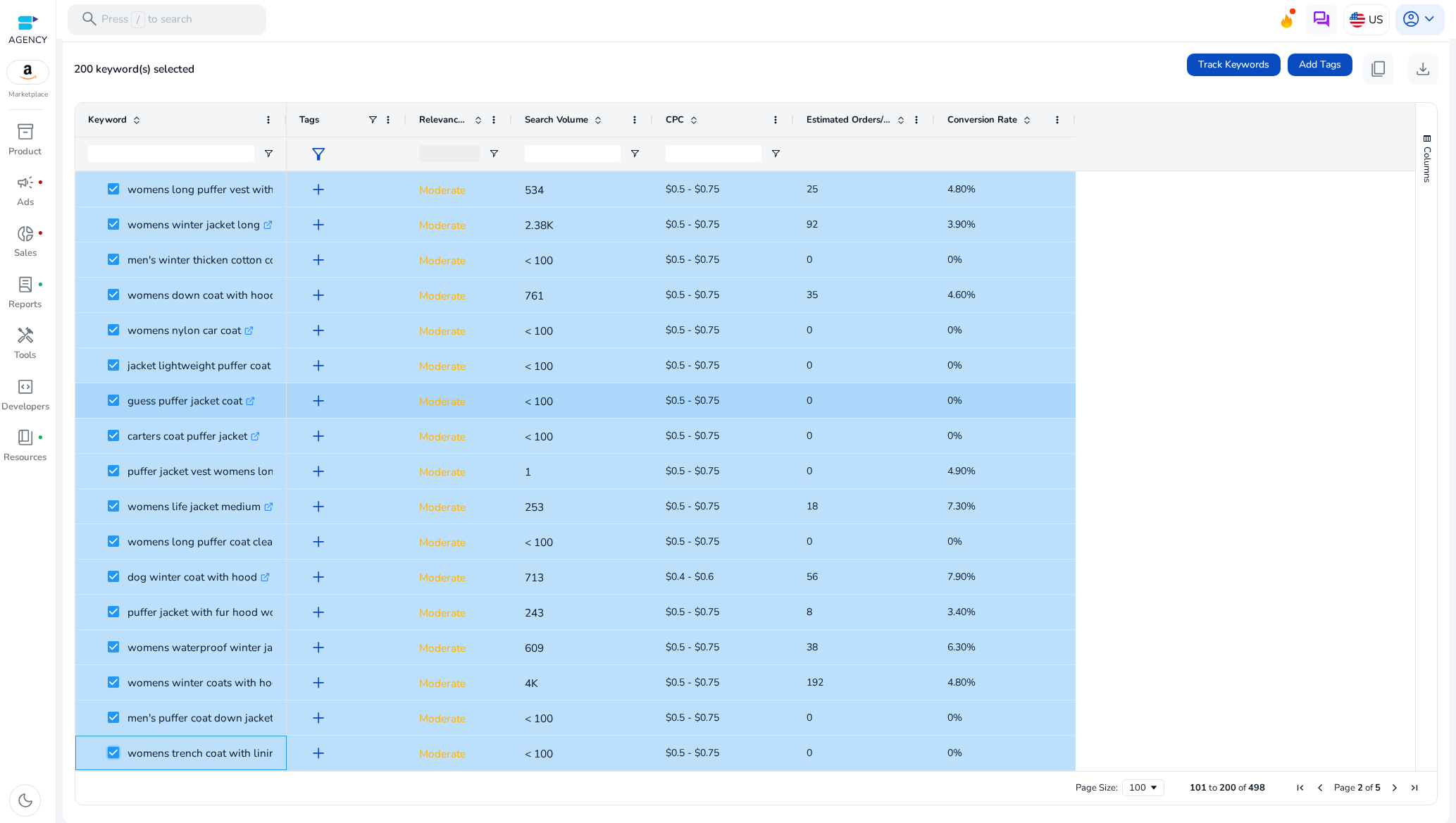
scroll to position [2184, 0]
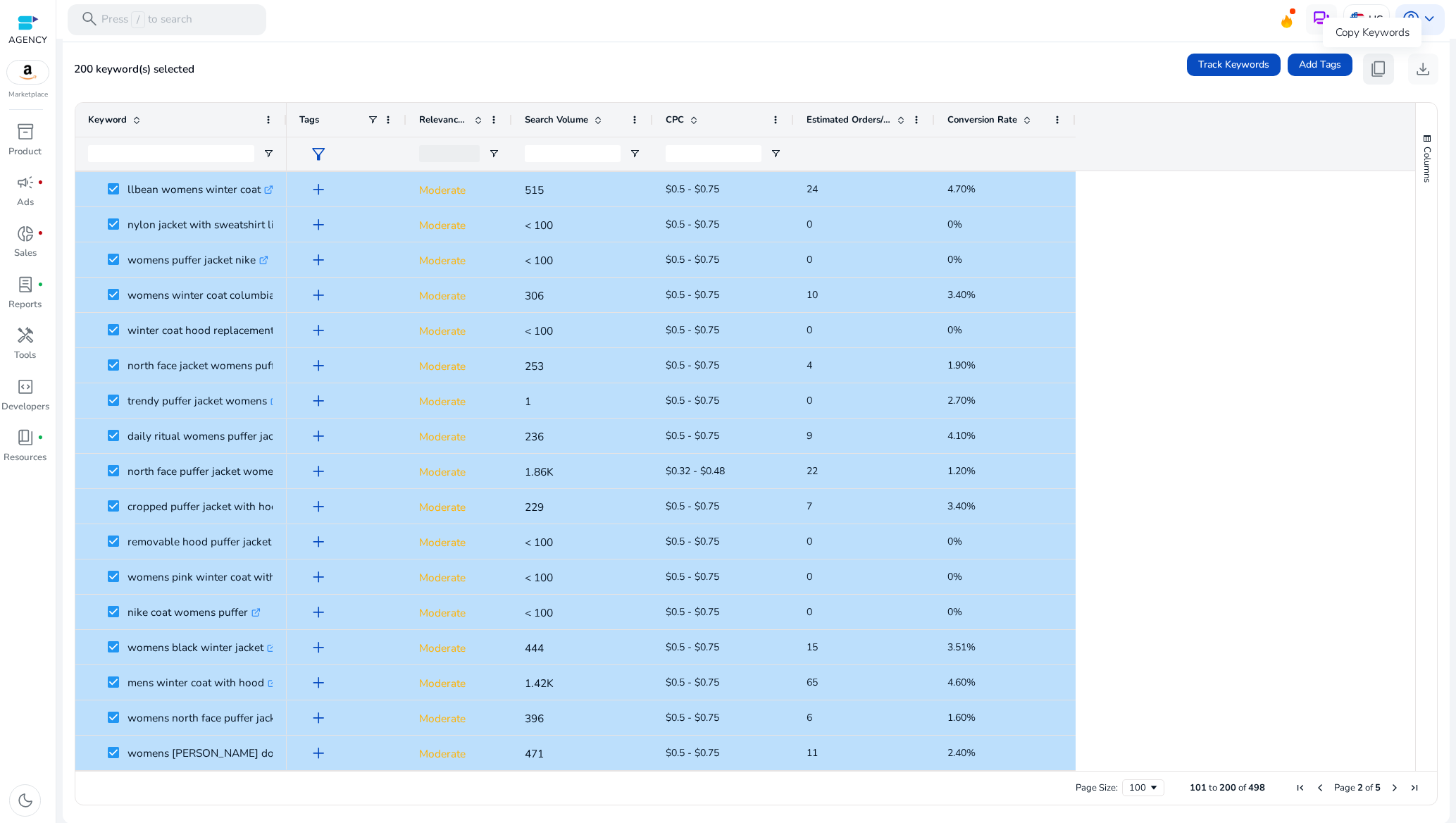
click at [1372, 65] on span "content_copy" at bounding box center [1379, 69] width 18 height 18
click at [1372, 65] on span "content_copy" at bounding box center [1379, 69] width 18 height 18
drag, startPoint x: 685, startPoint y: 77, endPoint x: 701, endPoint y: 76, distance: 16.0
click at [685, 76] on div "200 keyword(s) selected Track Keywords Add Tags content_copy download" at bounding box center [756, 69] width 1364 height 31
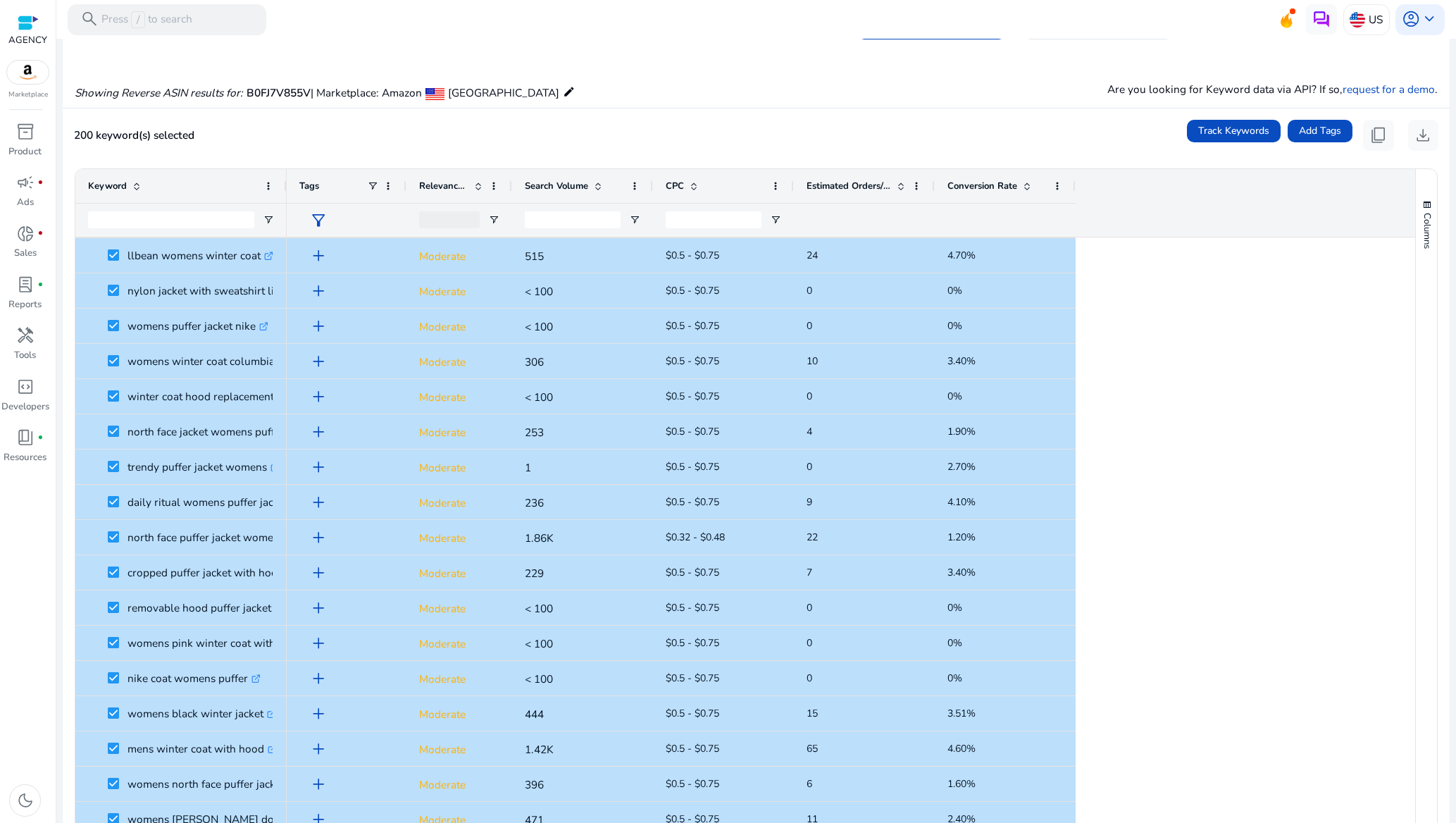
scroll to position [0, 0]
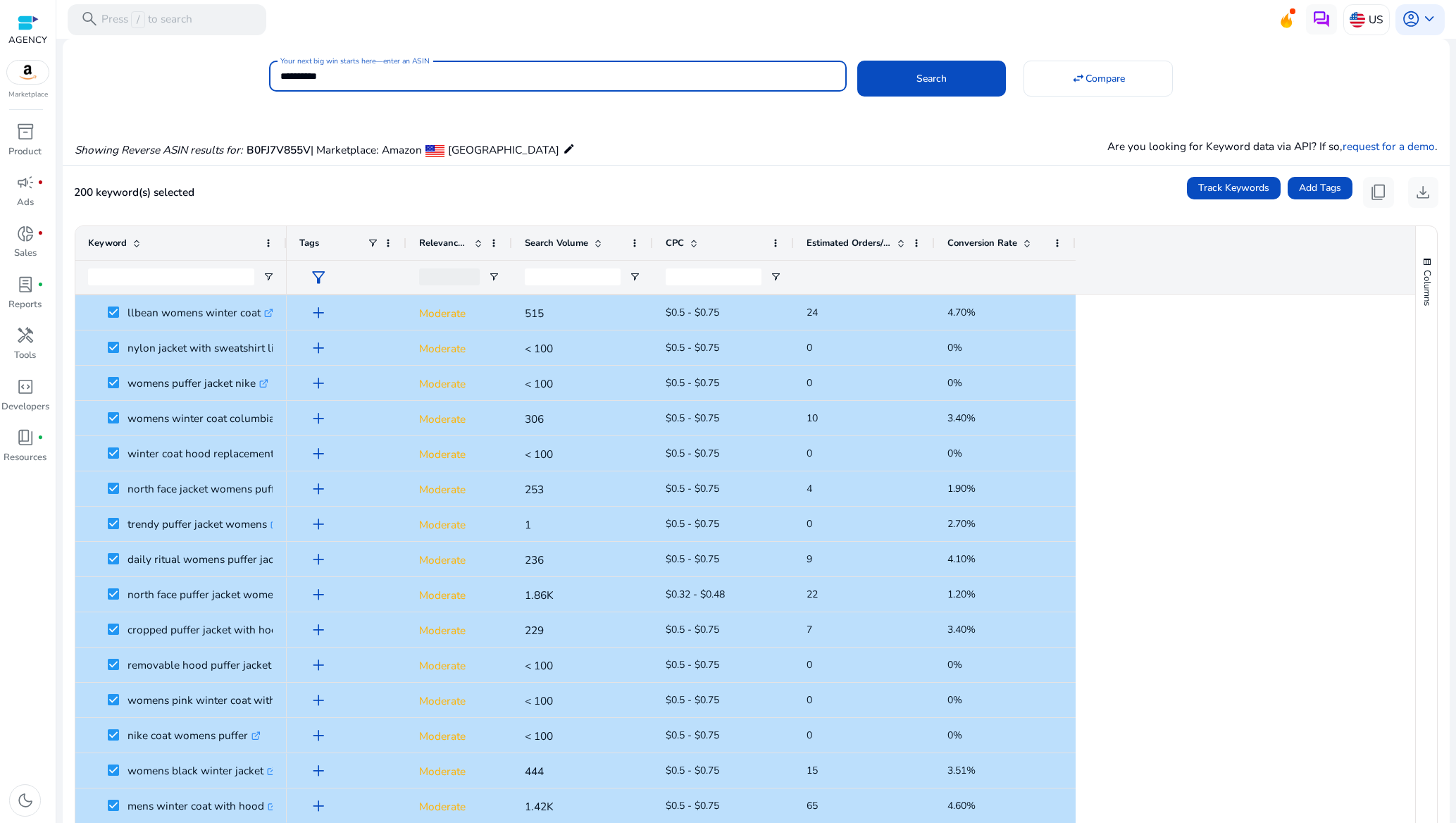
drag, startPoint x: 429, startPoint y: 74, endPoint x: 218, endPoint y: 72, distance: 211.0
click at [218, 72] on div "**********" at bounding box center [750, 75] width 1376 height 36
paste input
click at [907, 82] on span at bounding box center [931, 79] width 148 height 34
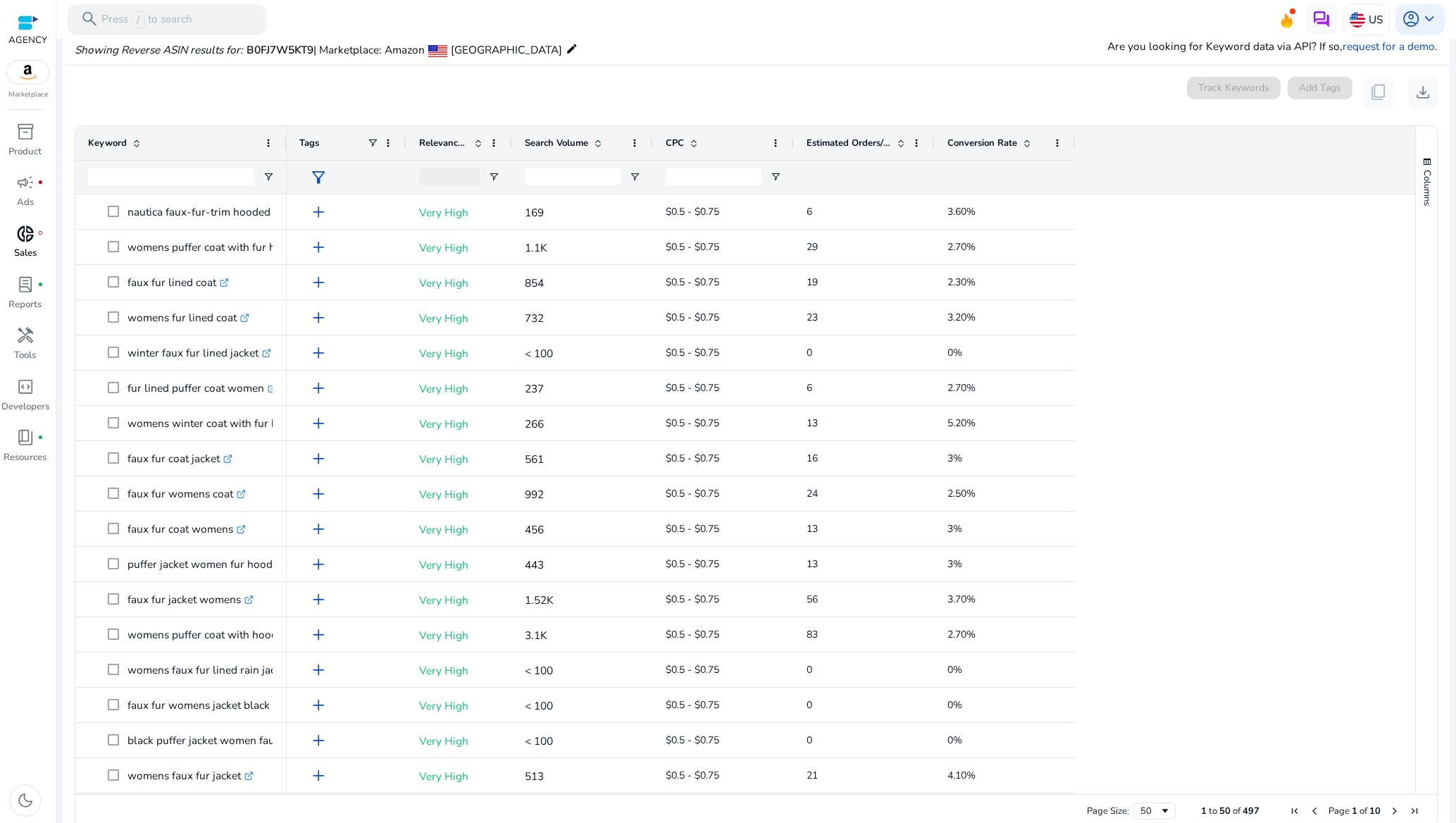
scroll to position [104, 0]
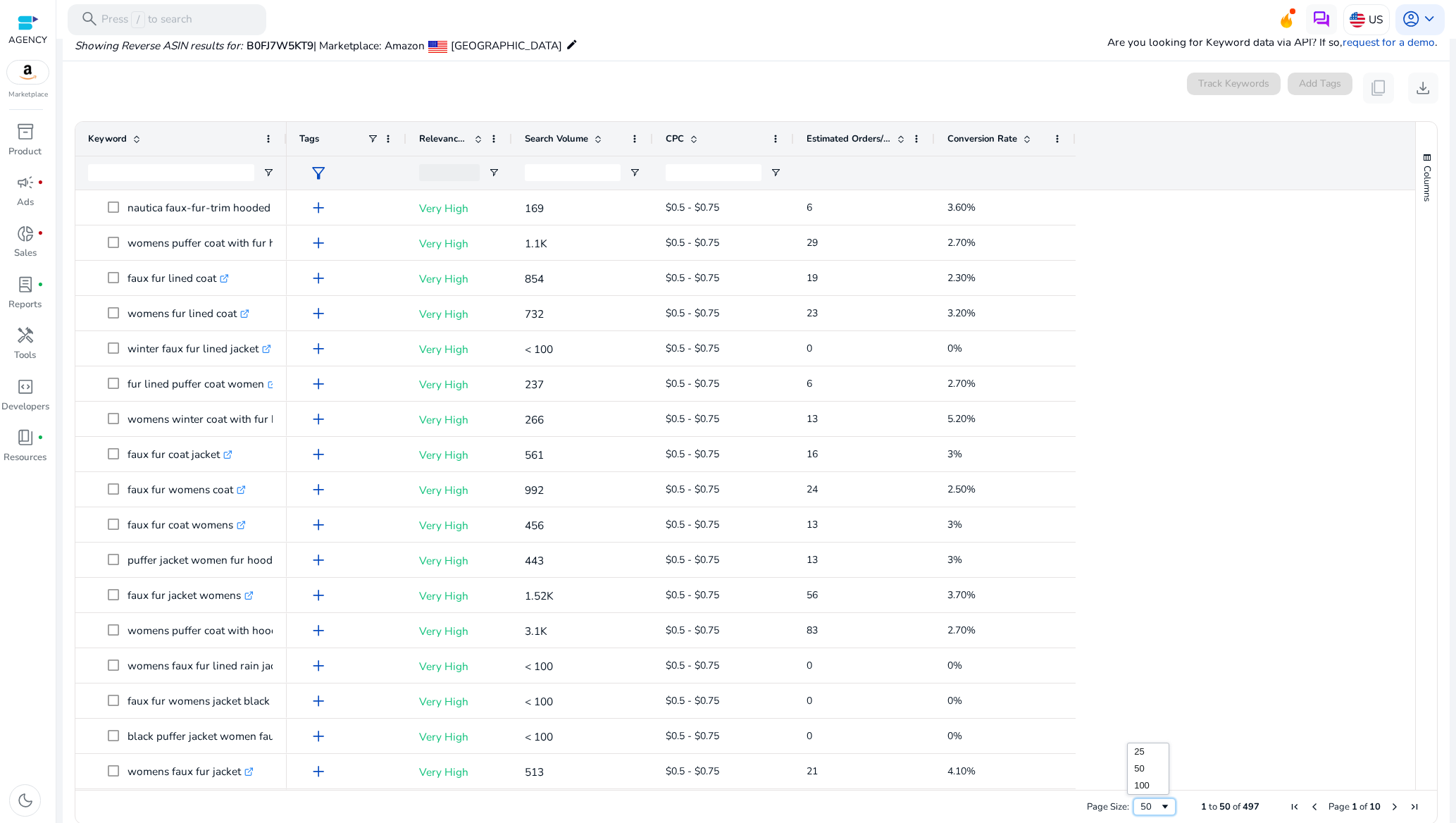
click at [1162, 805] on span "Page Size" at bounding box center [1165, 807] width 11 height 11
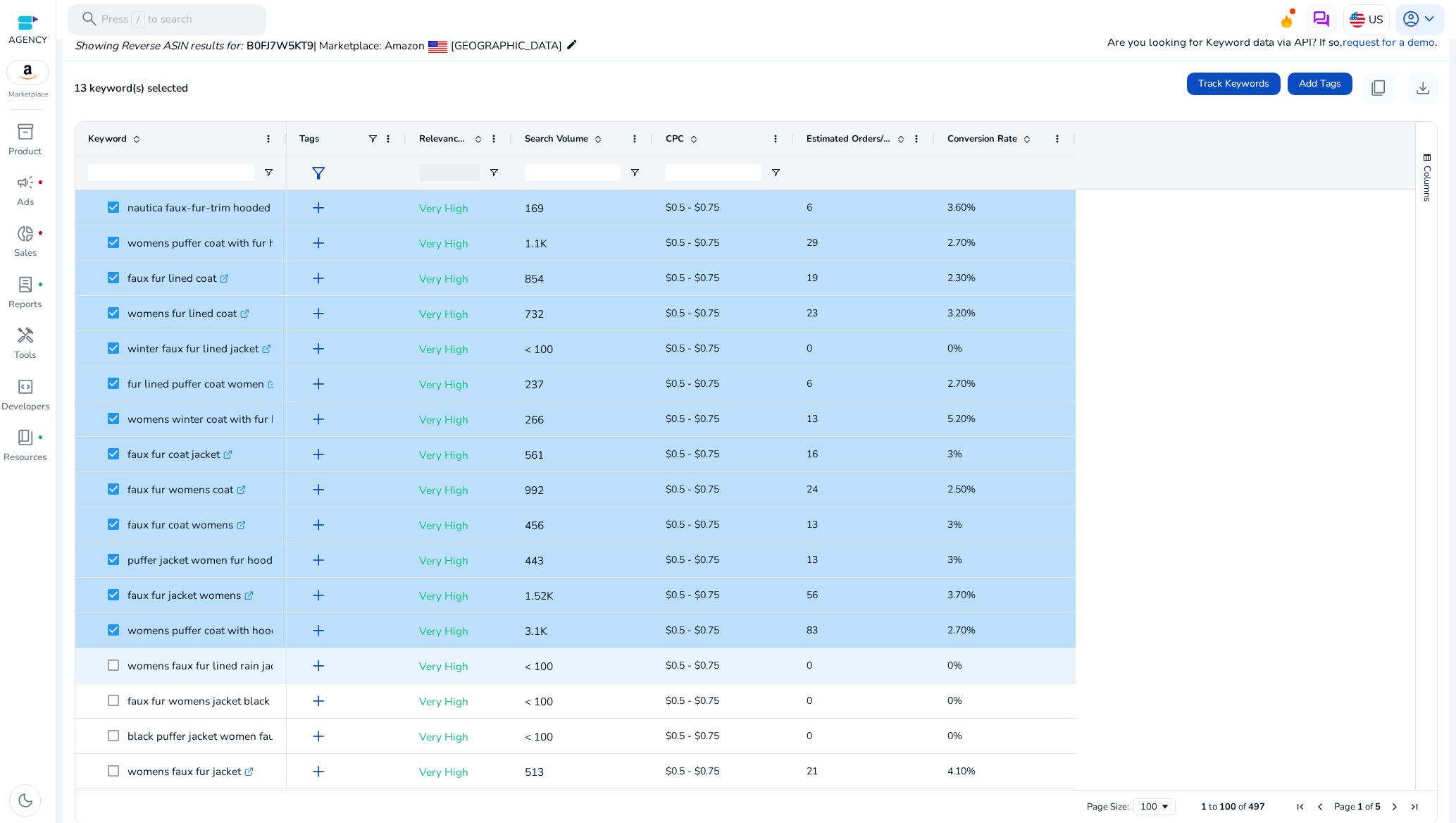
click at [115, 658] on span at bounding box center [118, 665] width 20 height 29
click at [117, 672] on span at bounding box center [118, 665] width 20 height 29
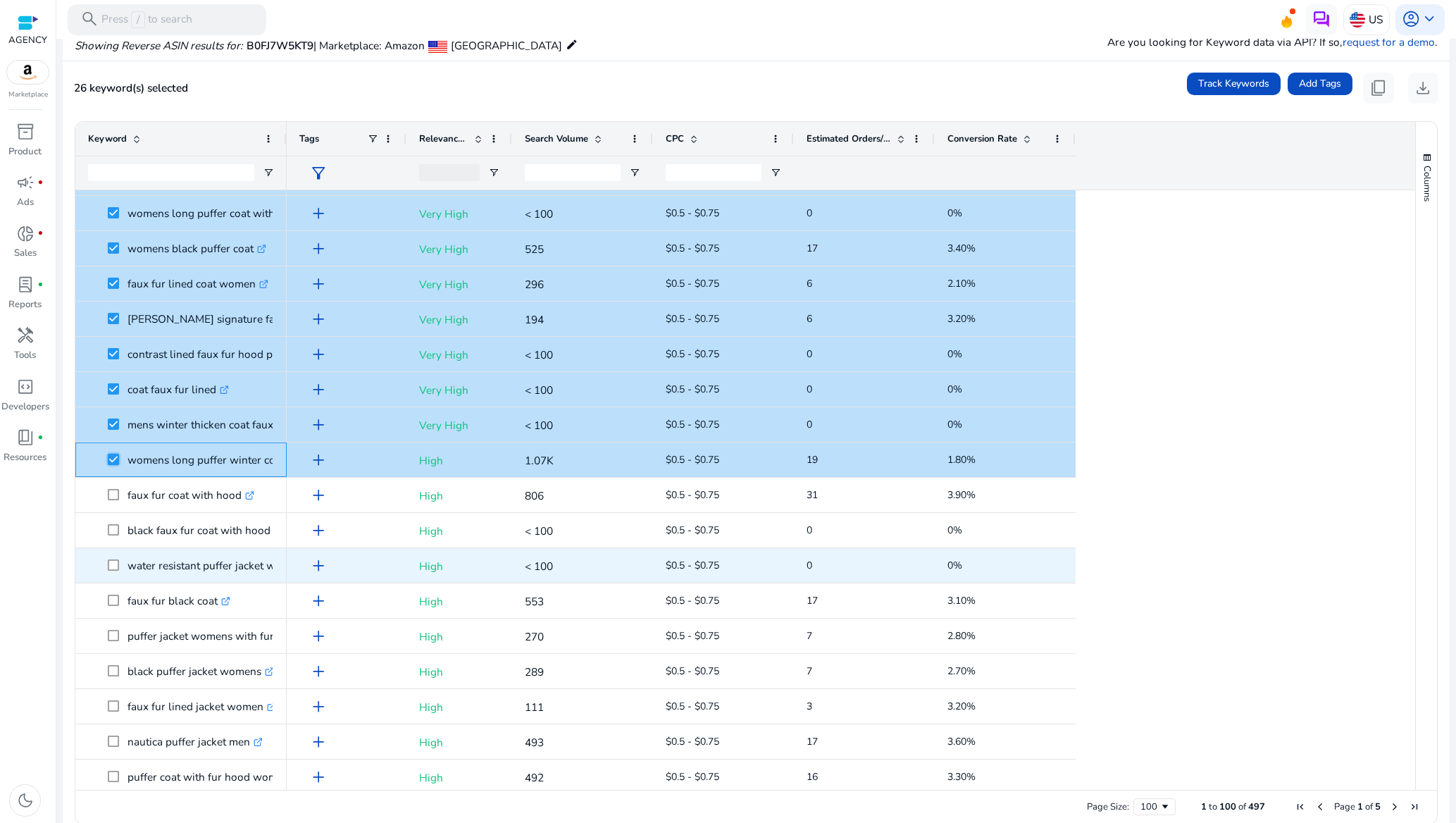
scroll to position [634, 0]
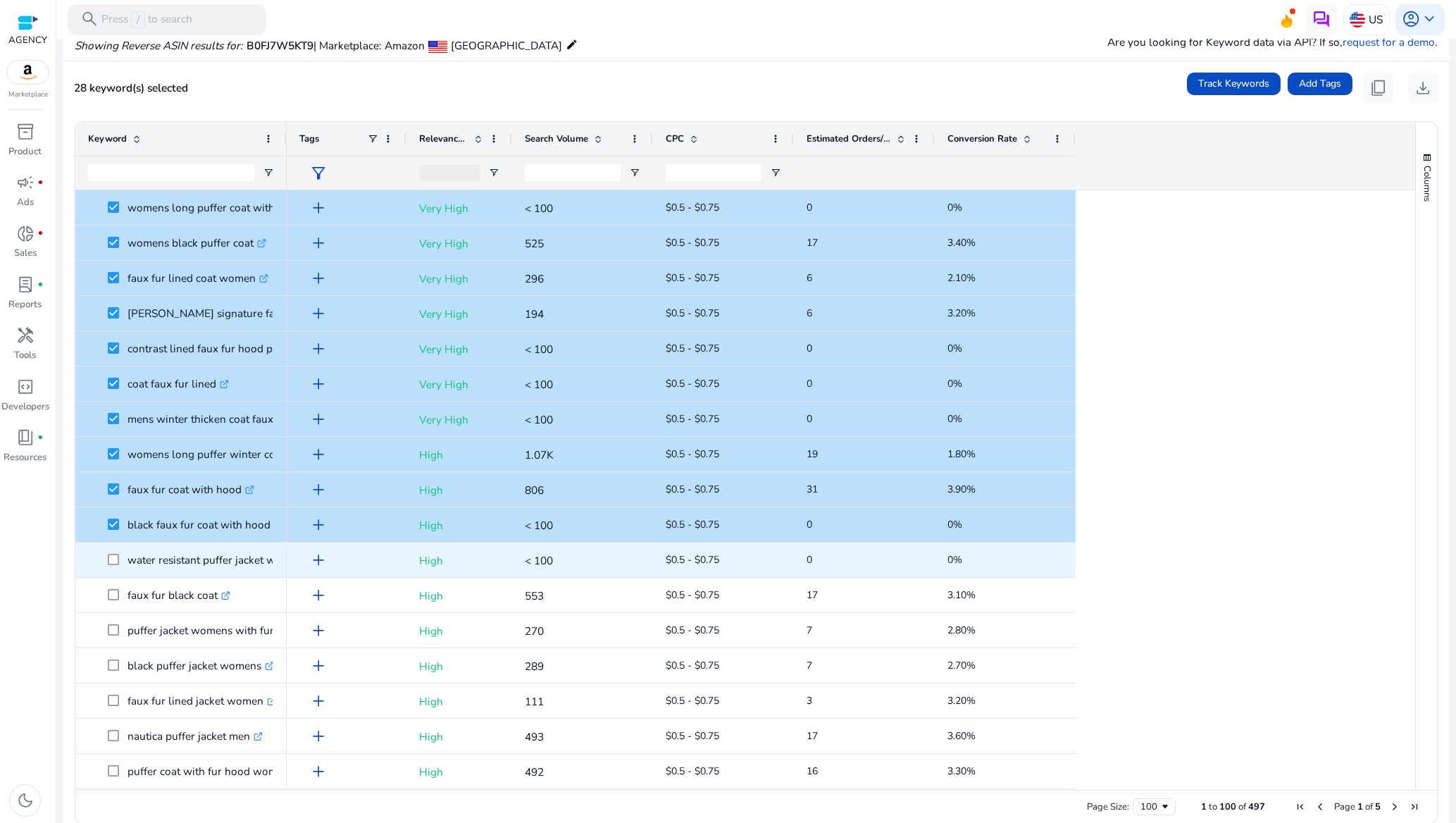
click at [121, 560] on span at bounding box center [118, 560] width 20 height 29
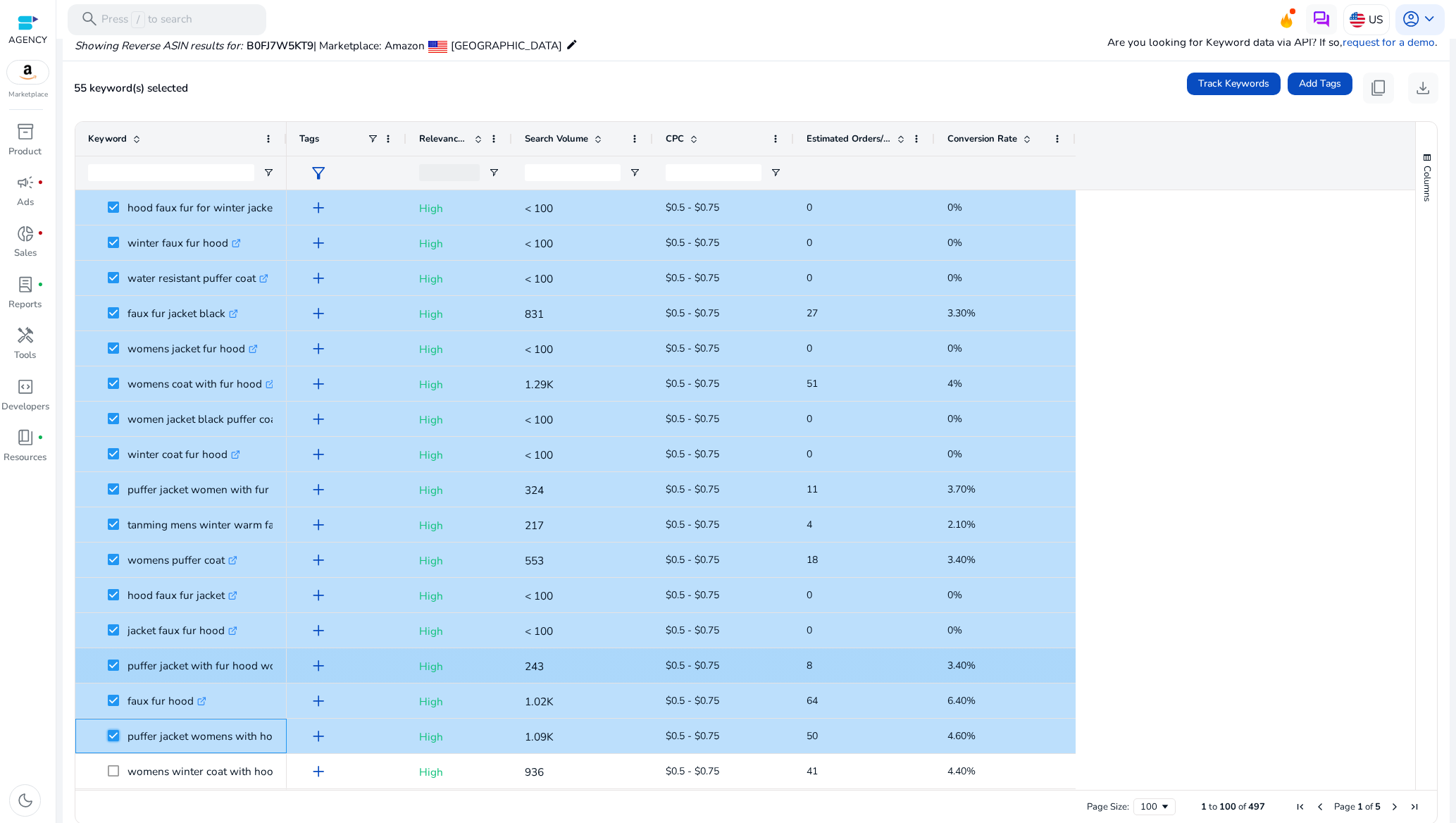
scroll to position [1586, 0]
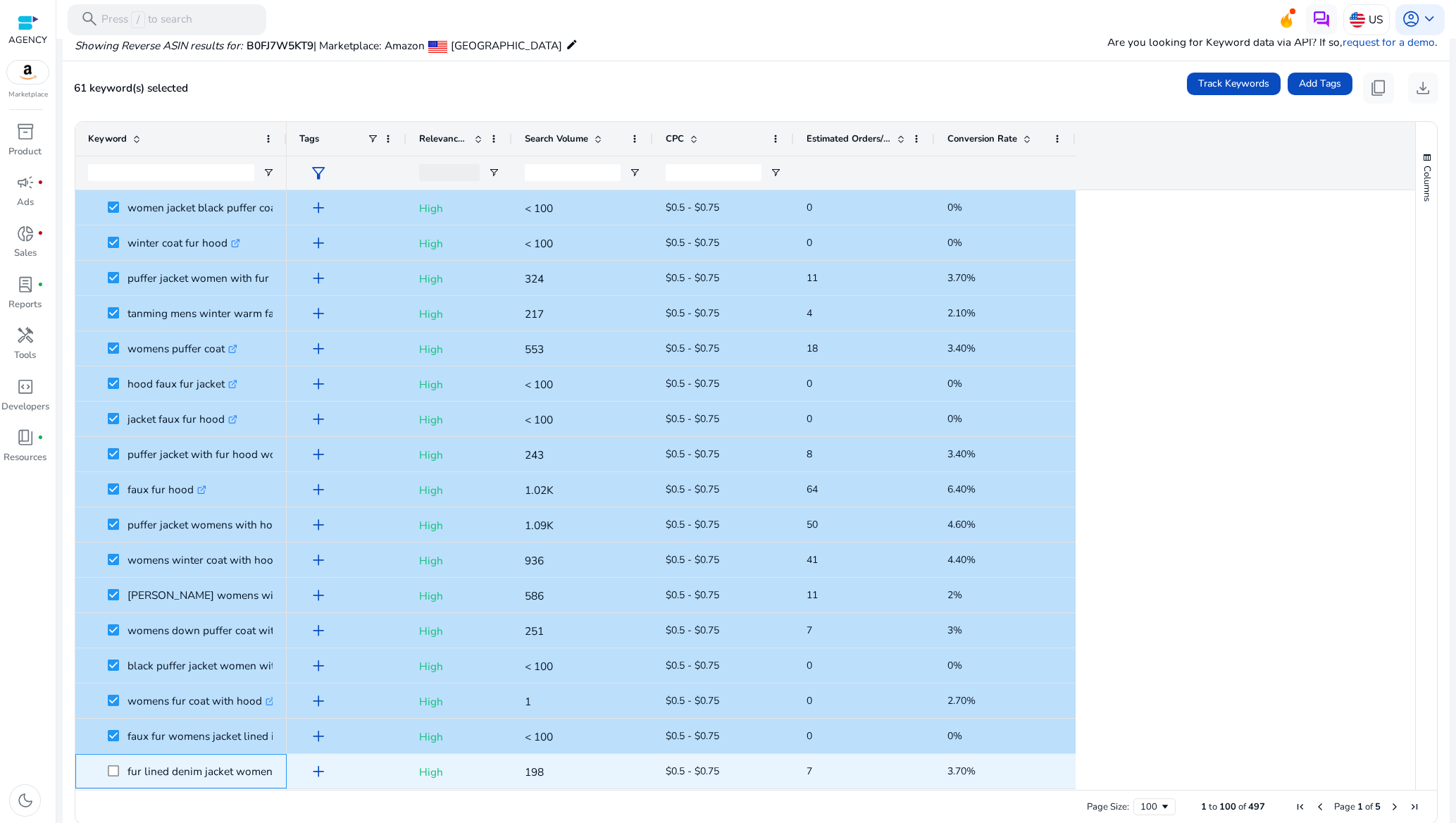
click at [115, 778] on span at bounding box center [118, 771] width 20 height 29
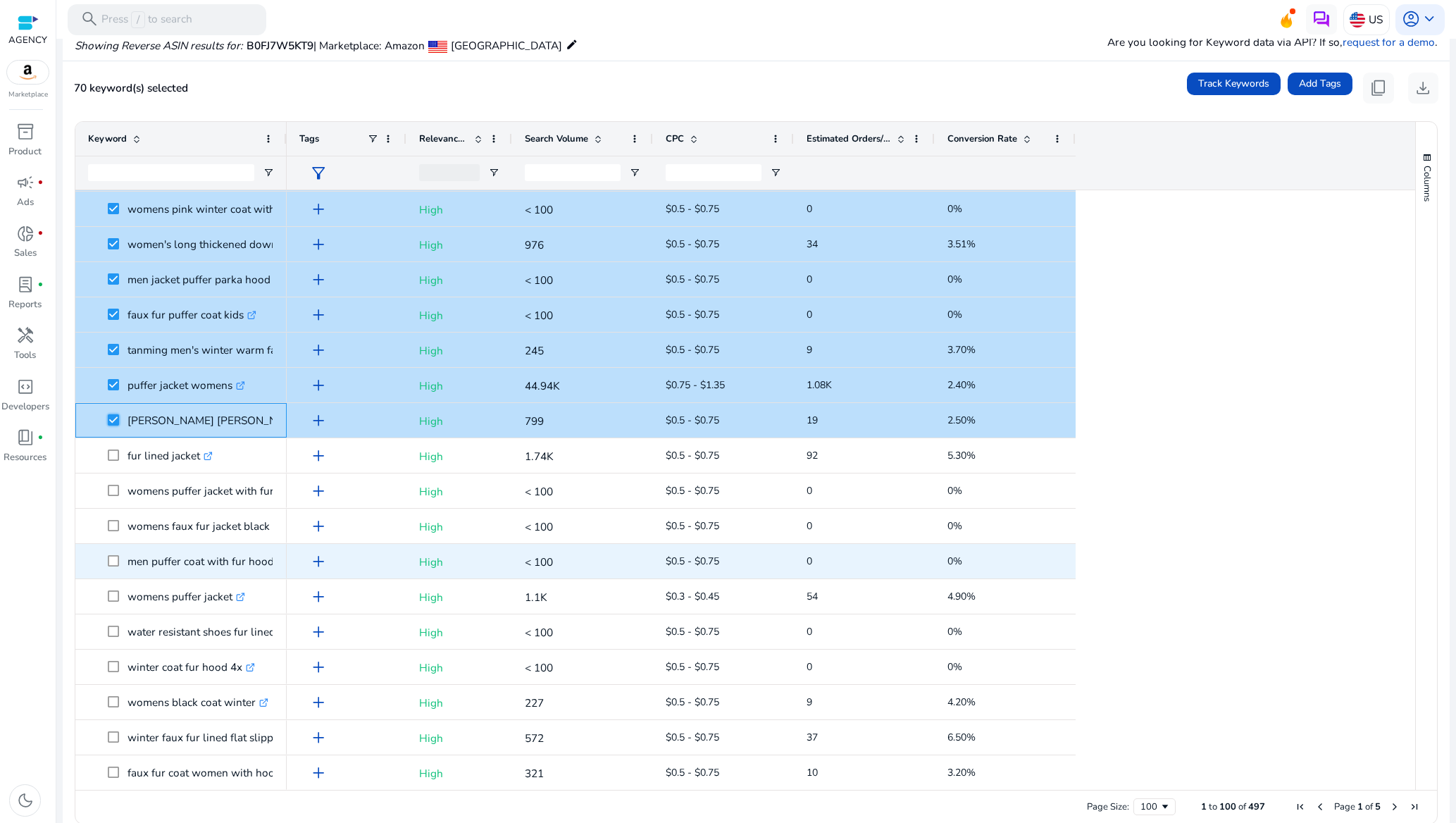
scroll to position [2220, 0]
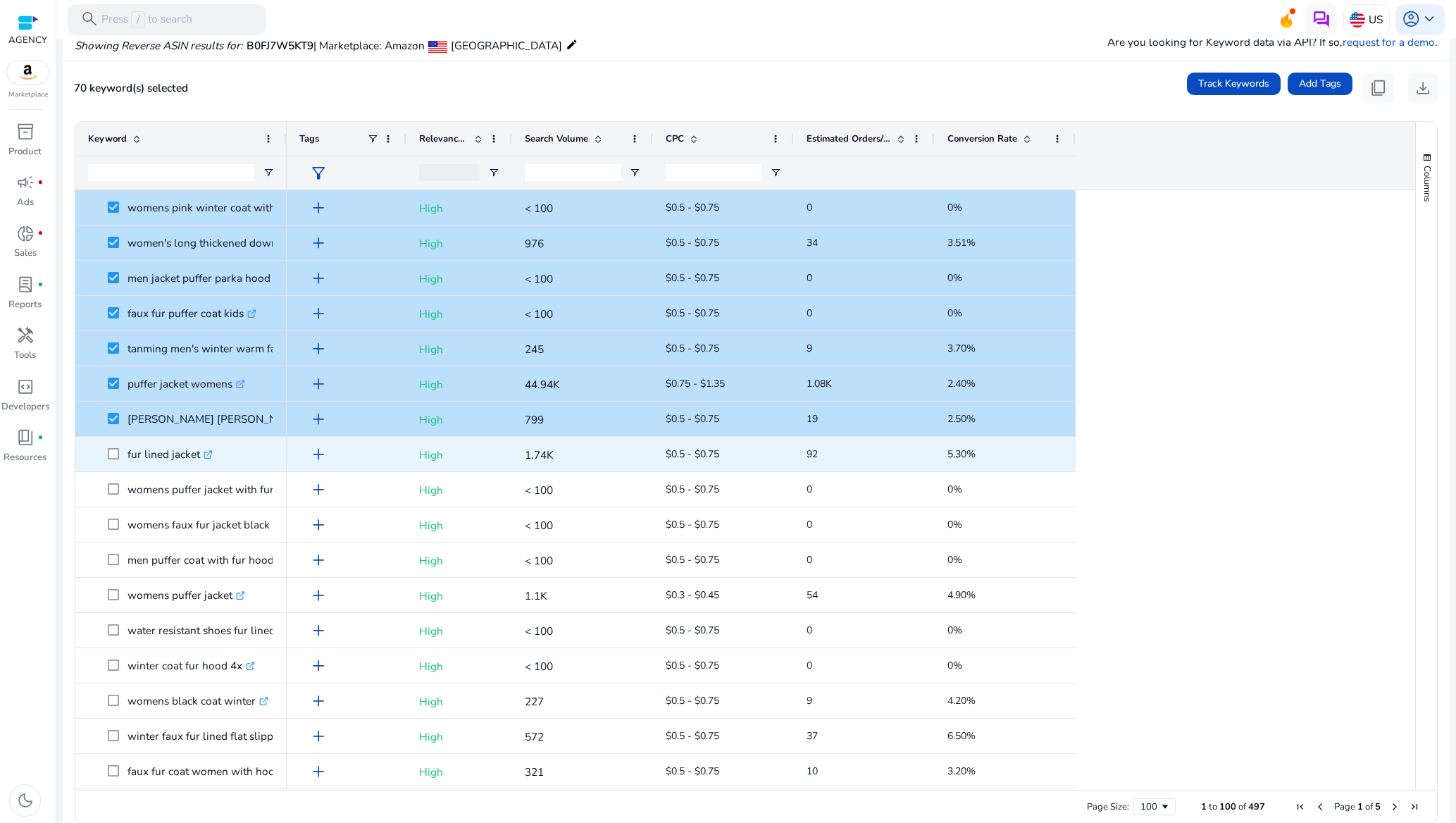
click at [117, 459] on span at bounding box center [118, 454] width 20 height 29
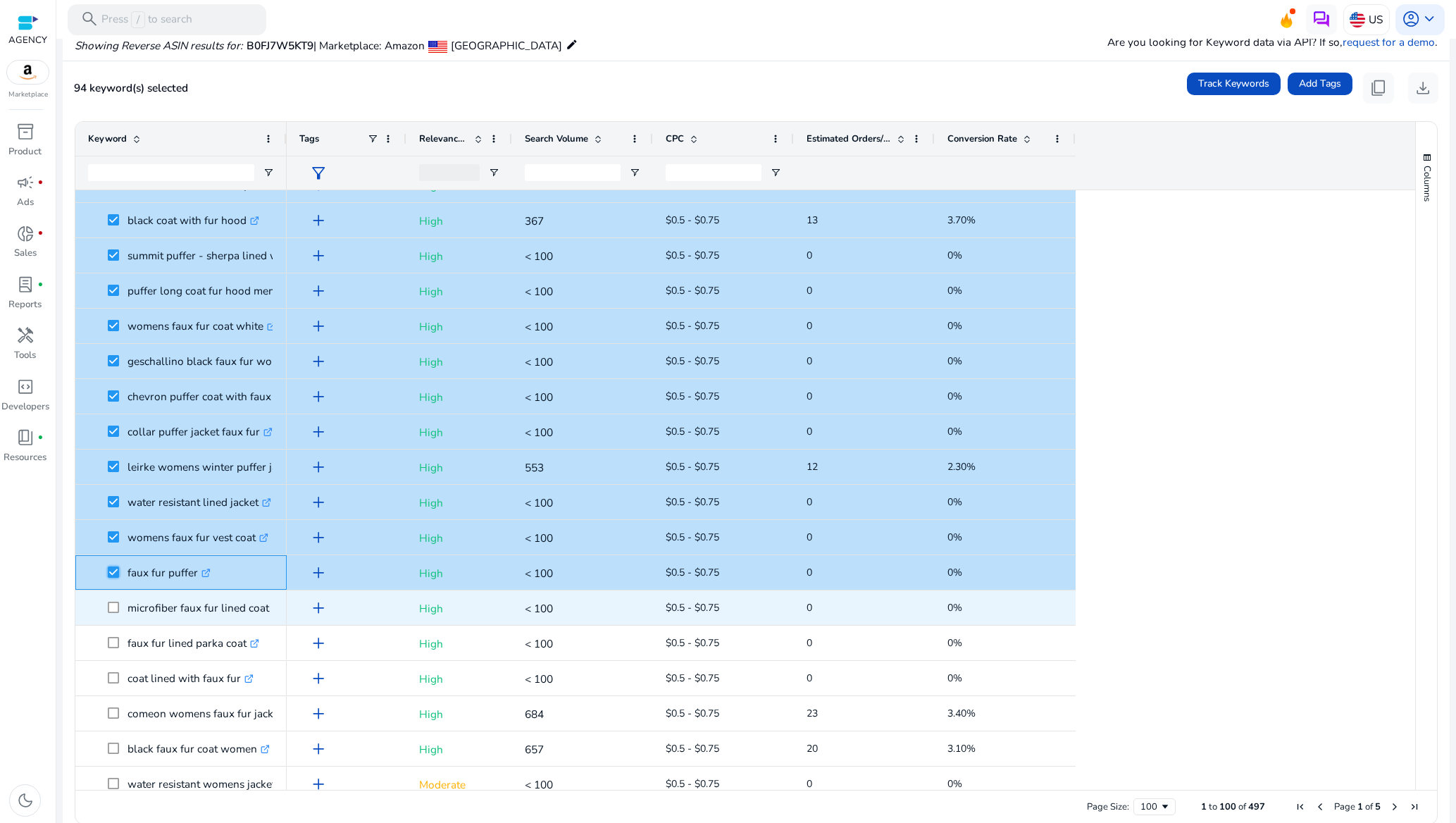
scroll to position [2923, 0]
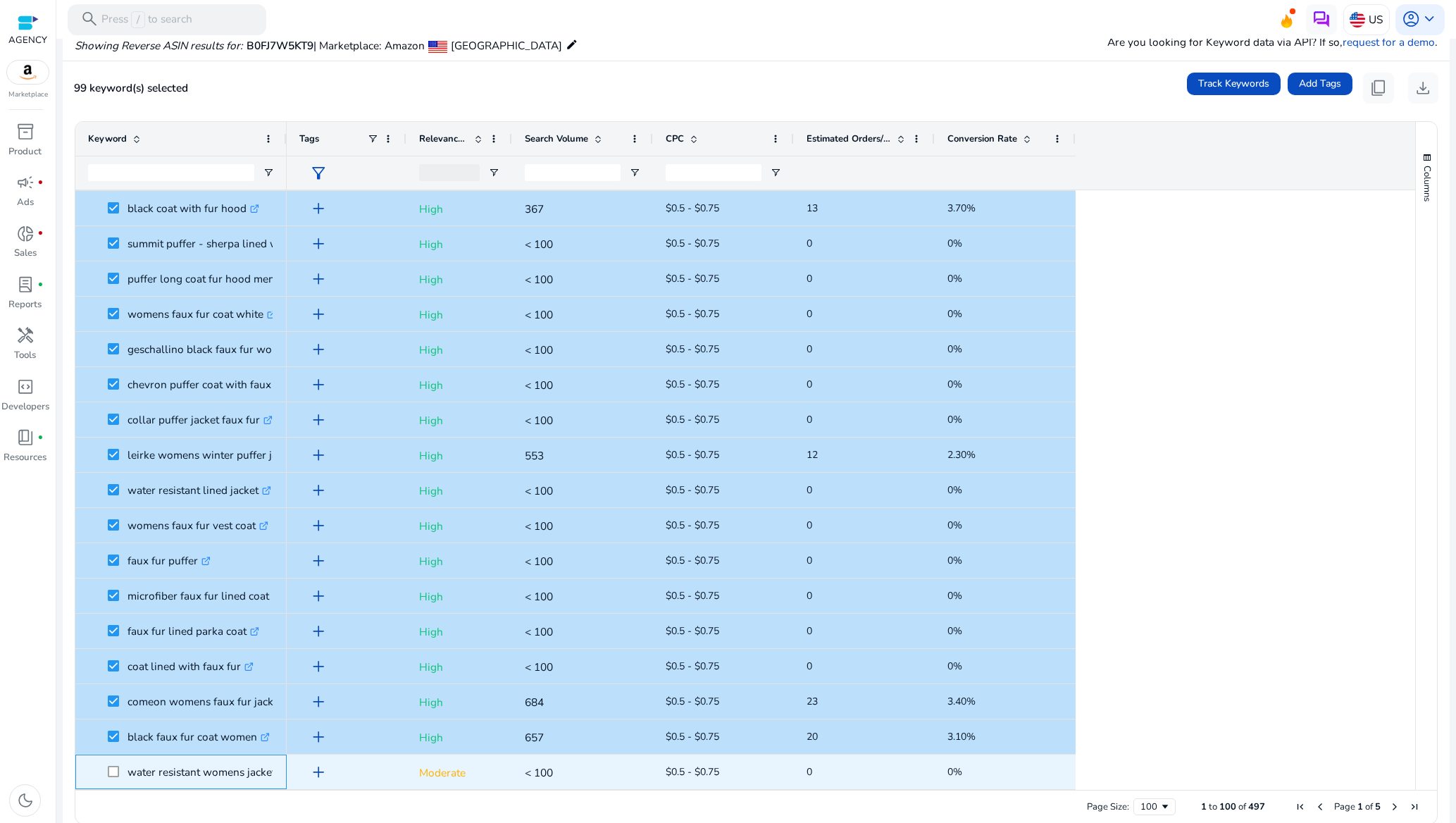
click at [111, 764] on span at bounding box center [118, 772] width 20 height 29
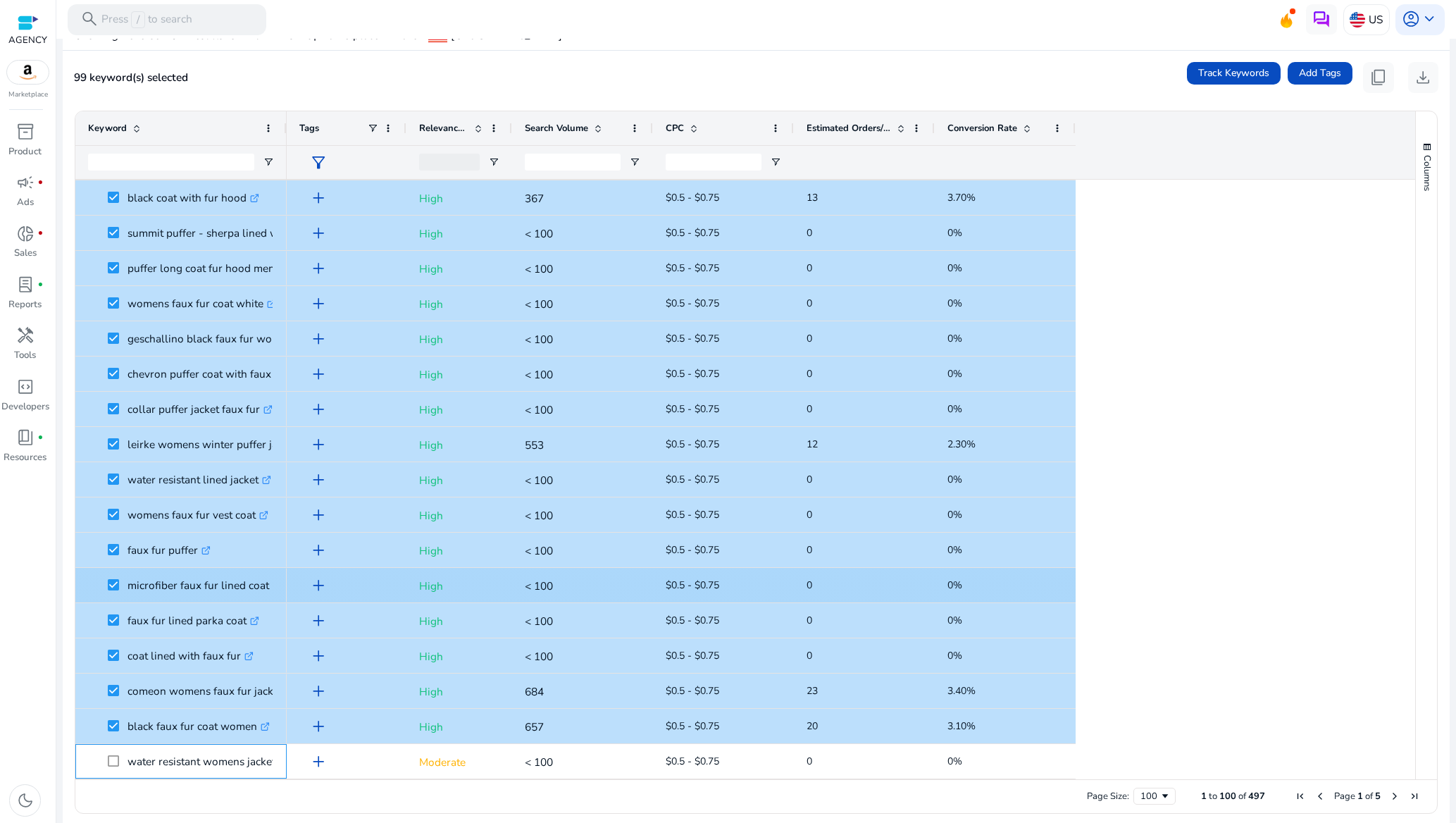
scroll to position [124, 0]
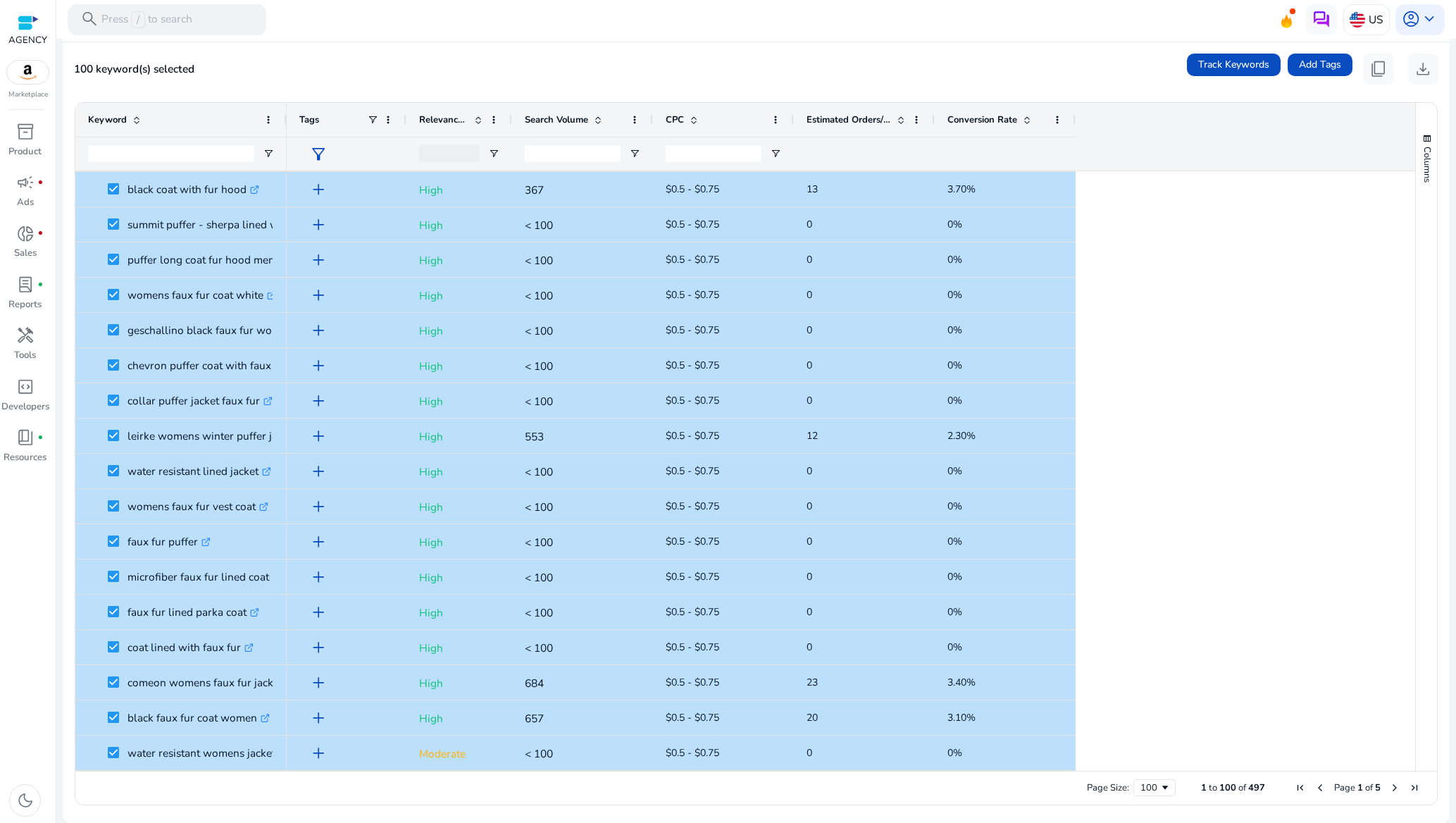
click at [1389, 790] on span "Next Page" at bounding box center [1395, 787] width 11 height 11
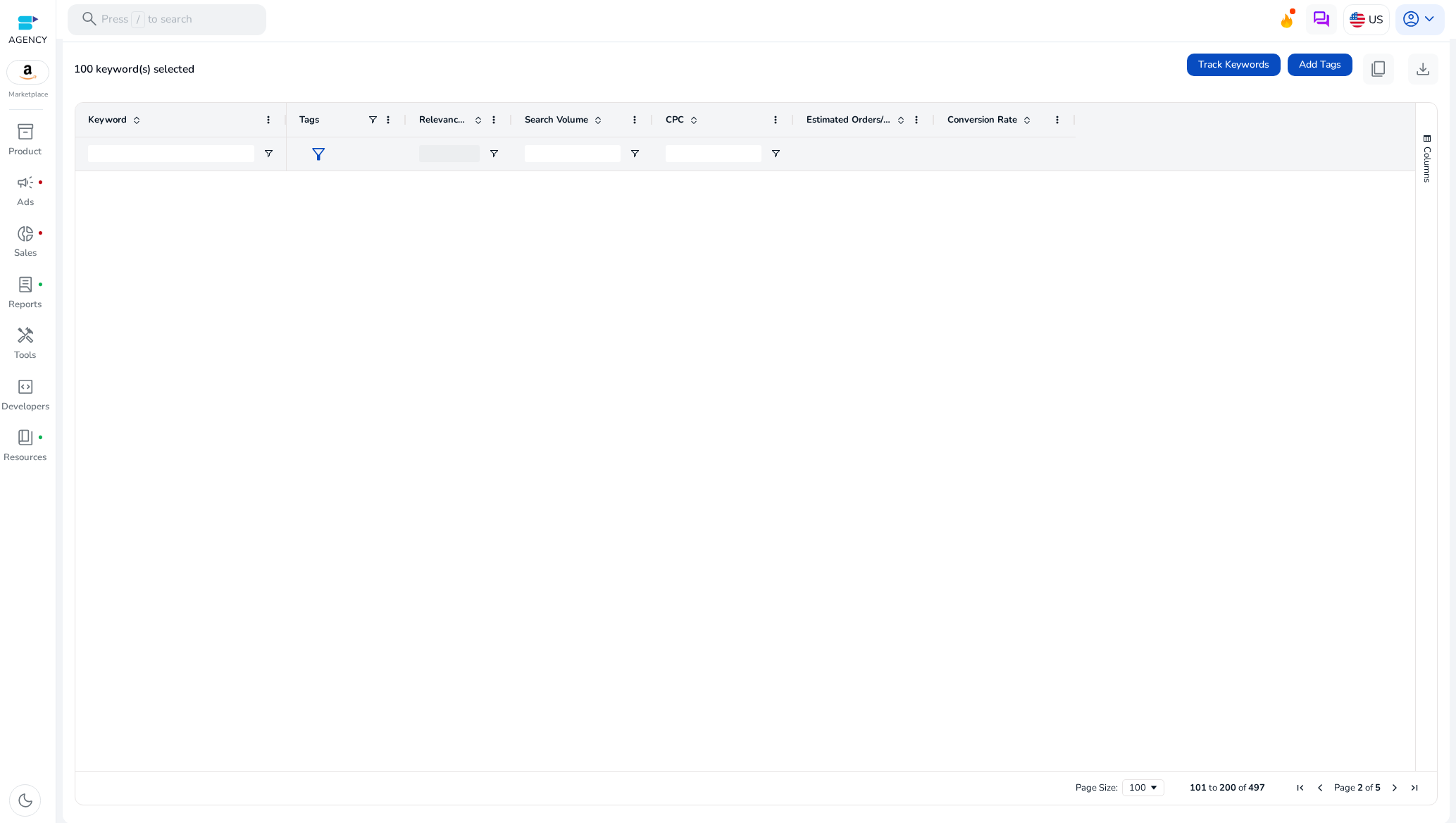
scroll to position [0, 0]
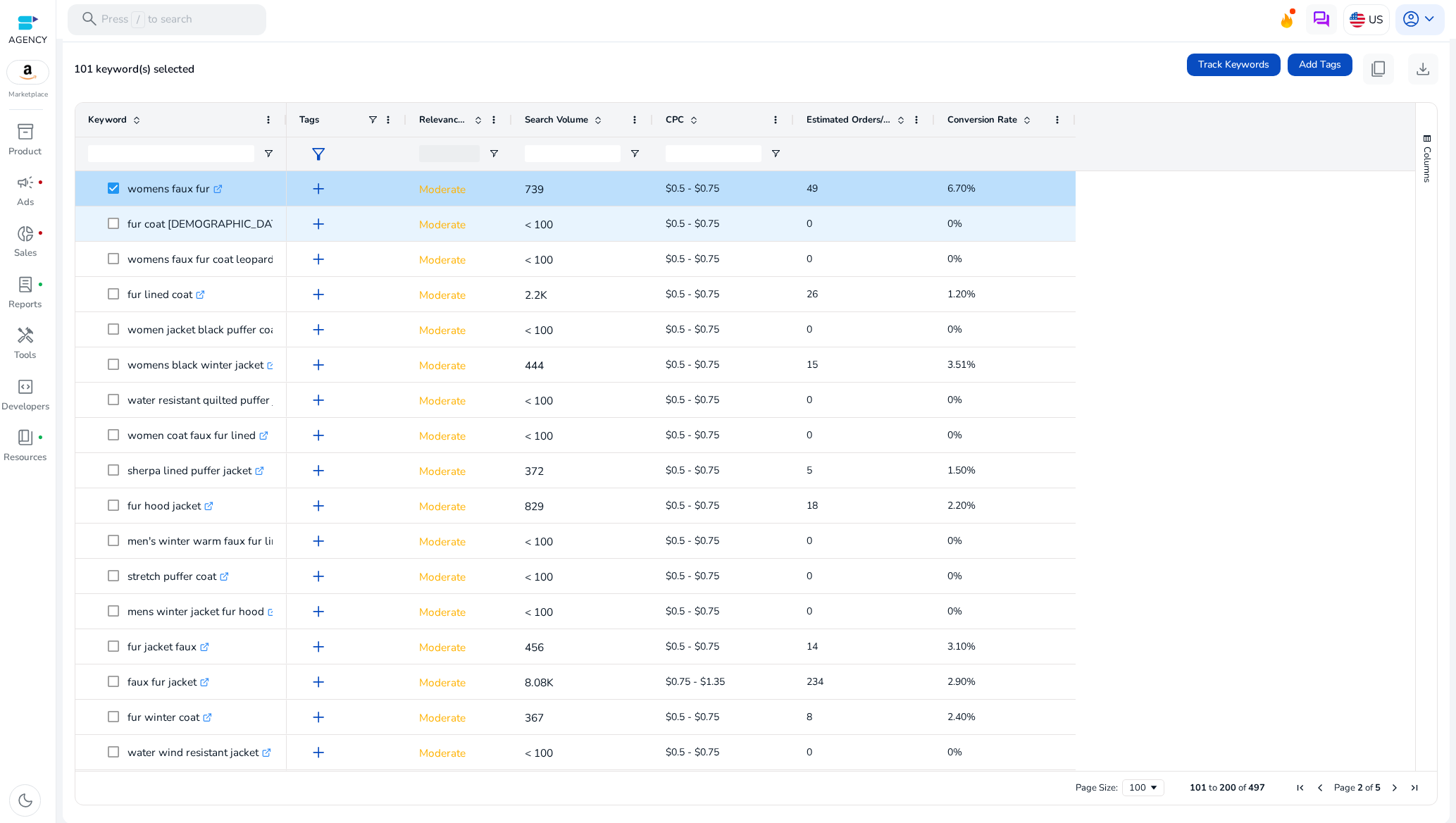
click at [116, 217] on span at bounding box center [118, 224] width 20 height 29
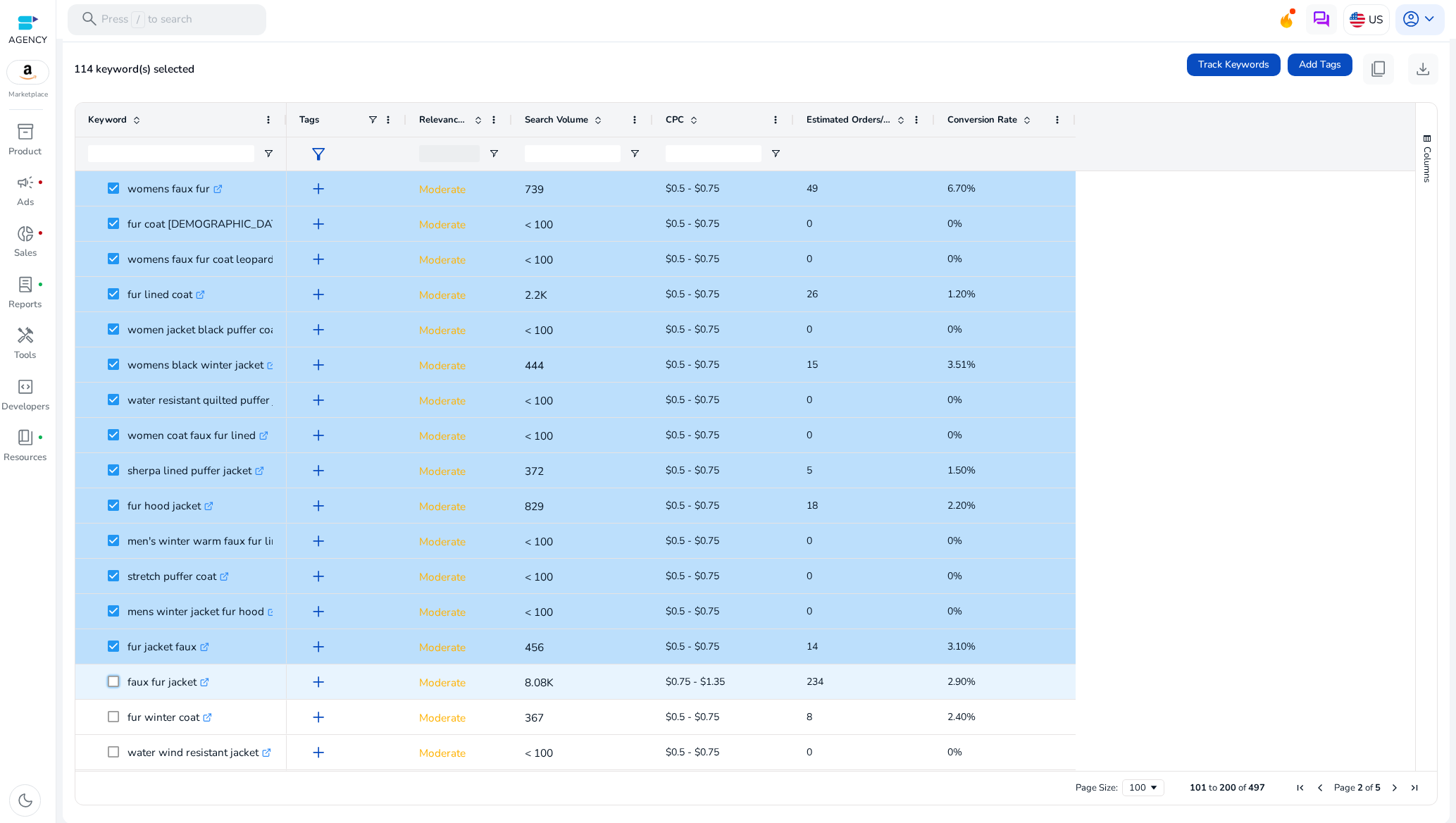
click at [113, 687] on span at bounding box center [118, 682] width 20 height 29
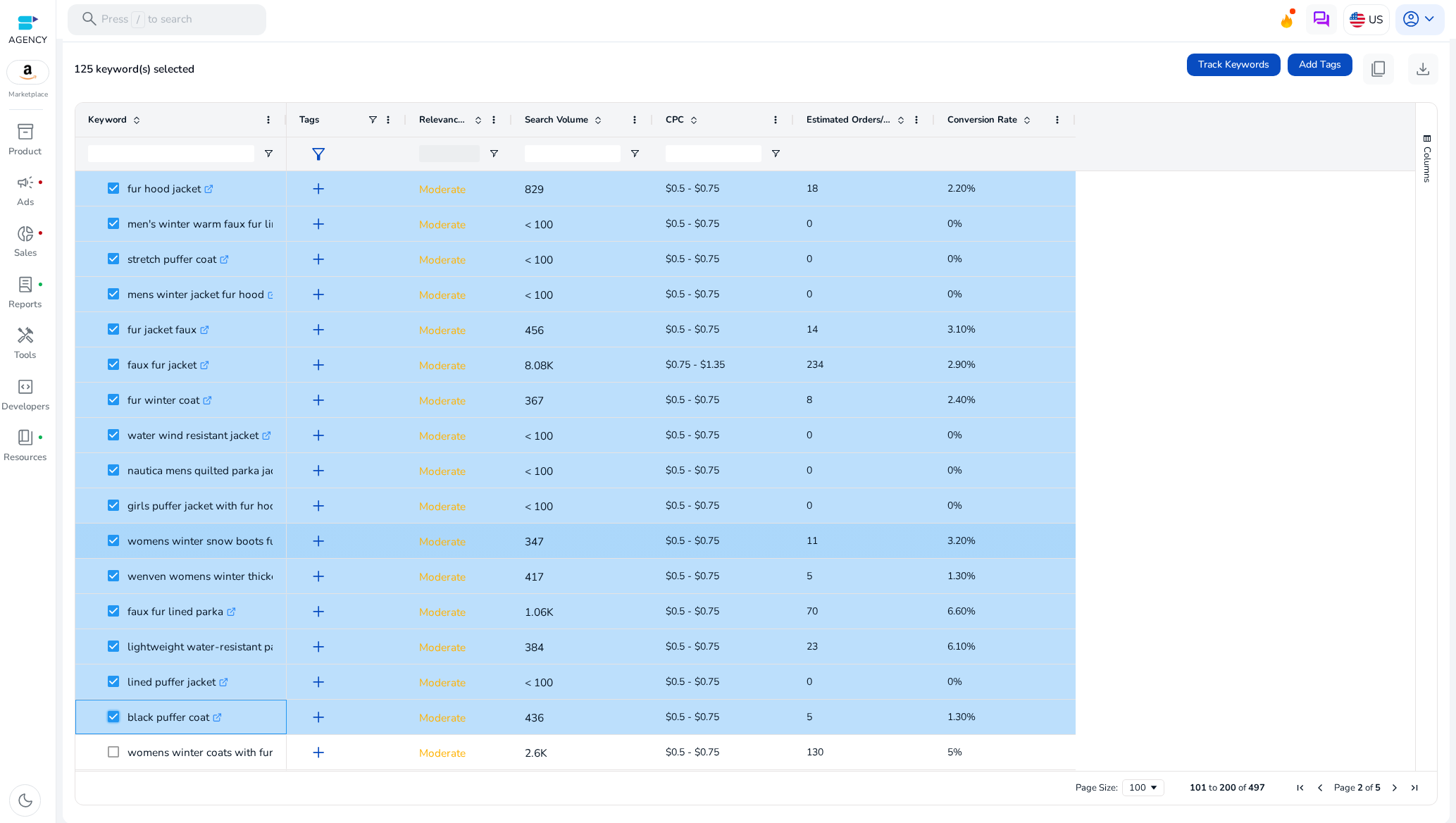
scroll to position [740, 0]
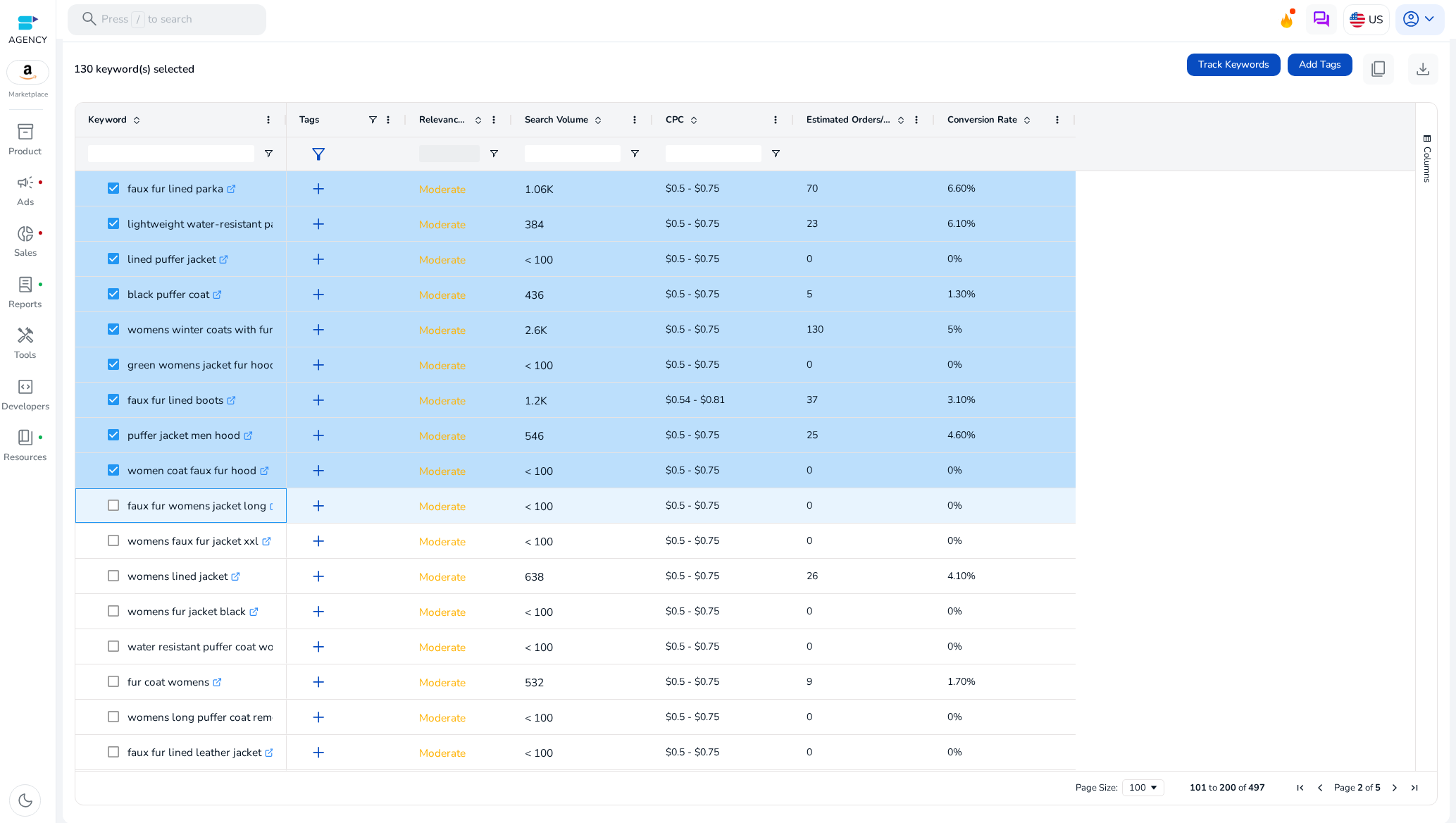
click at [116, 511] on span at bounding box center [118, 506] width 20 height 29
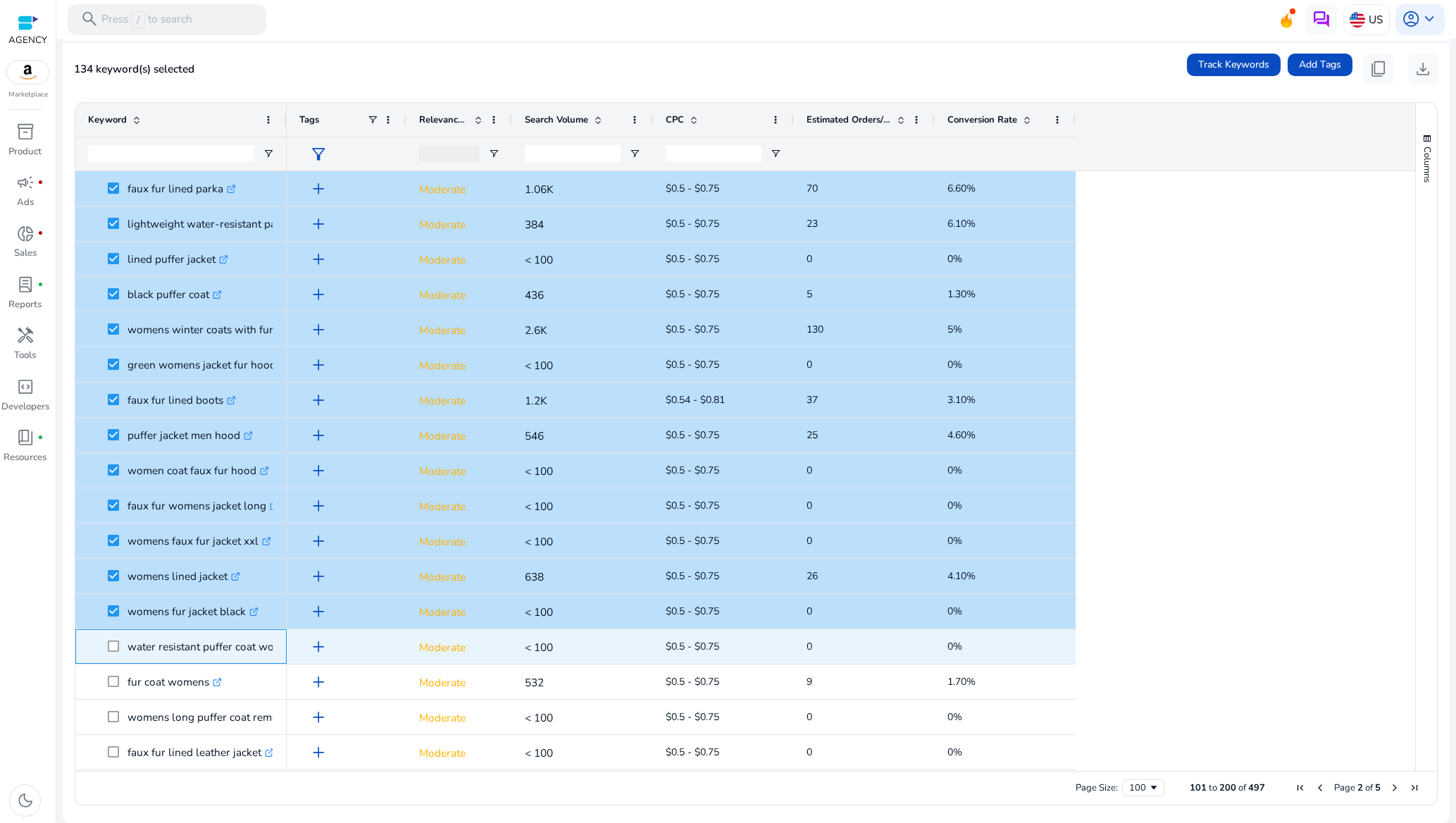
click at [113, 638] on span at bounding box center [118, 646] width 20 height 29
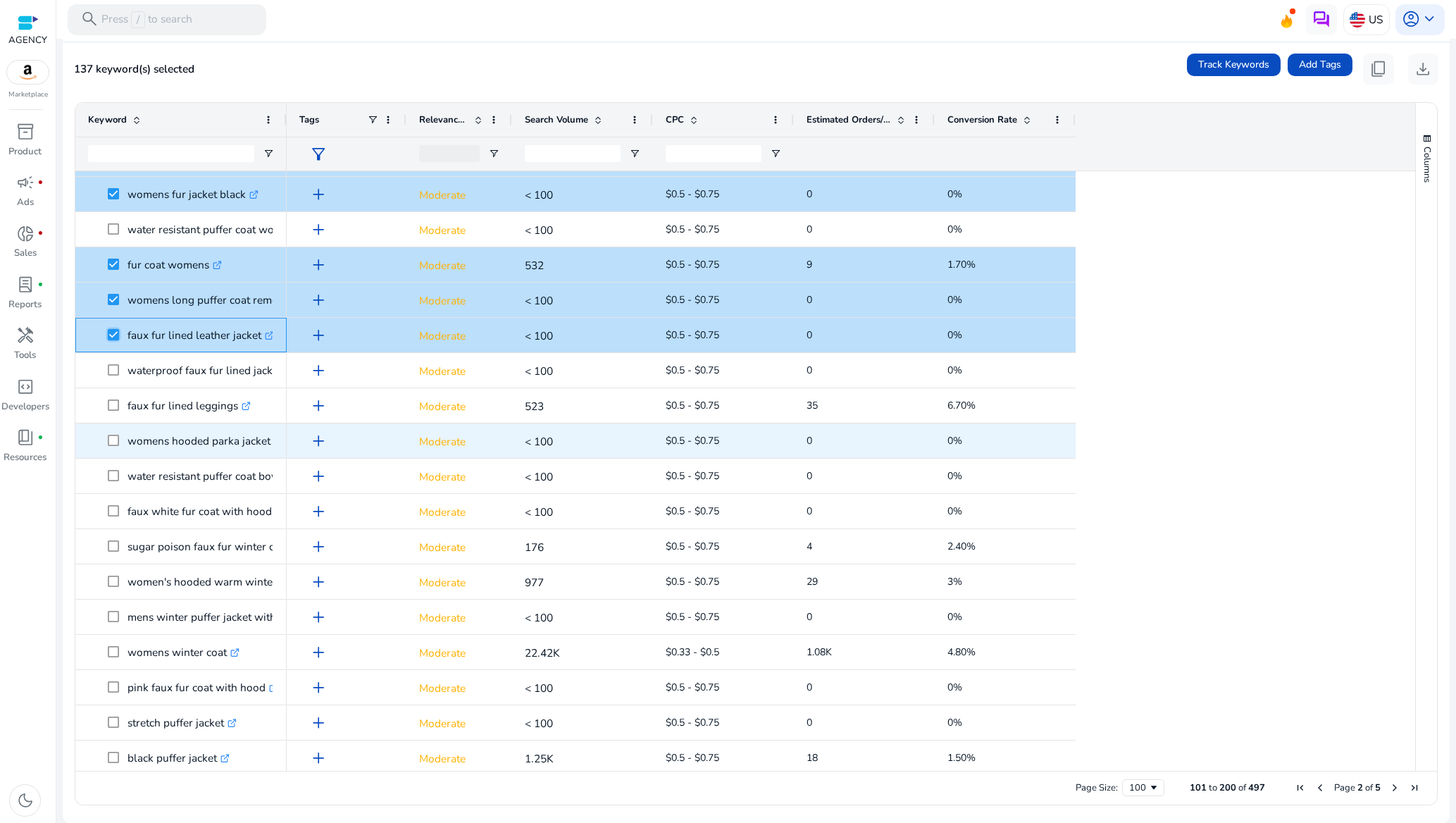
scroll to position [1162, 0]
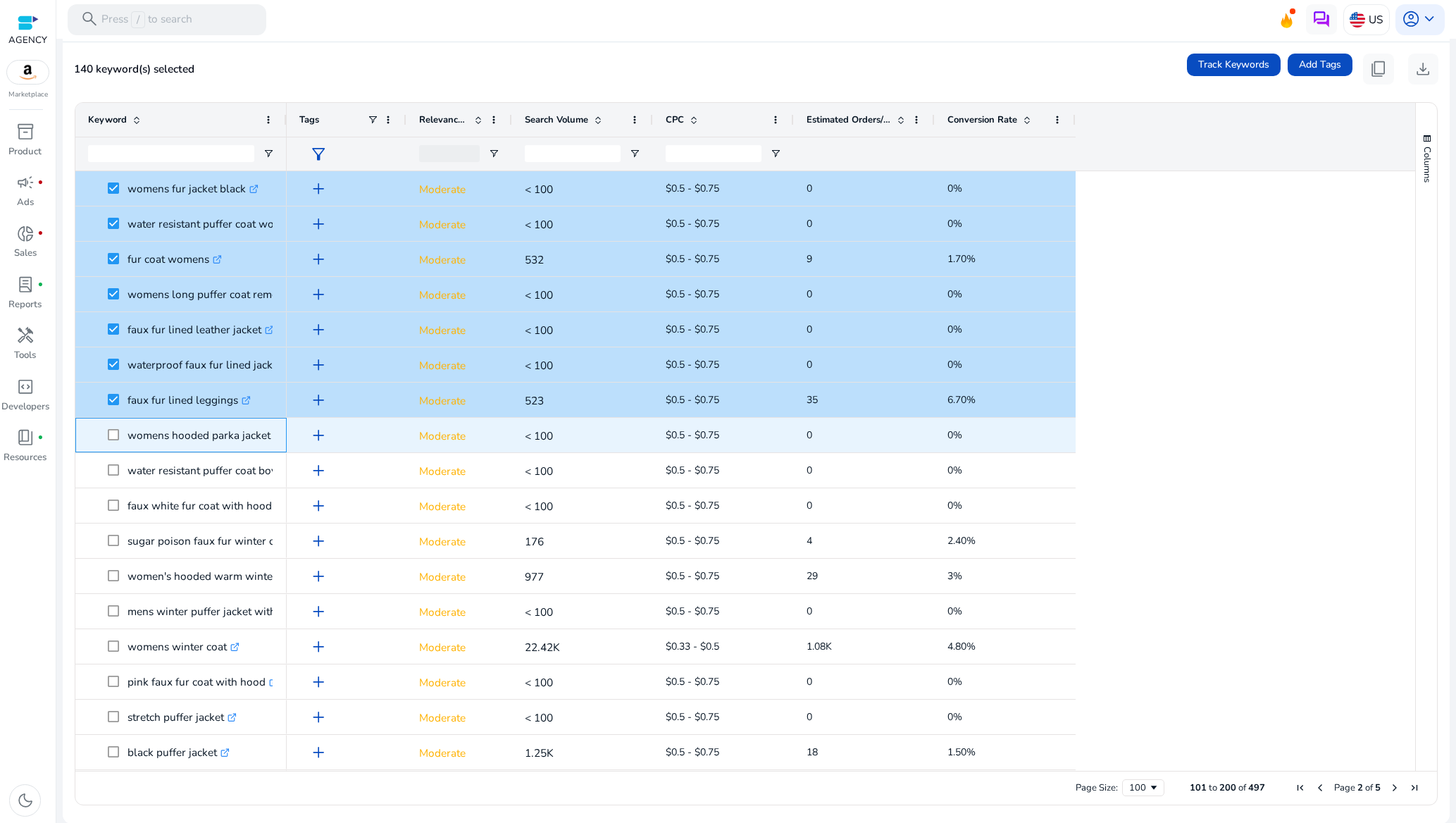
click at [115, 425] on span at bounding box center [118, 435] width 20 height 29
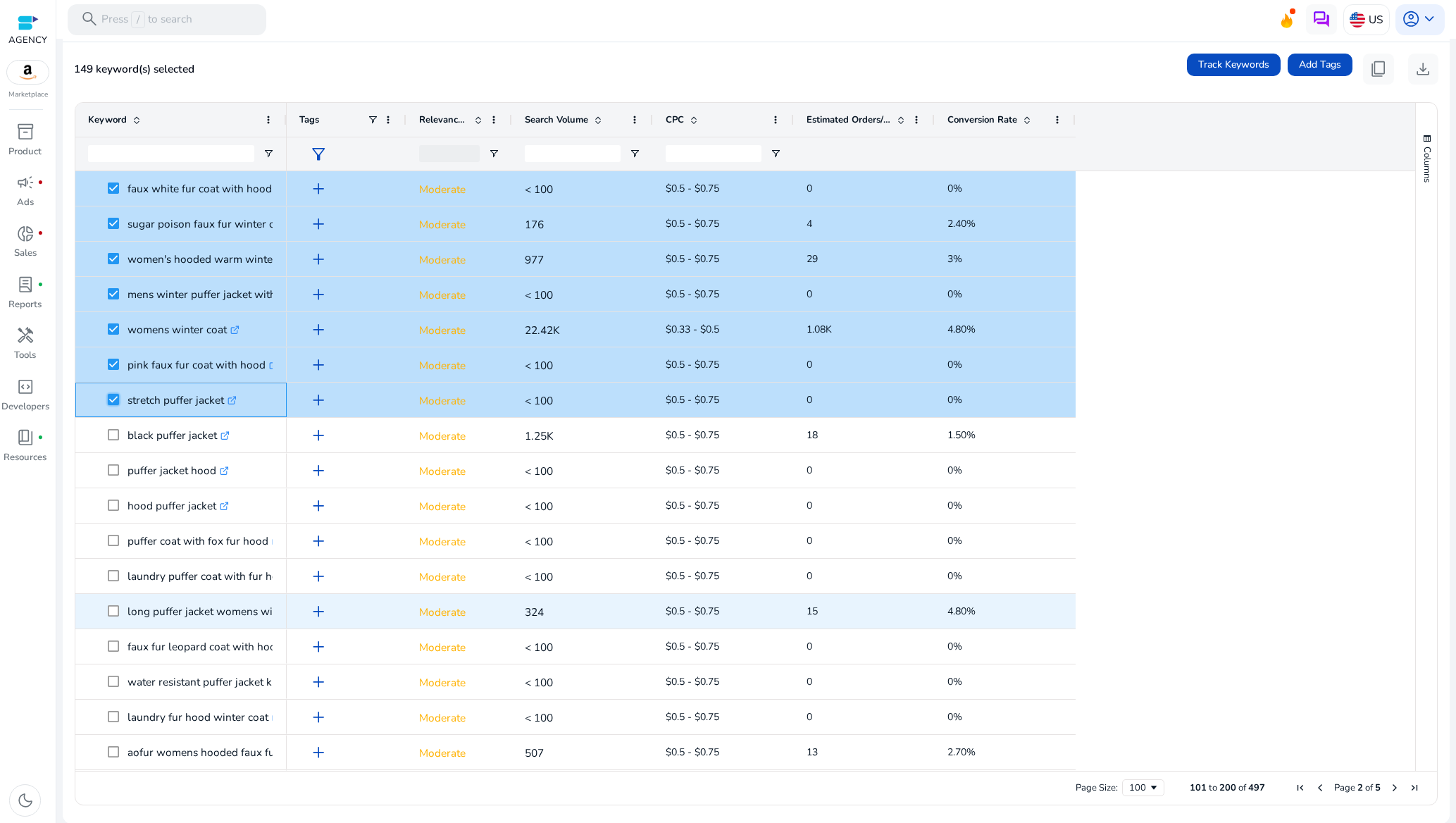
scroll to position [1586, 0]
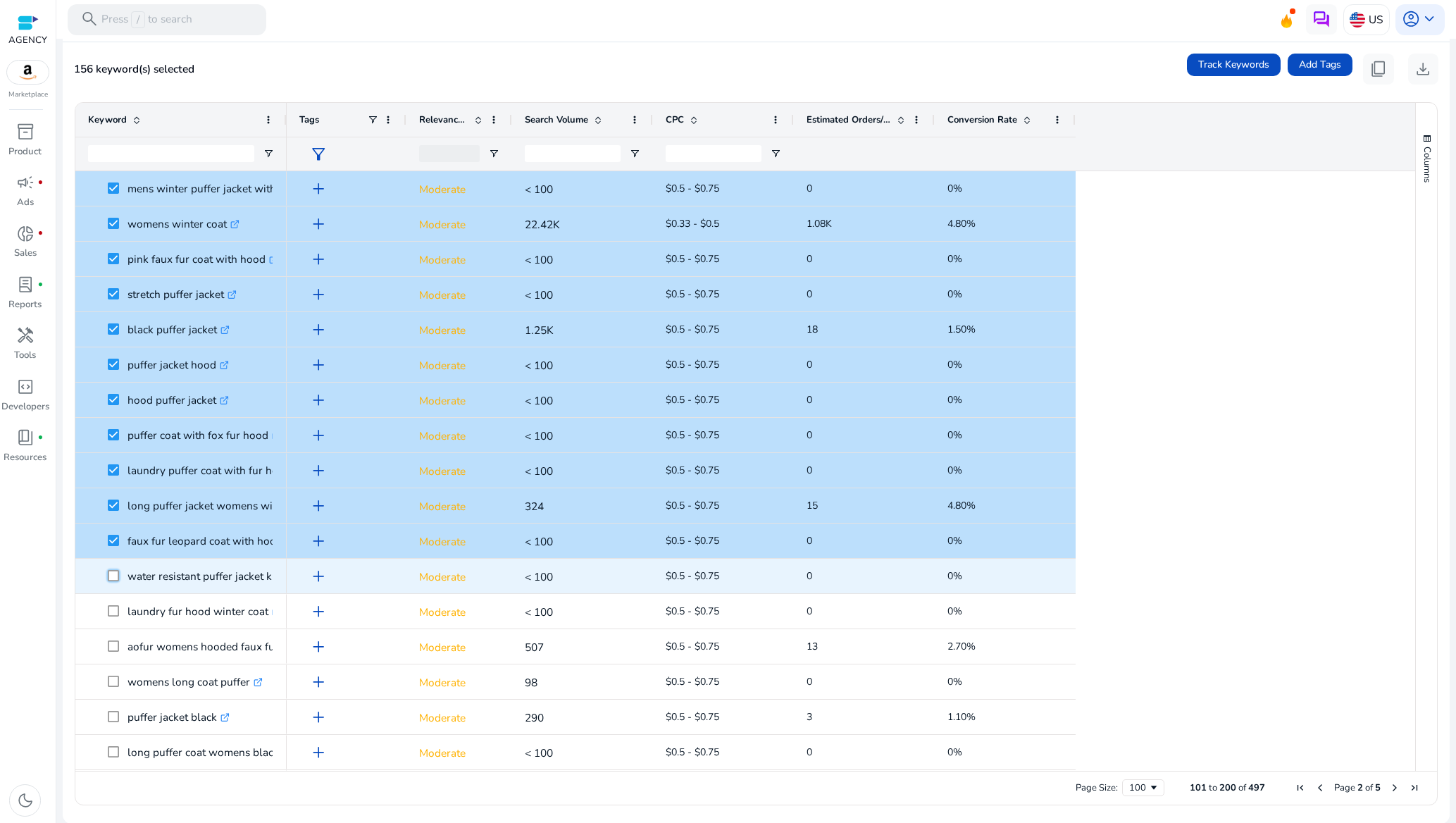
click at [115, 582] on span at bounding box center [118, 576] width 20 height 29
click at [121, 578] on span at bounding box center [118, 576] width 20 height 29
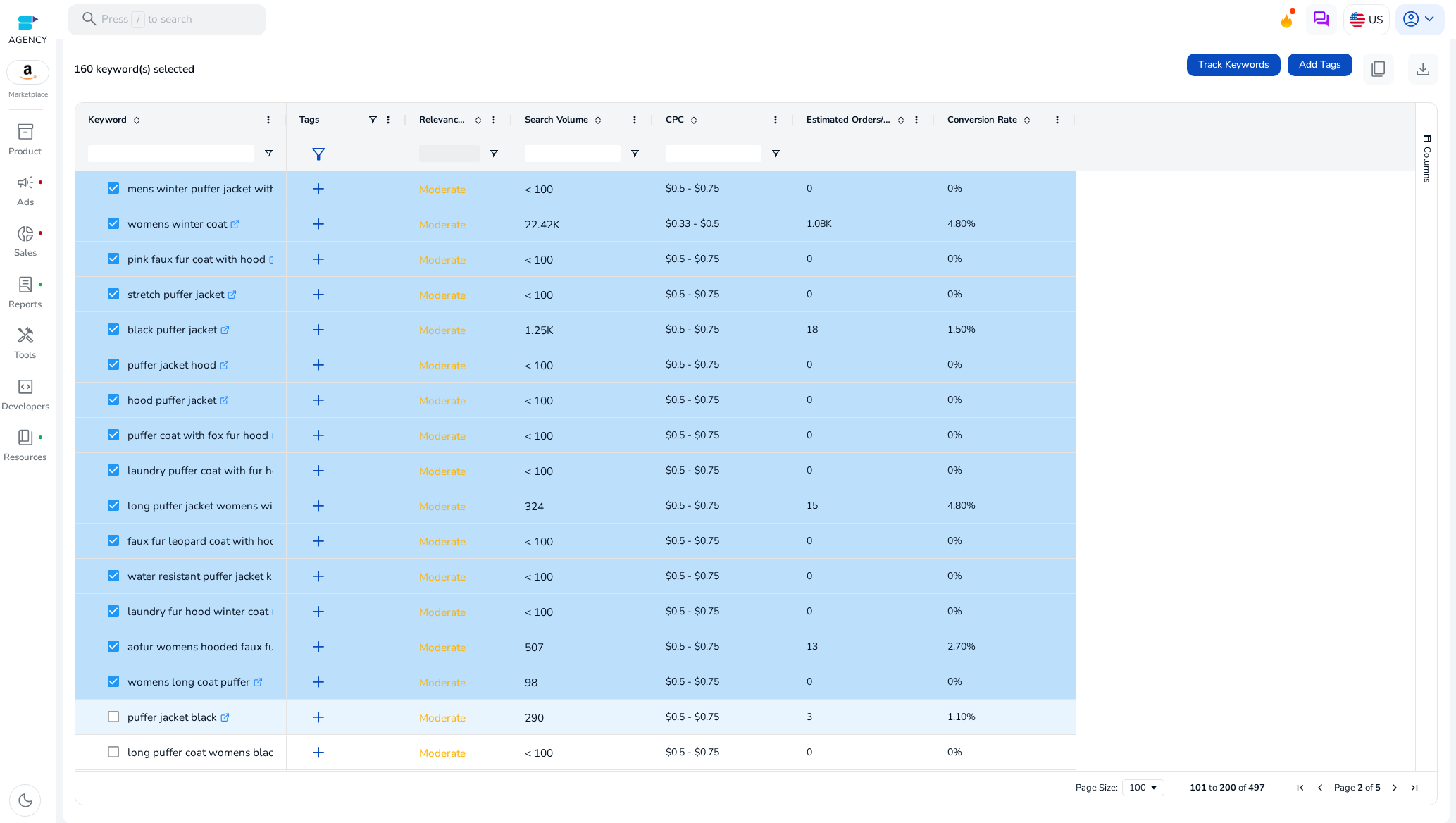
click at [114, 704] on span at bounding box center [118, 716] width 20 height 29
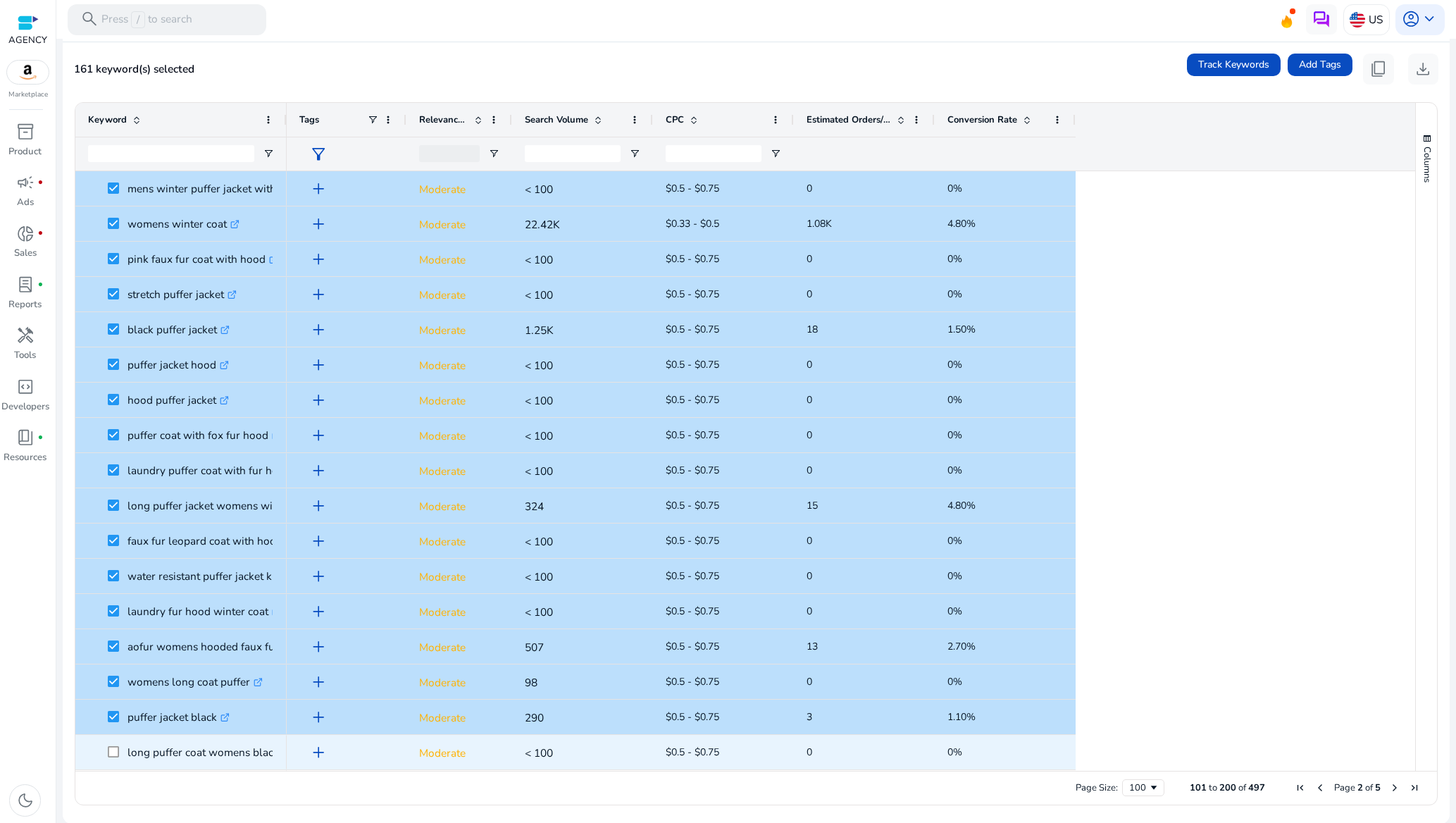
click at [111, 742] on span at bounding box center [118, 752] width 20 height 29
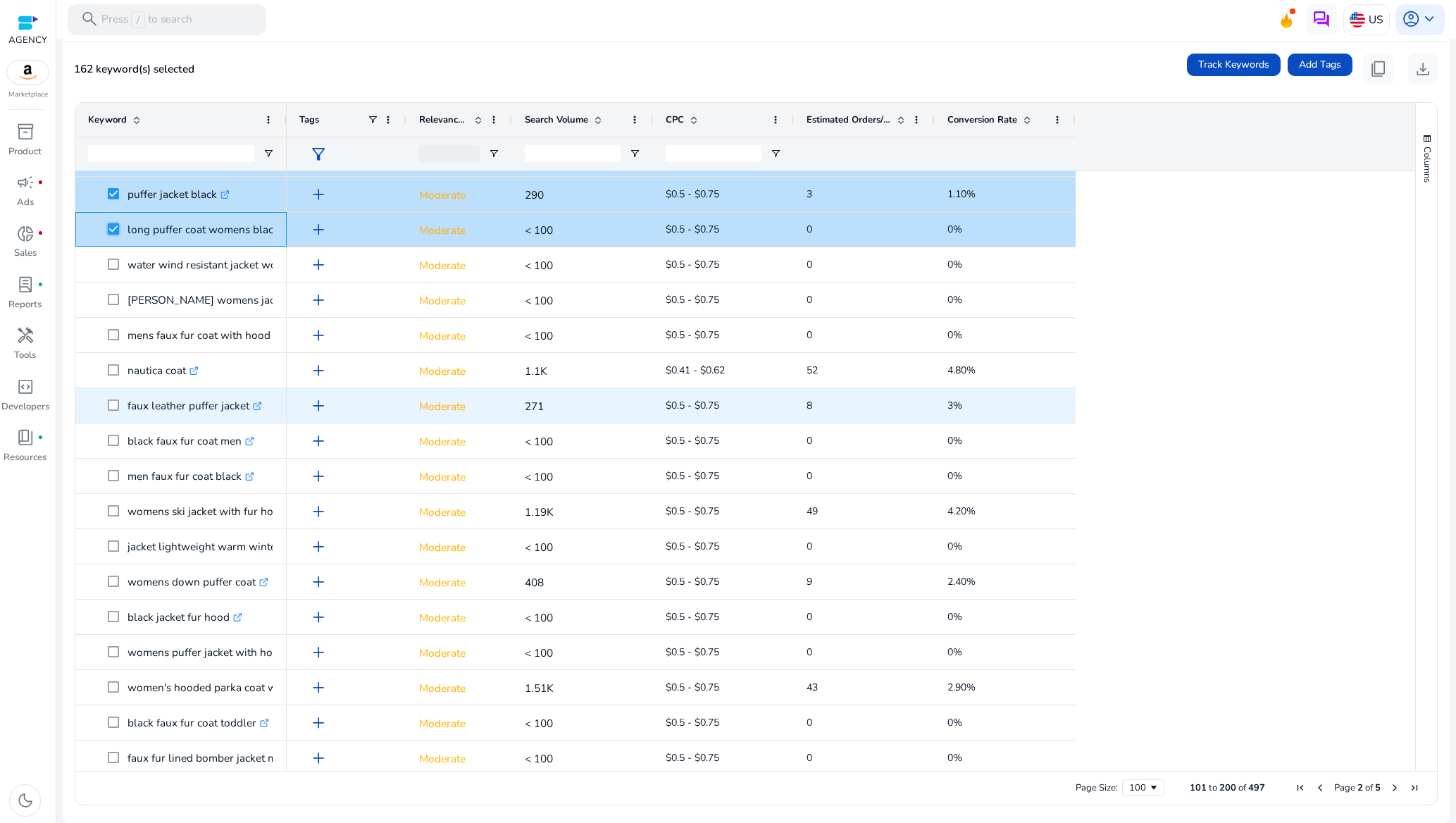
scroll to position [2114, 0]
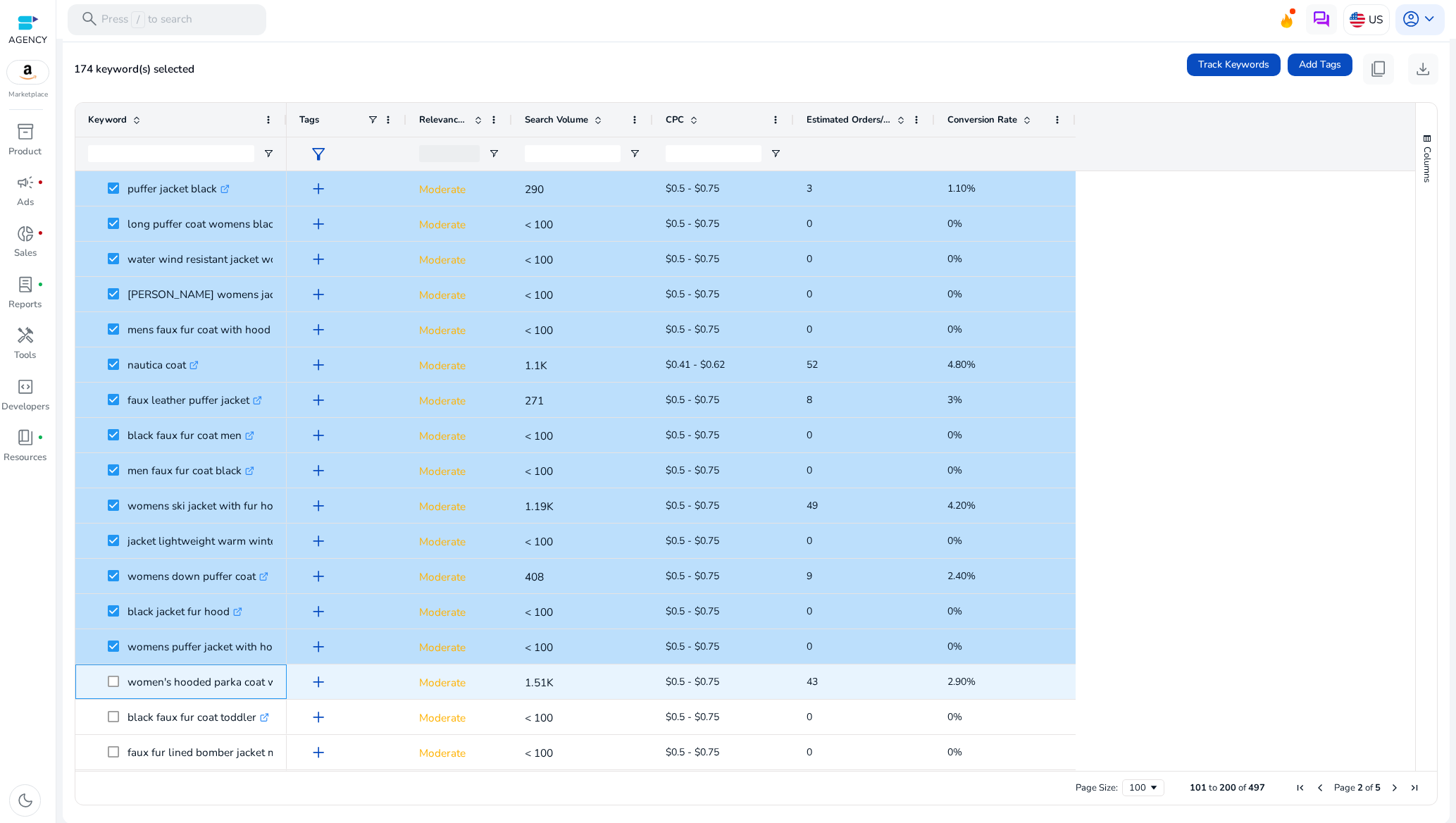
click at [114, 687] on span at bounding box center [118, 682] width 20 height 29
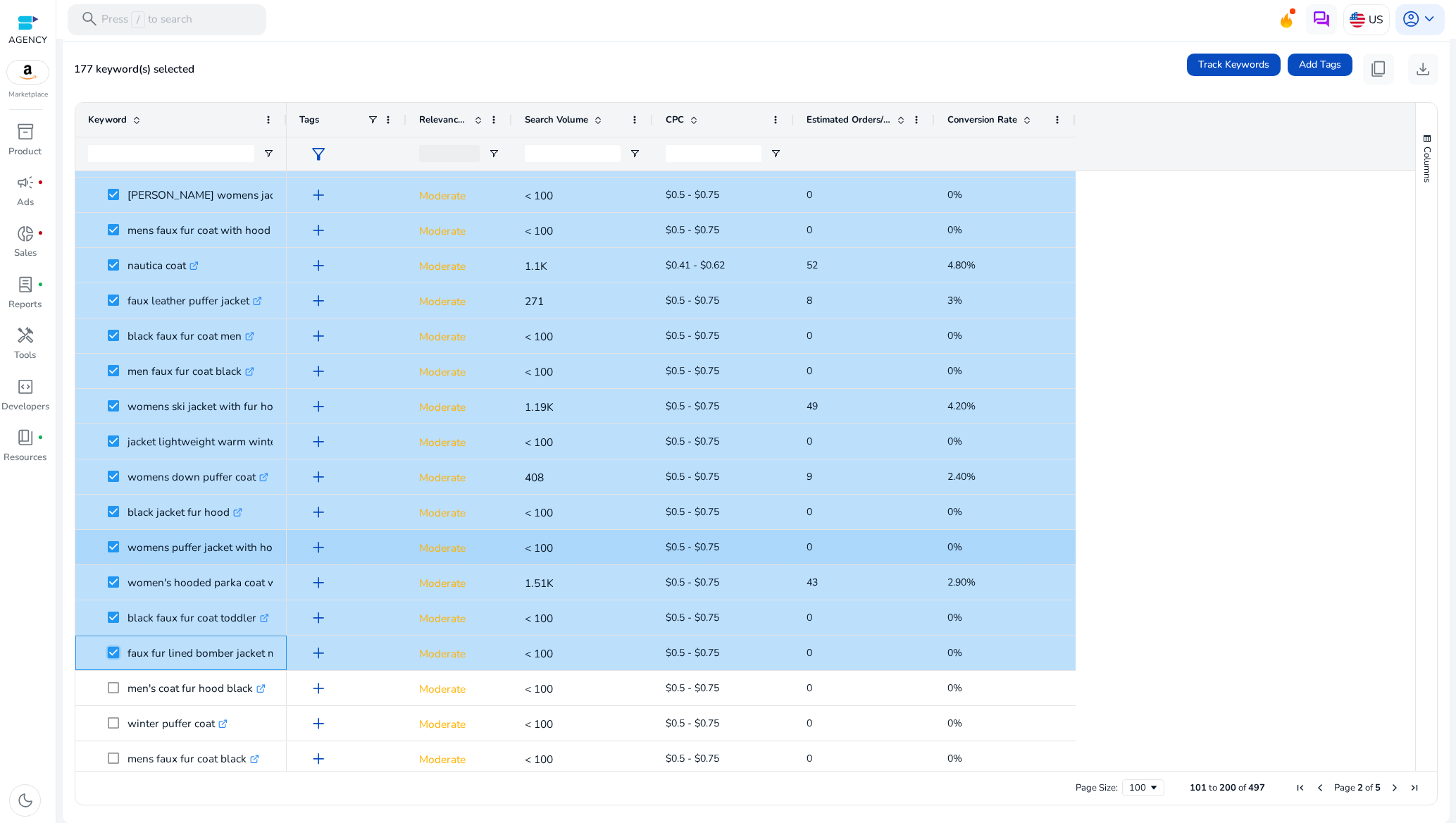
scroll to position [2431, 0]
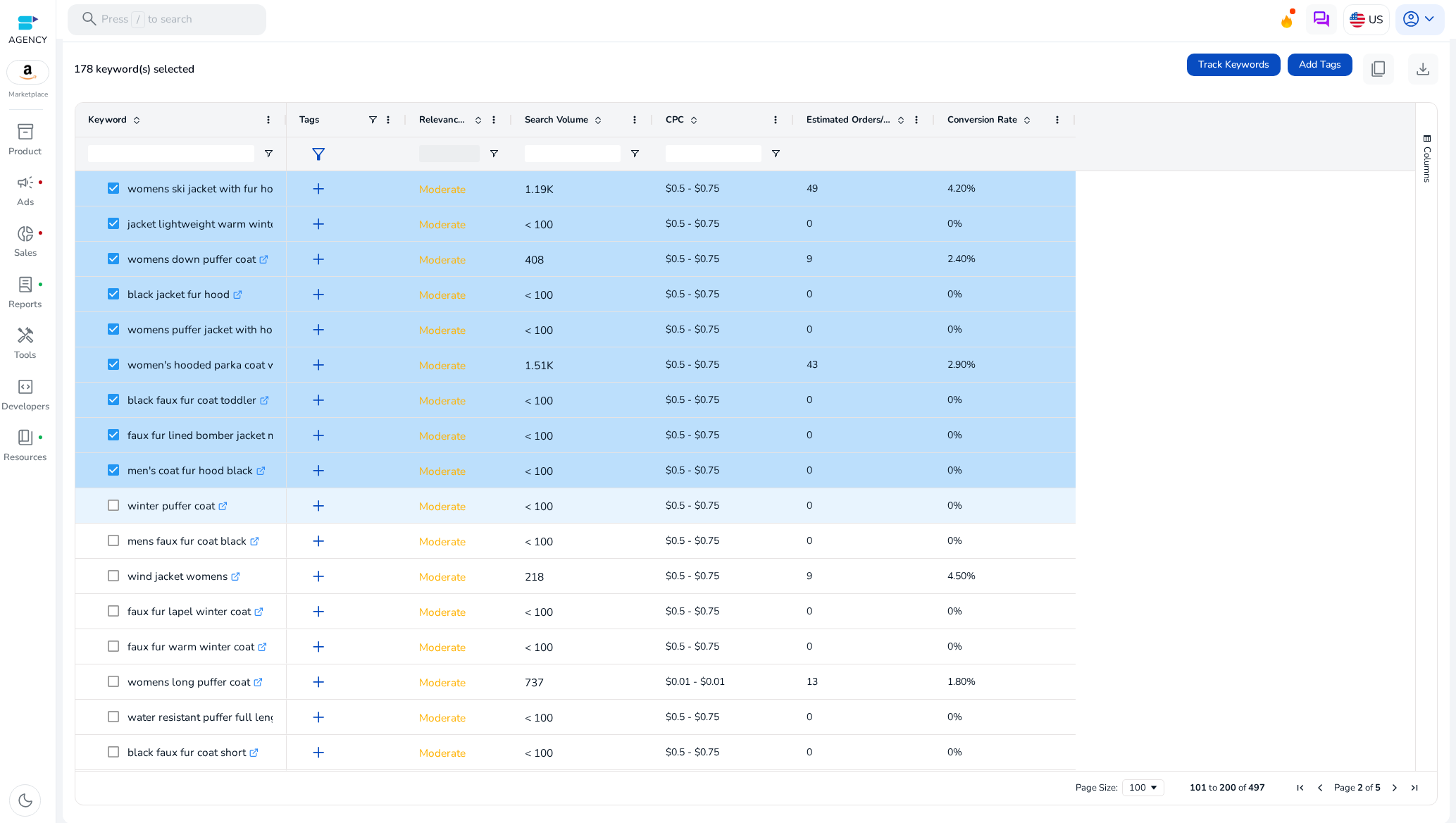
click at [127, 503] on span at bounding box center [118, 506] width 20 height 29
click at [115, 511] on span at bounding box center [118, 506] width 20 height 29
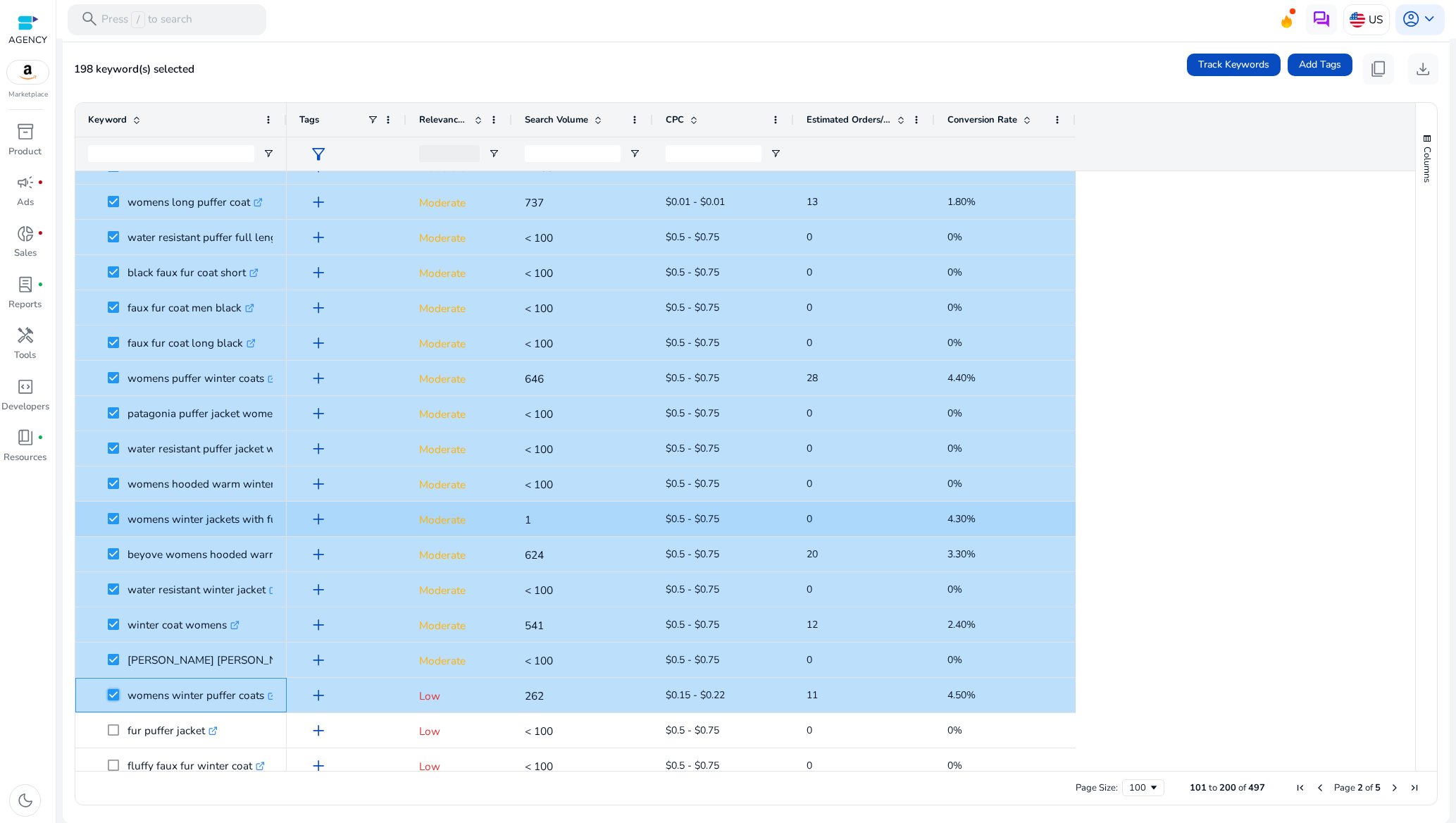
scroll to position [2923, 0]
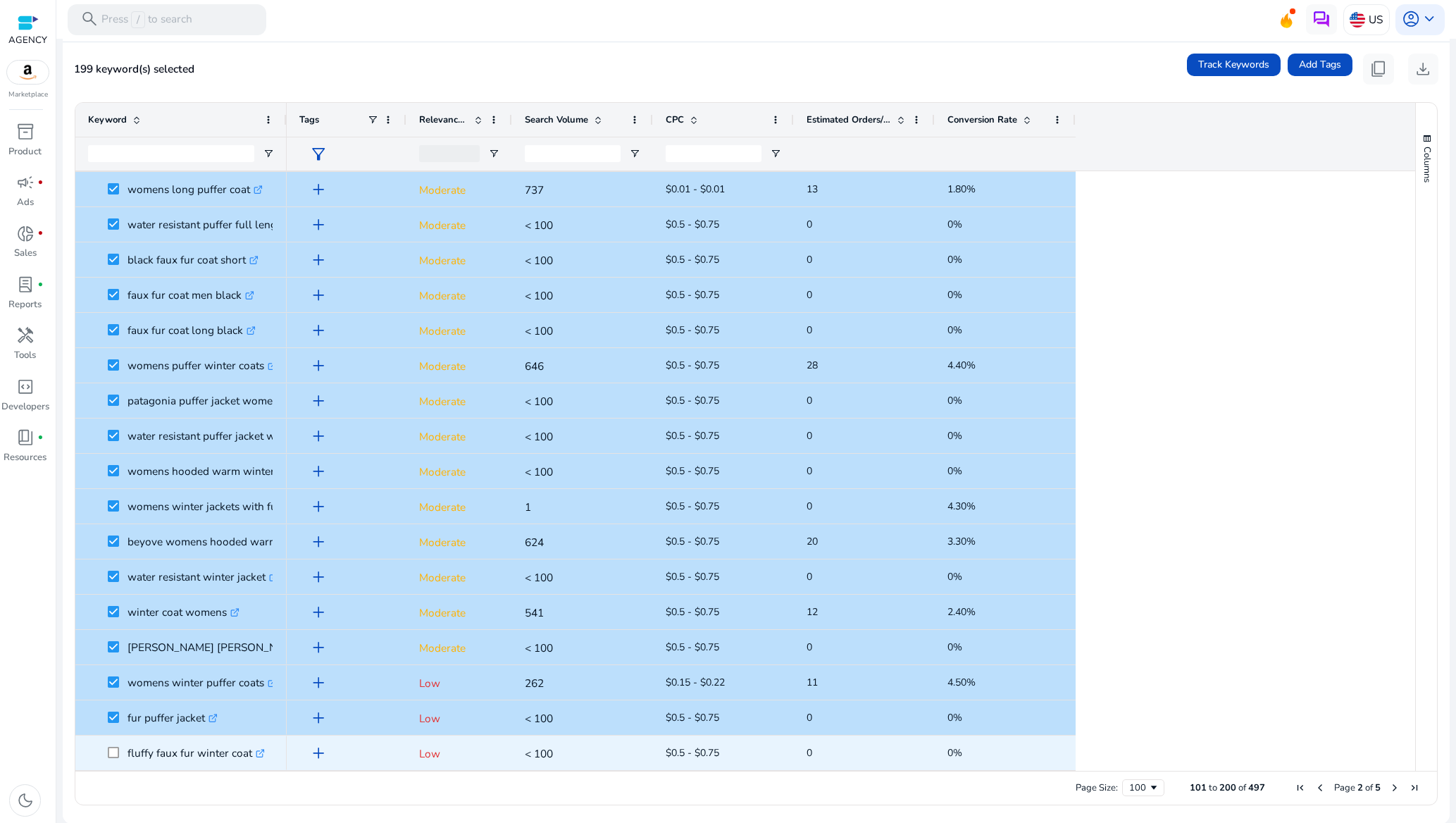
click at [111, 745] on span at bounding box center [118, 753] width 20 height 29
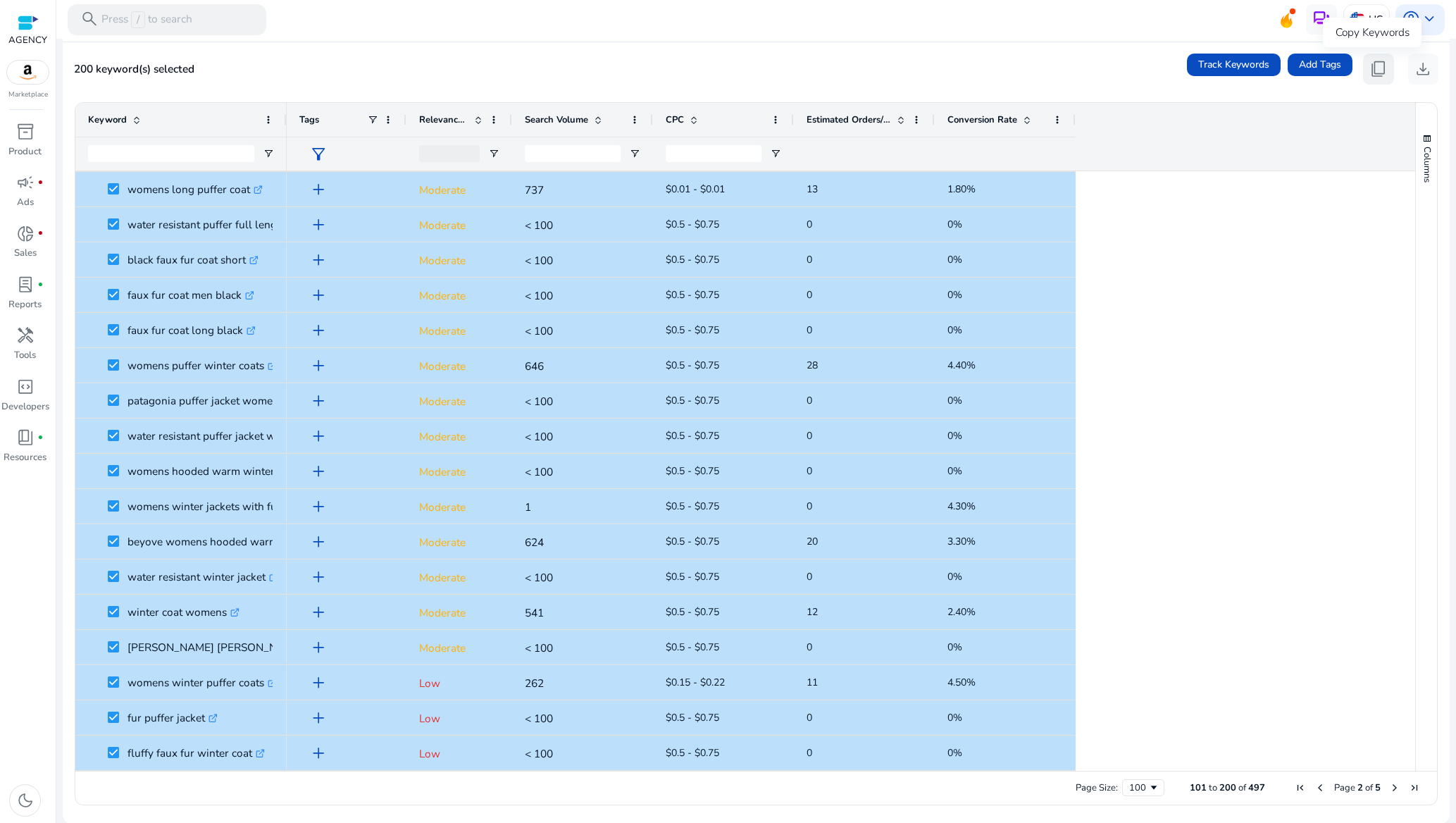
click at [1374, 61] on span "content_copy" at bounding box center [1379, 69] width 18 height 18
click at [905, 66] on div "200 keyword(s) selected Track Keywords Add Tags content_copy download" at bounding box center [756, 69] width 1364 height 31
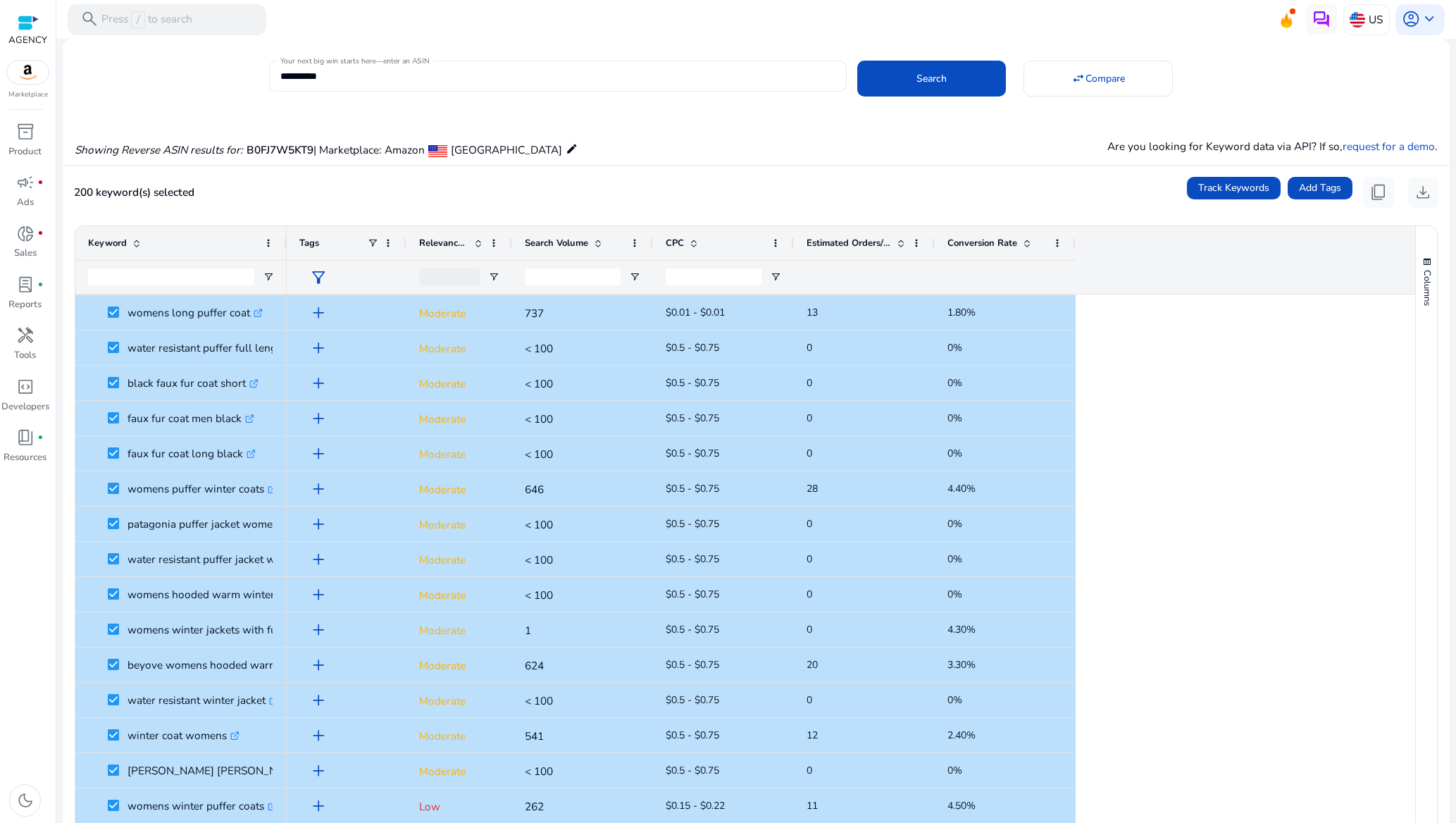
click at [385, 63] on mat-label "Your next big win starts here—enter an ASIN" at bounding box center [355, 60] width 149 height 10
click at [385, 68] on input "**********" at bounding box center [558, 76] width 555 height 16
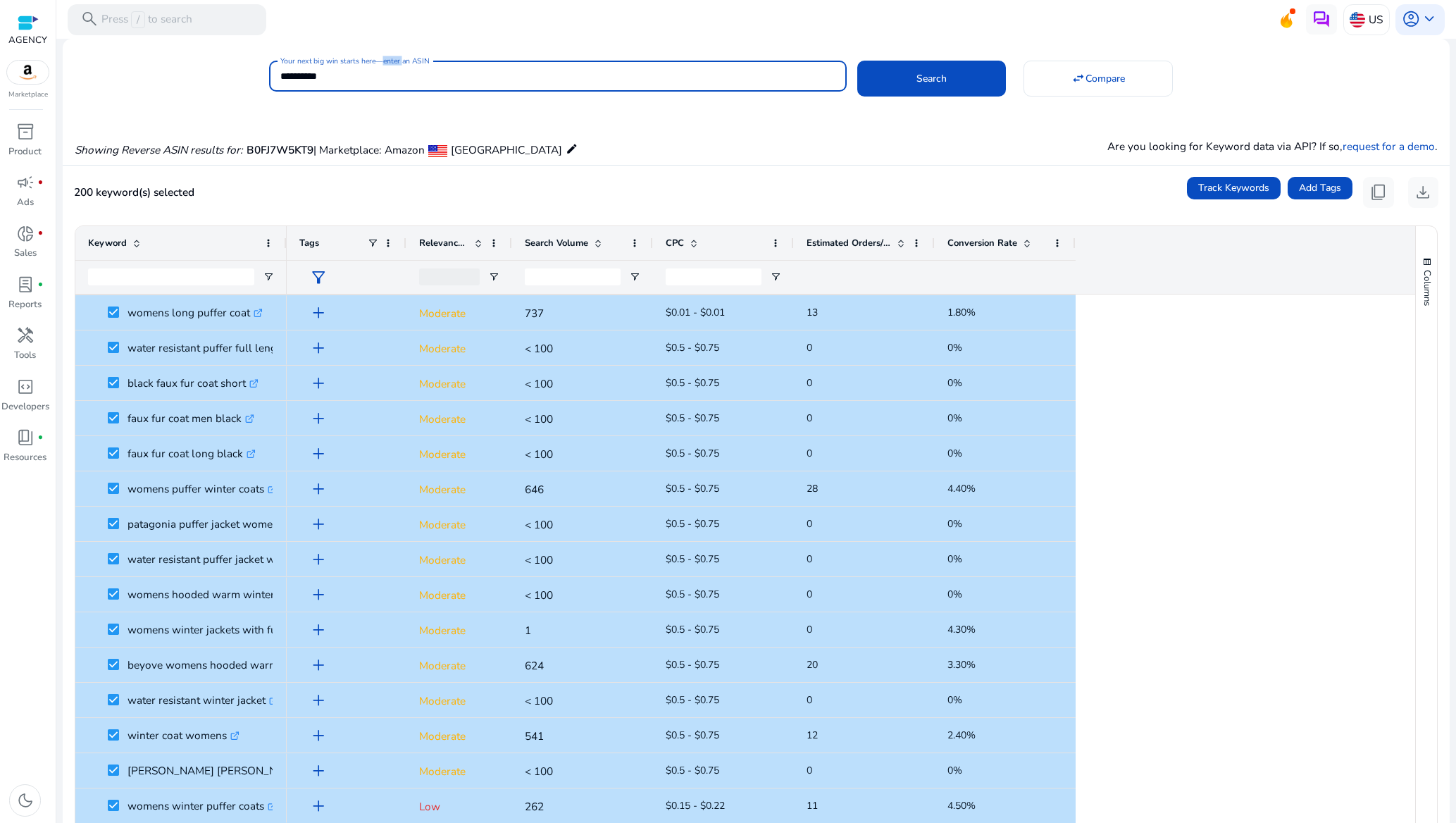
click at [385, 63] on mat-label "Your next big win starts here—enter an ASIN" at bounding box center [355, 60] width 149 height 10
click at [385, 68] on input "**********" at bounding box center [558, 76] width 555 height 16
click at [385, 63] on mat-label "Your next big win starts here—enter an ASIN" at bounding box center [355, 60] width 149 height 10
click at [385, 68] on input "**********" at bounding box center [558, 76] width 555 height 16
click at [388, 80] on input "**********" at bounding box center [558, 76] width 555 height 16
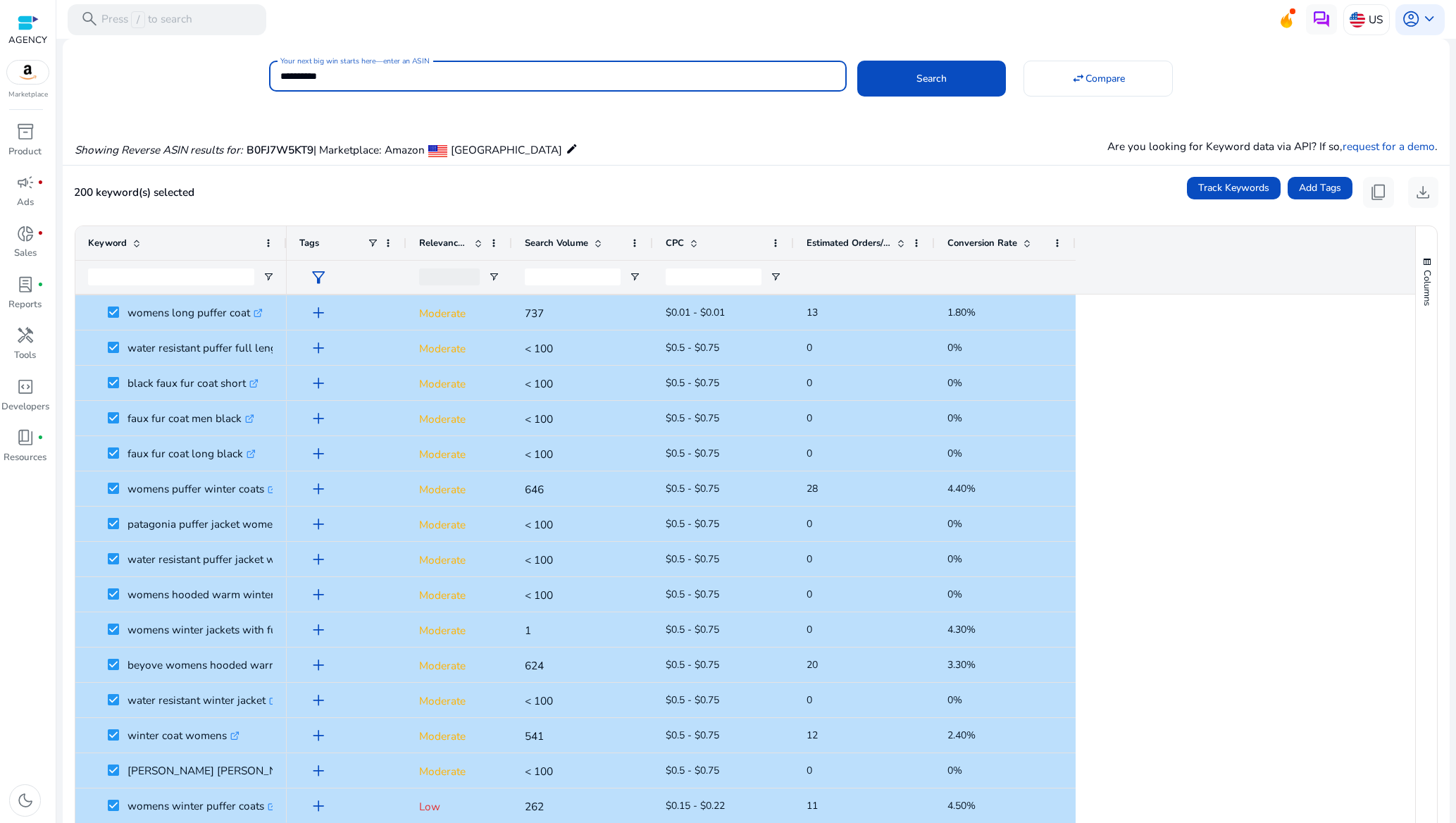
click at [388, 80] on input "**********" at bounding box center [558, 76] width 555 height 16
paste input
type input "**********"
click at [916, 76] on span "Search" at bounding box center [931, 78] width 31 height 15
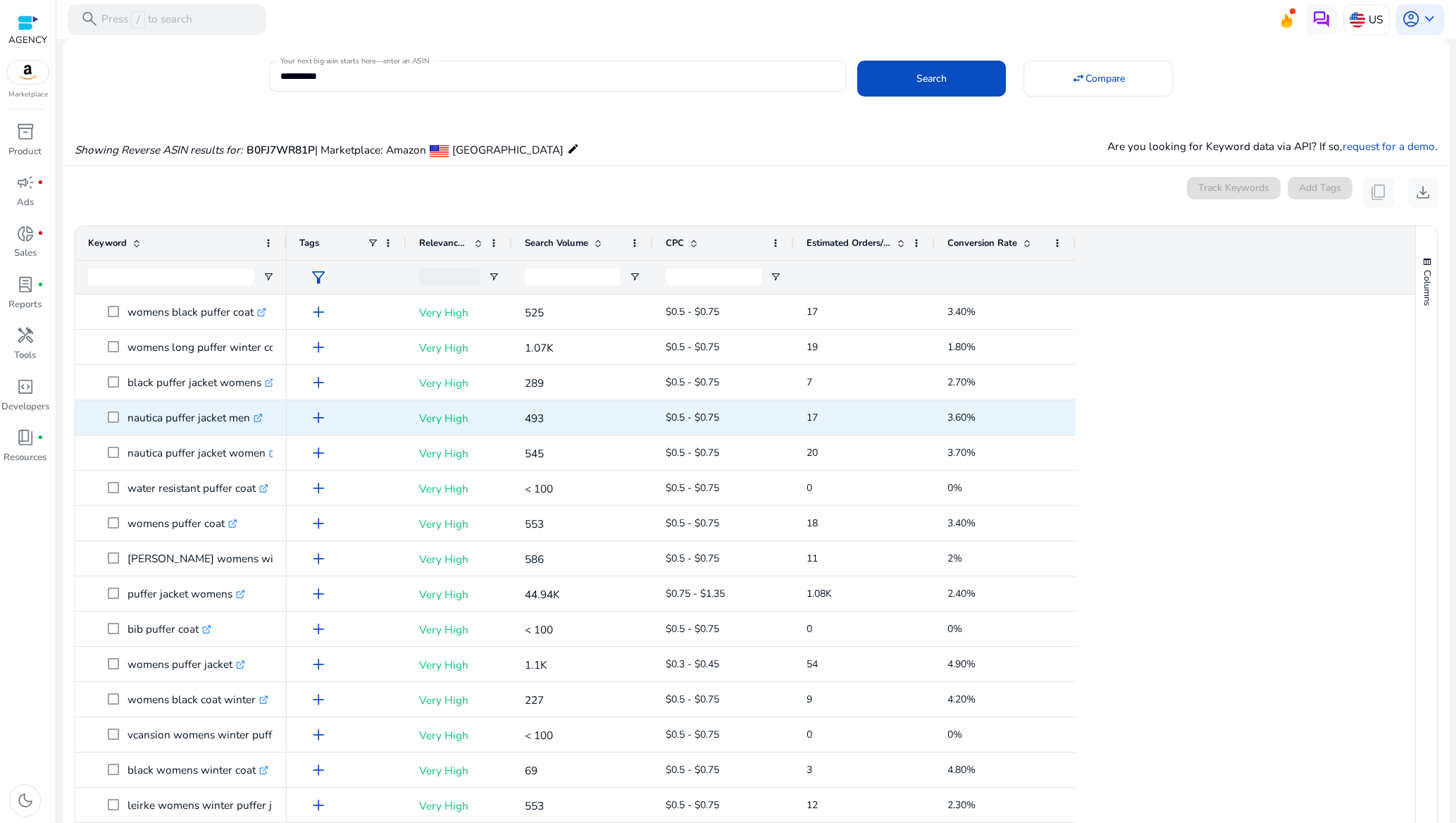
scroll to position [104, 0]
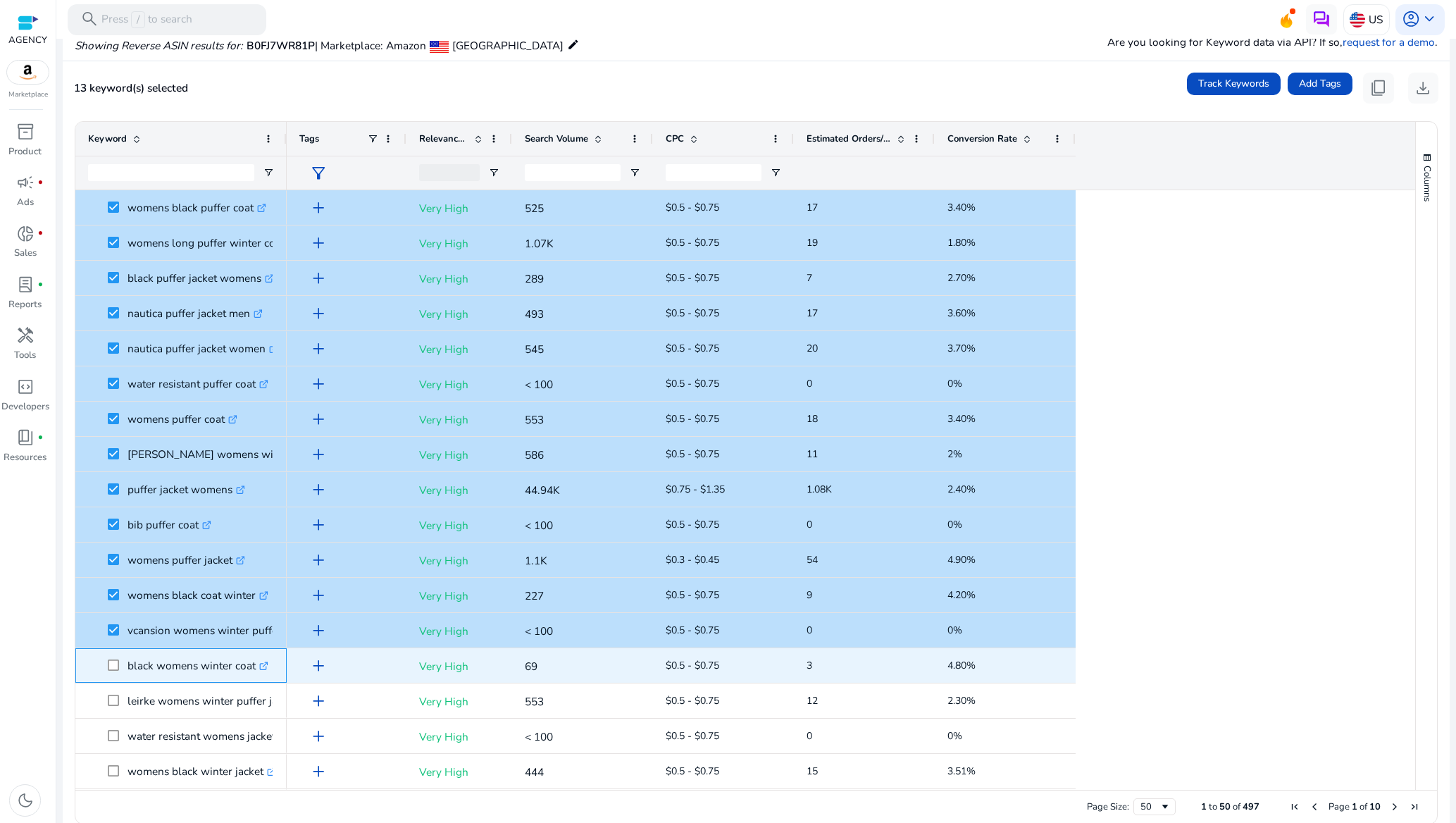
click at [113, 663] on span at bounding box center [118, 665] width 20 height 29
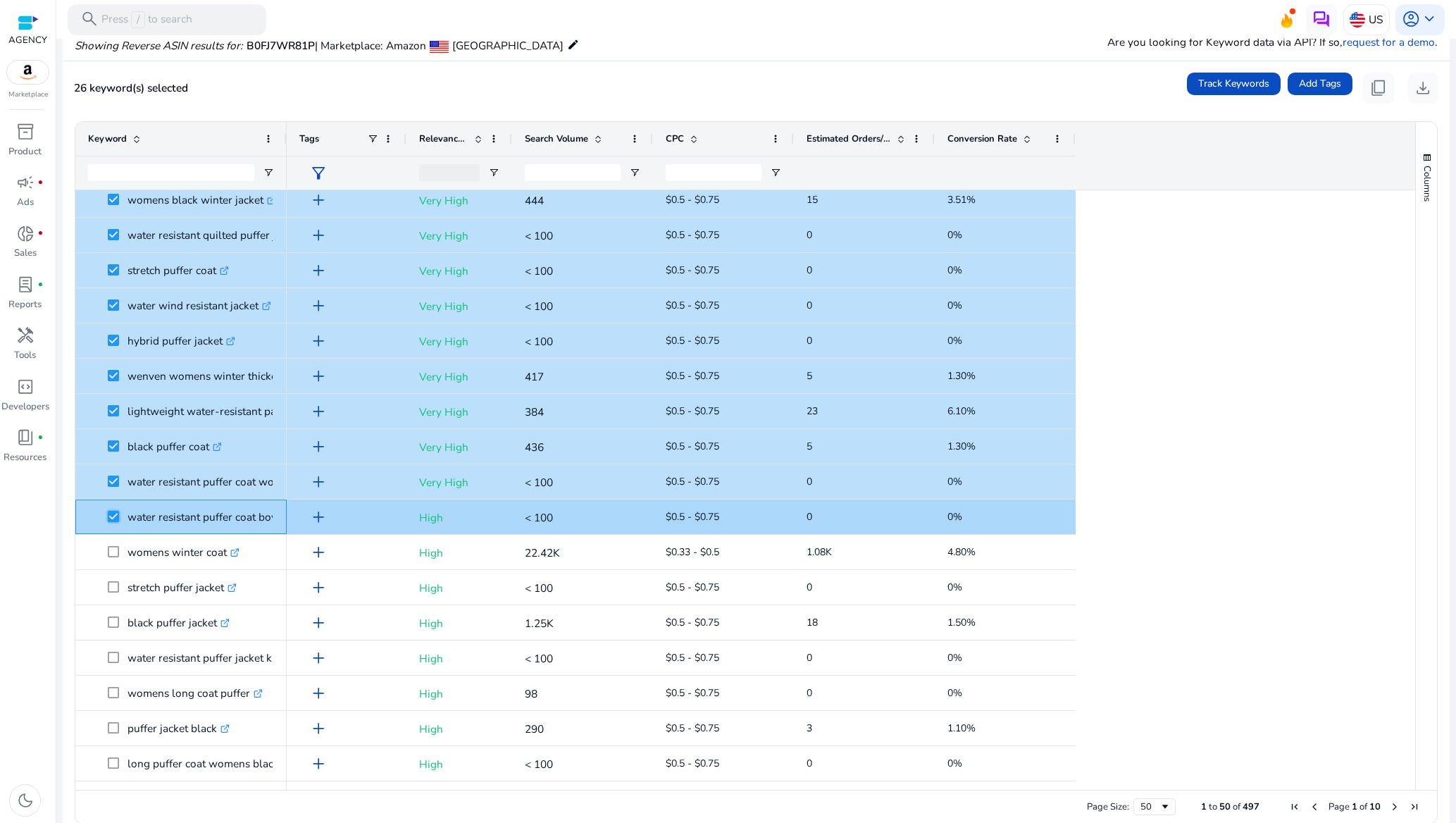
scroll to position [634, 0]
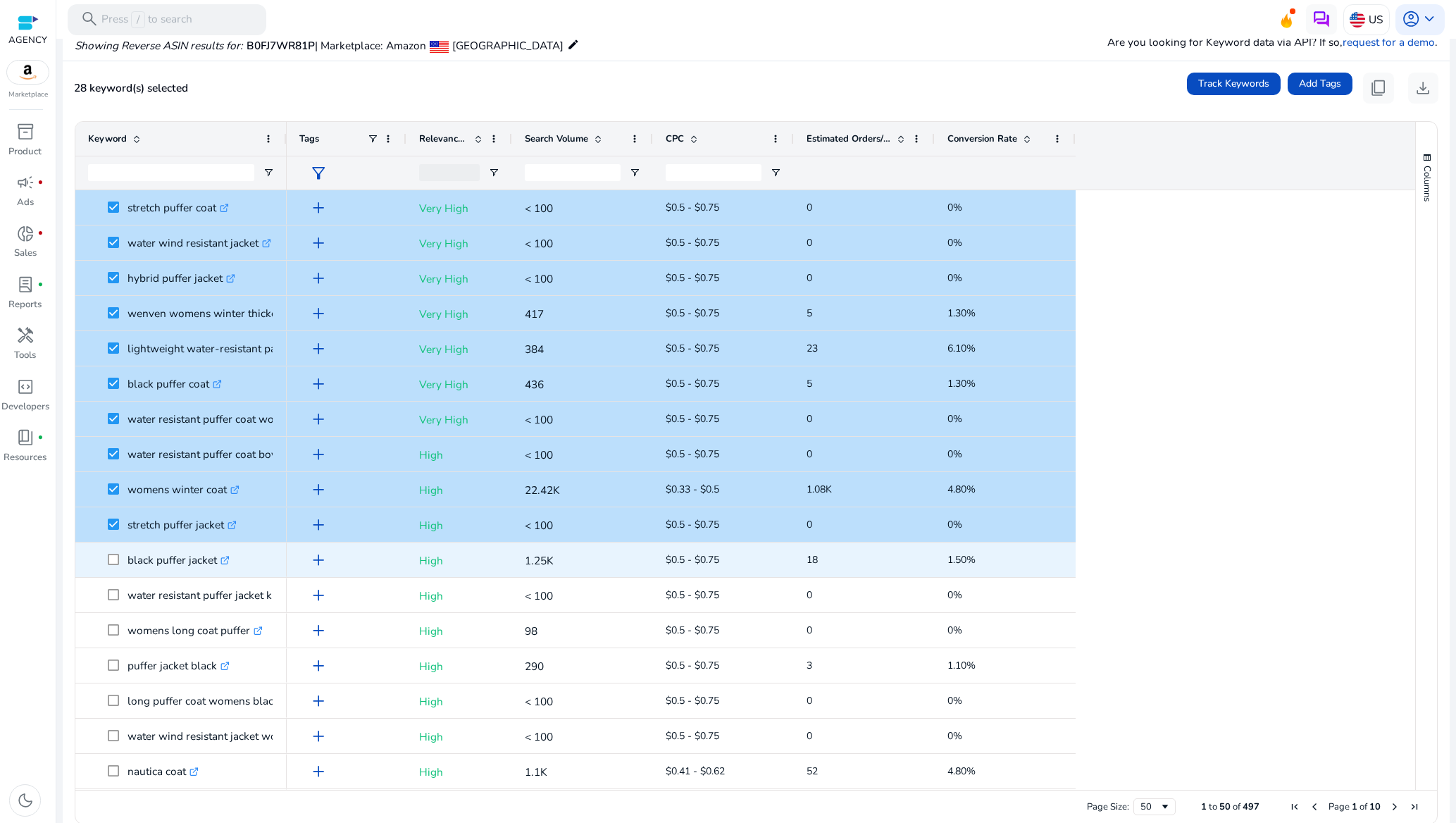
click at [115, 547] on span at bounding box center [118, 560] width 20 height 29
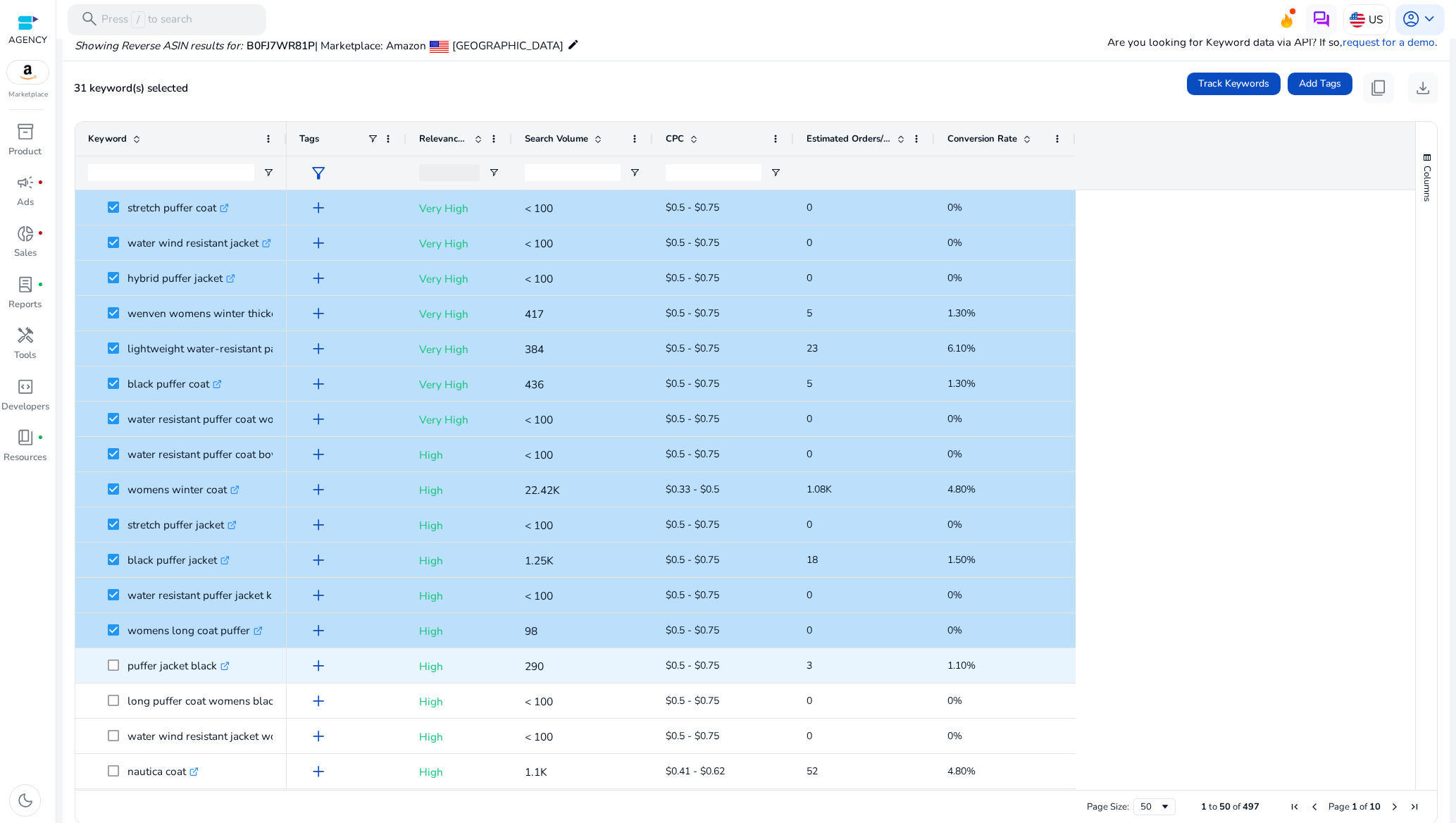
click at [111, 671] on span at bounding box center [118, 665] width 20 height 29
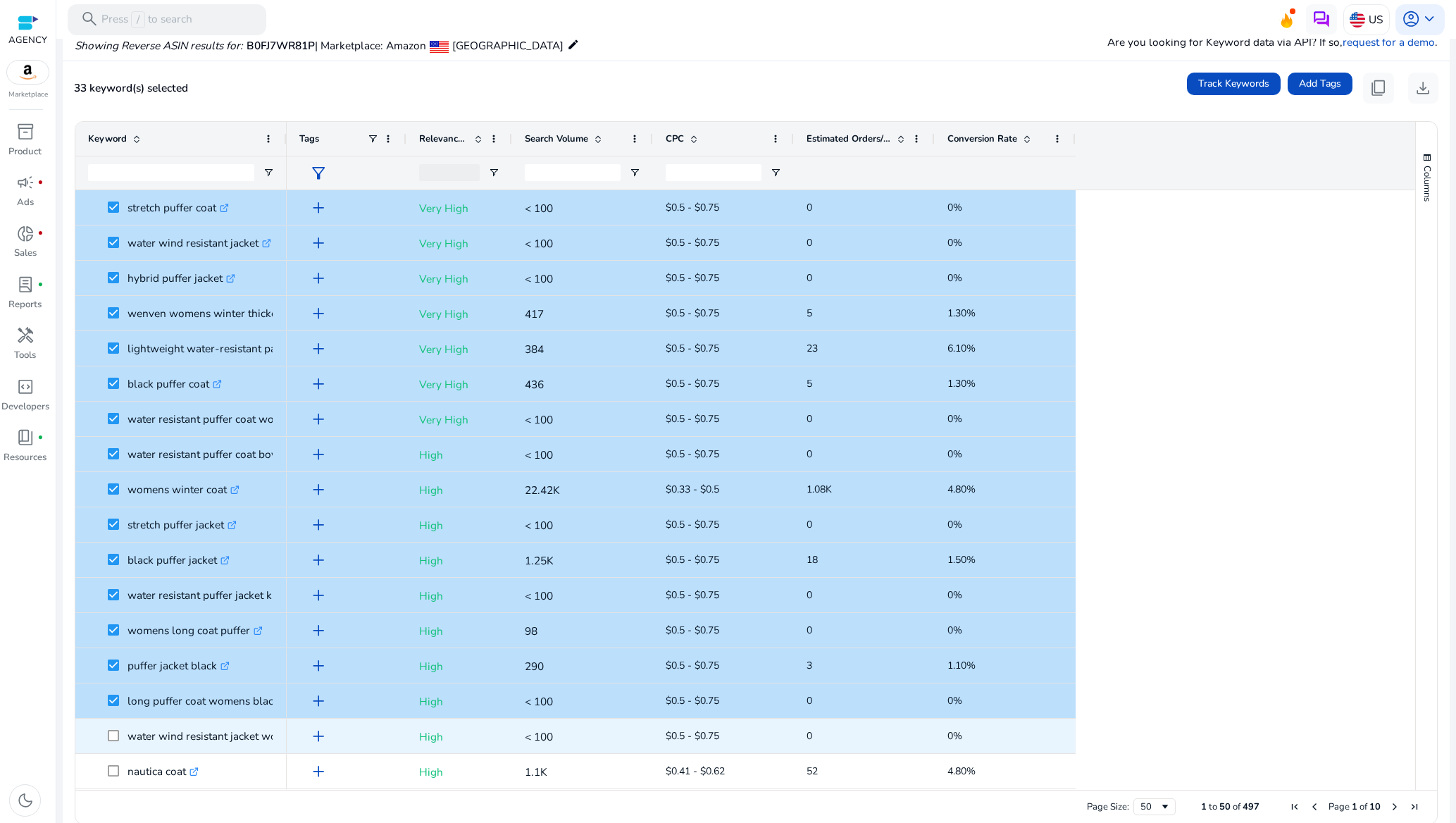
click at [114, 729] on span at bounding box center [118, 736] width 20 height 29
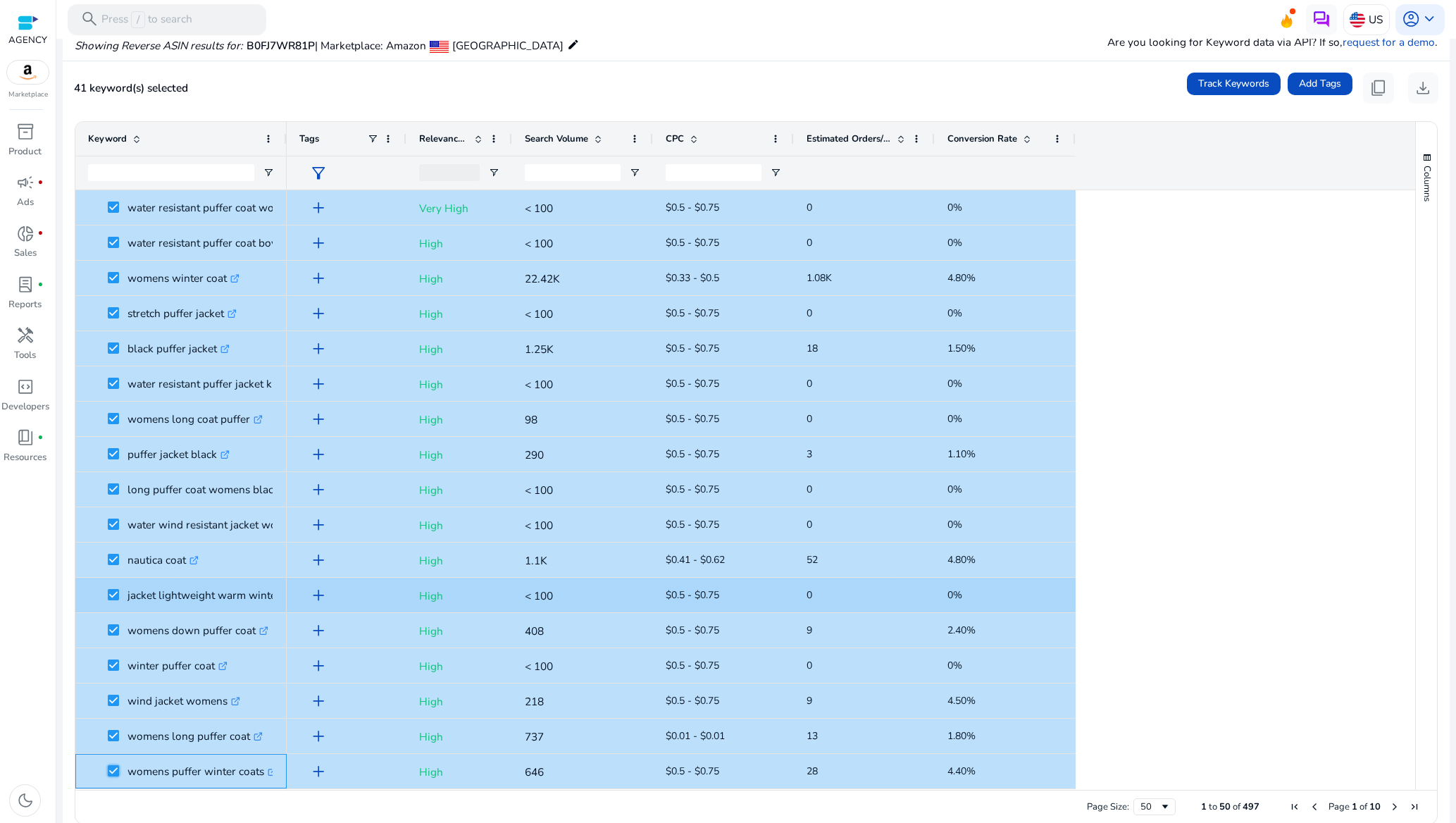
scroll to position [1008, 0]
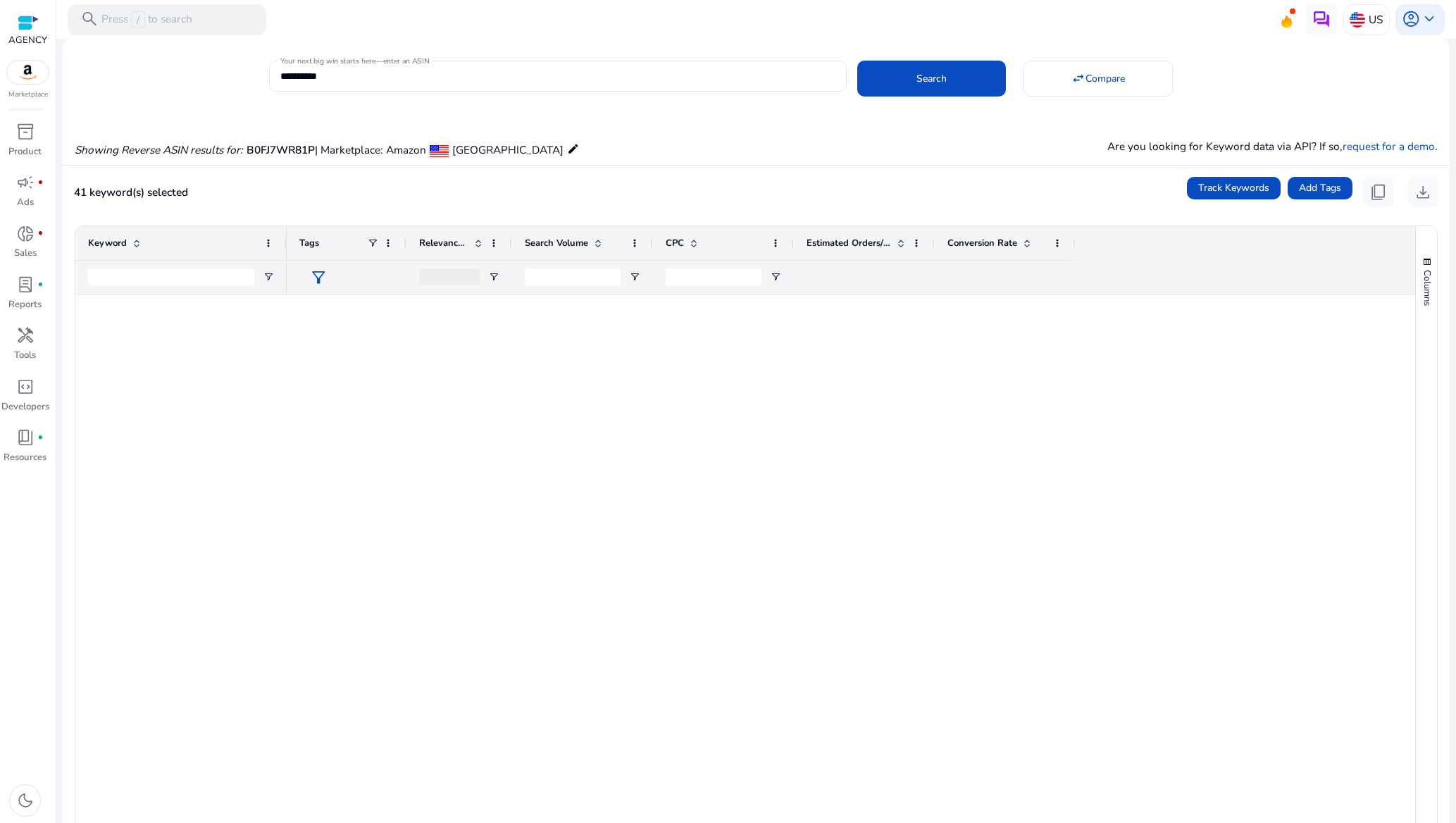
scroll to position [1162, 0]
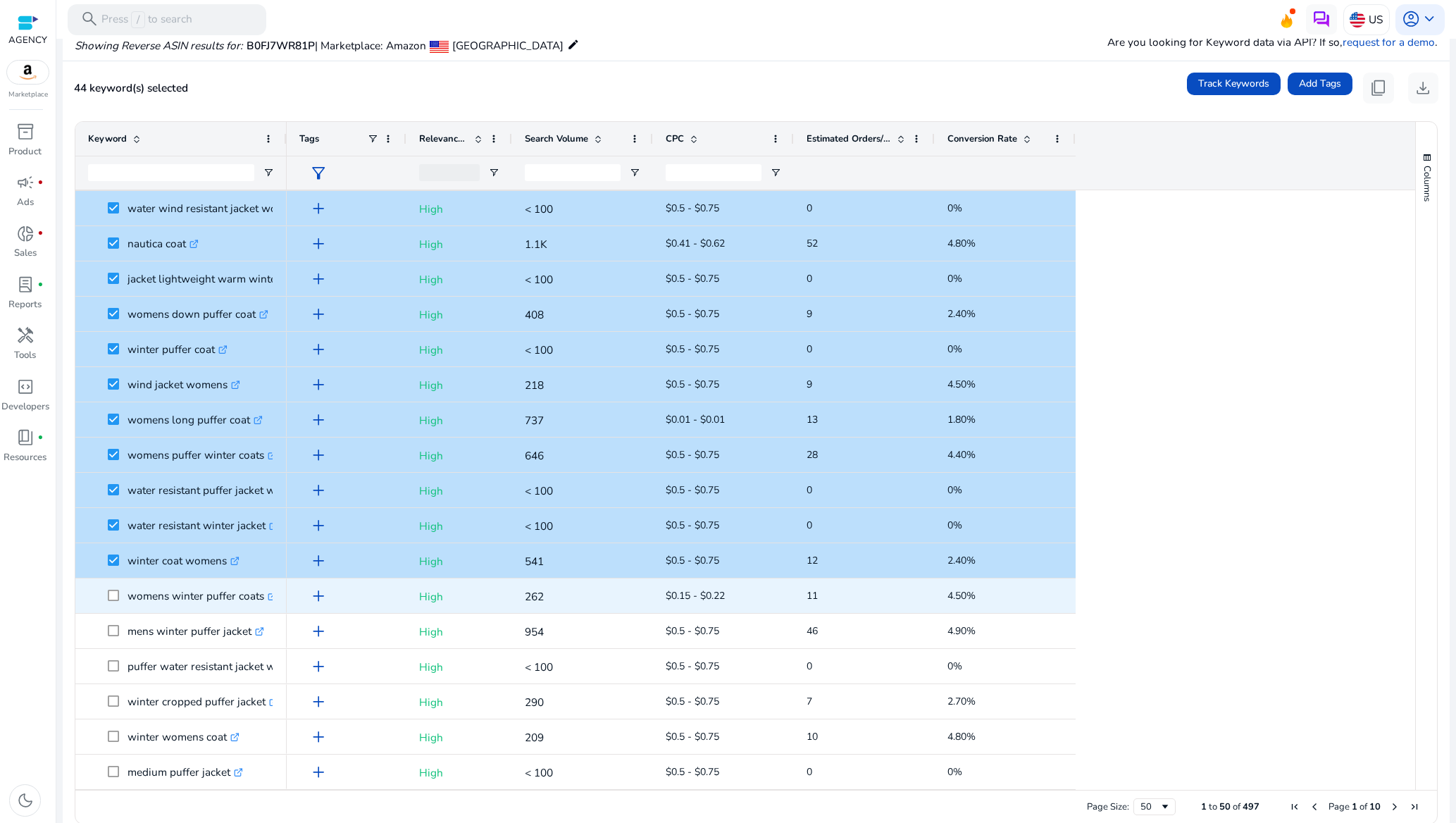
click at [121, 594] on span at bounding box center [118, 596] width 20 height 29
click at [106, 591] on span "womens winter puffer coats .st0{fill:#2c8af8}" at bounding box center [181, 596] width 186 height 29
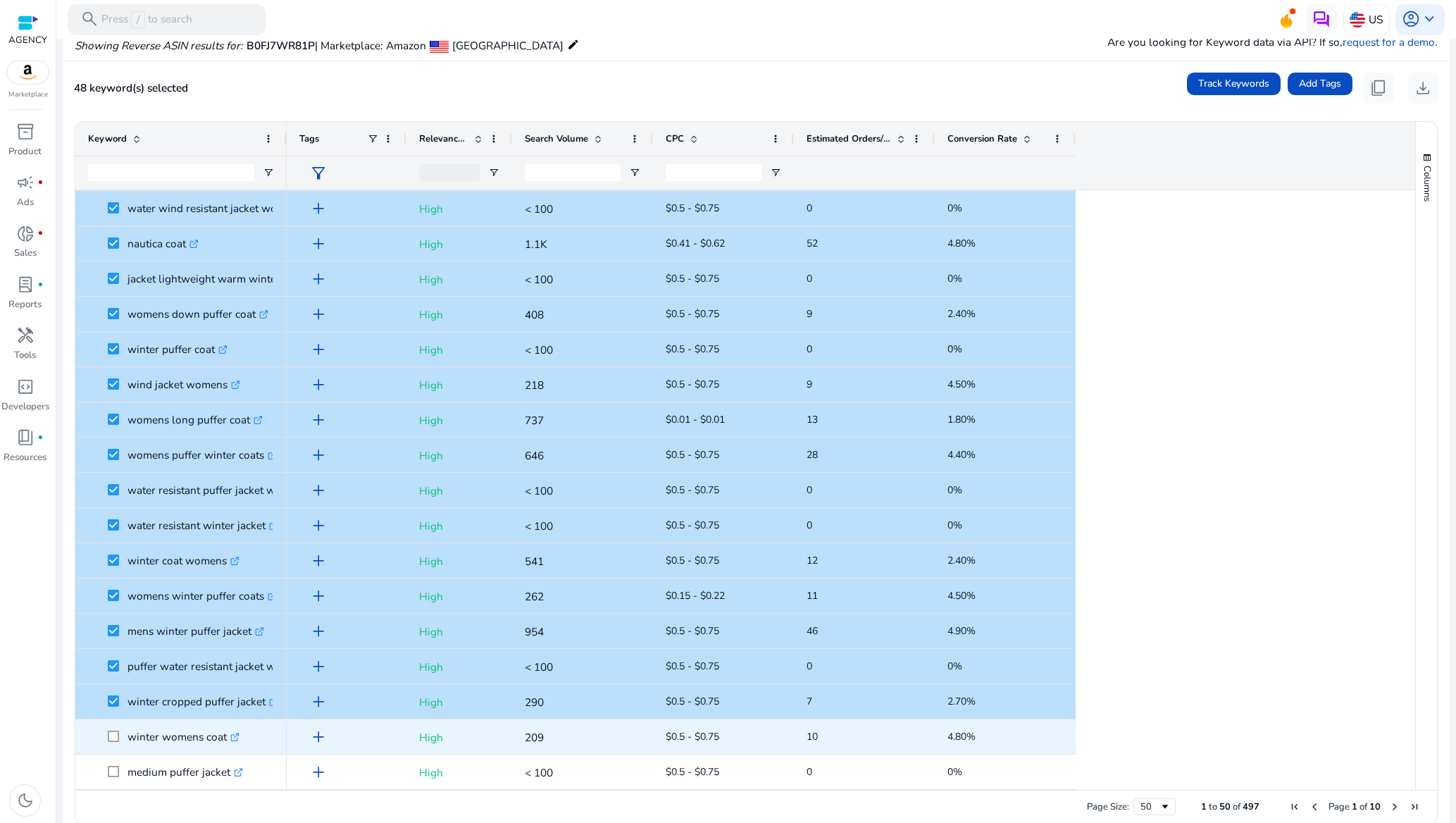
click at [117, 727] on span at bounding box center [118, 736] width 20 height 29
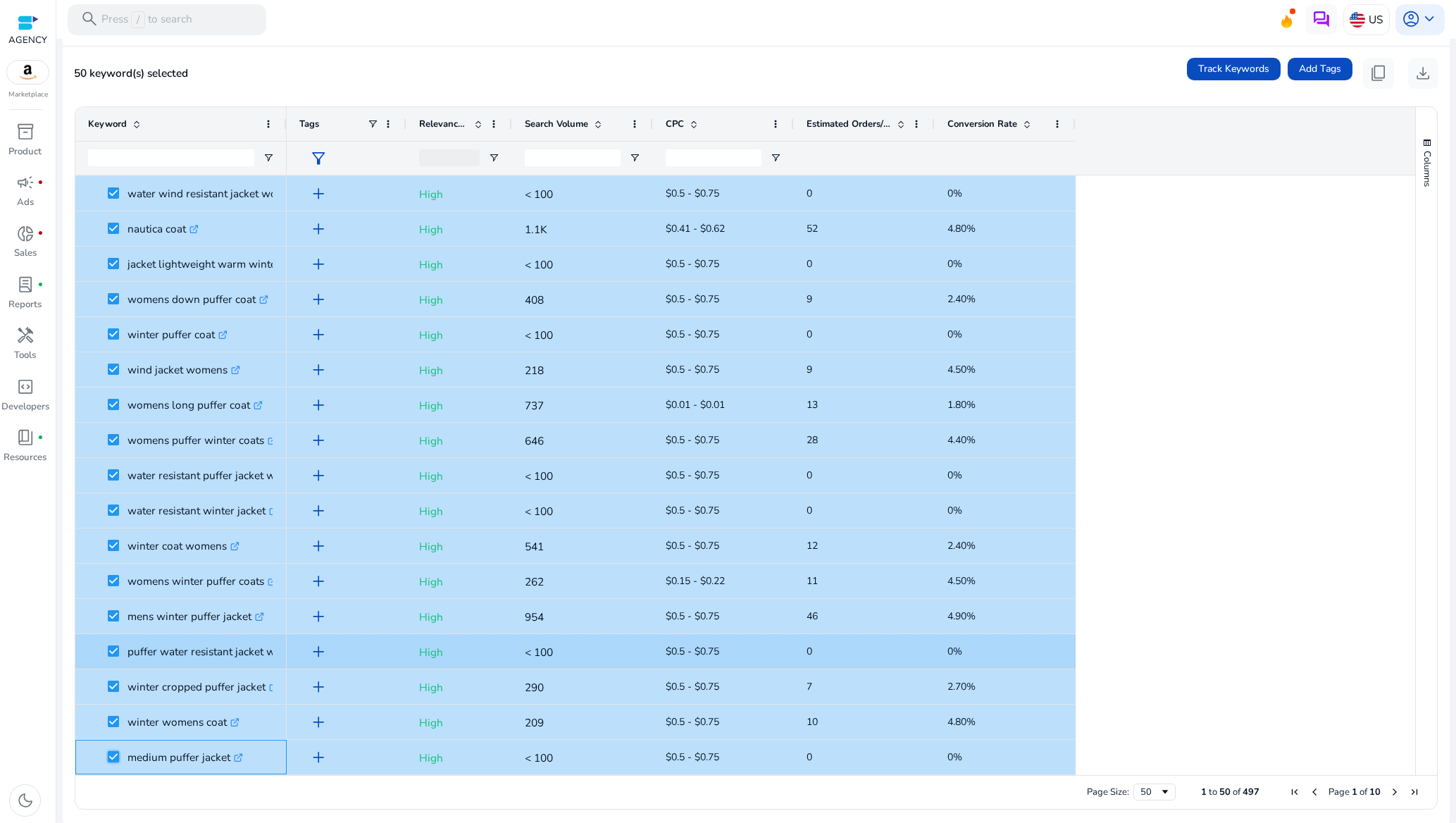
scroll to position [124, 0]
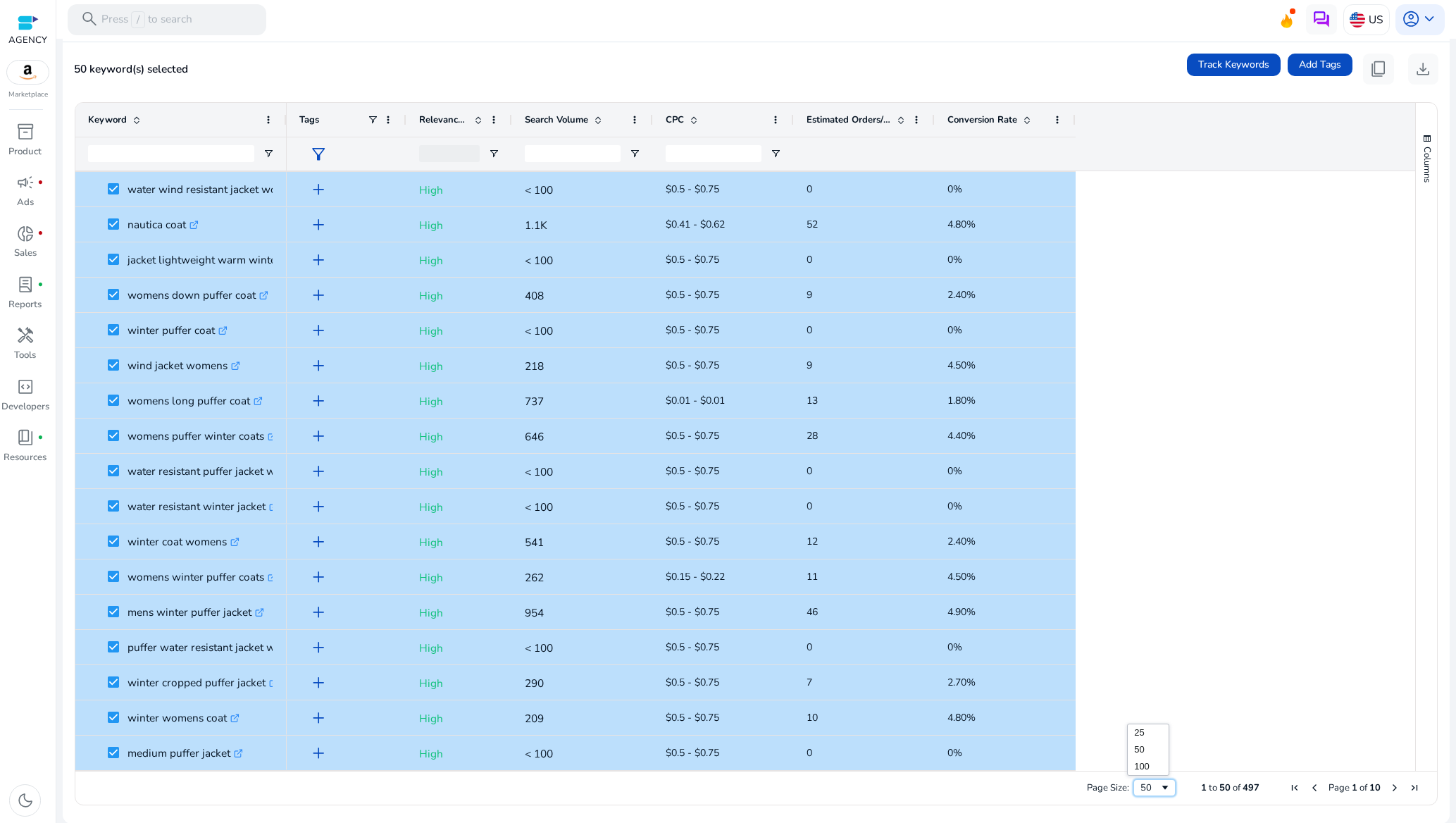
click at [1159, 792] on span "Page Size" at bounding box center [1165, 787] width 11 height 11
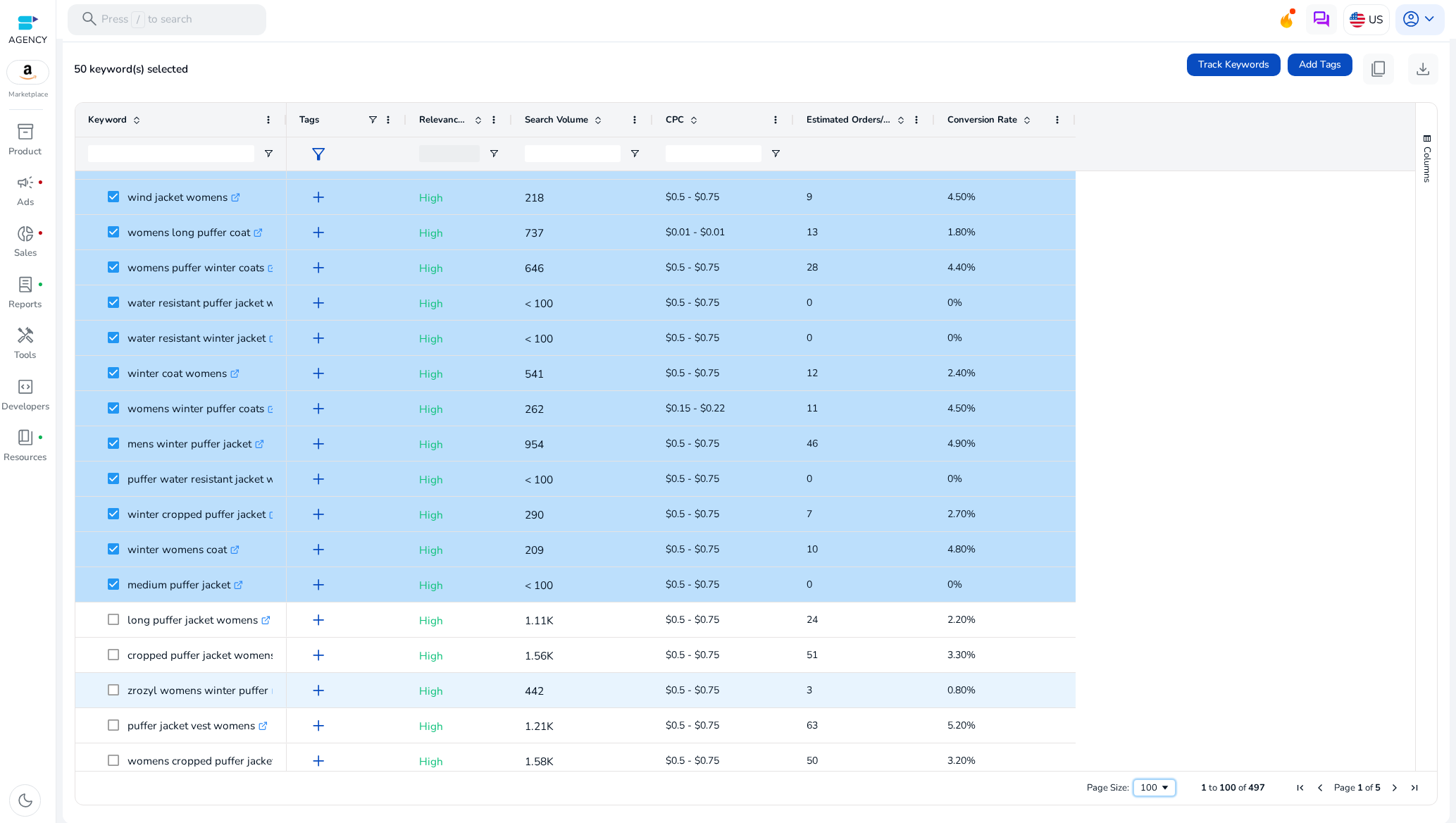
scroll to position [1480, 0]
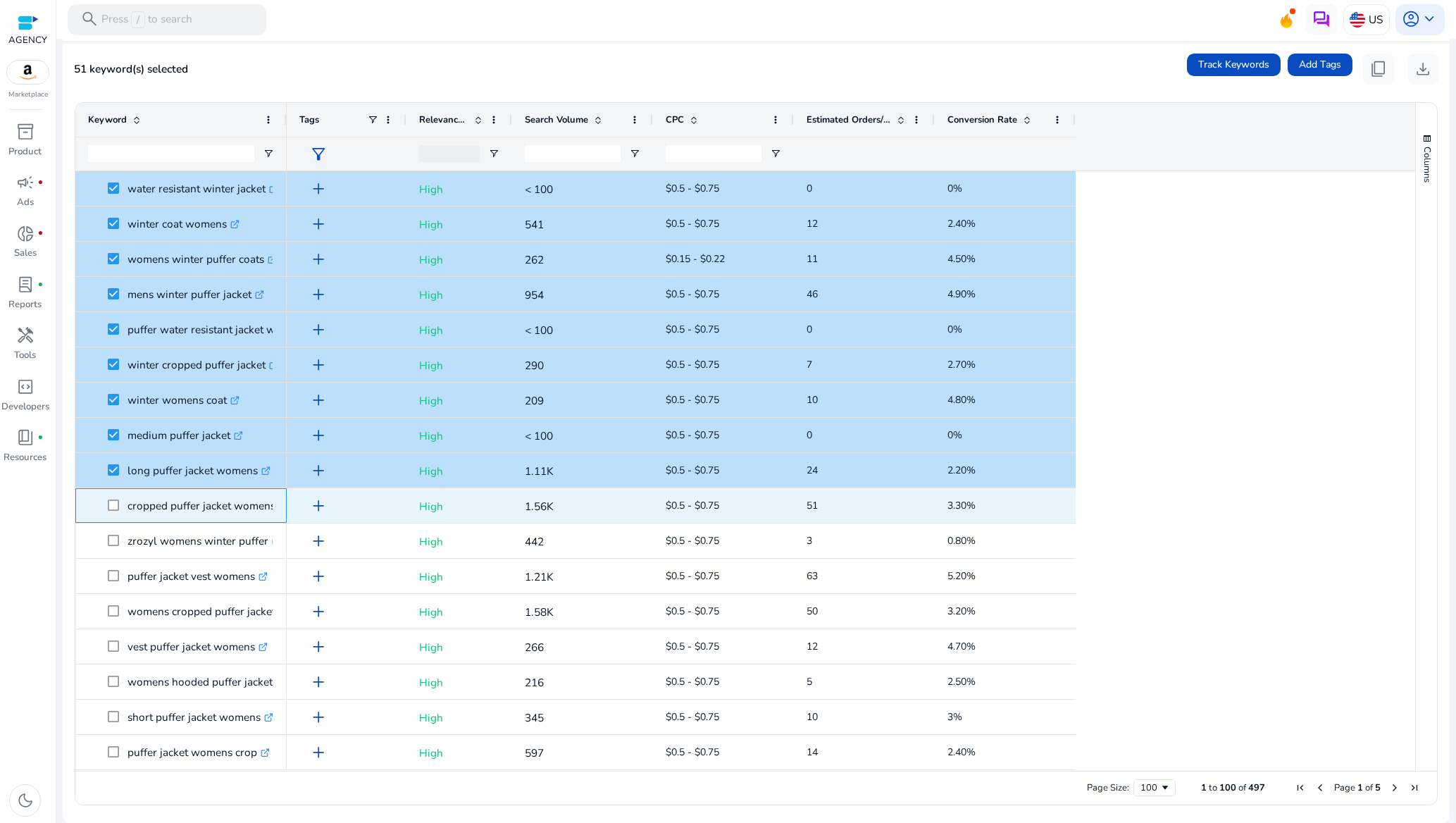
click at [116, 498] on span at bounding box center [118, 506] width 20 height 29
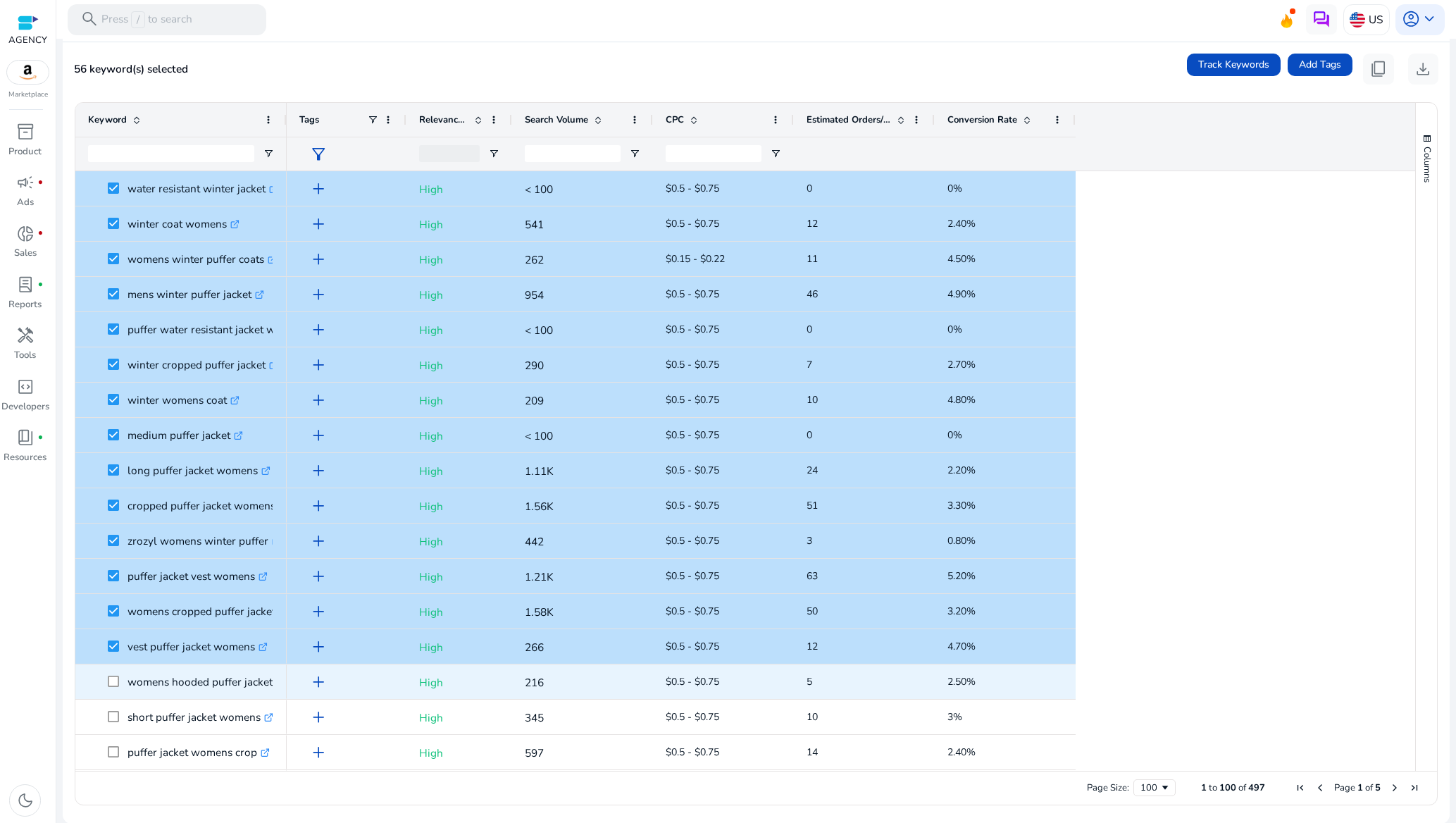
click at [113, 675] on span at bounding box center [118, 682] width 20 height 29
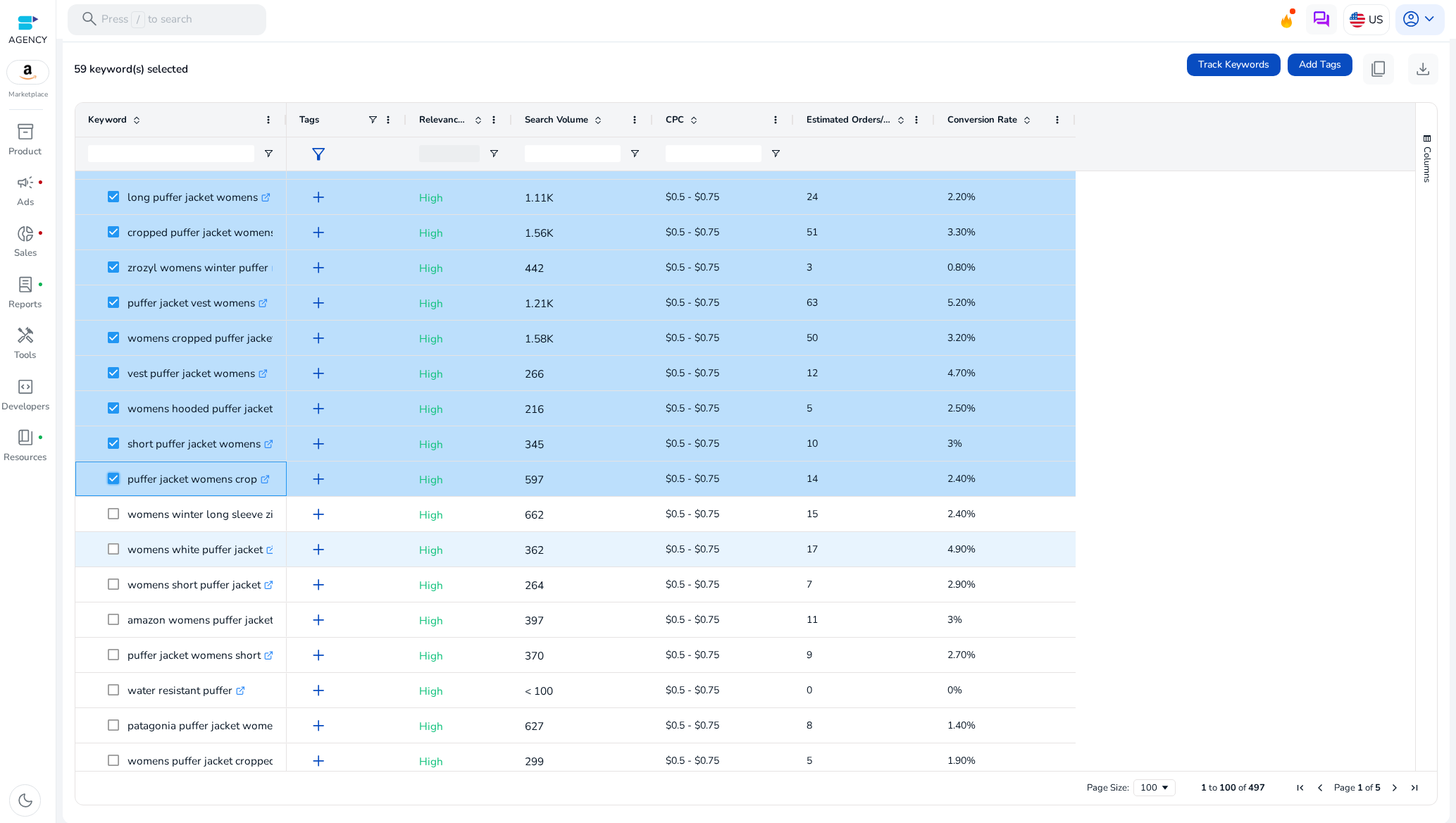
scroll to position [1797, 0]
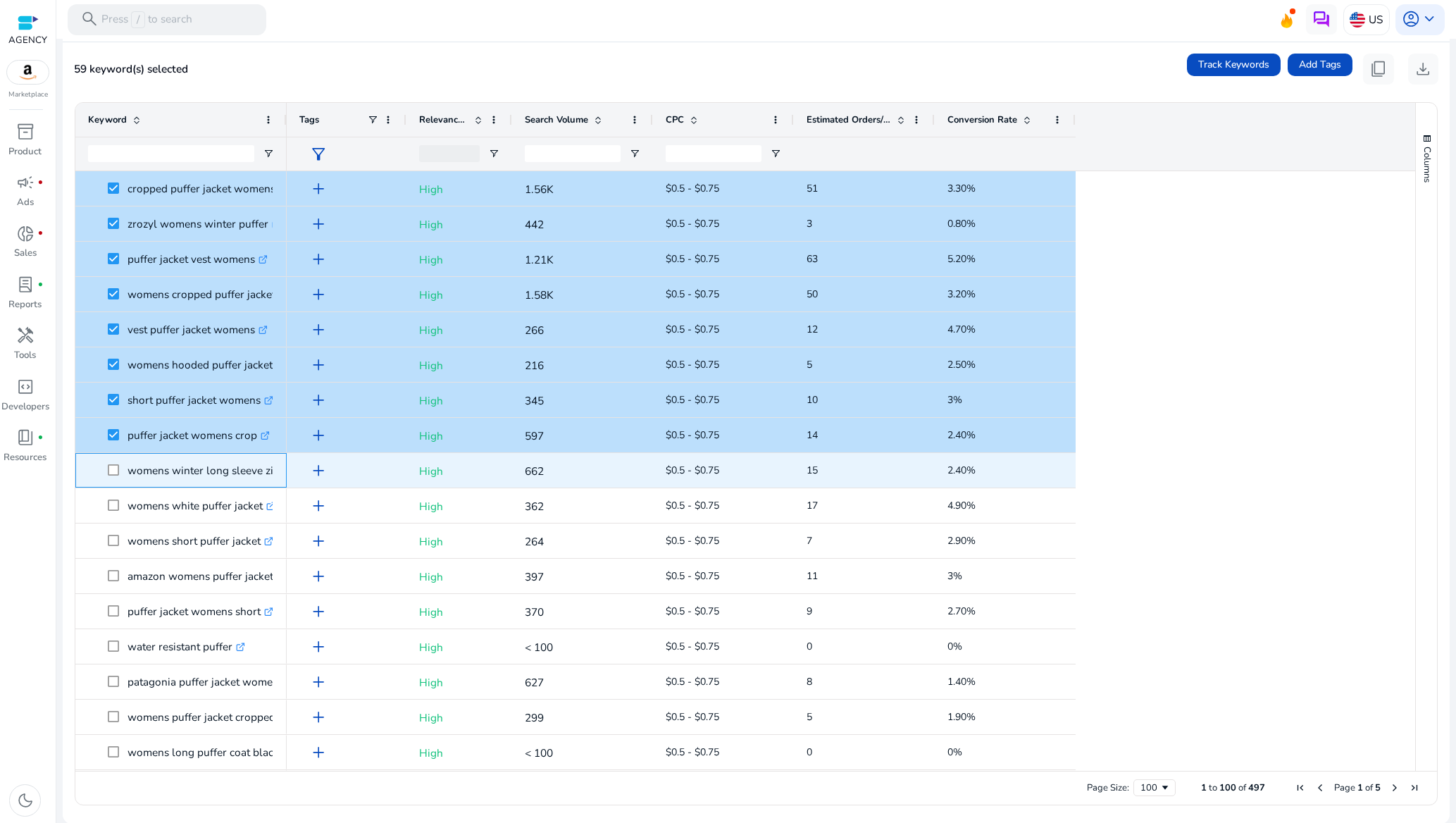
click at [104, 470] on span "womens winter long sleeve zip puffer jacket .st0{fill:#2c8af8}" at bounding box center [181, 470] width 186 height 29
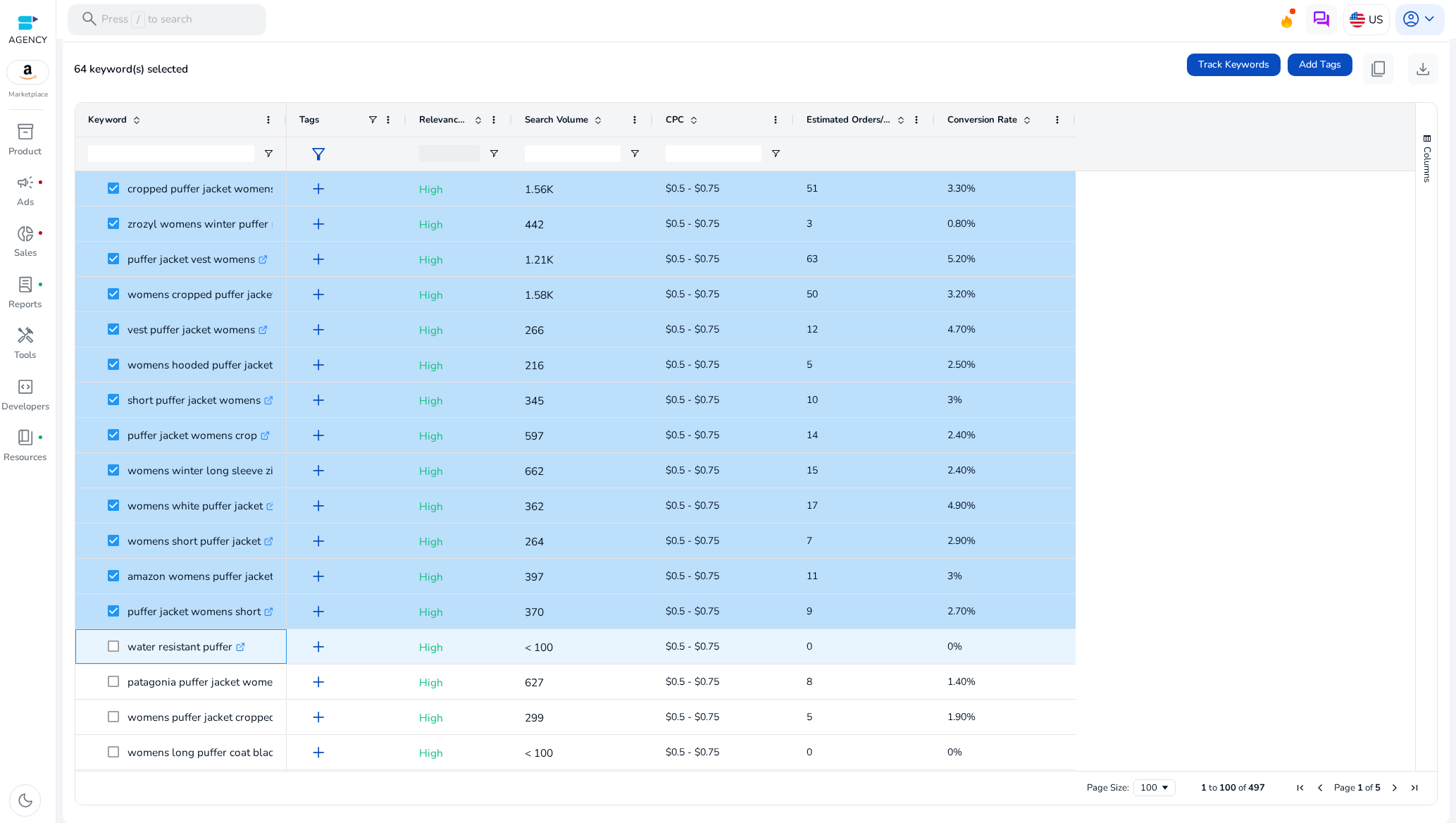
click at [114, 639] on span at bounding box center [118, 646] width 20 height 29
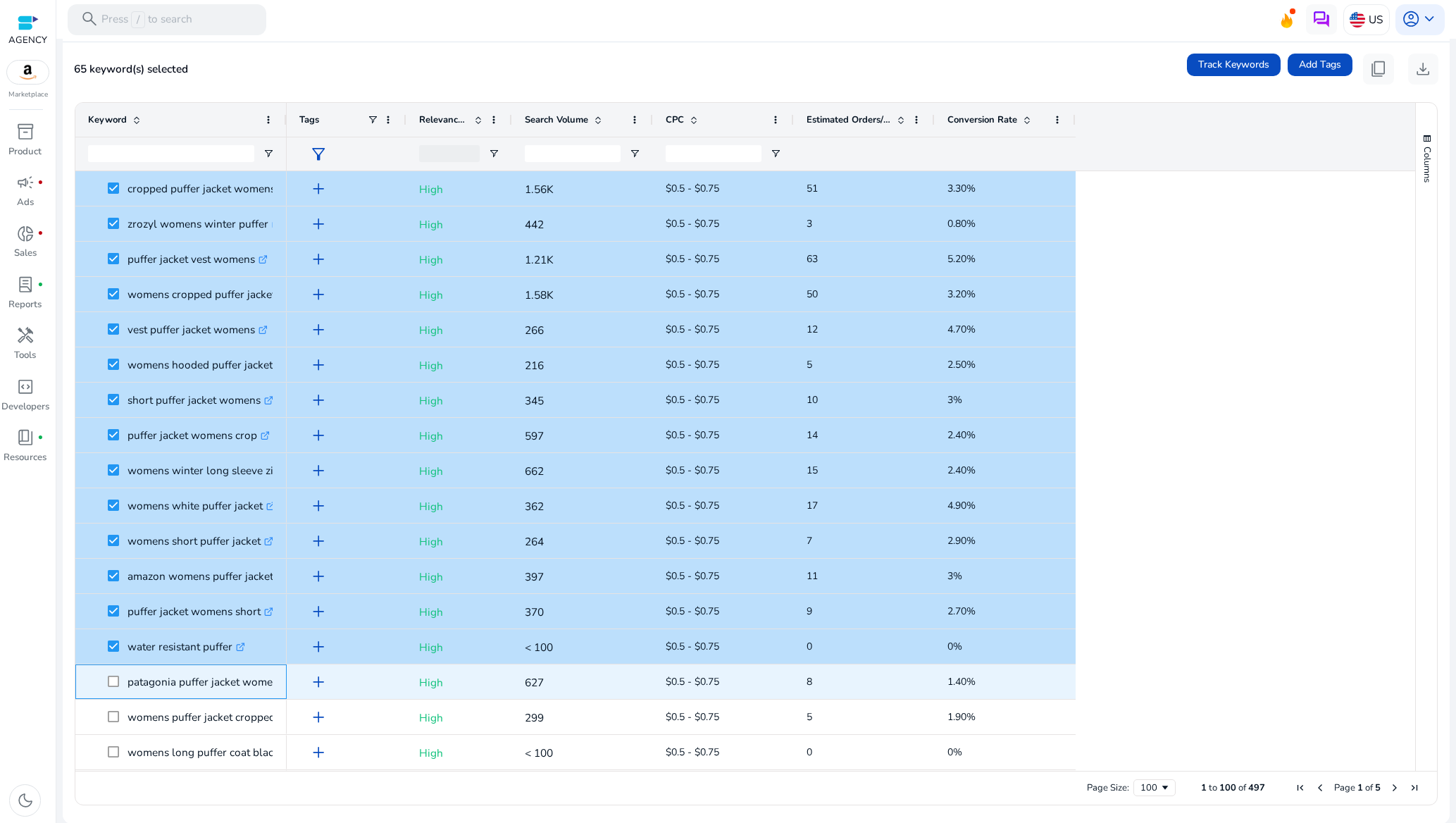
click at [111, 673] on span at bounding box center [118, 682] width 20 height 29
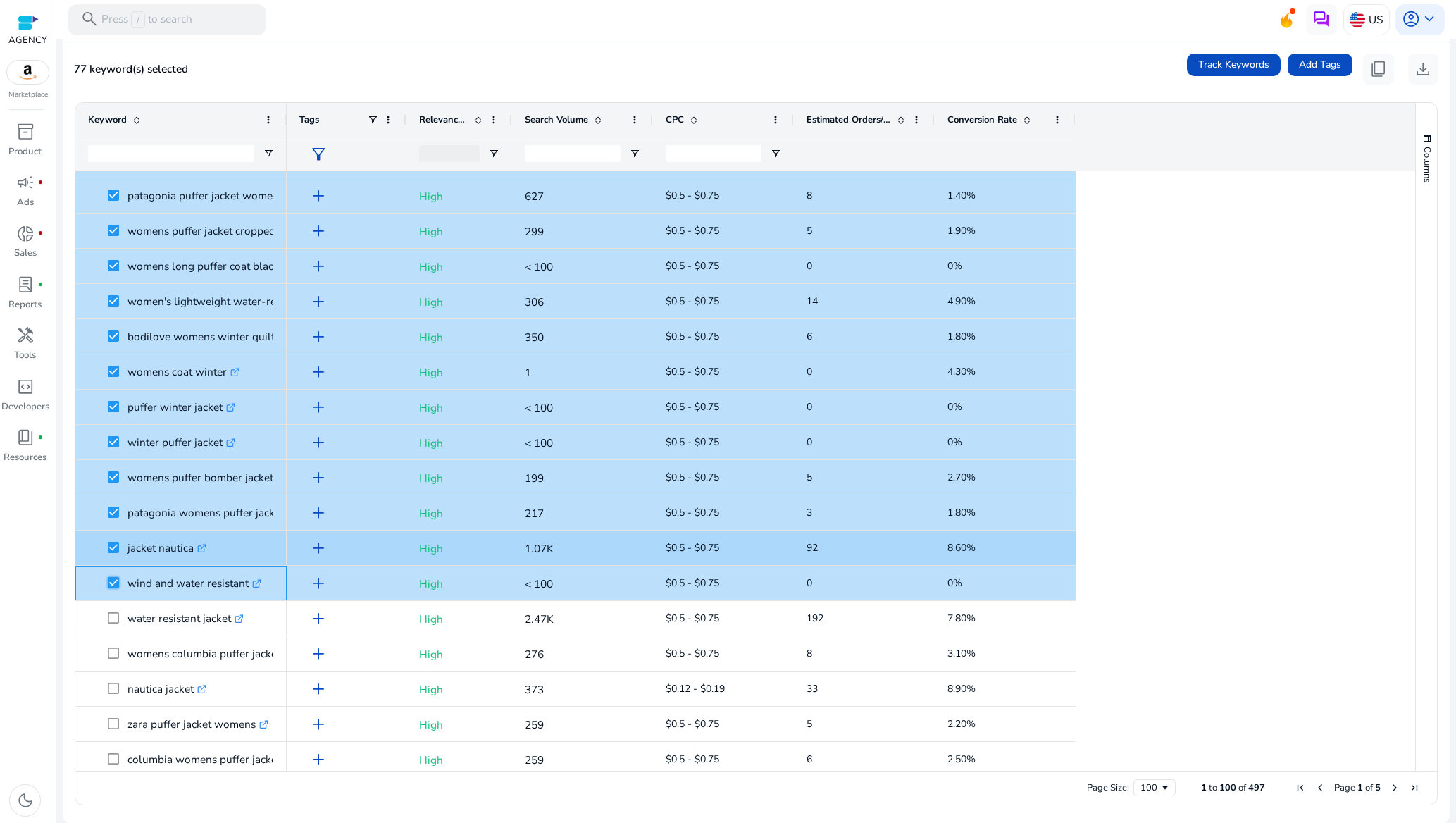
scroll to position [2431, 0]
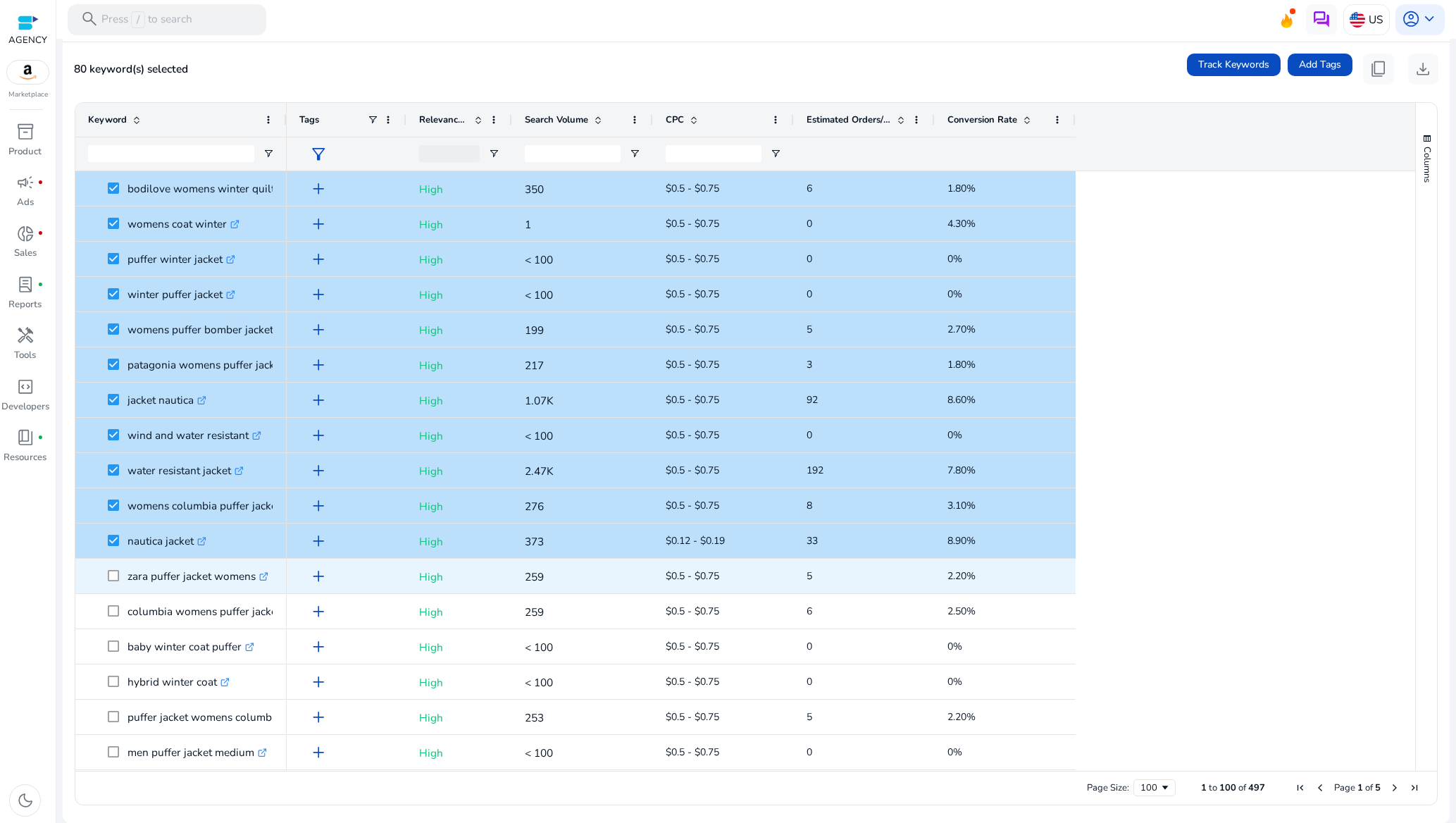
click at [121, 574] on span at bounding box center [118, 576] width 20 height 29
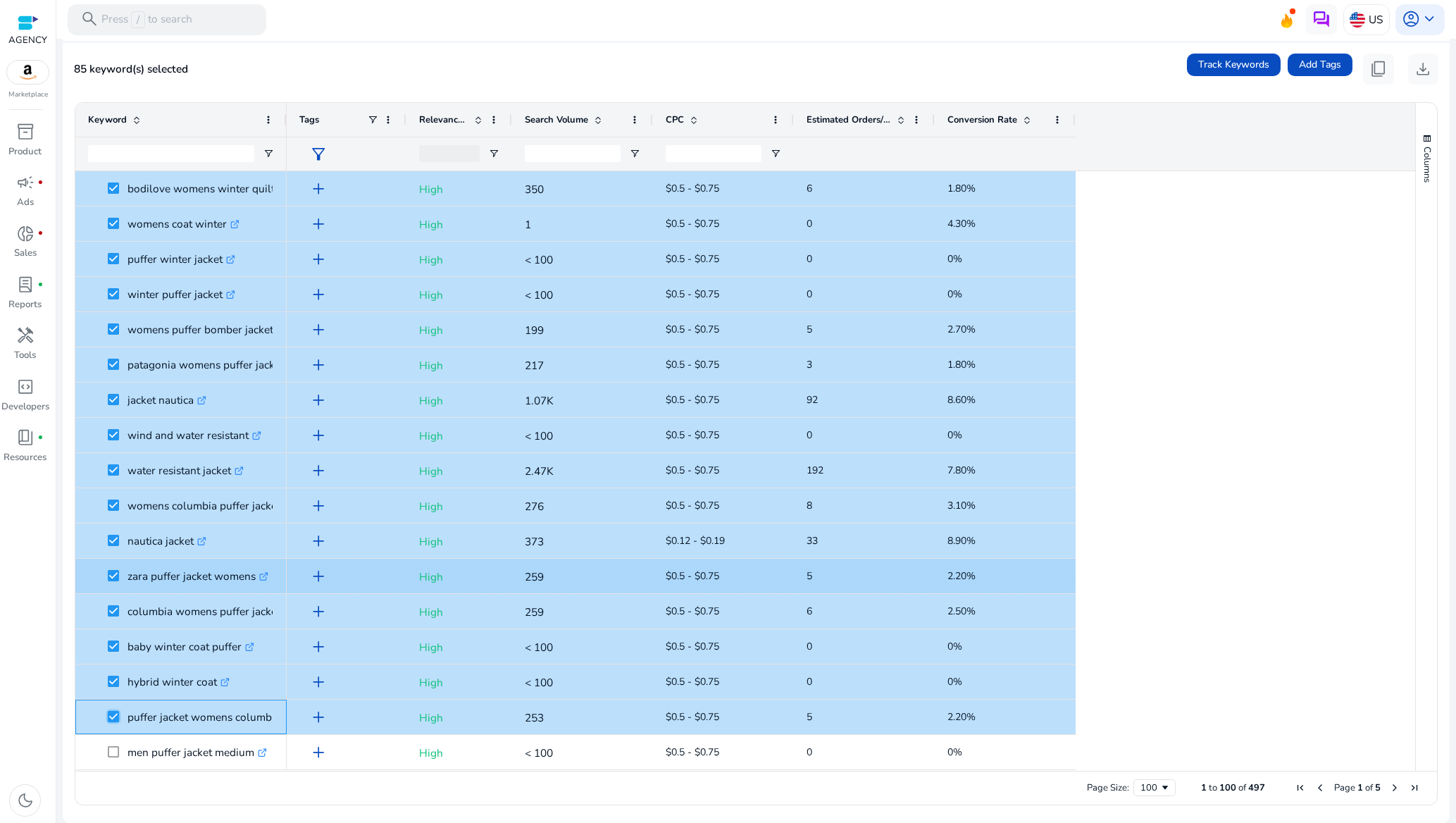
scroll to position [2642, 0]
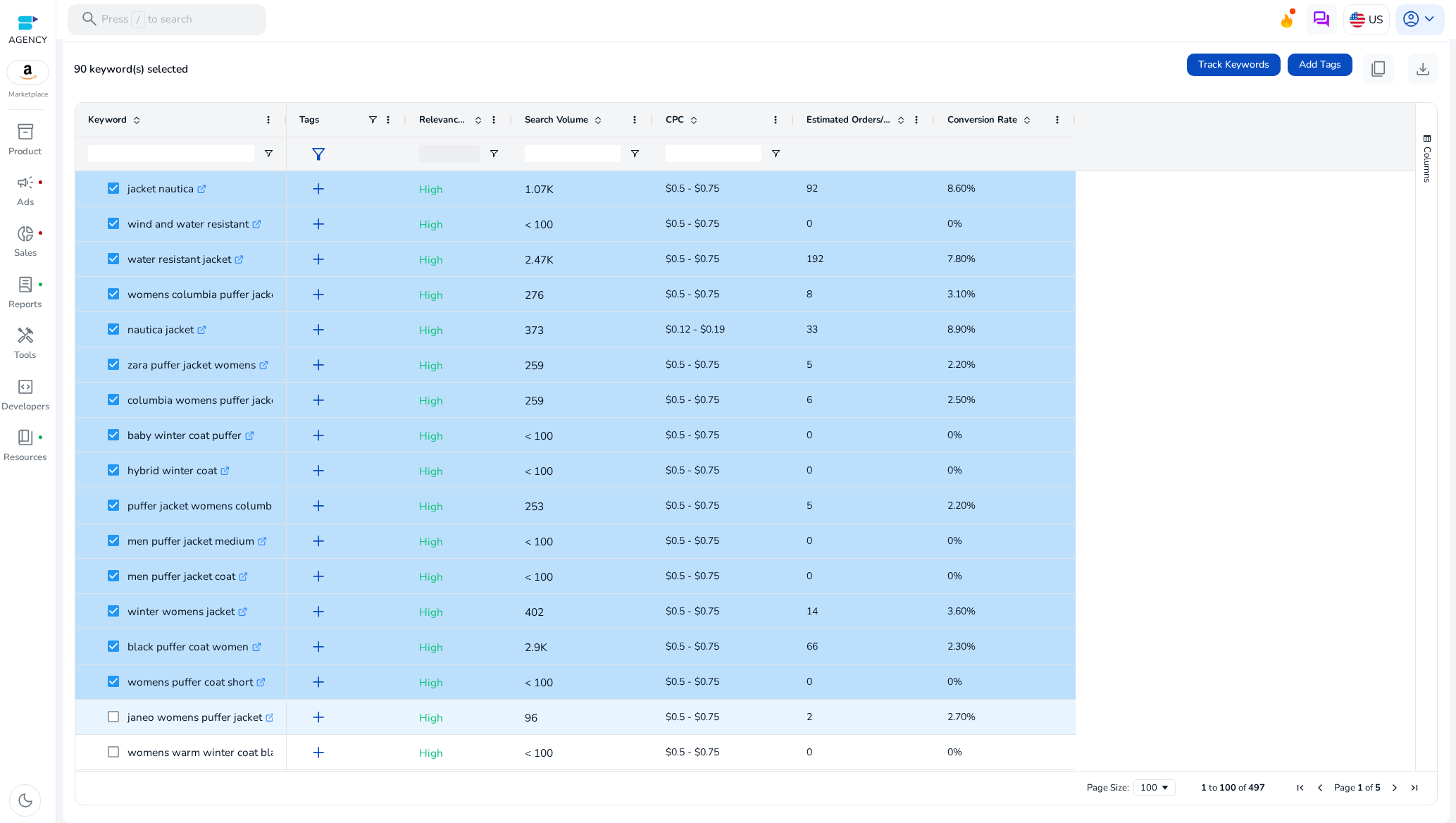
click at [119, 709] on span at bounding box center [118, 716] width 20 height 29
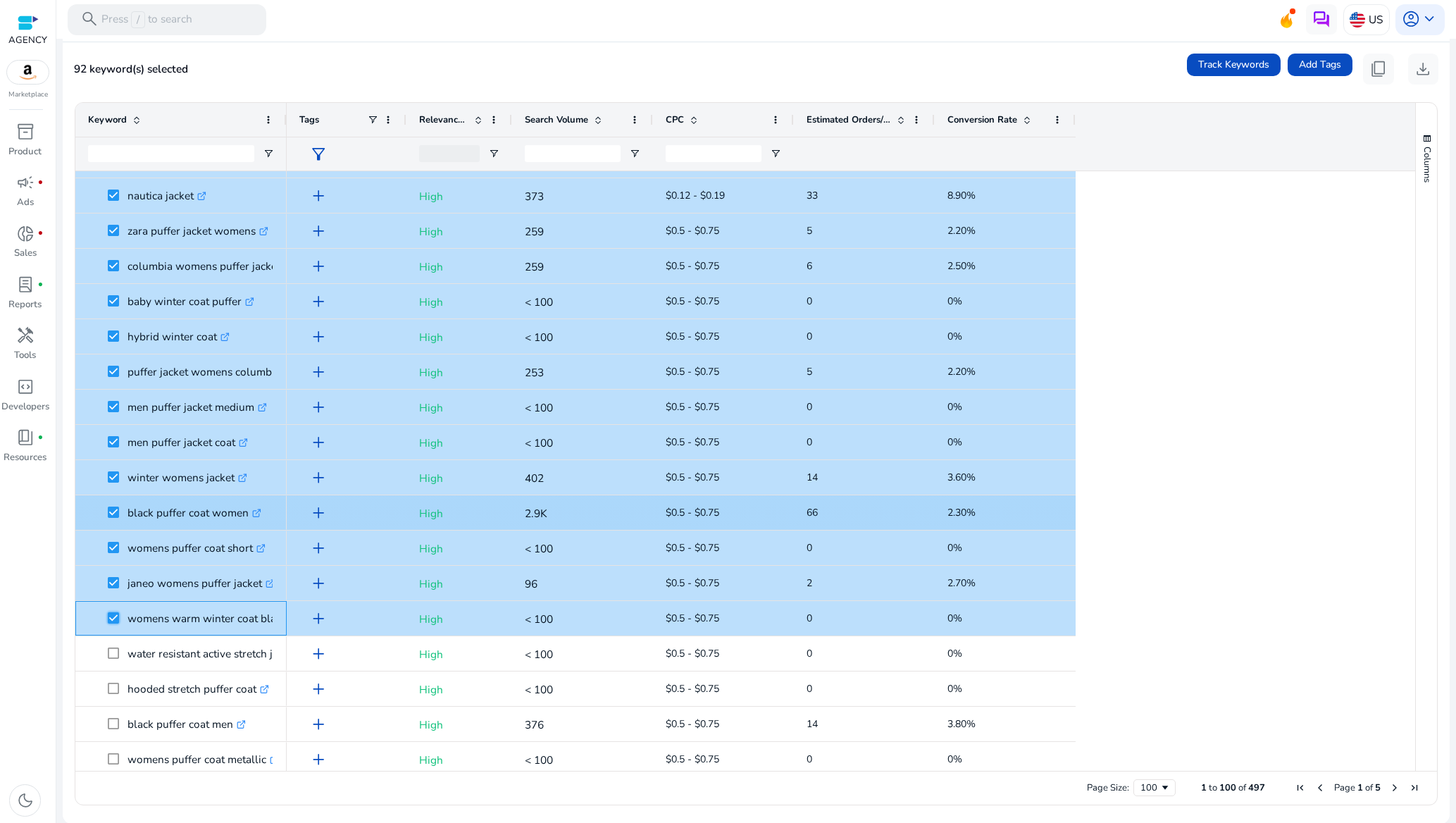
scroll to position [2923, 0]
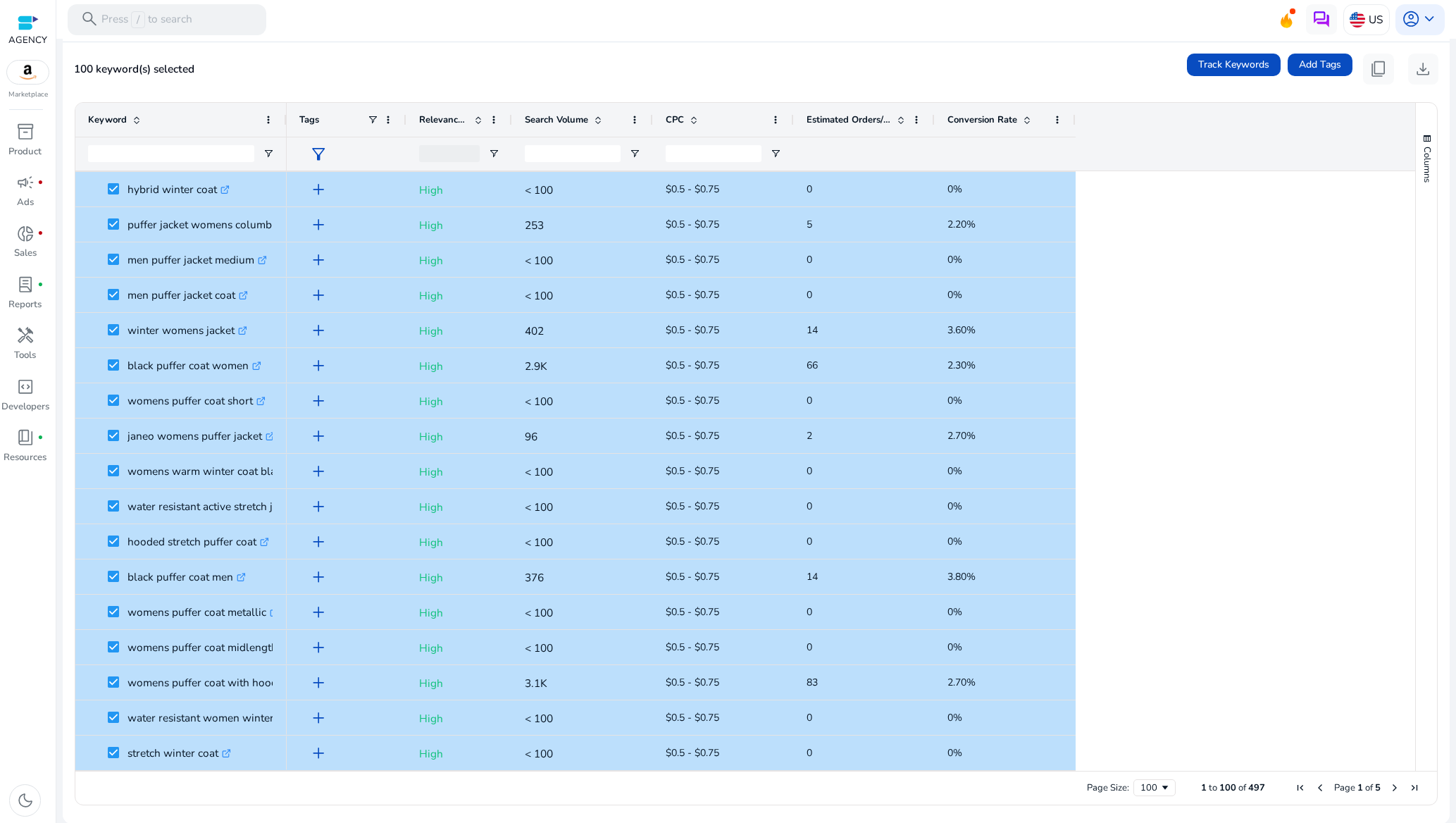
click at [1389, 791] on span "Next Page" at bounding box center [1395, 787] width 11 height 11
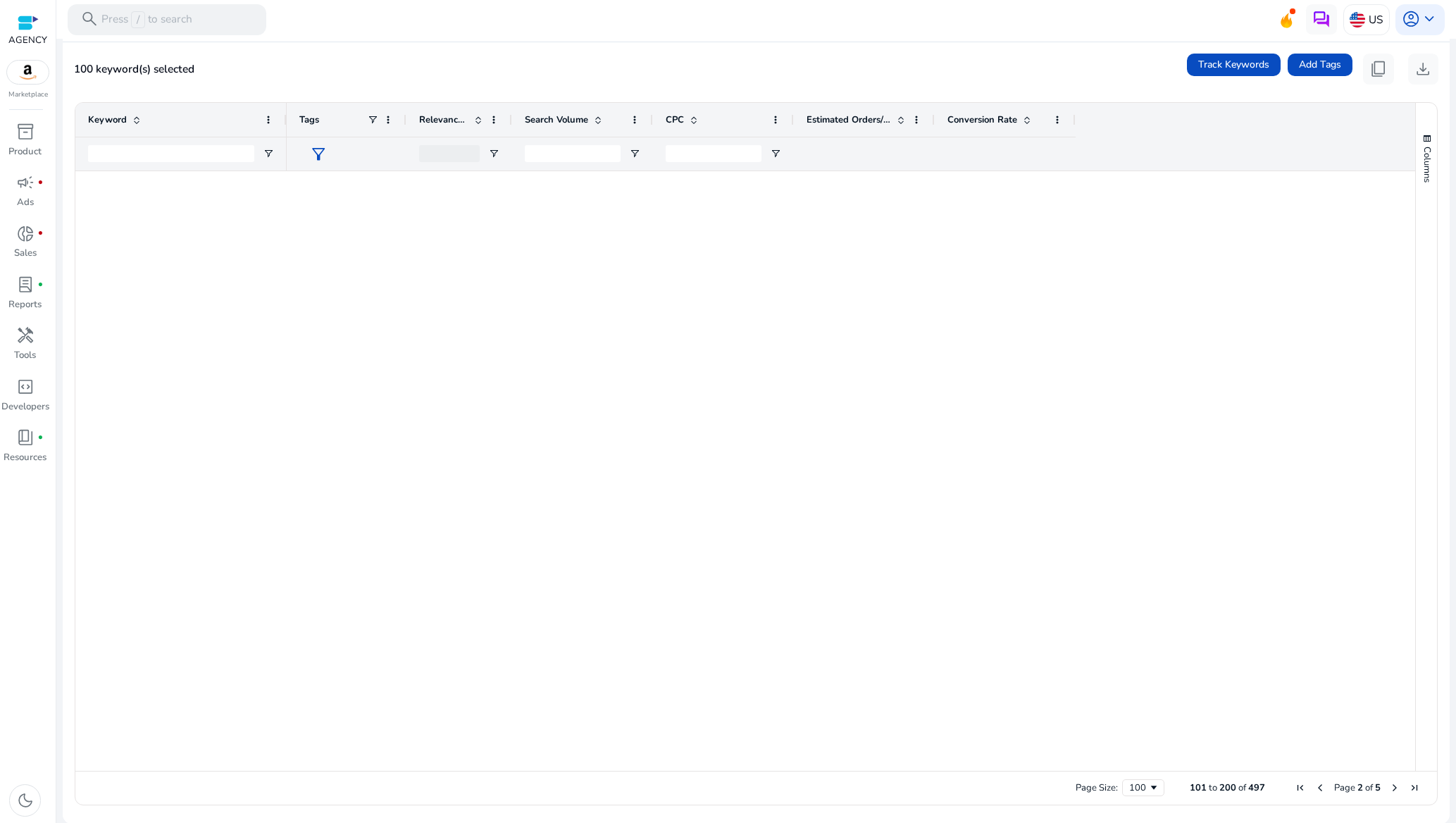
scroll to position [0, 0]
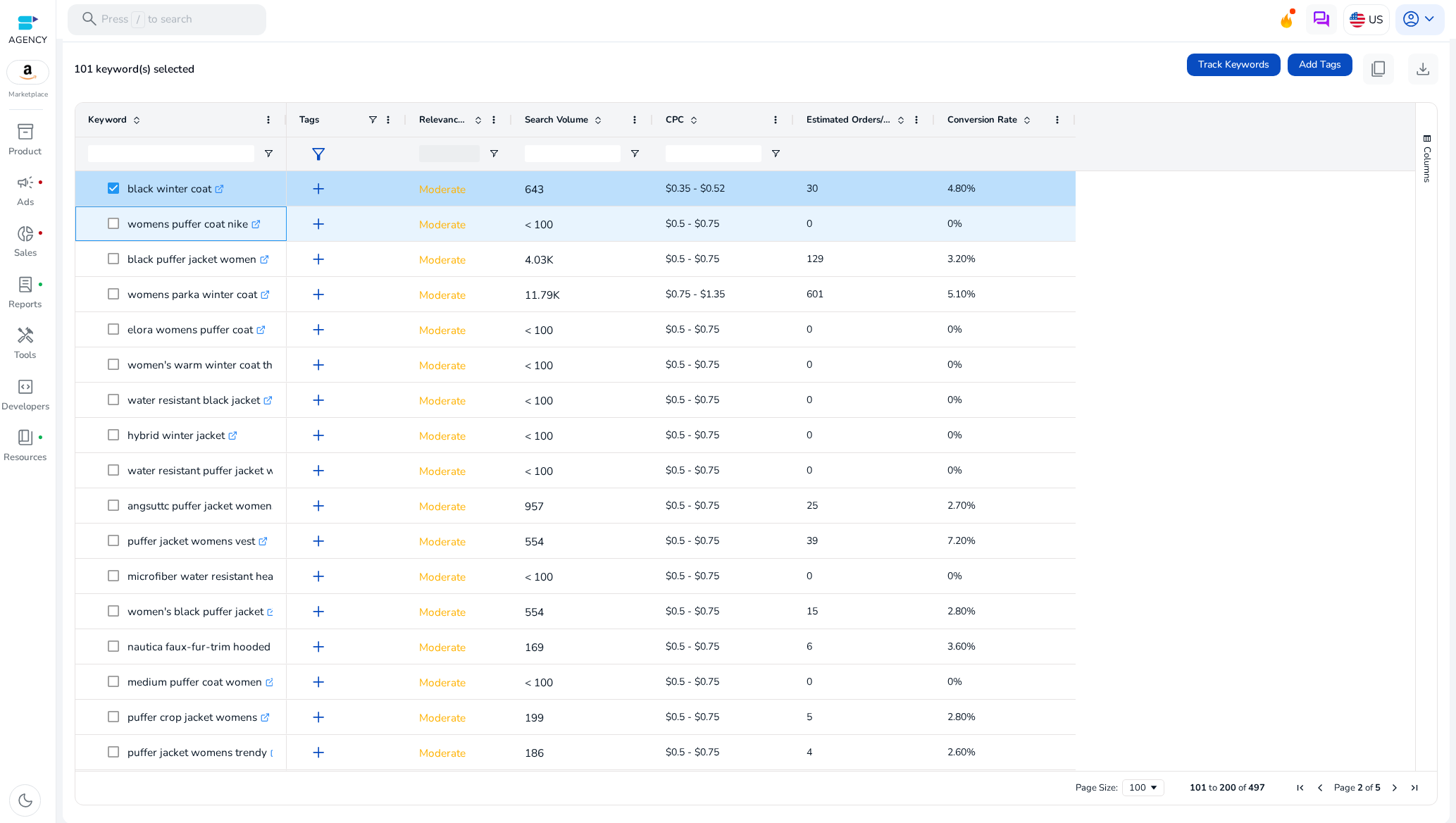
click at [117, 214] on span at bounding box center [118, 224] width 20 height 29
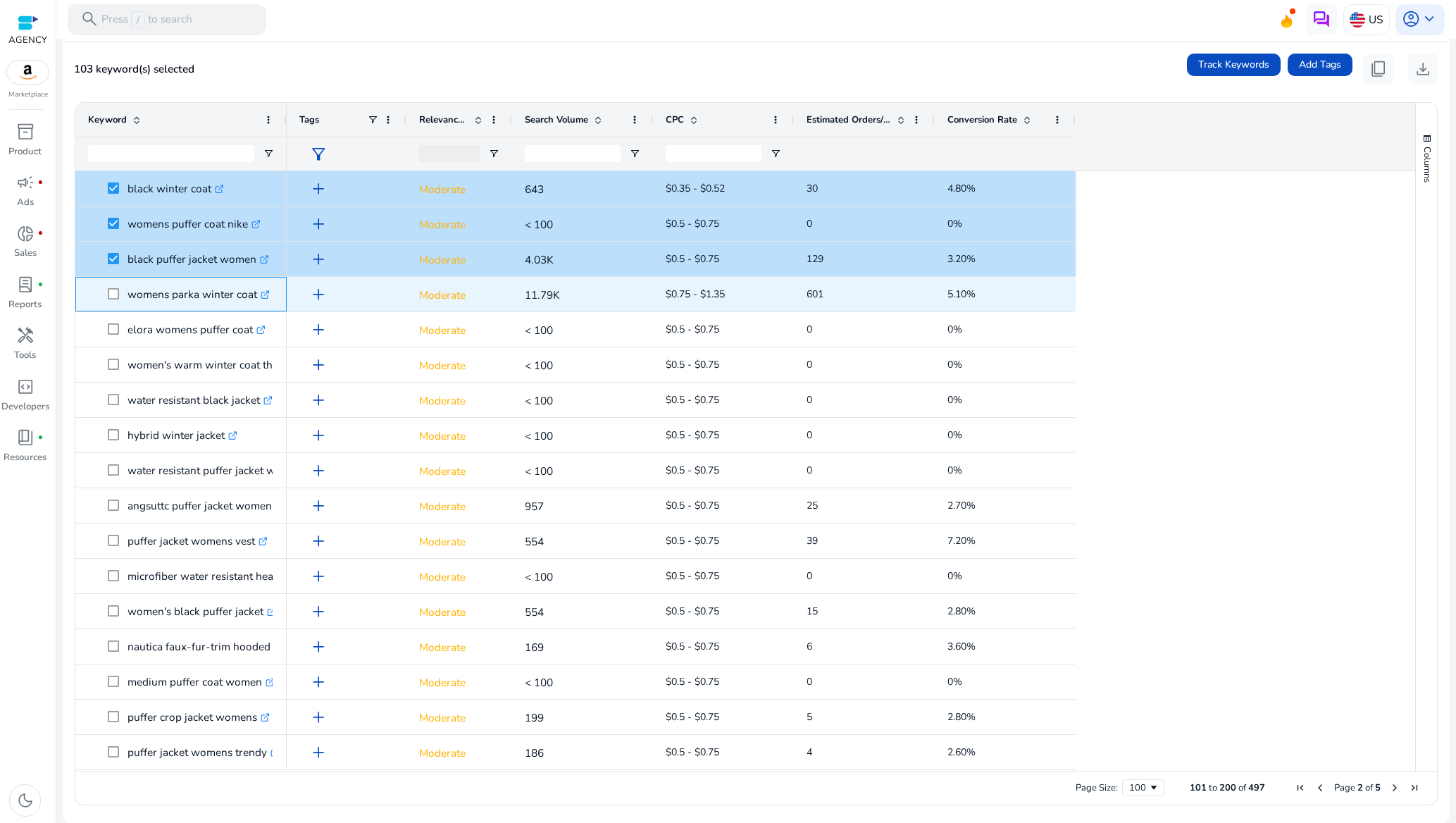
click at [113, 303] on span at bounding box center [118, 294] width 20 height 29
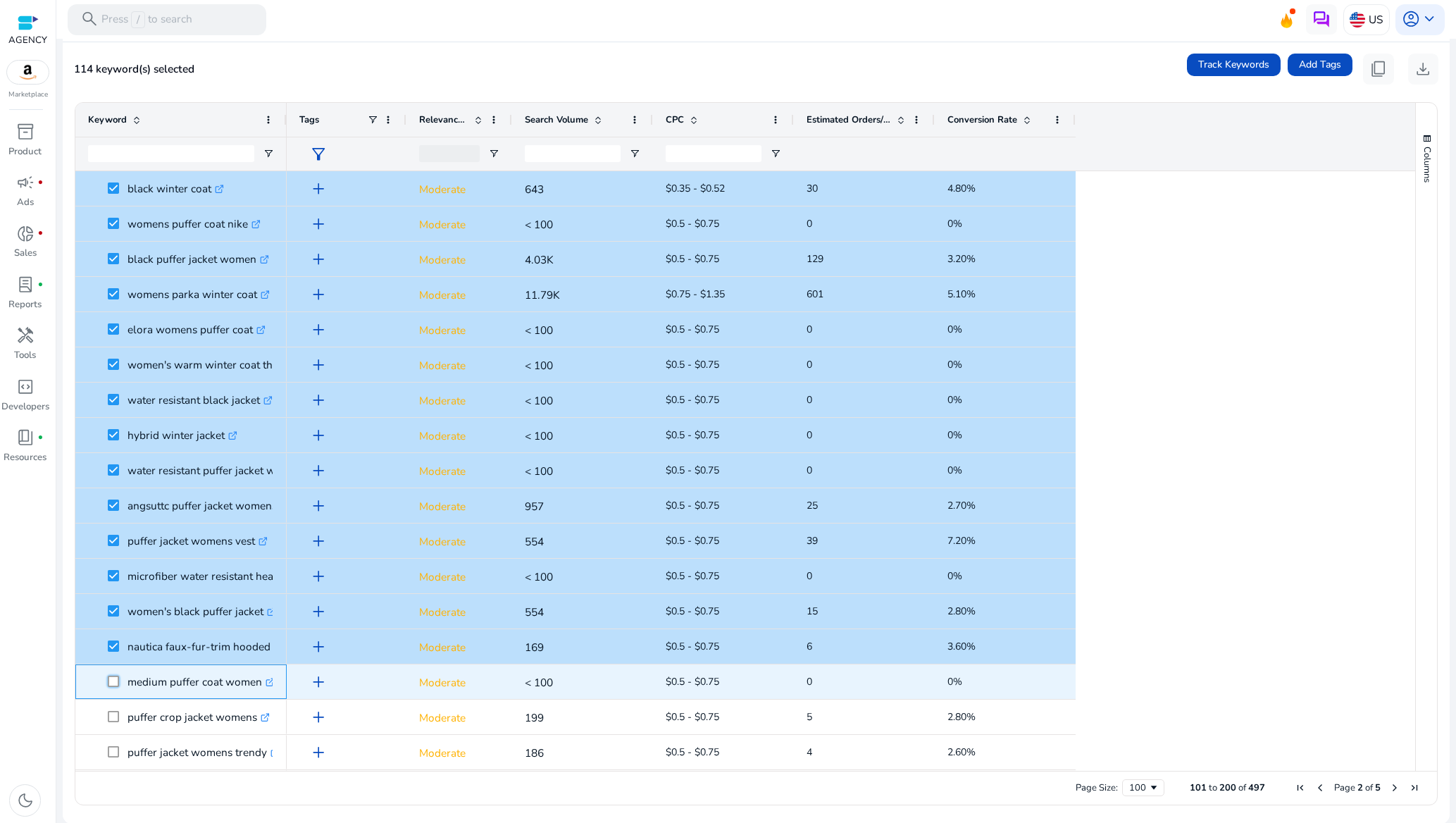
click at [115, 689] on span at bounding box center [118, 682] width 20 height 29
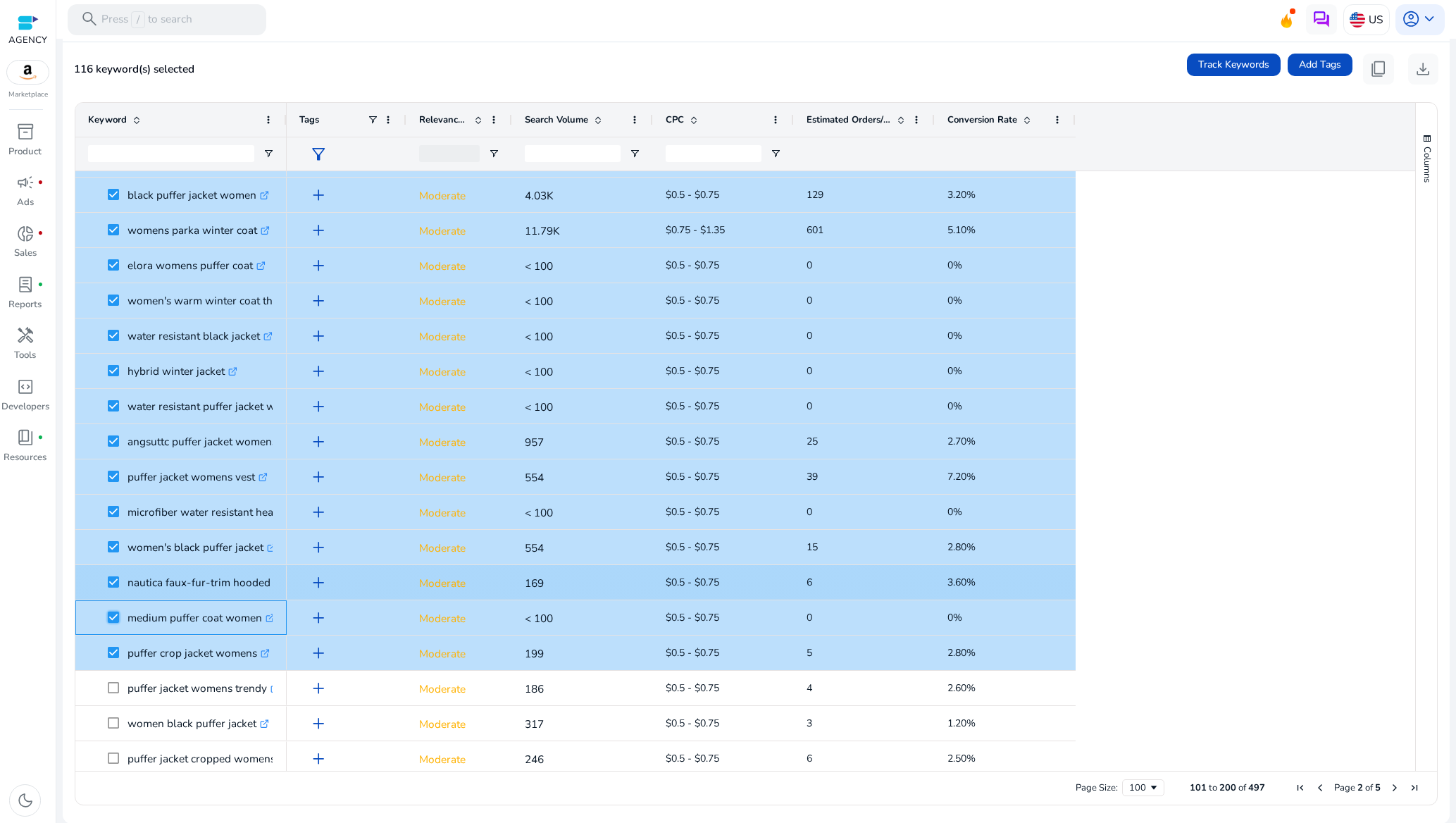
scroll to position [212, 0]
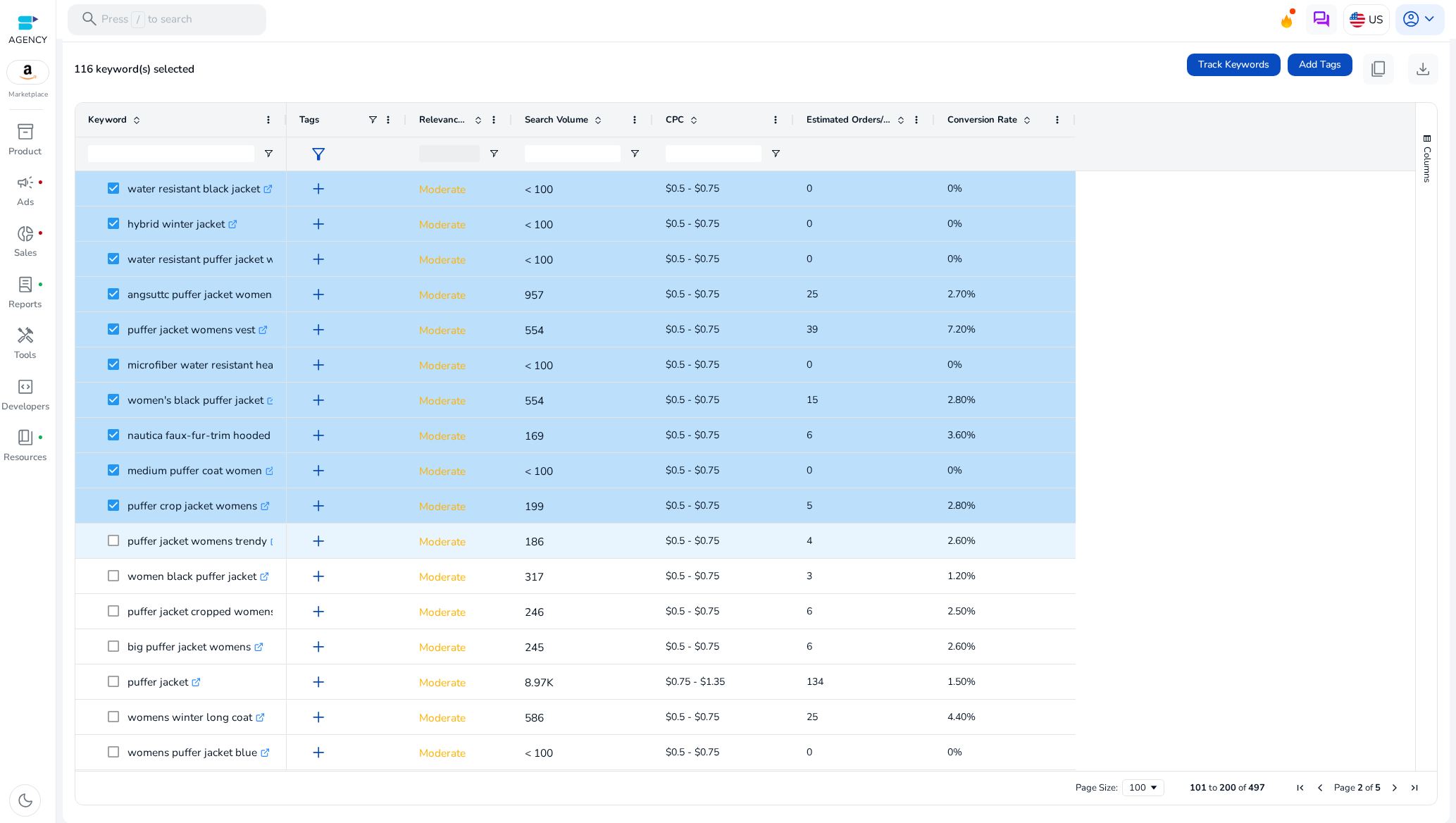
click at [110, 533] on span at bounding box center [118, 540] width 20 height 29
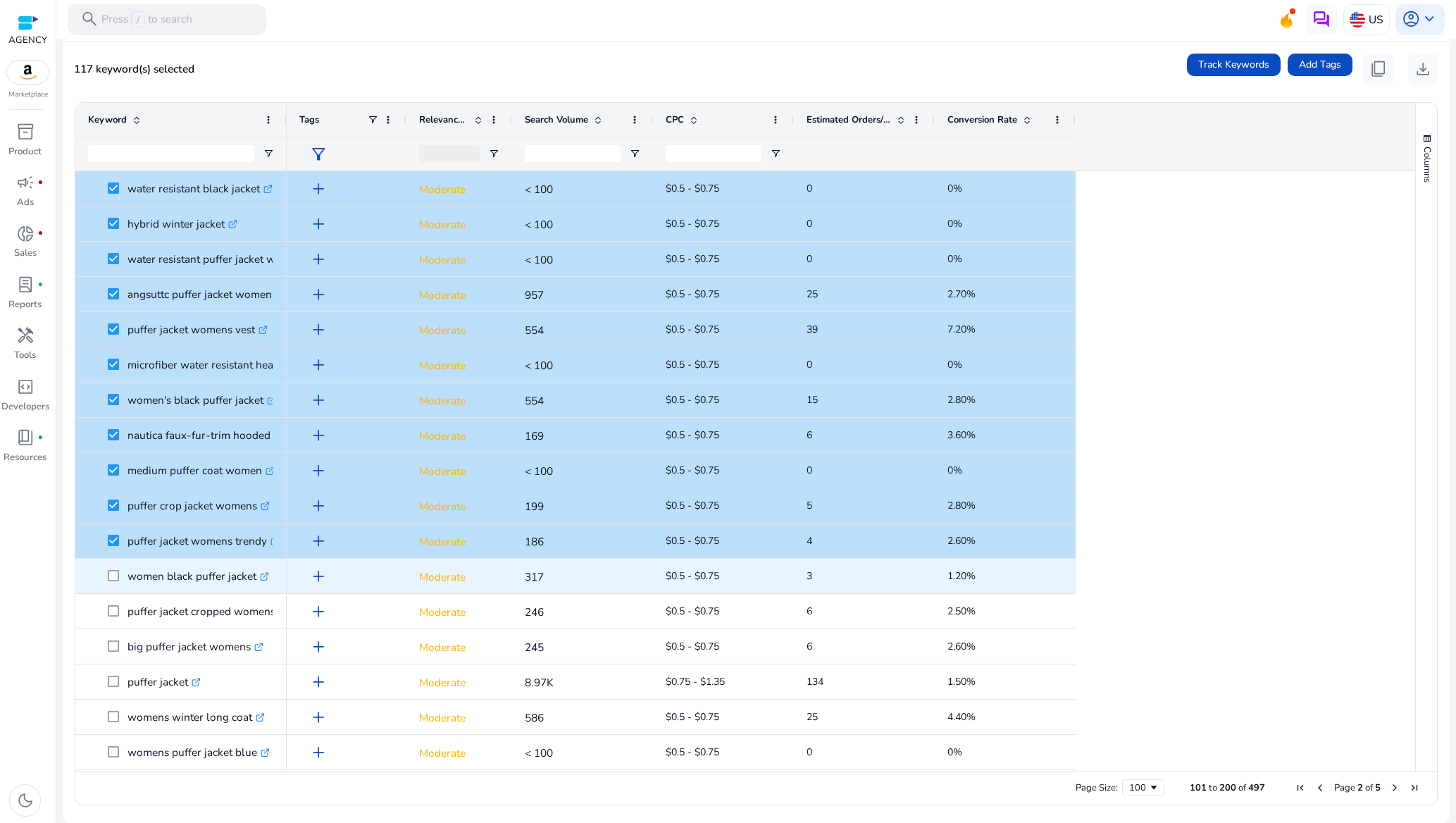
click at [115, 575] on span at bounding box center [118, 576] width 20 height 29
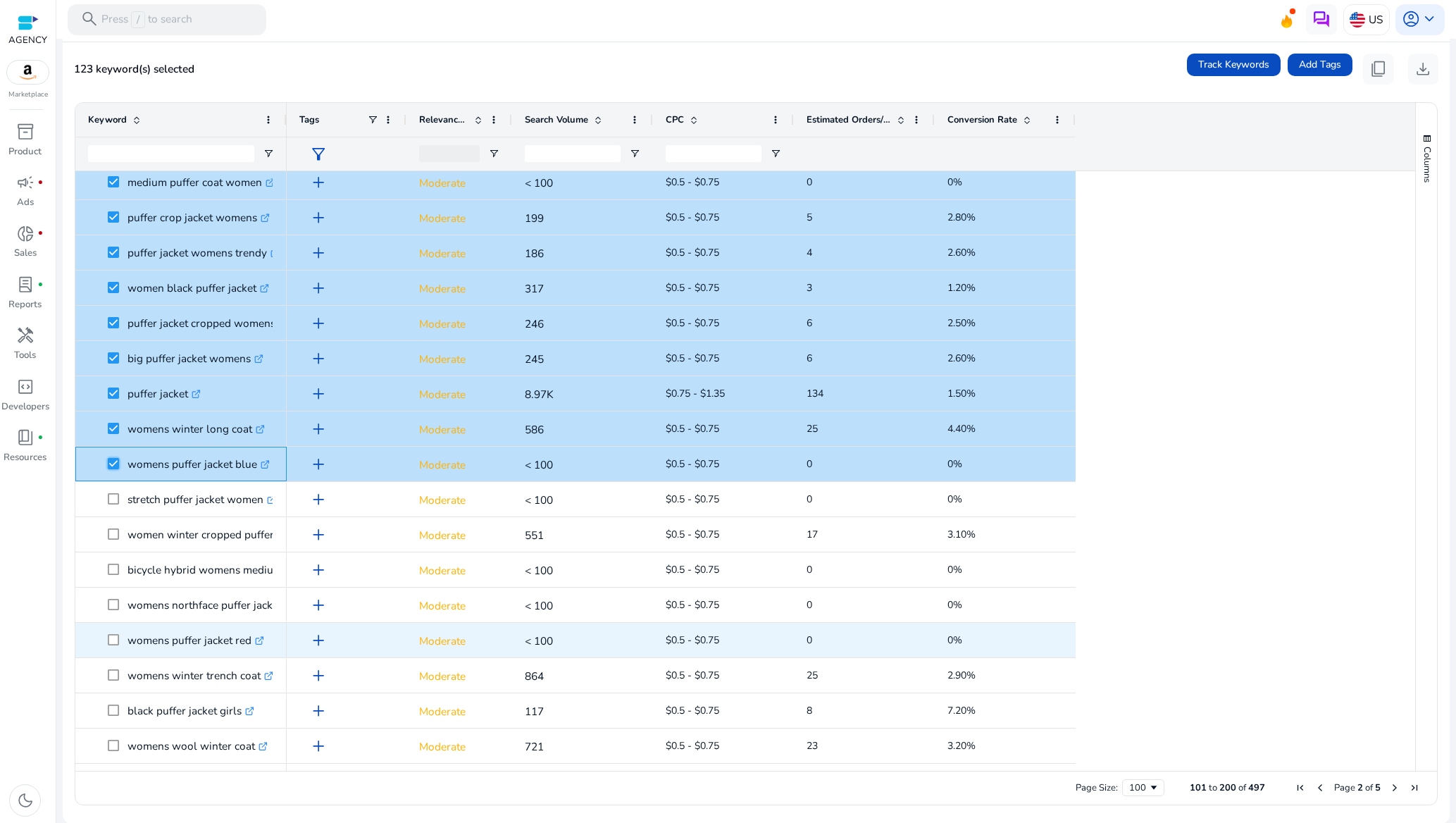
scroll to position [634, 0]
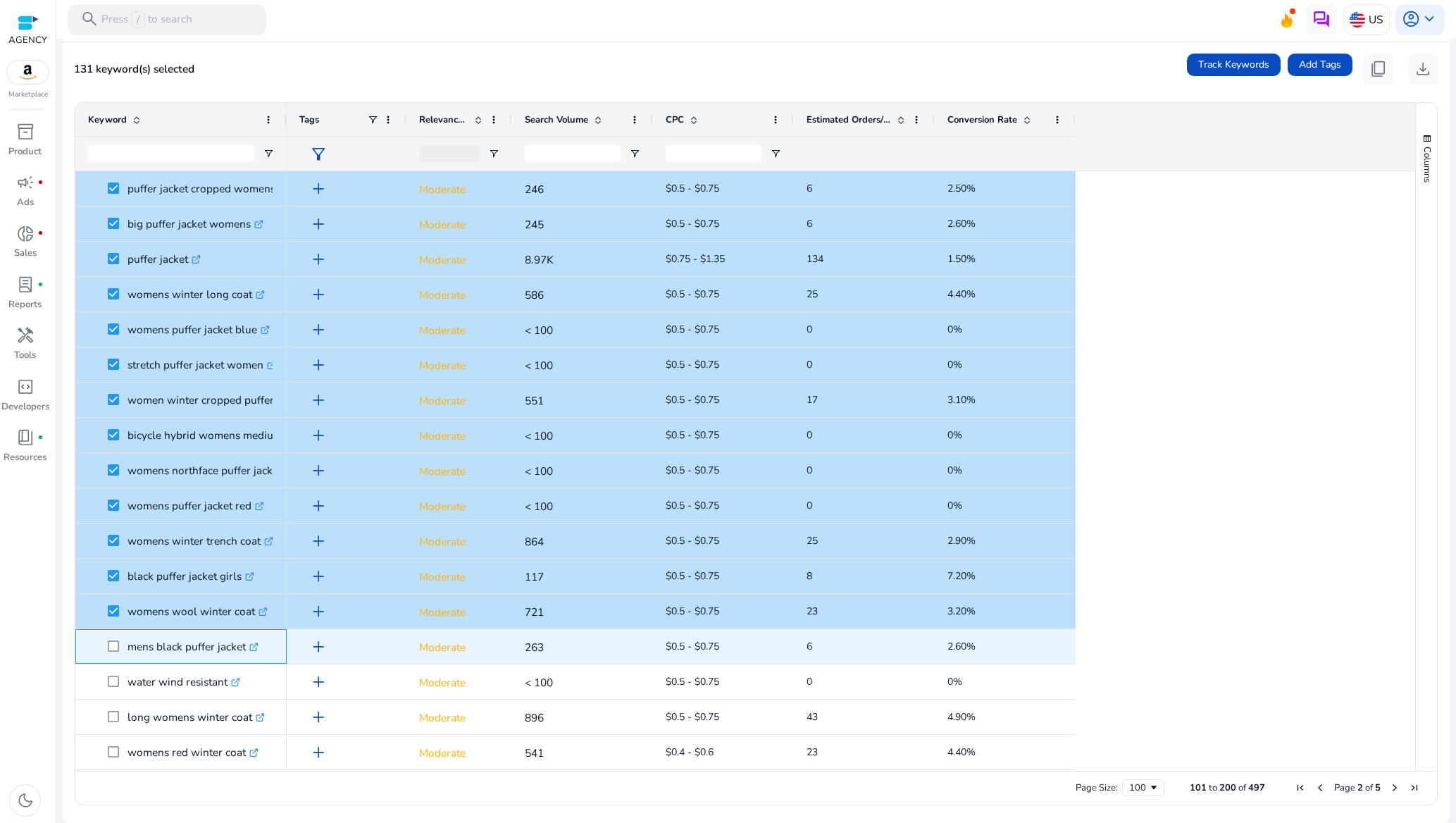
click at [112, 639] on span at bounding box center [118, 646] width 20 height 29
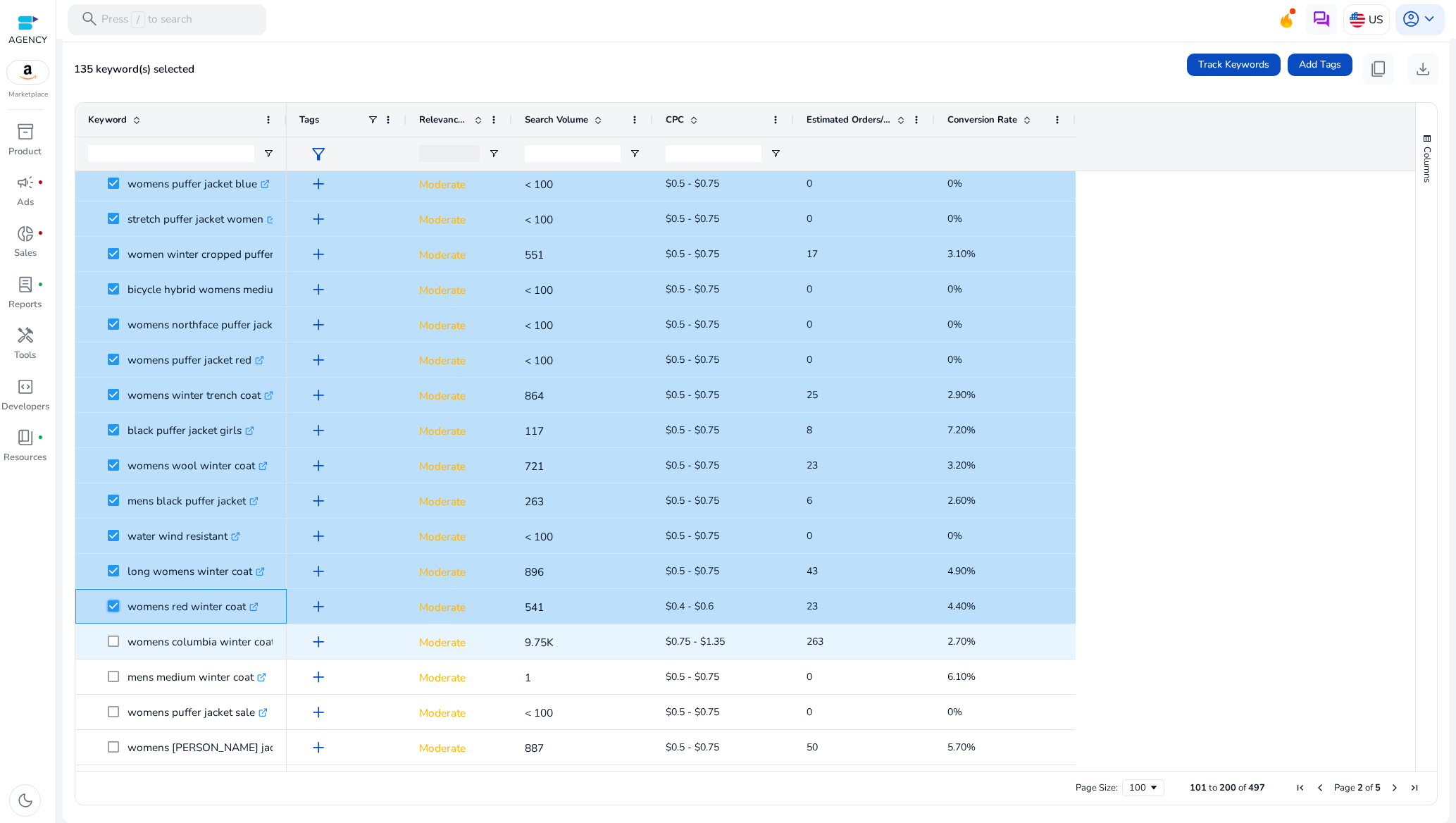
scroll to position [846, 0]
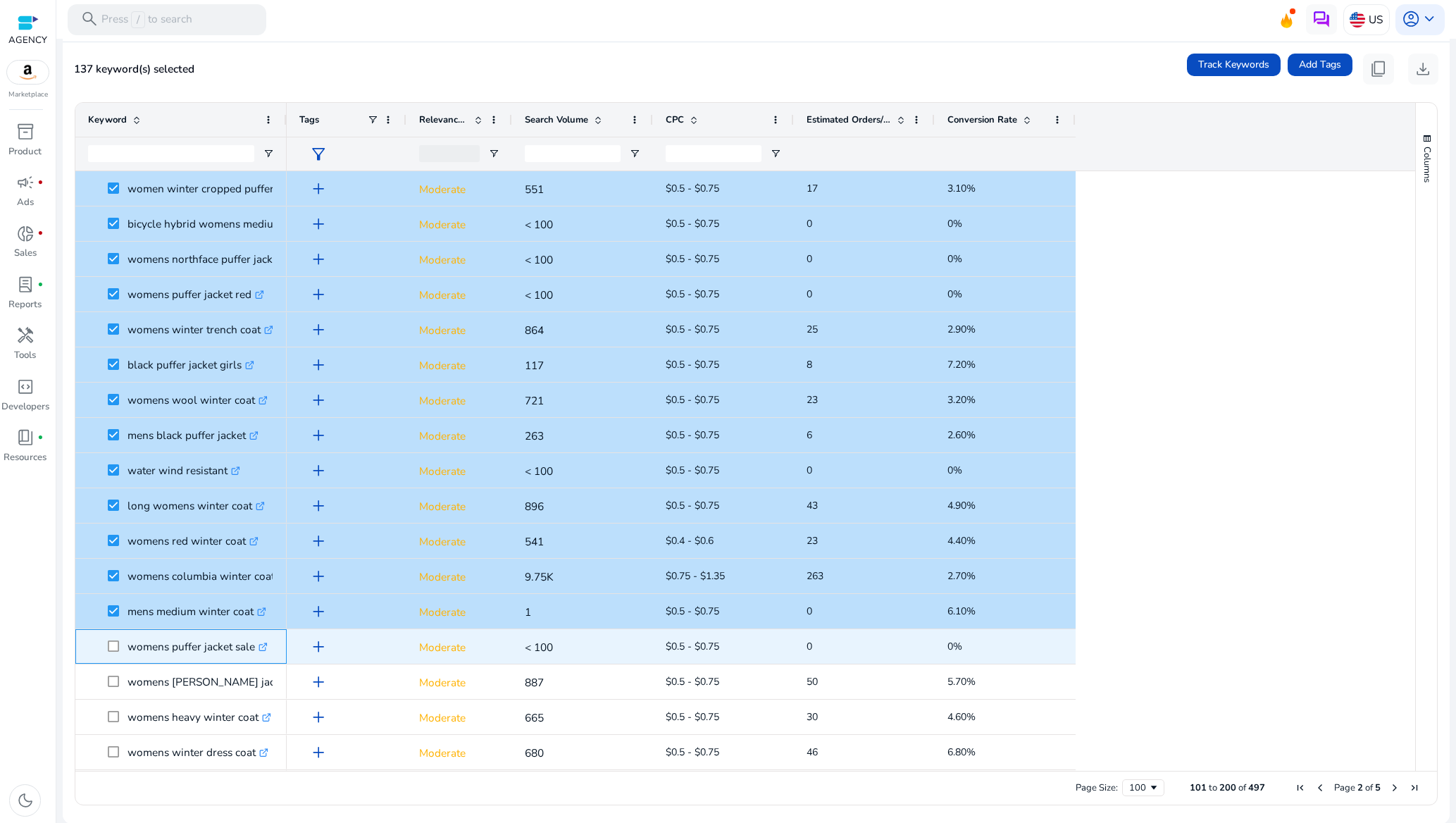
click at [112, 638] on span at bounding box center [118, 646] width 20 height 29
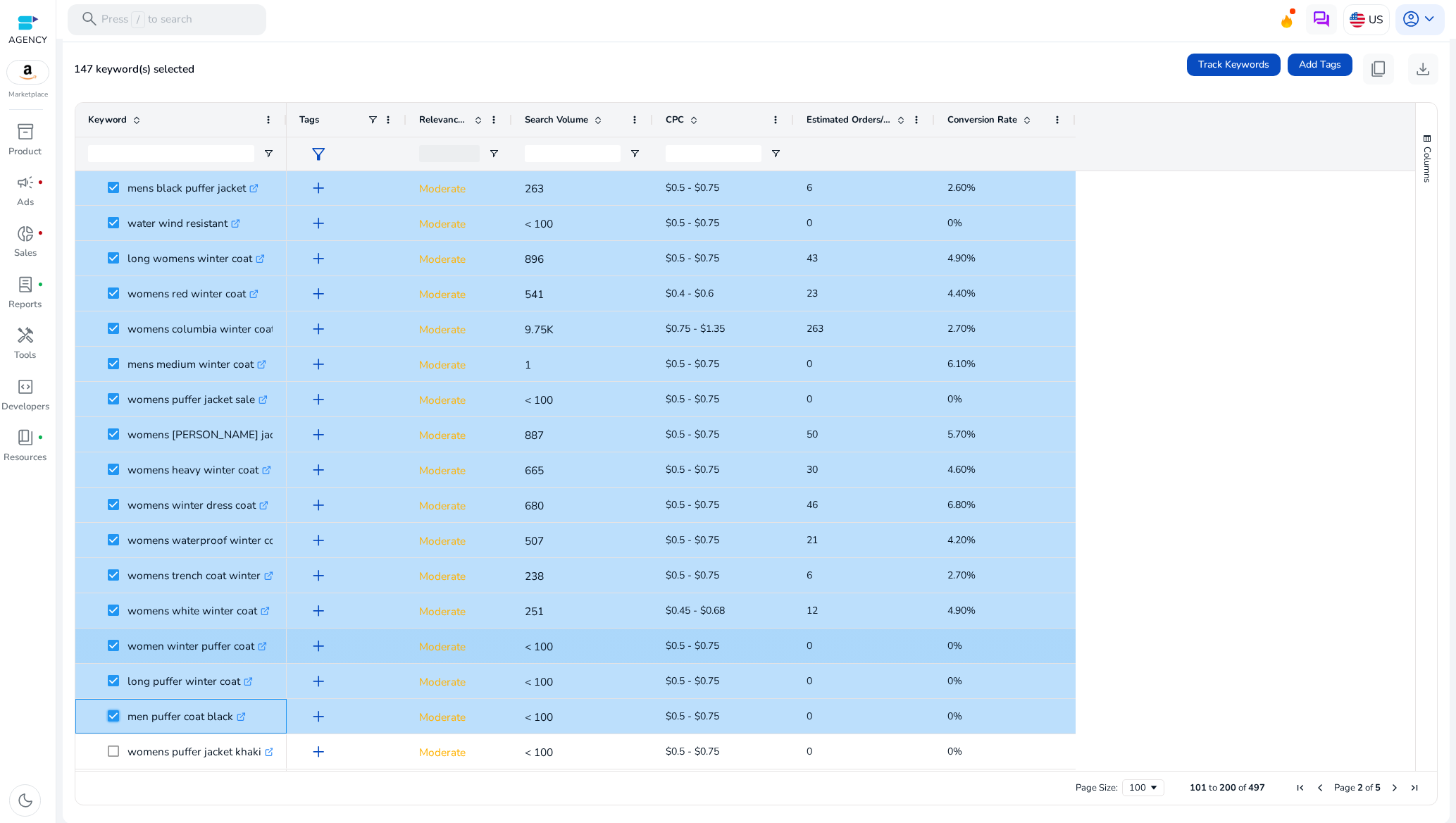
scroll to position [1374, 0]
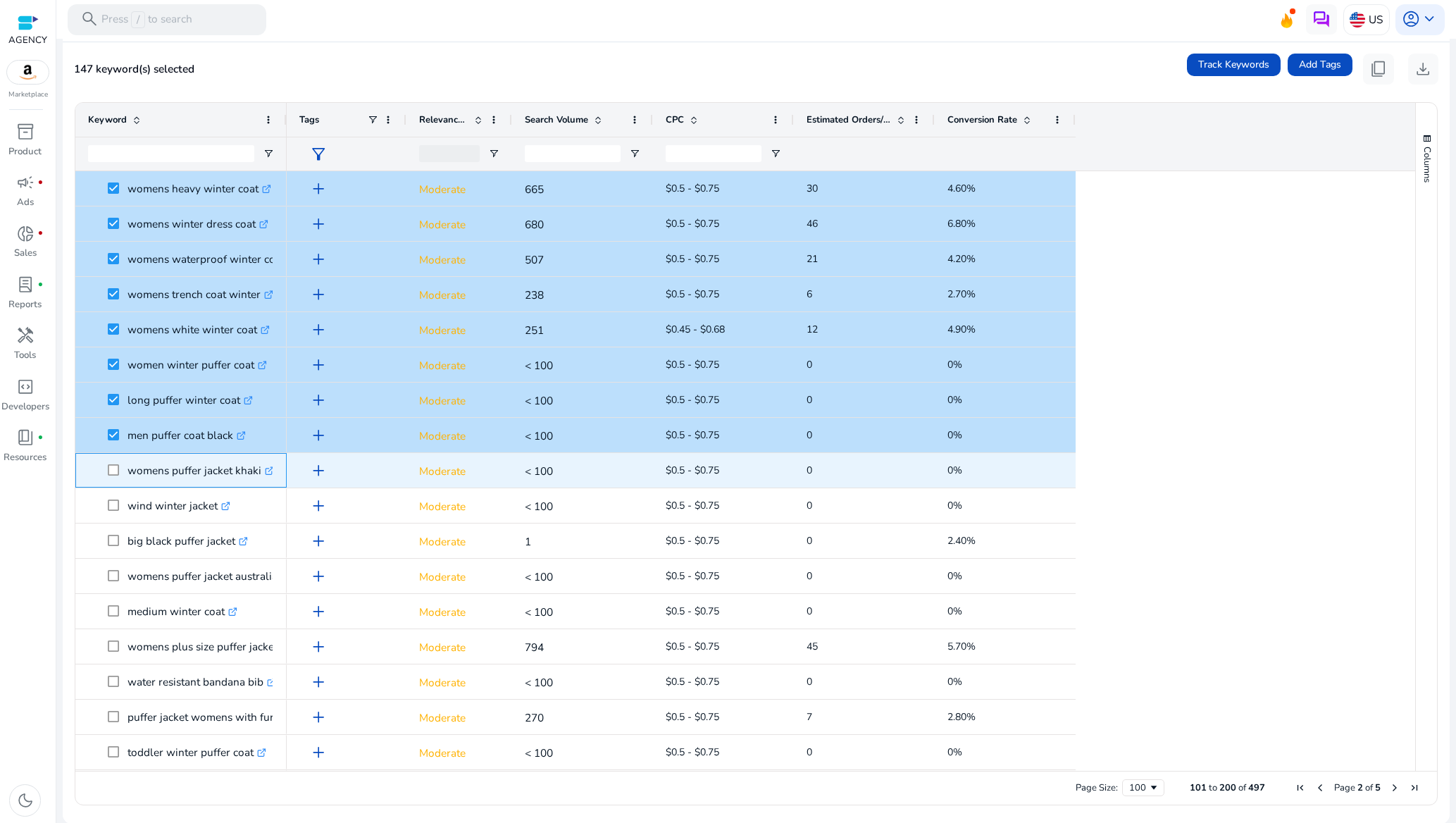
click at [106, 465] on span "womens puffer jacket khaki .st0{fill:#2c8af8}" at bounding box center [181, 470] width 186 height 29
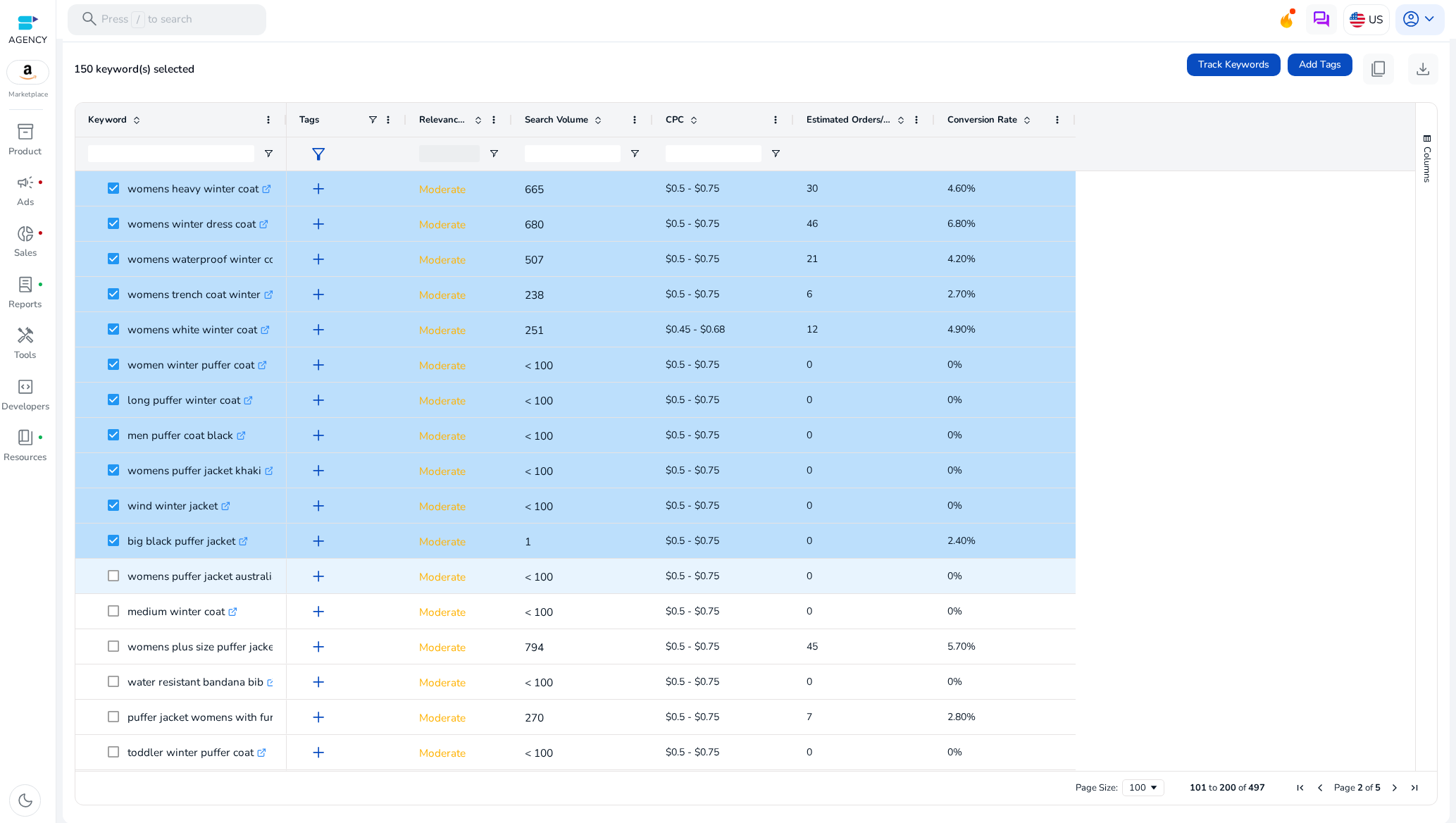
click at [116, 582] on span at bounding box center [118, 576] width 20 height 29
click at [116, 569] on span at bounding box center [118, 576] width 20 height 29
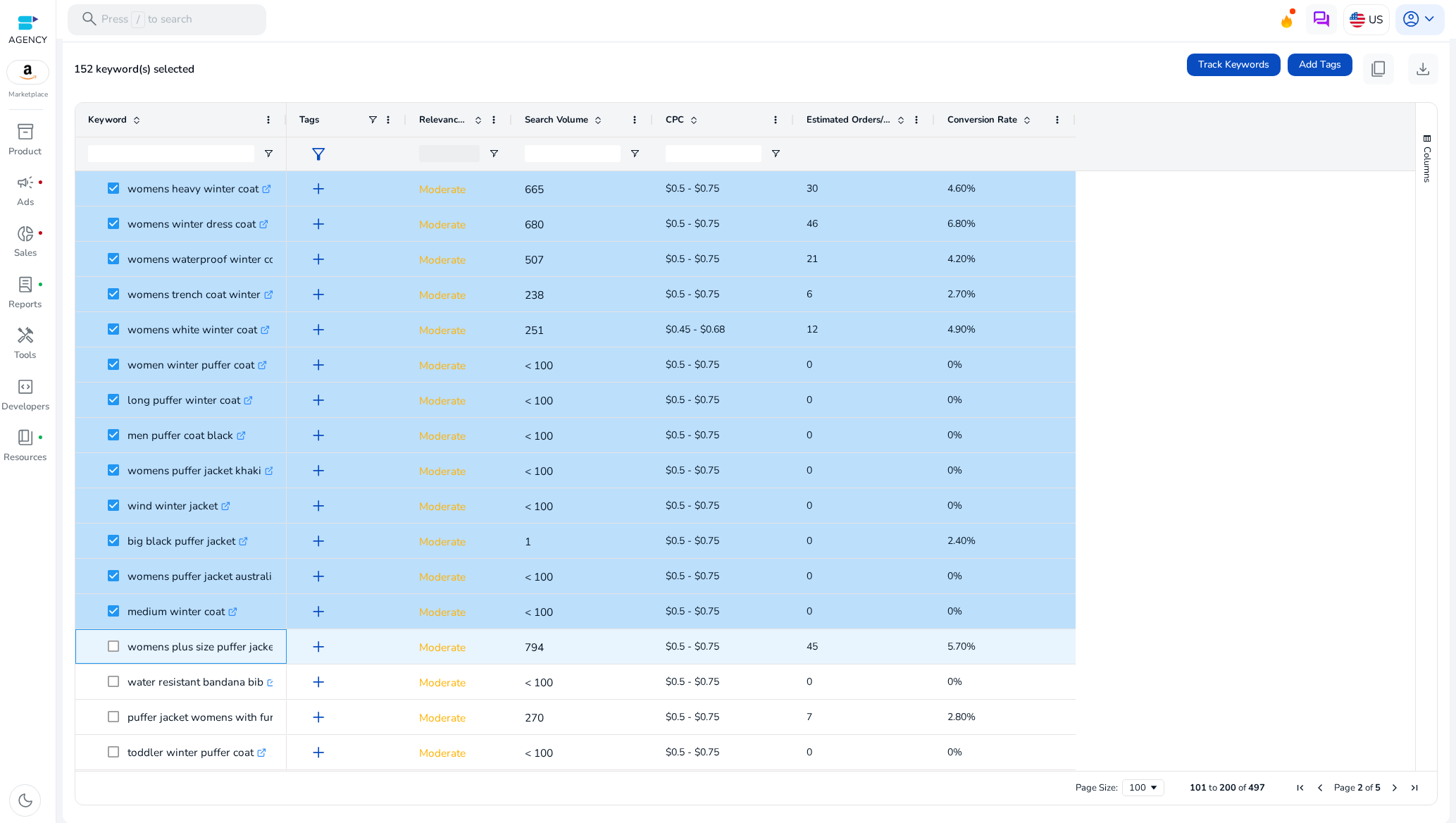
click at [115, 641] on span at bounding box center [118, 646] width 20 height 29
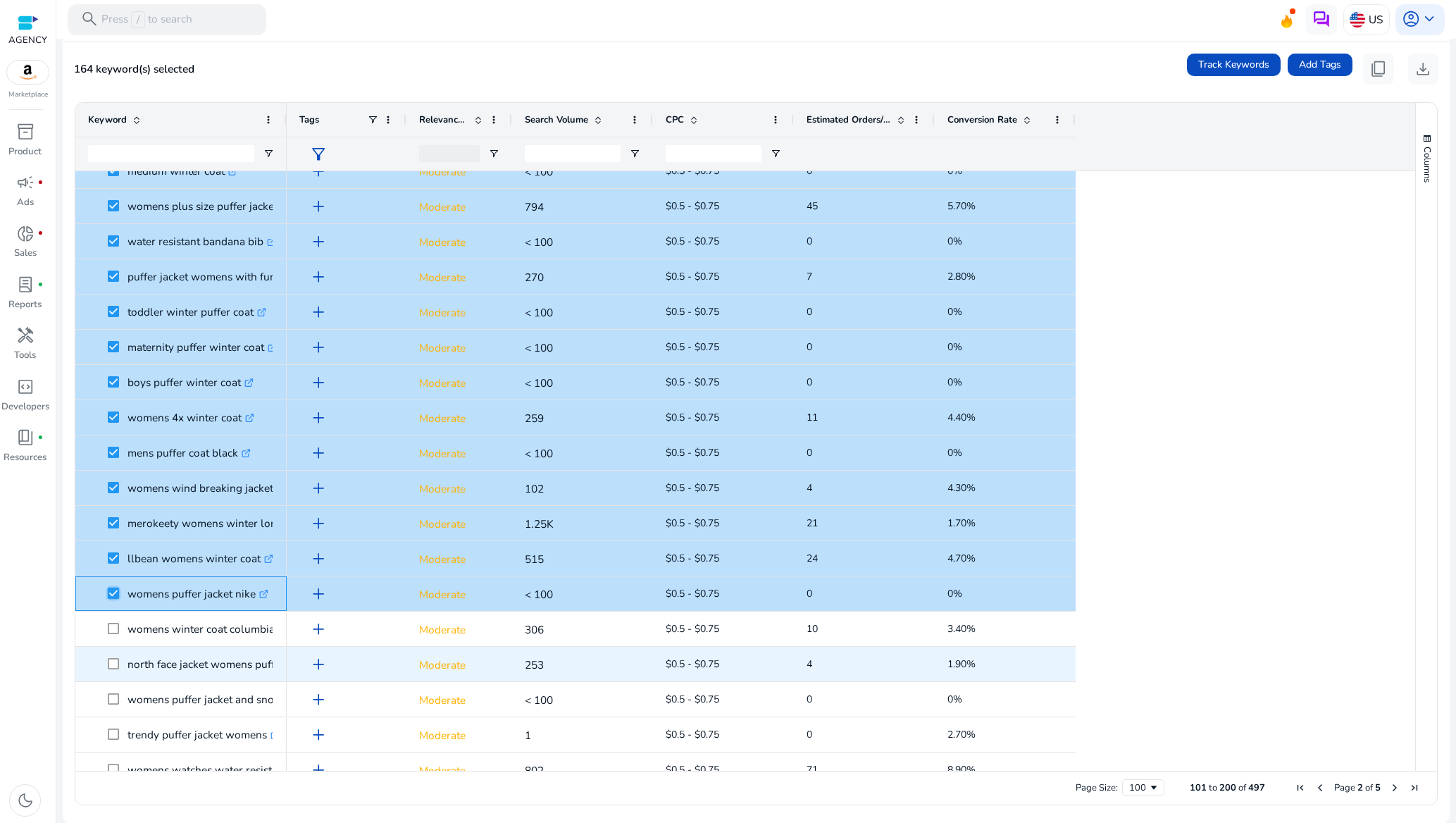
scroll to position [1902, 0]
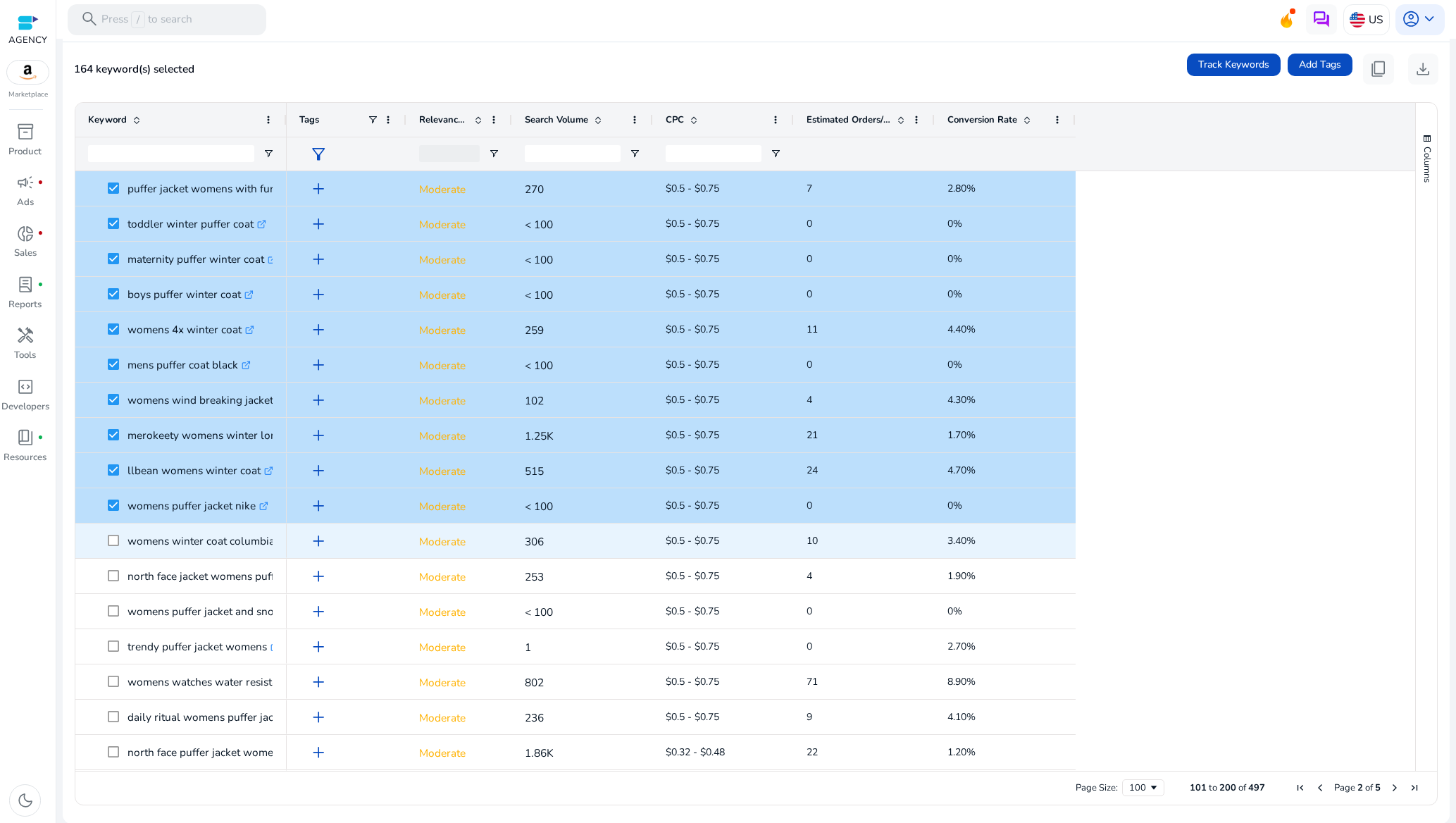
click at [121, 542] on span at bounding box center [118, 540] width 20 height 29
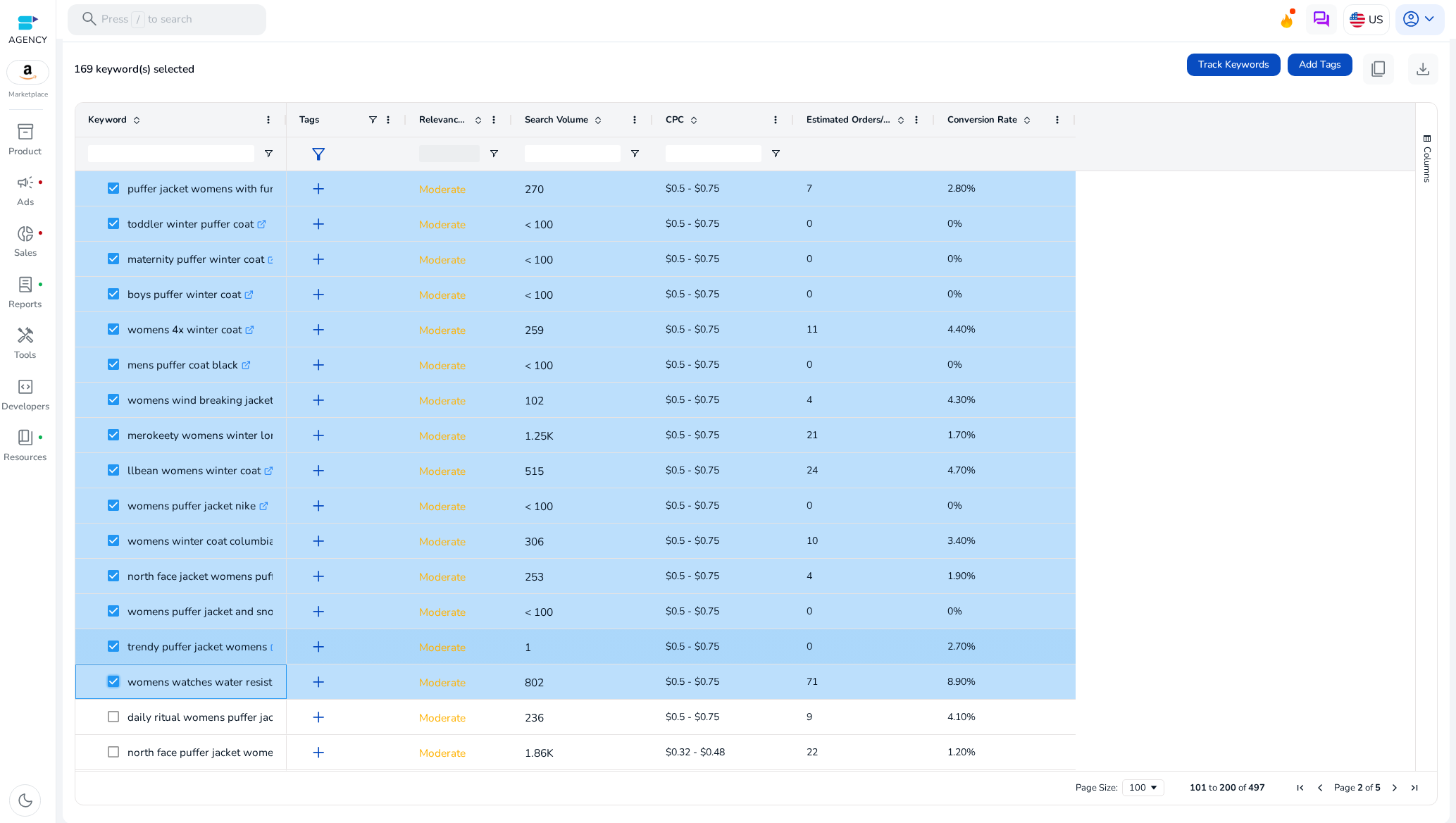
scroll to position [0, 0]
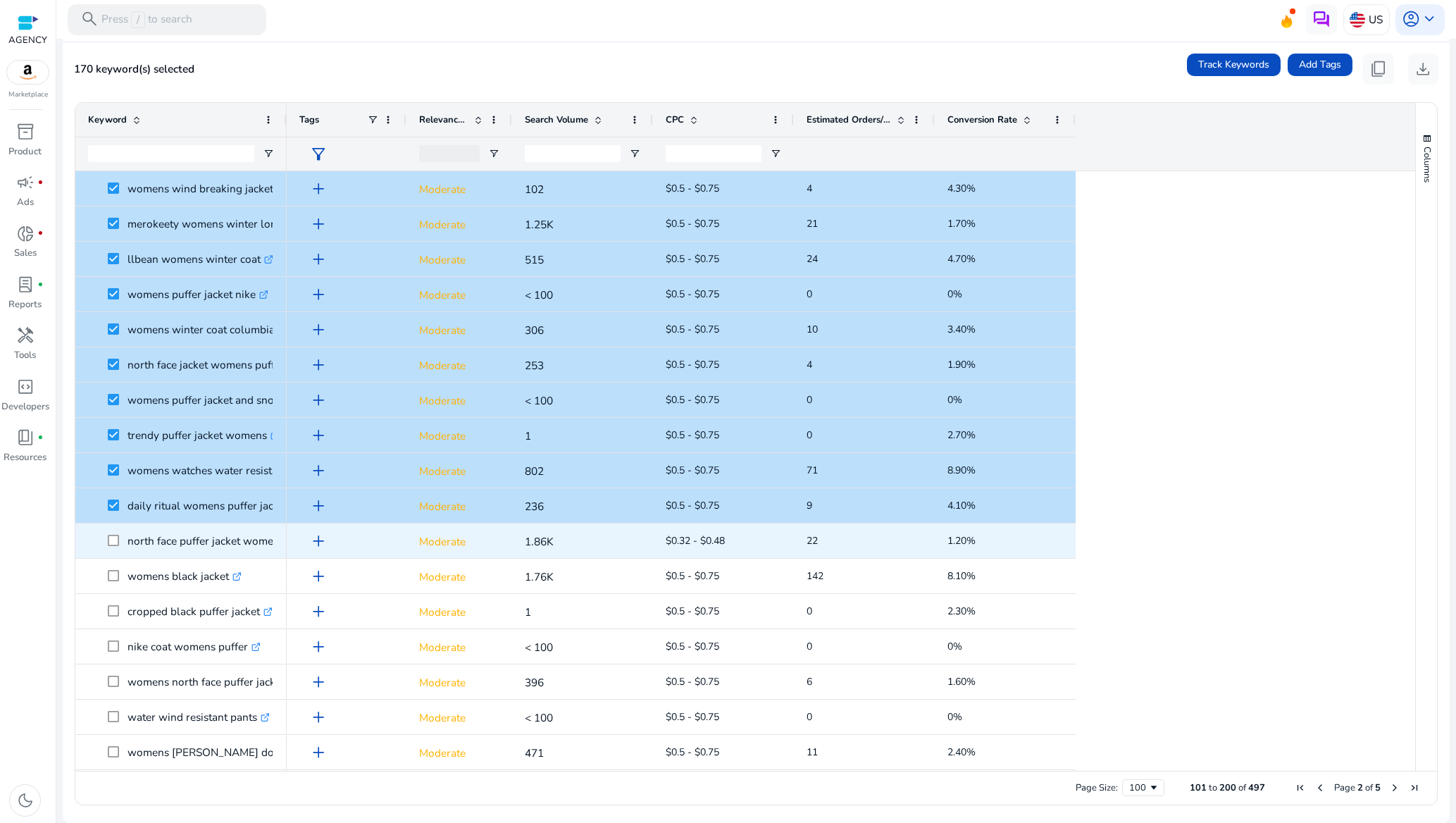
click at [121, 537] on span at bounding box center [118, 540] width 20 height 29
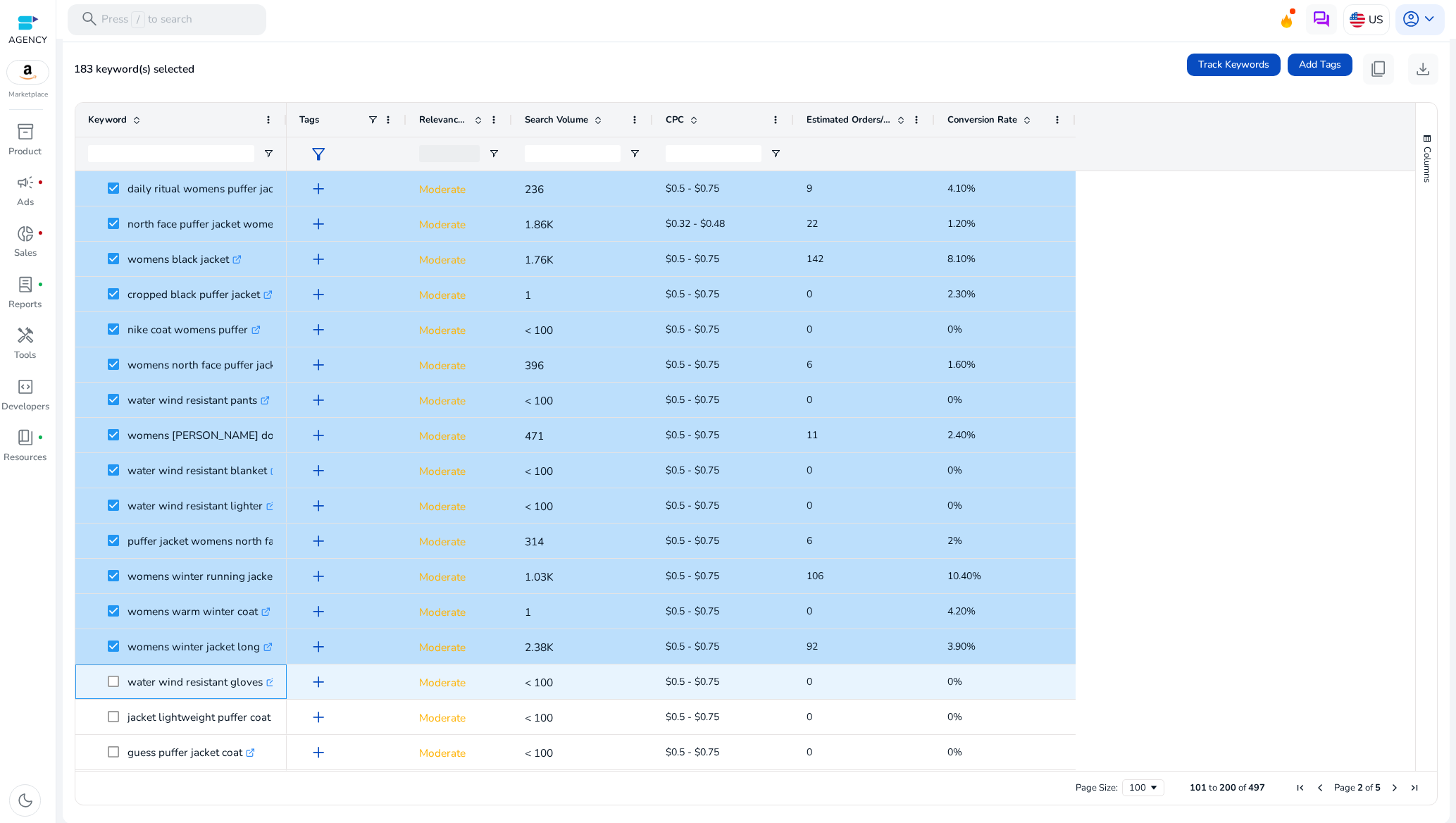
click at [115, 687] on span at bounding box center [118, 682] width 20 height 29
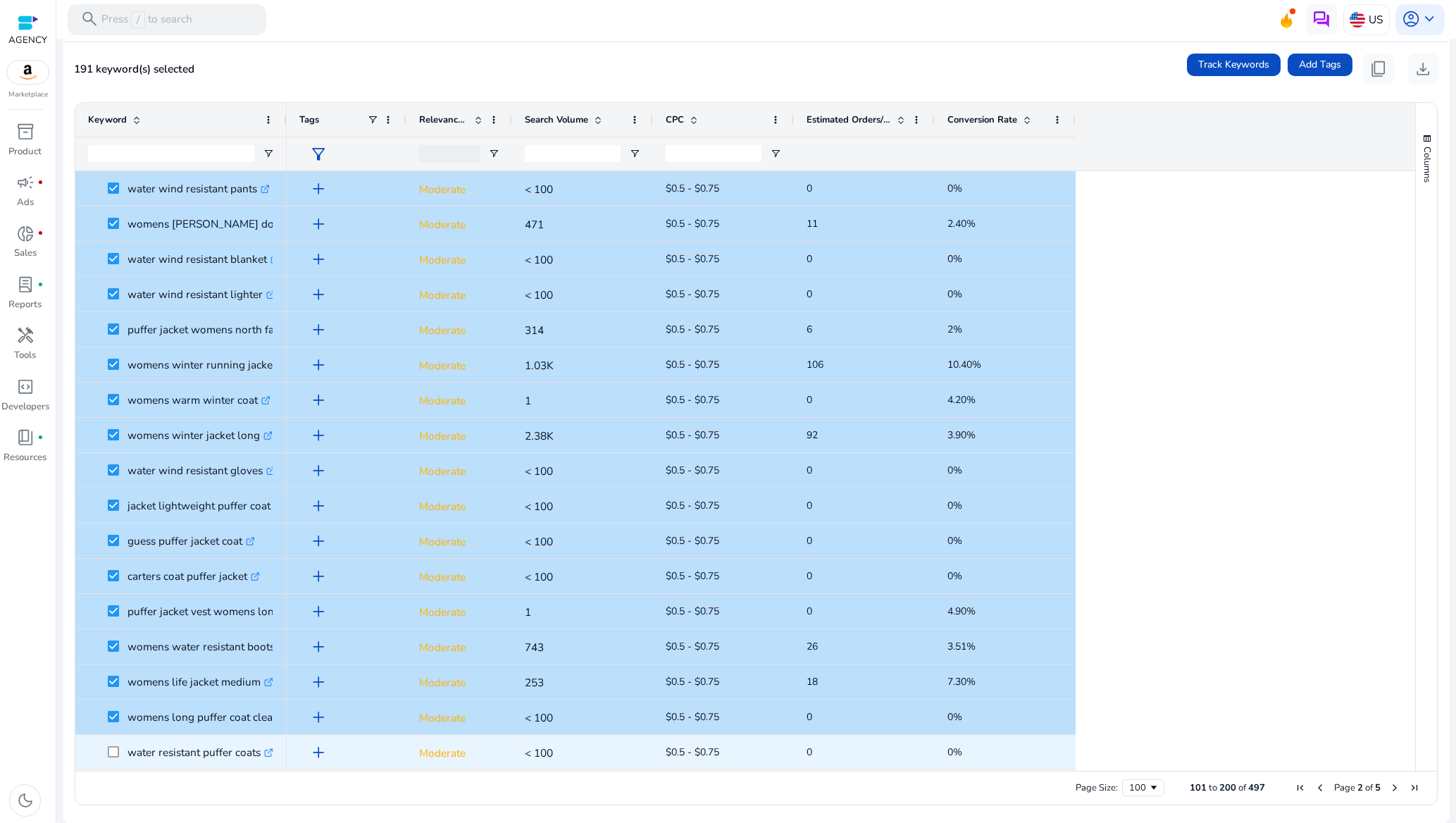
click at [116, 743] on span at bounding box center [118, 752] width 20 height 29
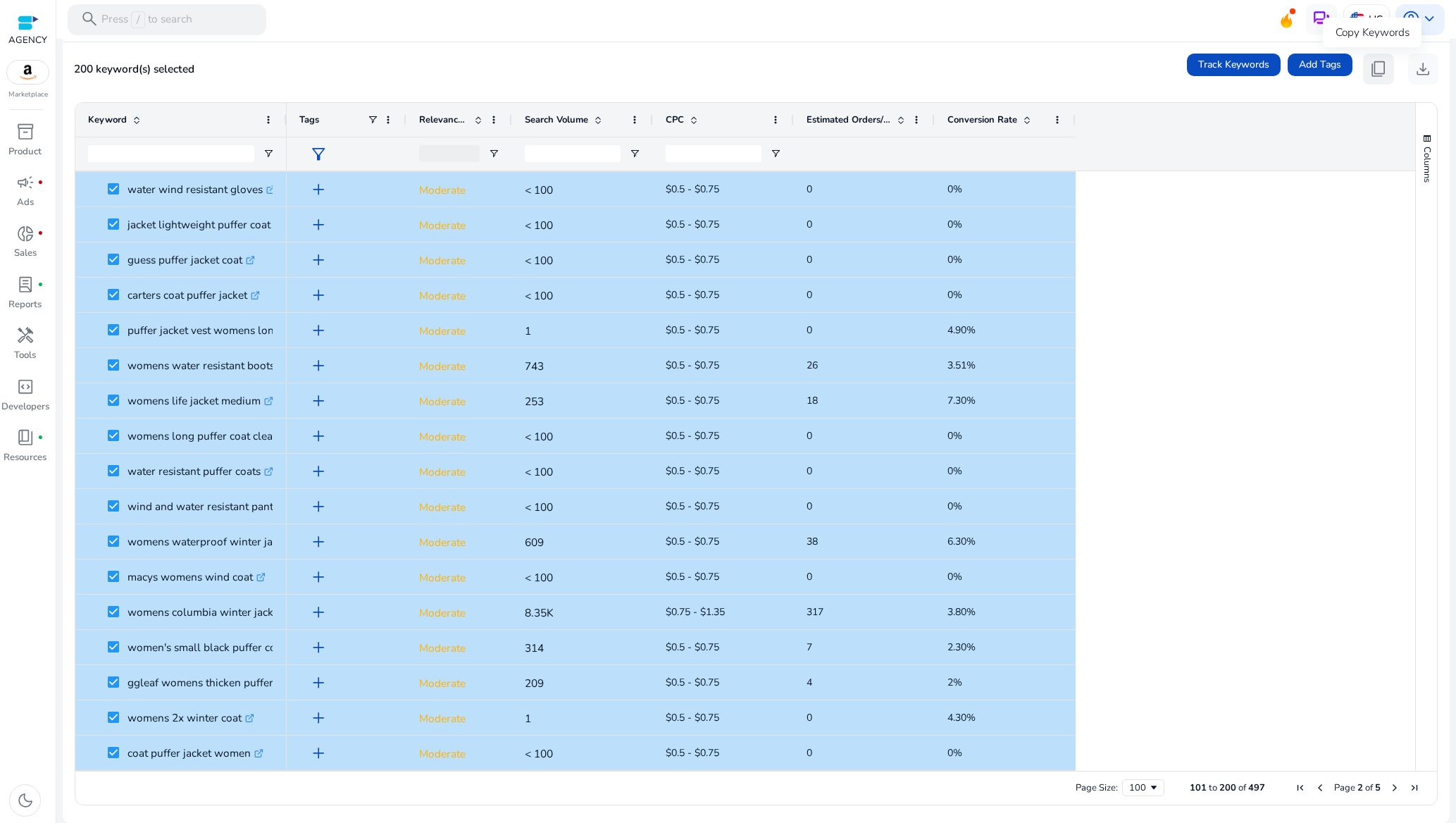
click at [1370, 72] on span "content_copy" at bounding box center [1379, 69] width 18 height 18
click at [1386, 60] on button "content_copy" at bounding box center [1379, 69] width 31 height 31
click at [844, 41] on div at bounding box center [756, 40] width 1400 height 3
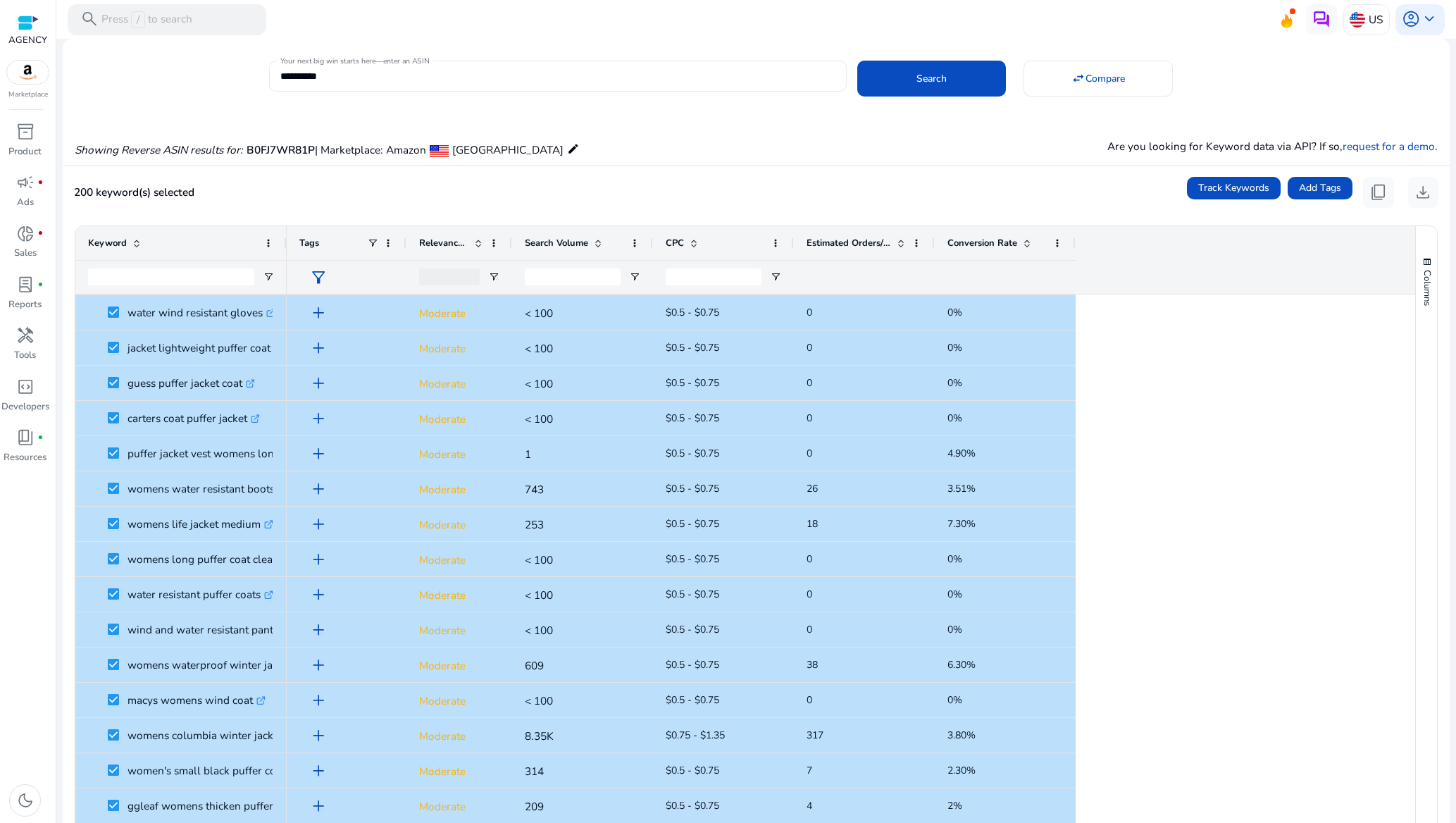
click at [558, 74] on input "**********" at bounding box center [558, 76] width 555 height 16
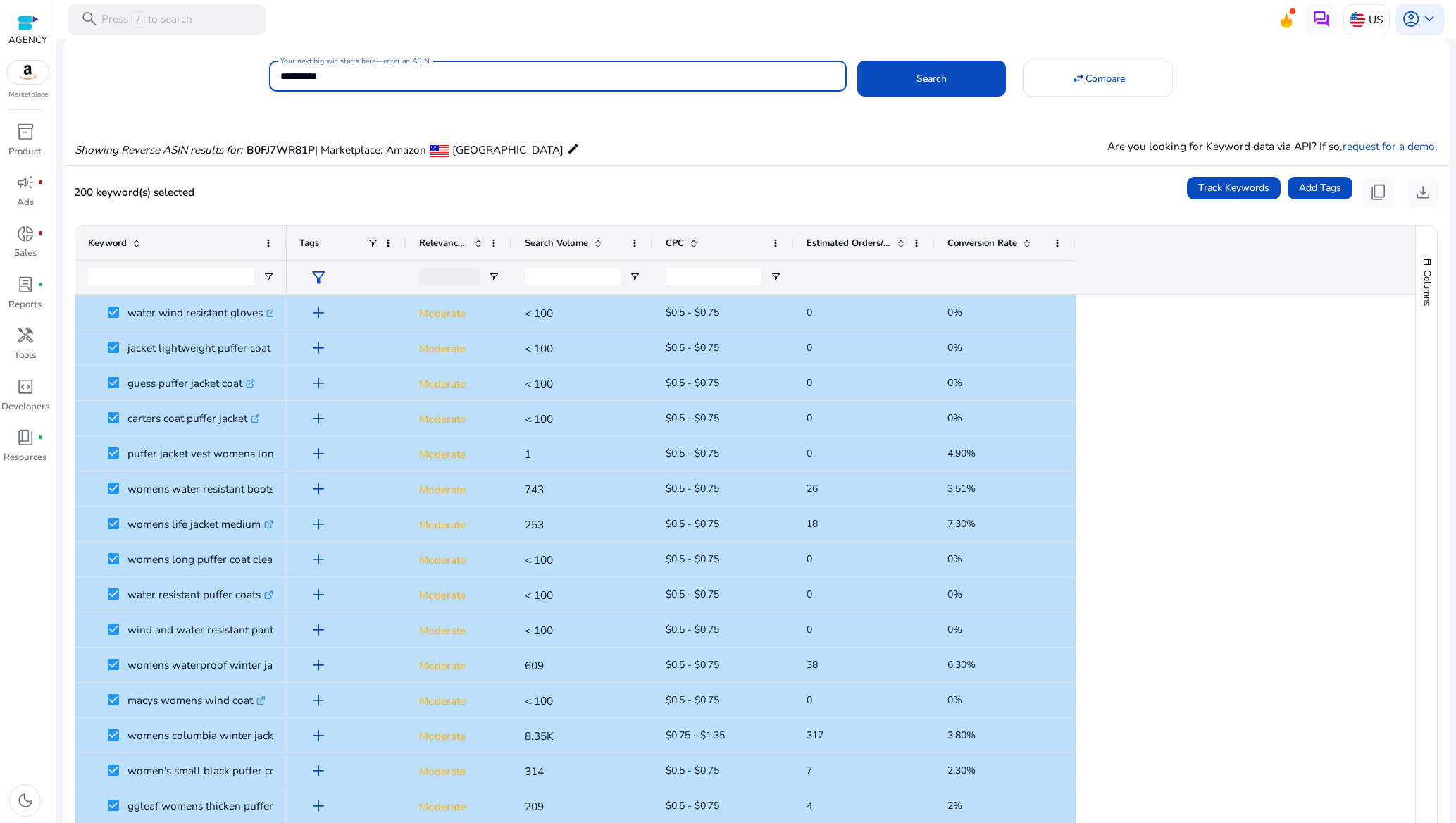
click at [558, 74] on input "**********" at bounding box center [558, 76] width 555 height 16
paste input
type input "**********"
click at [938, 77] on span "Search" at bounding box center [931, 78] width 31 height 15
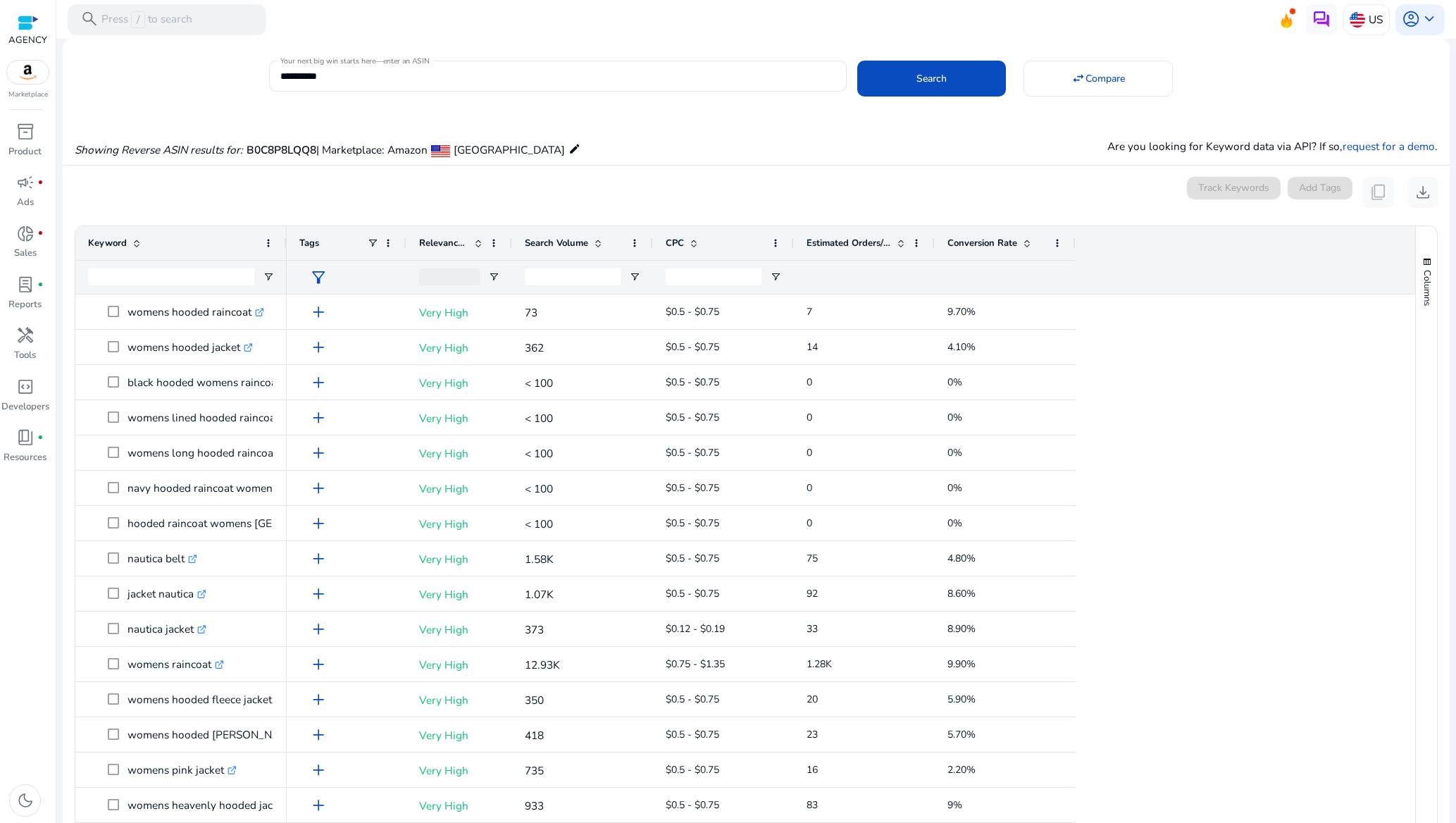
scroll to position [104, 0]
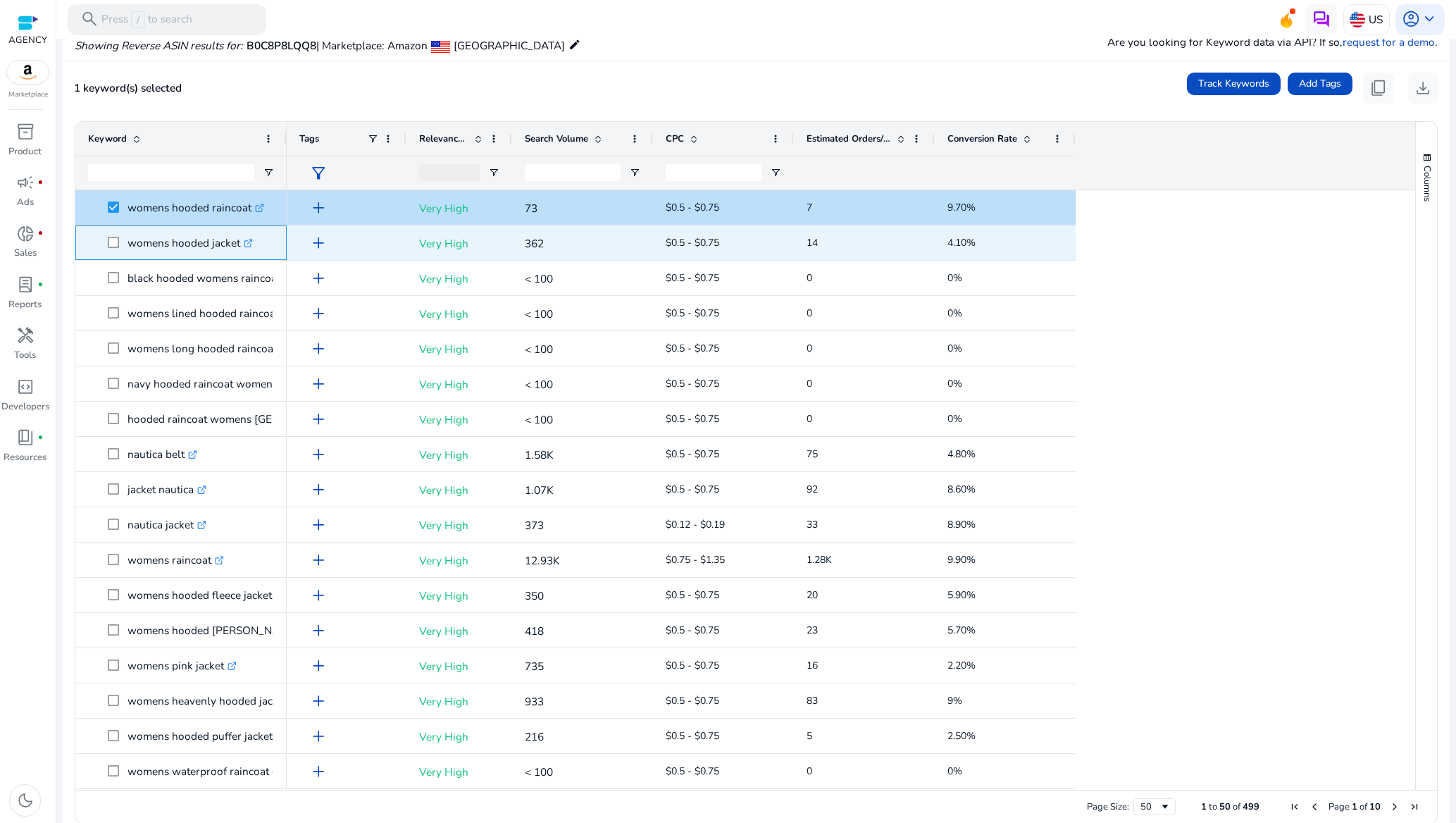
click at [115, 250] on span at bounding box center [118, 243] width 20 height 29
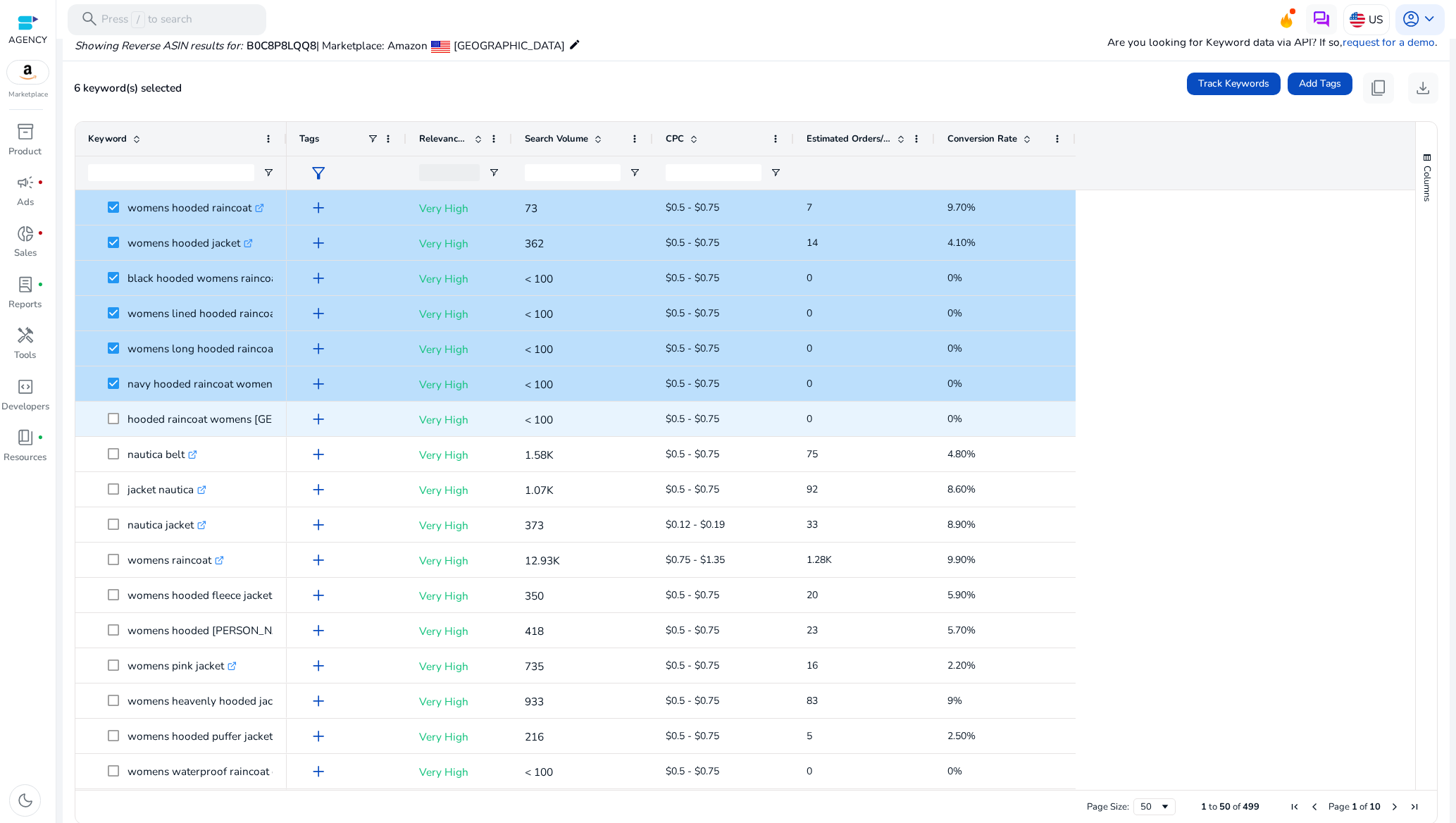
click at [113, 425] on span at bounding box center [118, 419] width 20 height 29
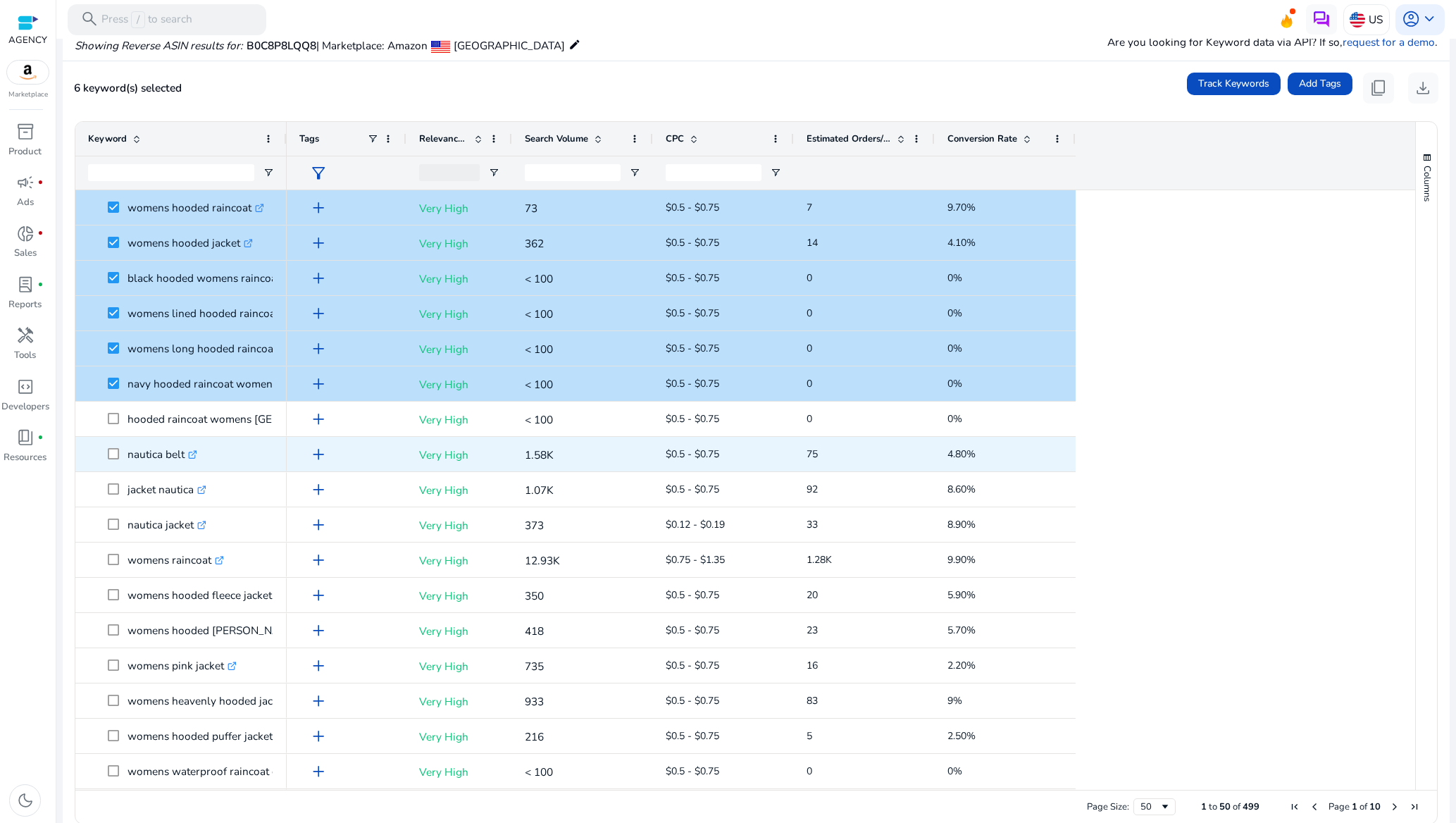
click at [111, 446] on span at bounding box center [118, 454] width 20 height 29
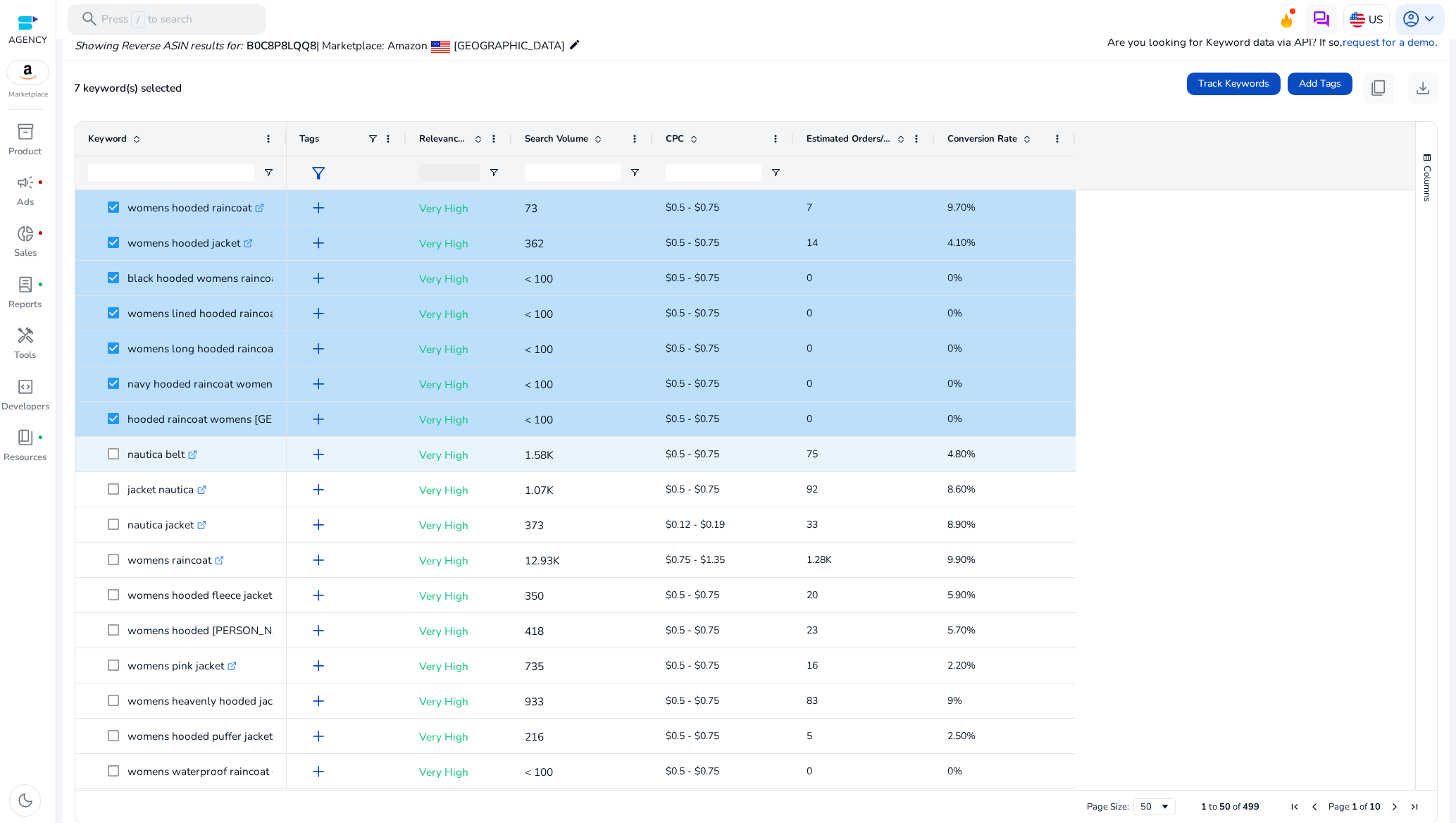
click at [117, 444] on span at bounding box center [118, 454] width 20 height 29
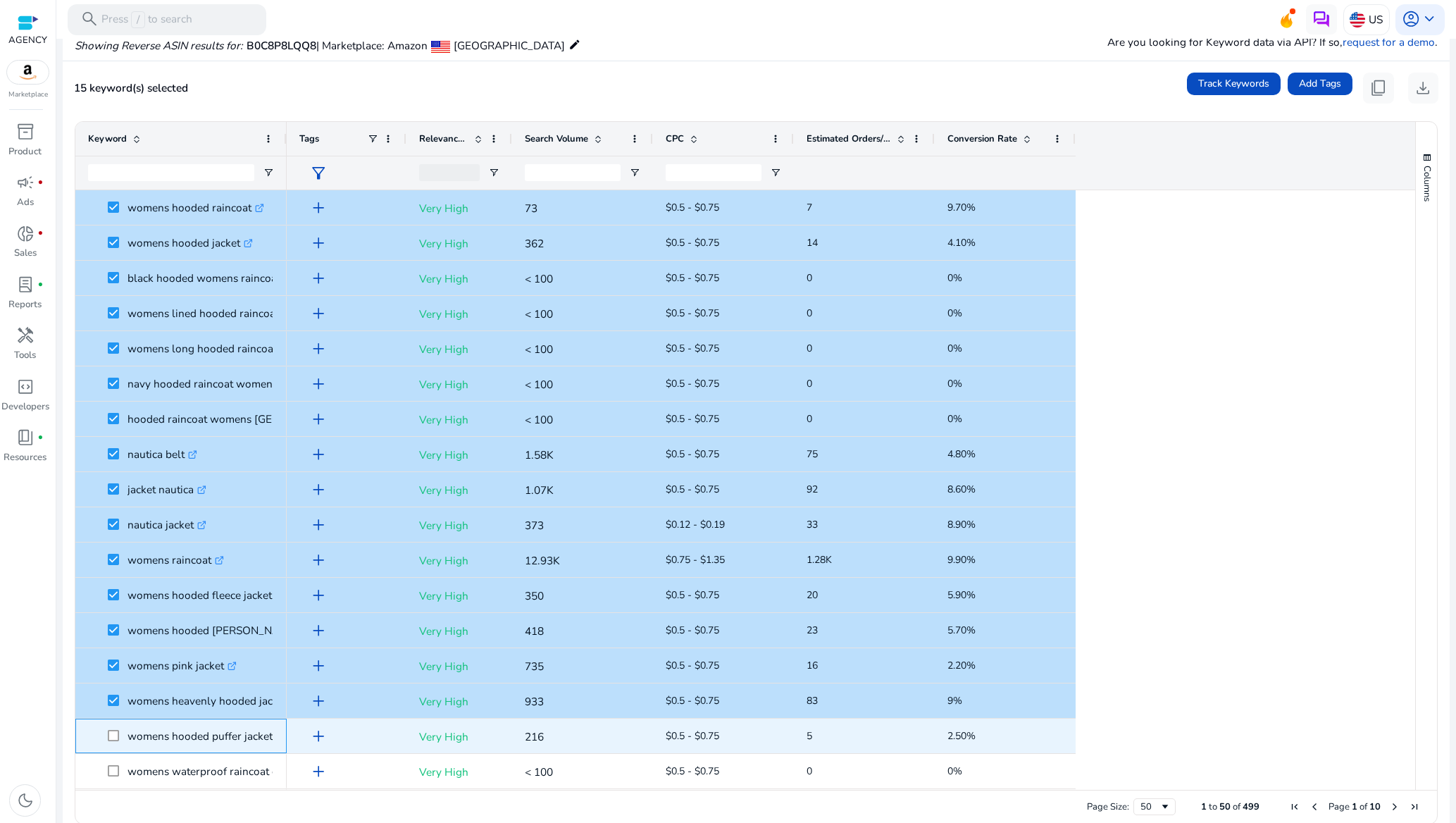
click at [121, 728] on span at bounding box center [118, 736] width 20 height 29
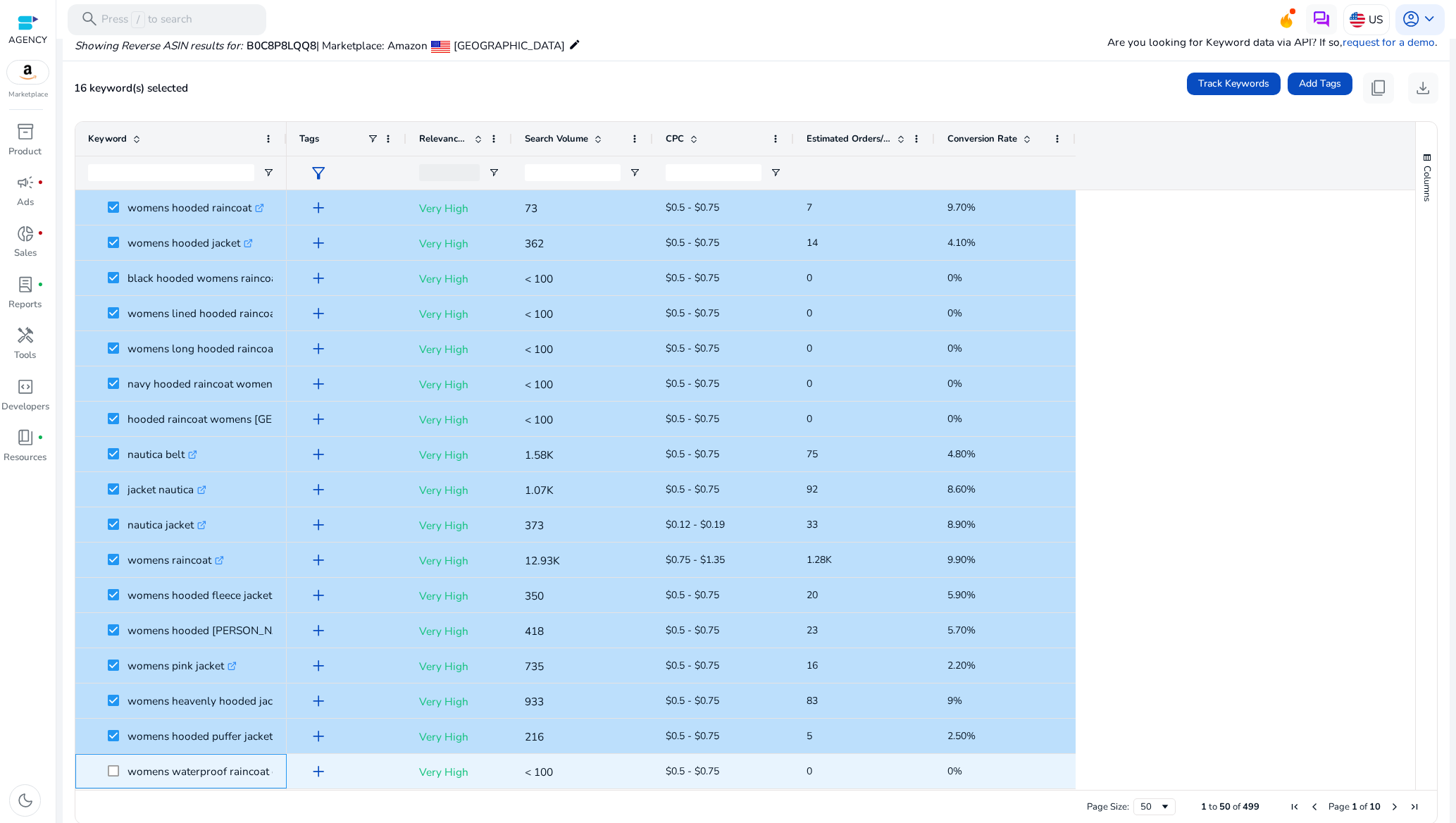
click at [115, 762] on span at bounding box center [118, 771] width 20 height 29
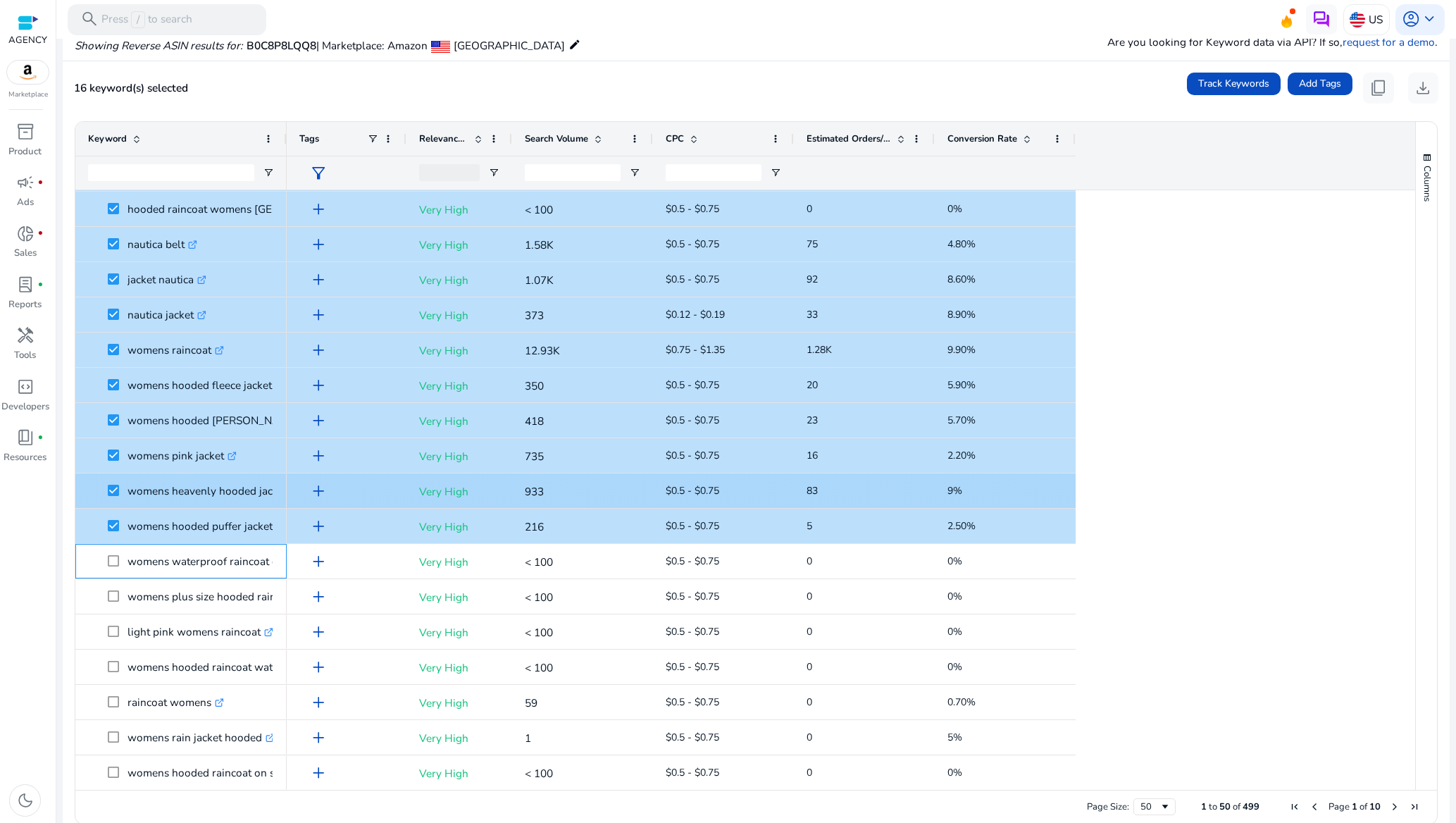
scroll to position [212, 0]
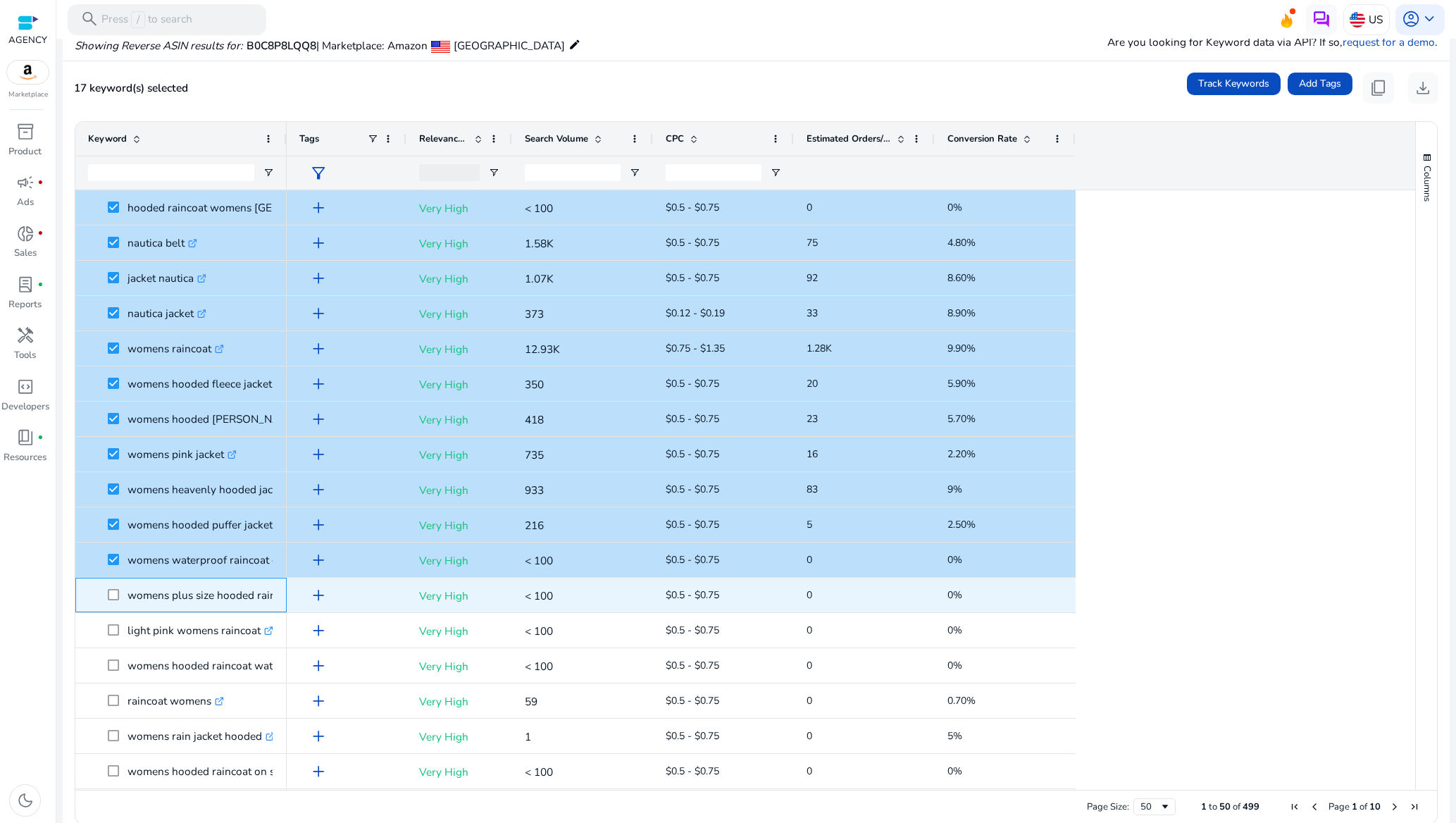
click at [113, 606] on span at bounding box center [118, 595] width 20 height 29
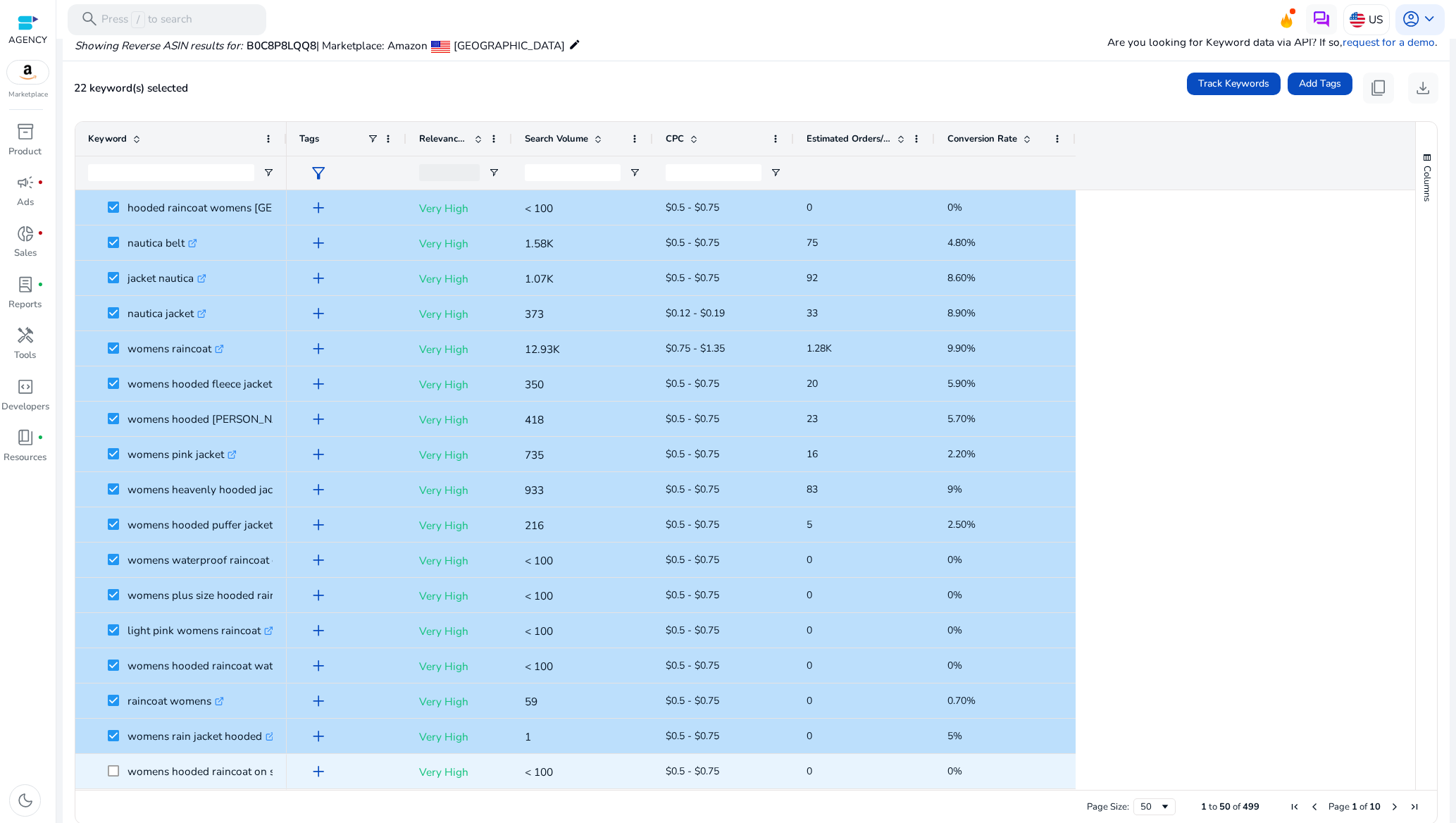
click at [111, 760] on span at bounding box center [118, 771] width 20 height 29
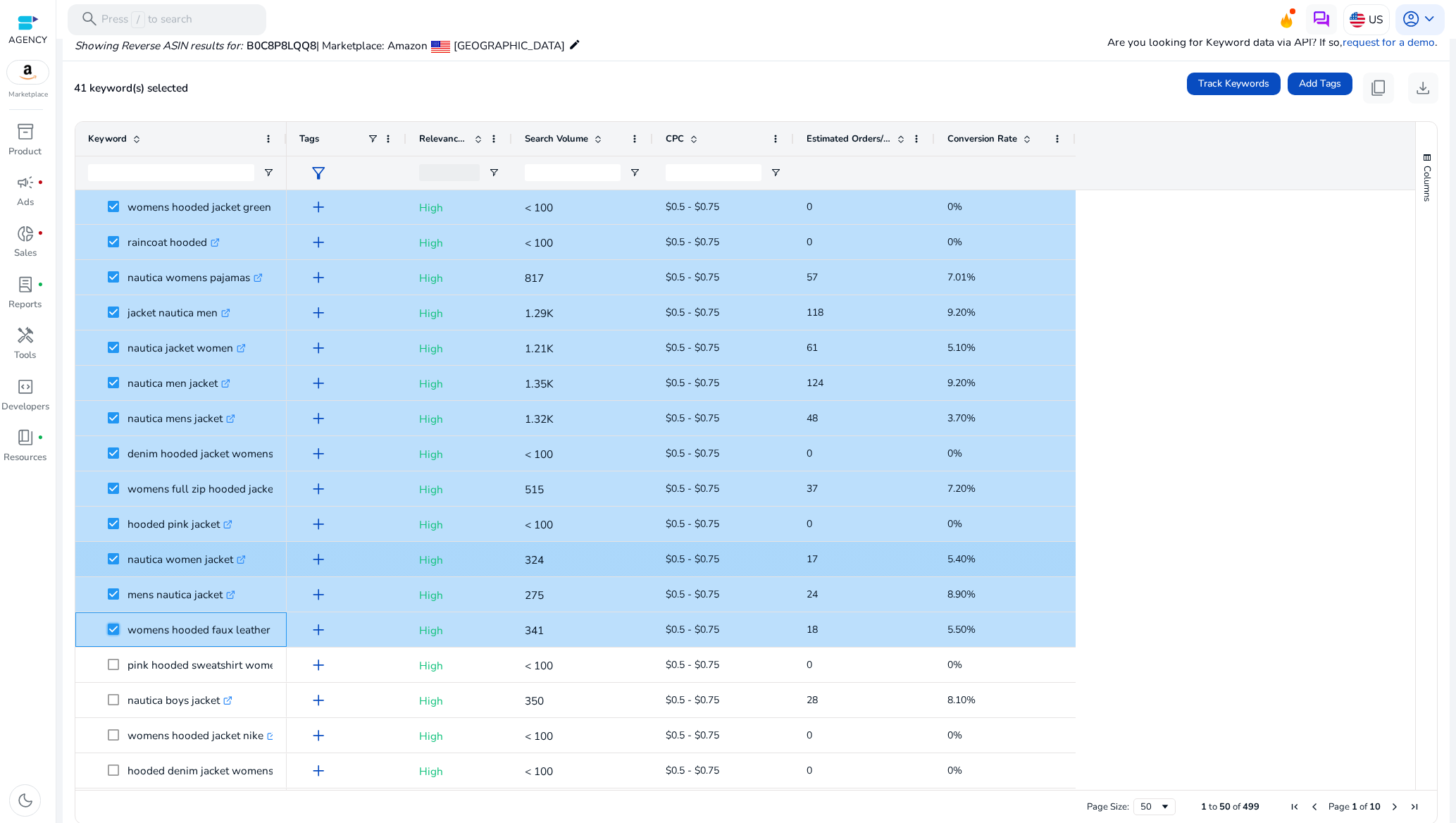
scroll to position [1162, 0]
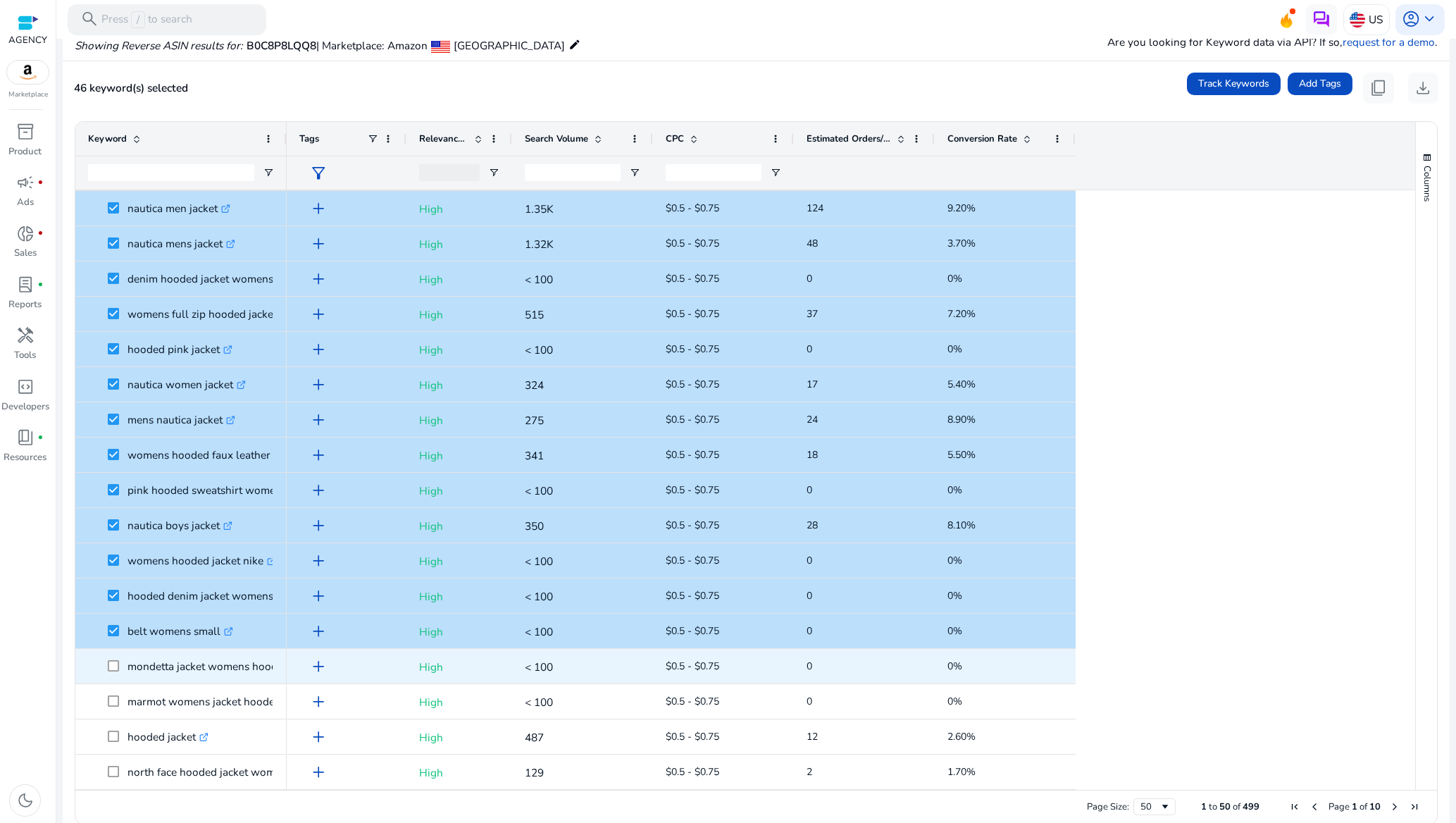
click at [116, 658] on span at bounding box center [118, 666] width 20 height 29
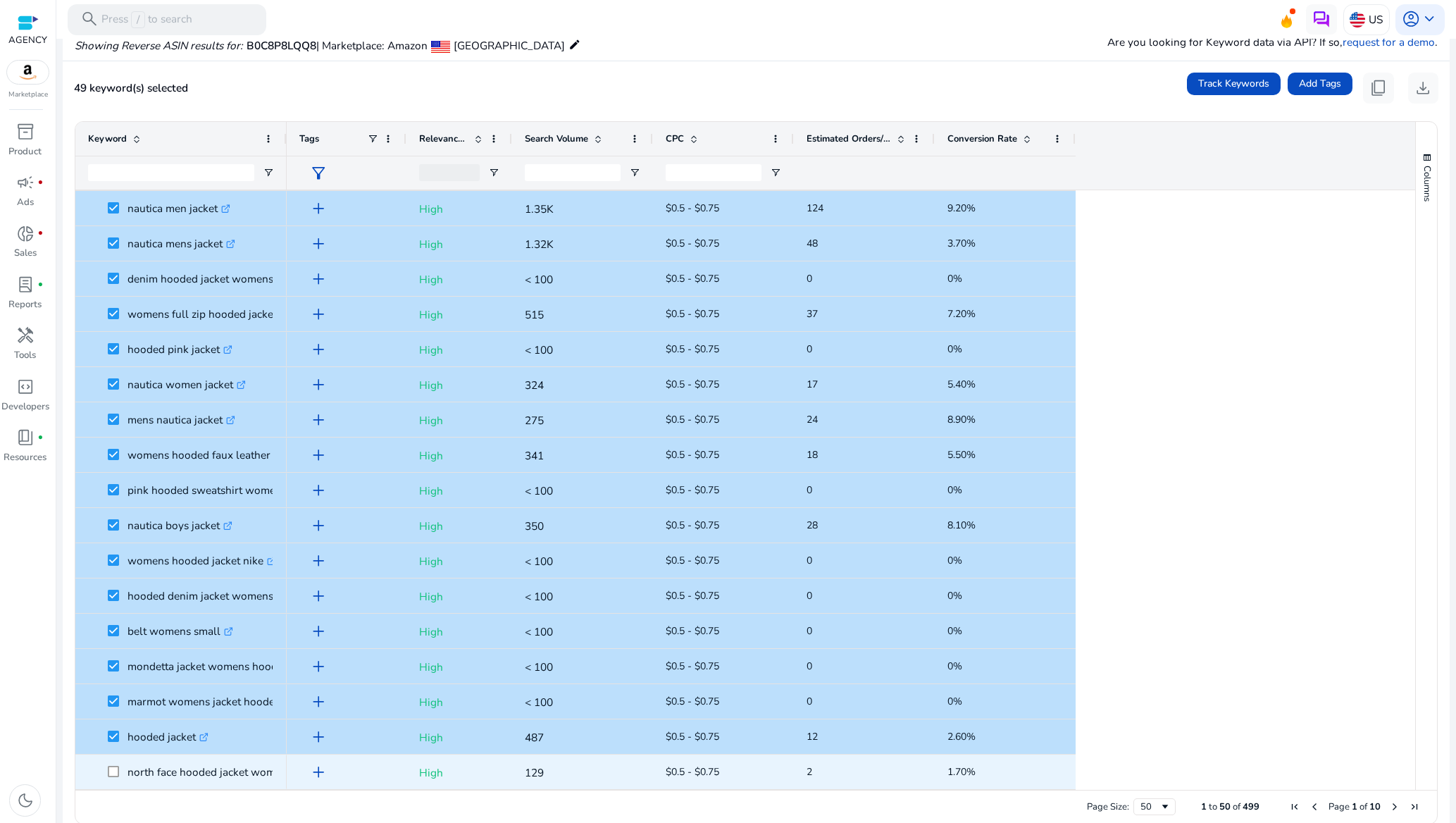
click at [110, 763] on span at bounding box center [118, 772] width 20 height 29
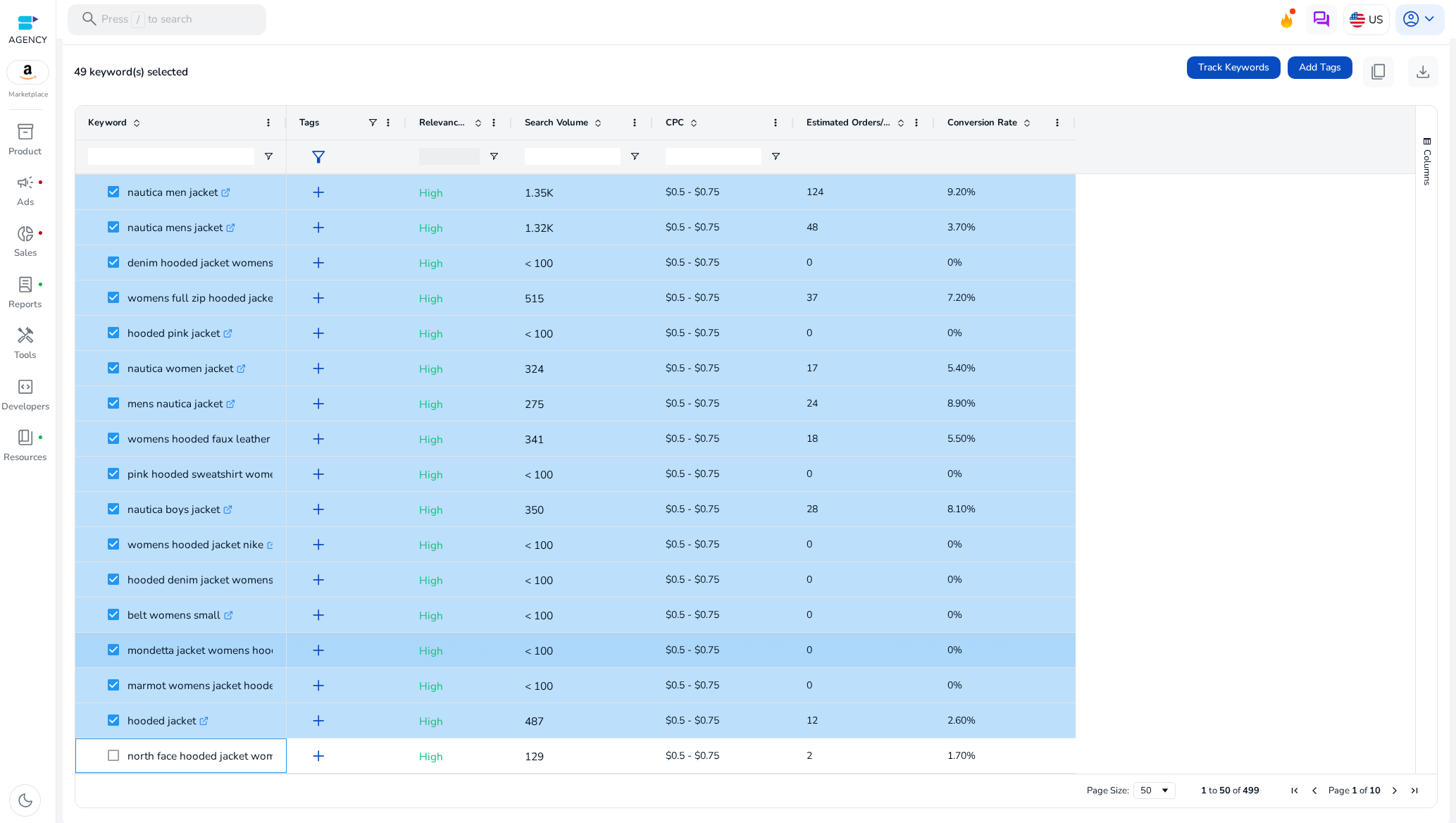
scroll to position [124, 0]
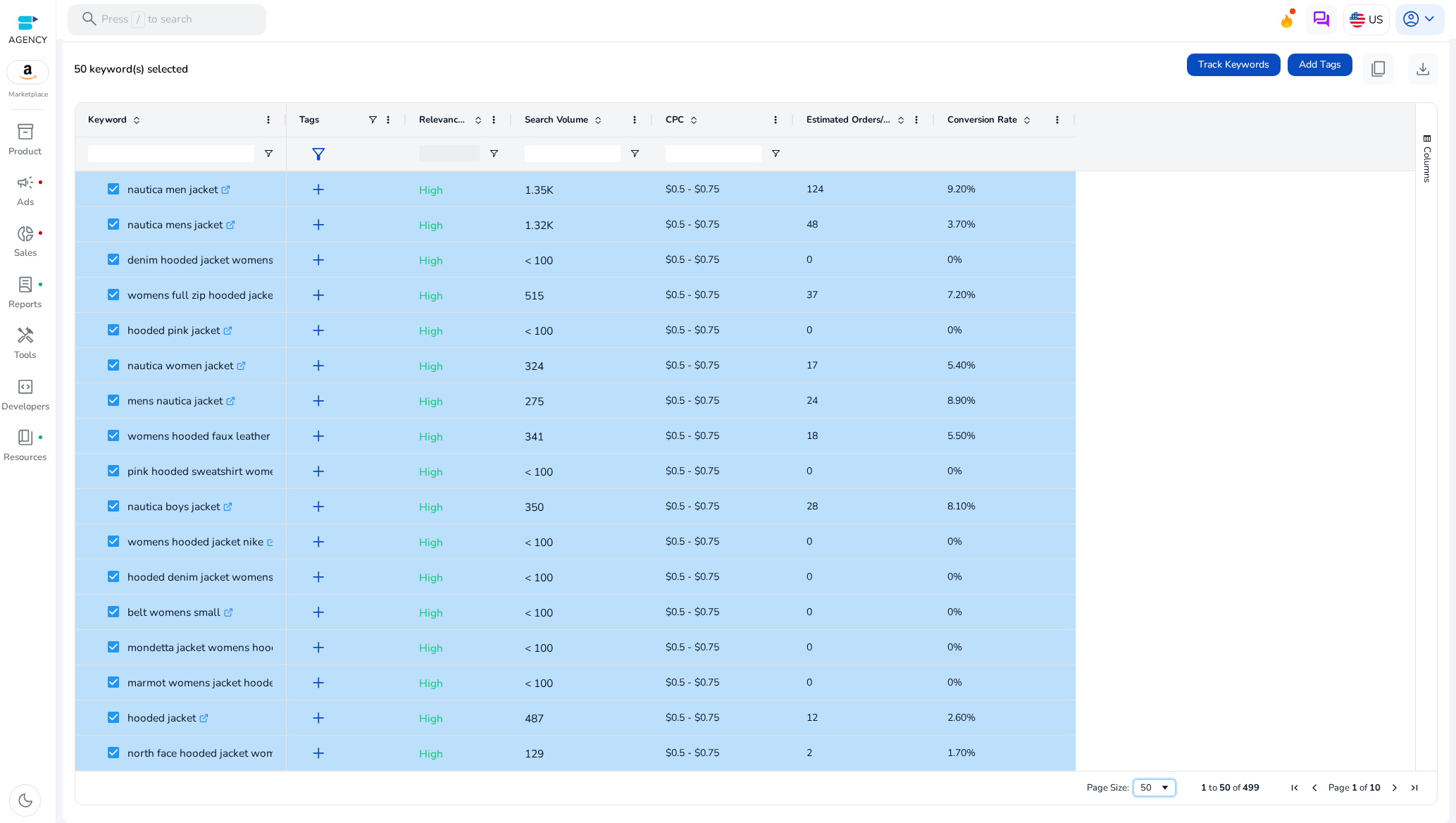
click at [1159, 787] on span "Page Size" at bounding box center [1165, 787] width 11 height 11
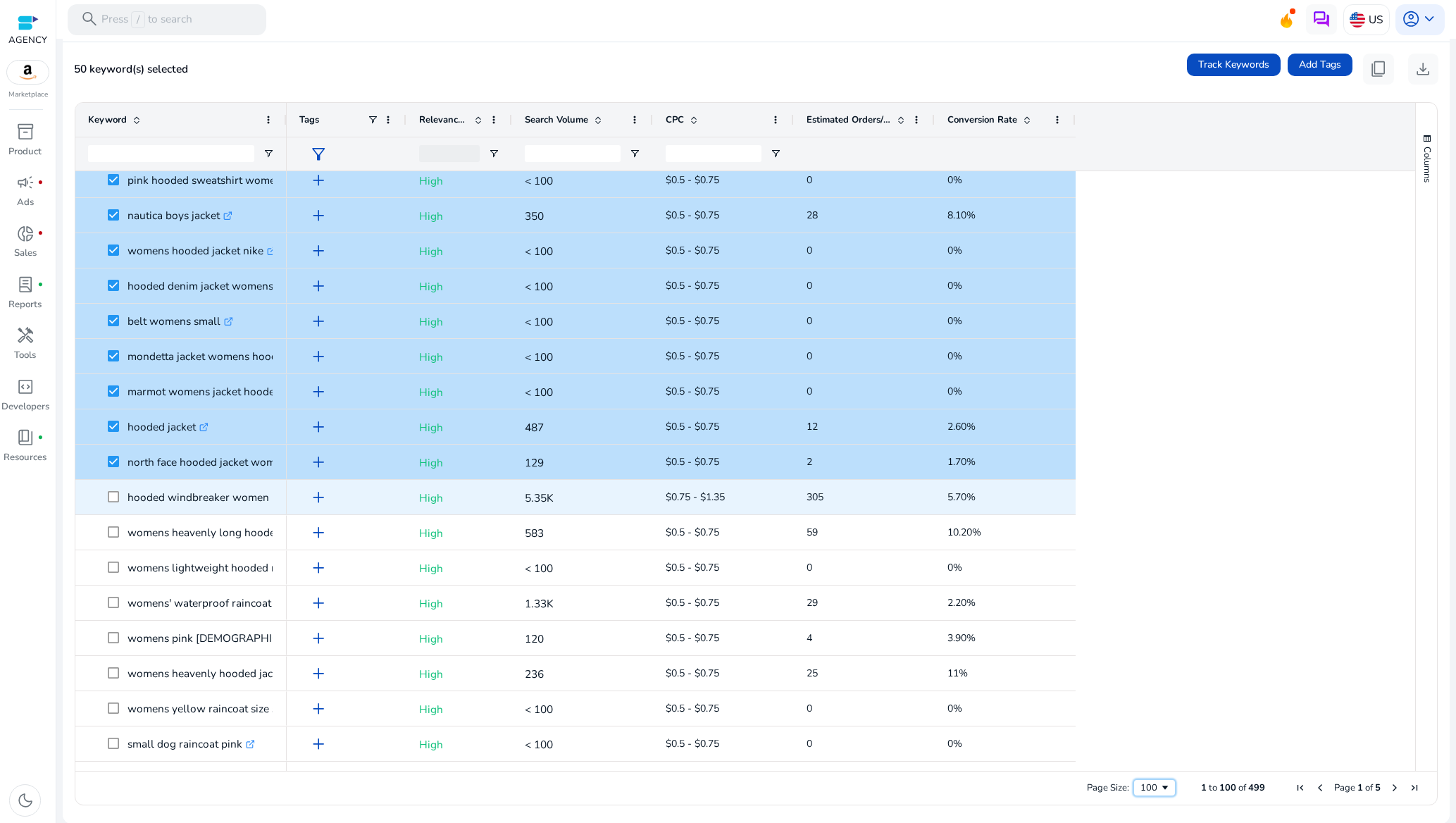
scroll to position [1480, 0]
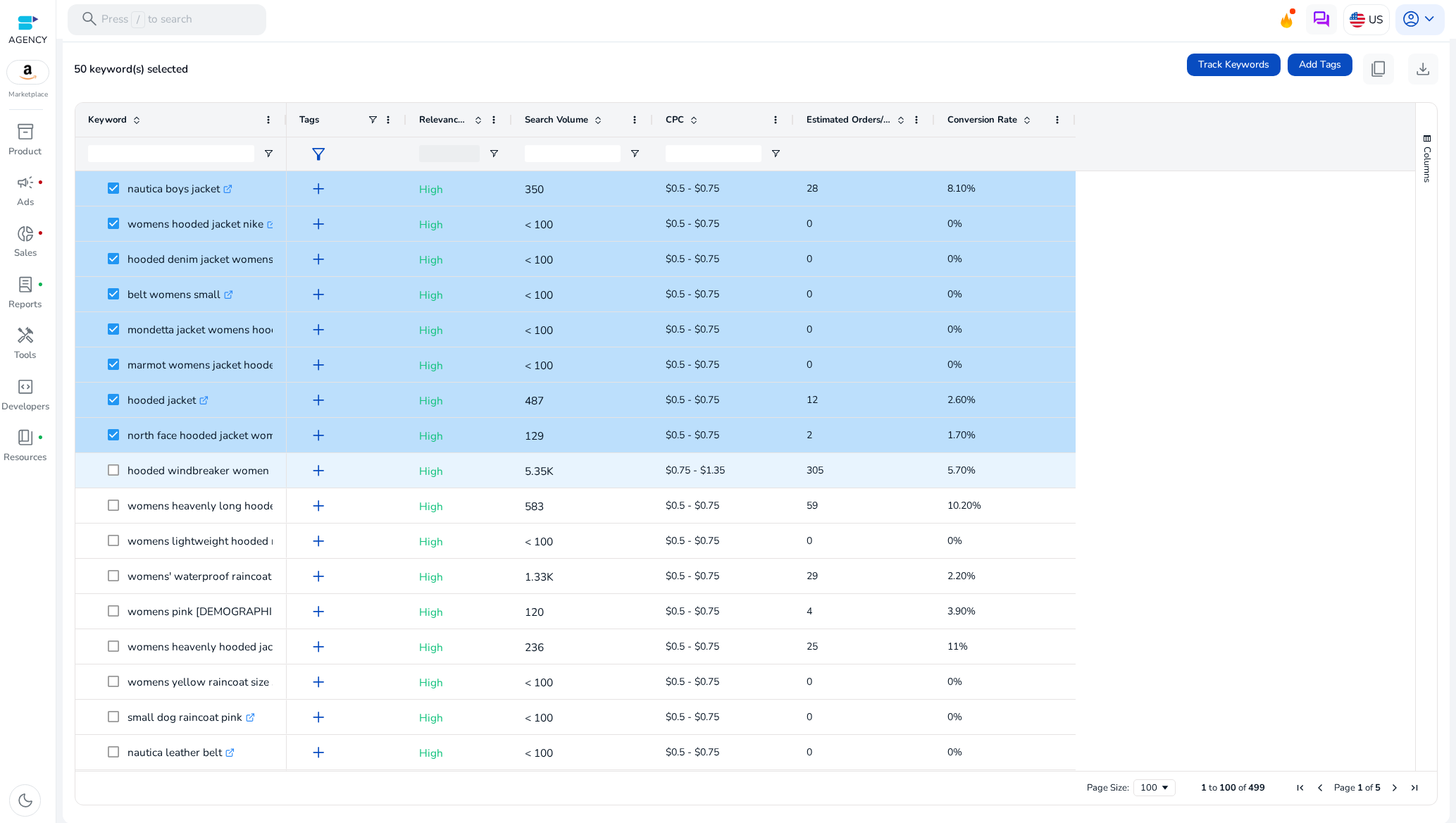
click at [141, 474] on p "hooded windbreaker women raincoat .st0{fill:#2c8af8}" at bounding box center [226, 470] width 197 height 29
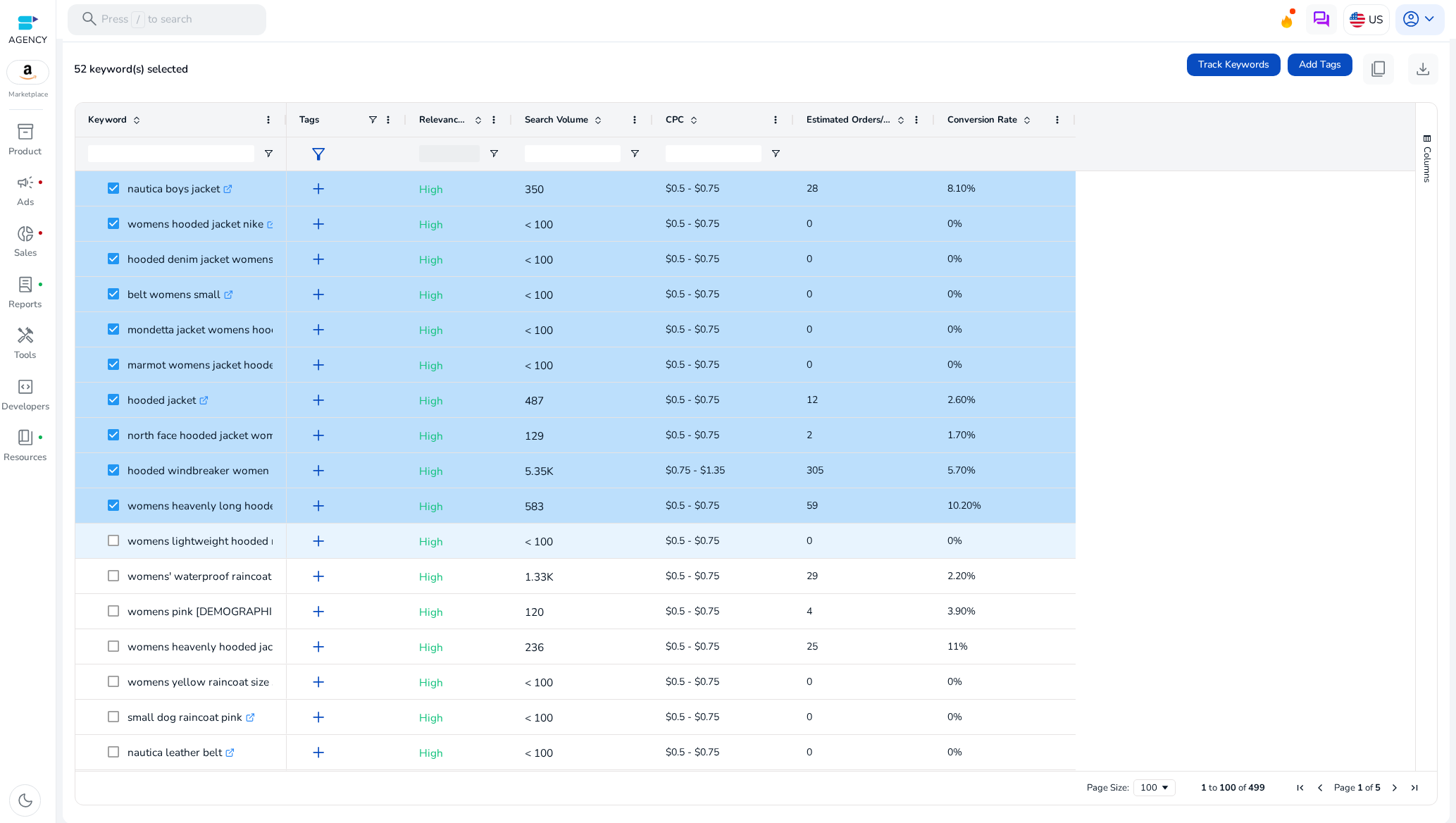
click at [111, 535] on span at bounding box center [118, 540] width 20 height 29
click at [113, 552] on span at bounding box center [118, 540] width 20 height 29
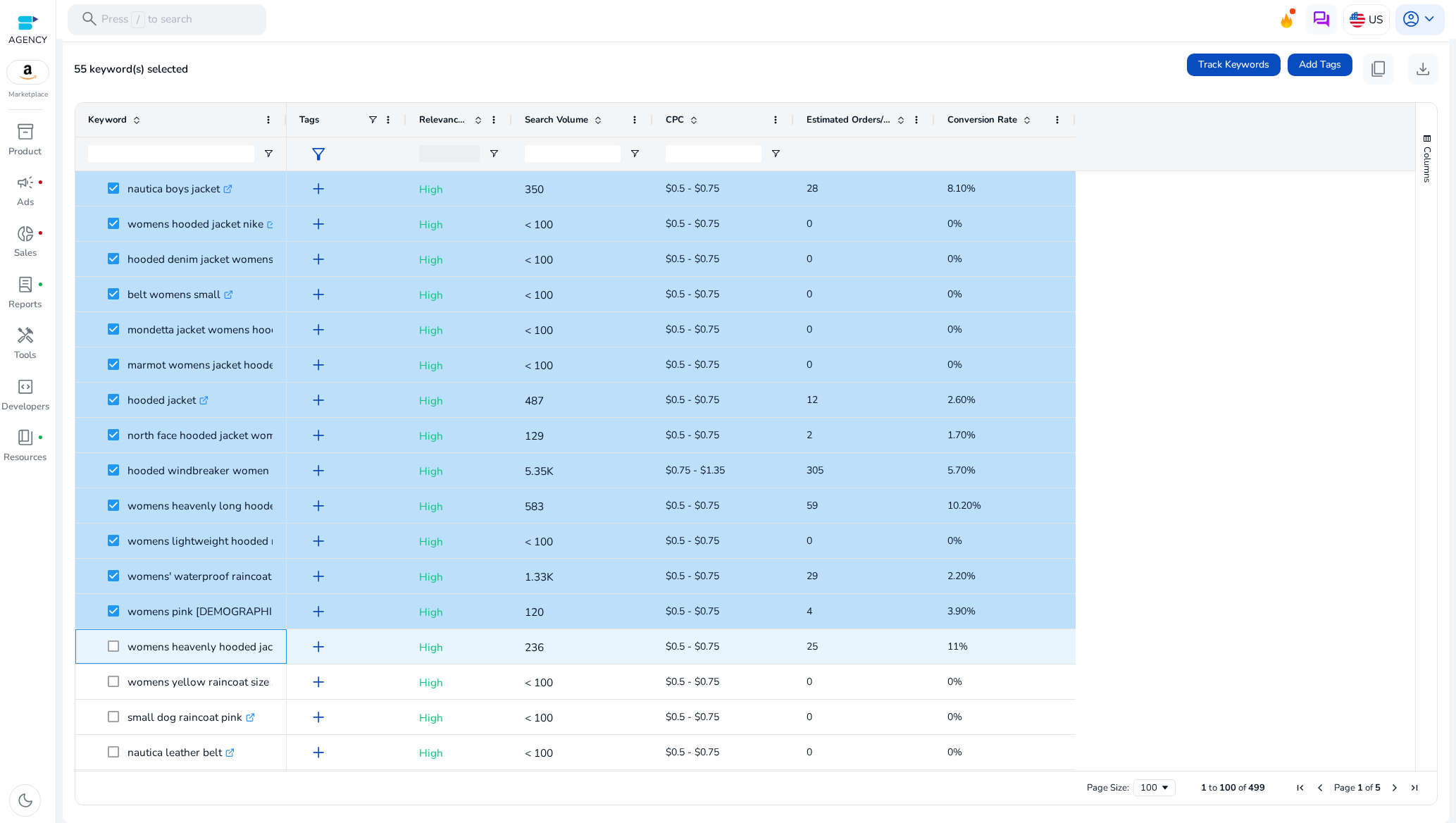
click at [121, 649] on span at bounding box center [118, 646] width 20 height 29
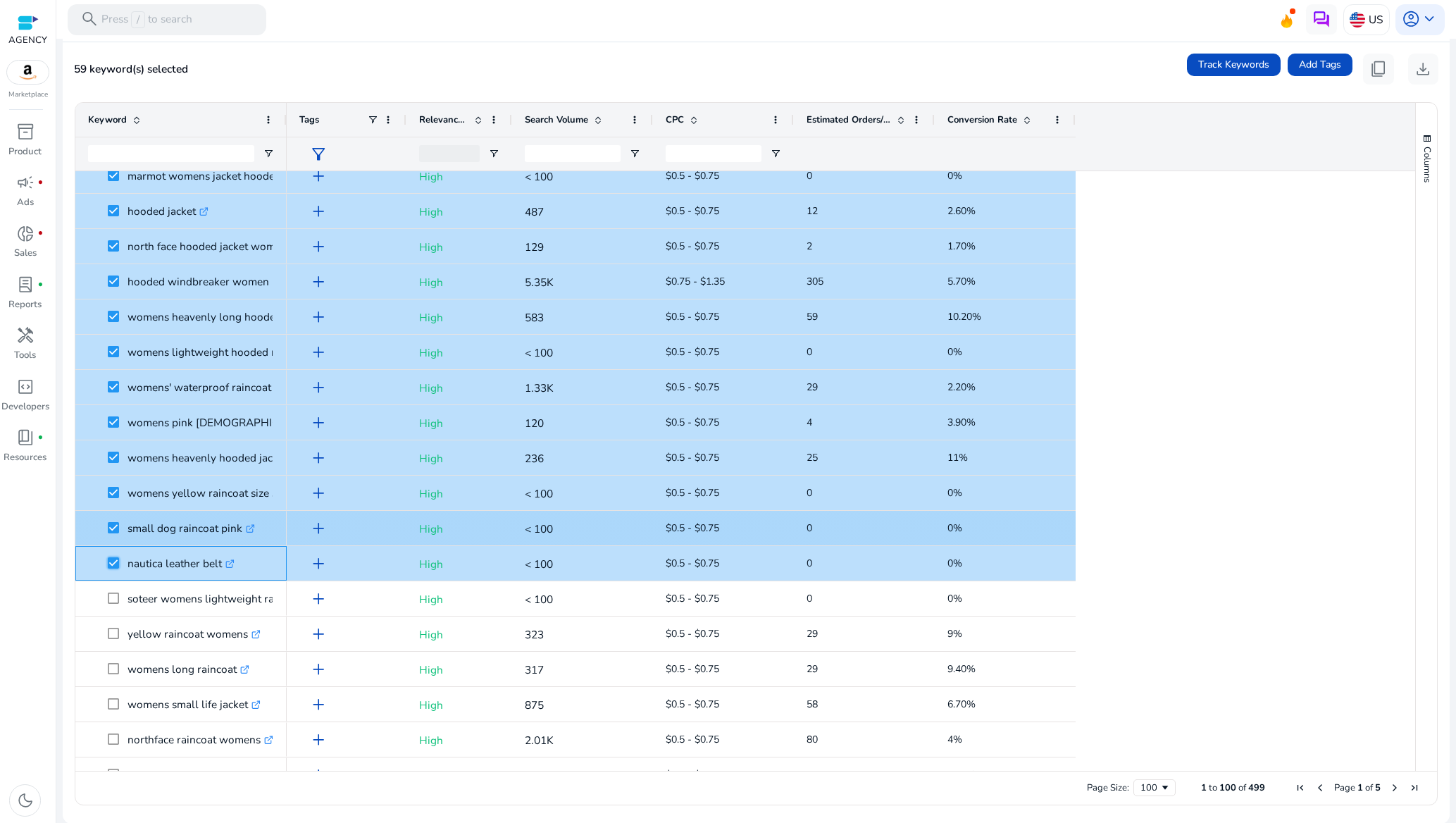
scroll to position [1691, 0]
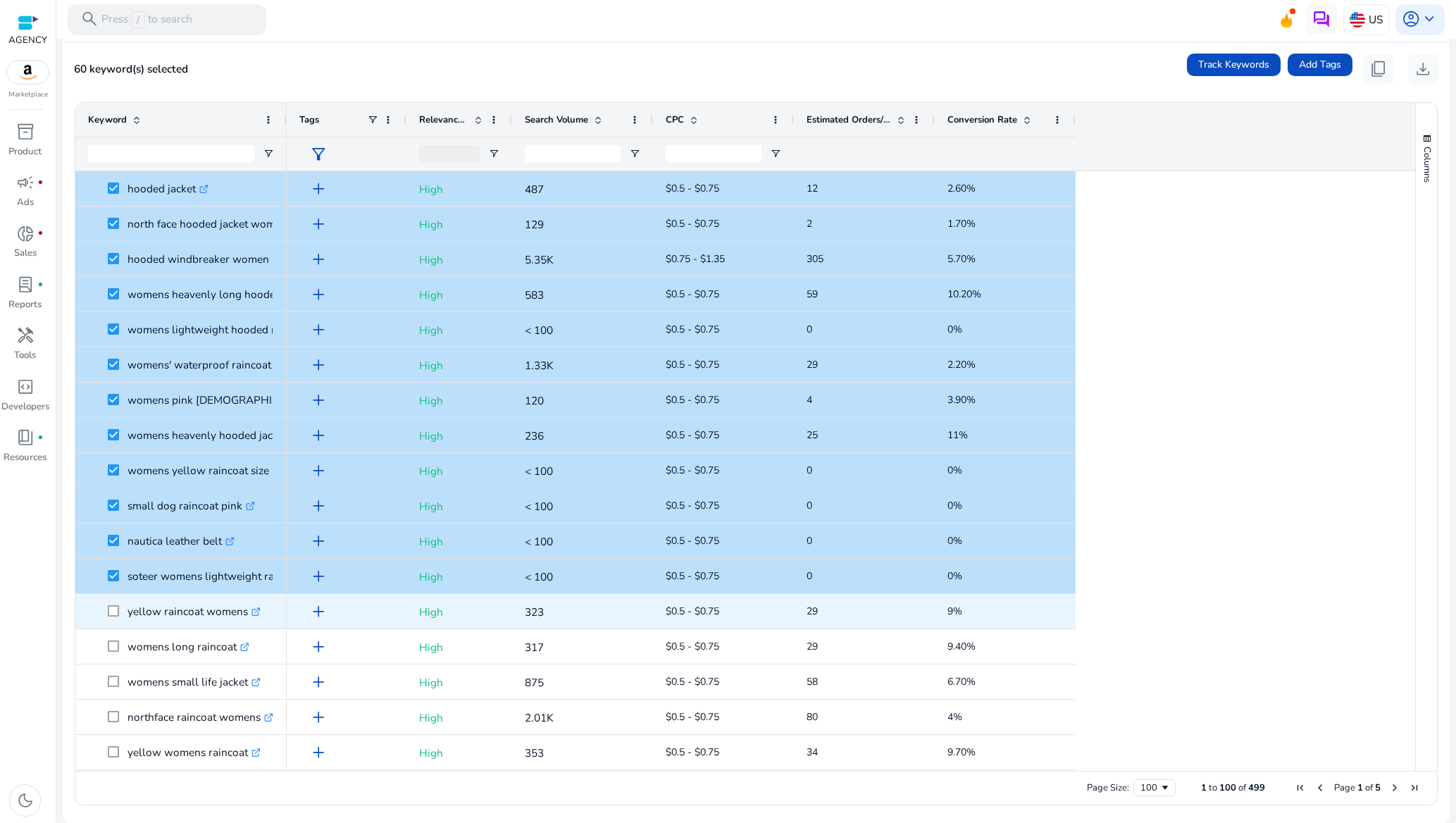
click at [111, 618] on span at bounding box center [118, 611] width 20 height 29
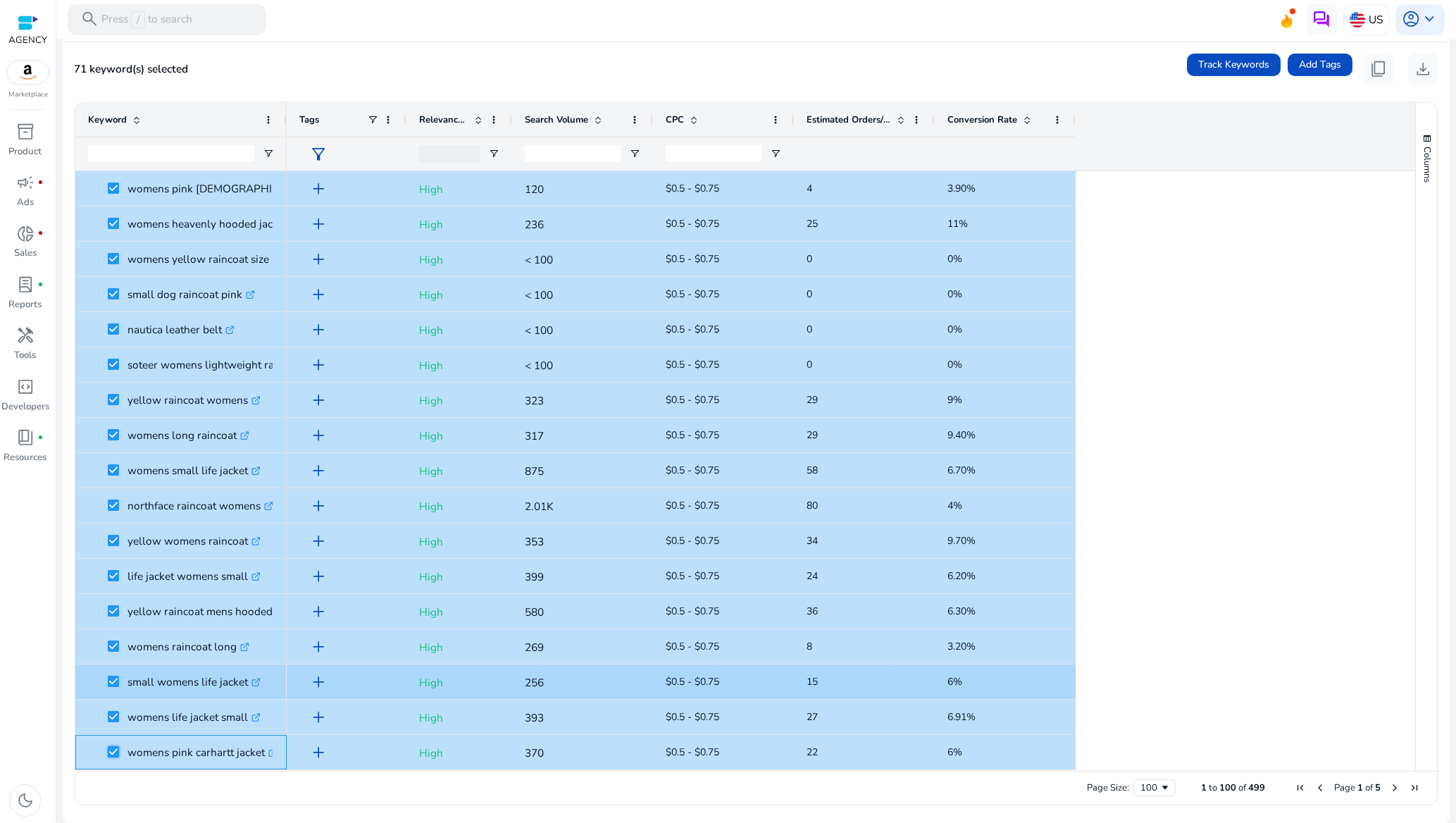
scroll to position [2114, 0]
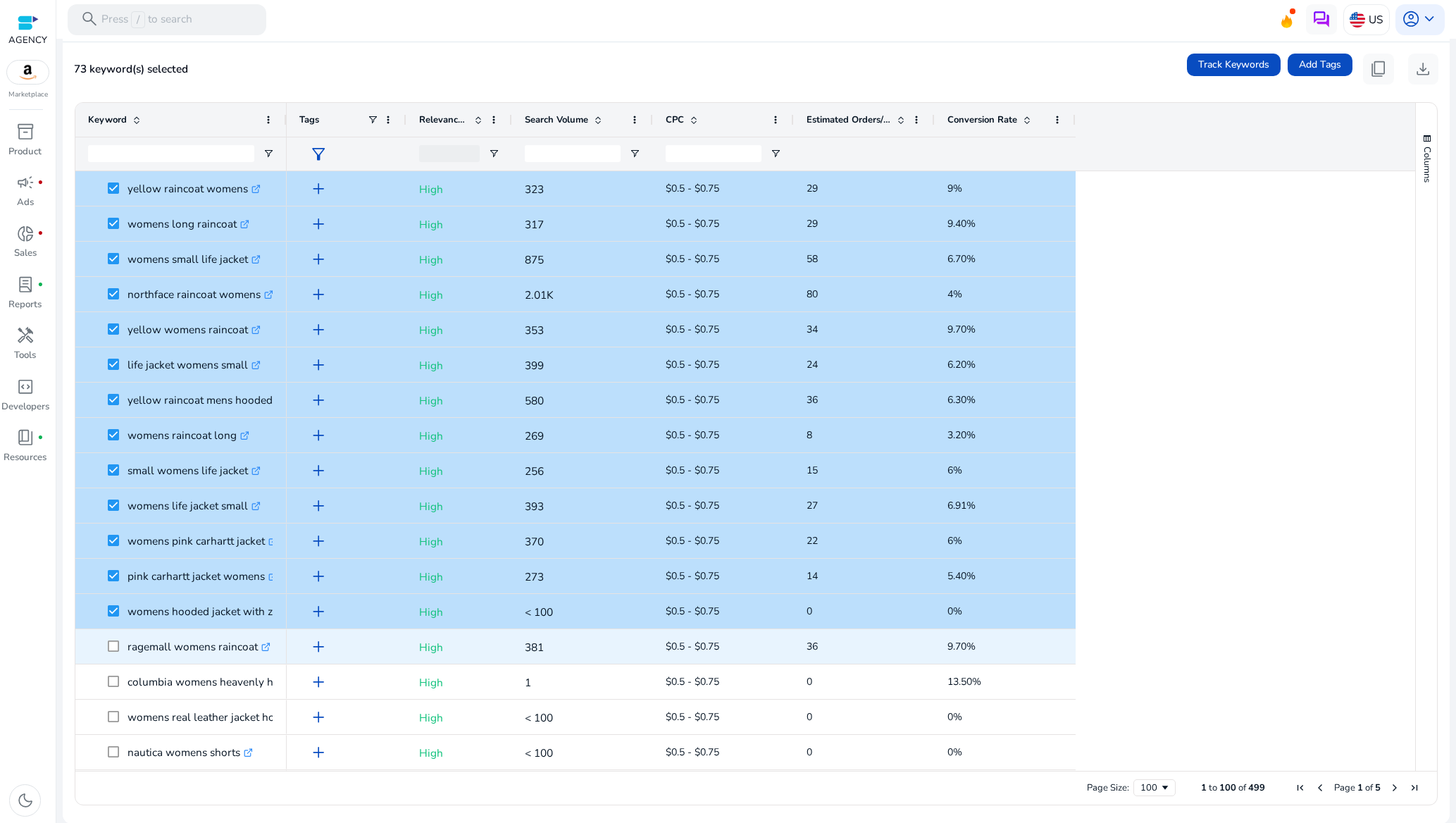
click at [113, 639] on span at bounding box center [118, 646] width 20 height 29
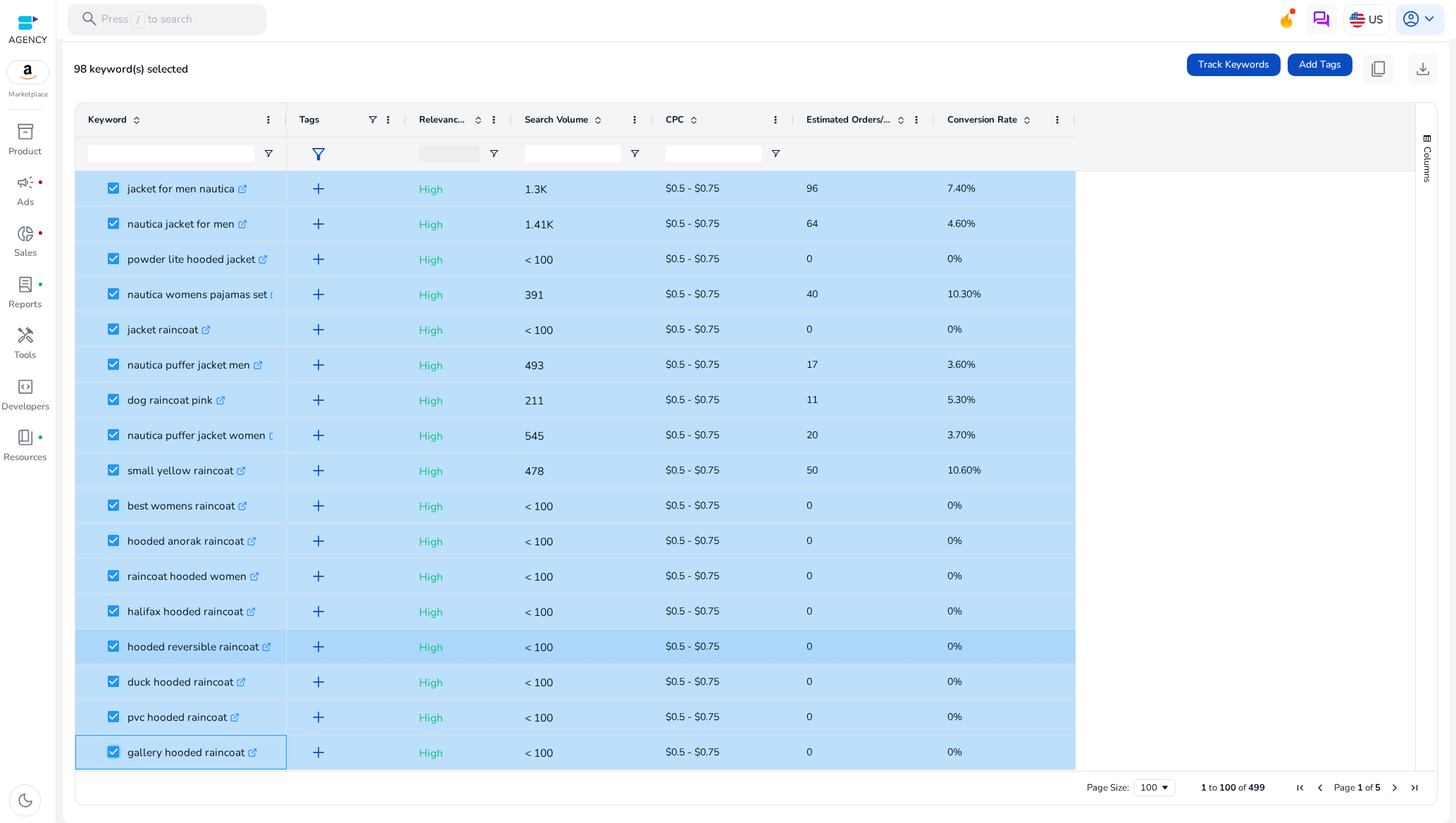
scroll to position [2923, 0]
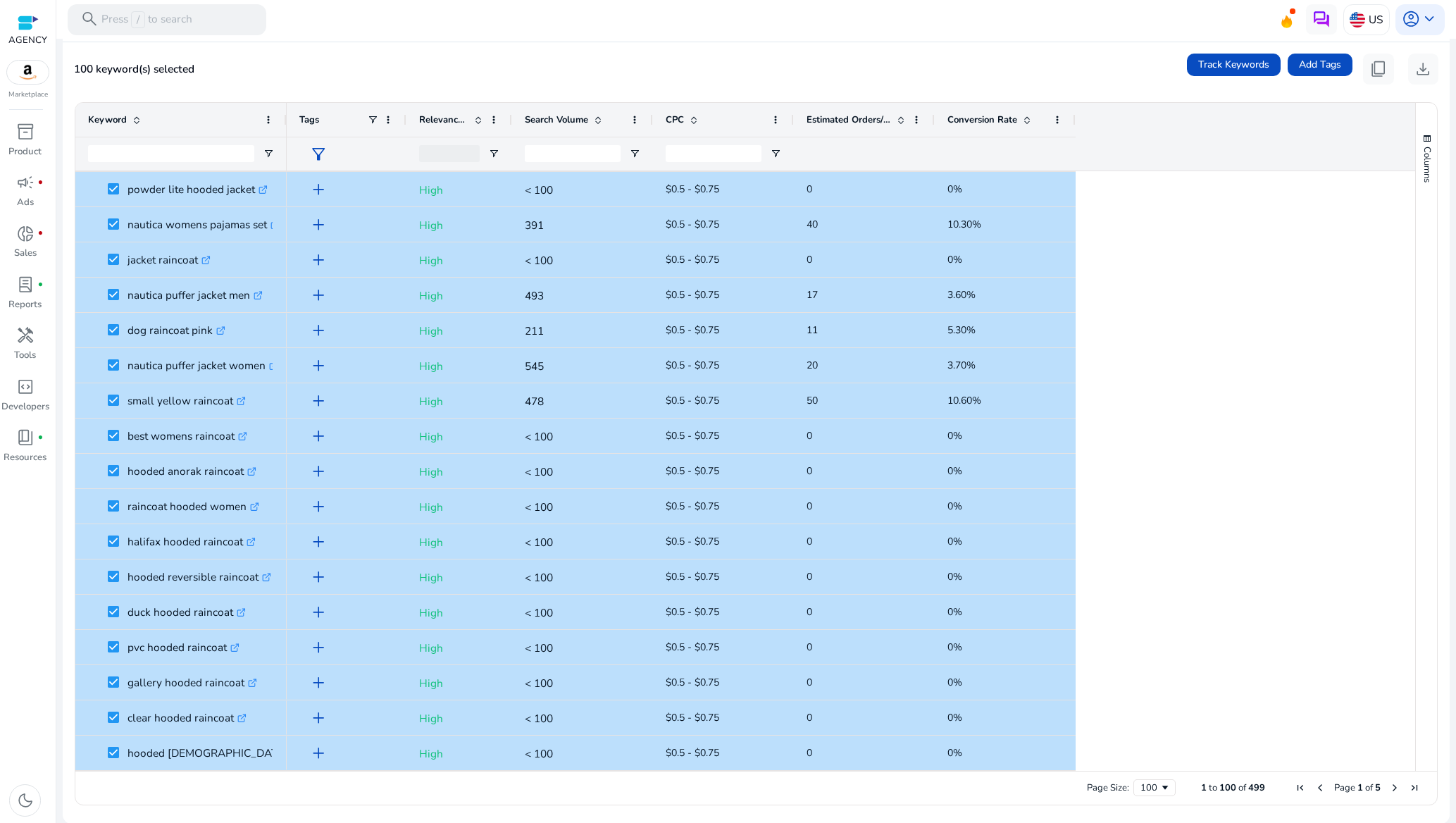
click at [1389, 787] on span "Next Page" at bounding box center [1395, 787] width 11 height 11
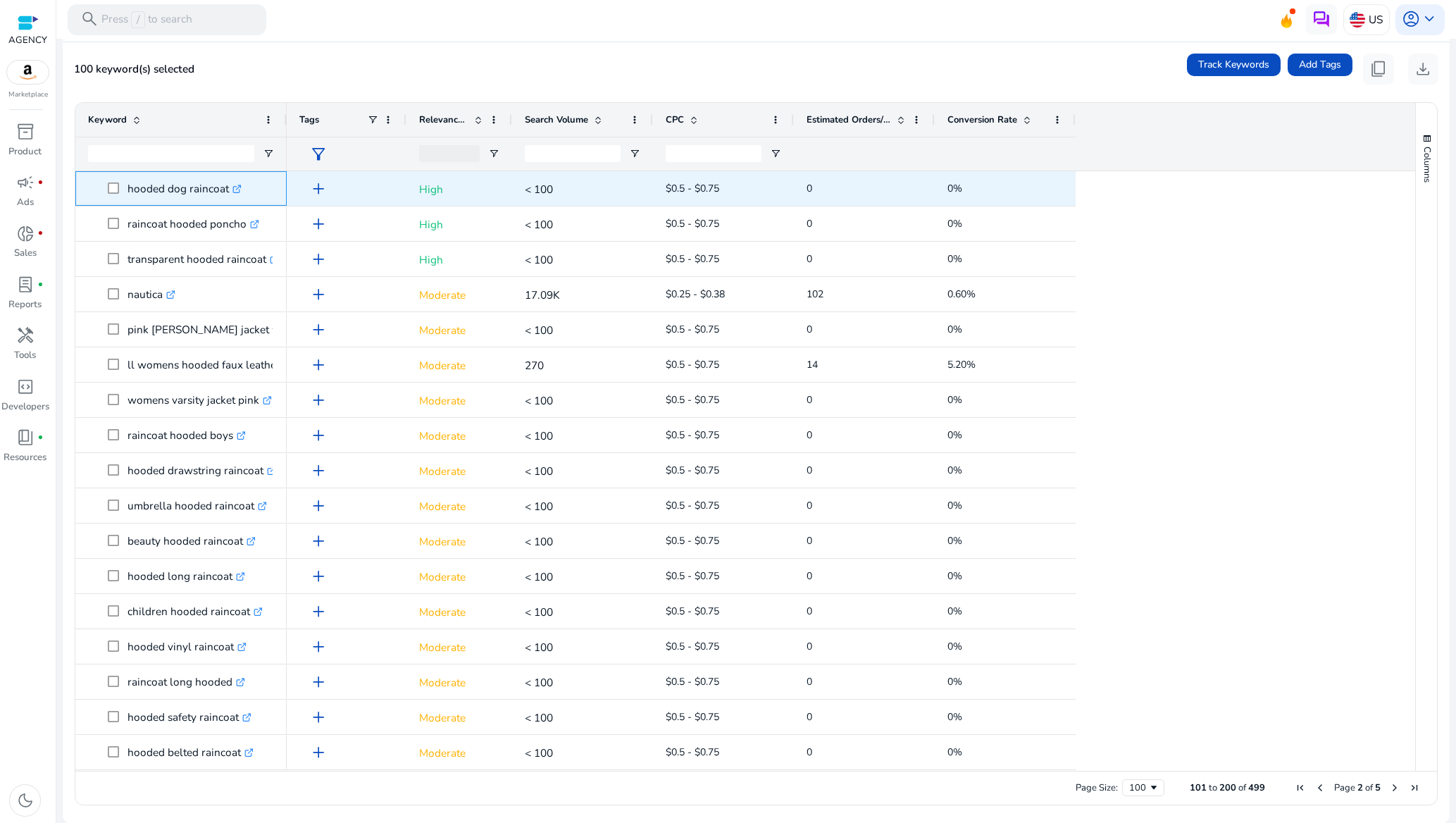
click at [126, 189] on span at bounding box center [118, 188] width 20 height 29
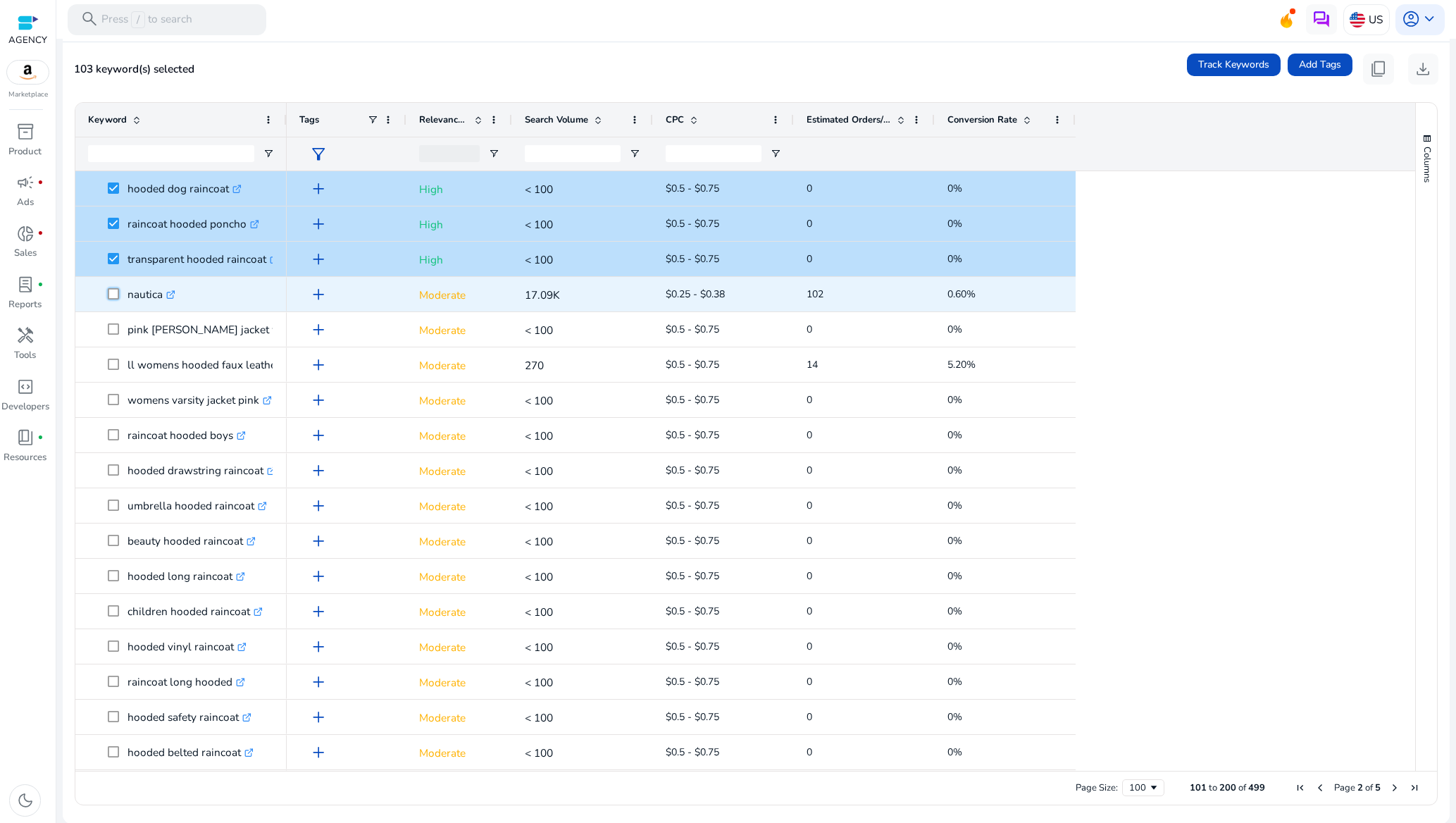
click at [108, 300] on span at bounding box center [118, 294] width 20 height 29
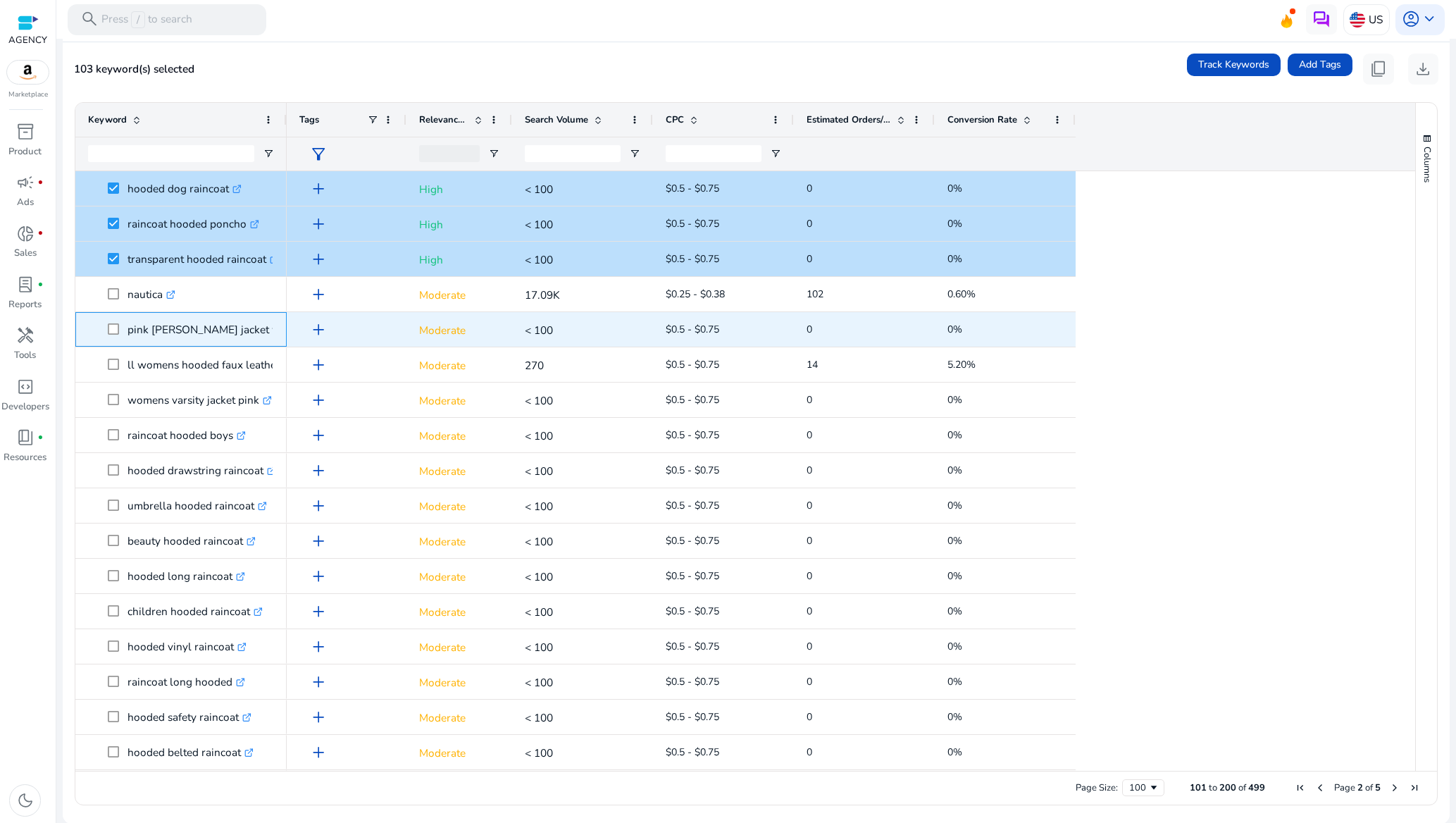
click at [112, 336] on span at bounding box center [118, 329] width 20 height 29
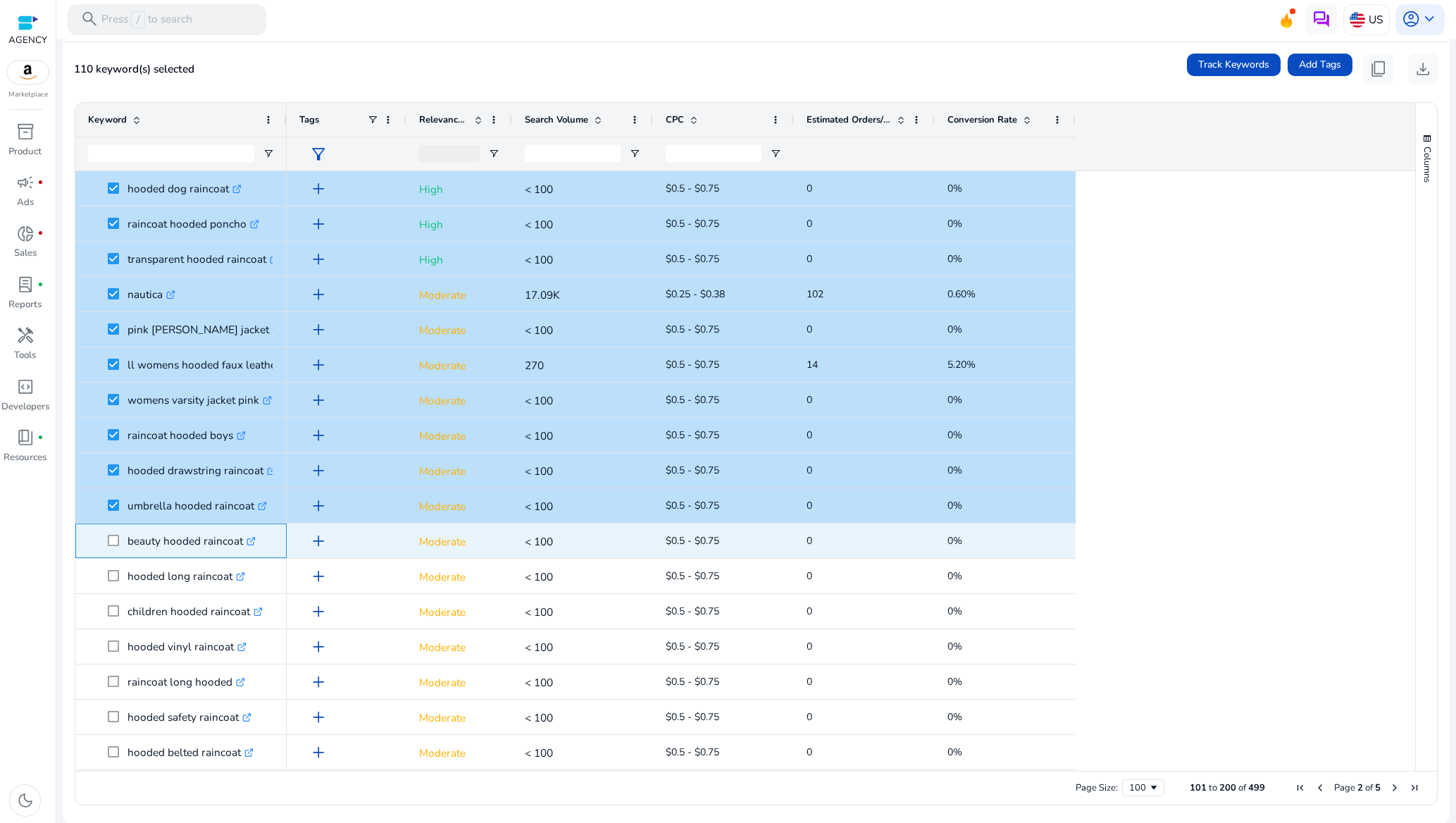
click at [119, 541] on span at bounding box center [118, 540] width 20 height 29
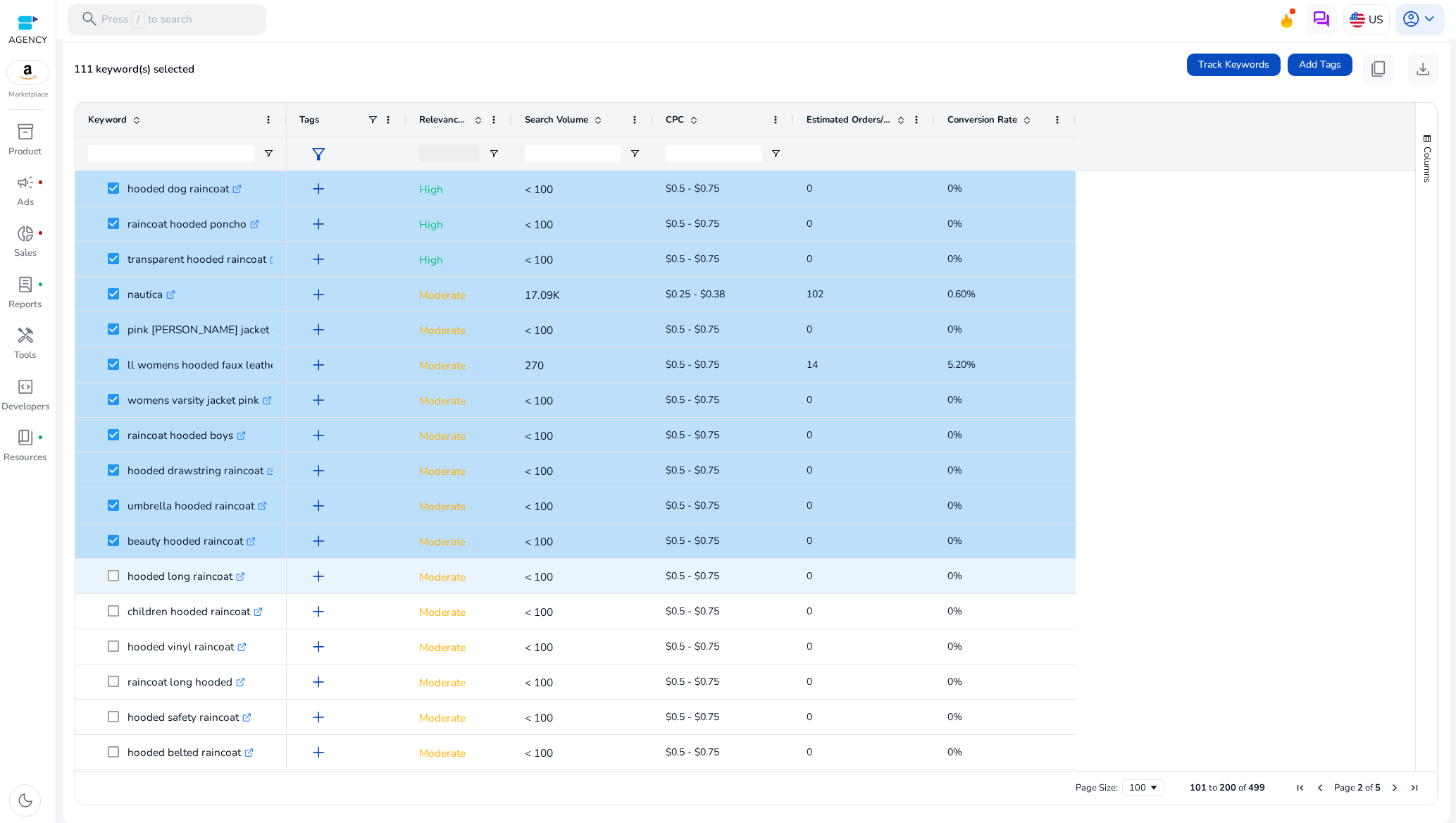
click at [115, 582] on span at bounding box center [118, 576] width 20 height 29
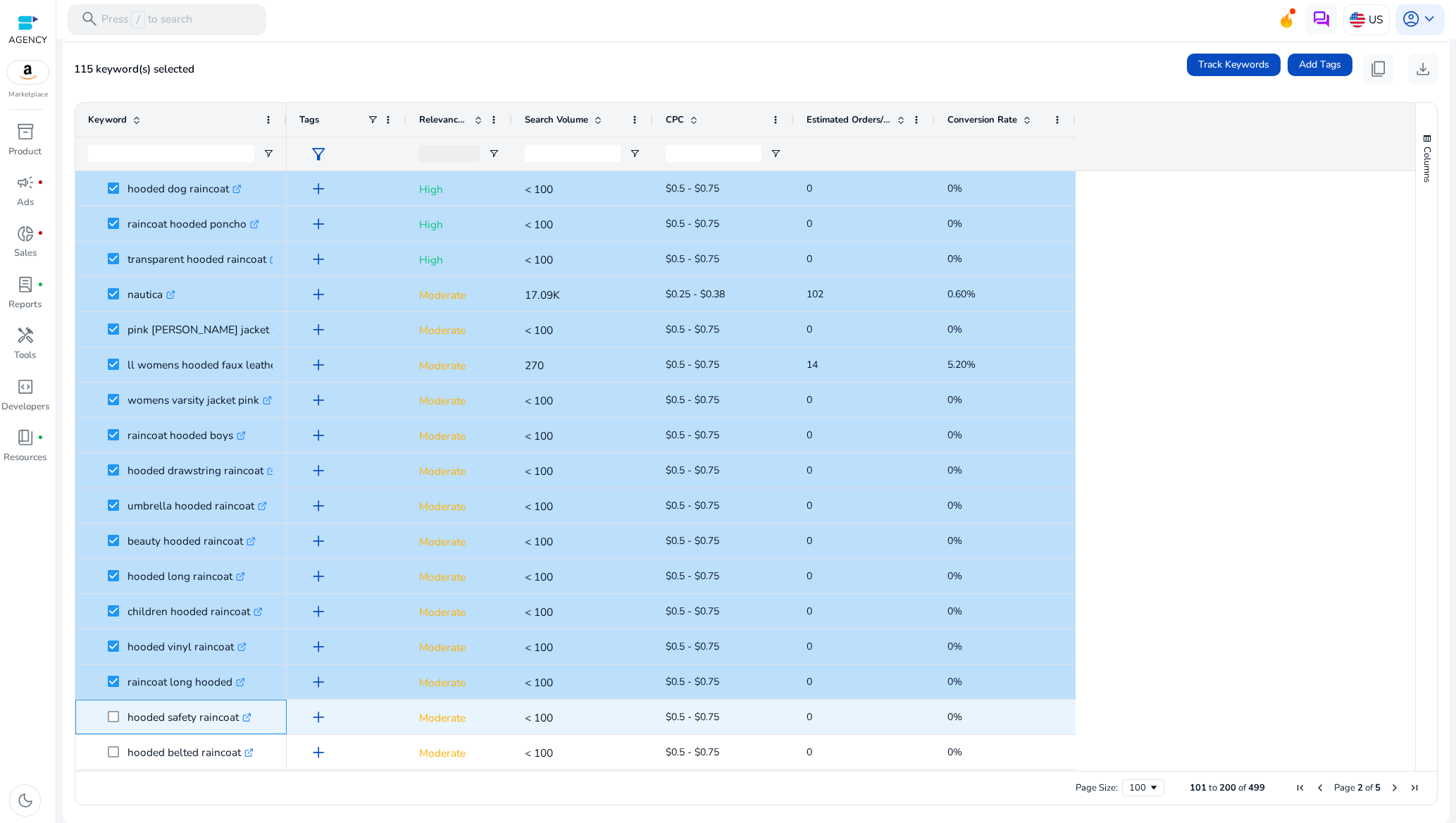
click at [116, 709] on span at bounding box center [118, 716] width 20 height 29
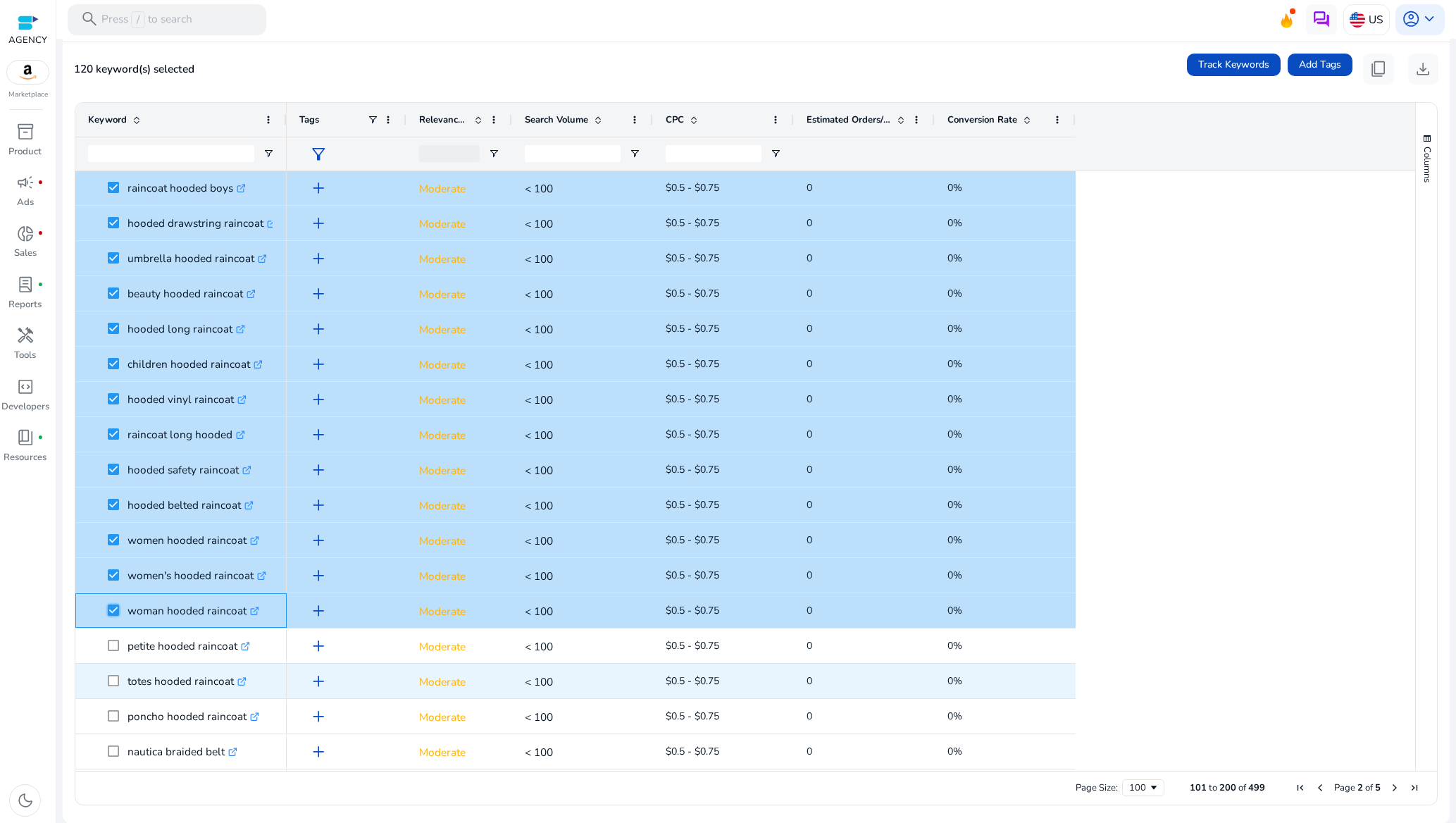
scroll to position [423, 0]
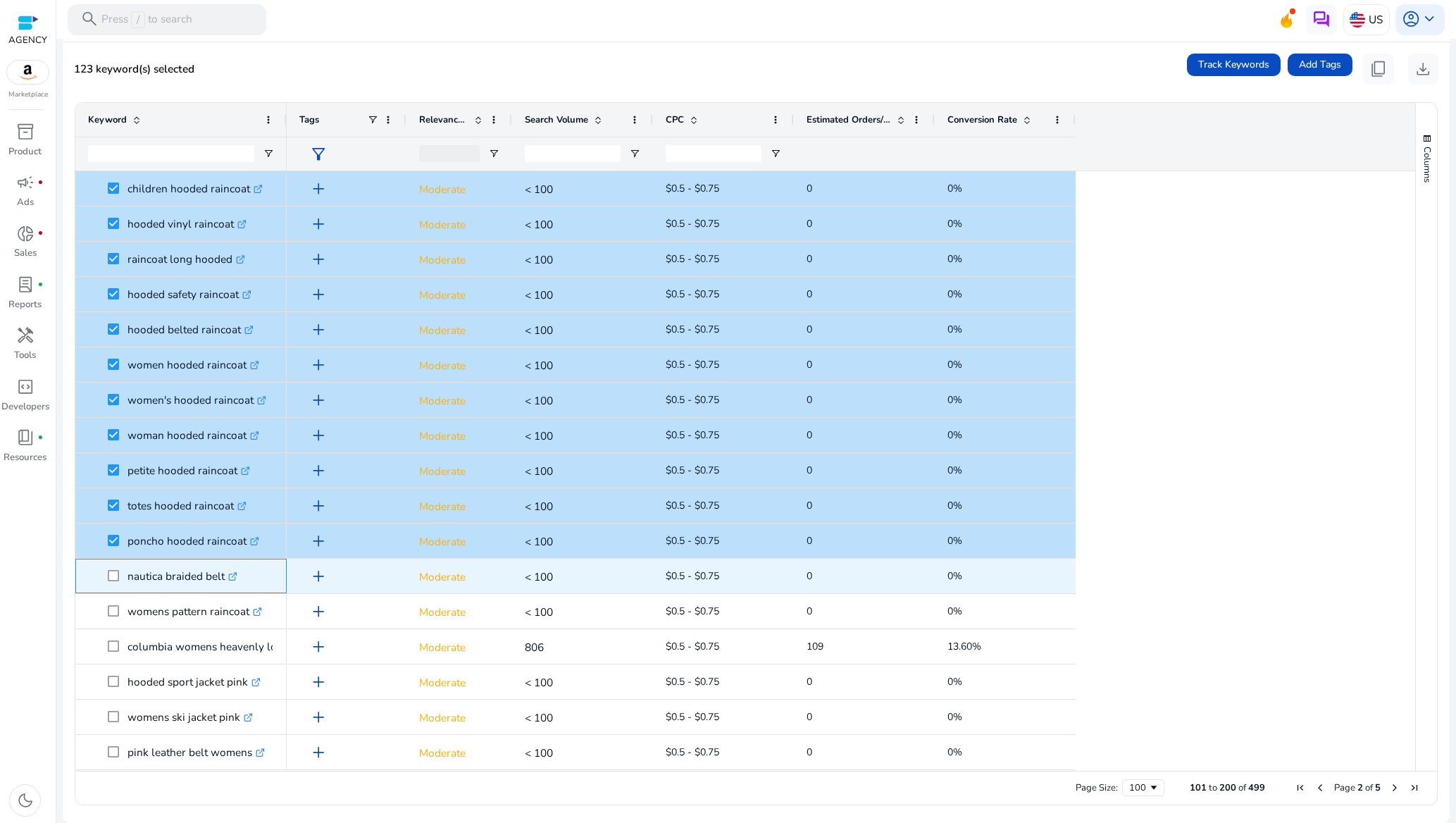
click at [114, 582] on span at bounding box center [118, 576] width 20 height 29
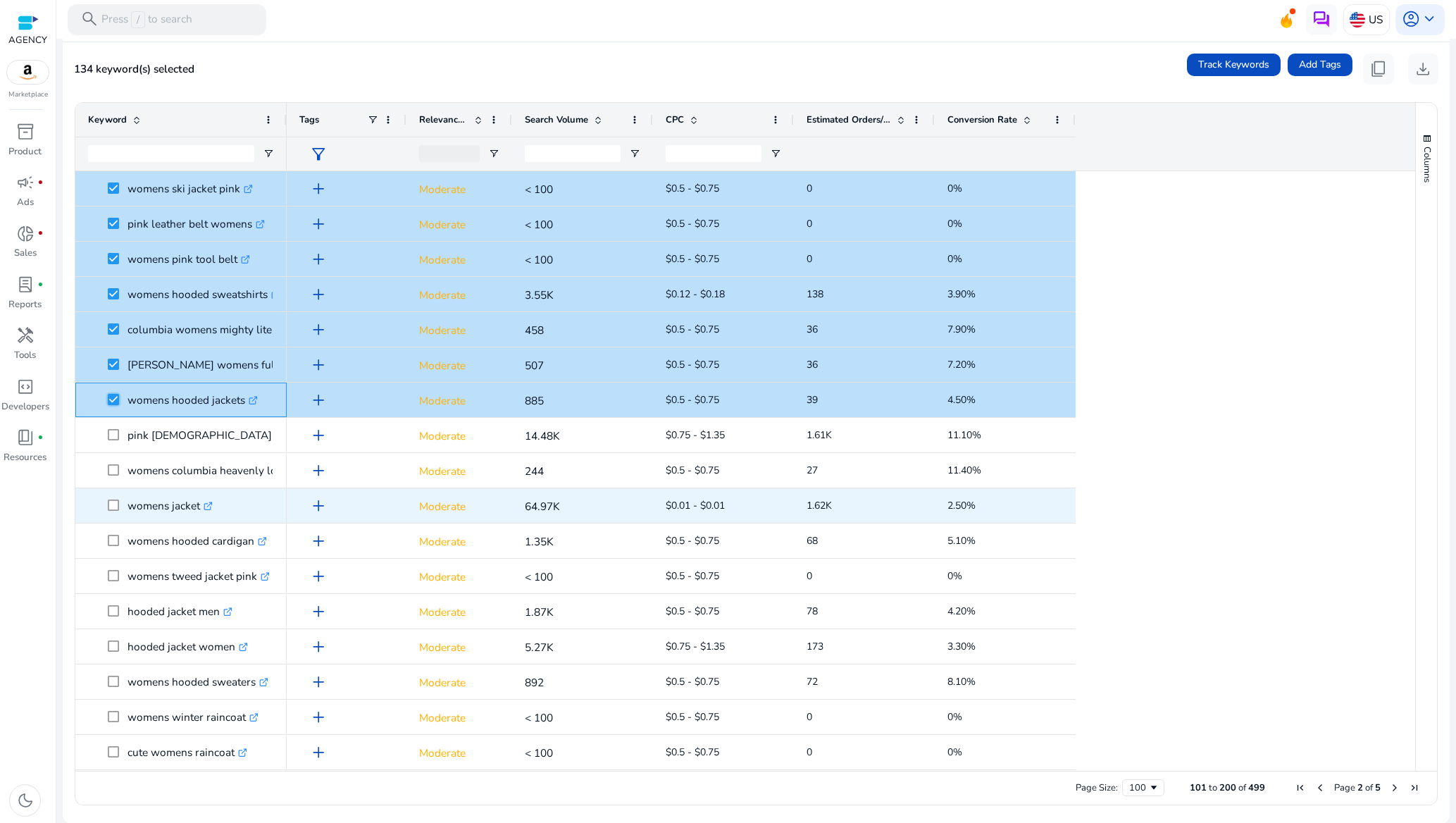
scroll to position [952, 0]
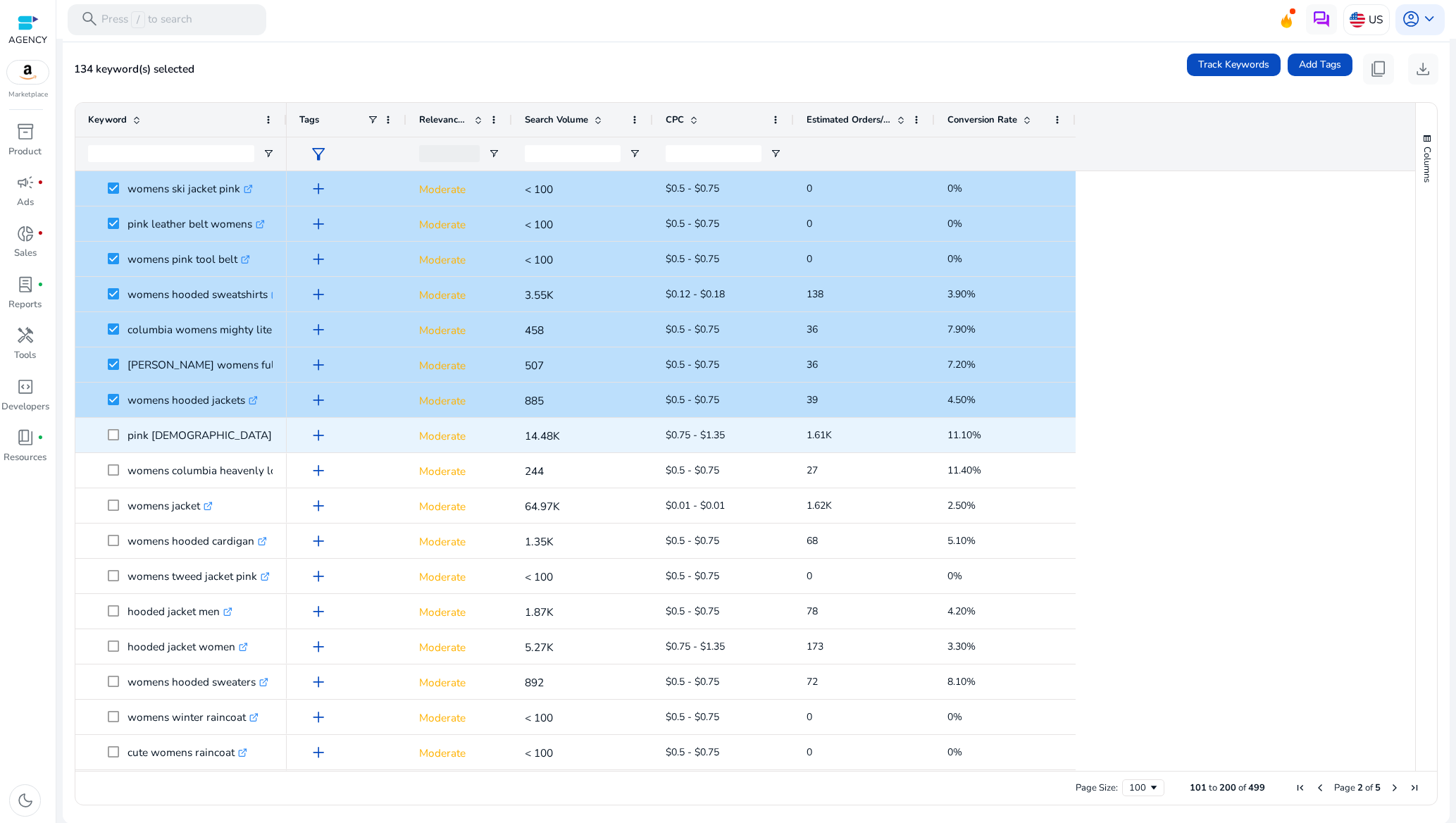
click at [115, 442] on span at bounding box center [118, 435] width 20 height 29
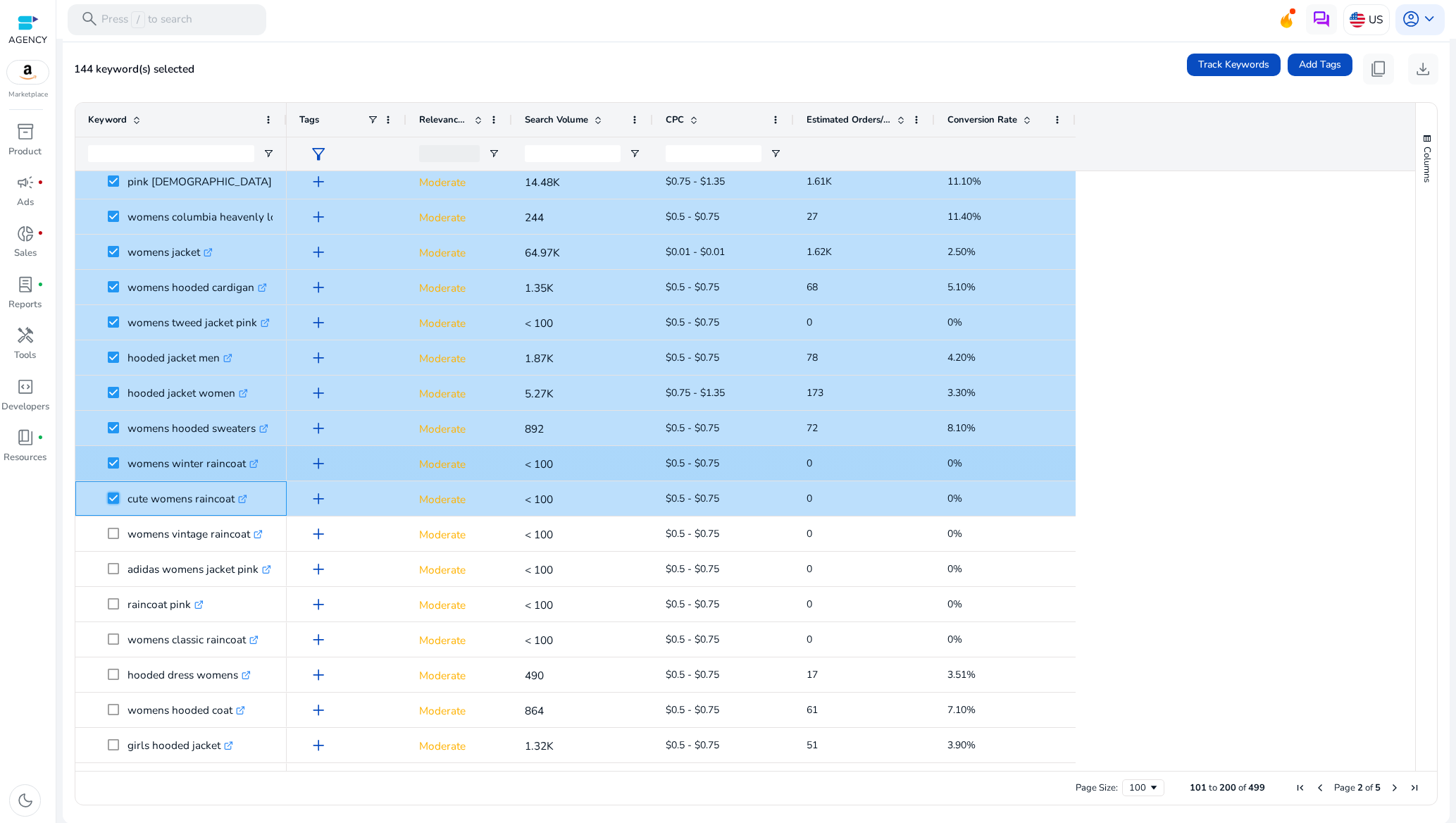
scroll to position [1268, 0]
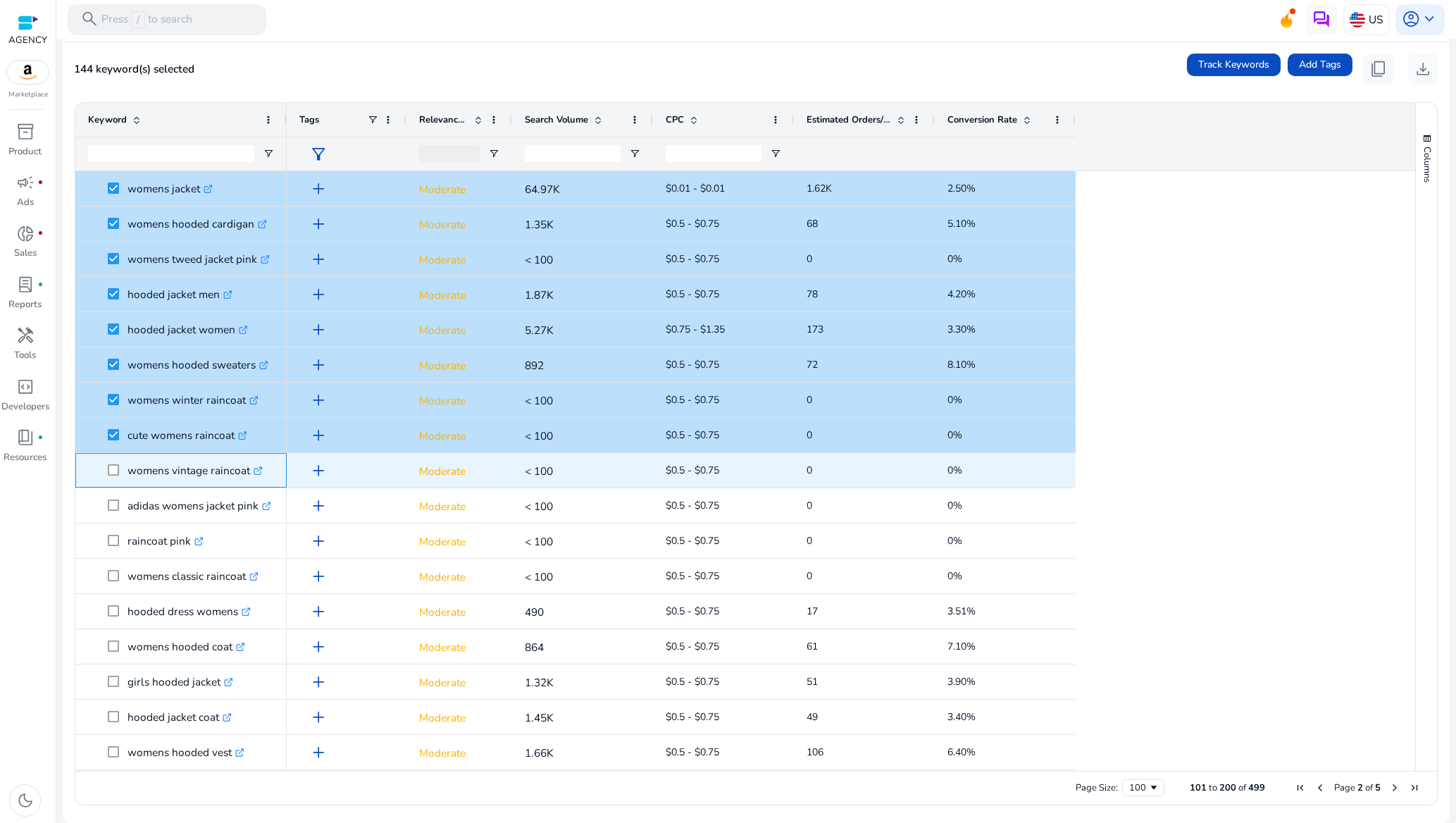
click at [121, 472] on span at bounding box center [118, 470] width 20 height 29
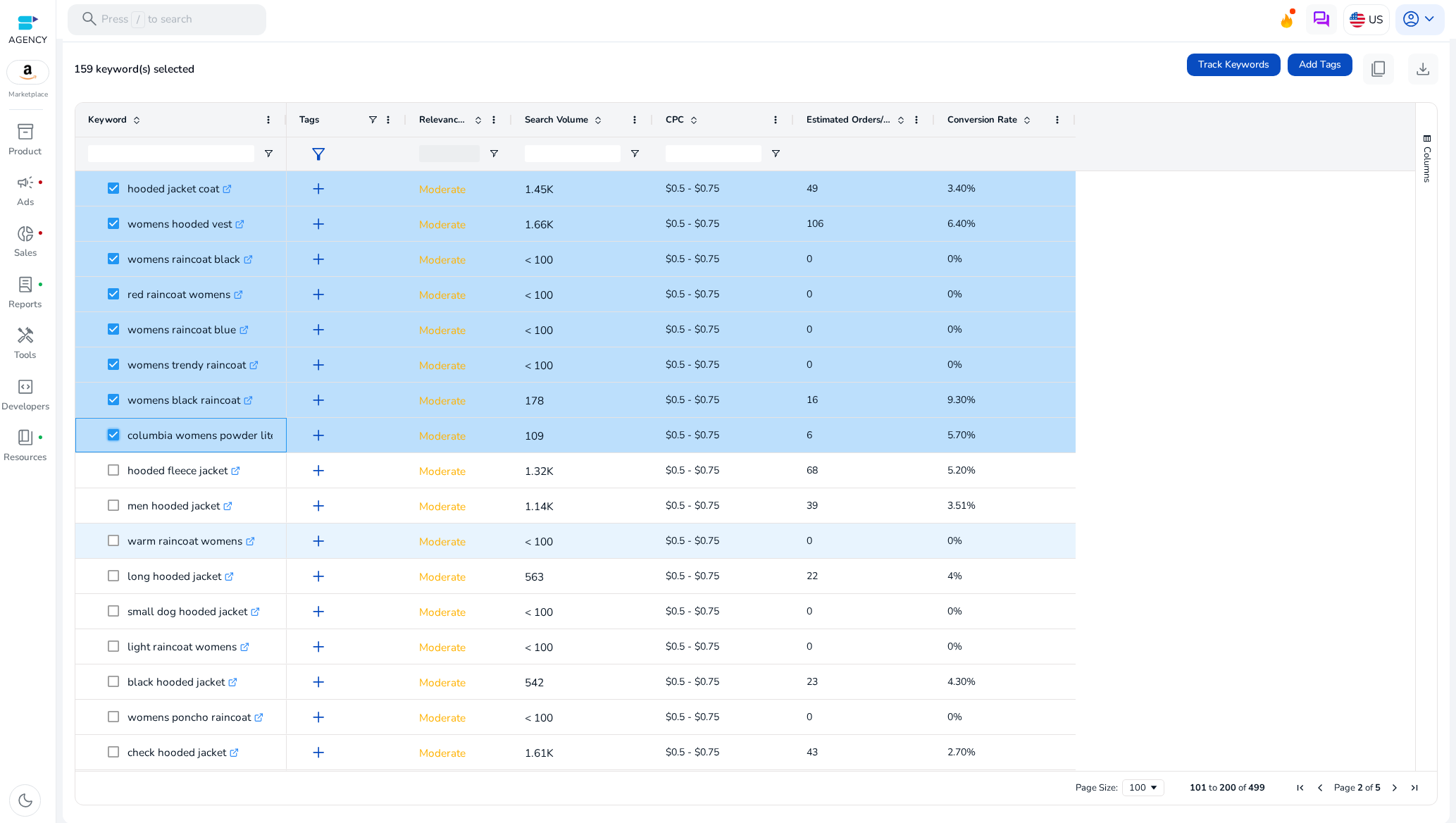
scroll to position [1797, 0]
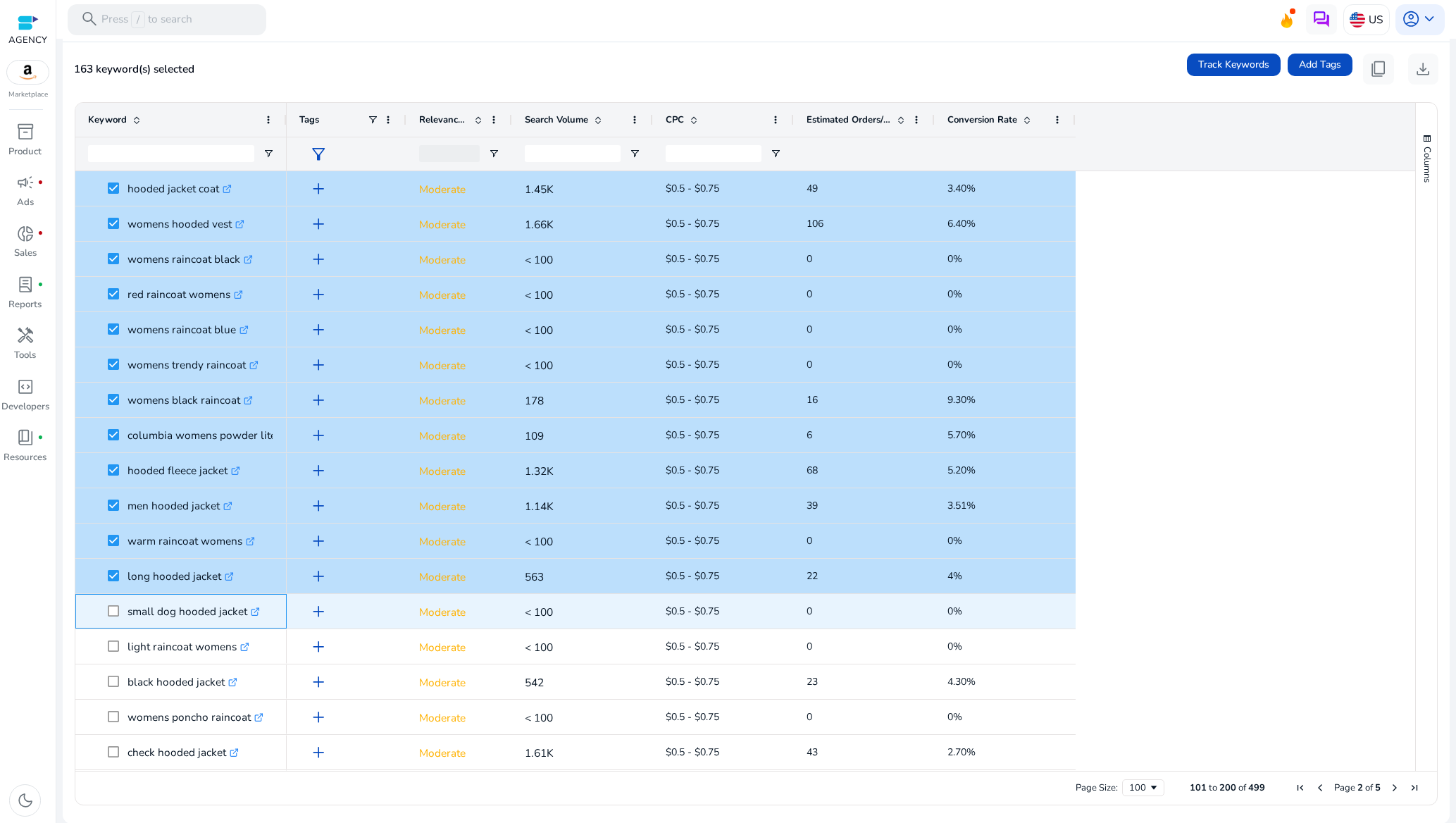
click at [114, 620] on span at bounding box center [118, 611] width 20 height 29
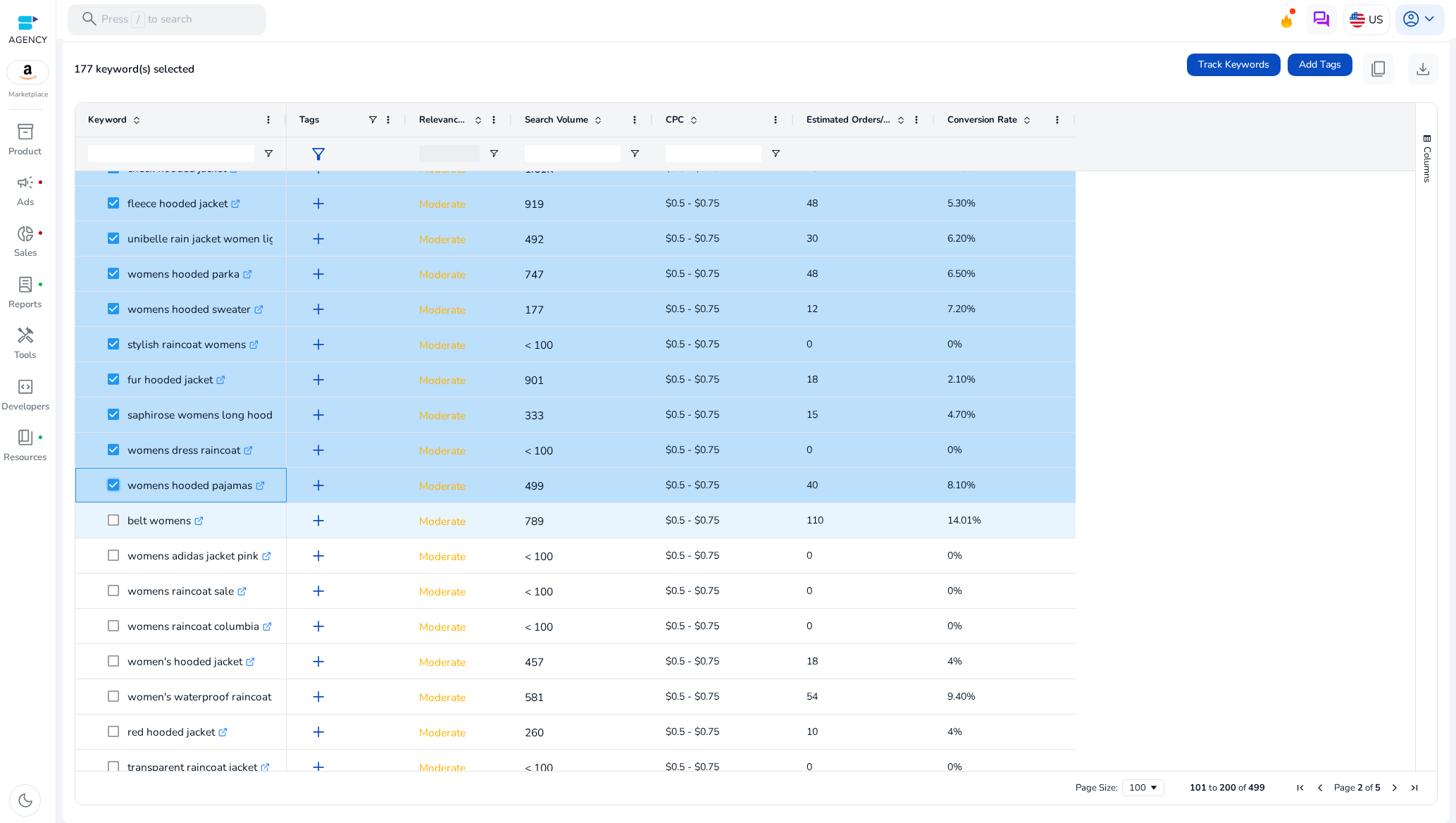
scroll to position [2431, 0]
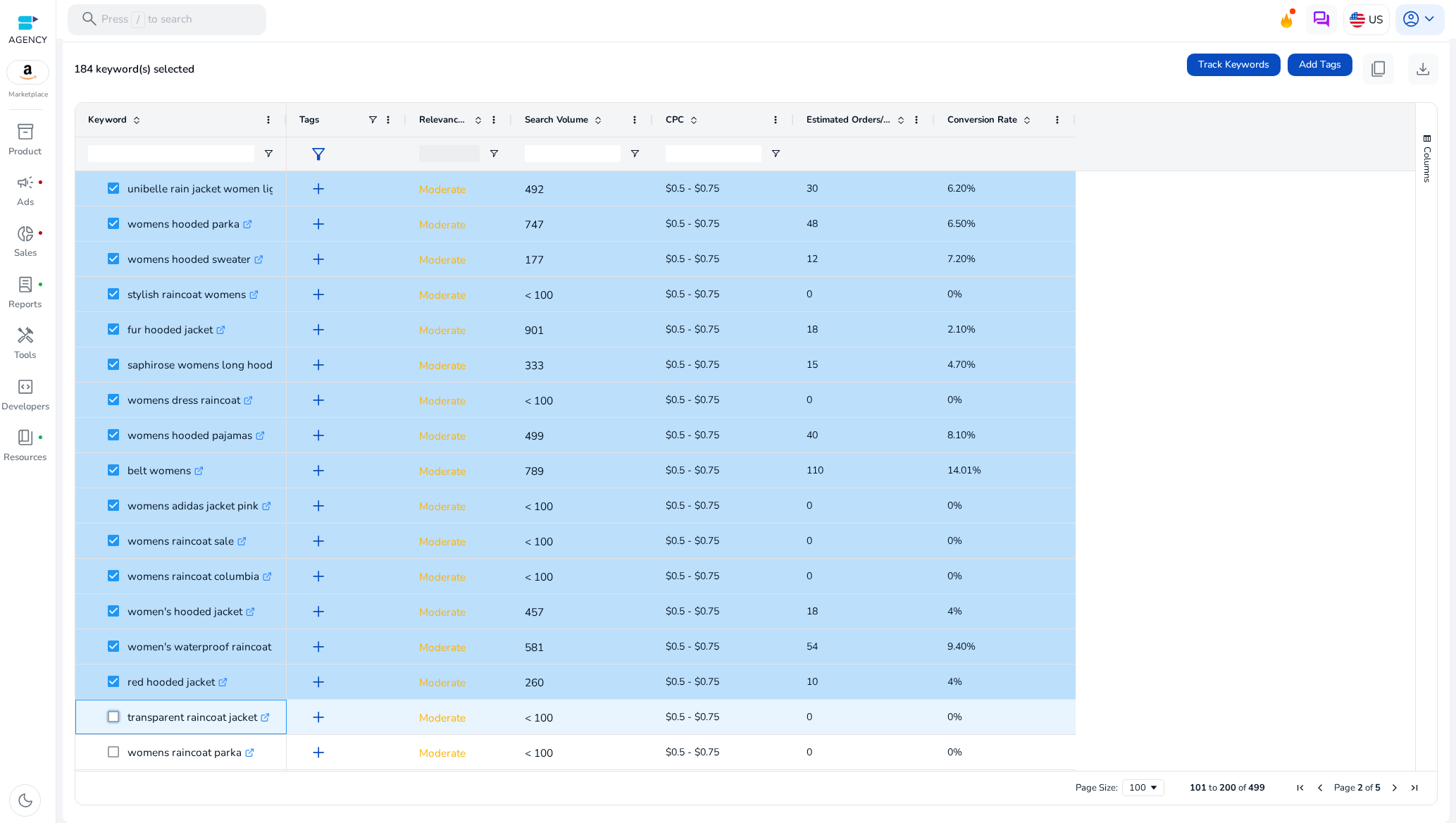
click at [114, 723] on span at bounding box center [118, 716] width 20 height 29
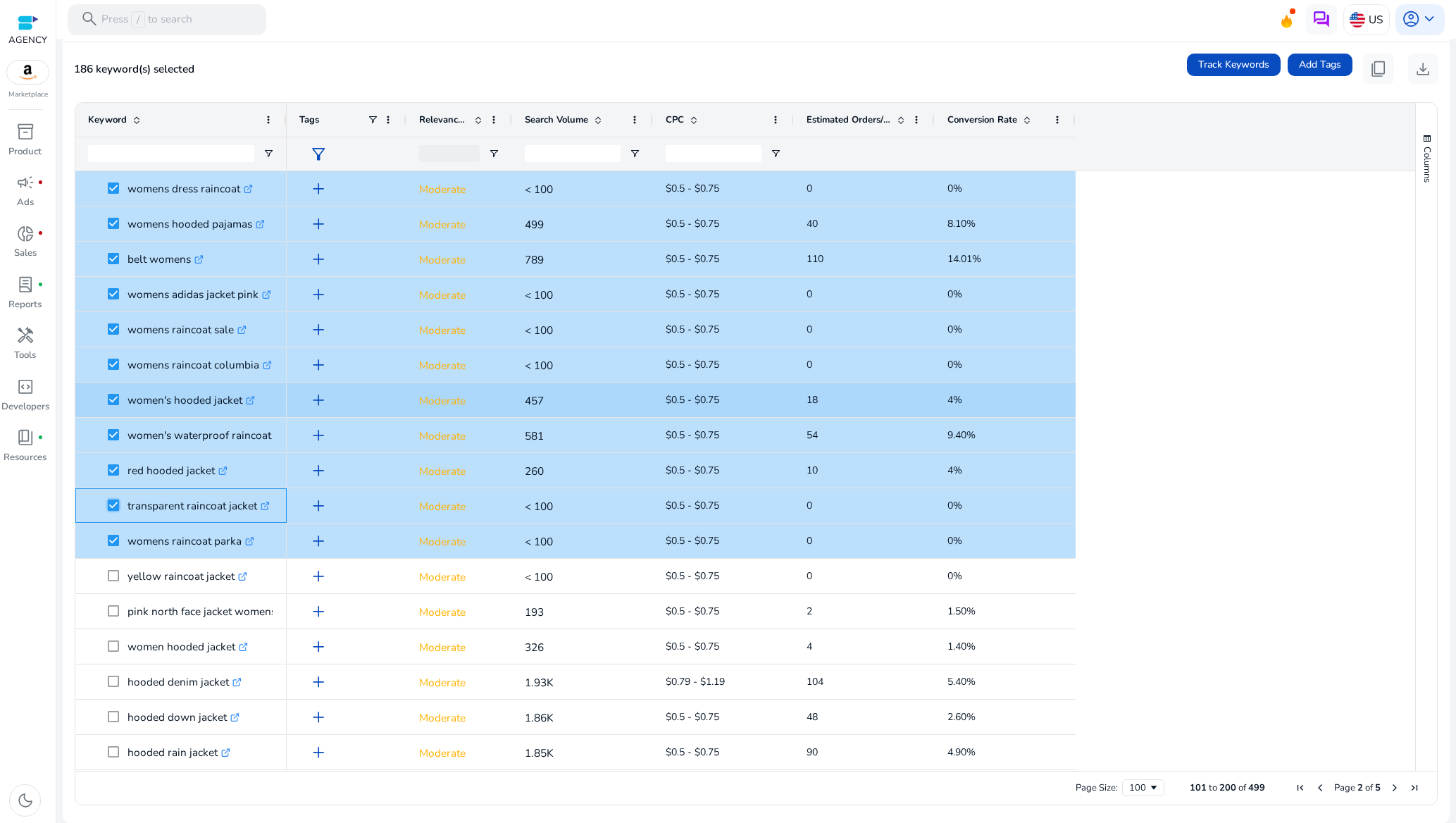
scroll to position [0, 0]
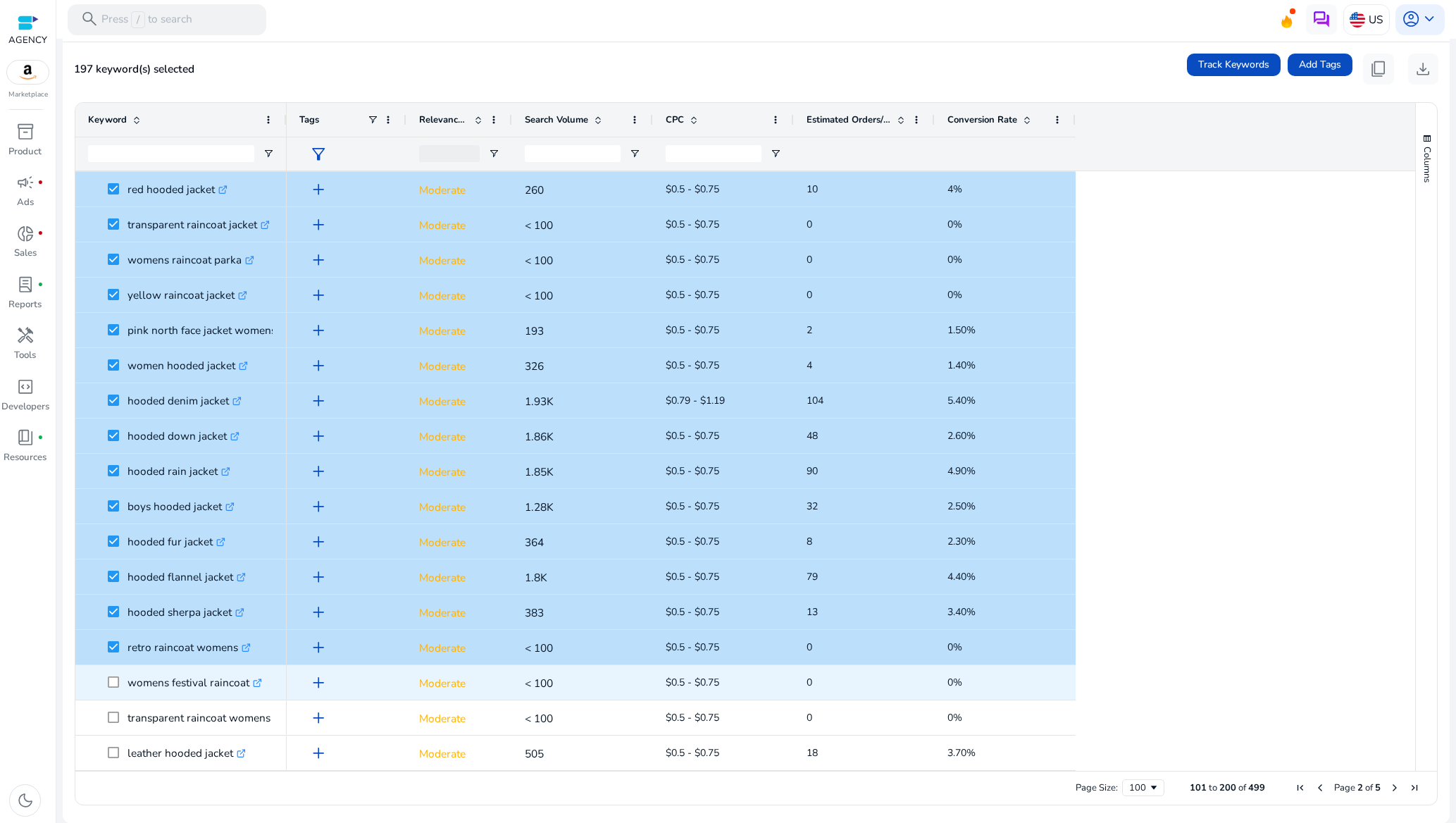
click at [116, 675] on span at bounding box center [118, 682] width 20 height 29
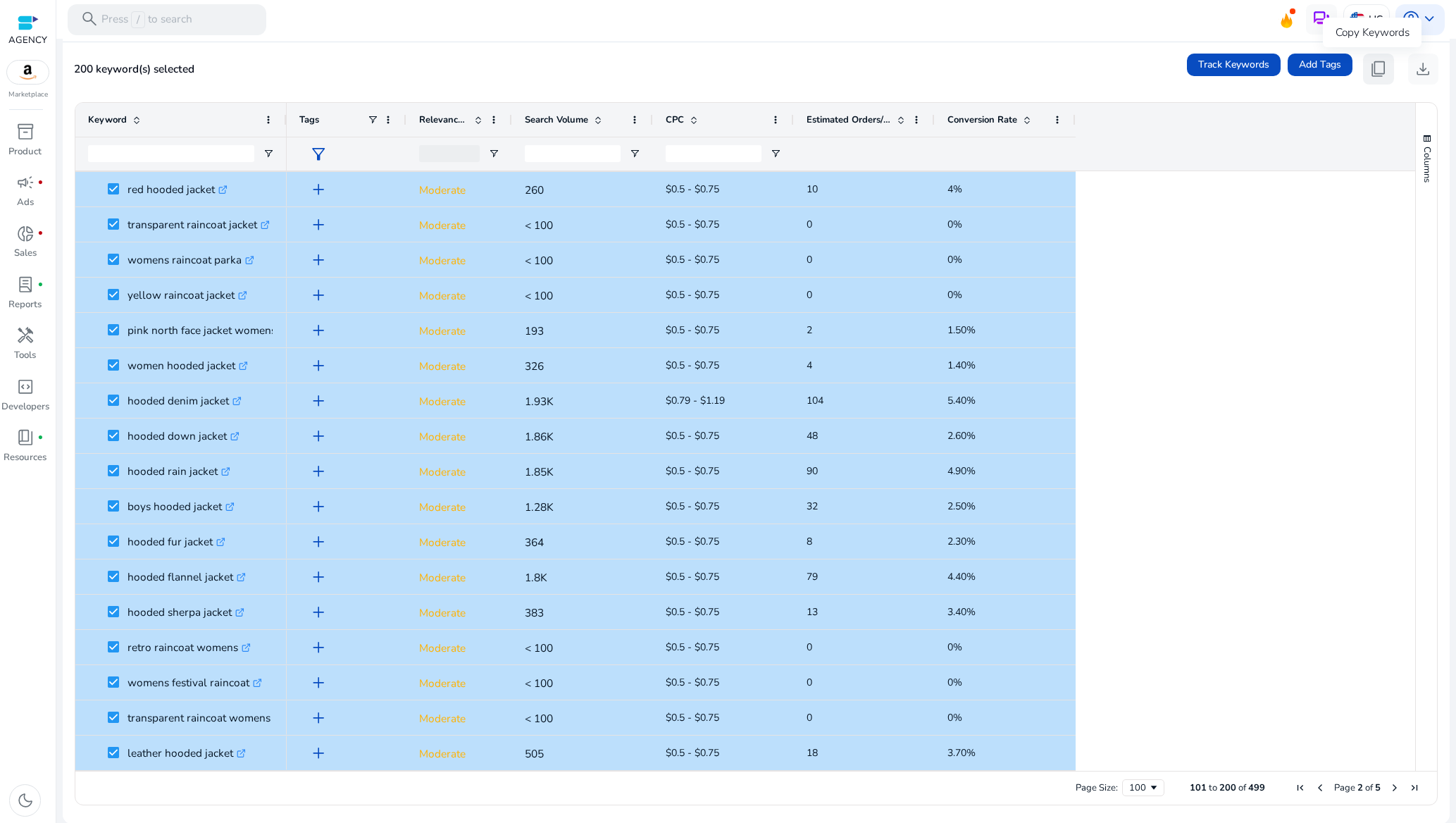
click at [1372, 64] on span "content_copy" at bounding box center [1379, 69] width 18 height 18
